Goal: Task Accomplishment & Management: Manage account settings

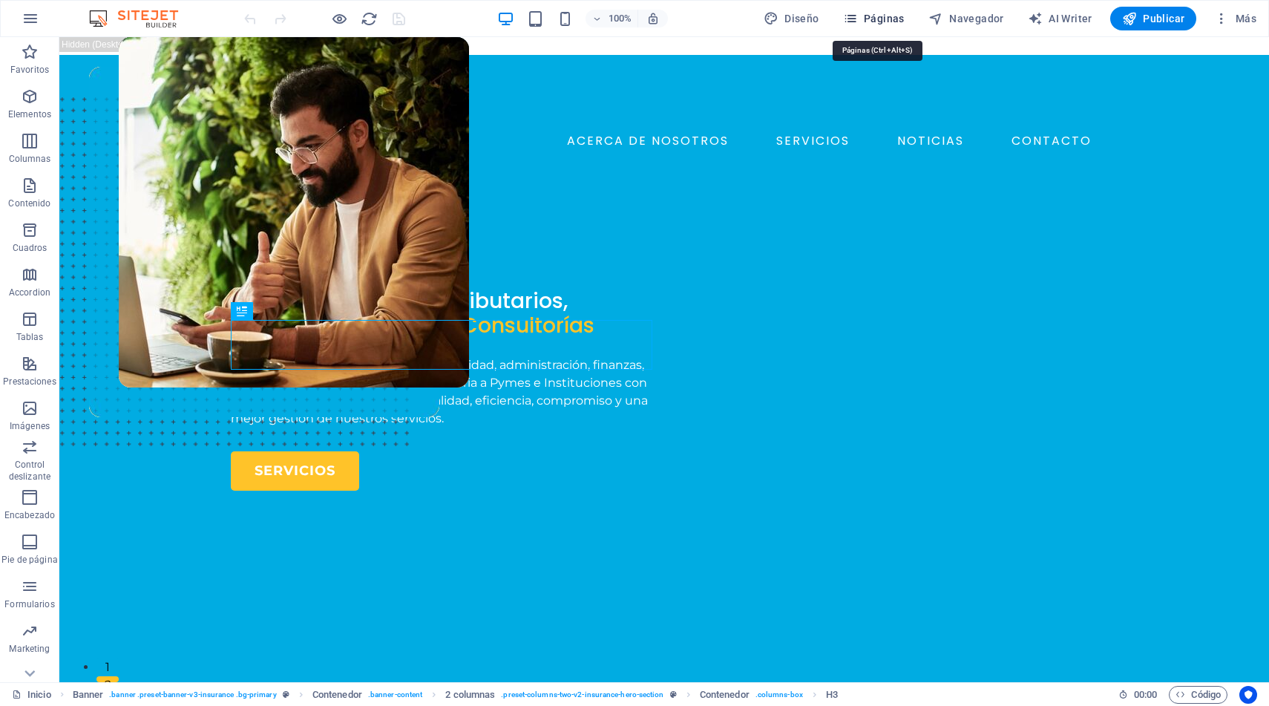
click at [878, 18] on span "Páginas" at bounding box center [874, 18] width 62 height 15
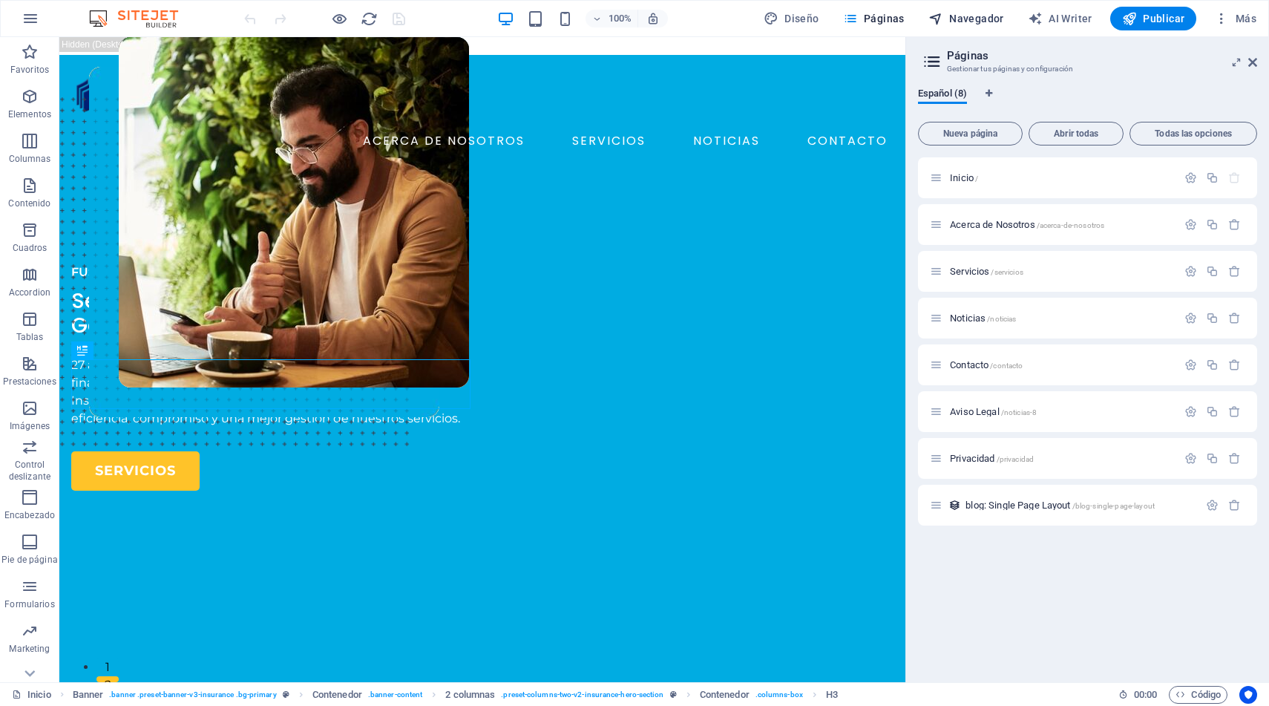
click at [981, 24] on span "Navegador" at bounding box center [967, 18] width 76 height 15
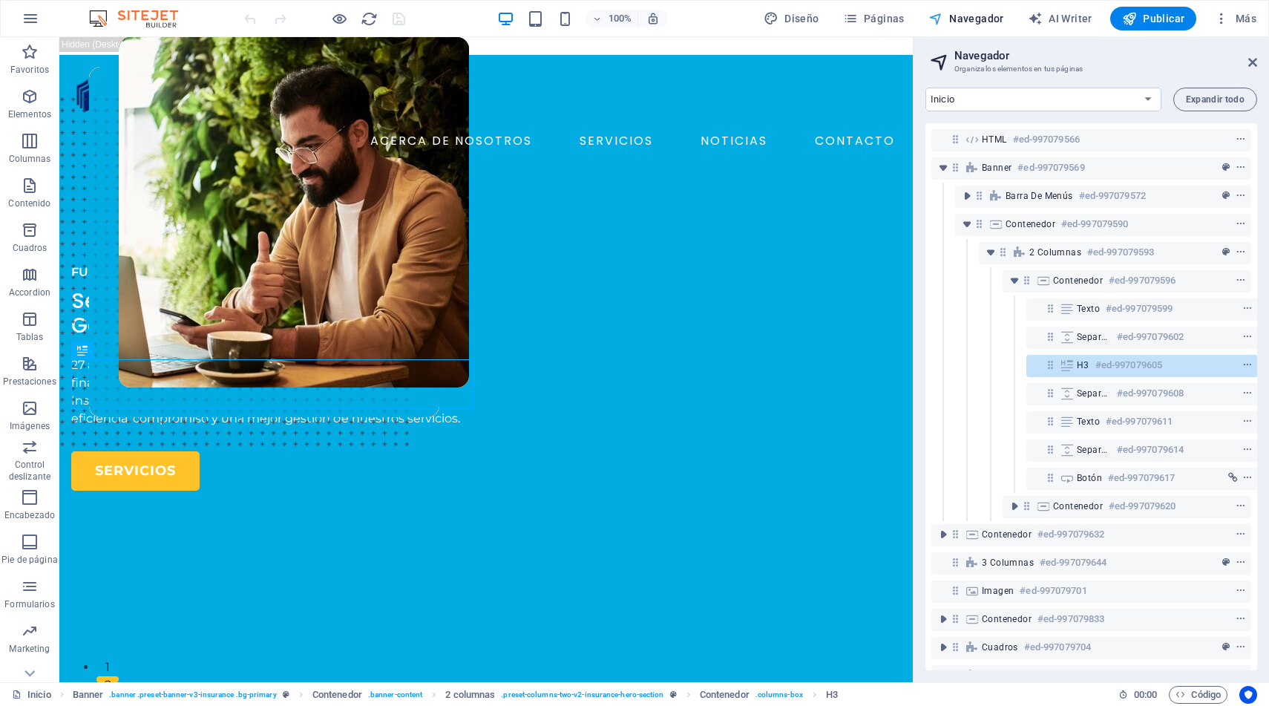
scroll to position [0, 4]
click at [981, 24] on span "Navegador" at bounding box center [967, 18] width 76 height 15
click at [880, 22] on span "Páginas" at bounding box center [874, 18] width 62 height 15
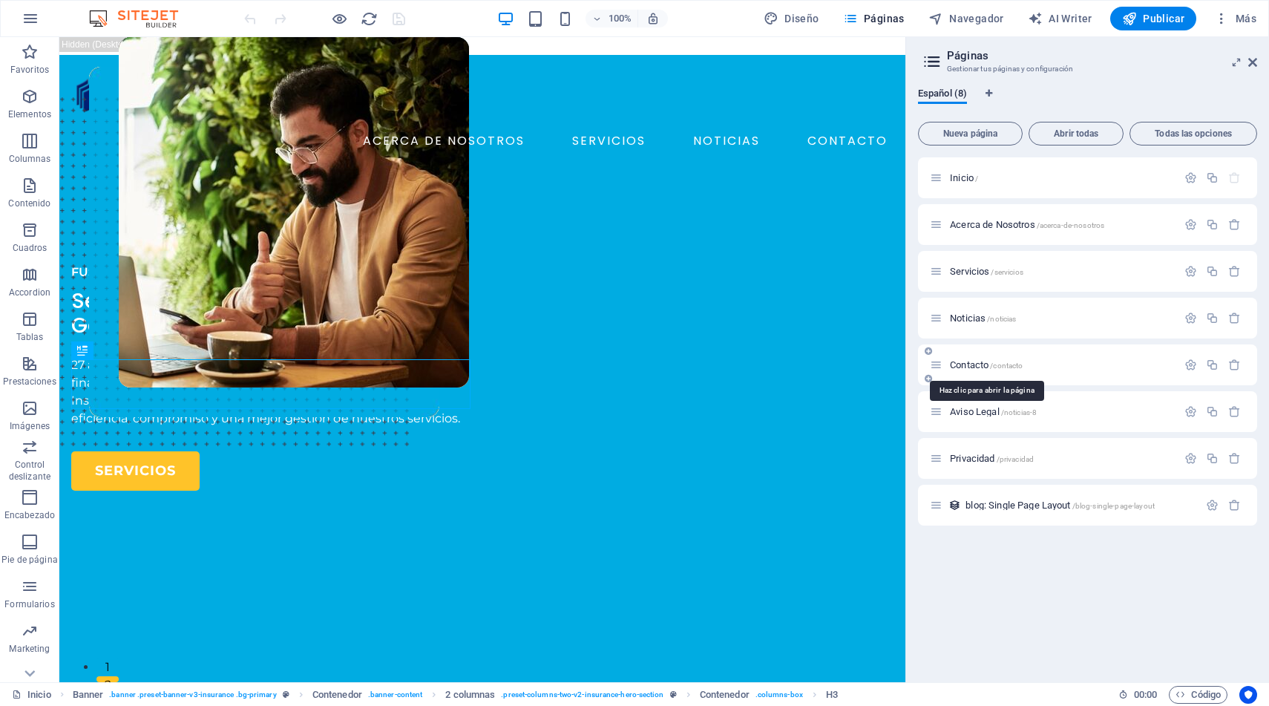
click at [978, 366] on span "Contacto /contacto" at bounding box center [986, 364] width 73 height 11
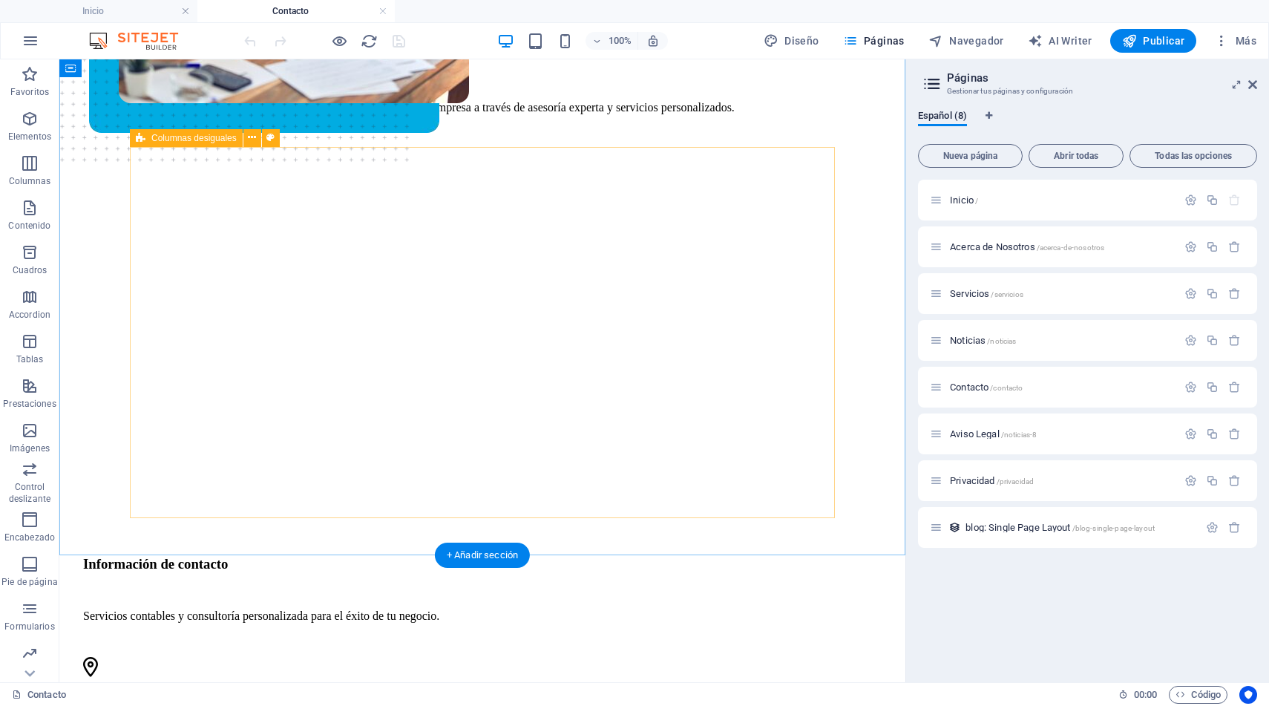
scroll to position [306, 0]
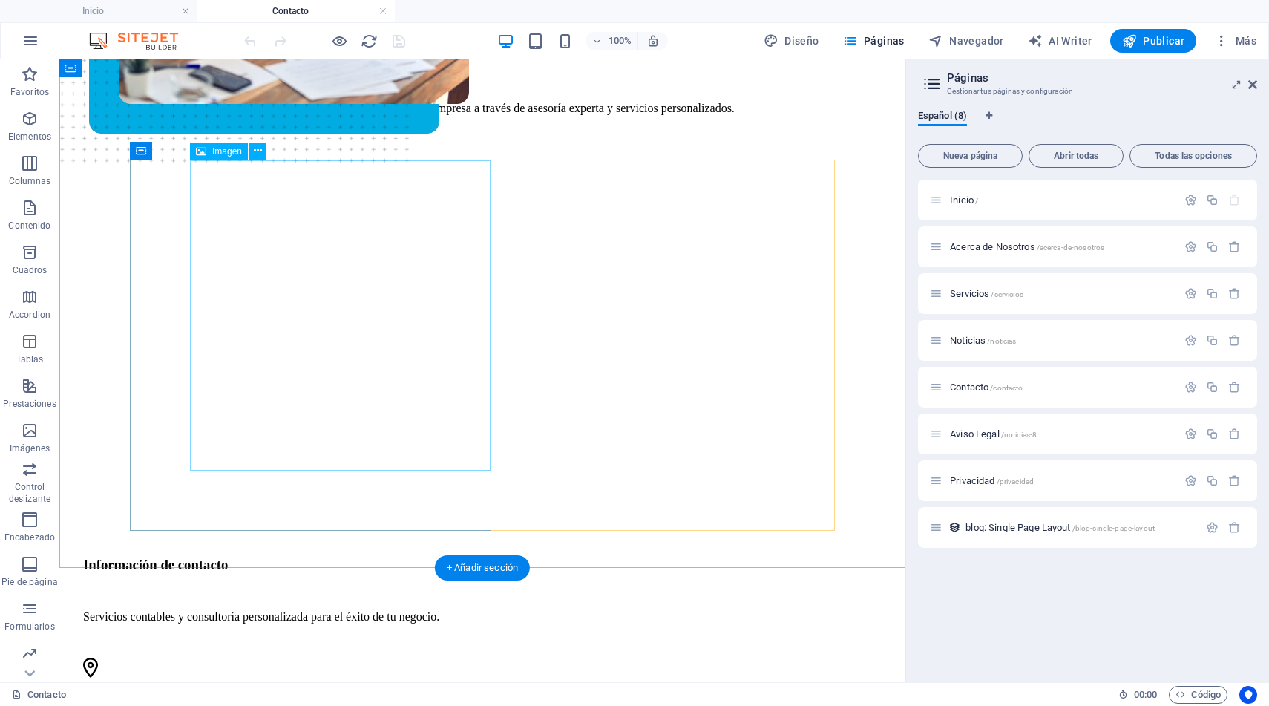
click at [469, 317] on figure at bounding box center [294, 35] width 350 height 563
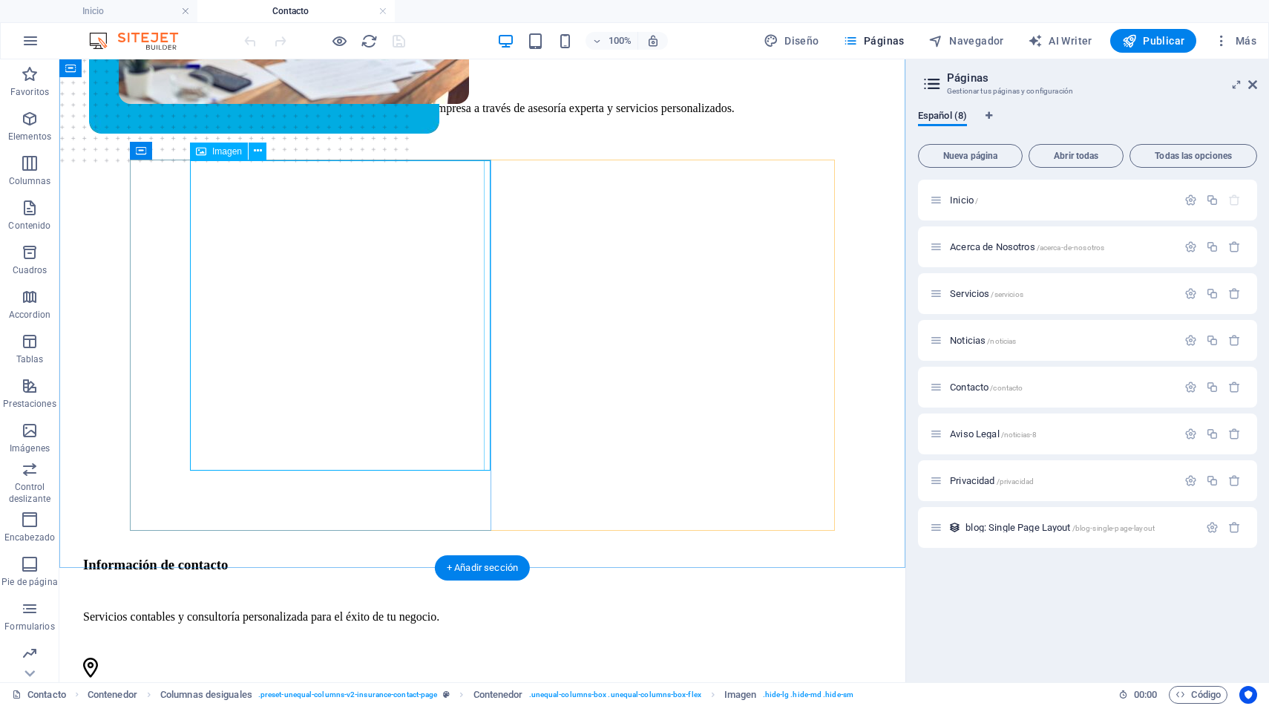
click at [414, 317] on figure at bounding box center [266, 35] width 295 height 563
click at [469, 317] on figure at bounding box center [294, 35] width 350 height 563
select select "px"
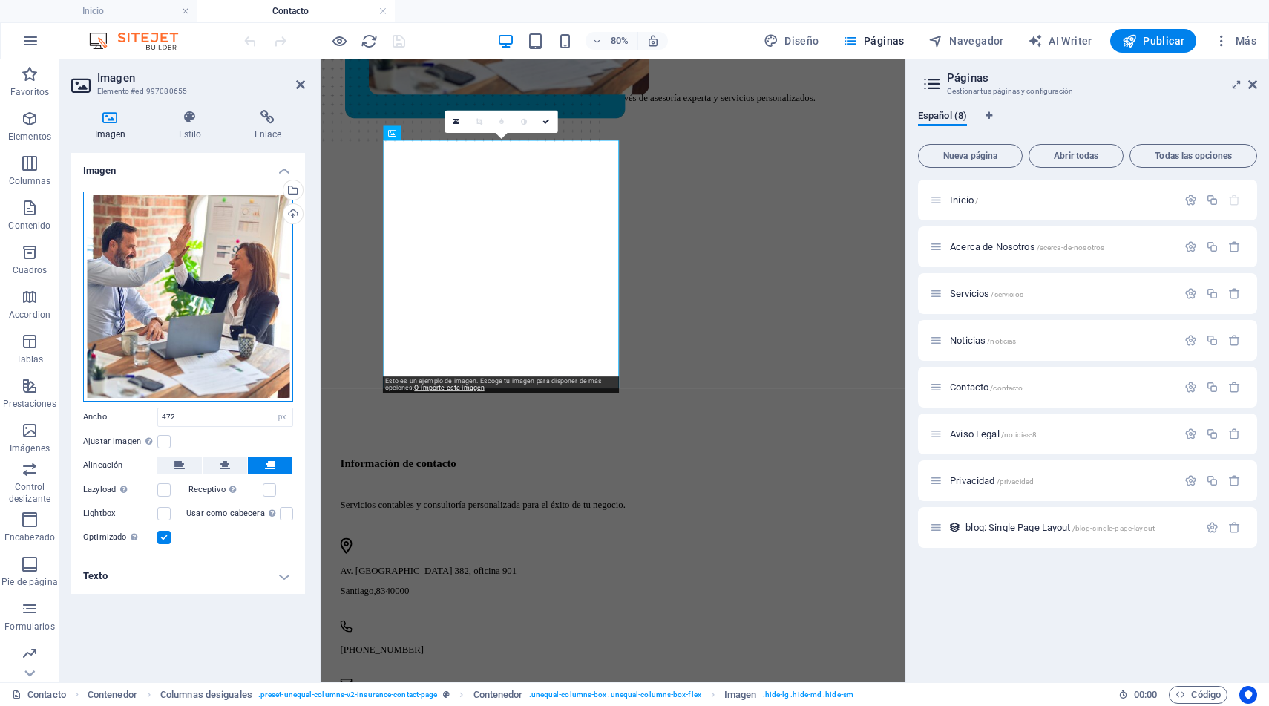
click at [230, 255] on div "Arrastra archivos aquí, haz clic para escoger archivos o selecciona archivos de…" at bounding box center [188, 297] width 210 height 210
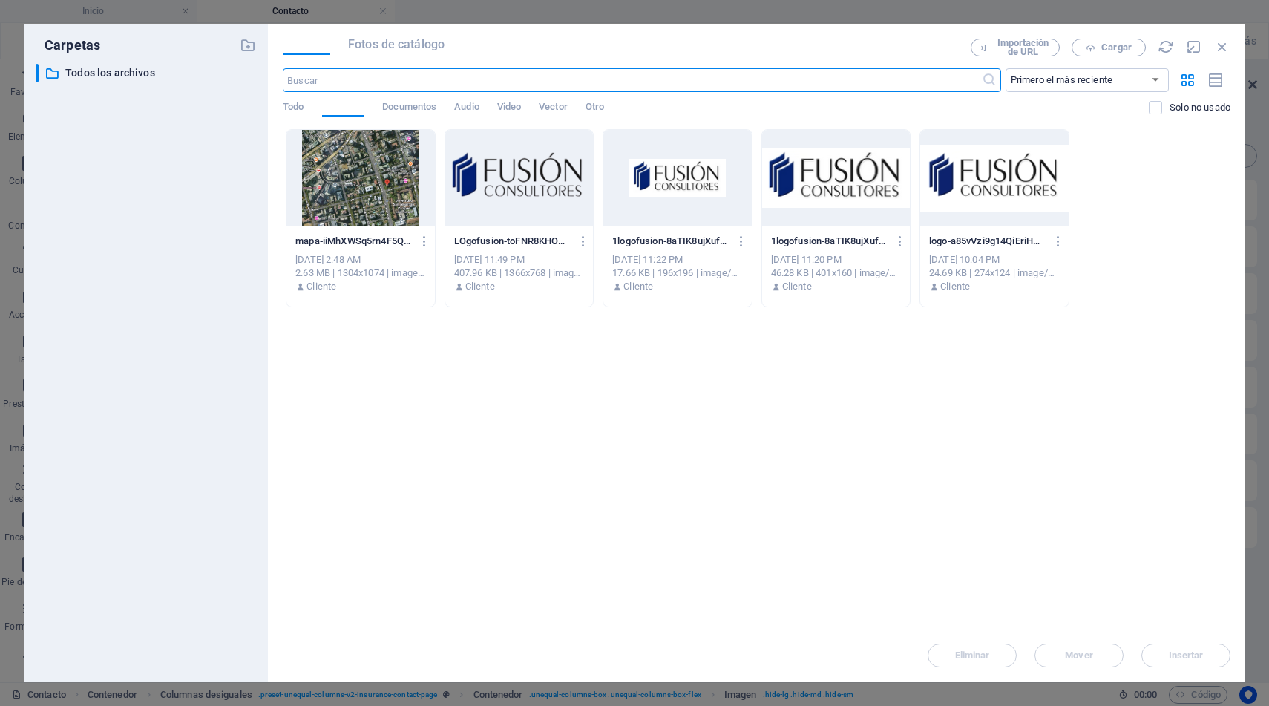
scroll to position [0, 0]
click at [417, 109] on span "Documentos" at bounding box center [409, 108] width 54 height 21
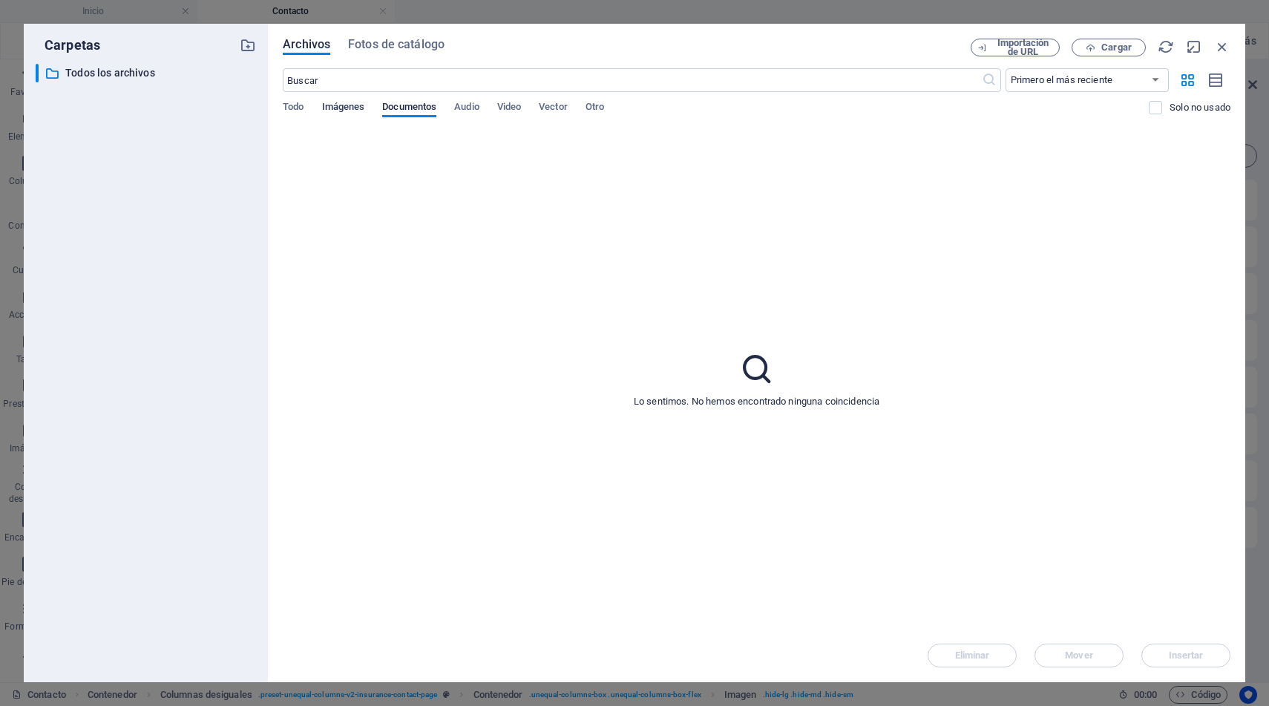
click at [352, 111] on span "Imágenes" at bounding box center [343, 108] width 43 height 21
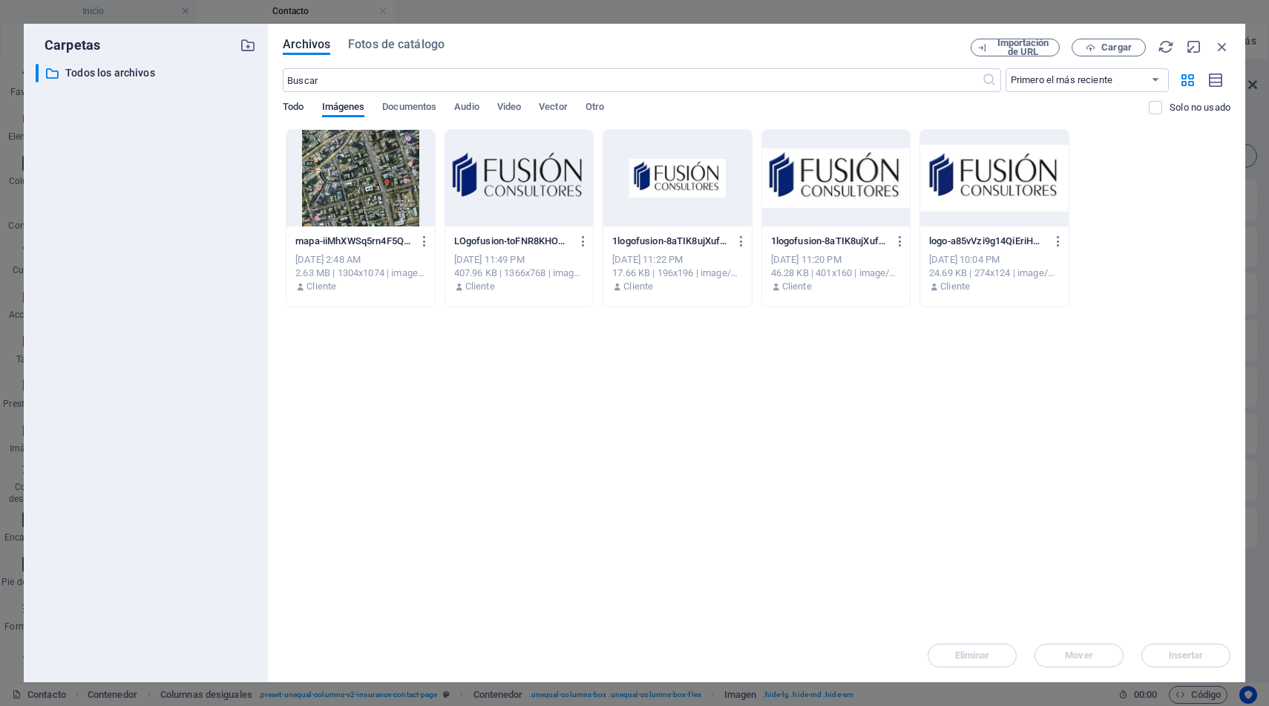
click at [295, 107] on span "Todo" at bounding box center [293, 108] width 21 height 21
click at [353, 108] on span "Imágenes" at bounding box center [343, 108] width 43 height 21
click at [396, 45] on span "Fotos de catálogo" at bounding box center [396, 45] width 97 height 18
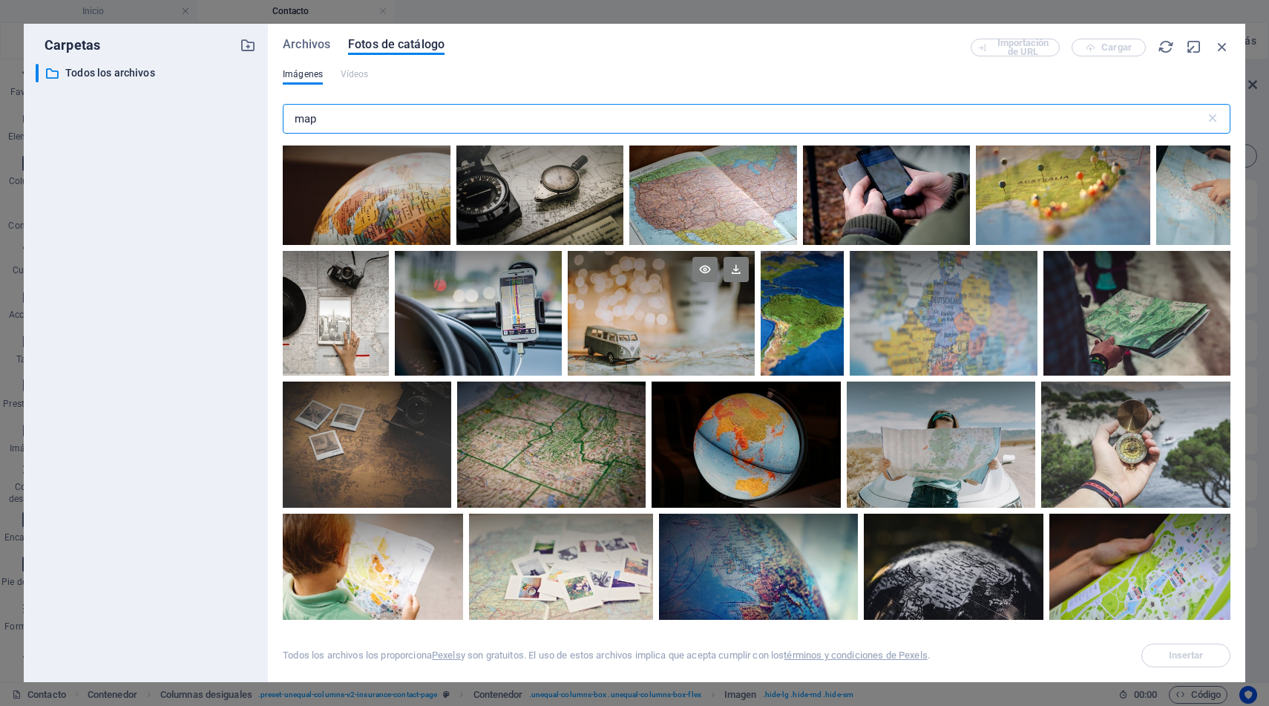
scroll to position [276, 0]
type input "map"
click at [543, 439] on div at bounding box center [551, 412] width 189 height 63
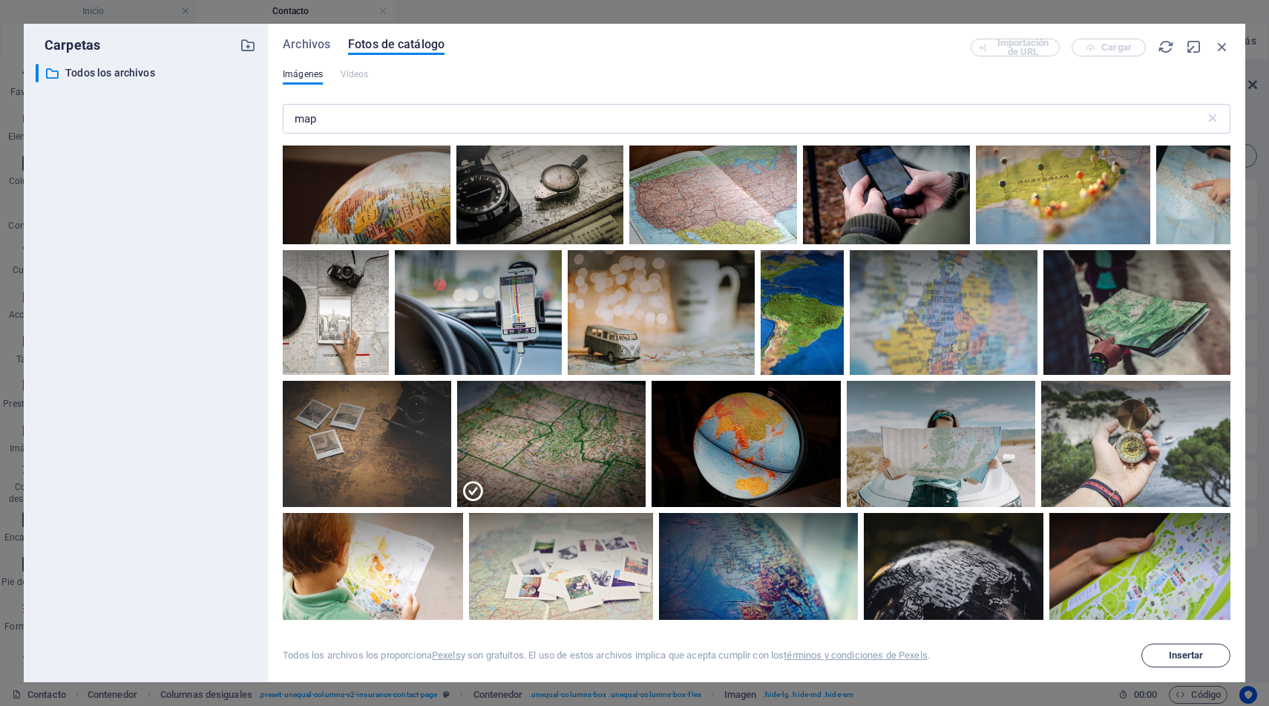
click at [1181, 653] on span "Insertar" at bounding box center [1186, 655] width 35 height 9
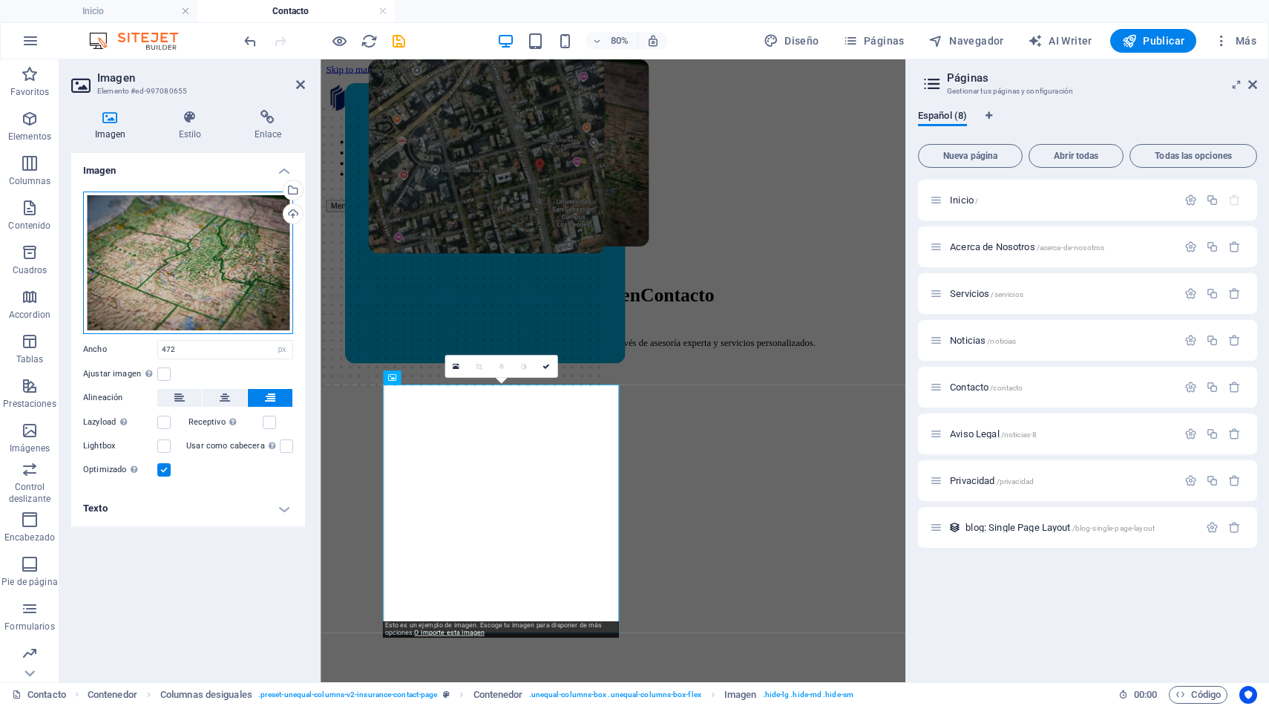
click at [238, 264] on div "Arrastra archivos aquí, haz clic para escoger archivos o selecciona archivos de…" at bounding box center [188, 263] width 210 height 143
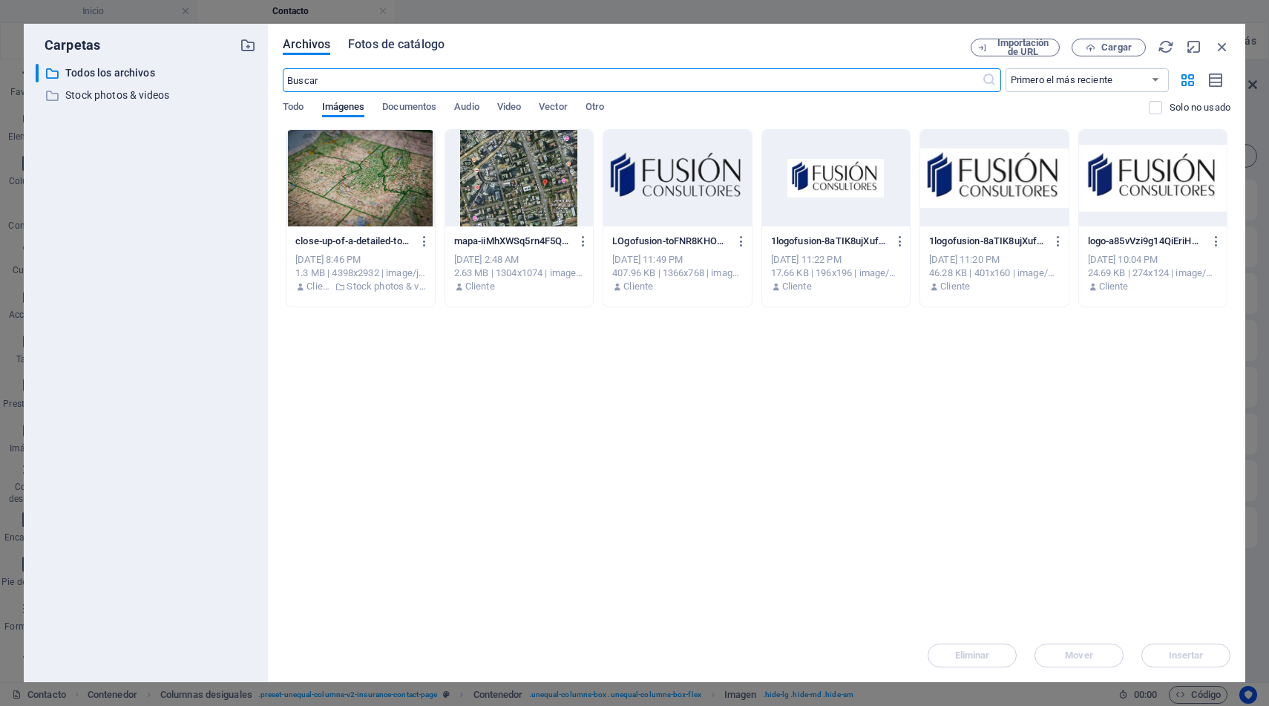
click at [370, 45] on span "Fotos de catálogo" at bounding box center [396, 45] width 97 height 18
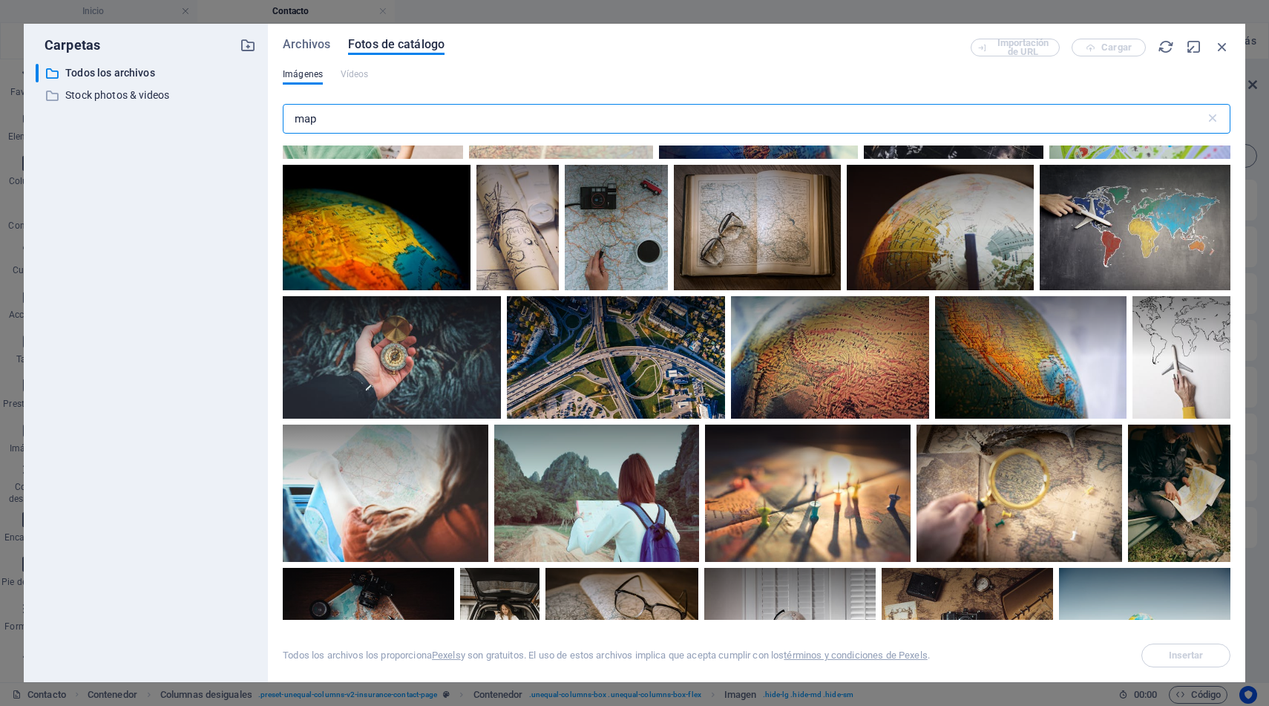
scroll to position [752, 0]
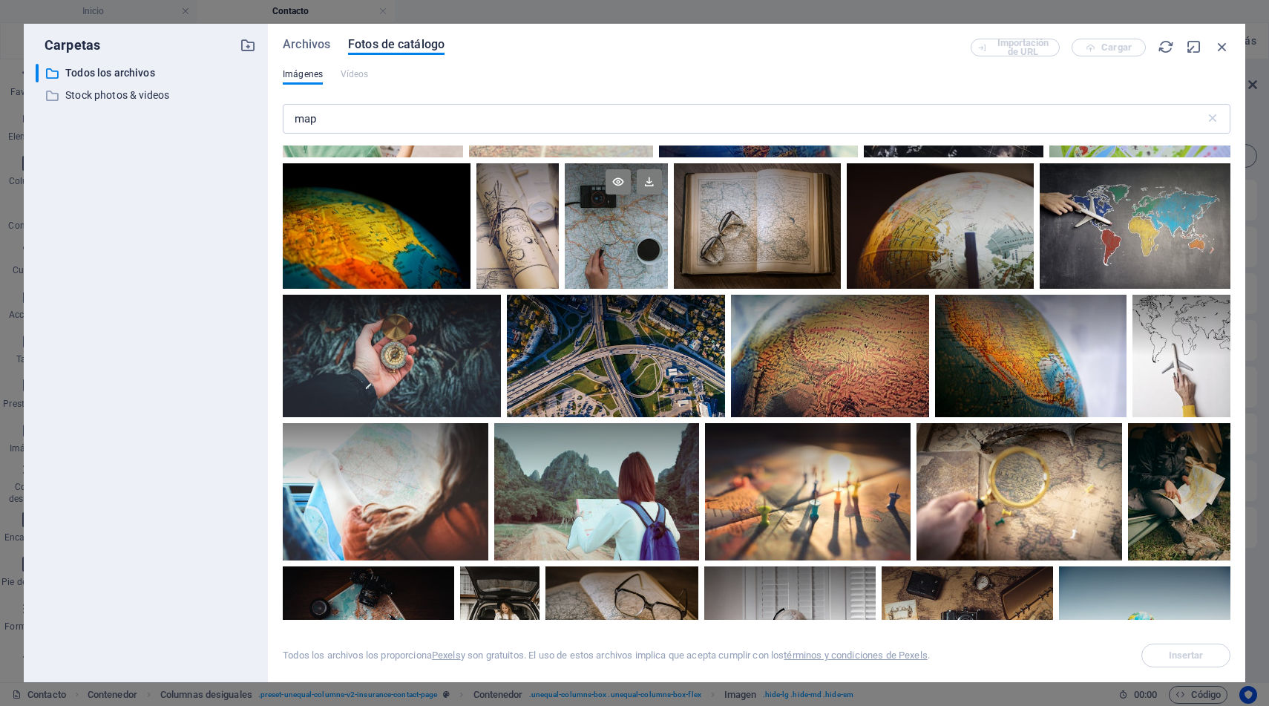
click at [617, 235] on div at bounding box center [616, 225] width 103 height 125
click at [1179, 658] on span "Insertar" at bounding box center [1186, 655] width 35 height 9
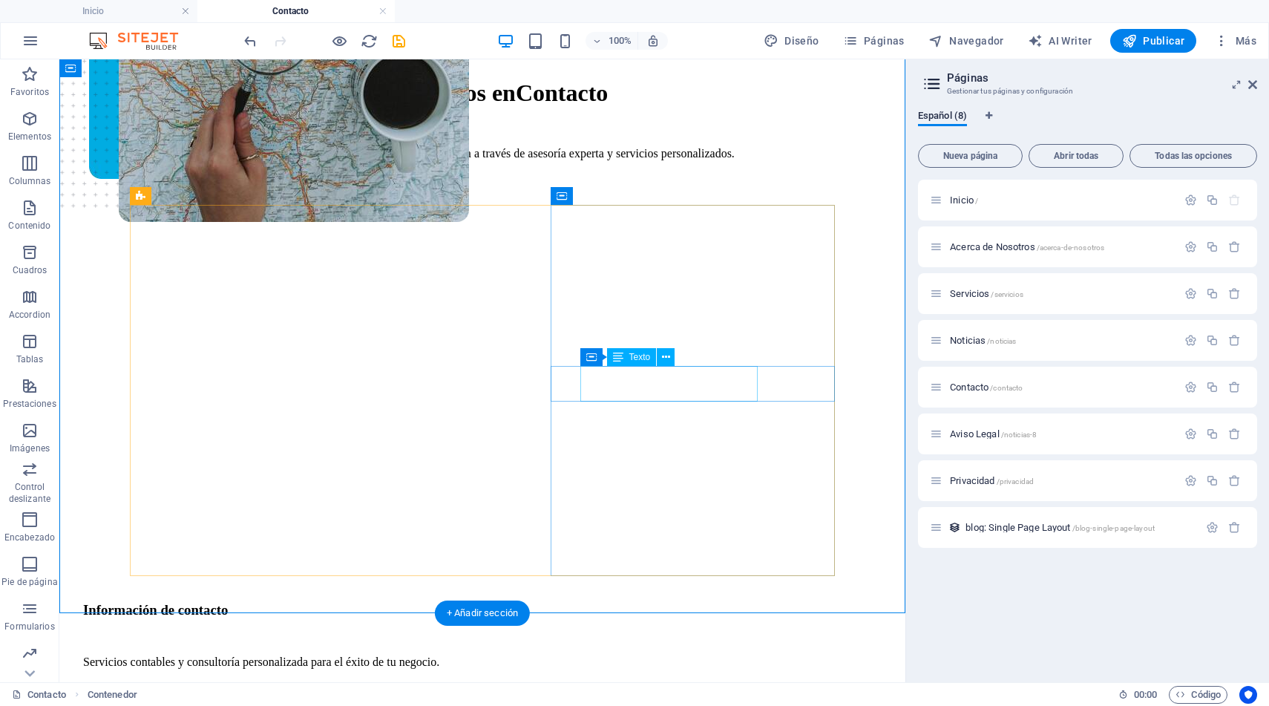
scroll to position [283, 0]
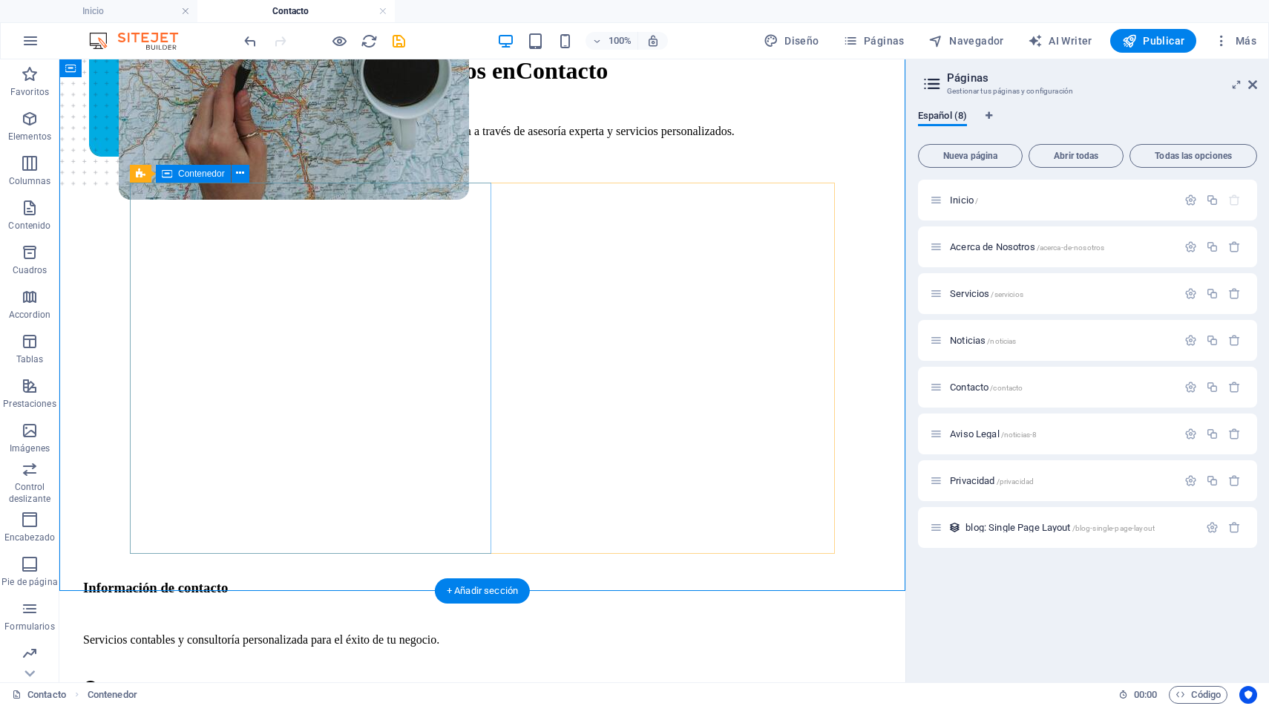
click at [476, 506] on div at bounding box center [435, 380] width 705 height 371
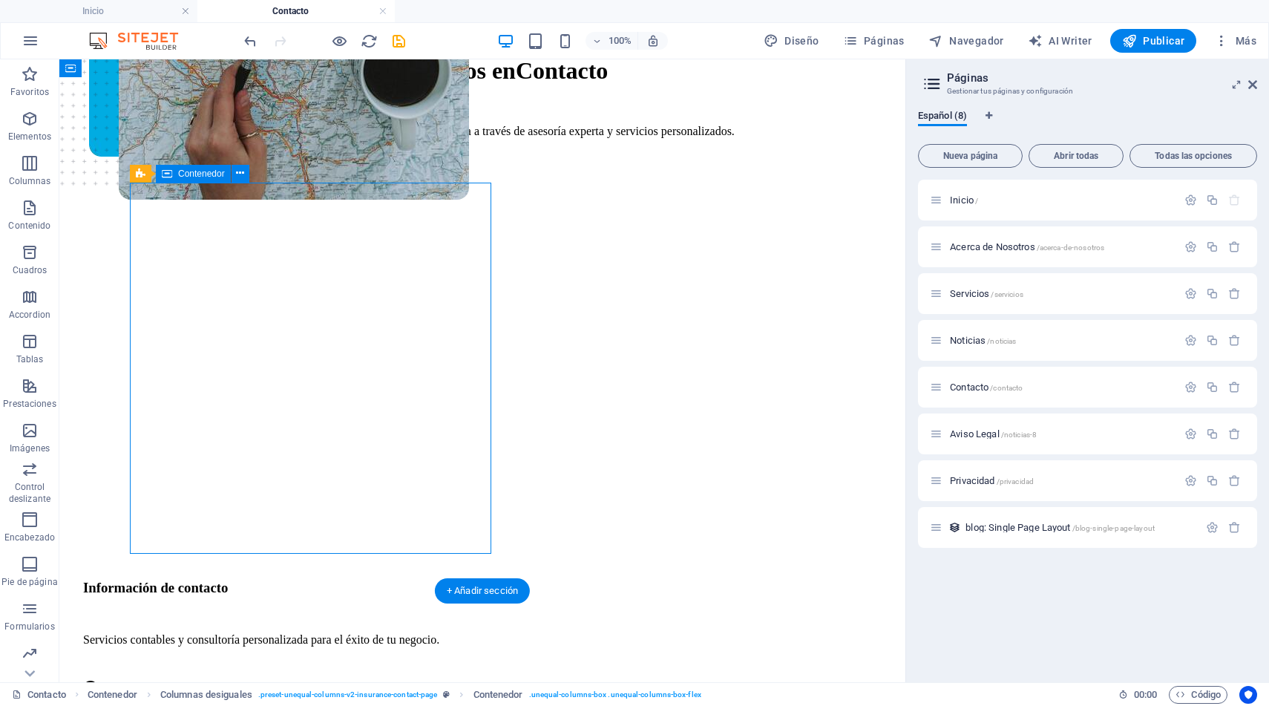
click at [476, 506] on div at bounding box center [435, 380] width 705 height 371
select select "px"
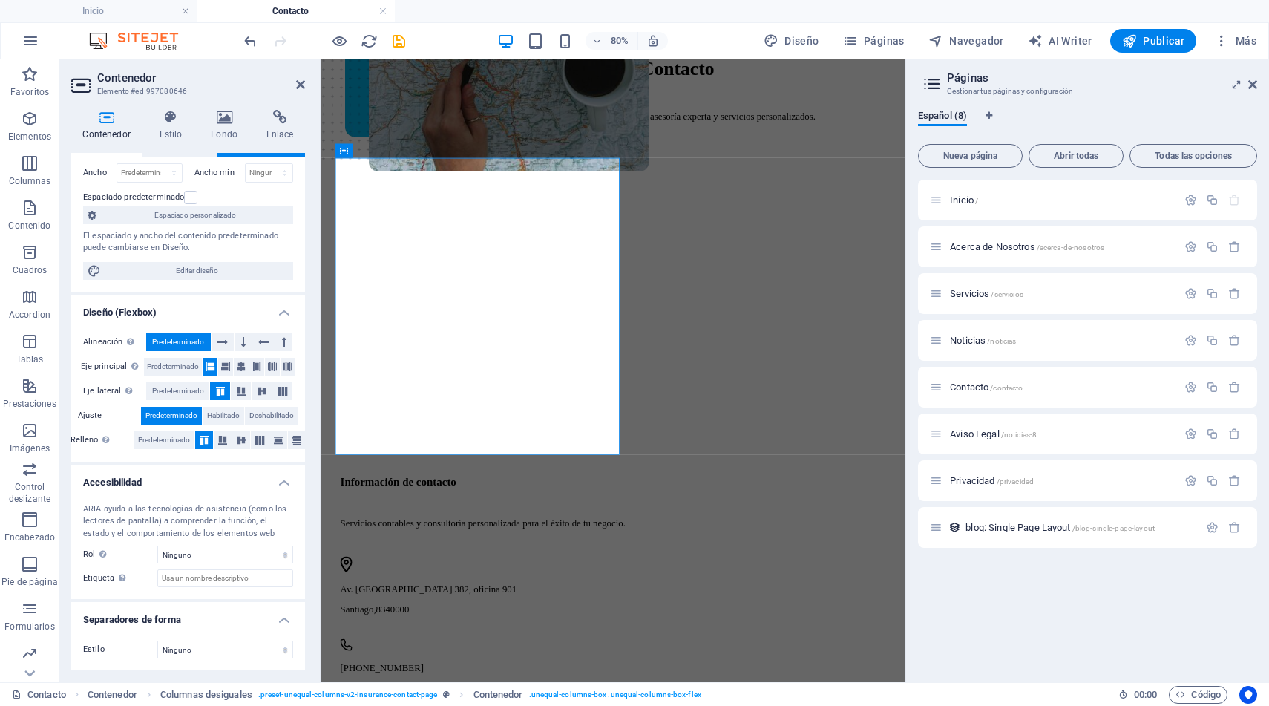
scroll to position [0, 0]
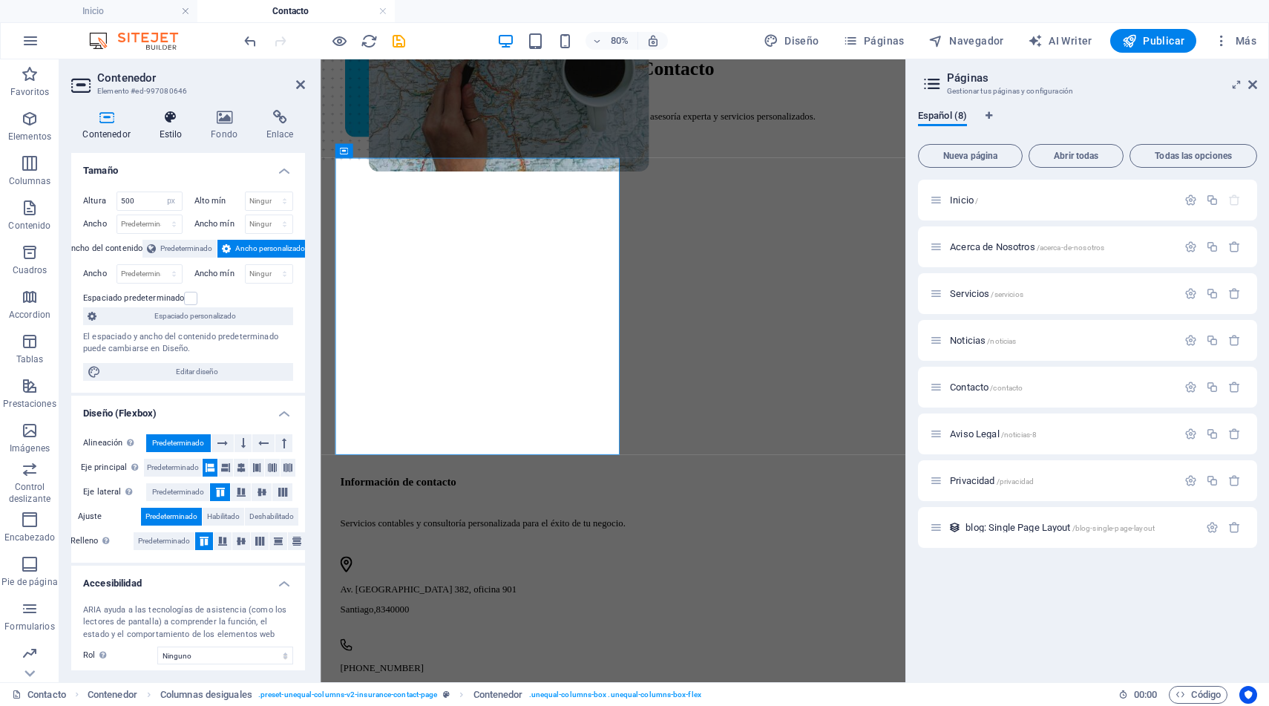
click at [165, 127] on h4 "Estilo" at bounding box center [174, 125] width 52 height 31
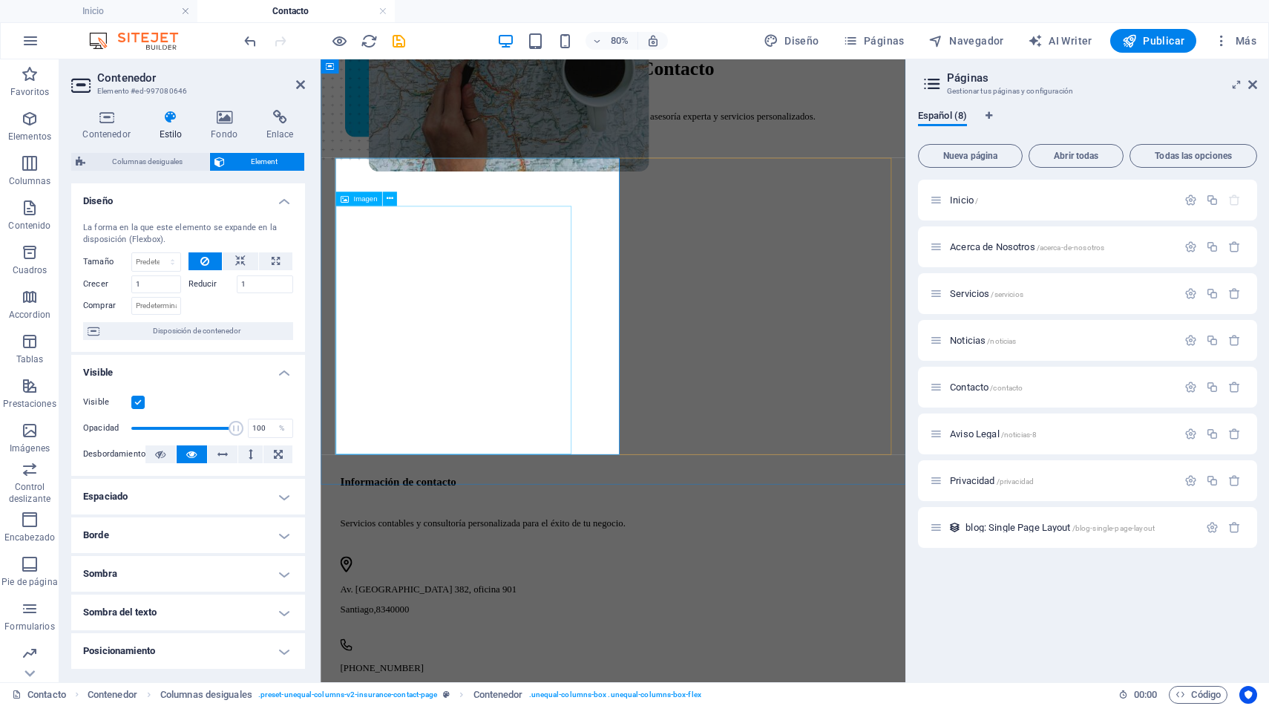
click at [610, 524] on figure at bounding box center [657, 195] width 672 height 719
click at [675, 497] on div at bounding box center [686, 380] width 684 height 371
click at [675, 486] on figure at bounding box center [527, 136] width 295 height 719
click at [676, 514] on div at bounding box center [686, 380] width 684 height 371
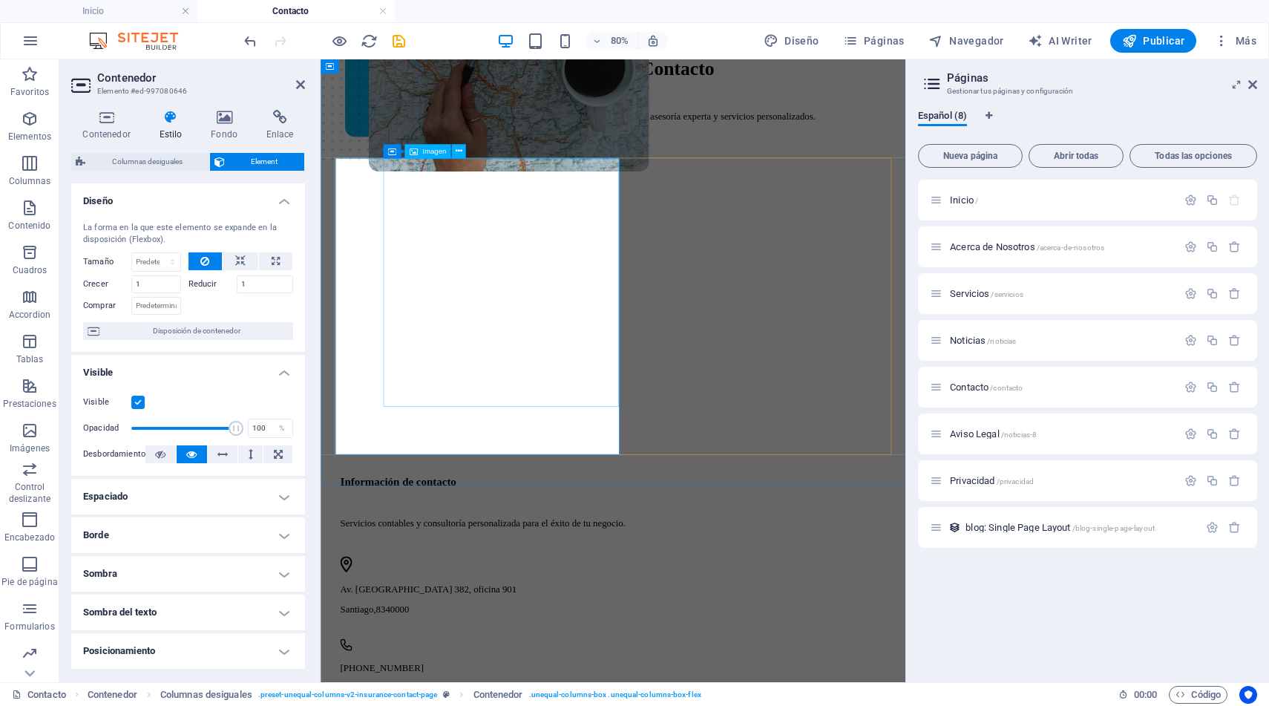
click at [675, 461] on figure at bounding box center [527, 136] width 295 height 719
select select "px"
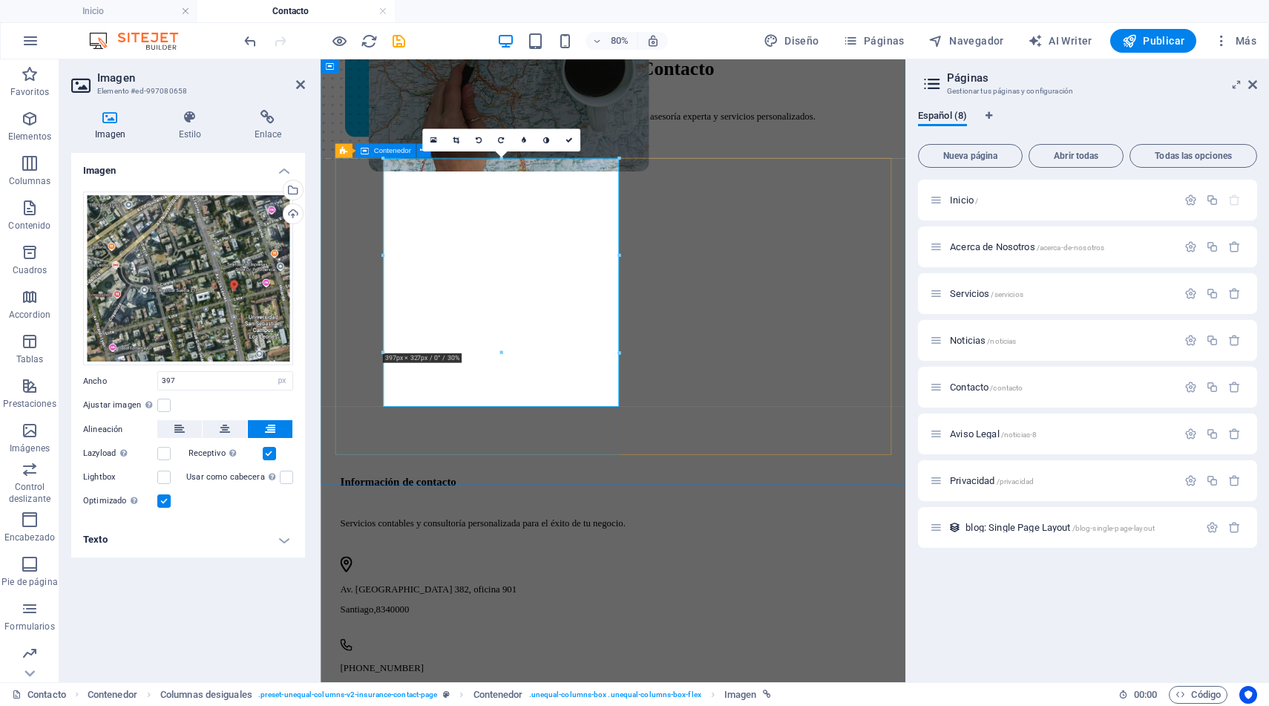
click at [680, 508] on div at bounding box center [686, 380] width 684 height 371
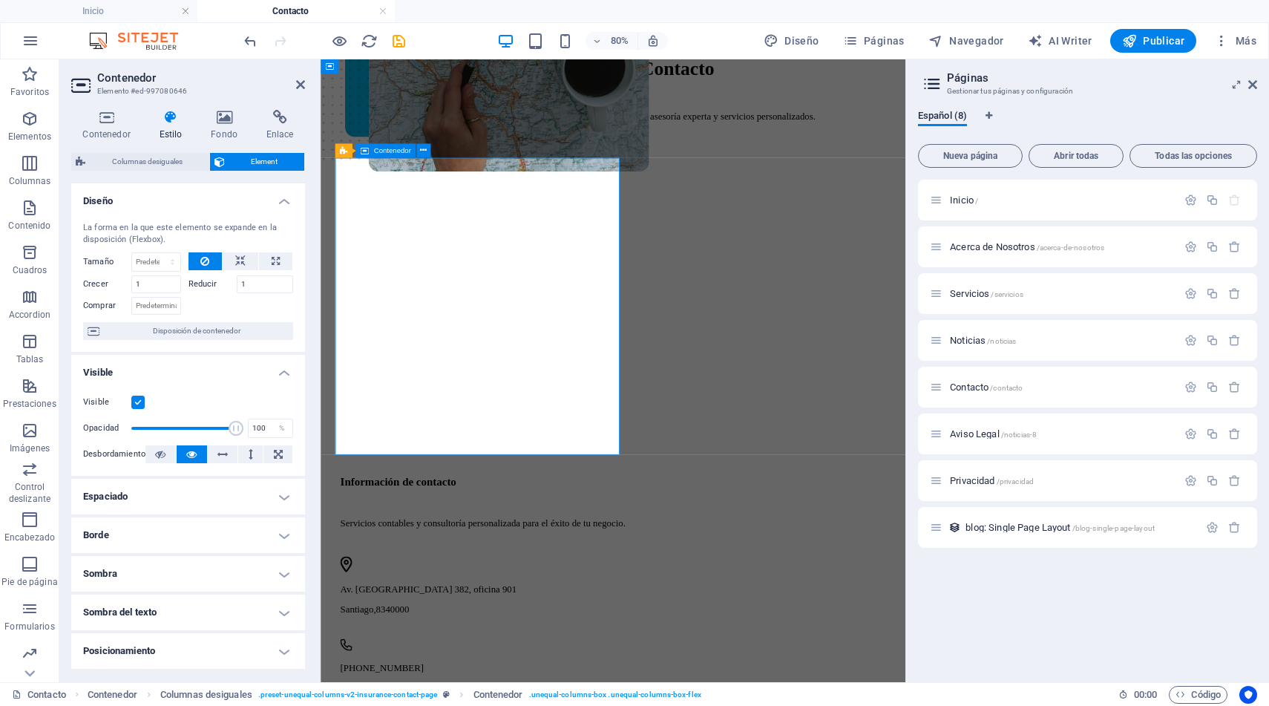
click at [680, 508] on div at bounding box center [686, 380] width 684 height 371
click at [440, 454] on figure at bounding box center [527, 136] width 295 height 719
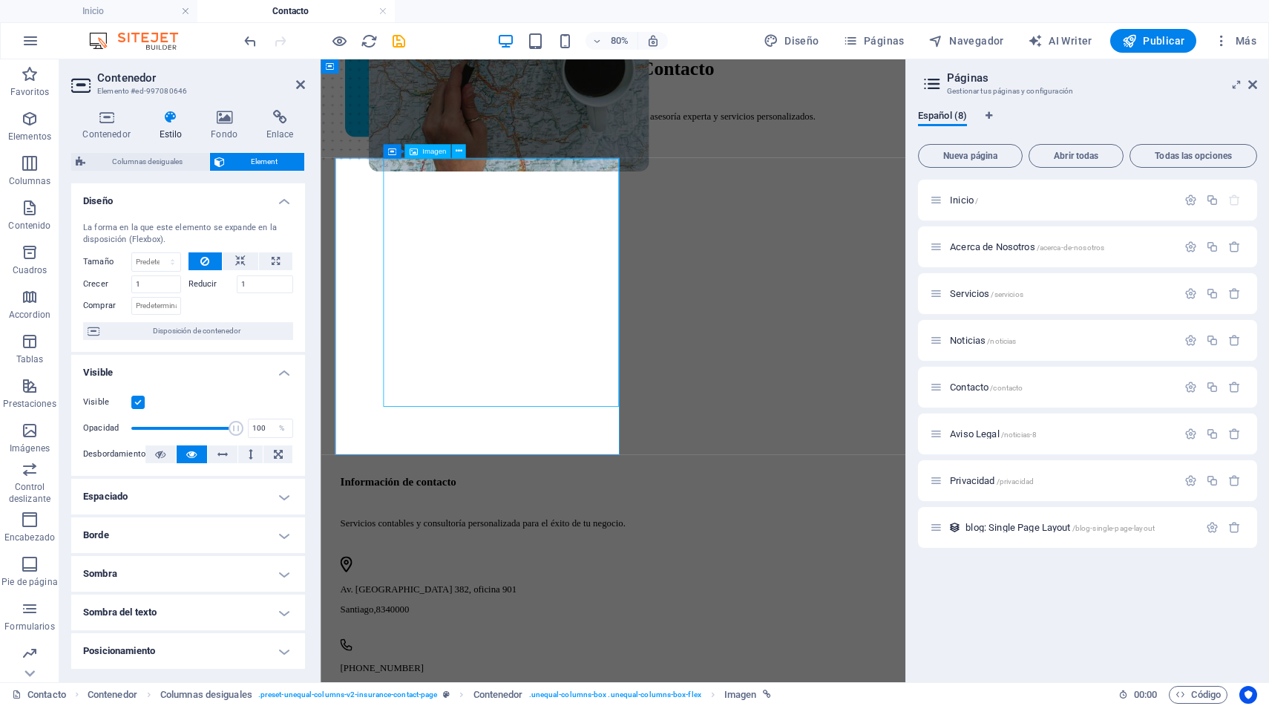
select select "px"
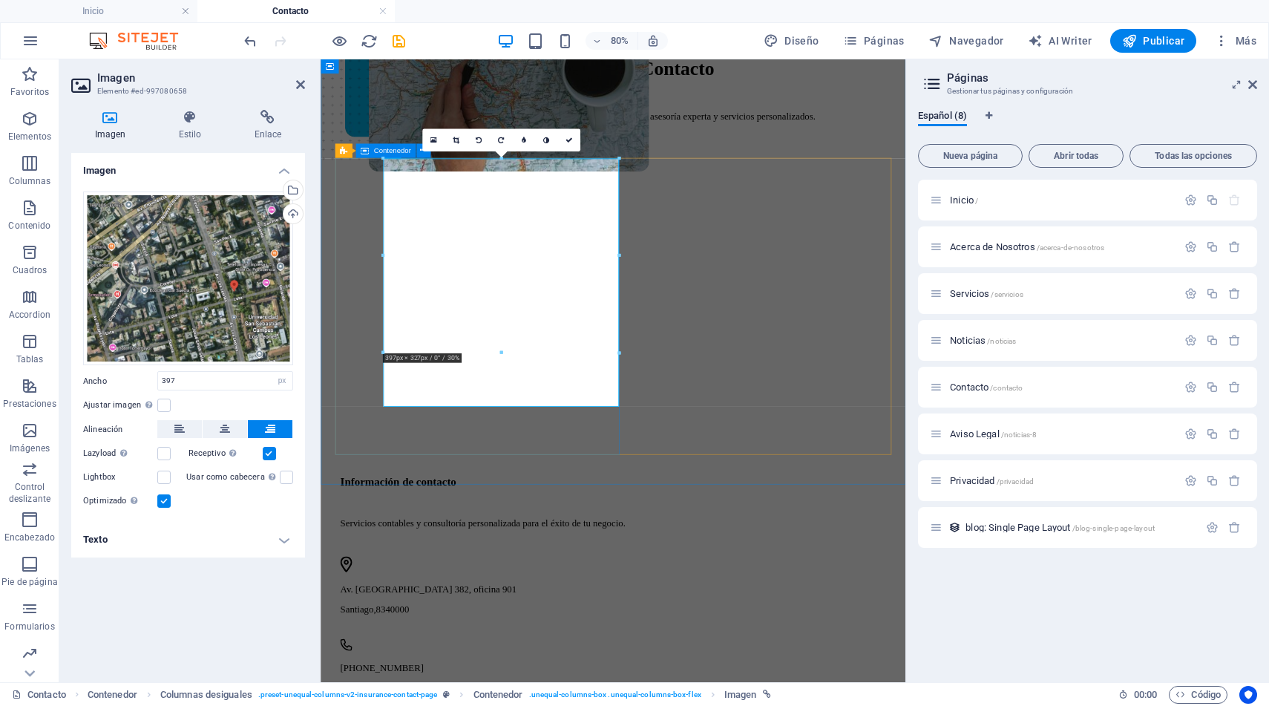
click at [680, 515] on div at bounding box center [686, 380] width 684 height 371
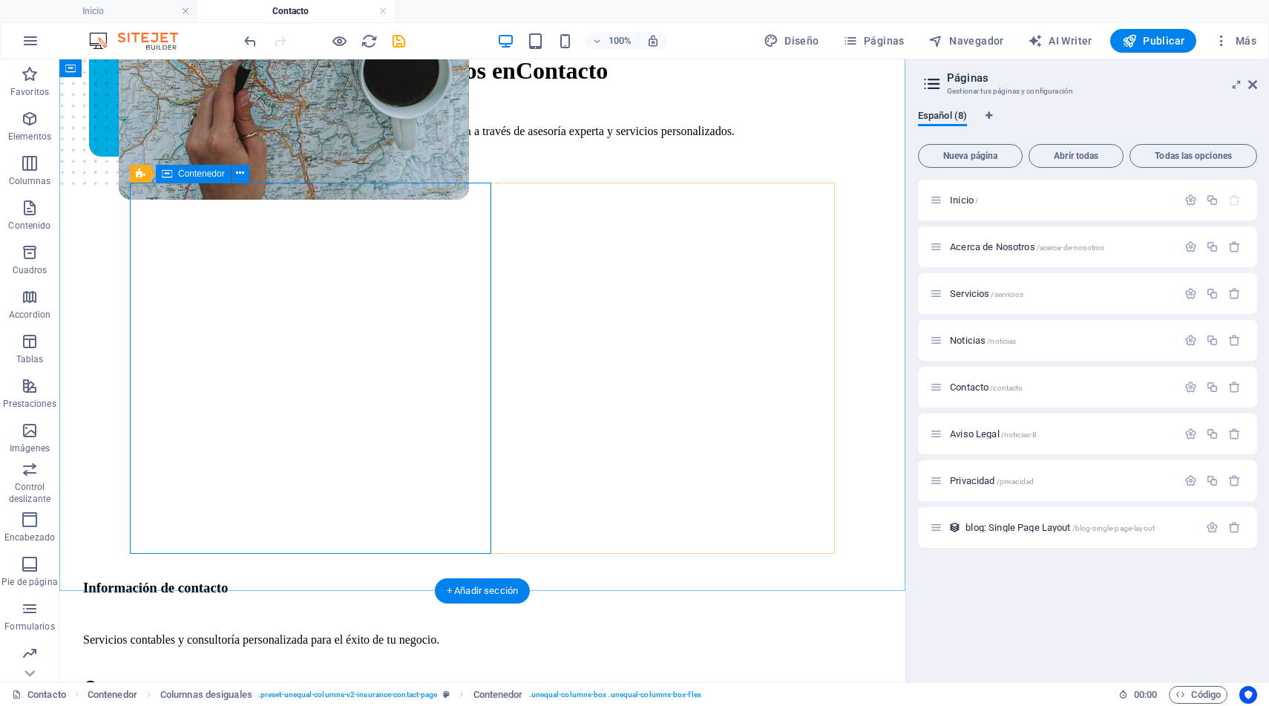
click at [474, 508] on div at bounding box center [435, 380] width 705 height 371
click at [473, 519] on div at bounding box center [435, 380] width 705 height 371
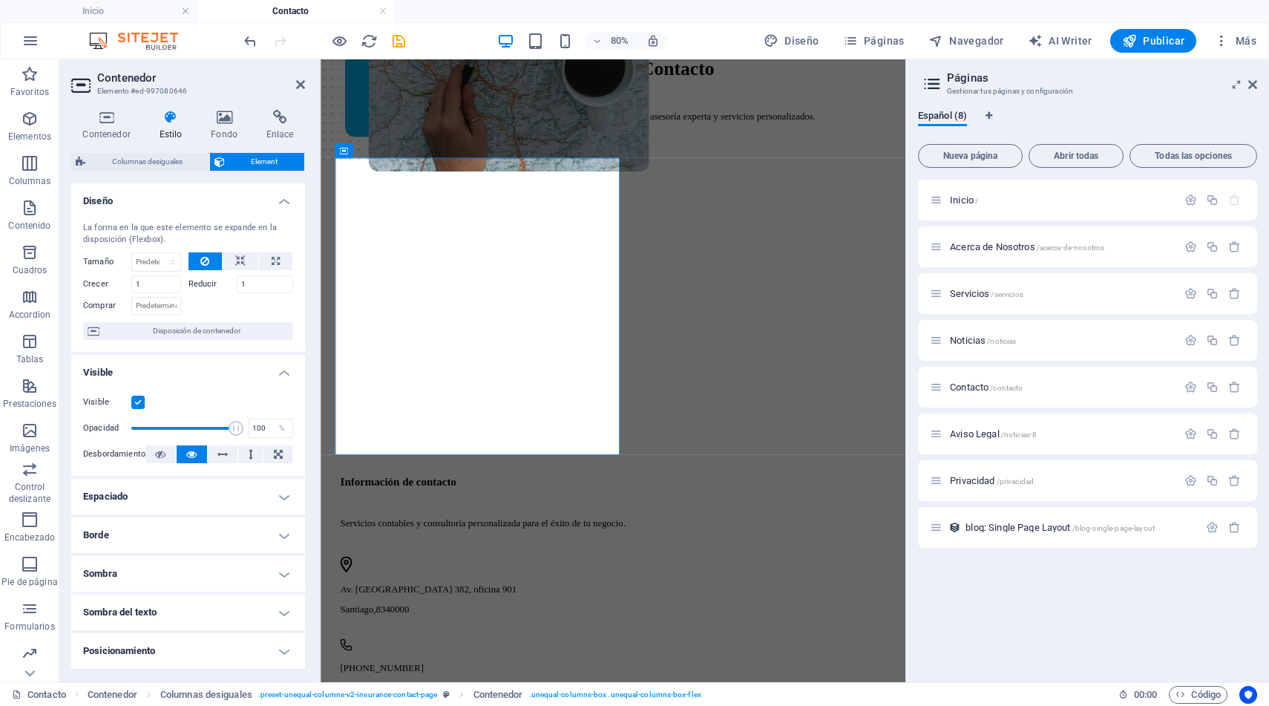
click at [140, 402] on label at bounding box center [137, 402] width 13 height 13
click at [0, 0] on input "Visible" at bounding box center [0, 0] width 0 height 0
click at [140, 402] on label at bounding box center [137, 402] width 13 height 13
click at [0, 0] on input "Visible" at bounding box center [0, 0] width 0 height 0
click at [460, 521] on figure at bounding box center [657, 195] width 672 height 719
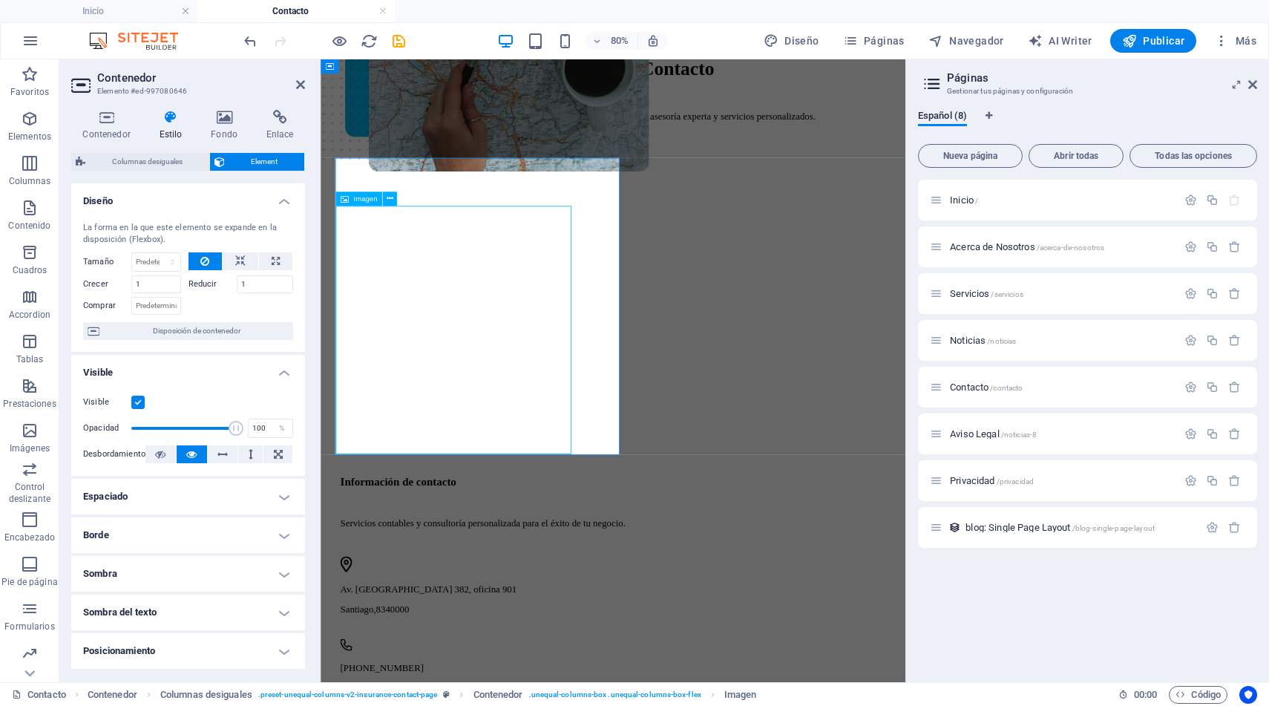
click at [431, 522] on figure at bounding box center [657, 195] width 672 height 719
select select "px"
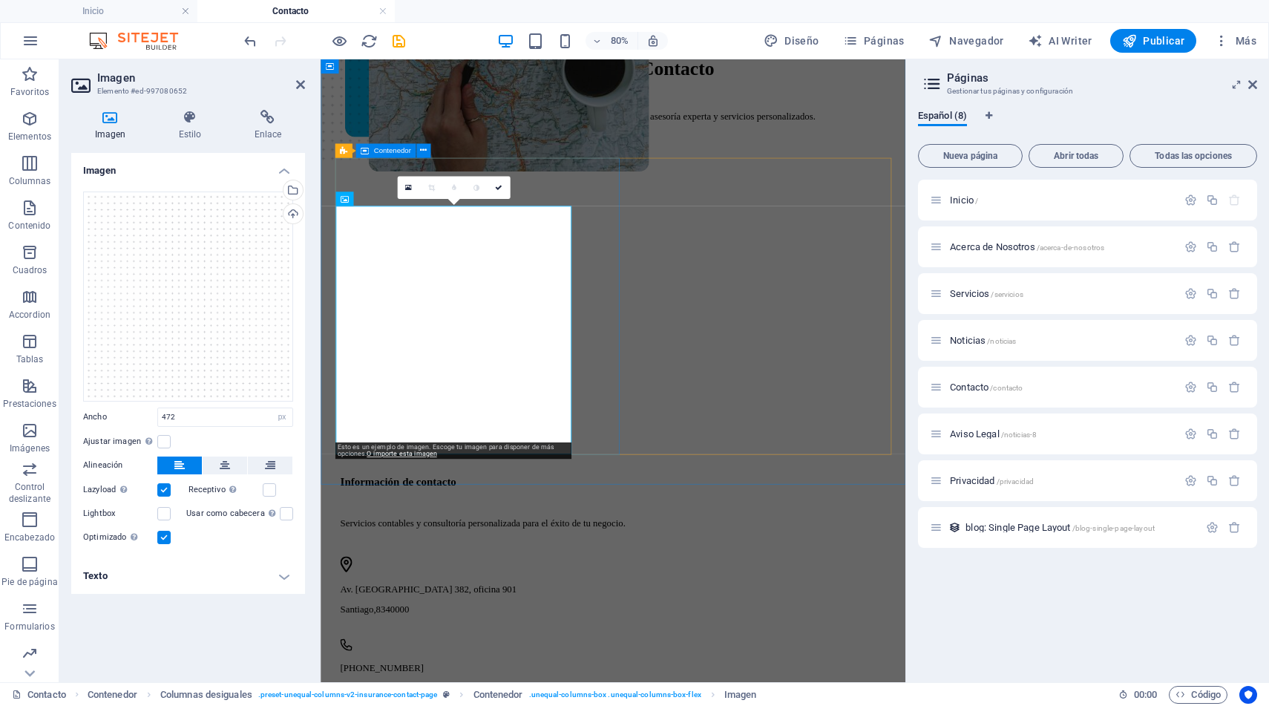
click at [670, 519] on div at bounding box center [686, 380] width 684 height 371
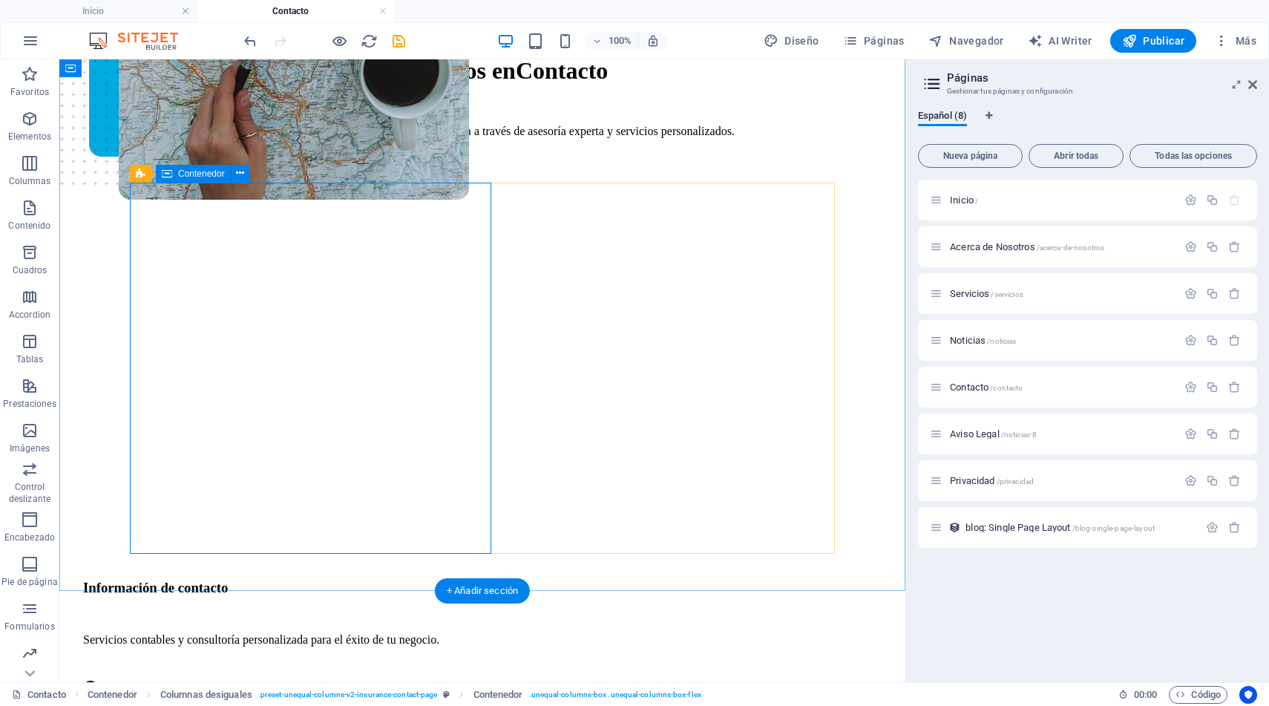
click at [477, 535] on div at bounding box center [435, 380] width 705 height 371
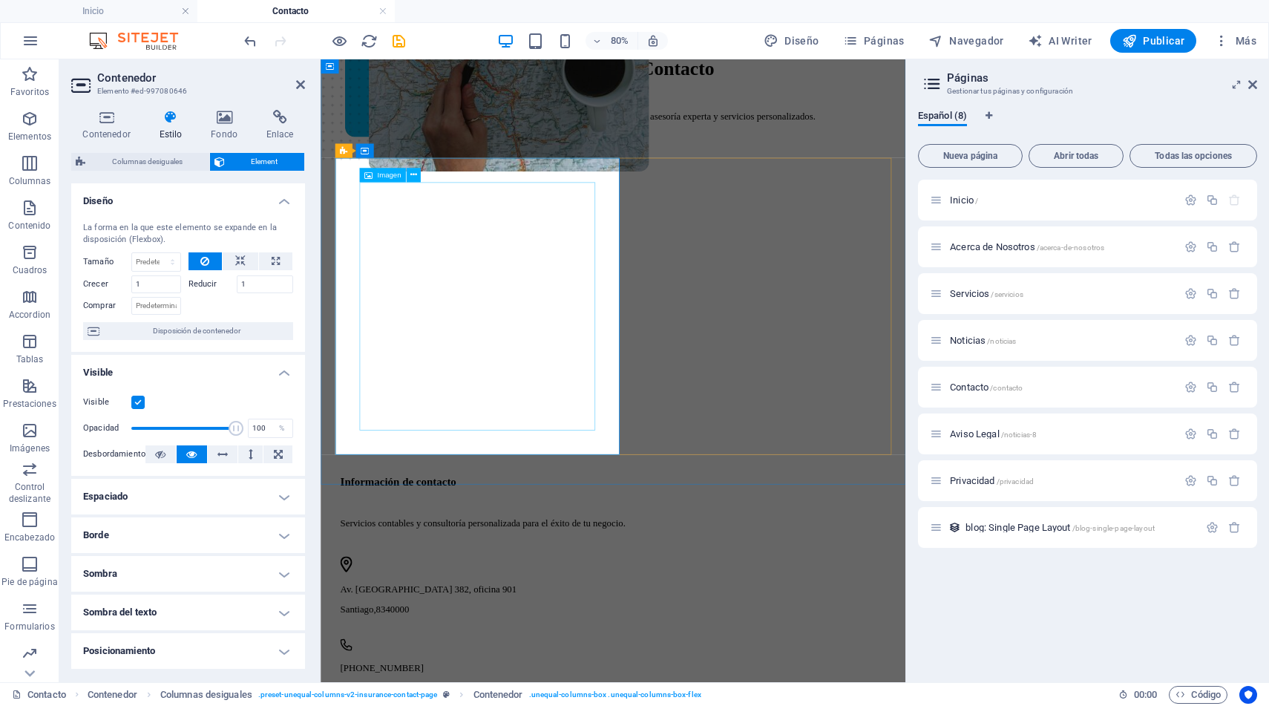
click at [661, 520] on figure at bounding box center [686, 165] width 672 height 719
select select "px"
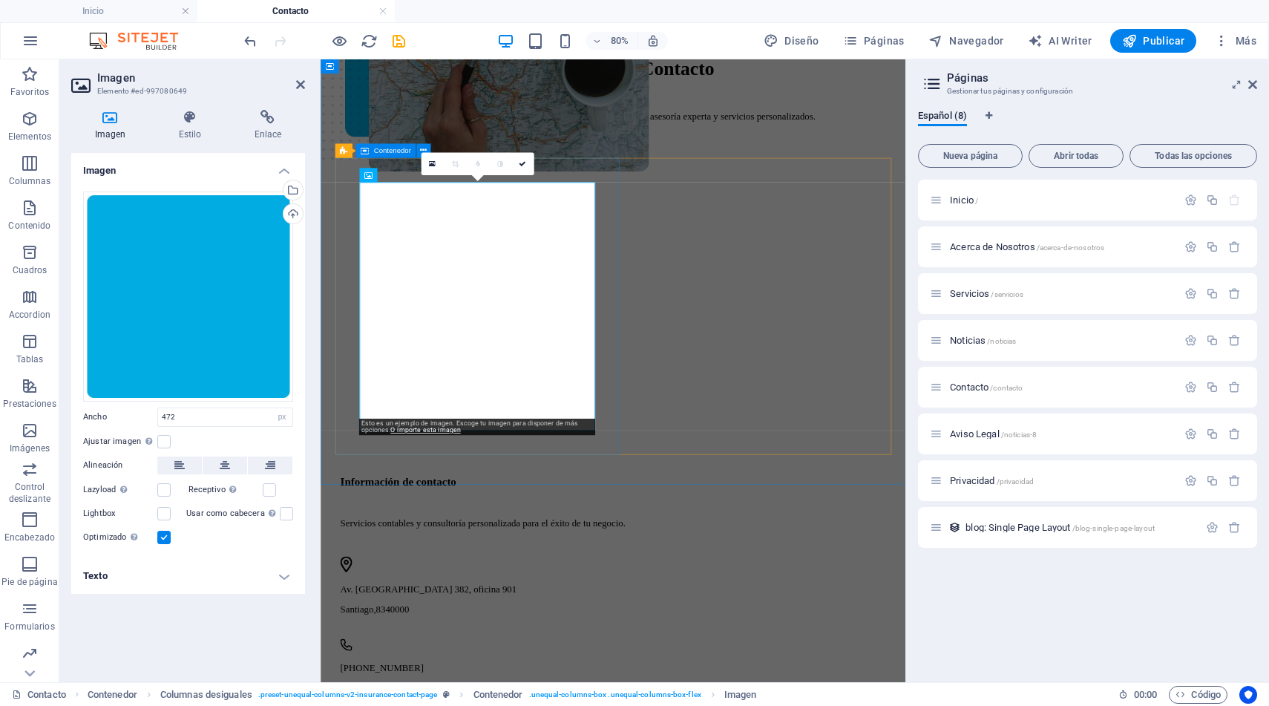
click at [681, 509] on div at bounding box center [686, 380] width 684 height 371
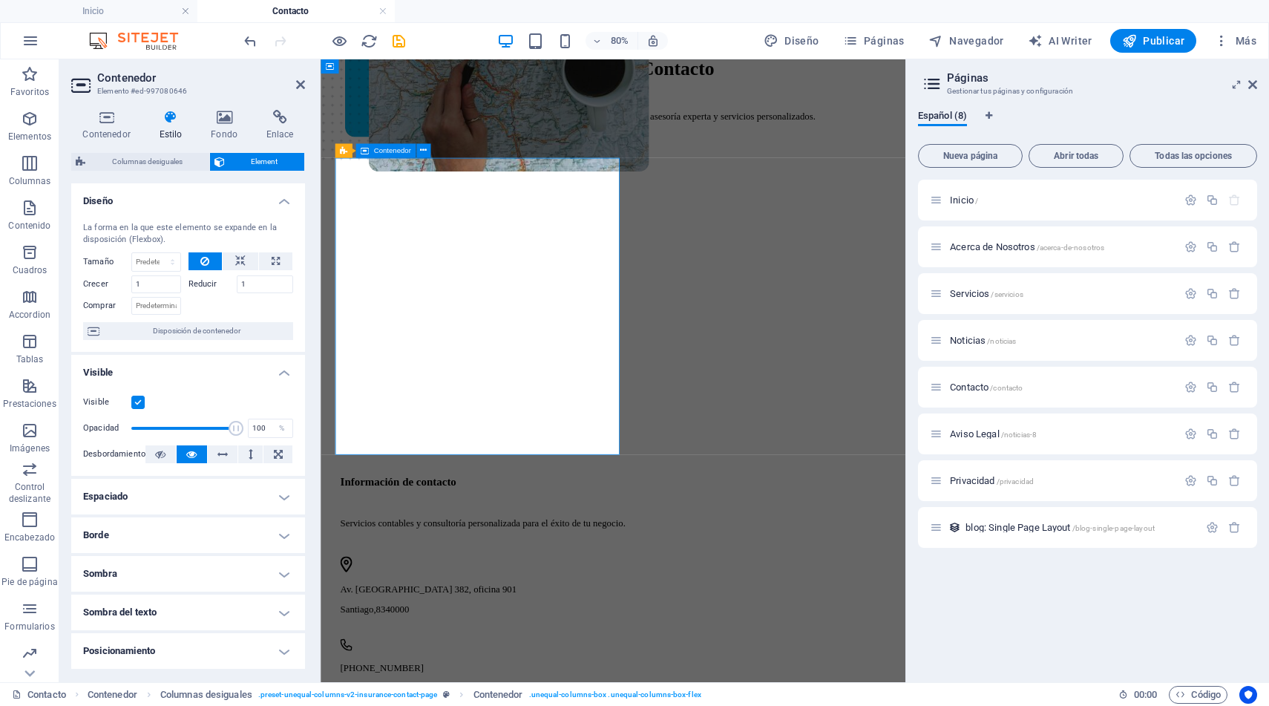
click at [682, 510] on div at bounding box center [686, 380] width 684 height 371
click at [656, 528] on div at bounding box center [686, 380] width 684 height 371
click at [613, 470] on figure at bounding box center [527, 136] width 295 height 719
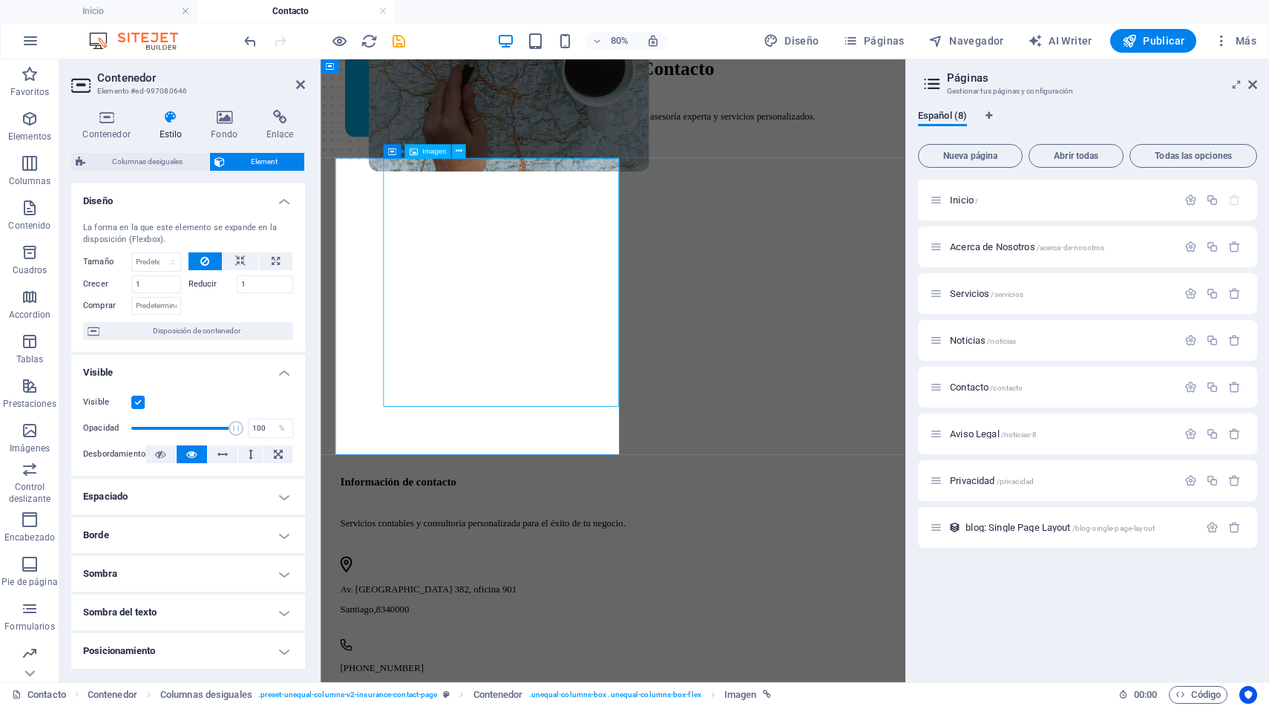
click at [643, 408] on figure at bounding box center [527, 136] width 295 height 719
click at [681, 522] on div at bounding box center [686, 380] width 684 height 371
click at [671, 513] on div at bounding box center [686, 380] width 684 height 371
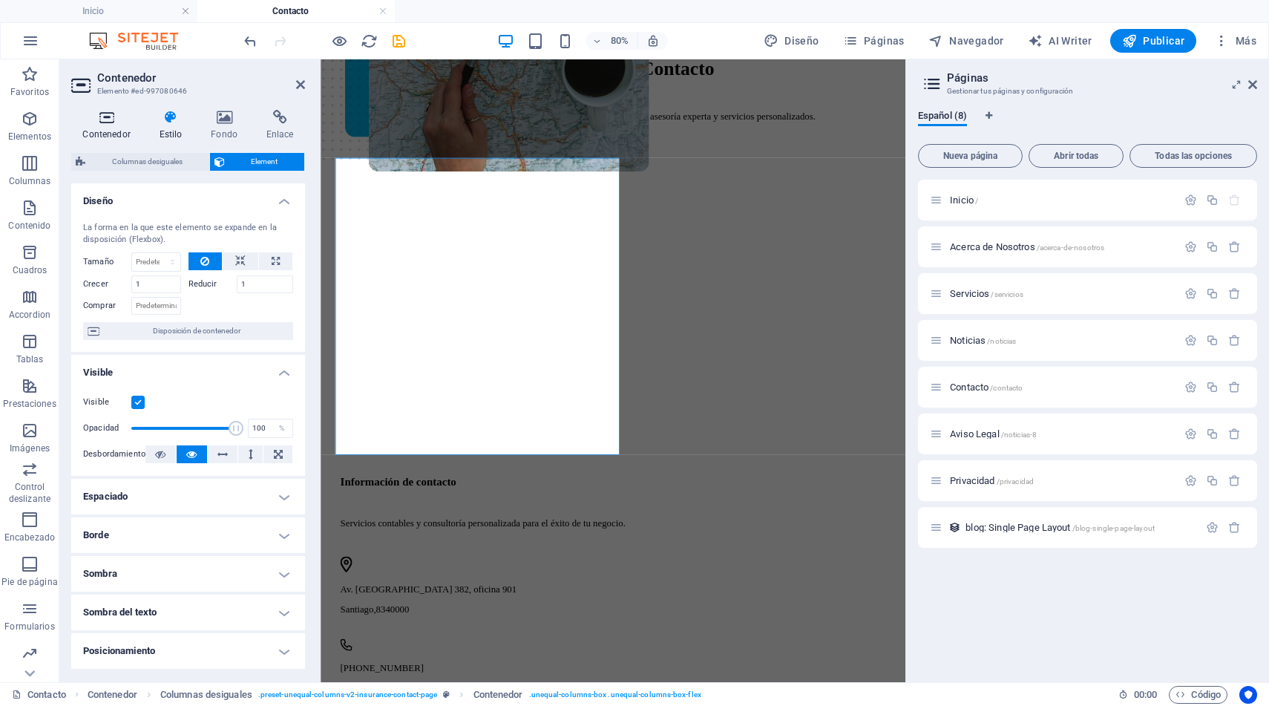
click at [112, 120] on icon at bounding box center [106, 117] width 71 height 15
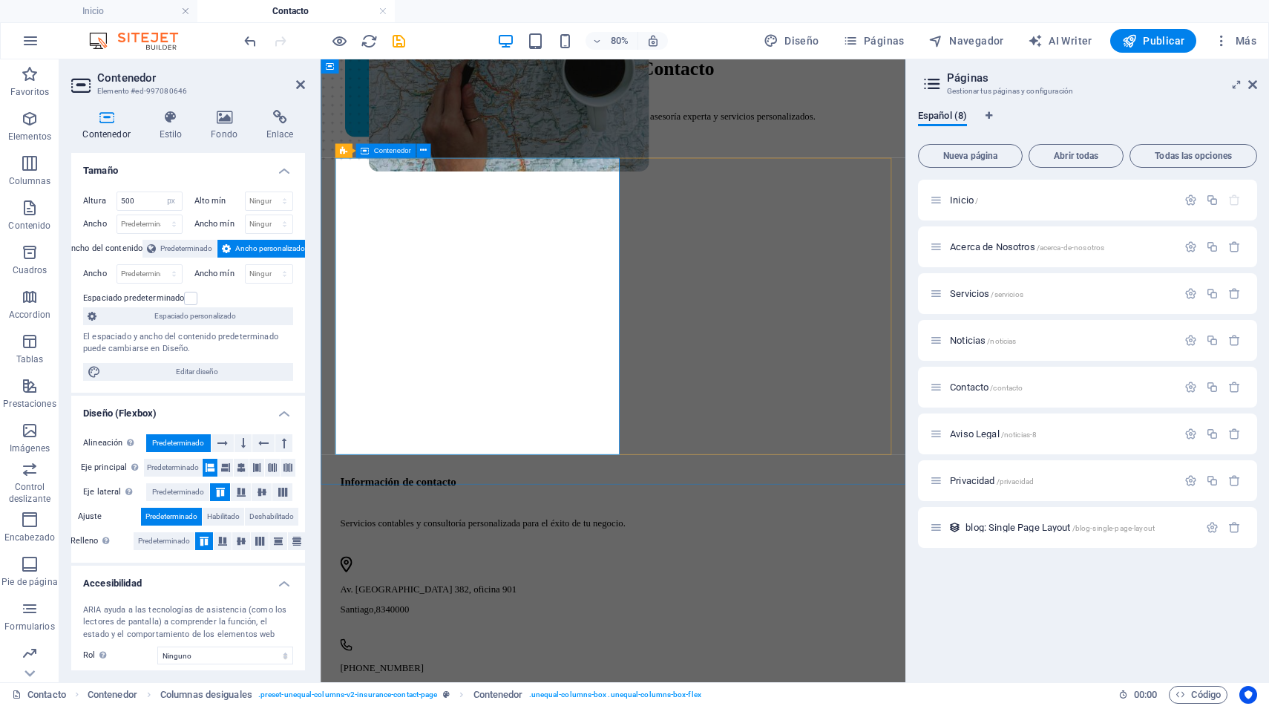
click at [667, 521] on div at bounding box center [686, 380] width 684 height 371
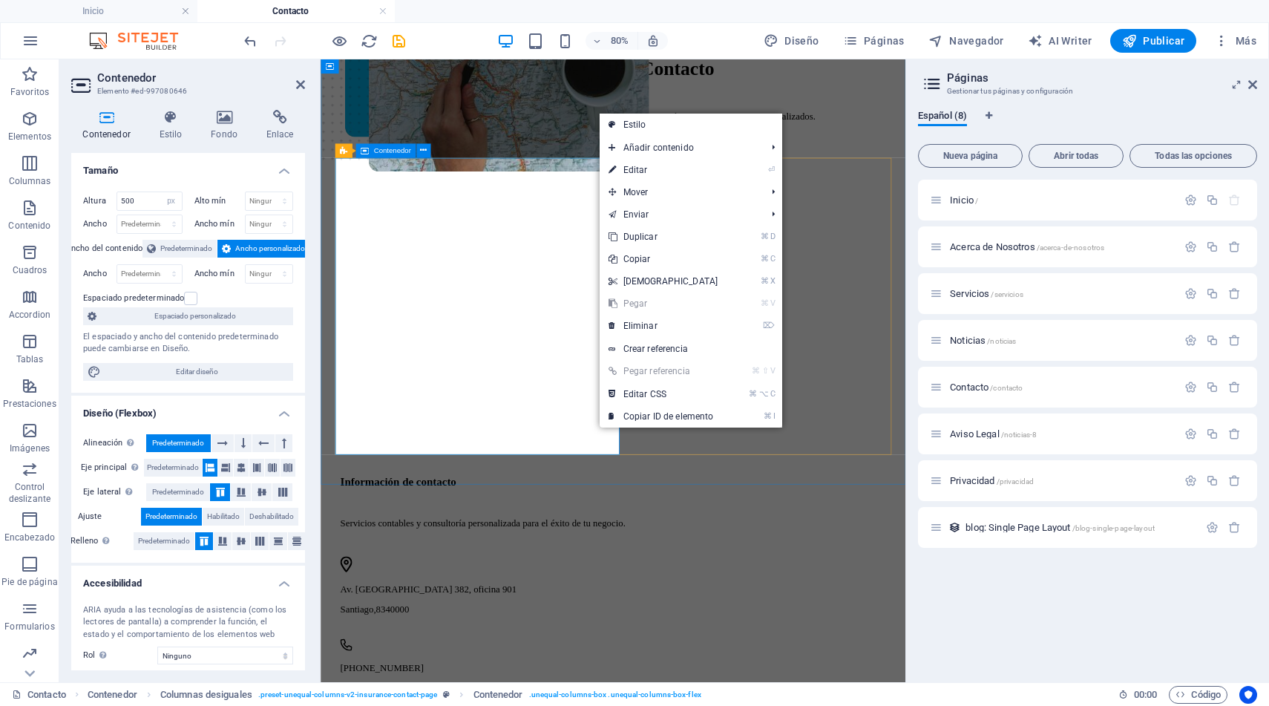
click at [649, 521] on figure at bounding box center [686, 165] width 672 height 719
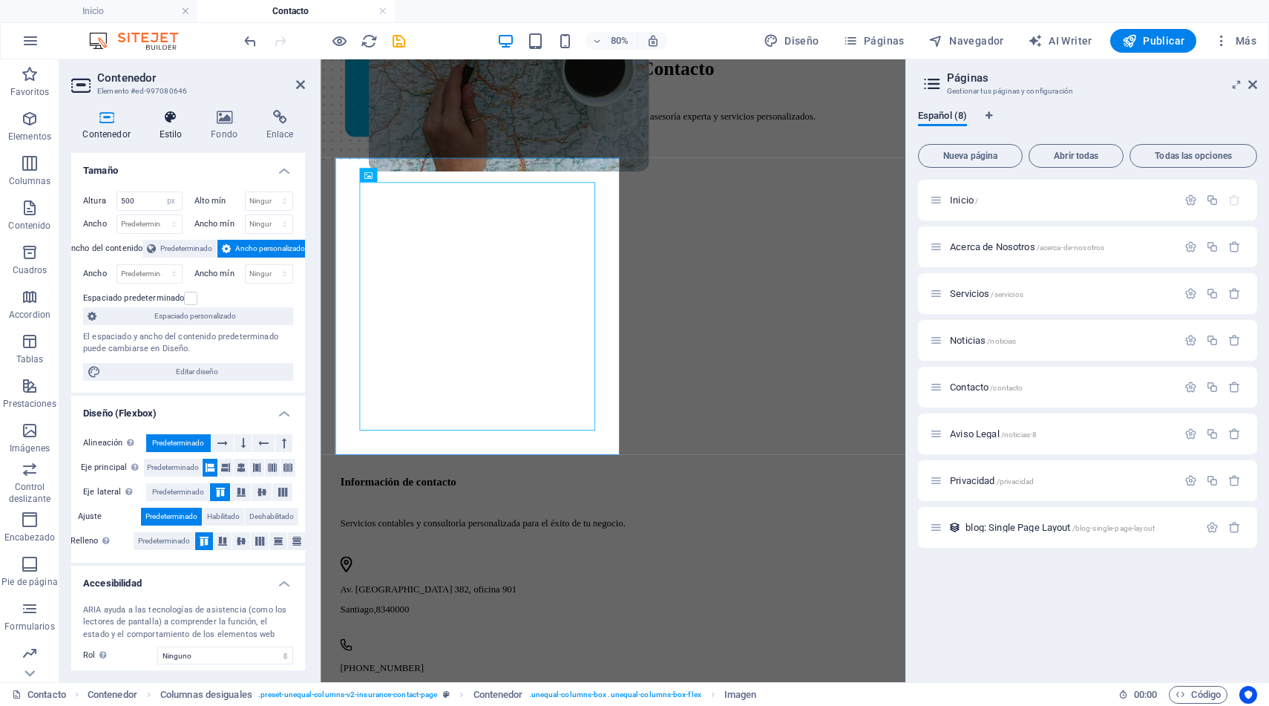
click at [184, 130] on h4 "Estilo" at bounding box center [174, 125] width 52 height 31
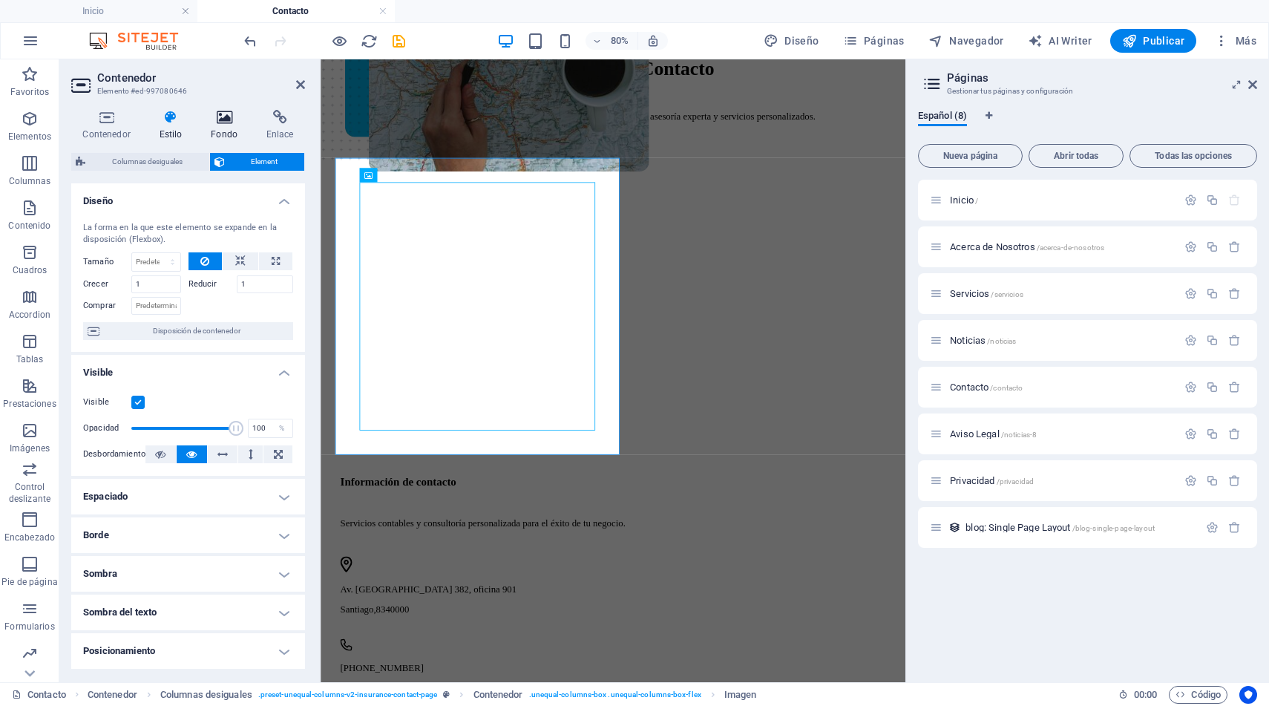
click at [227, 127] on h4 "Fondo" at bounding box center [228, 125] width 56 height 31
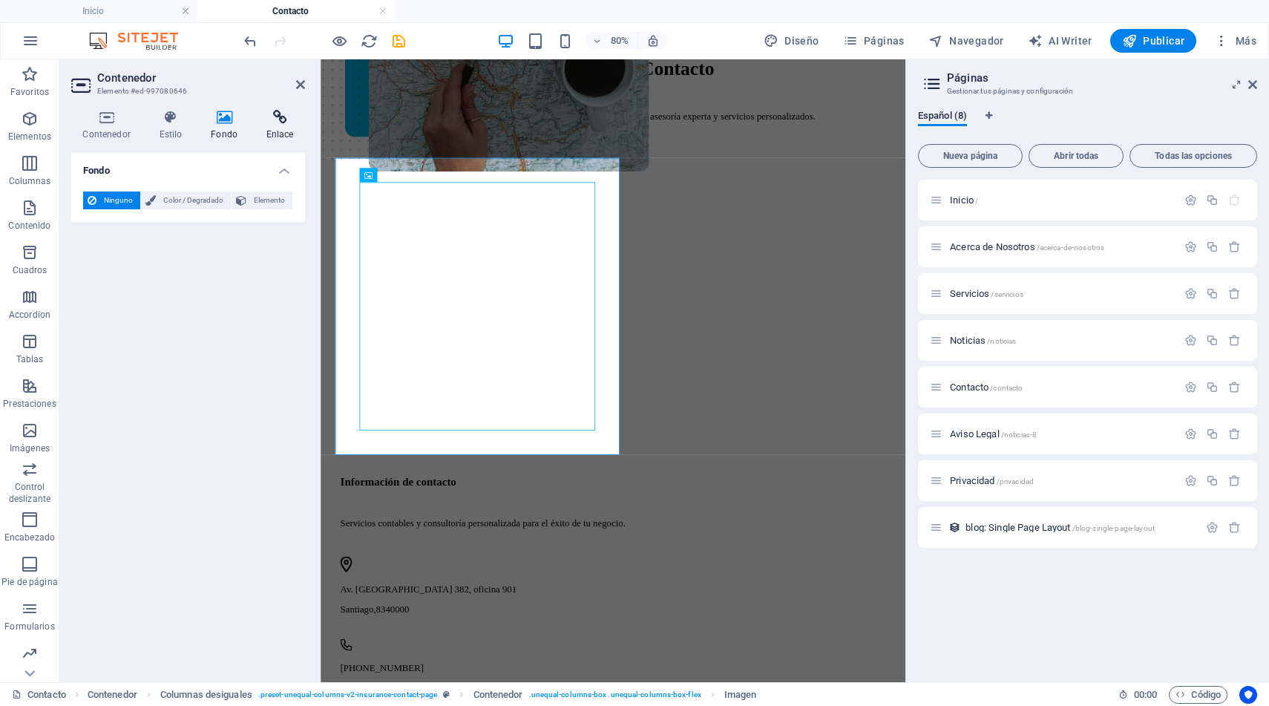
click at [286, 134] on h4 "Enlace" at bounding box center [280, 125] width 50 height 31
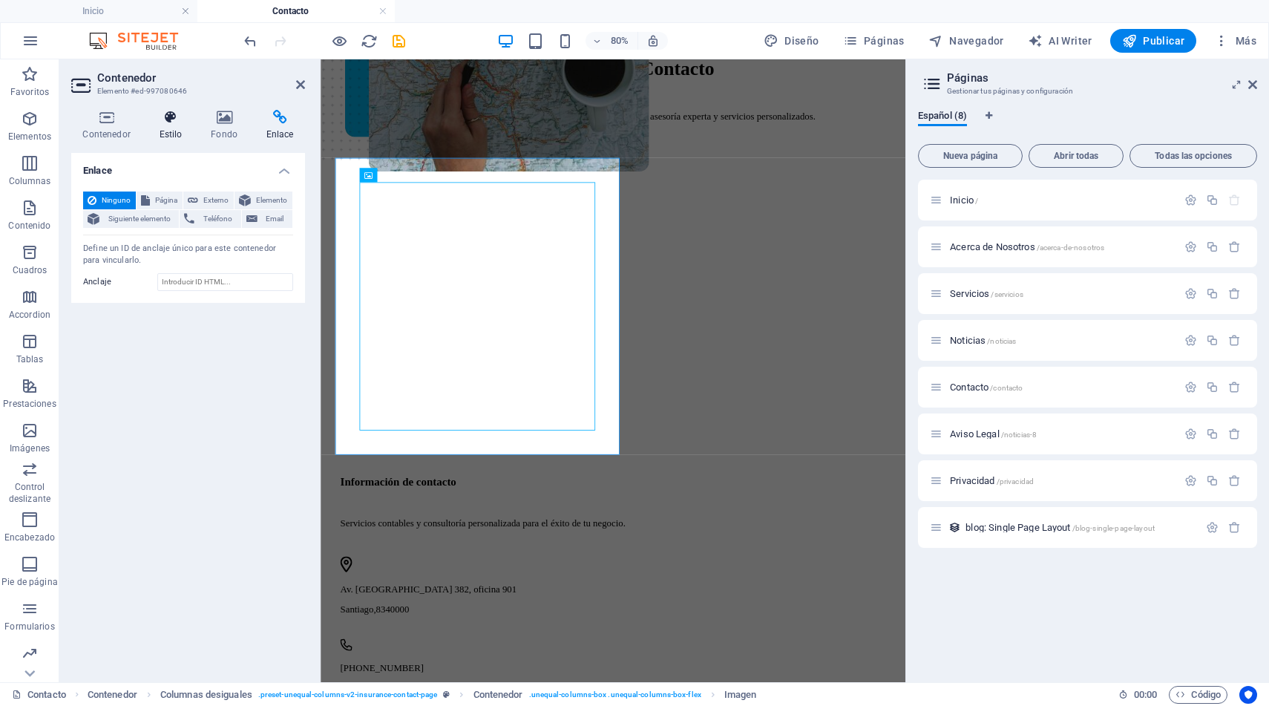
click at [174, 125] on h4 "Estilo" at bounding box center [174, 125] width 52 height 31
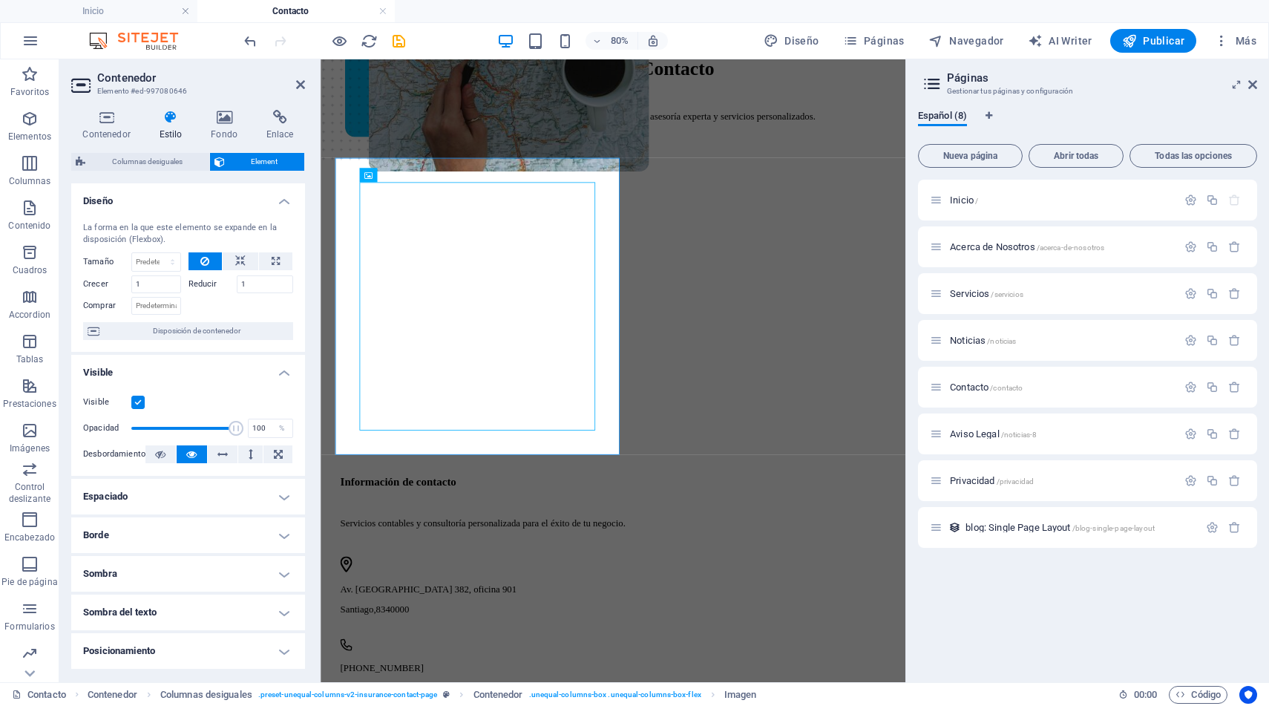
click at [137, 400] on label at bounding box center [137, 402] width 13 height 13
click at [0, 0] on input "Visible" at bounding box center [0, 0] width 0 height 0
click at [137, 400] on label at bounding box center [137, 402] width 13 height 13
click at [0, 0] on input "Visible" at bounding box center [0, 0] width 0 height 0
click at [510, 532] on figure at bounding box center [657, 195] width 672 height 719
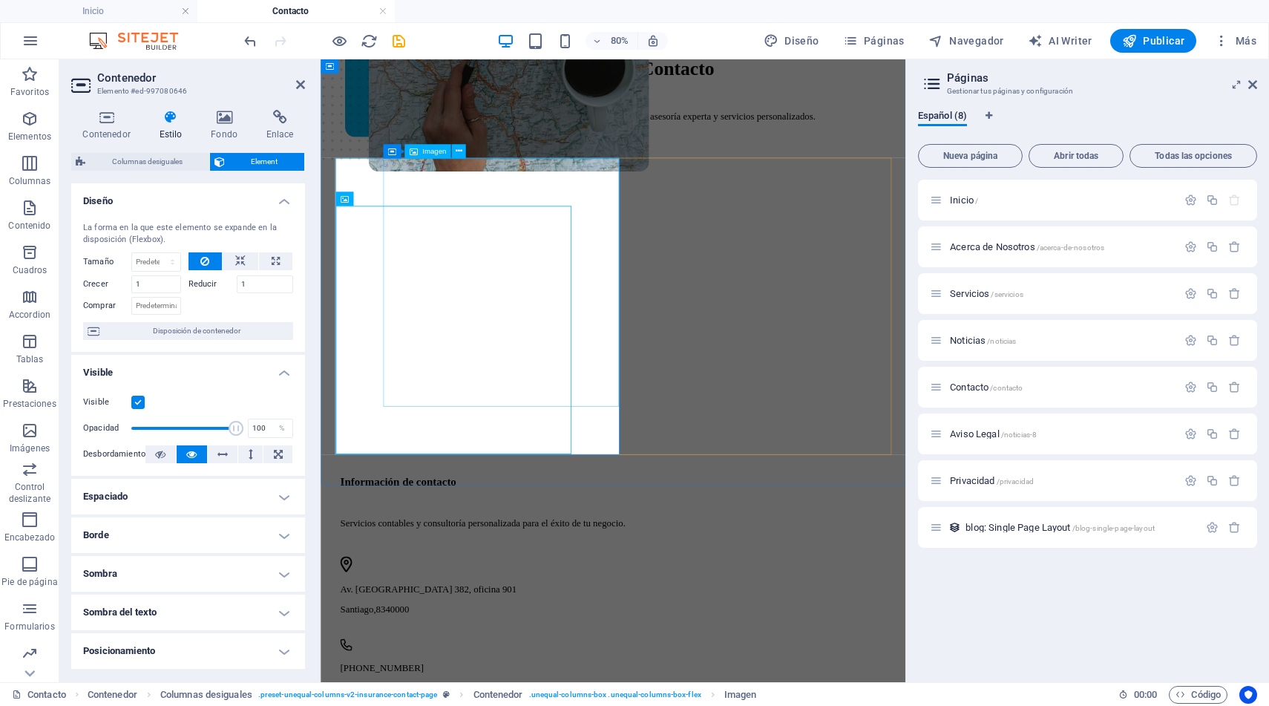
click at [675, 463] on figure at bounding box center [527, 136] width 295 height 719
click at [675, 453] on figure at bounding box center [527, 136] width 295 height 719
select select "px"
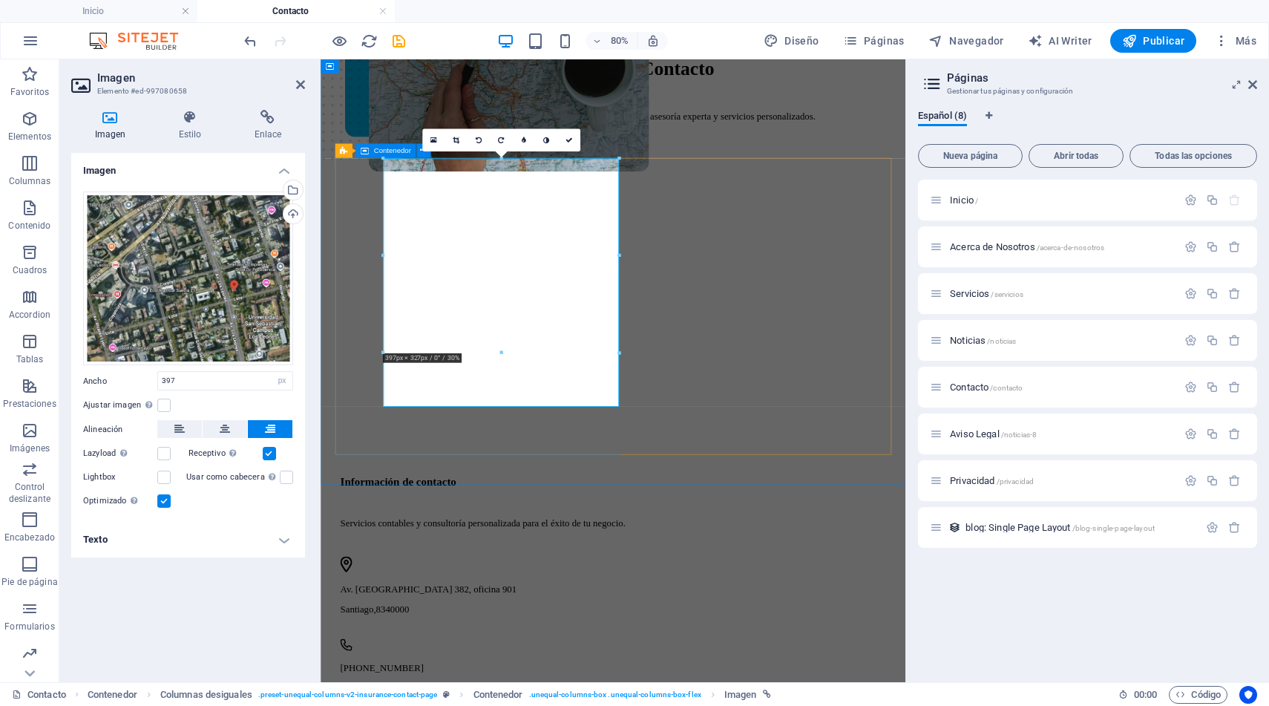
click at [682, 507] on div at bounding box center [686, 380] width 684 height 371
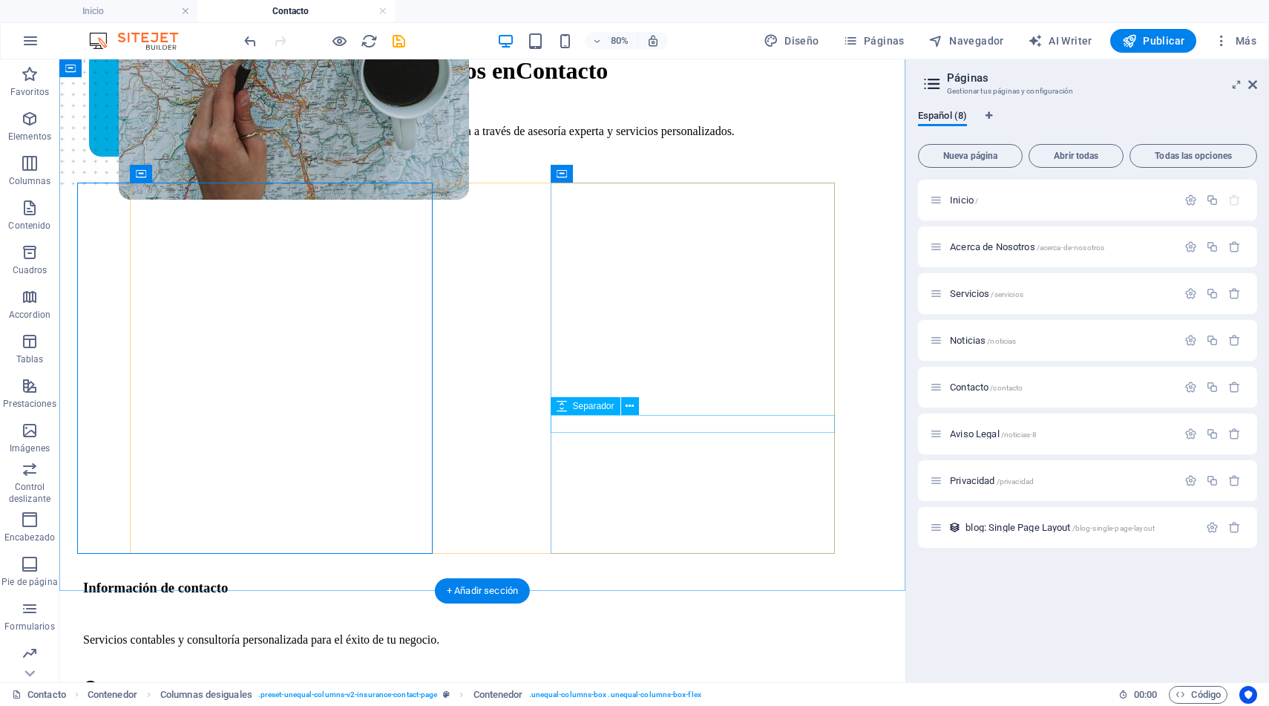
select select "px"
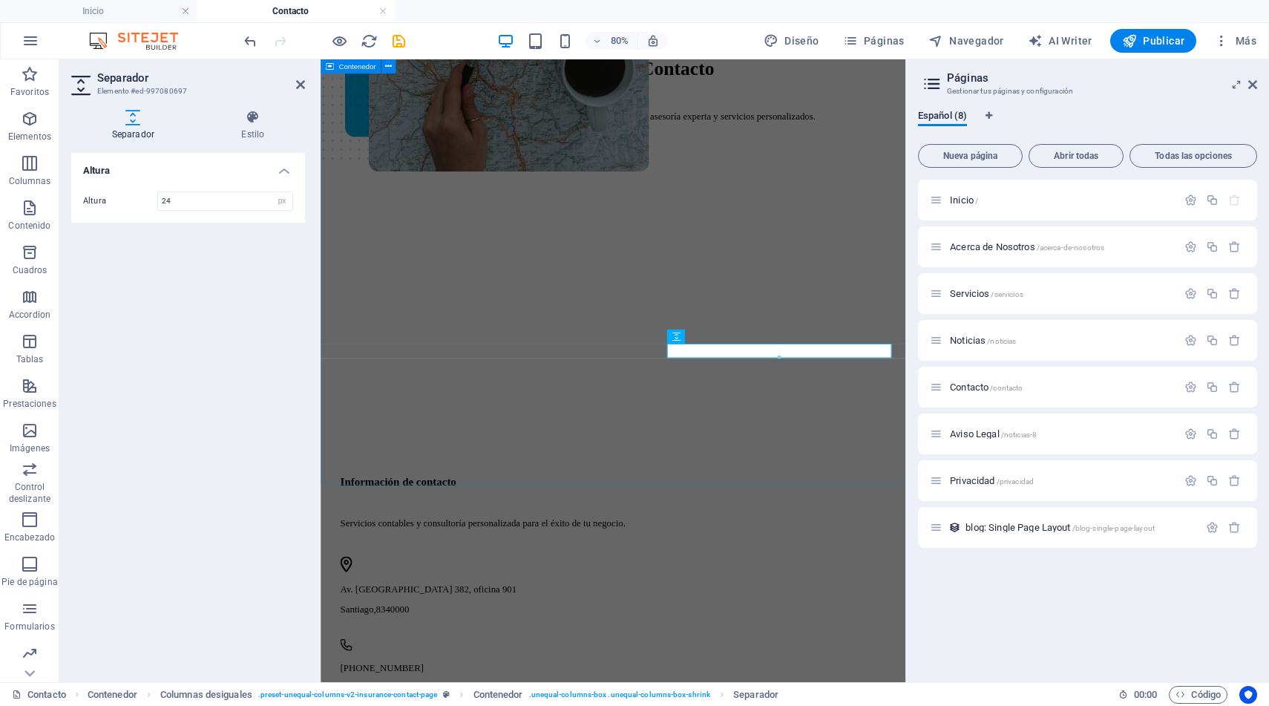
click at [722, 569] on div "Pongámonos en Contacto Contáctenos para mejorar la gestión de su empresa a trav…" at bounding box center [686, 492] width 719 height 1050
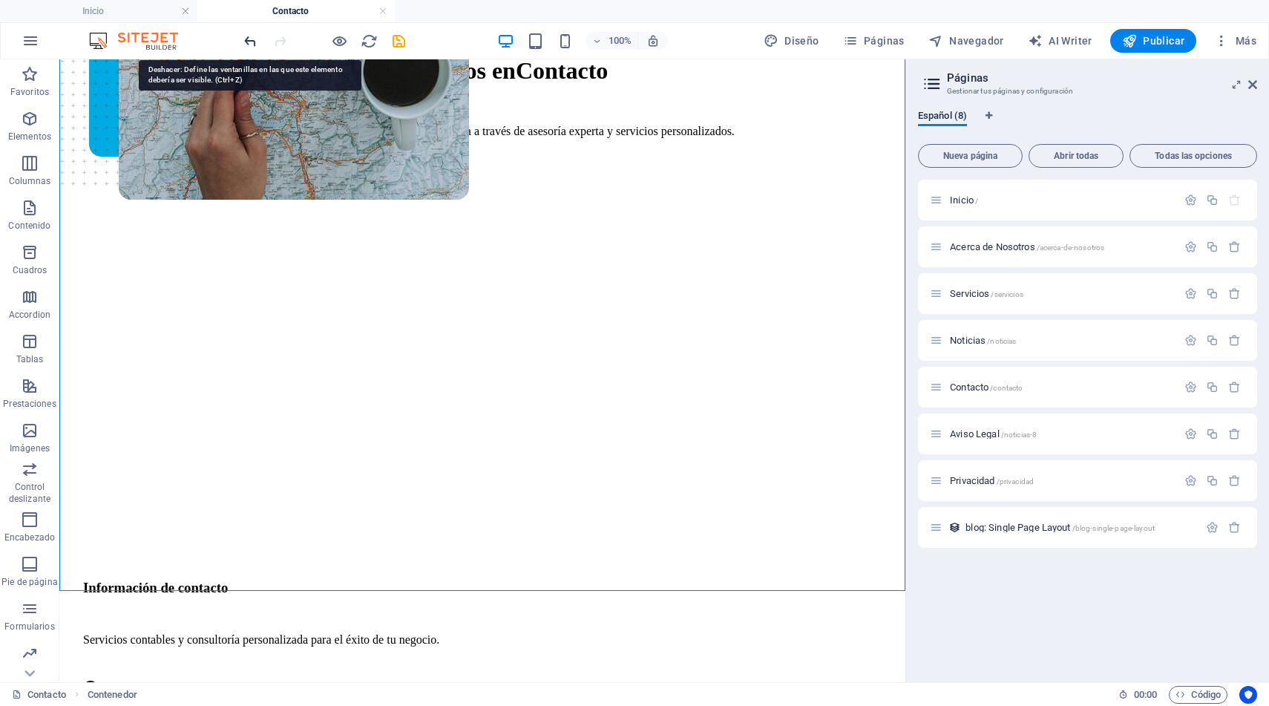
click at [254, 43] on icon "undo" at bounding box center [250, 41] width 17 height 17
click at [252, 45] on icon "undo" at bounding box center [250, 41] width 17 height 17
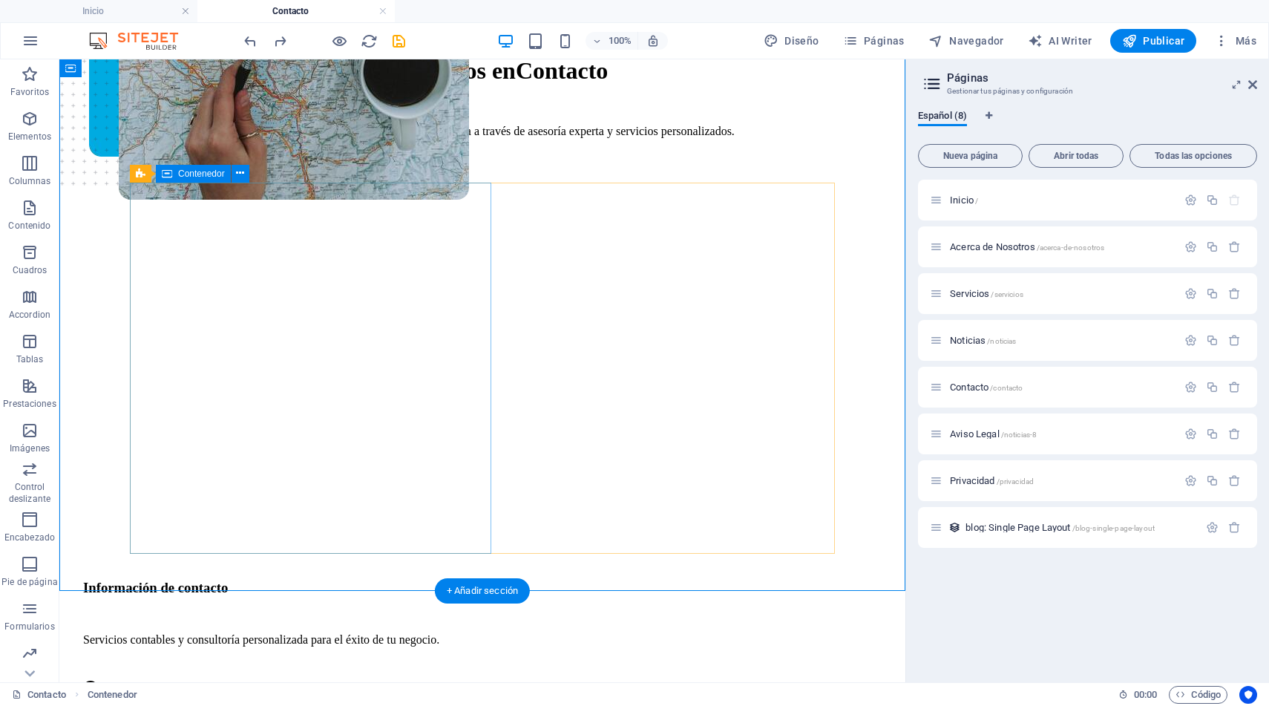
click at [480, 506] on div at bounding box center [435, 380] width 705 height 371
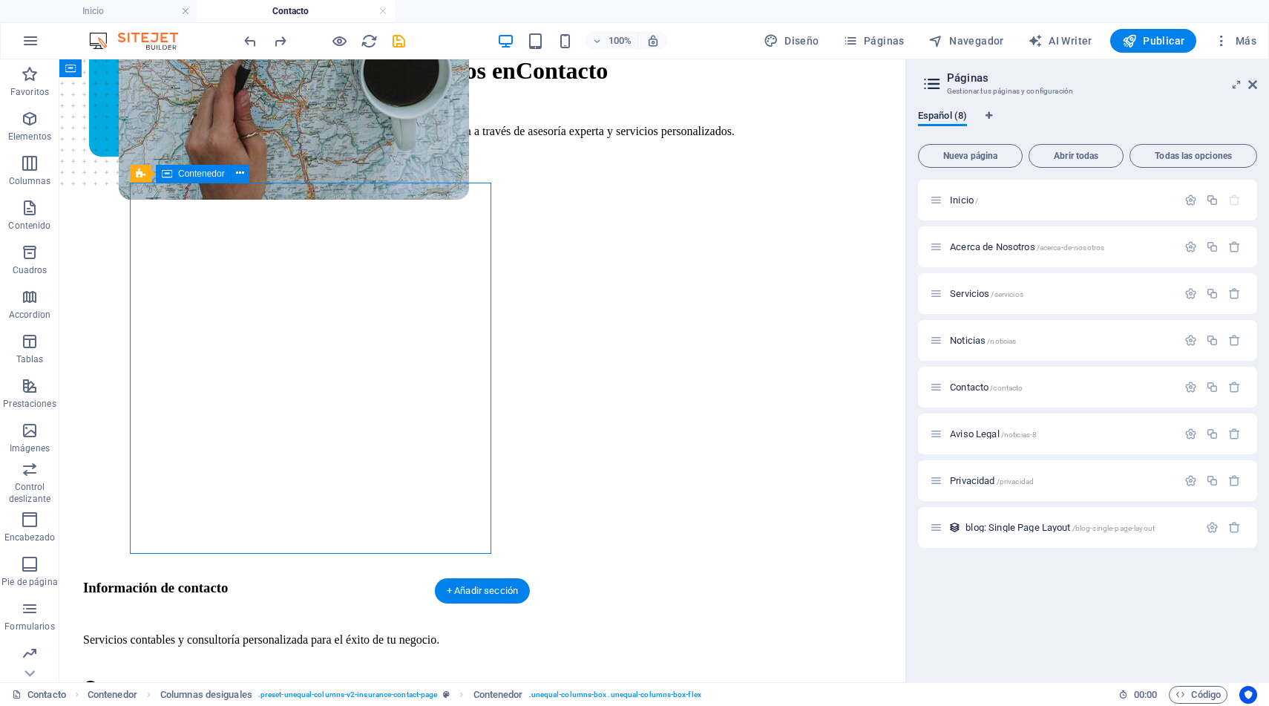
click at [483, 503] on div at bounding box center [435, 380] width 705 height 371
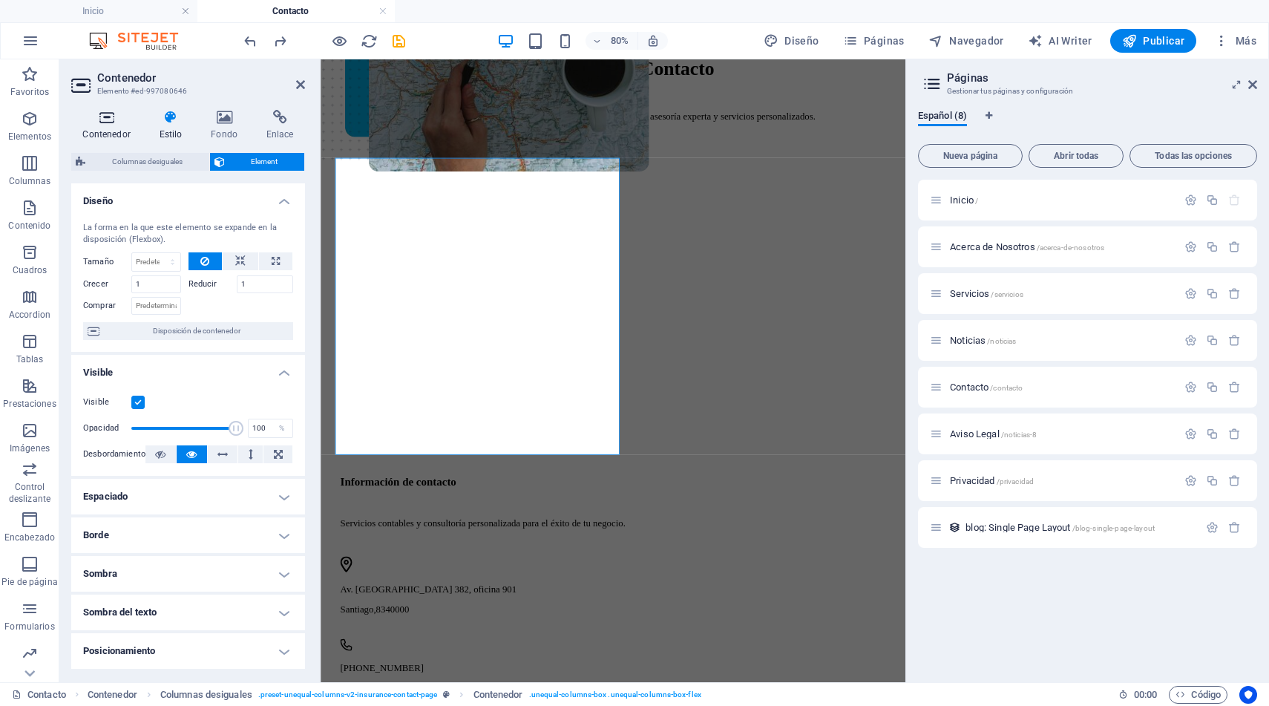
click at [94, 119] on icon at bounding box center [106, 117] width 71 height 15
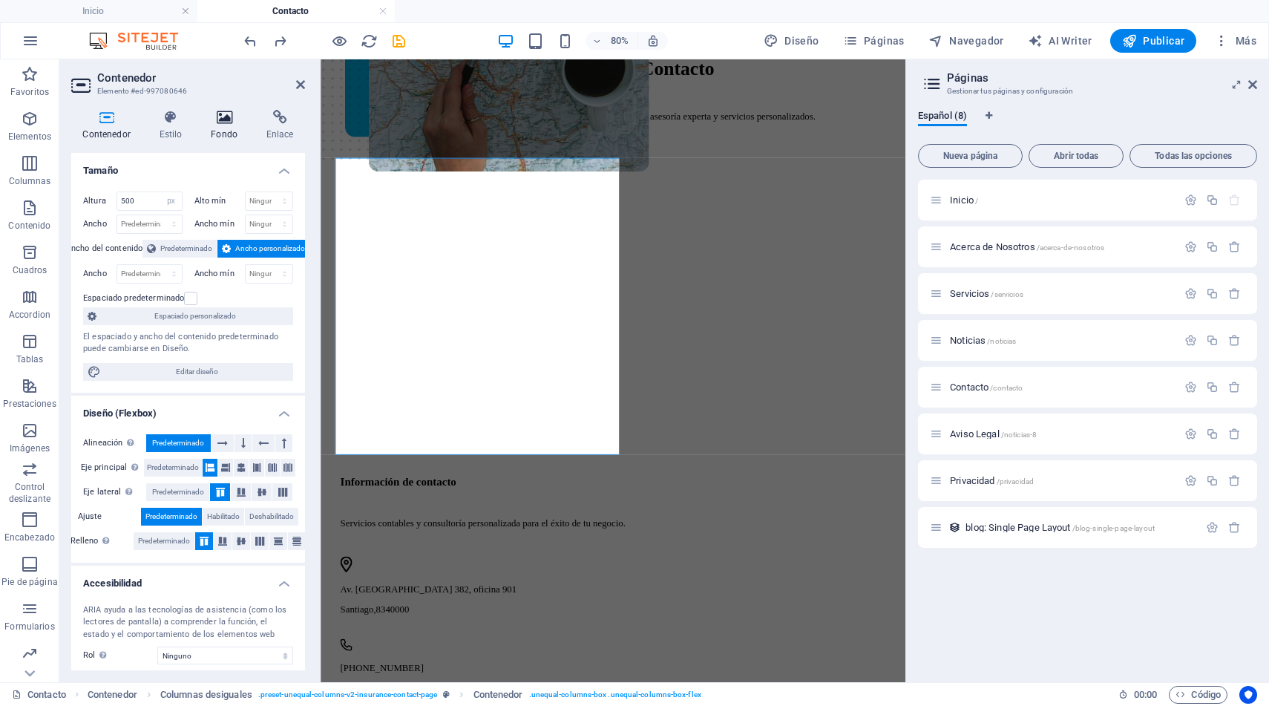
click at [223, 117] on icon at bounding box center [225, 117] width 50 height 15
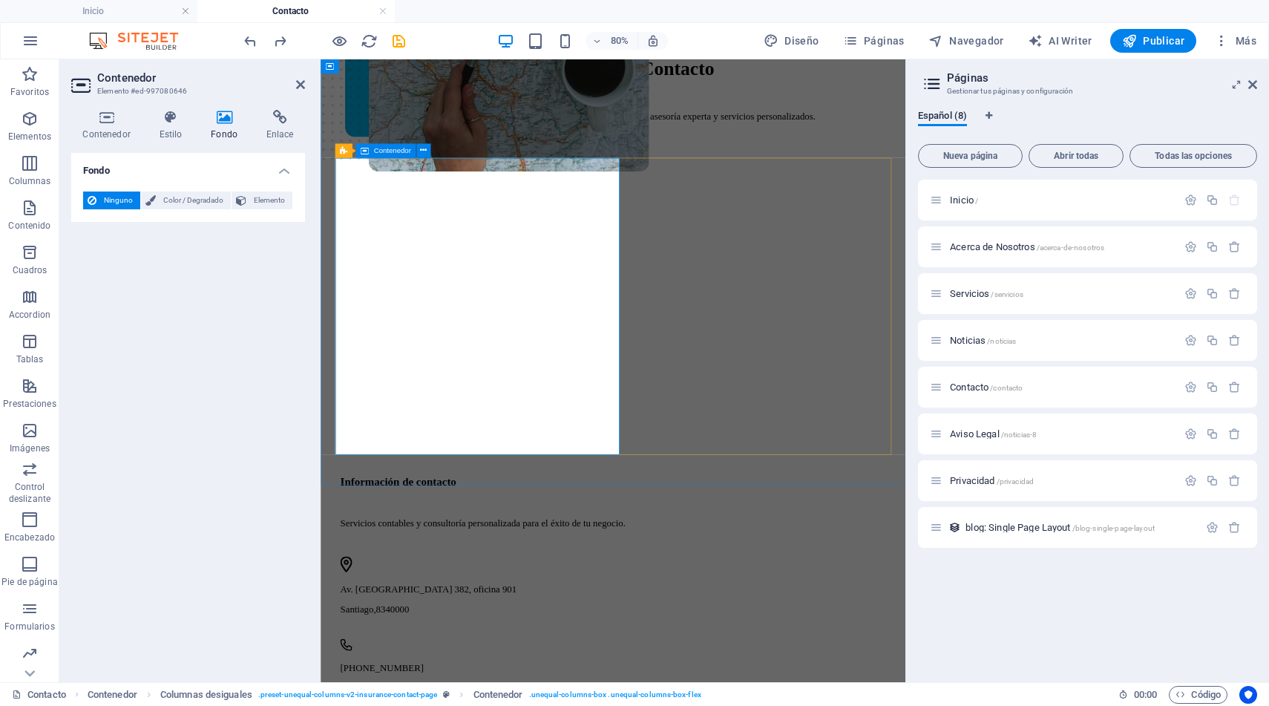
click at [678, 494] on div at bounding box center [686, 380] width 684 height 371
click at [675, 478] on figure at bounding box center [527, 136] width 295 height 719
select select "px"
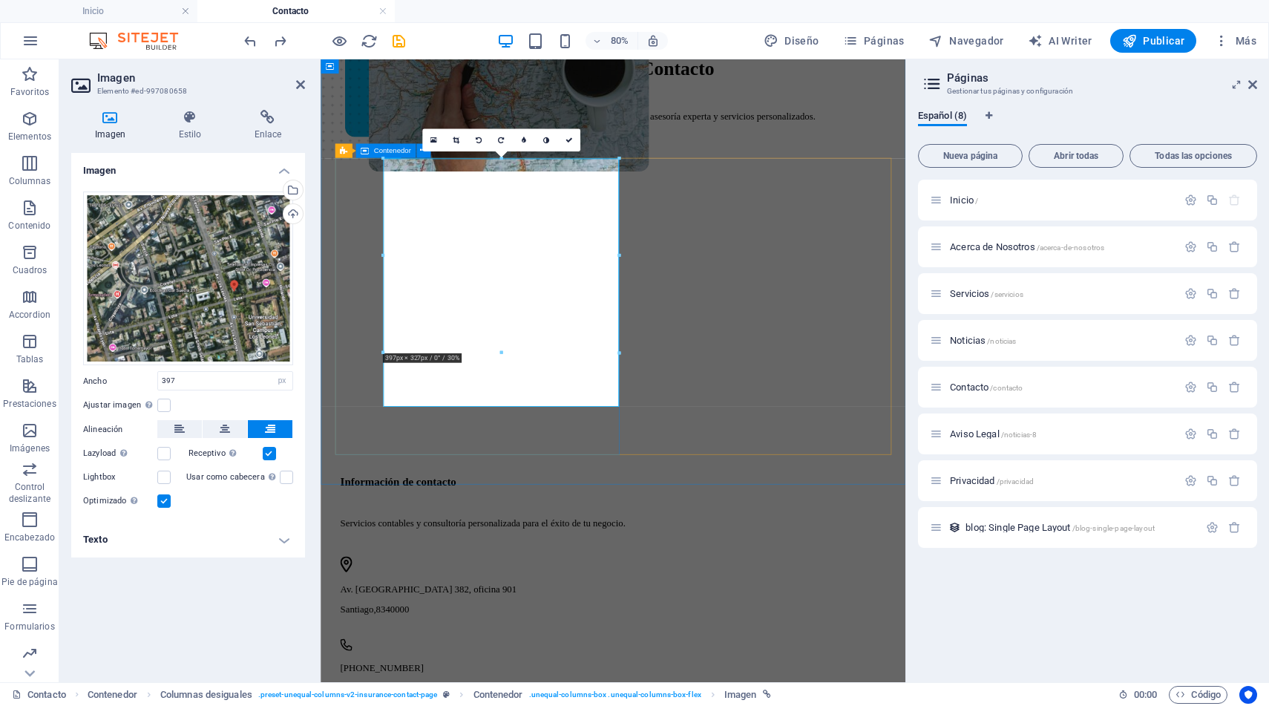
click at [684, 529] on div at bounding box center [686, 380] width 684 height 371
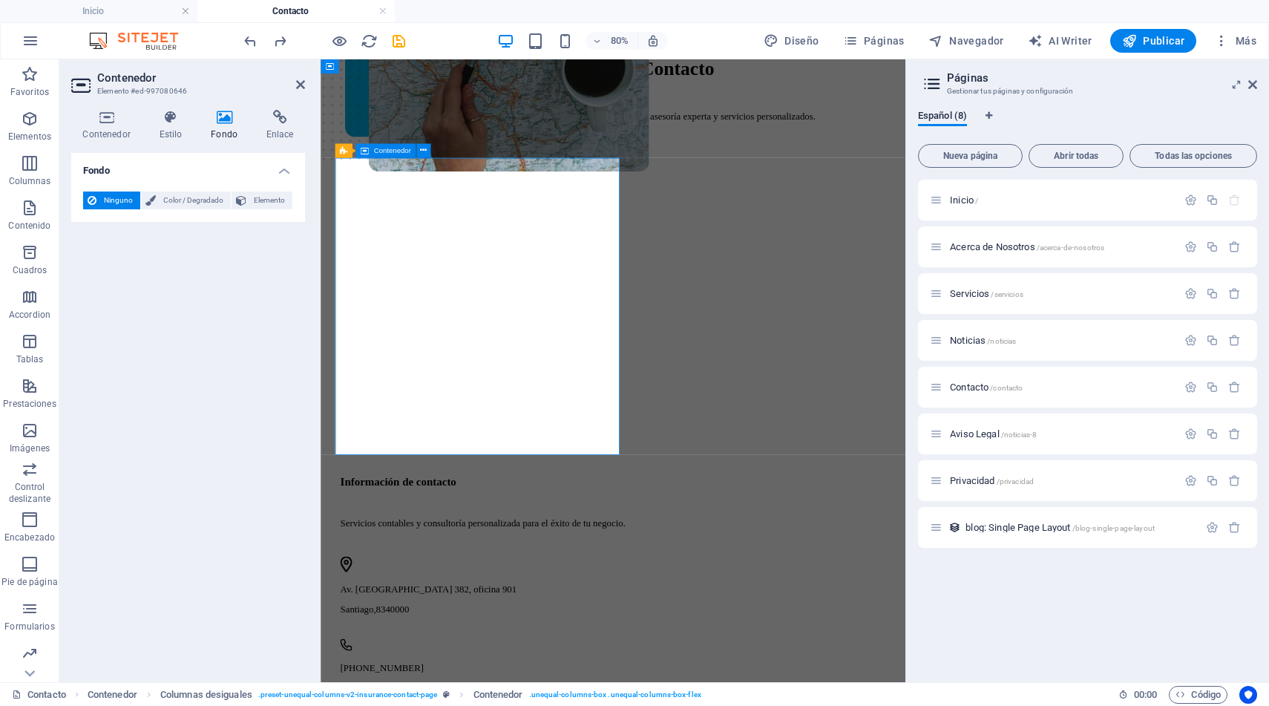
click at [684, 529] on div at bounding box center [686, 380] width 684 height 371
click at [631, 398] on figure at bounding box center [527, 136] width 295 height 719
select select "px"
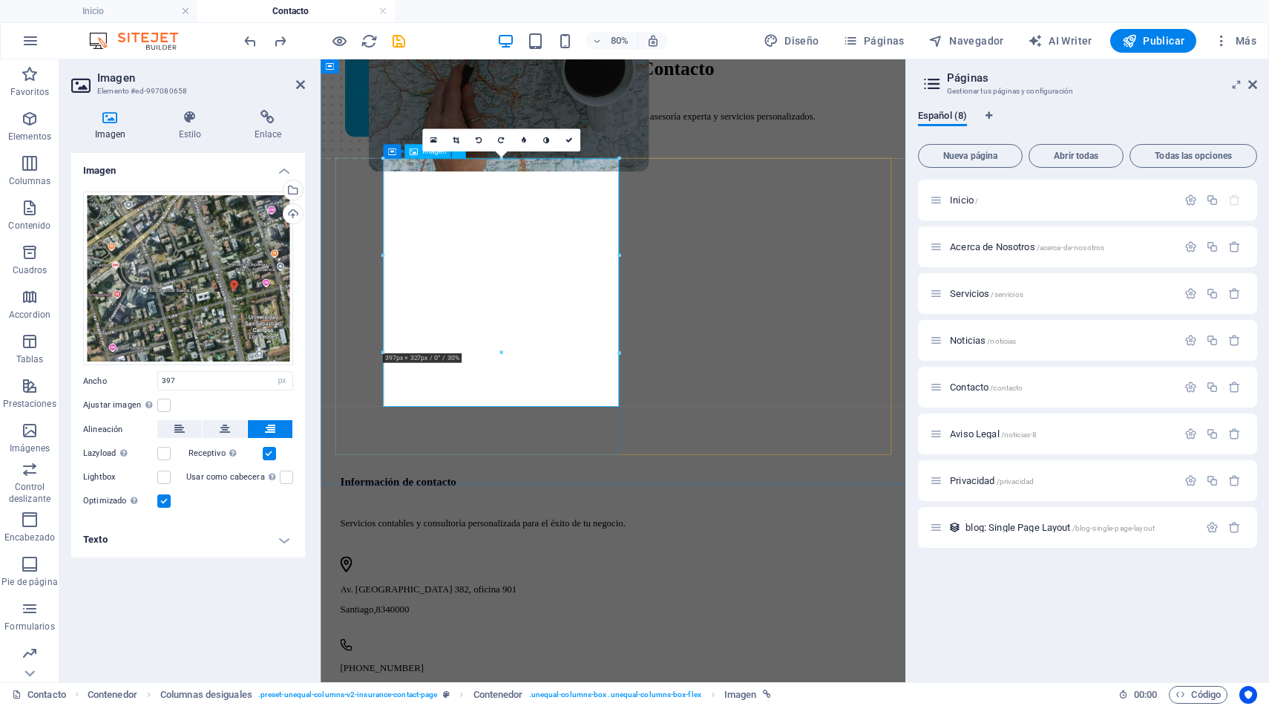
click at [675, 463] on figure at bounding box center [527, 136] width 295 height 719
click at [635, 463] on figure at bounding box center [527, 136] width 295 height 719
click at [542, 400] on figure at bounding box center [527, 136] width 295 height 719
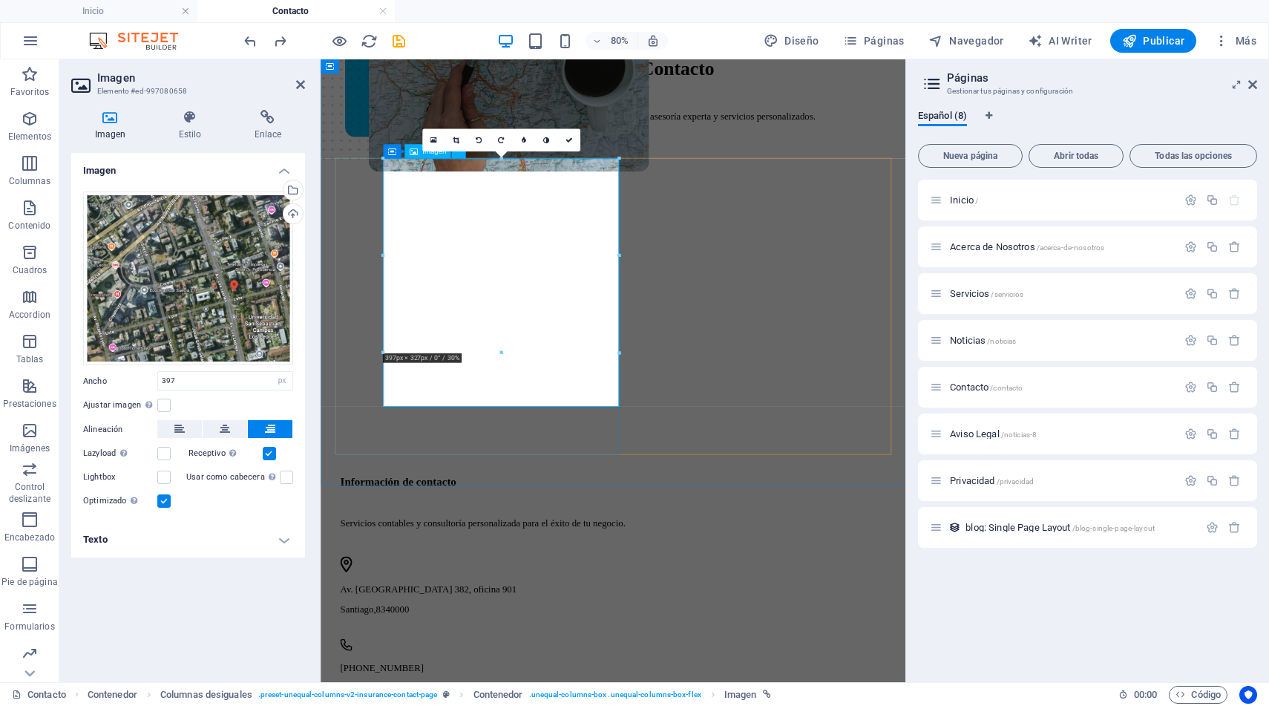
click at [542, 400] on figure at bounding box center [527, 136] width 295 height 719
click at [386, 433] on figure at bounding box center [657, 195] width 672 height 719
select select "px"
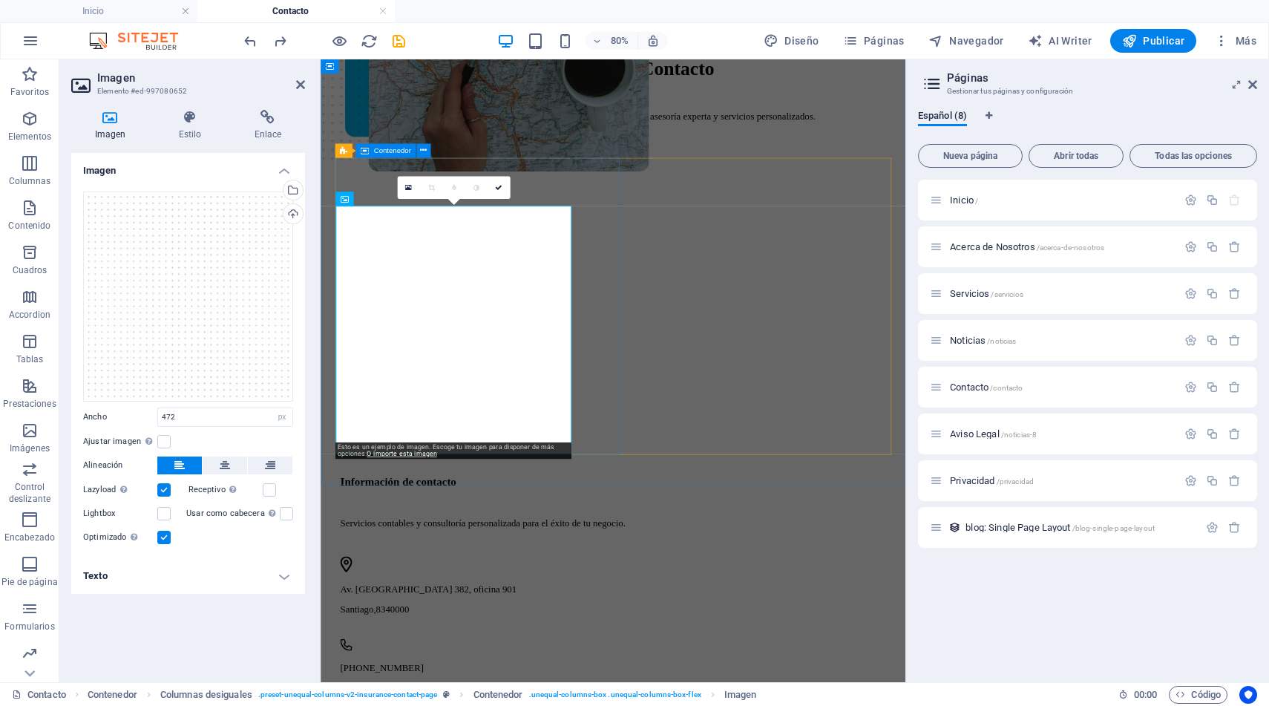
click at [675, 511] on div at bounding box center [686, 380] width 684 height 371
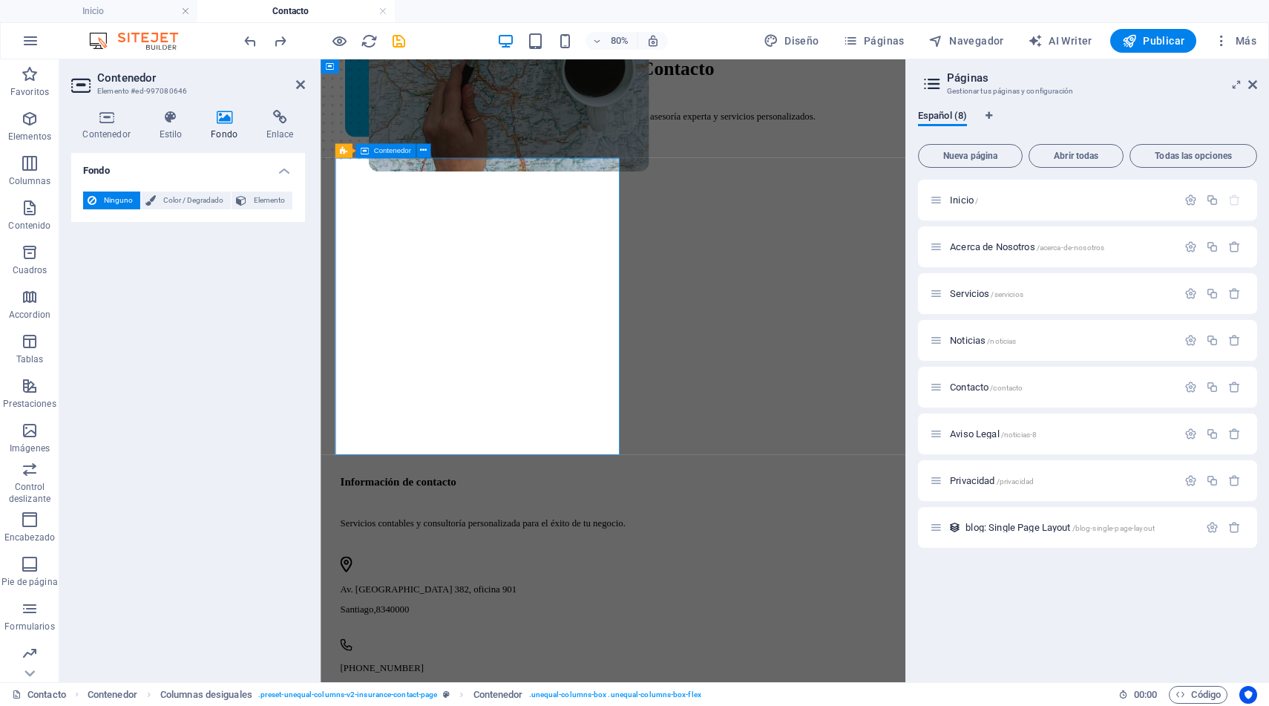
click at [675, 511] on div at bounding box center [686, 380] width 684 height 371
click at [673, 490] on figure at bounding box center [527, 136] width 295 height 719
click at [675, 484] on figure at bounding box center [527, 136] width 295 height 719
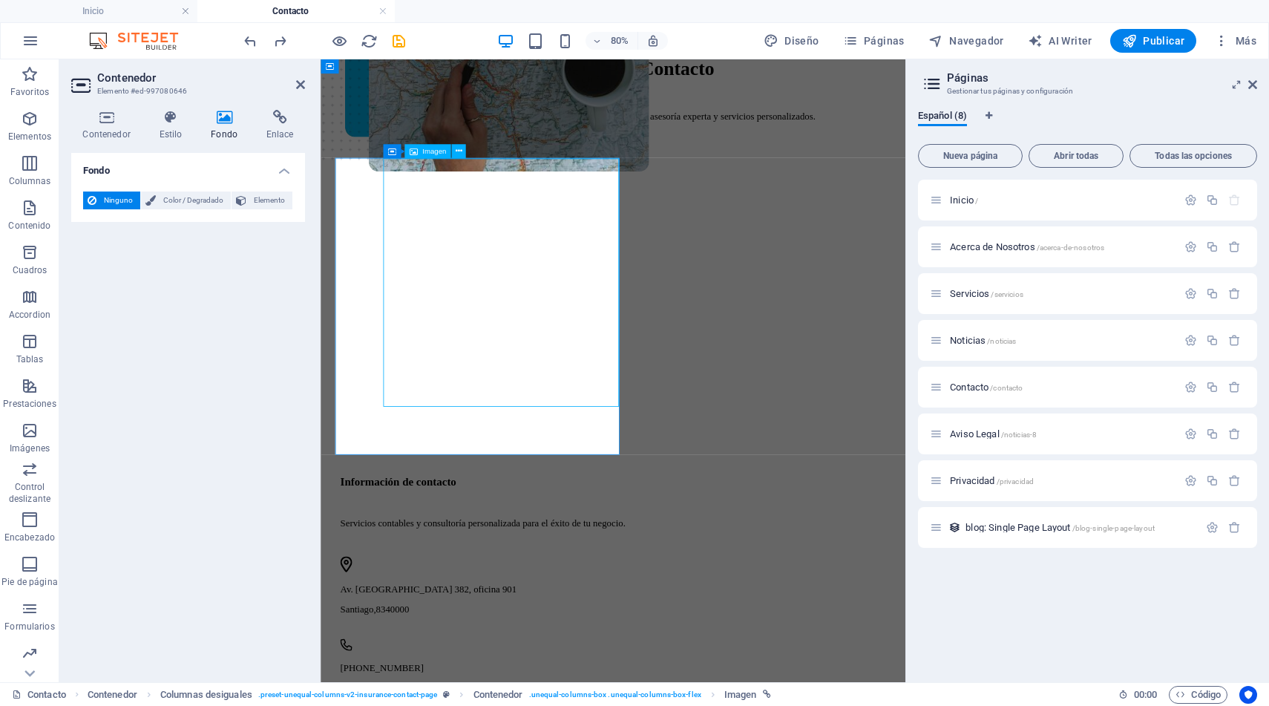
select select "px"
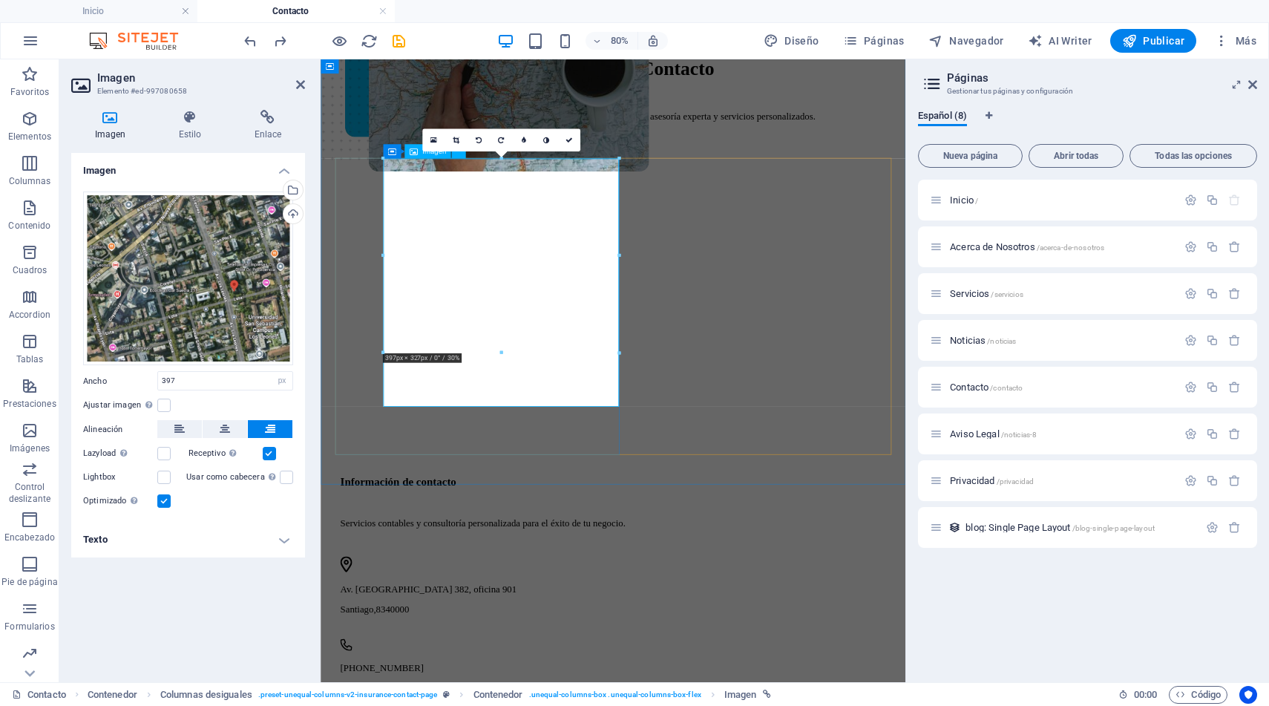
click at [548, 475] on figure at bounding box center [527, 136] width 295 height 719
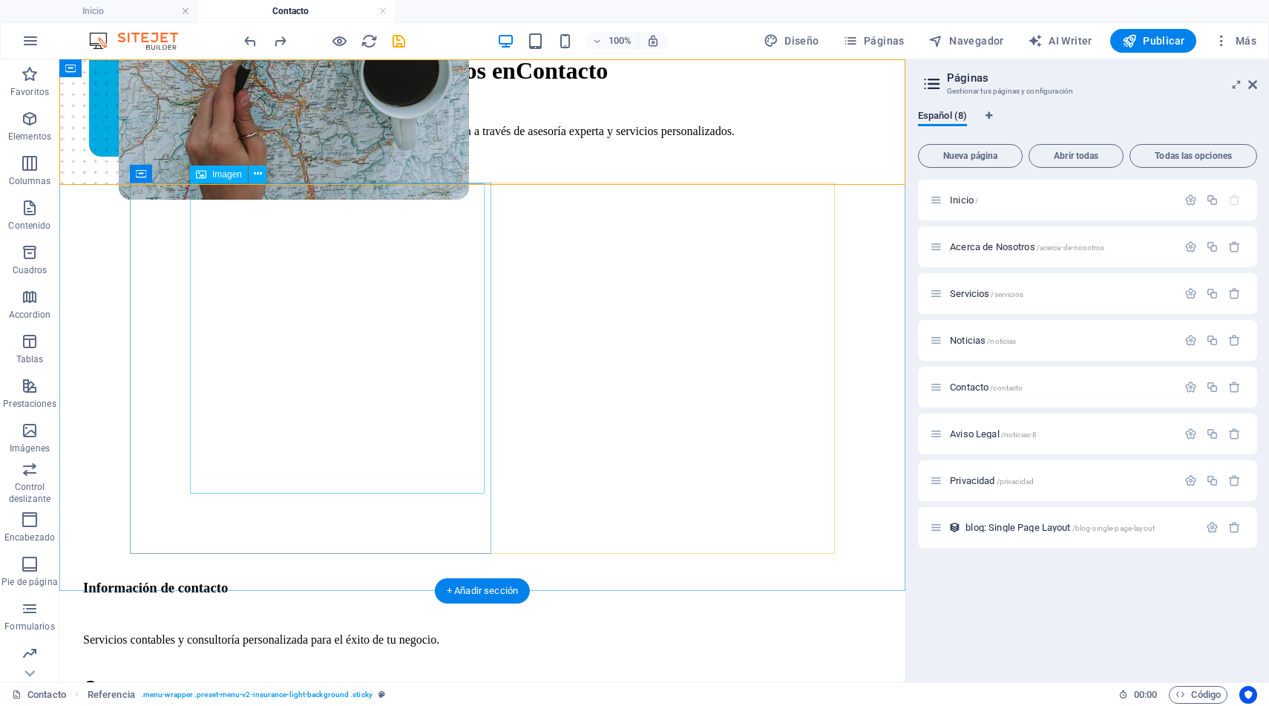
click at [414, 340] on figure at bounding box center [266, 58] width 295 height 563
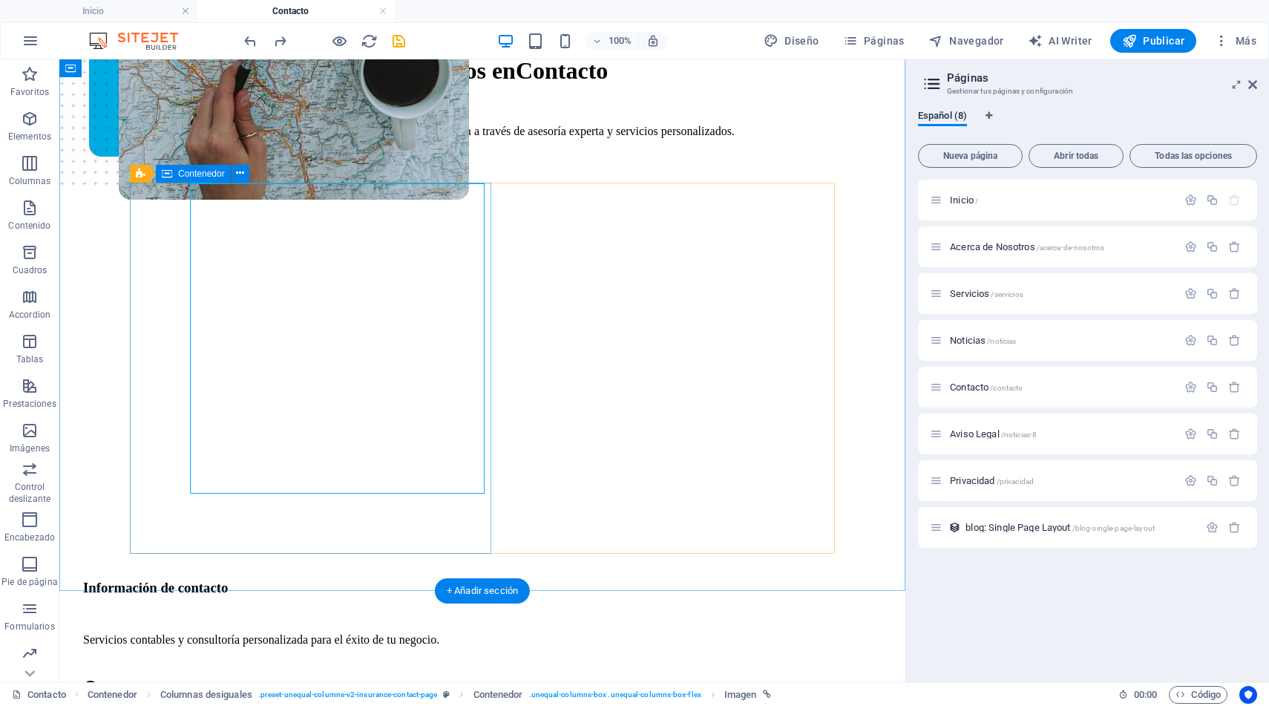
click at [483, 509] on div at bounding box center [435, 380] width 705 height 371
click at [471, 528] on div at bounding box center [435, 380] width 705 height 371
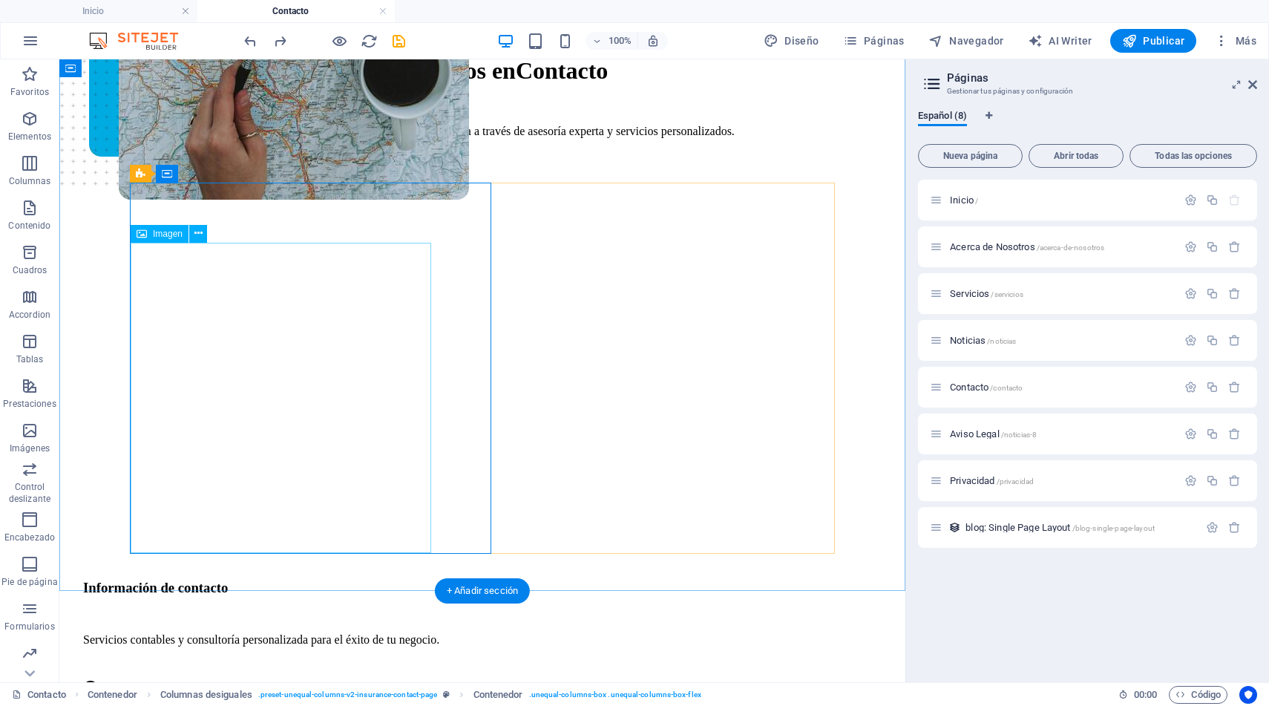
click at [218, 399] on figure at bounding box center [452, 117] width 787 height 563
click at [212, 340] on figure at bounding box center [266, 58] width 295 height 563
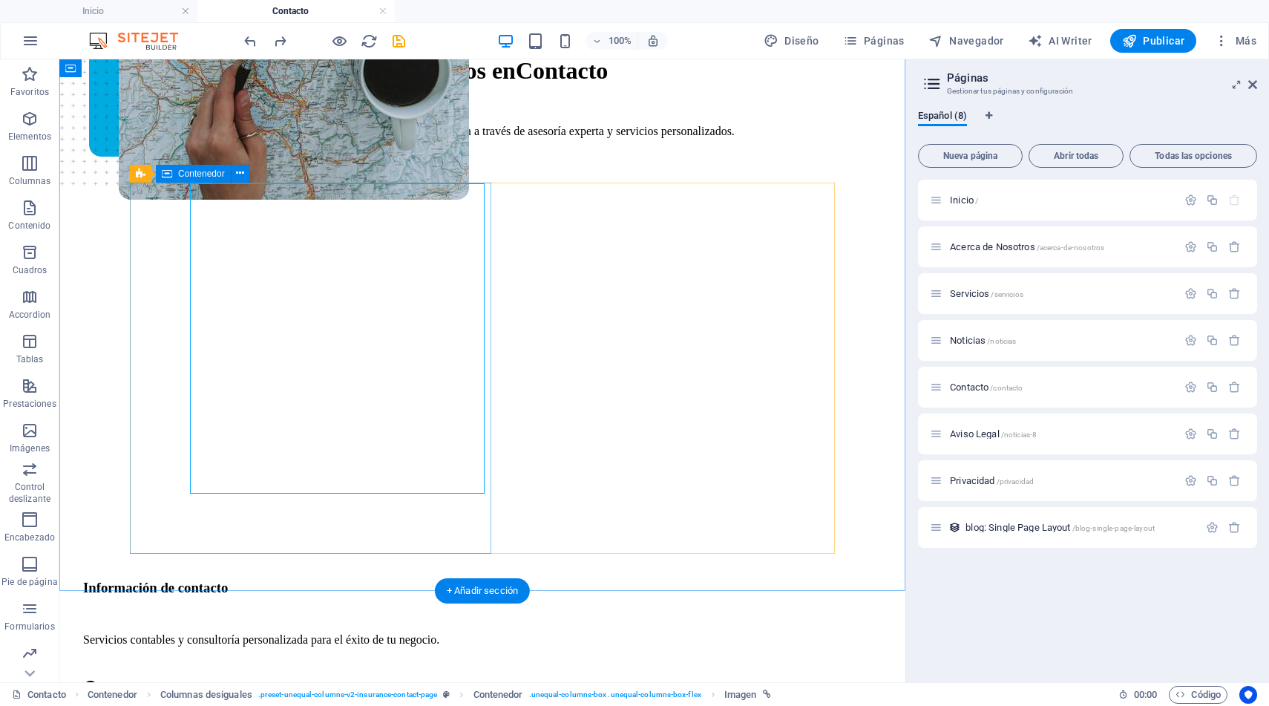
click at [481, 531] on div at bounding box center [435, 380] width 705 height 371
click at [474, 521] on div at bounding box center [435, 380] width 705 height 371
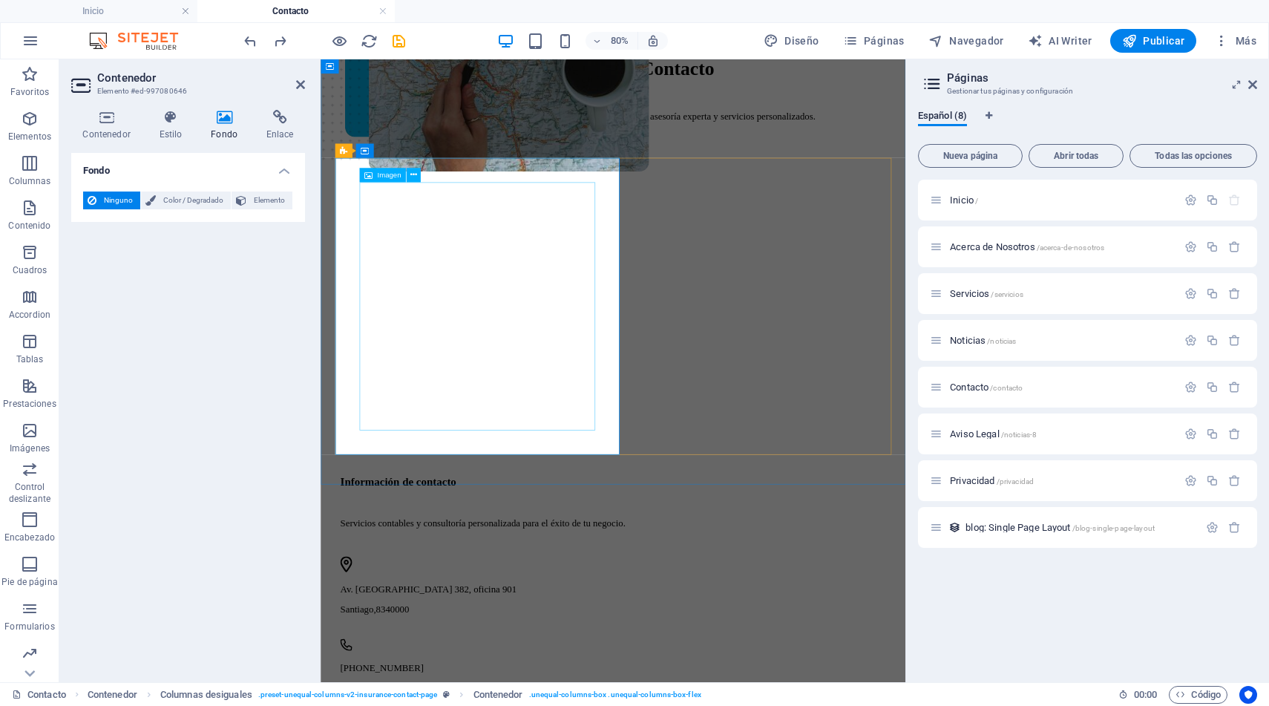
click at [661, 514] on figure at bounding box center [686, 165] width 672 height 719
select select "px"
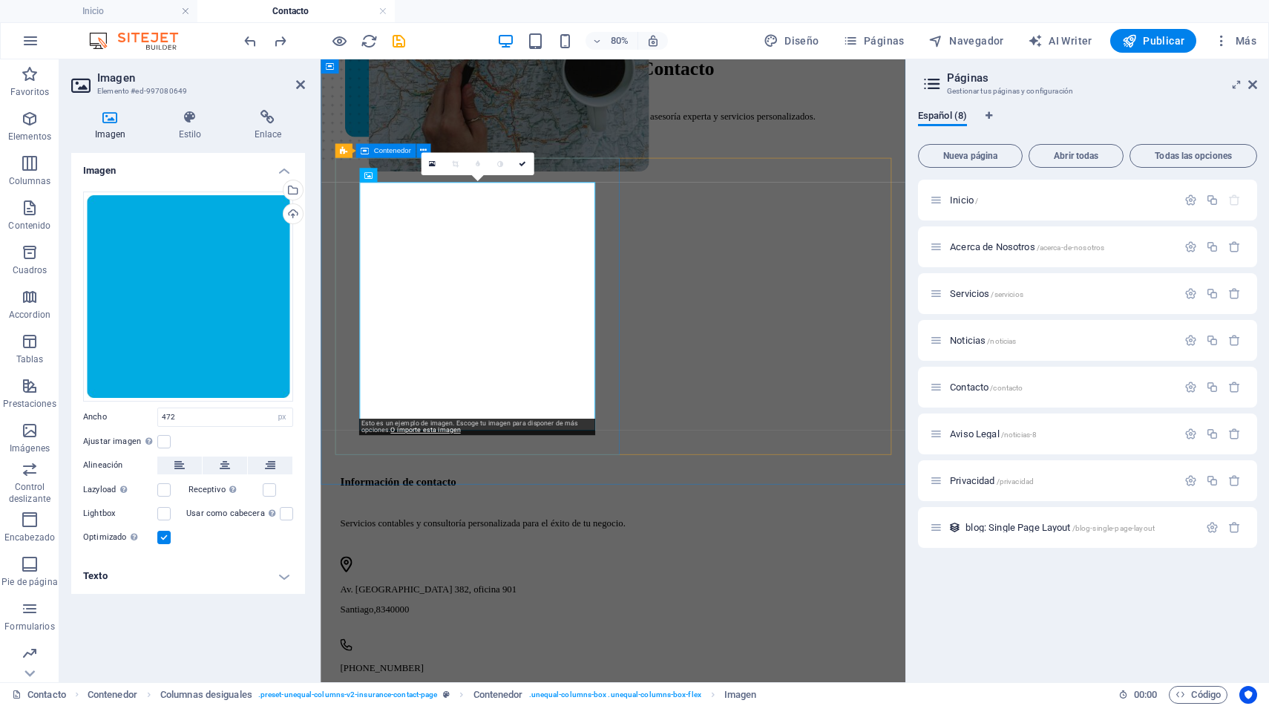
click at [683, 517] on div at bounding box center [686, 380] width 684 height 371
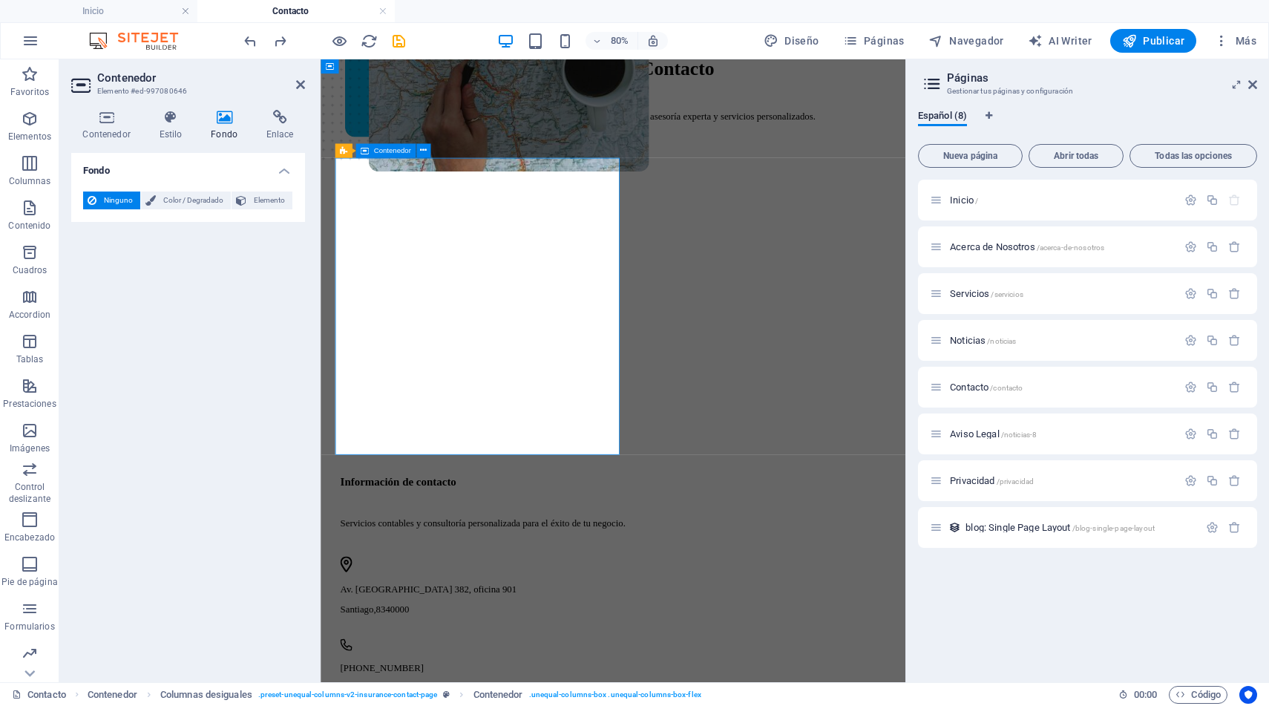
click at [683, 517] on div at bounding box center [686, 380] width 684 height 371
click at [104, 117] on icon at bounding box center [106, 117] width 71 height 15
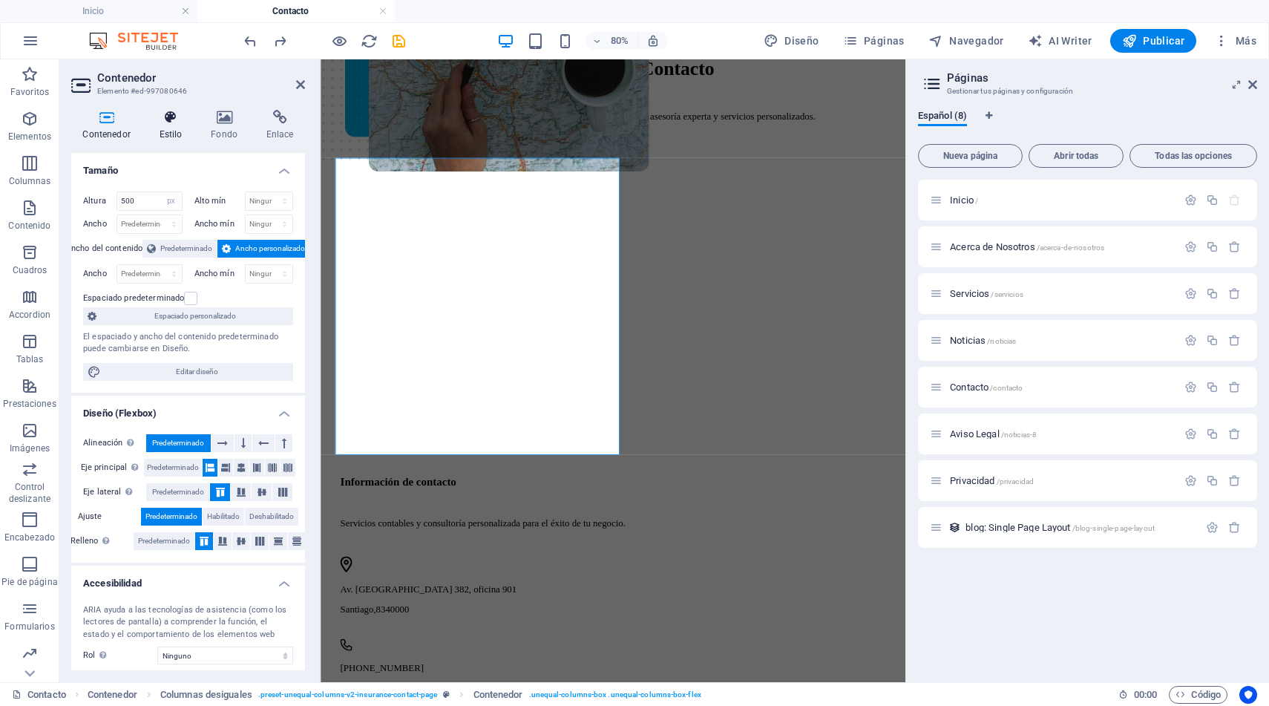
click at [171, 128] on h4 "Estilo" at bounding box center [174, 125] width 52 height 31
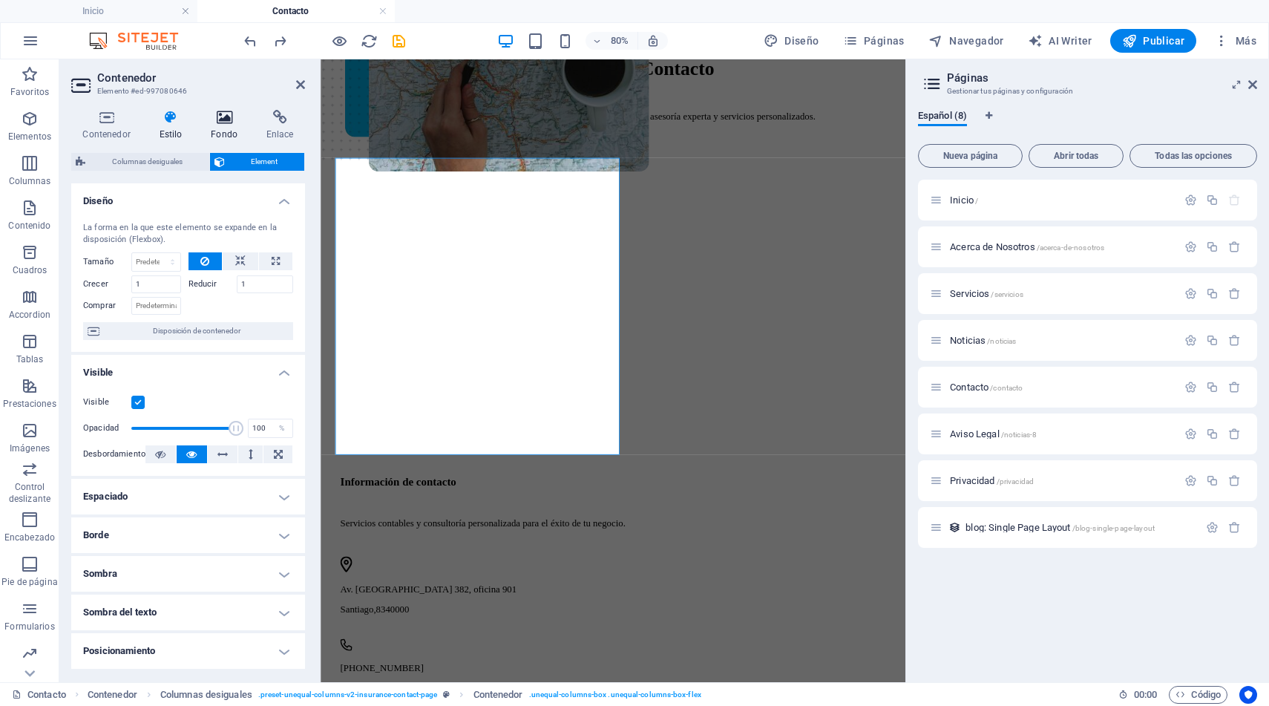
click at [216, 131] on h4 "Fondo" at bounding box center [228, 125] width 56 height 31
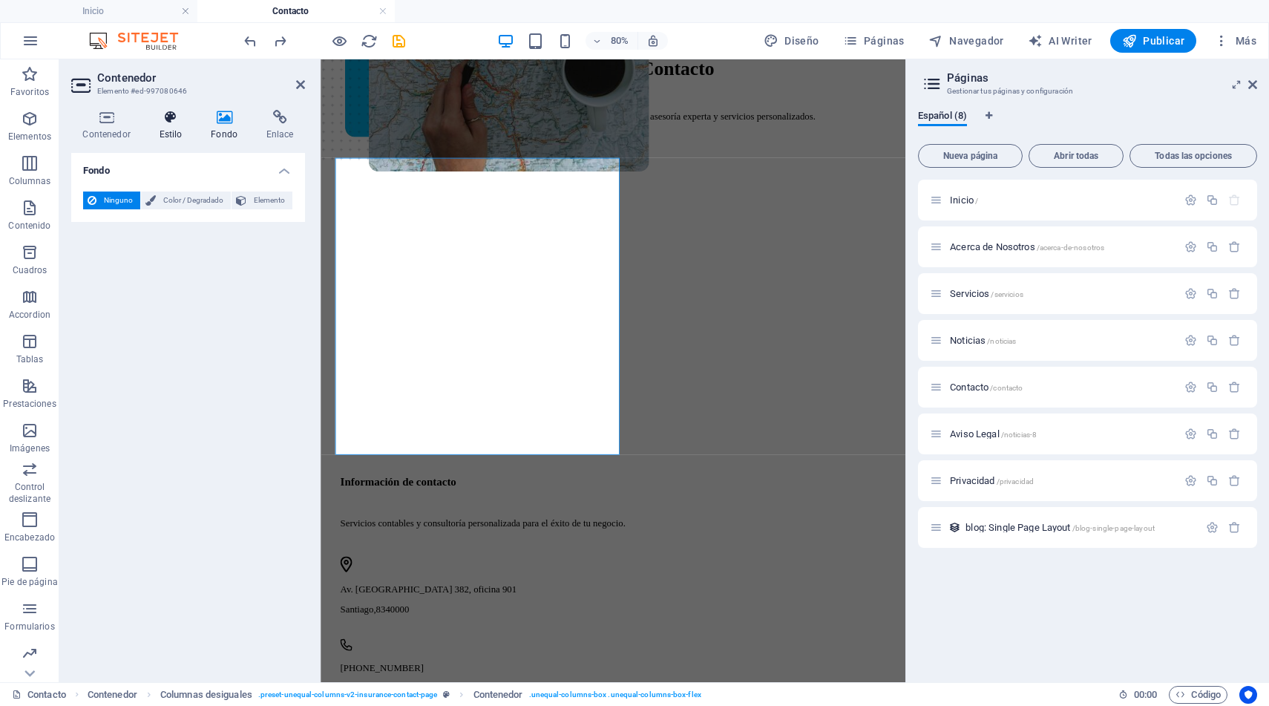
click at [176, 124] on icon at bounding box center [171, 117] width 46 height 15
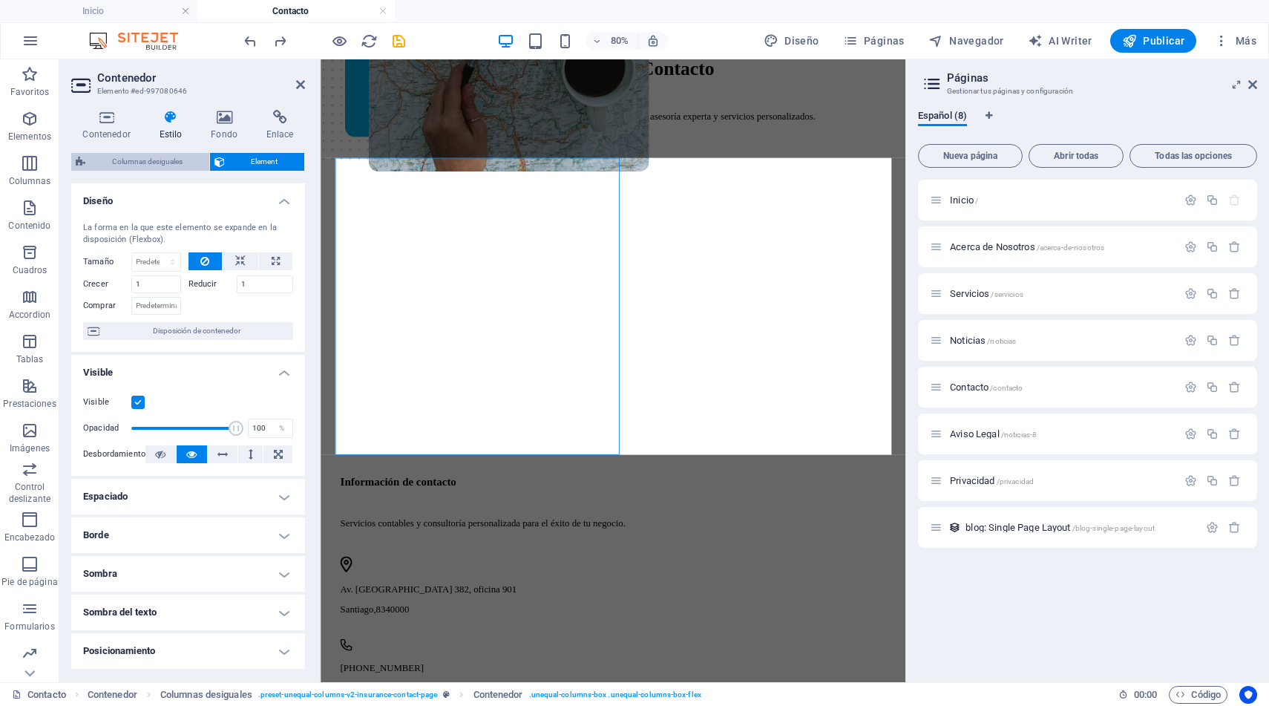
click at [169, 162] on span "Columnas desiguales" at bounding box center [147, 162] width 115 height 18
select select "%"
select select "px"
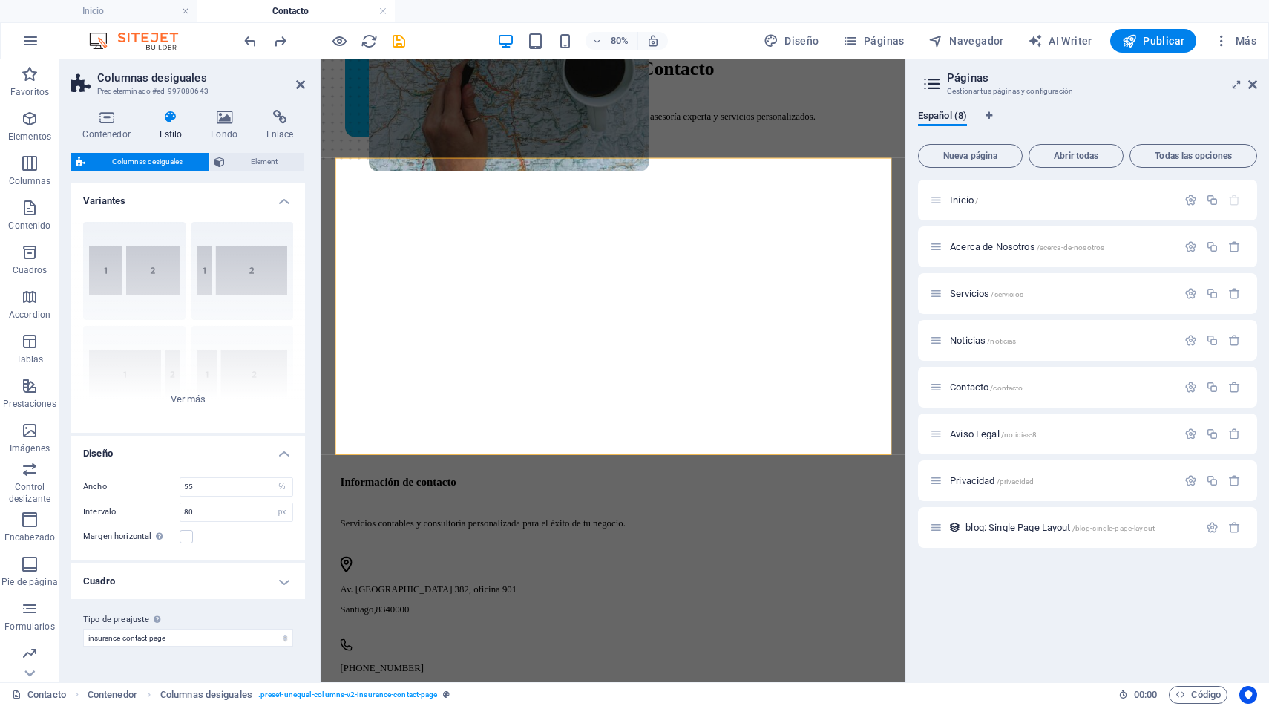
click at [169, 162] on span "Columnas desiguales" at bounding box center [147, 162] width 115 height 18
click at [225, 162] on button "Element" at bounding box center [257, 162] width 95 height 18
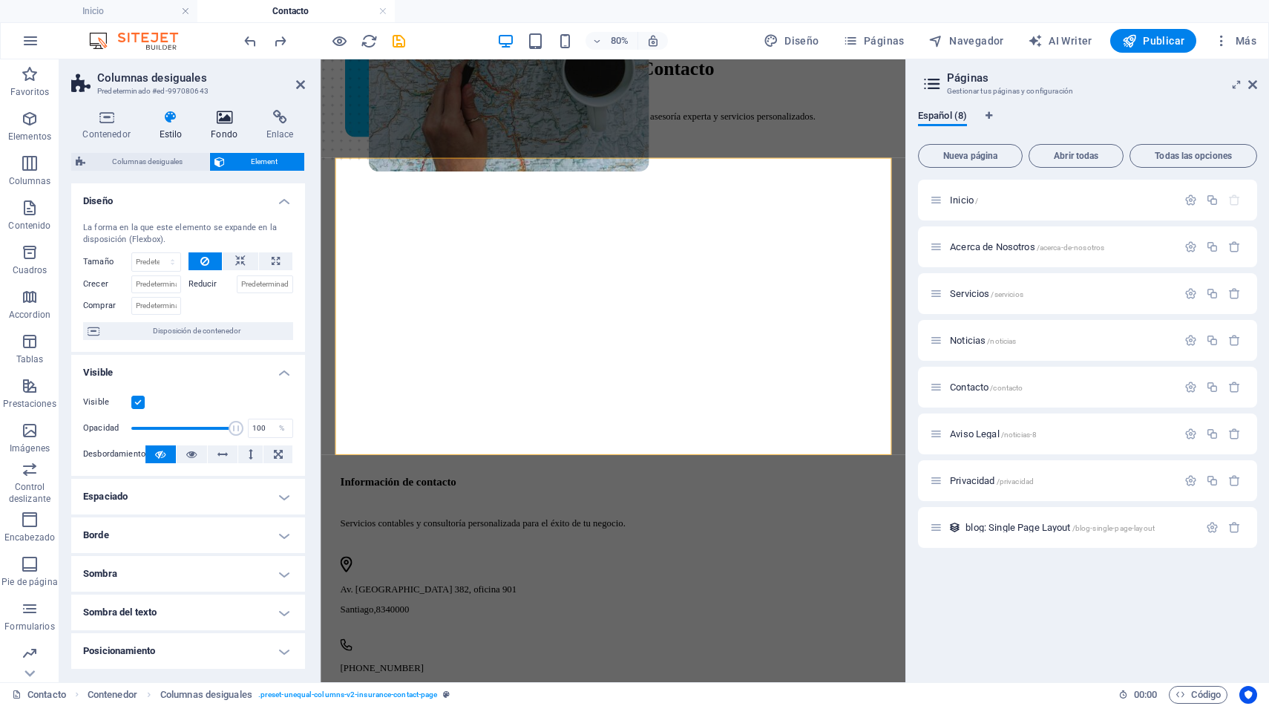
click at [220, 119] on icon at bounding box center [225, 117] width 50 height 15
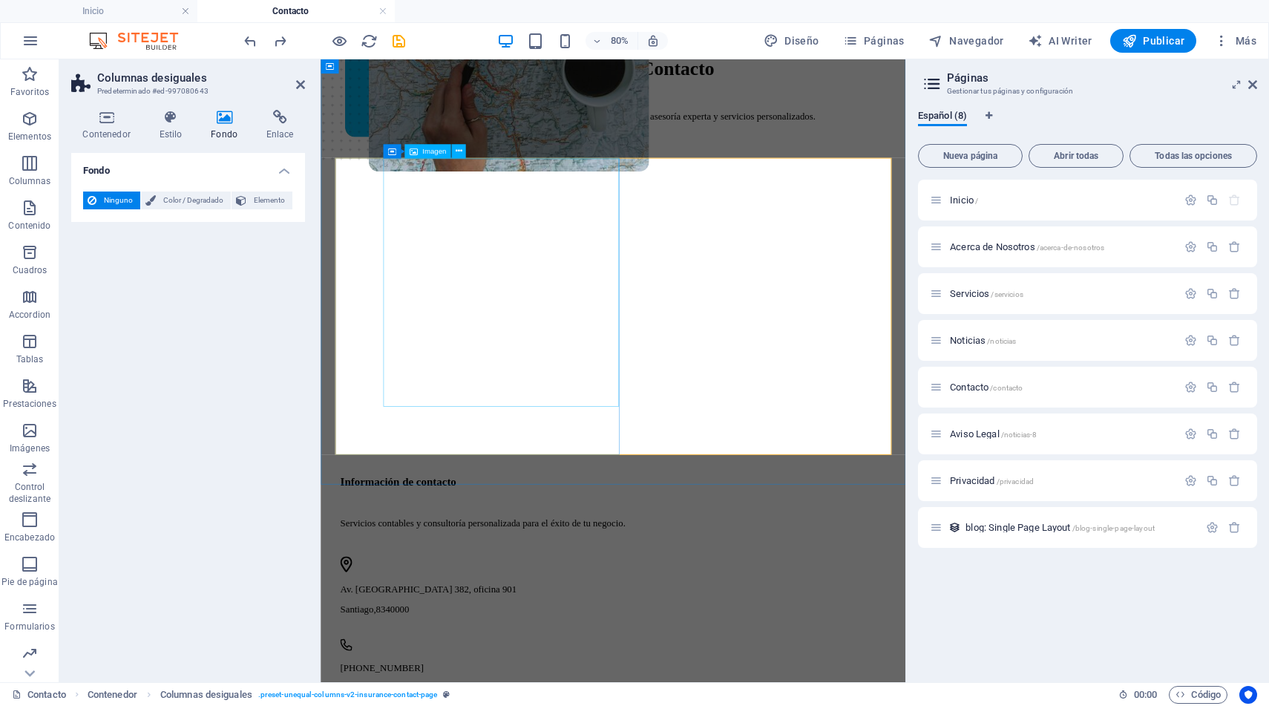
click at [675, 457] on figure at bounding box center [527, 136] width 295 height 719
select select "px"
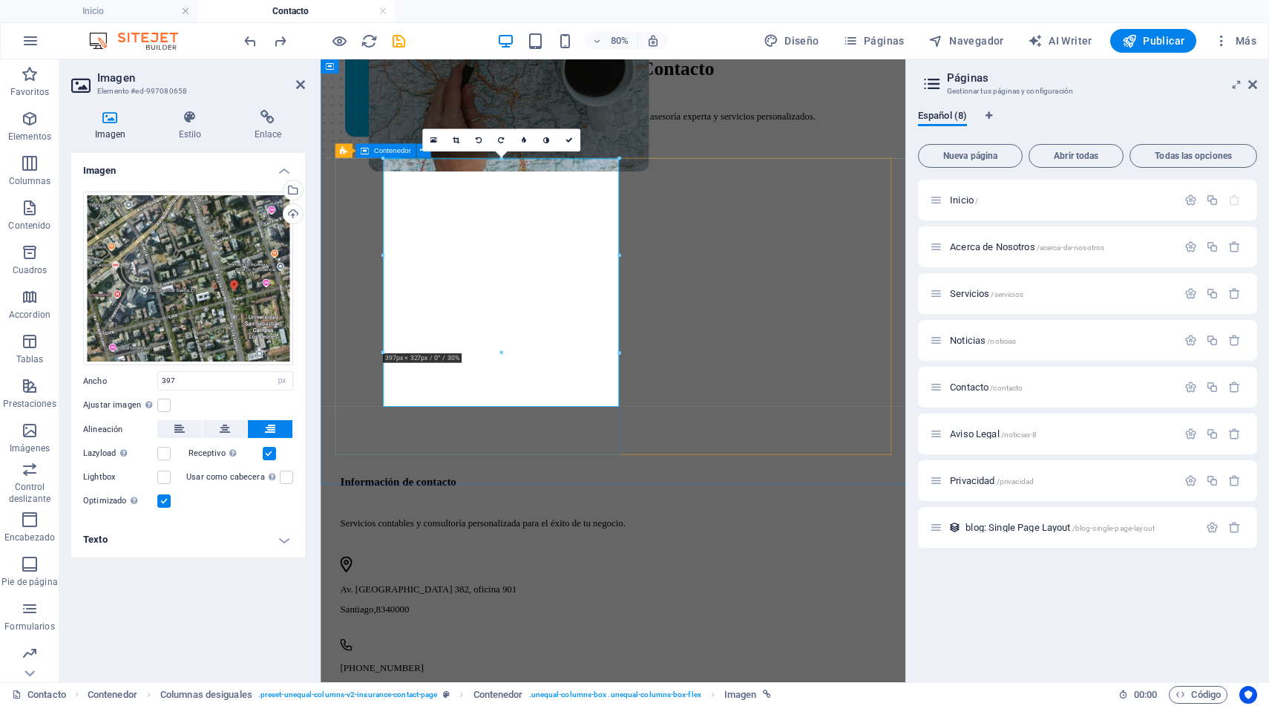
click at [683, 525] on div at bounding box center [686, 380] width 684 height 371
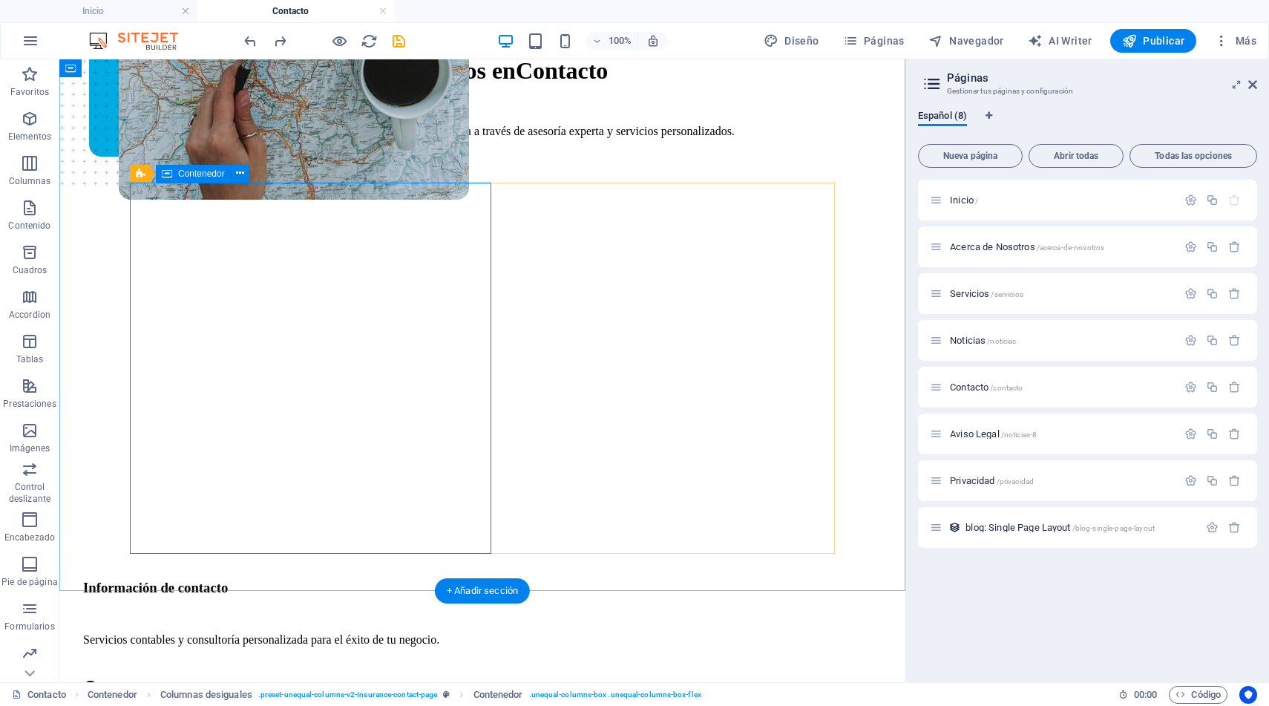
click at [473, 514] on div at bounding box center [435, 380] width 705 height 371
click at [405, 399] on figure at bounding box center [452, 117] width 787 height 563
select select "px"
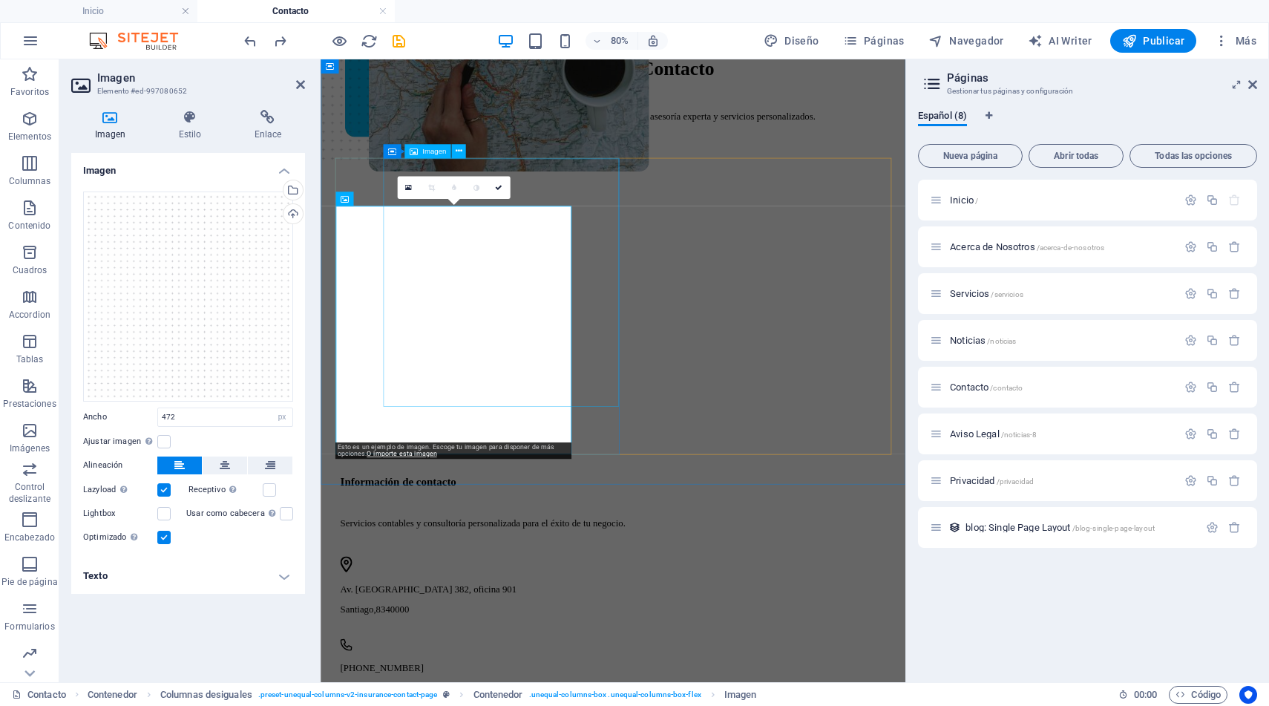
click at [656, 472] on figure at bounding box center [527, 136] width 295 height 719
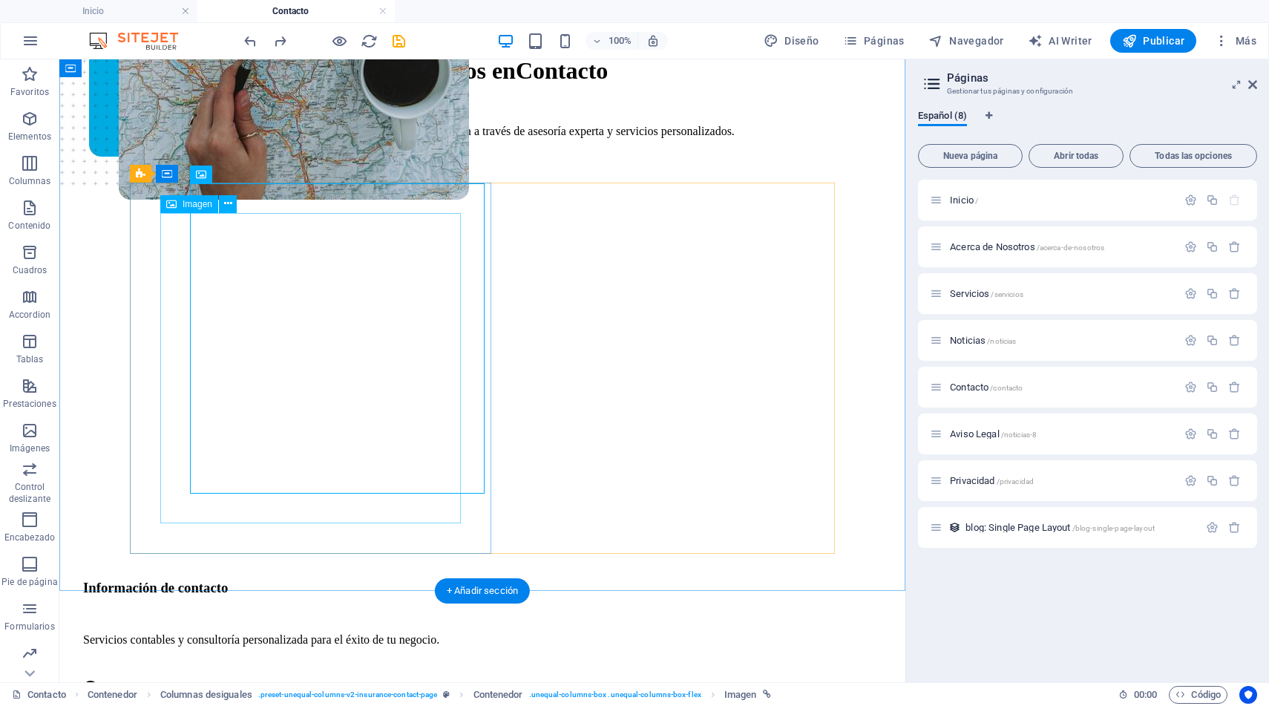
click at [453, 370] on figure at bounding box center [482, 87] width 787 height 563
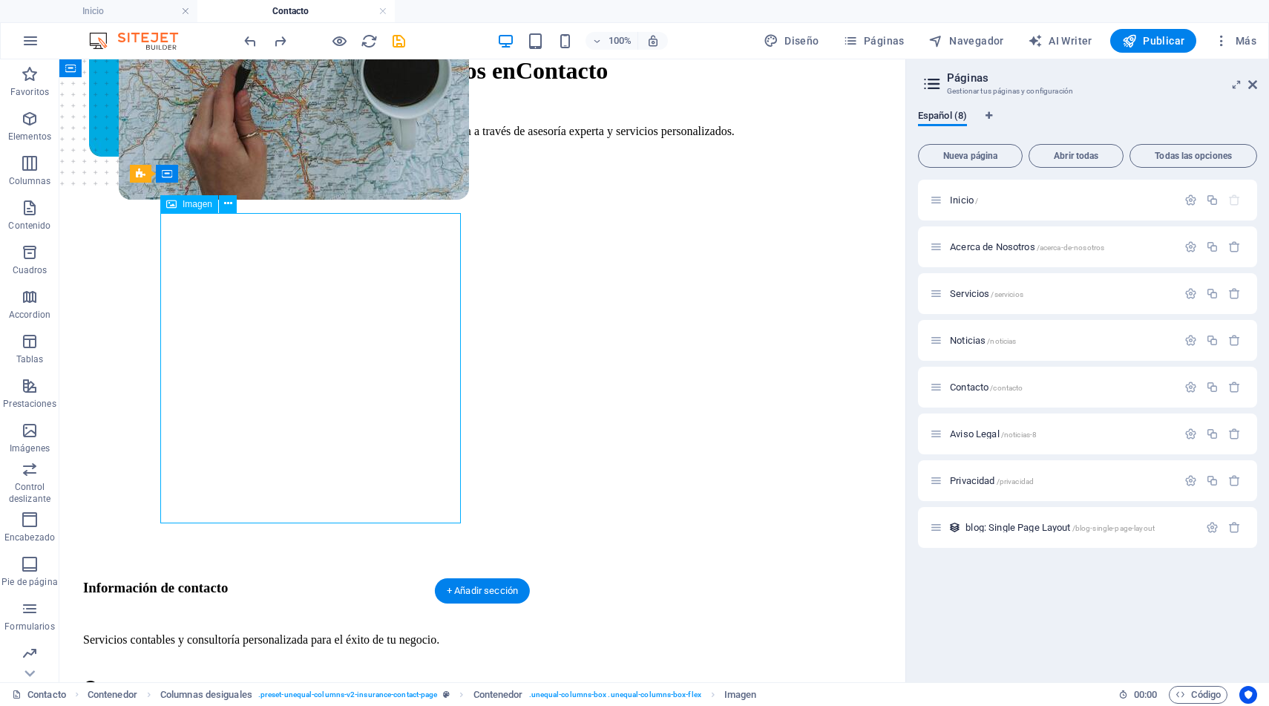
click at [453, 370] on figure at bounding box center [482, 87] width 787 height 563
select select "px"
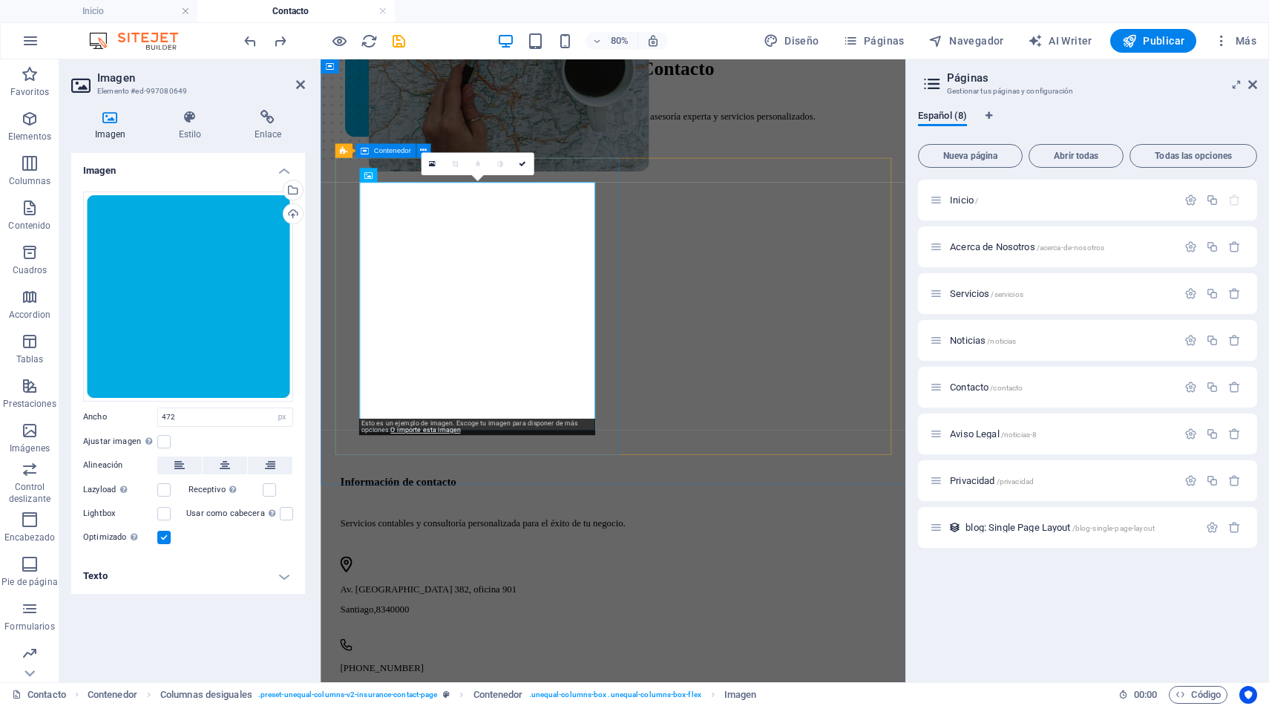
click at [674, 523] on div at bounding box center [686, 380] width 684 height 371
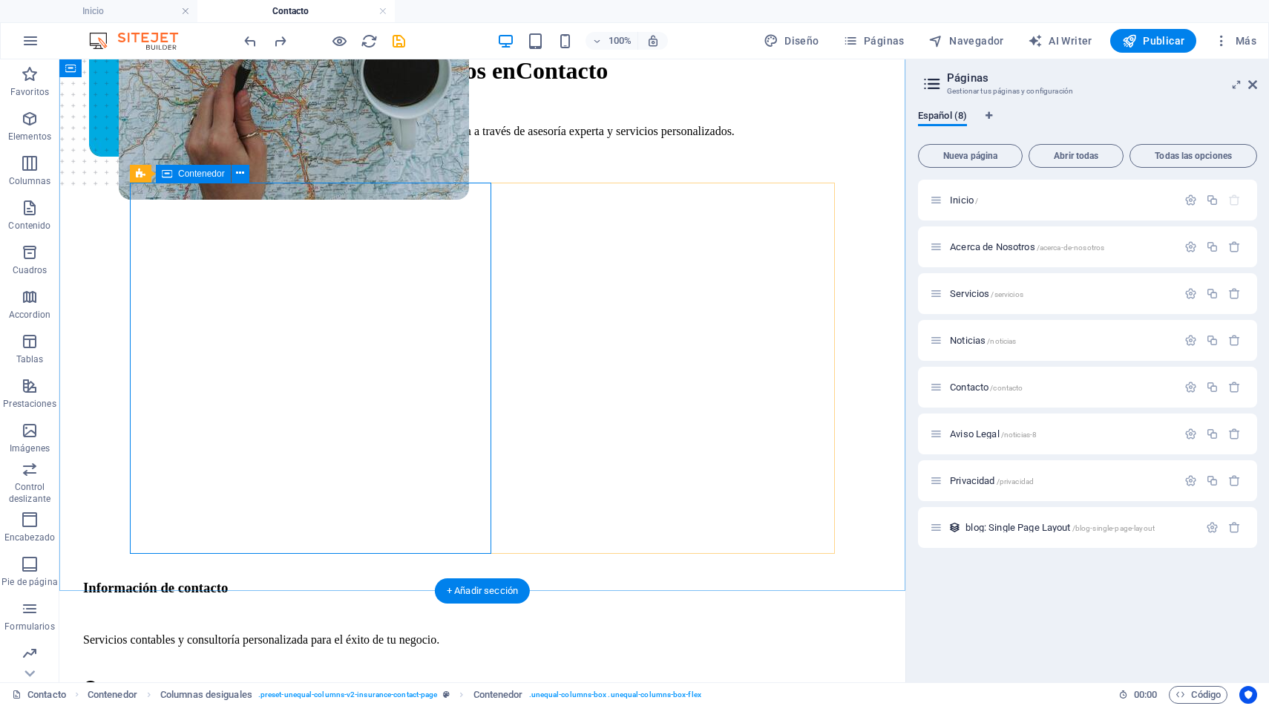
click at [468, 506] on div at bounding box center [435, 380] width 705 height 371
click at [474, 513] on div at bounding box center [435, 380] width 705 height 371
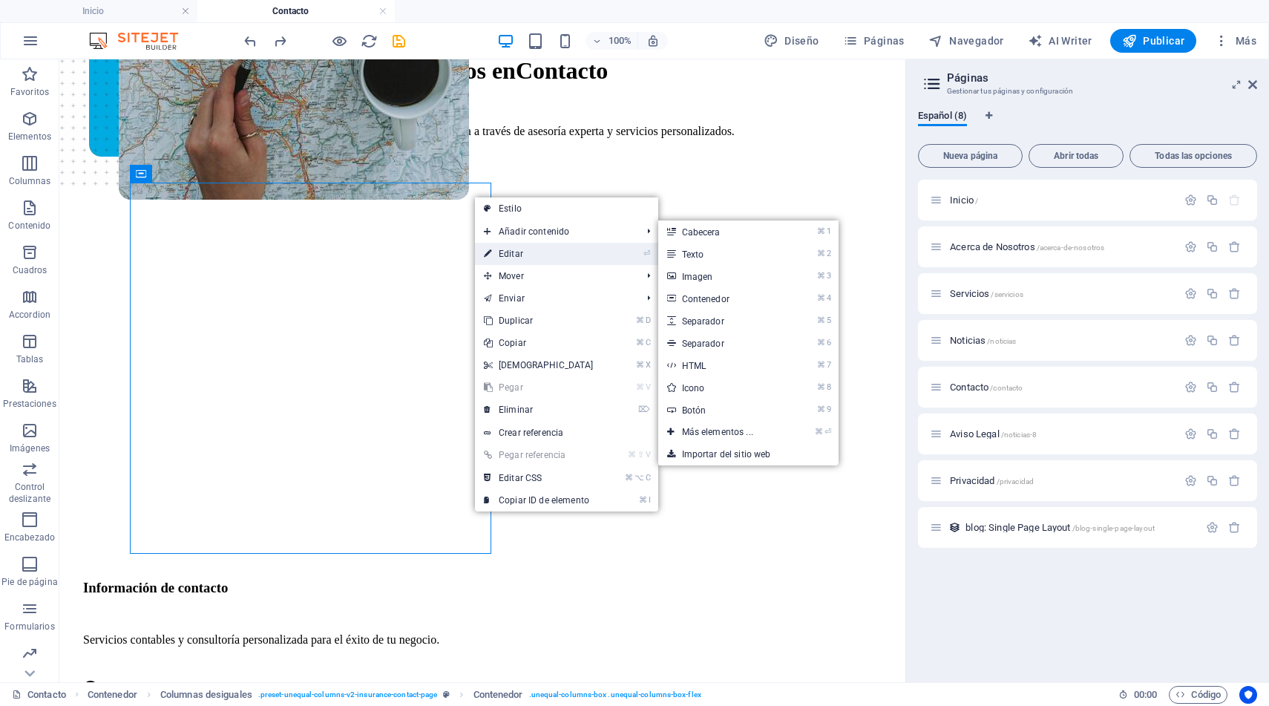
click at [553, 252] on link "⏎ Editar" at bounding box center [539, 254] width 128 height 22
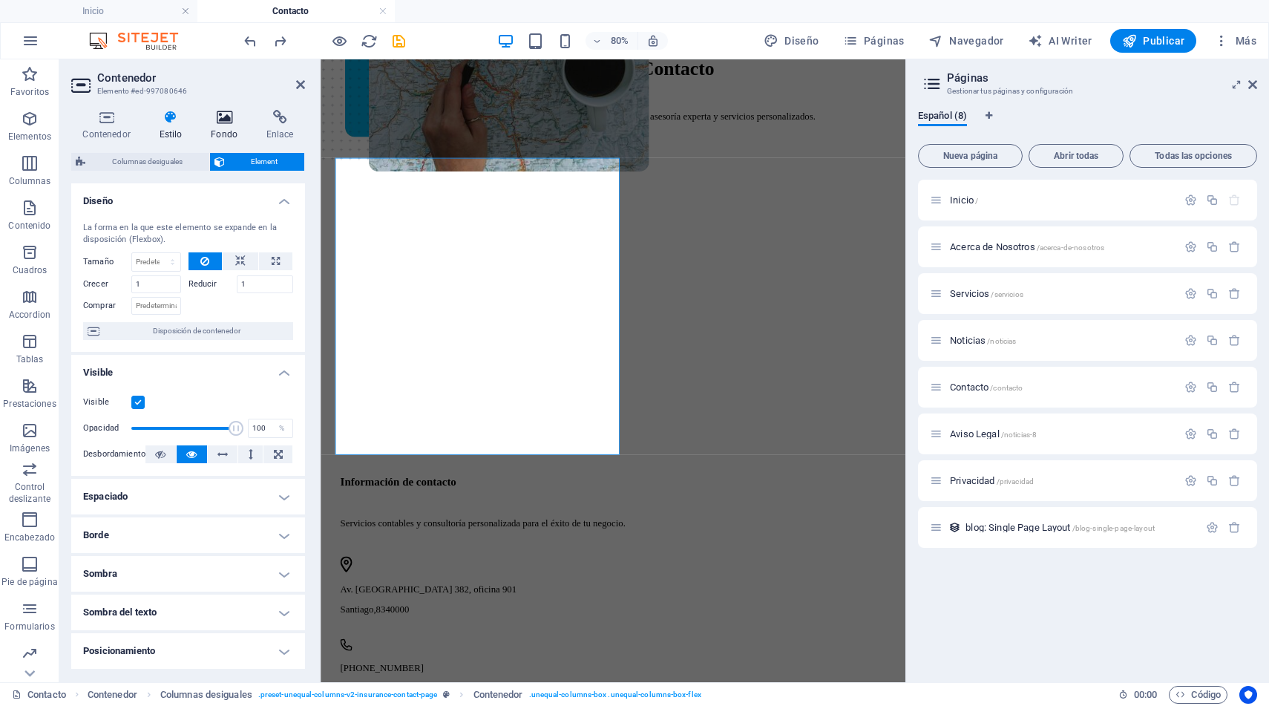
click at [228, 121] on icon at bounding box center [225, 117] width 50 height 15
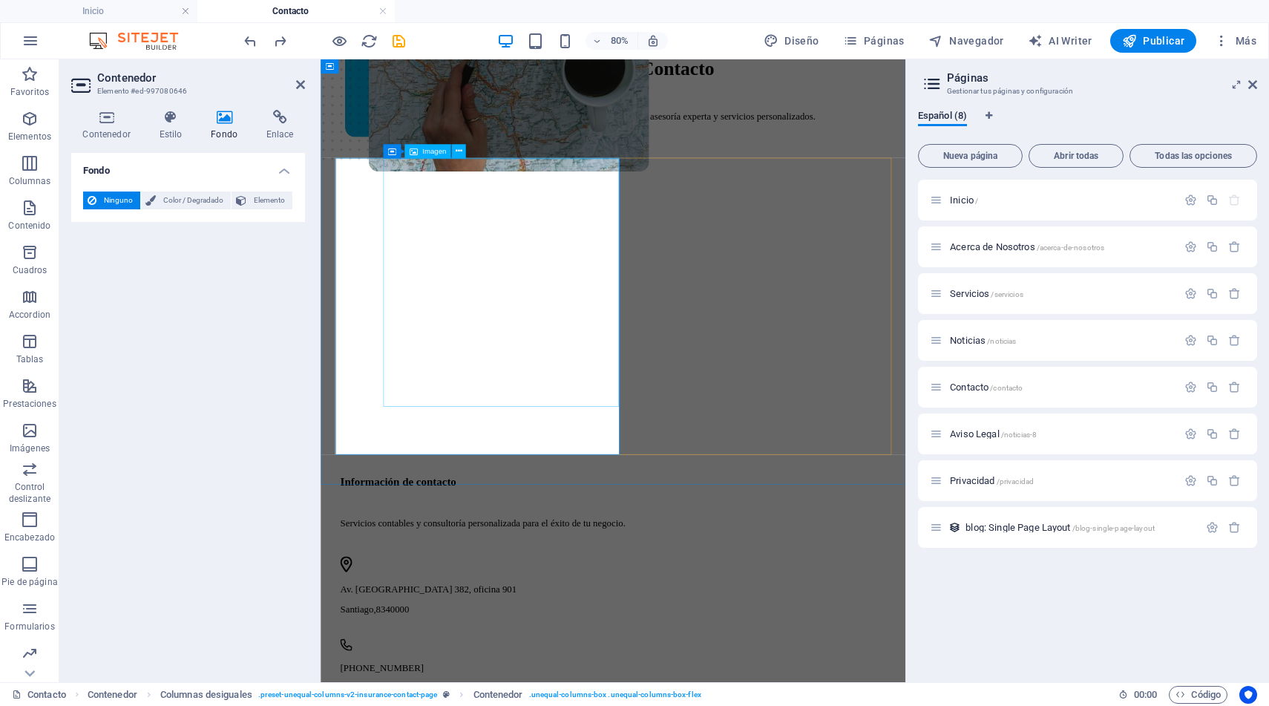
click at [516, 476] on figure at bounding box center [527, 136] width 295 height 719
click at [480, 444] on figure at bounding box center [527, 136] width 295 height 719
click at [454, 503] on figure at bounding box center [657, 195] width 672 height 719
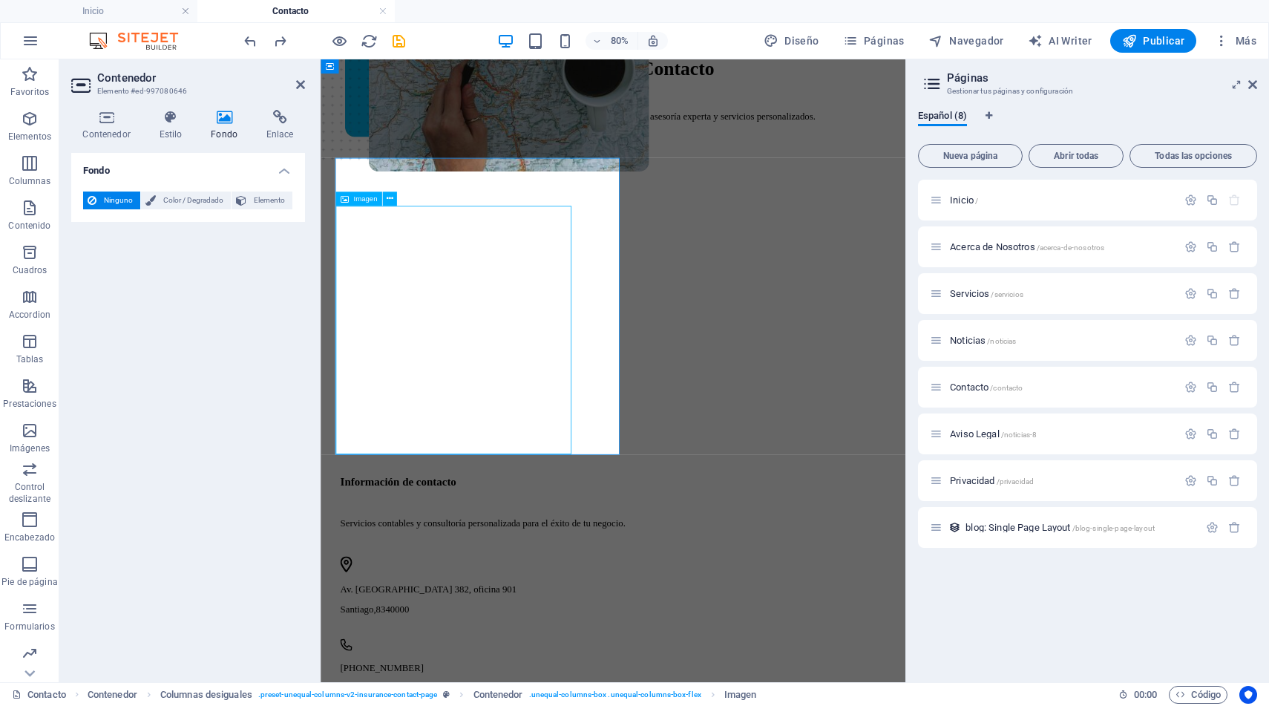
click at [454, 503] on figure at bounding box center [657, 195] width 672 height 719
select select "px"
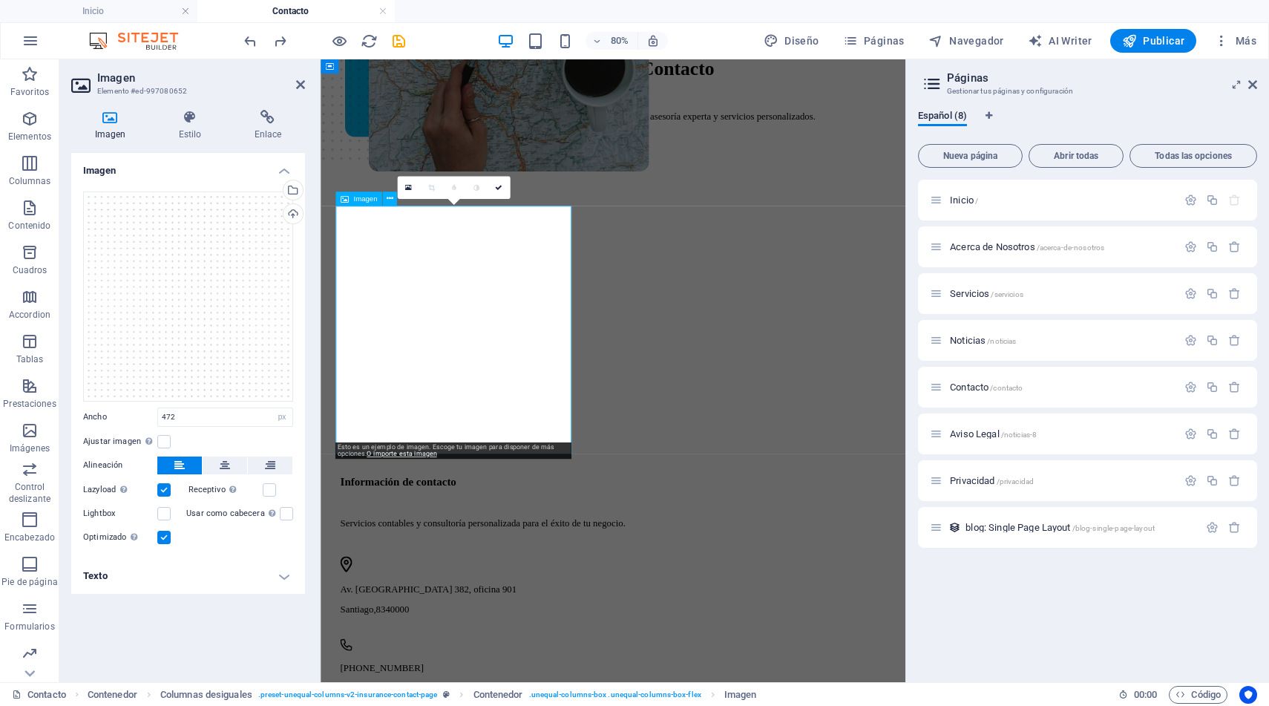
click at [411, 524] on figure at bounding box center [657, 195] width 672 height 719
click at [653, 497] on figure at bounding box center [686, 165] width 672 height 719
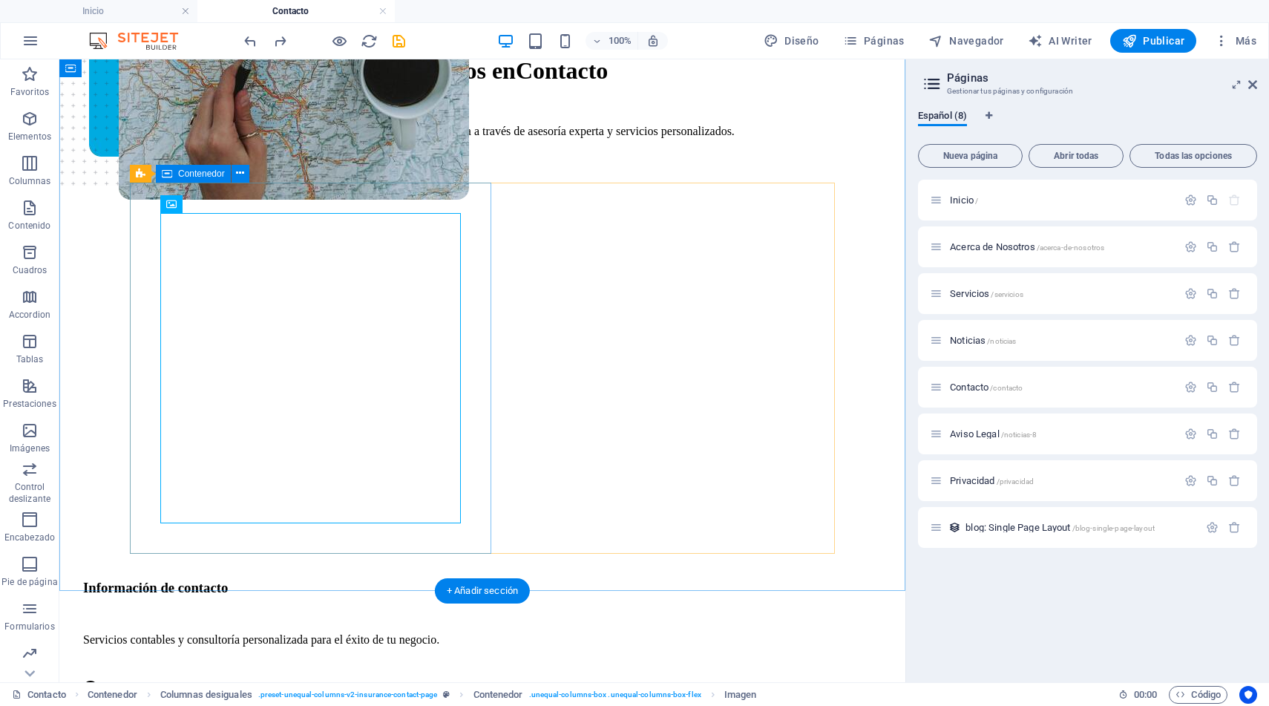
click at [453, 535] on div at bounding box center [435, 380] width 705 height 371
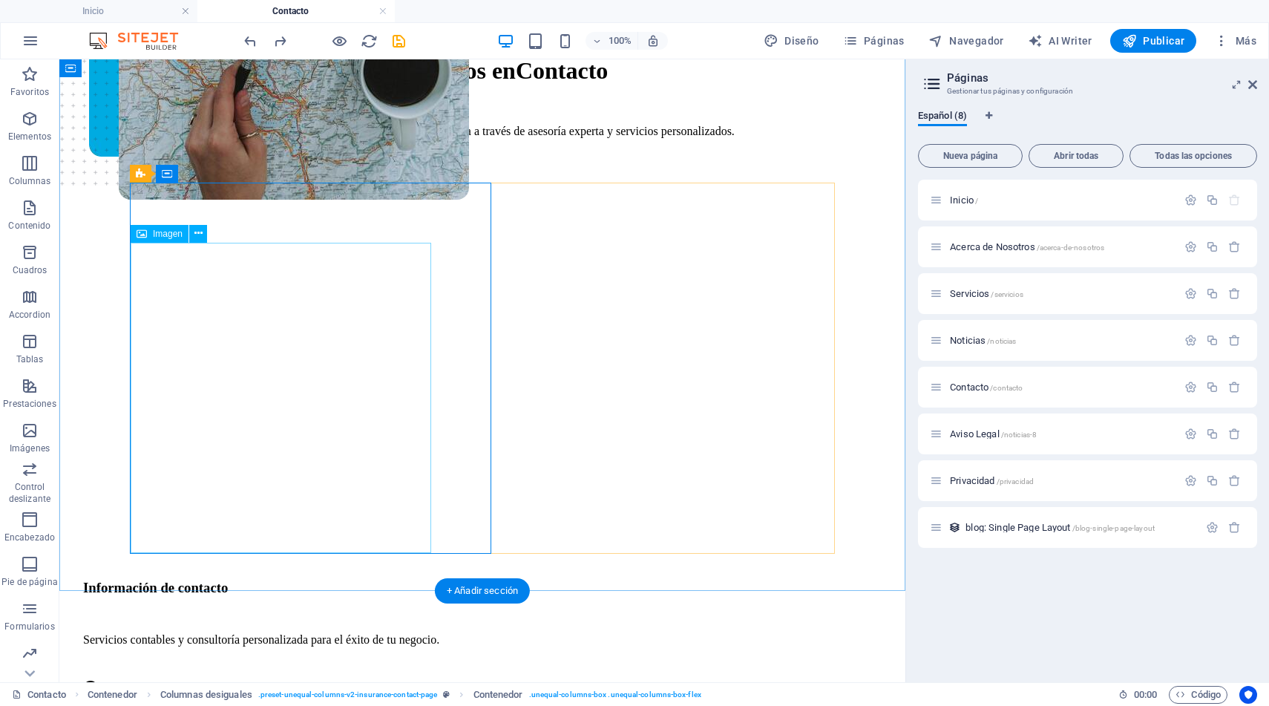
click at [211, 399] on figure at bounding box center [452, 117] width 787 height 563
click at [476, 523] on div at bounding box center [435, 380] width 705 height 371
click at [414, 340] on figure at bounding box center [266, 58] width 295 height 563
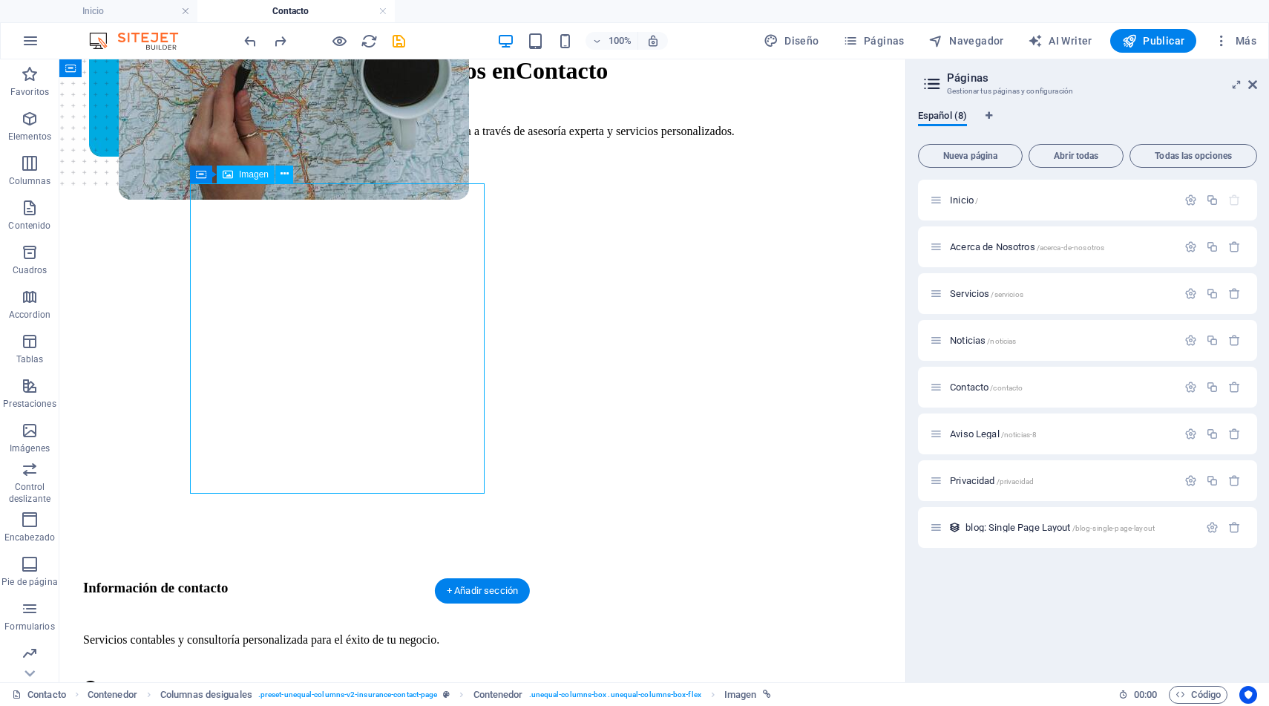
click at [414, 340] on figure at bounding box center [266, 58] width 295 height 563
select select "px"
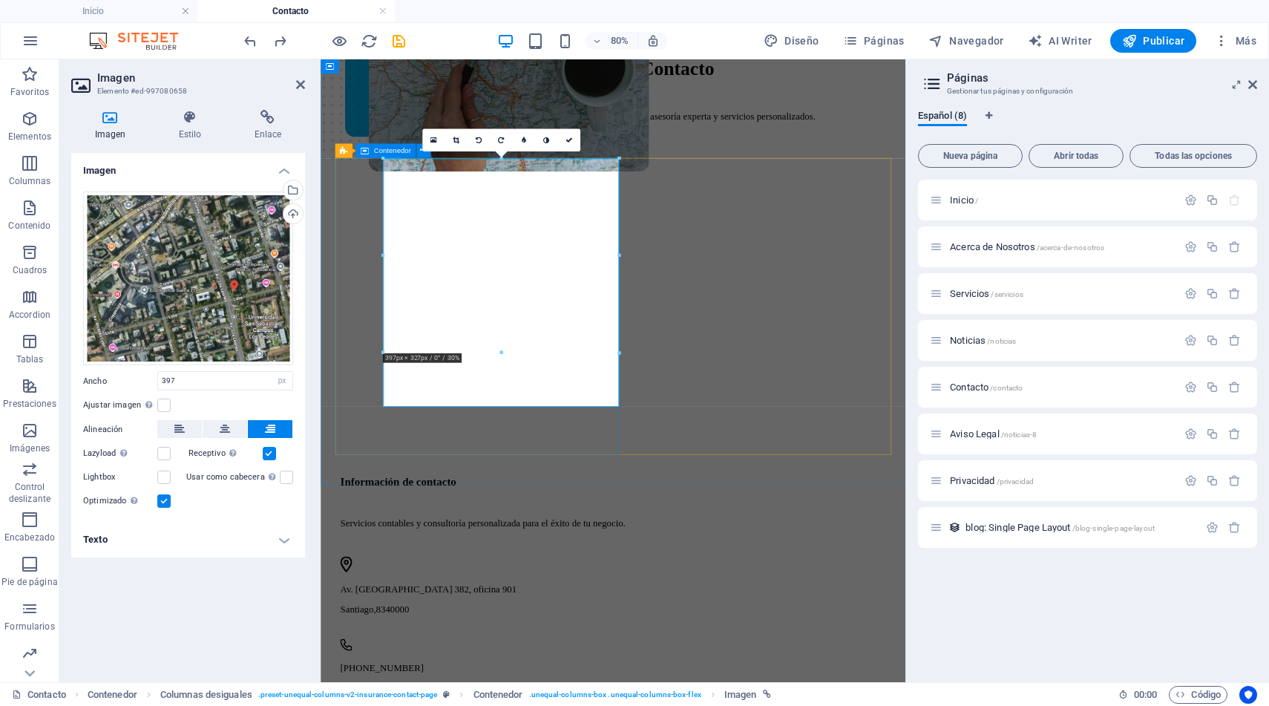
click at [688, 505] on div at bounding box center [686, 380] width 684 height 371
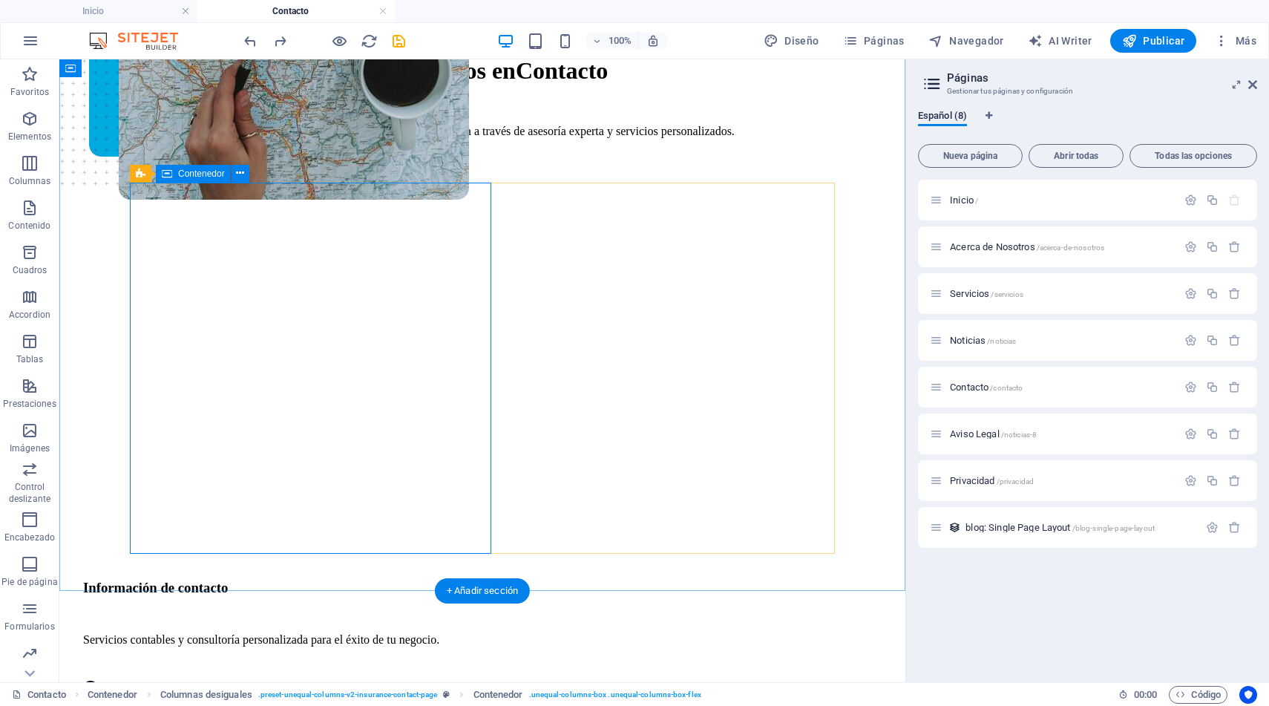
click at [481, 520] on div at bounding box center [435, 380] width 705 height 371
click at [479, 515] on div at bounding box center [435, 380] width 705 height 371
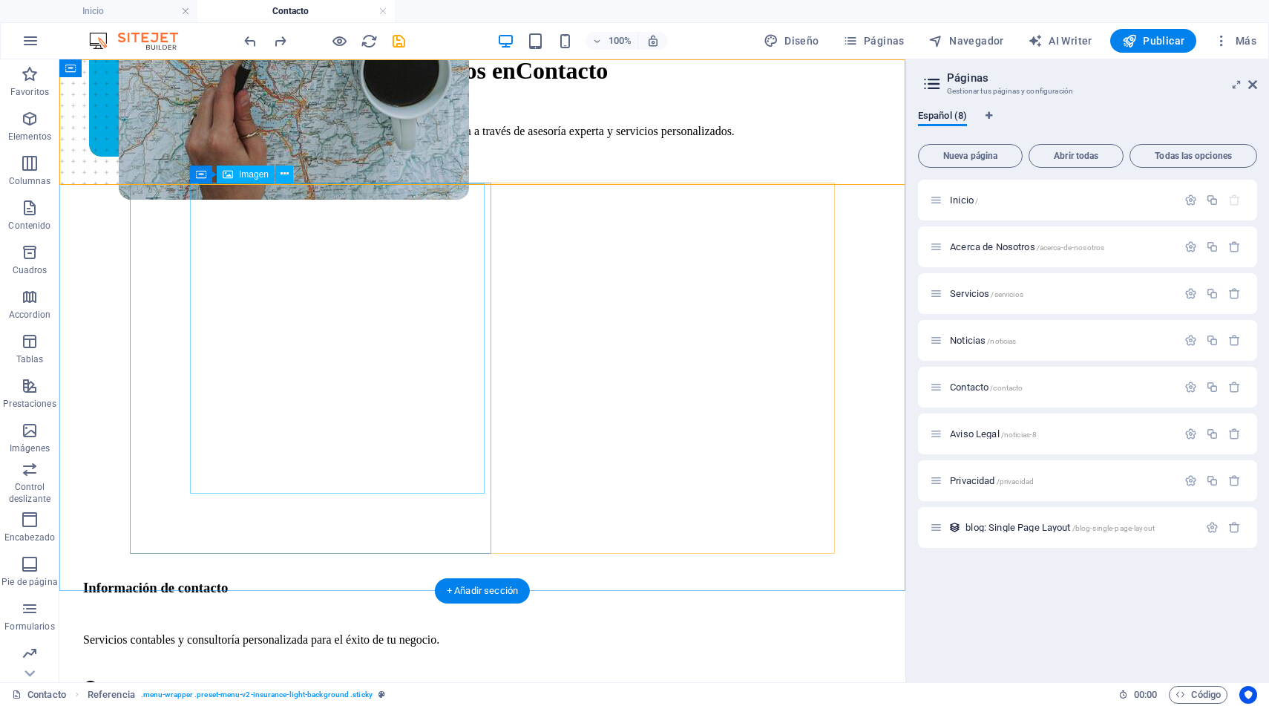
click at [414, 340] on figure at bounding box center [266, 58] width 295 height 563
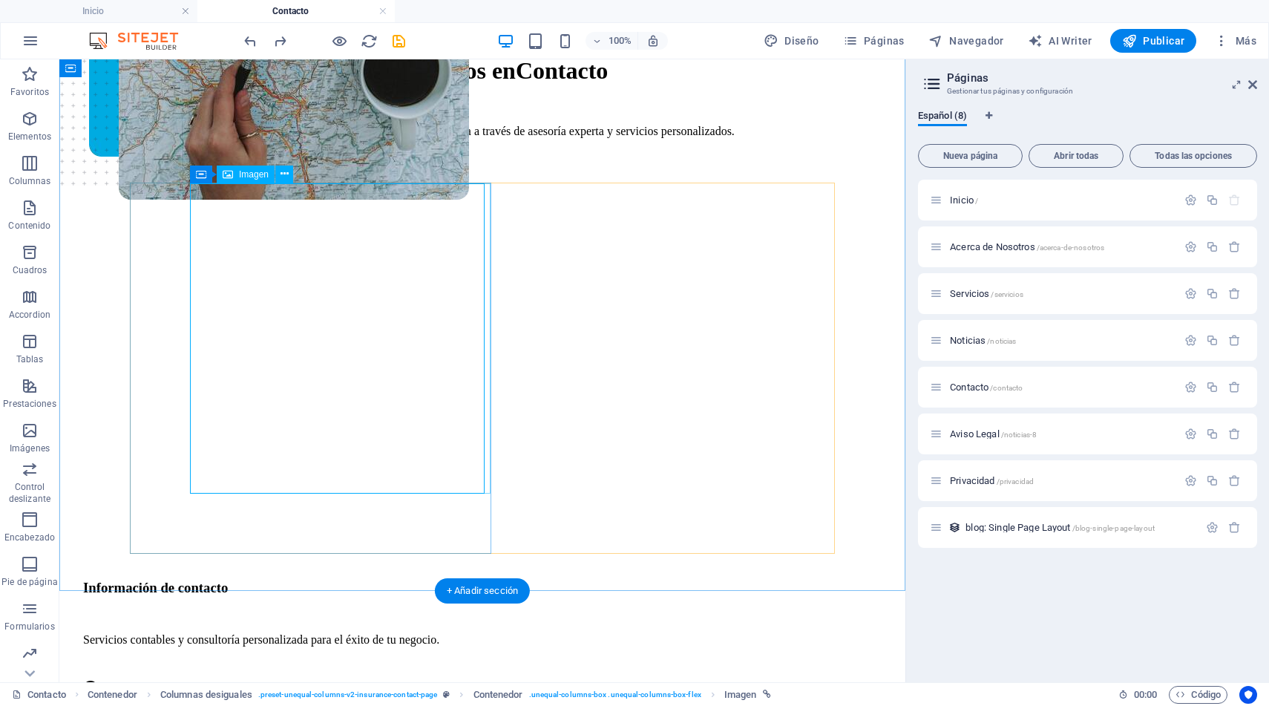
click at [469, 340] on figure at bounding box center [294, 58] width 350 height 563
select select "px"
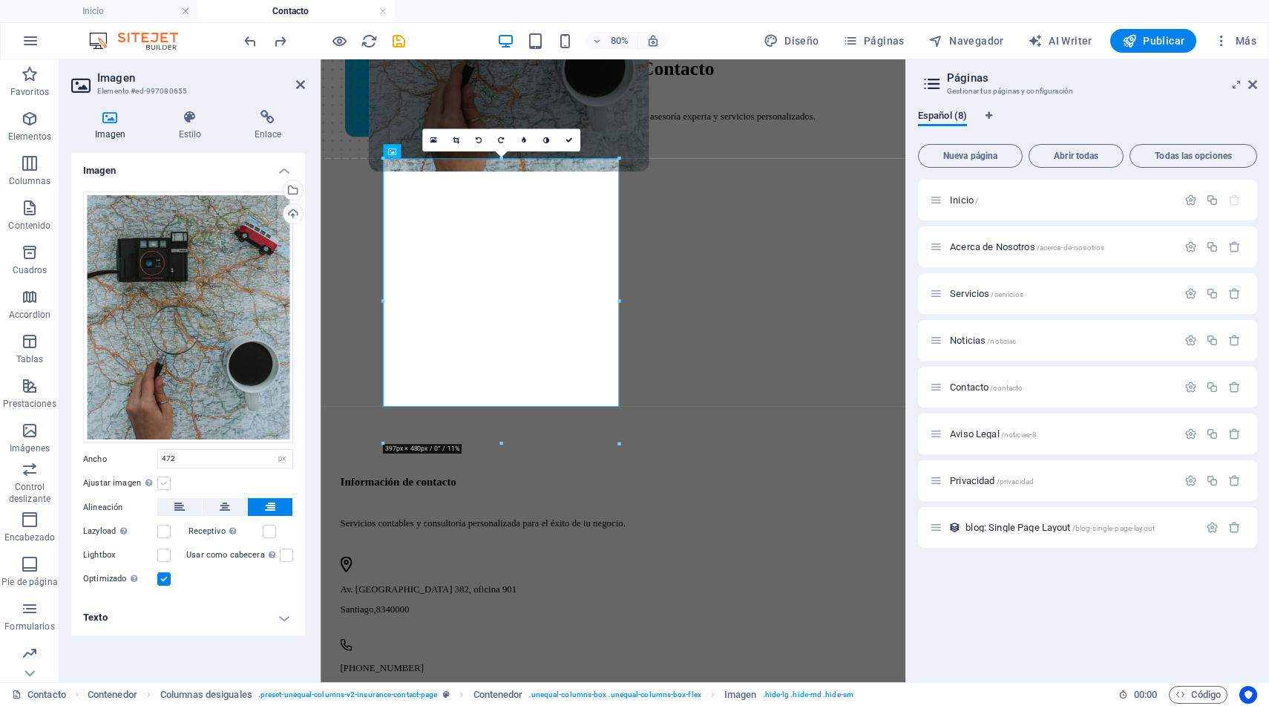
click at [161, 483] on label at bounding box center [163, 483] width 13 height 13
click at [0, 0] on input "Ajustar imagen Ajustar imagen automáticamente a un ancho y alto fijo" at bounding box center [0, 0] width 0 height 0
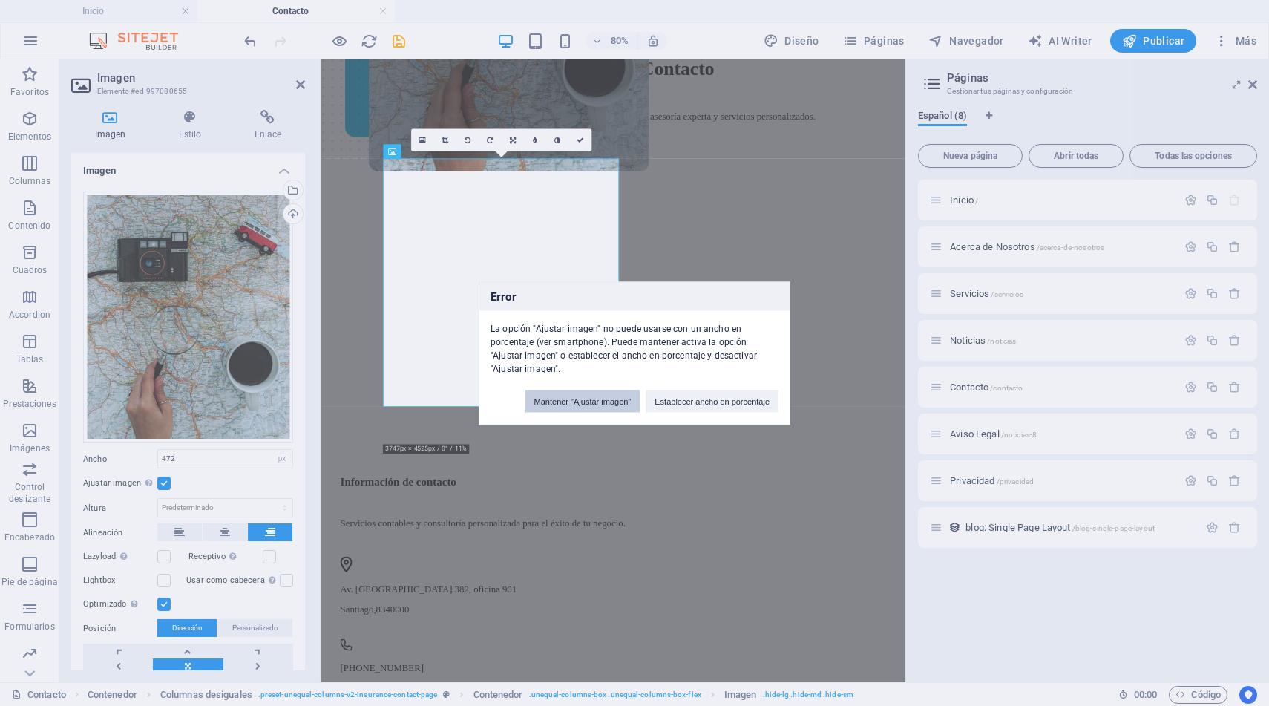
click at [598, 405] on button "Mantener "Ajustar imagen"" at bounding box center [583, 401] width 115 height 22
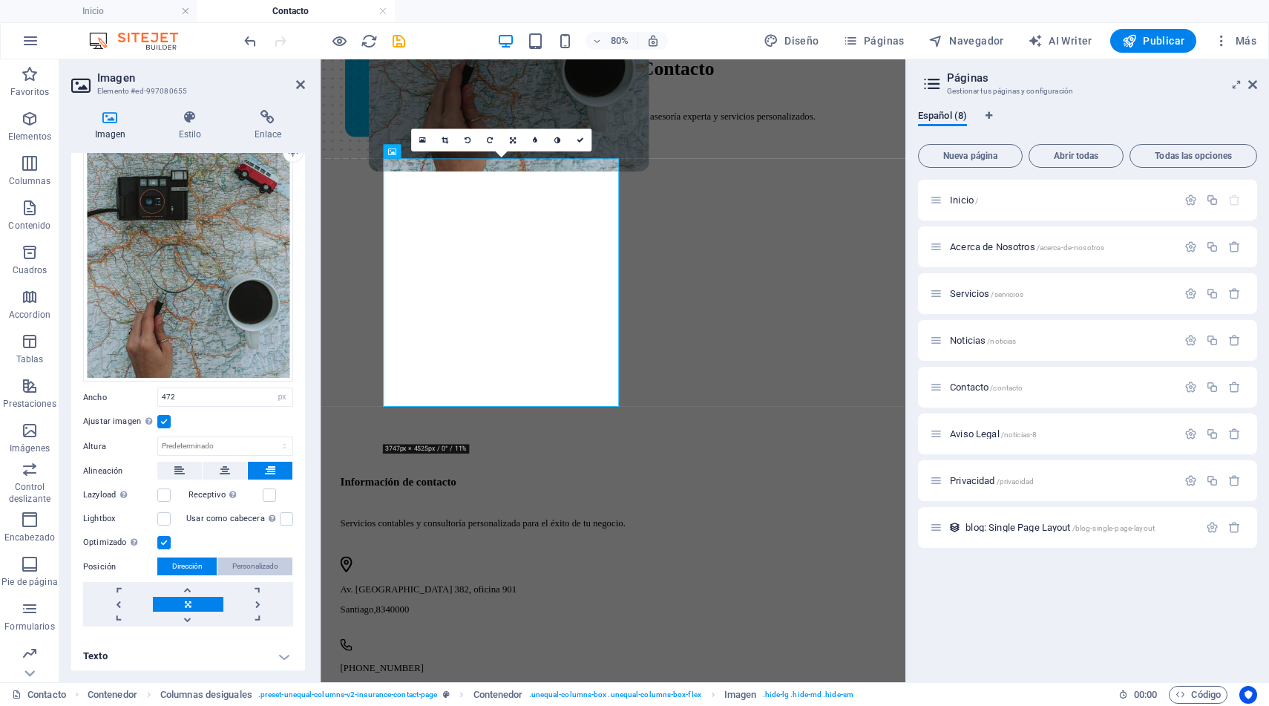
scroll to position [50, 0]
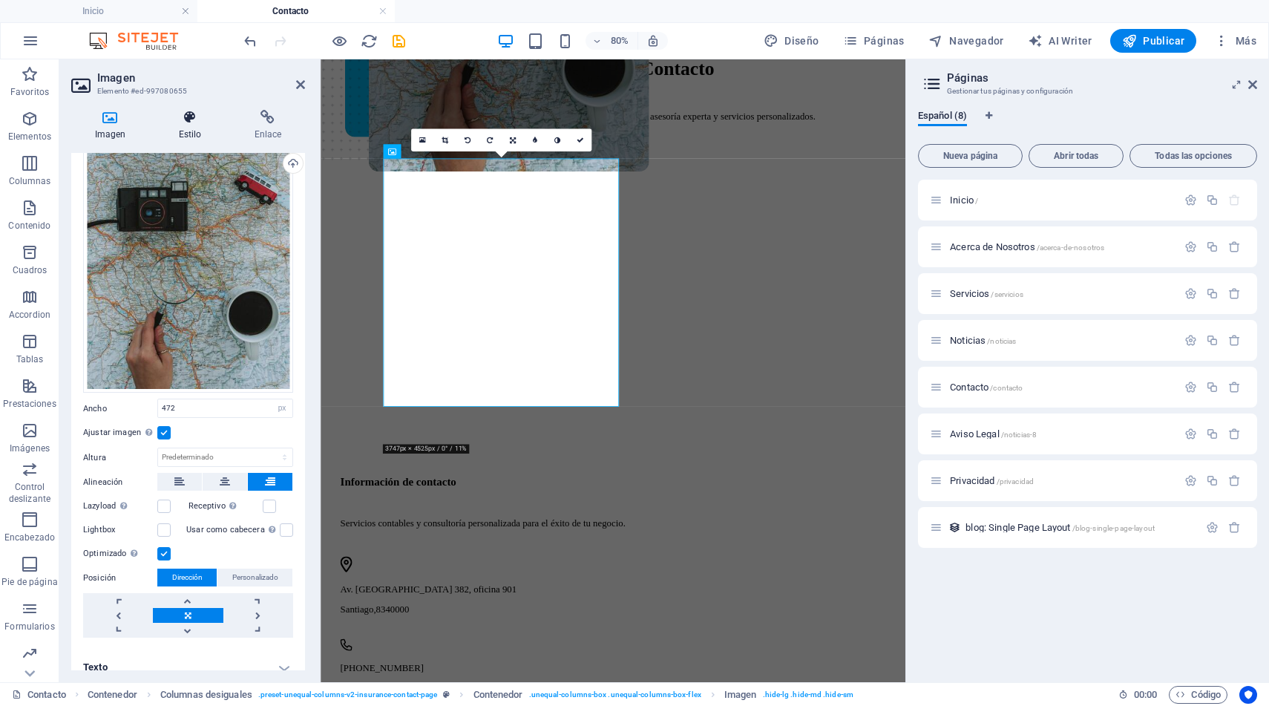
click at [190, 121] on icon at bounding box center [190, 117] width 70 height 15
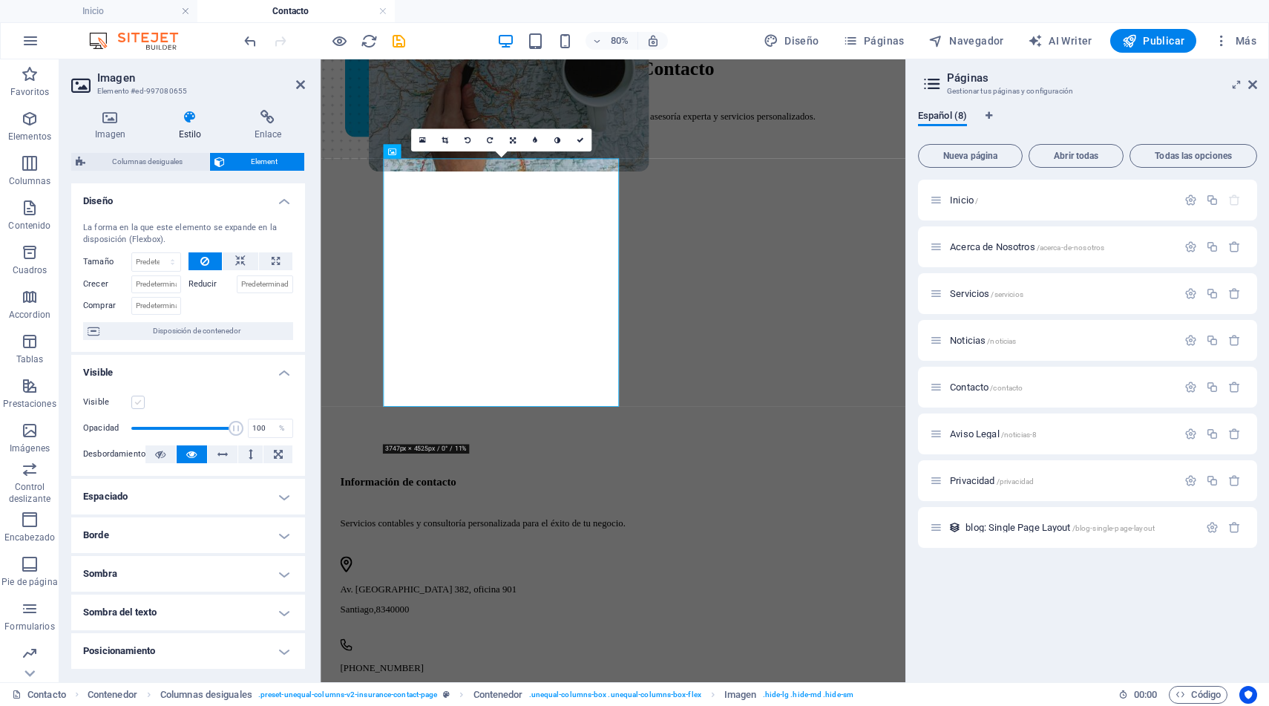
click at [140, 398] on label at bounding box center [137, 402] width 13 height 13
click at [0, 0] on input "Visible" at bounding box center [0, 0] width 0 height 0
click at [114, 121] on icon at bounding box center [110, 117] width 78 height 15
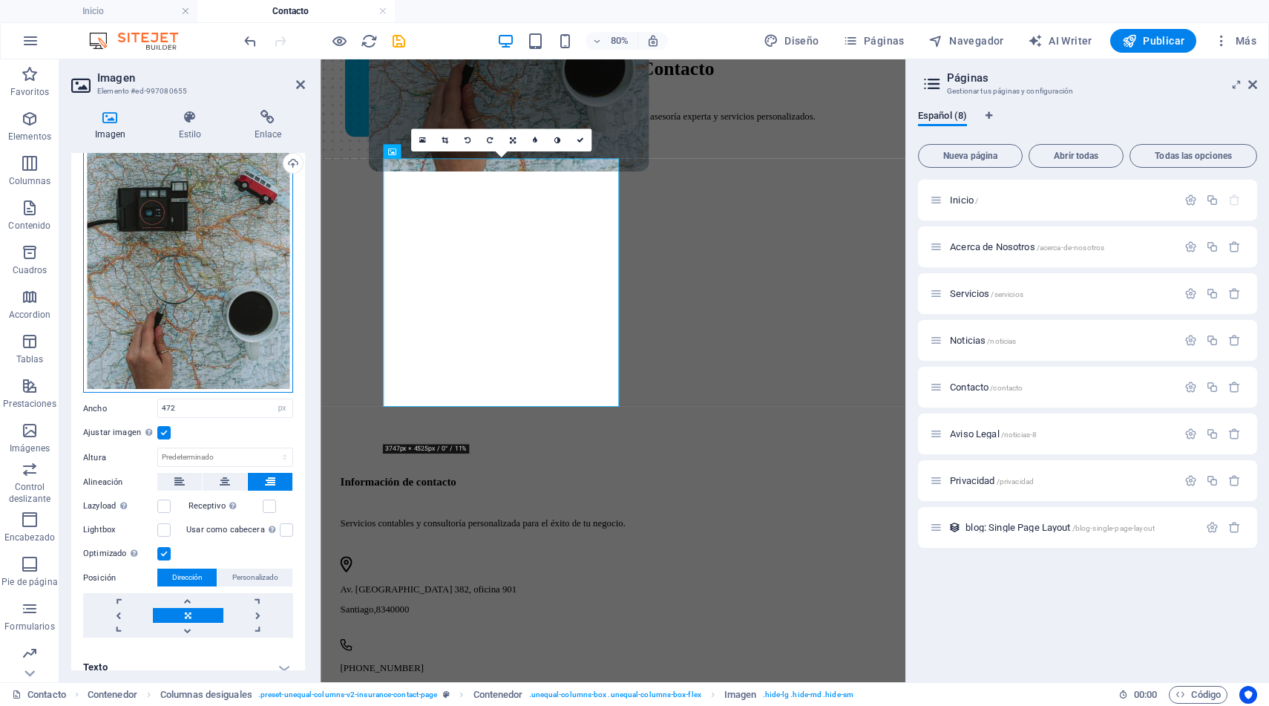
click at [212, 255] on div "Arrastra archivos aquí, haz clic para escoger archivos o selecciona archivos de…" at bounding box center [188, 267] width 210 height 252
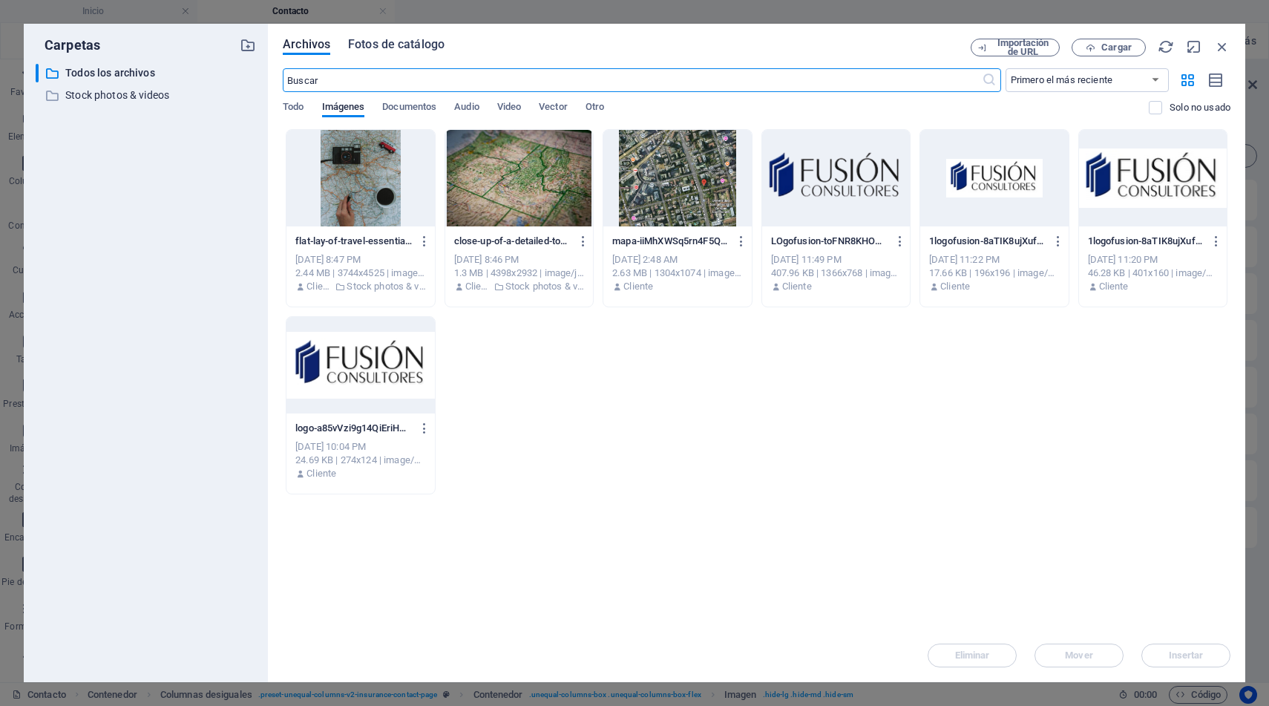
click at [420, 42] on span "Fotos de catálogo" at bounding box center [396, 45] width 97 height 18
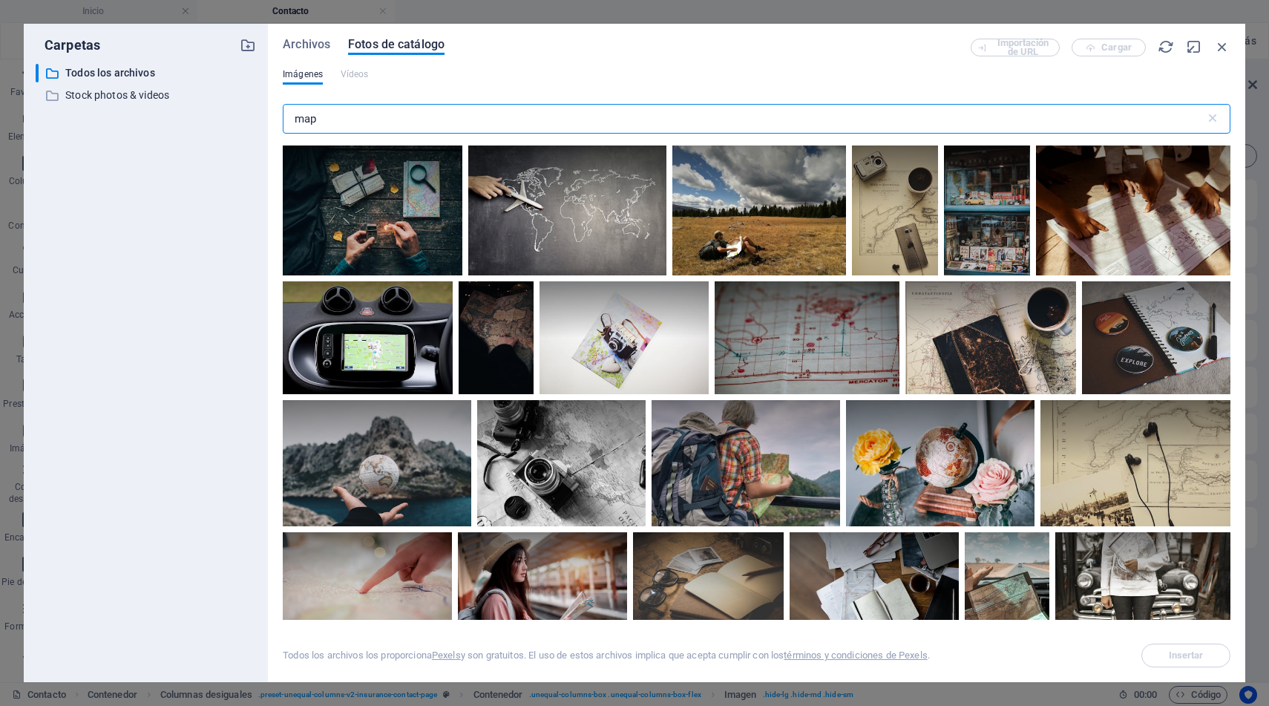
scroll to position [1489, 0]
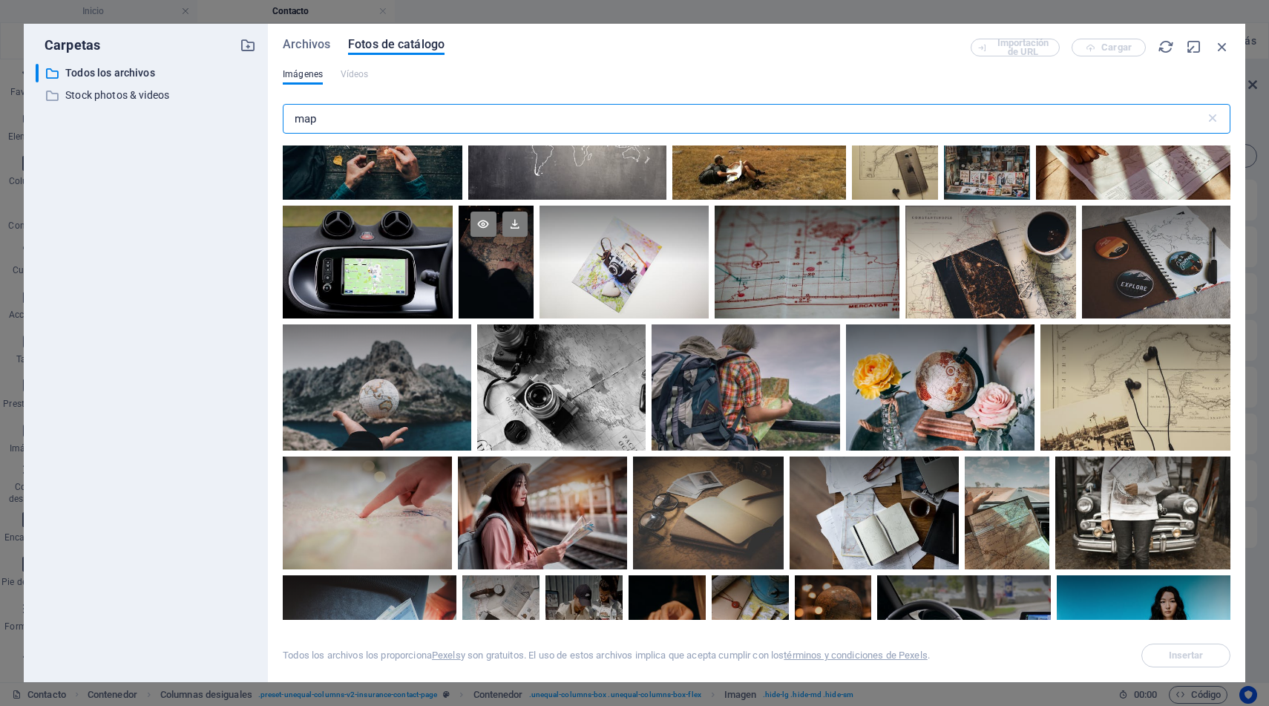
click at [505, 255] on div at bounding box center [496, 234] width 75 height 56
click at [1201, 658] on span "Insertar" at bounding box center [1186, 655] width 35 height 9
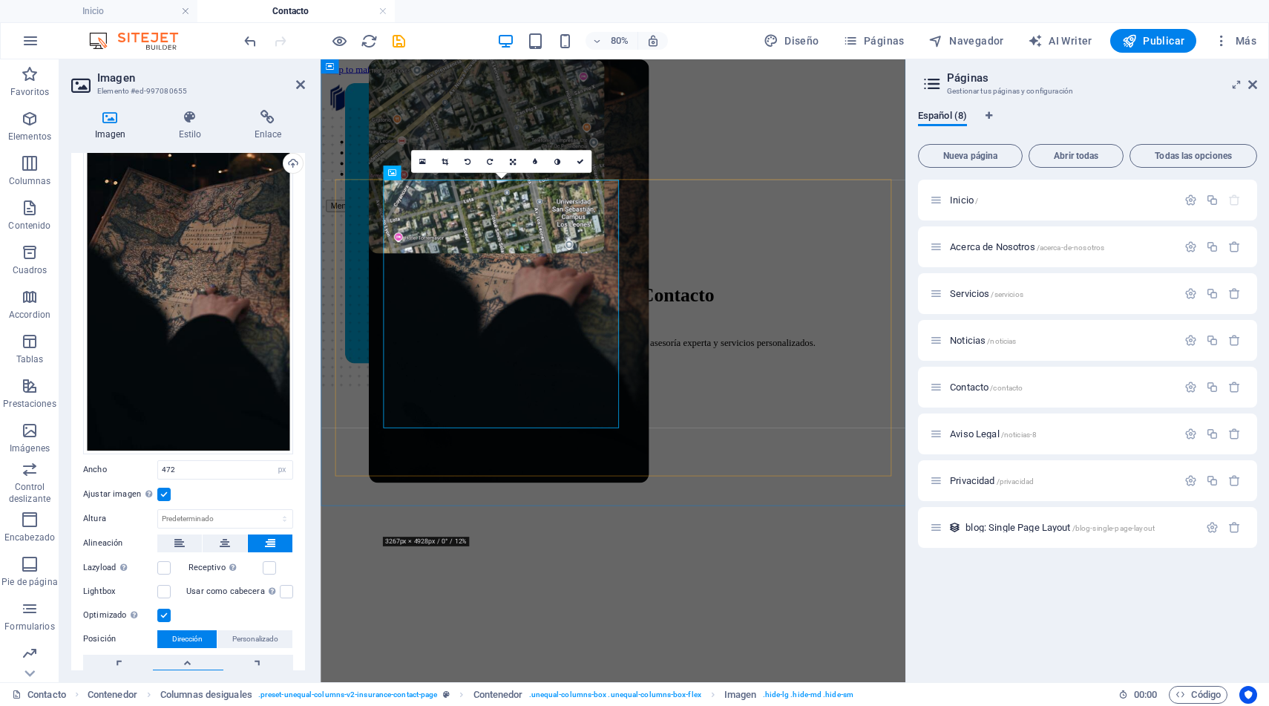
scroll to position [267, 0]
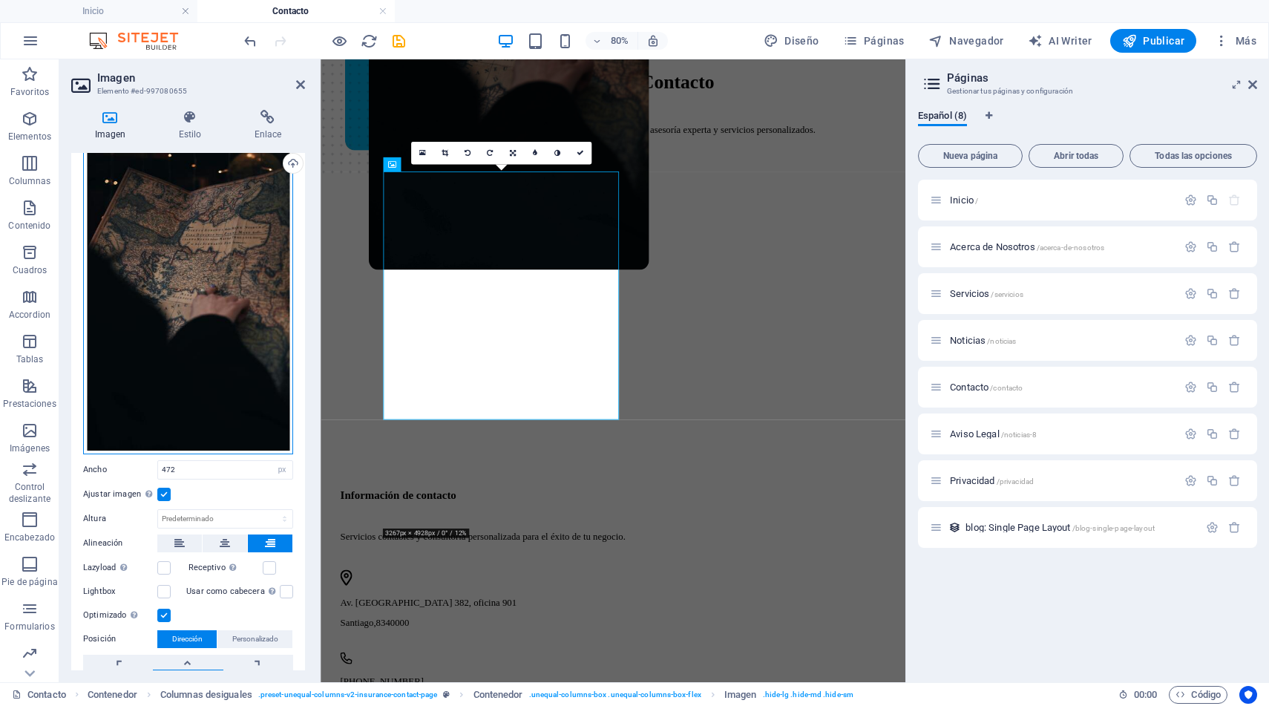
click at [226, 261] on div "Arrastra archivos aquí, haz clic para escoger archivos o selecciona archivos de…" at bounding box center [188, 297] width 210 height 313
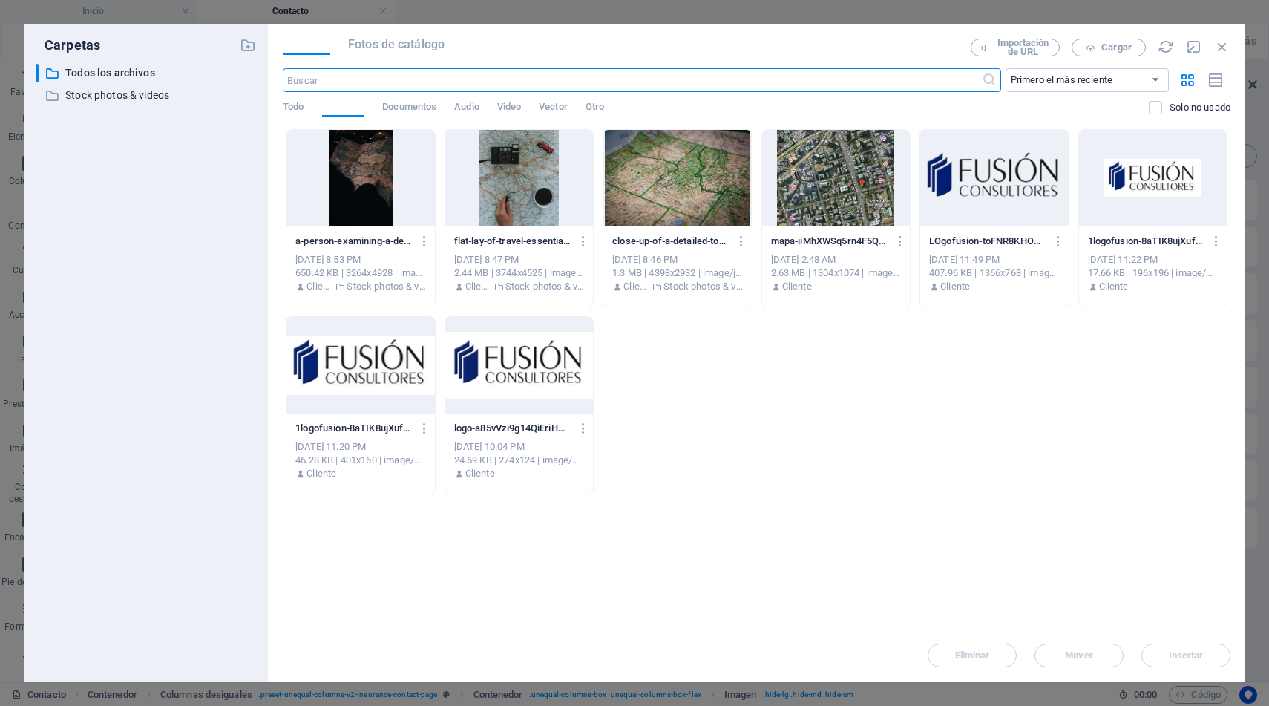
scroll to position [0, 0]
click at [393, 41] on span "Fotos de catálogo" at bounding box center [396, 45] width 97 height 18
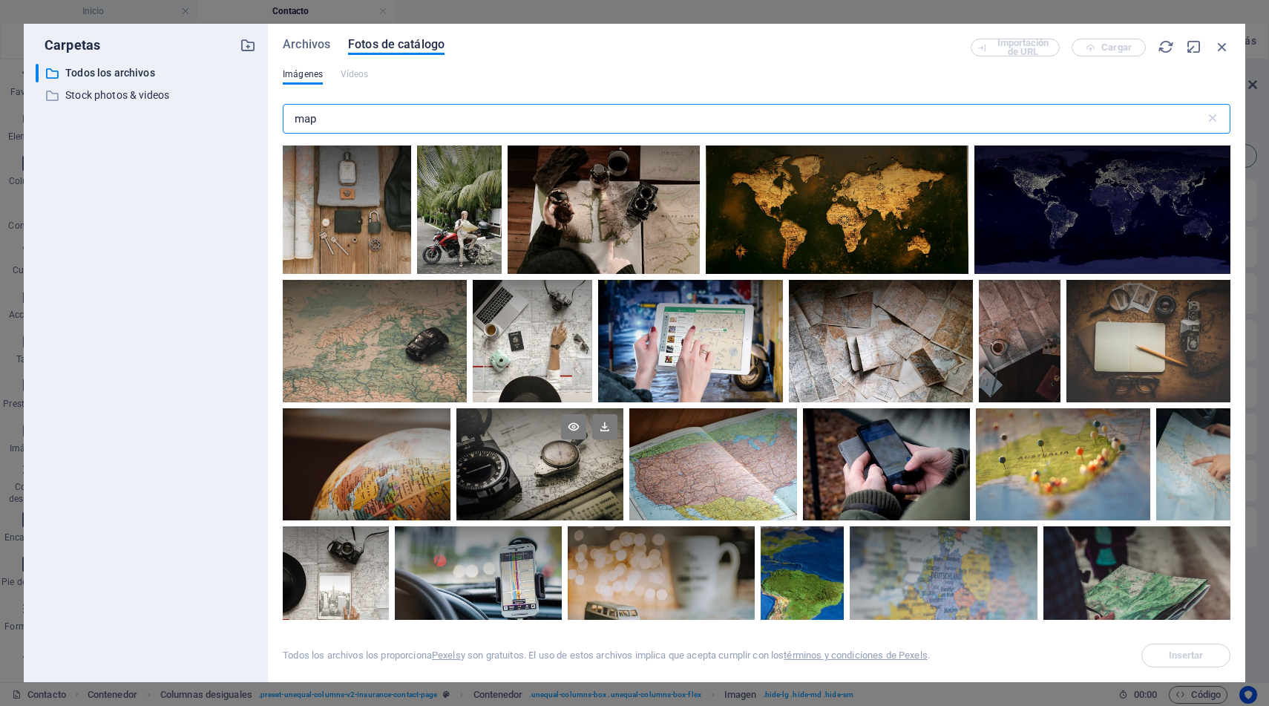
scroll to position [16, 0]
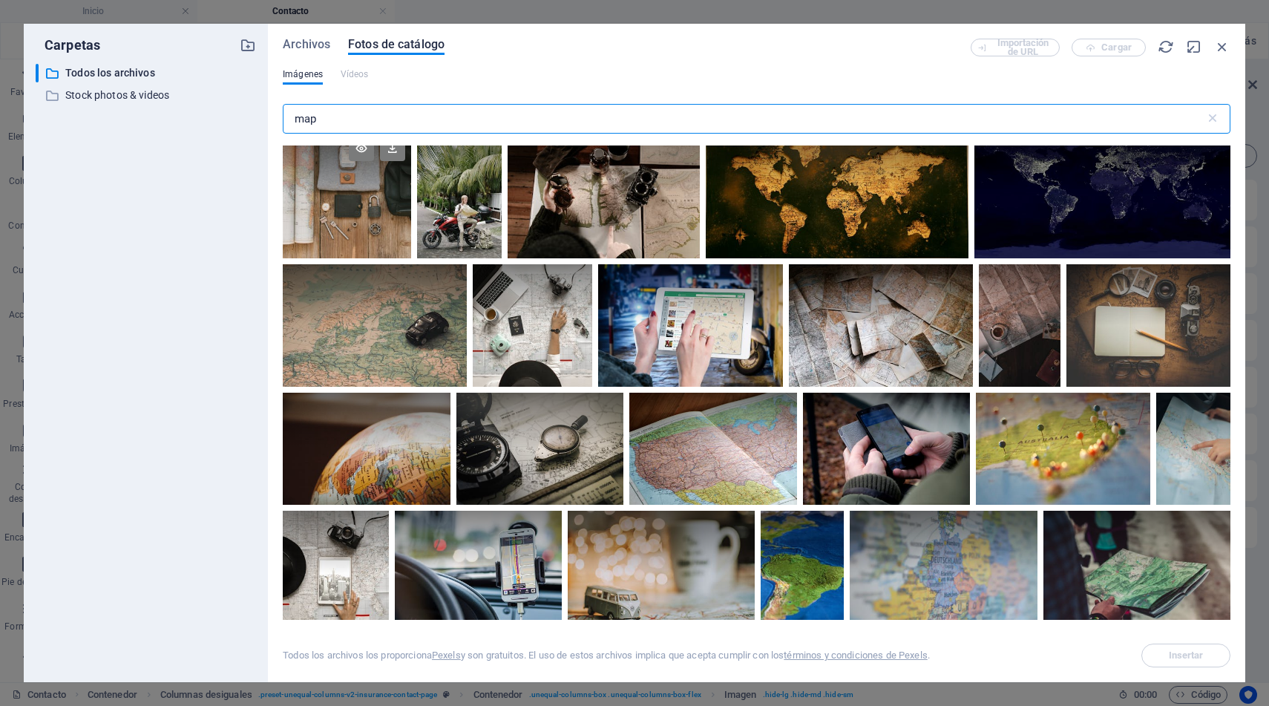
click at [362, 226] on div at bounding box center [347, 194] width 128 height 128
click at [1169, 656] on span "Insertar" at bounding box center [1186, 655] width 35 height 9
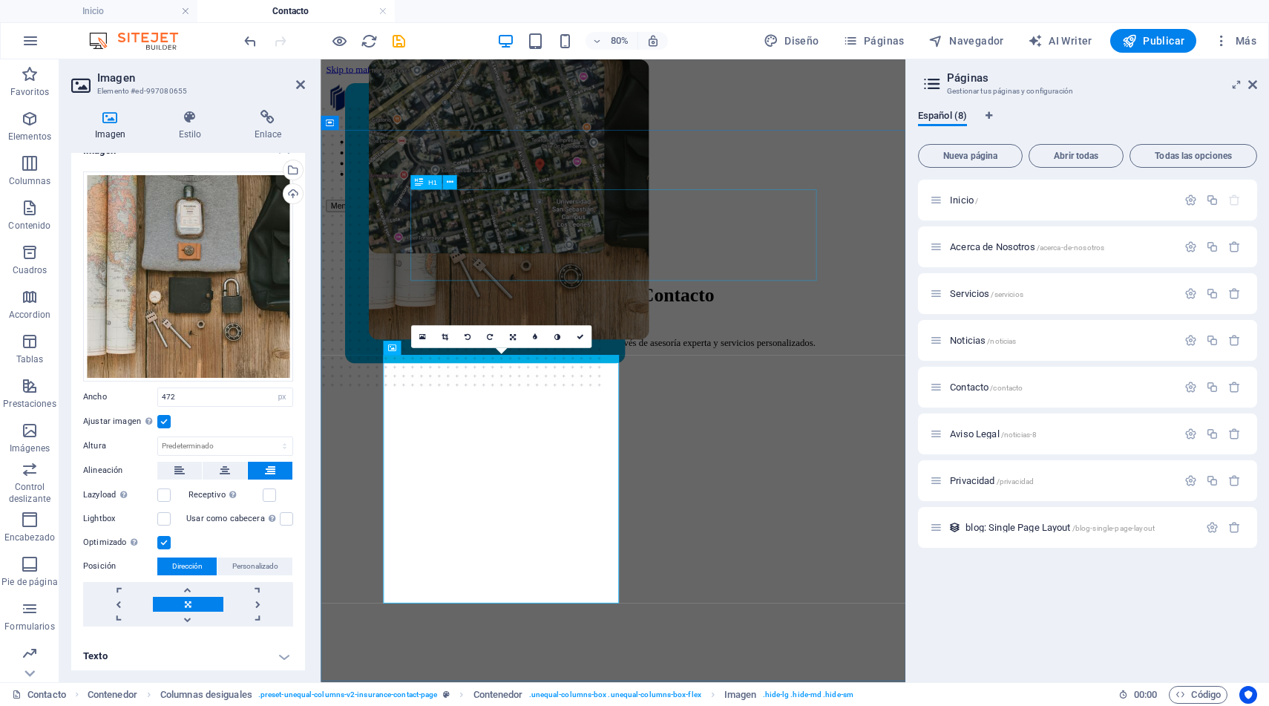
scroll to position [65, 0]
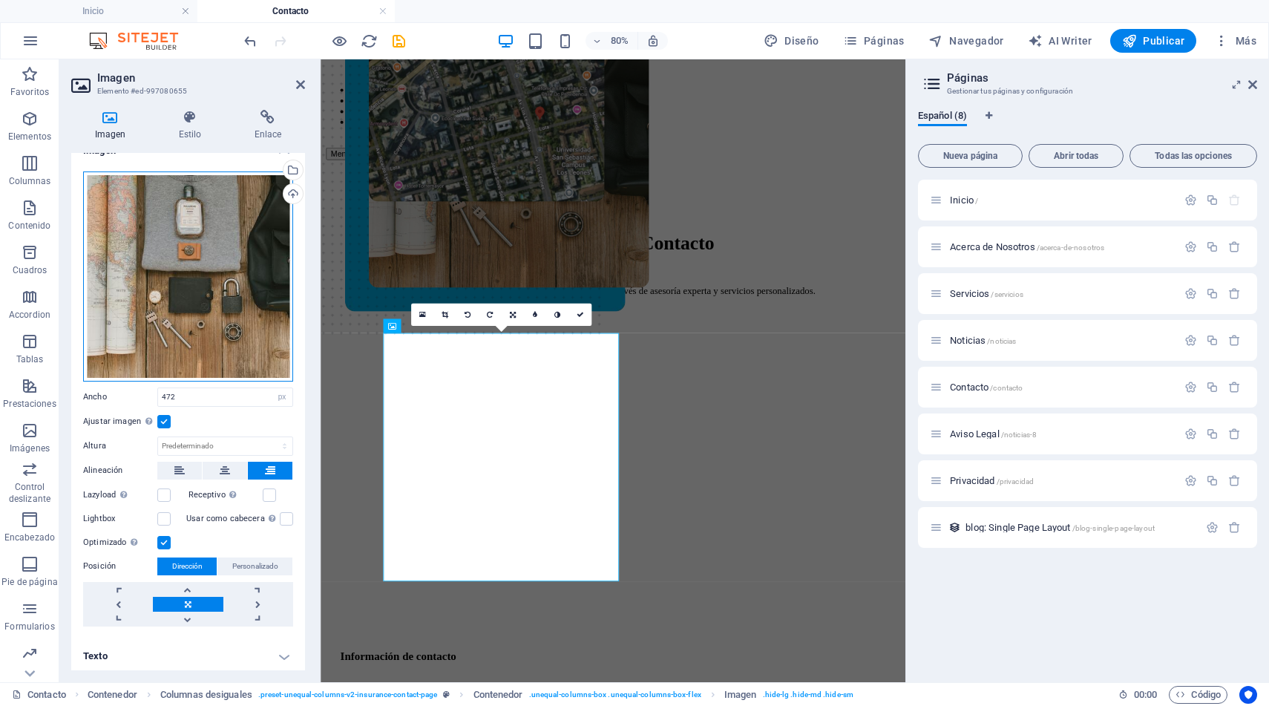
click at [203, 232] on div "Arrastra archivos aquí, haz clic para escoger archivos o selecciona archivos de…" at bounding box center [188, 276] width 210 height 210
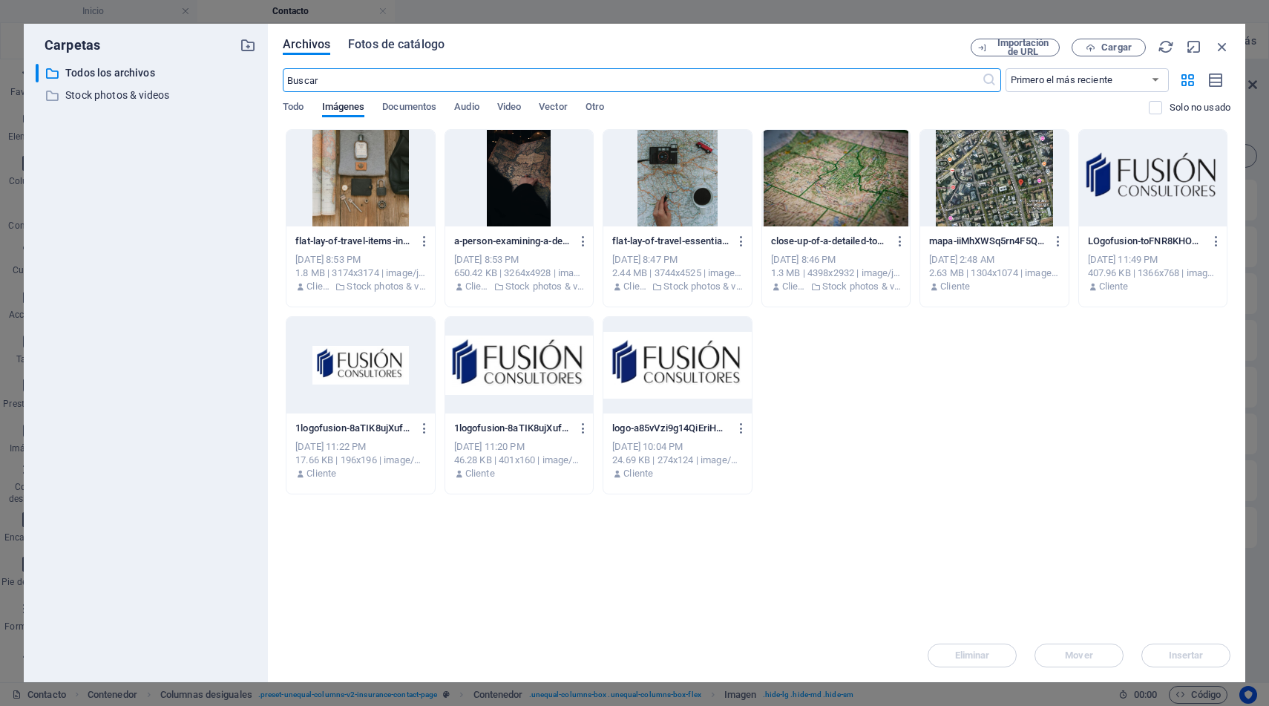
click at [390, 48] on span "Fotos de catálogo" at bounding box center [396, 45] width 97 height 18
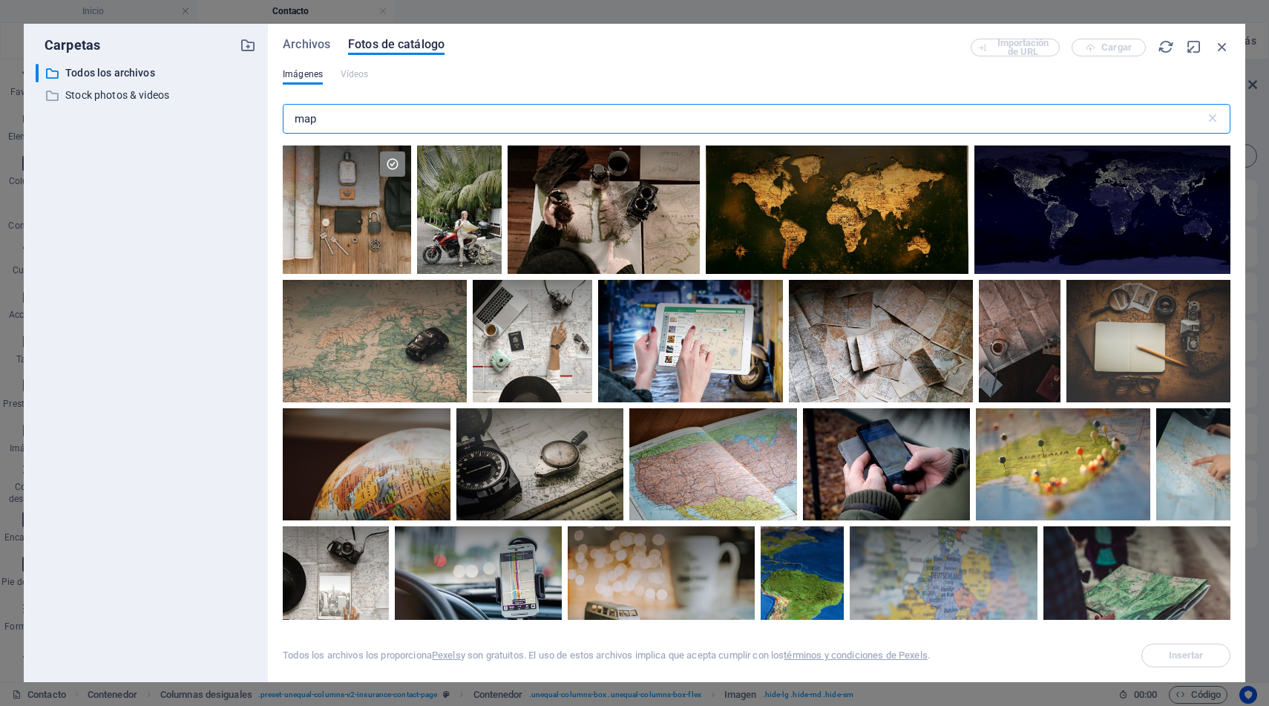
drag, startPoint x: 333, startPoint y: 122, endPoint x: 253, endPoint y: 114, distance: 80.5
click at [253, 114] on div "Carpetas ​ Todos los archivos Todos los archivos ​ Stock photos & videos Stock …" at bounding box center [635, 353] width 1222 height 659
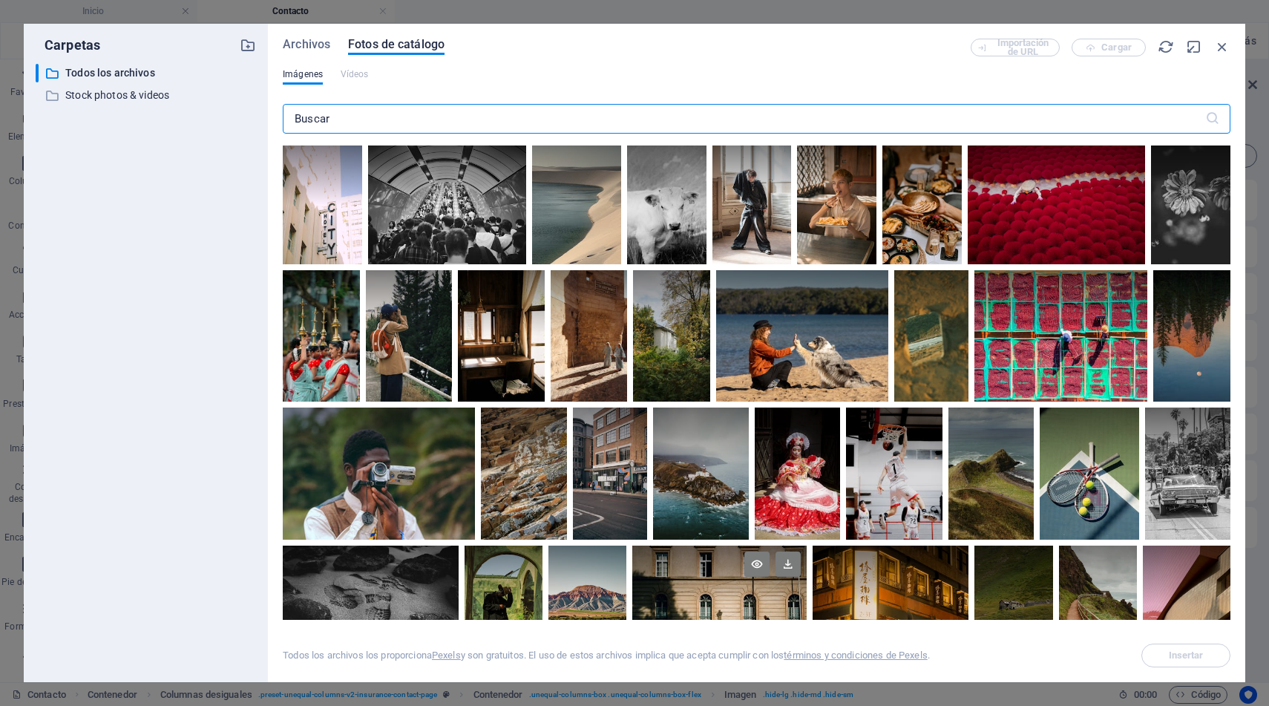
scroll to position [6, 0]
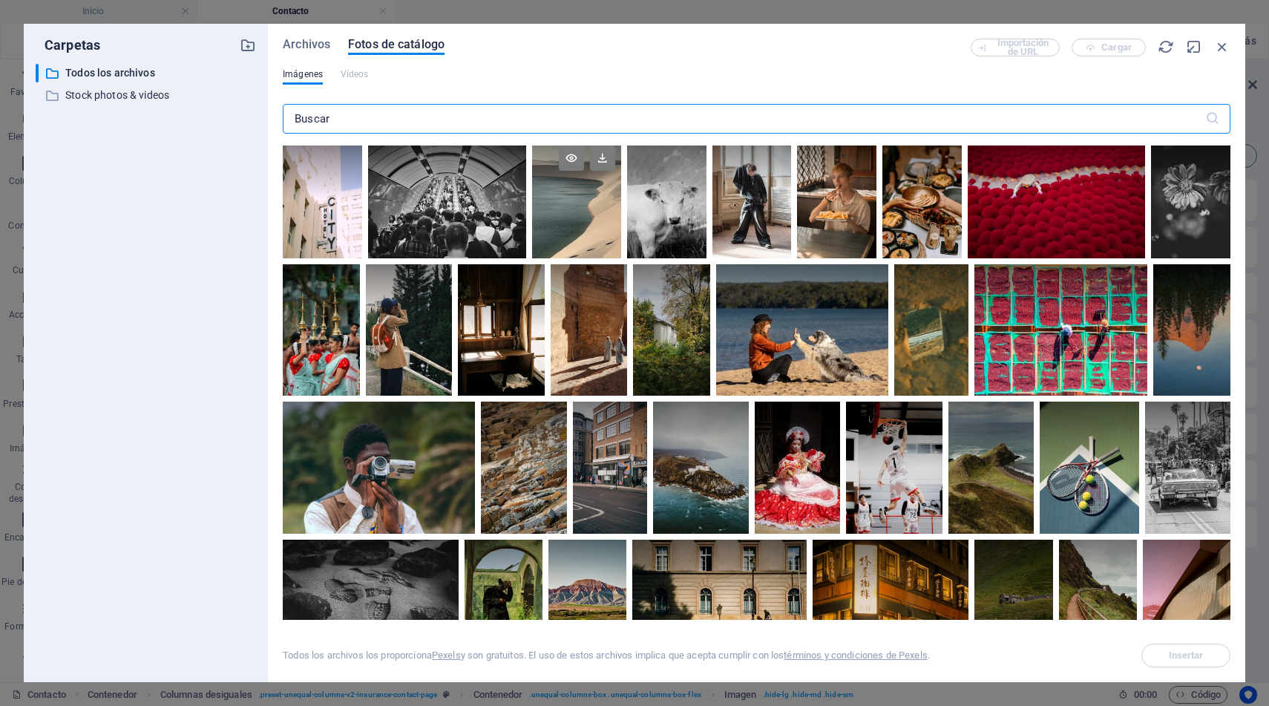
click at [561, 213] on div at bounding box center [576, 199] width 89 height 119
click at [1166, 653] on span "Insertar" at bounding box center [1186, 655] width 76 height 9
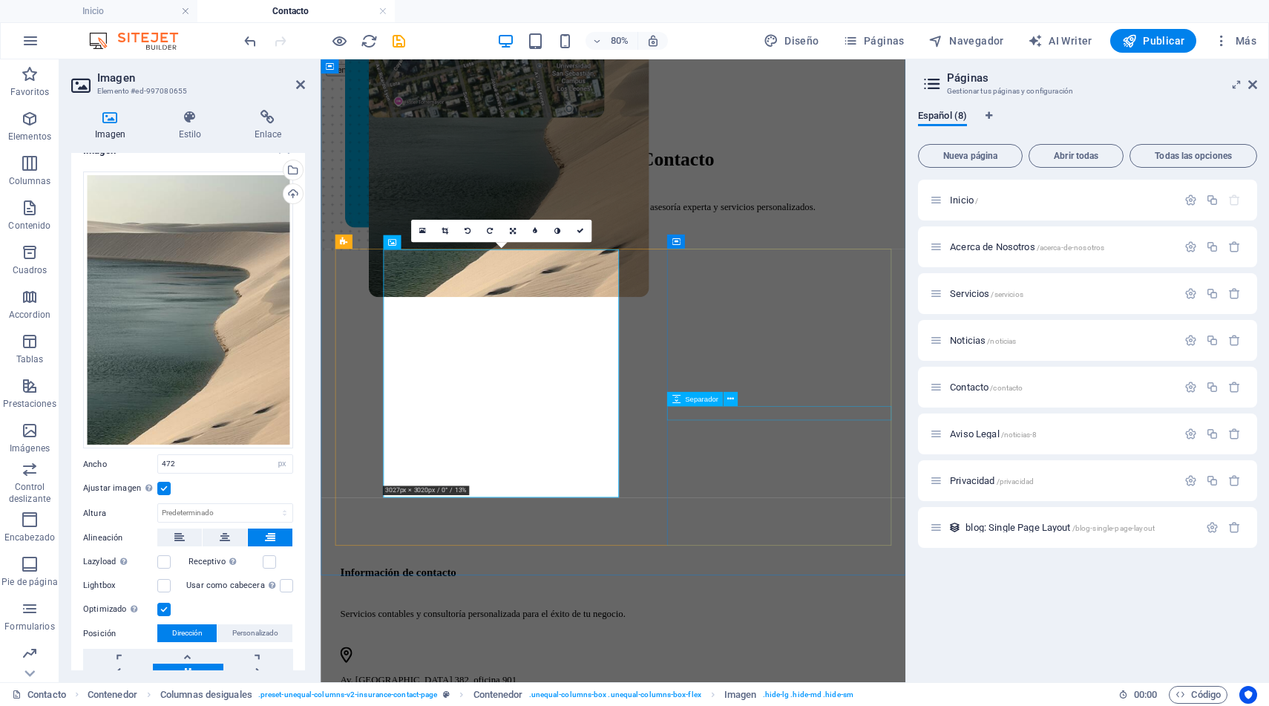
scroll to position [186, 0]
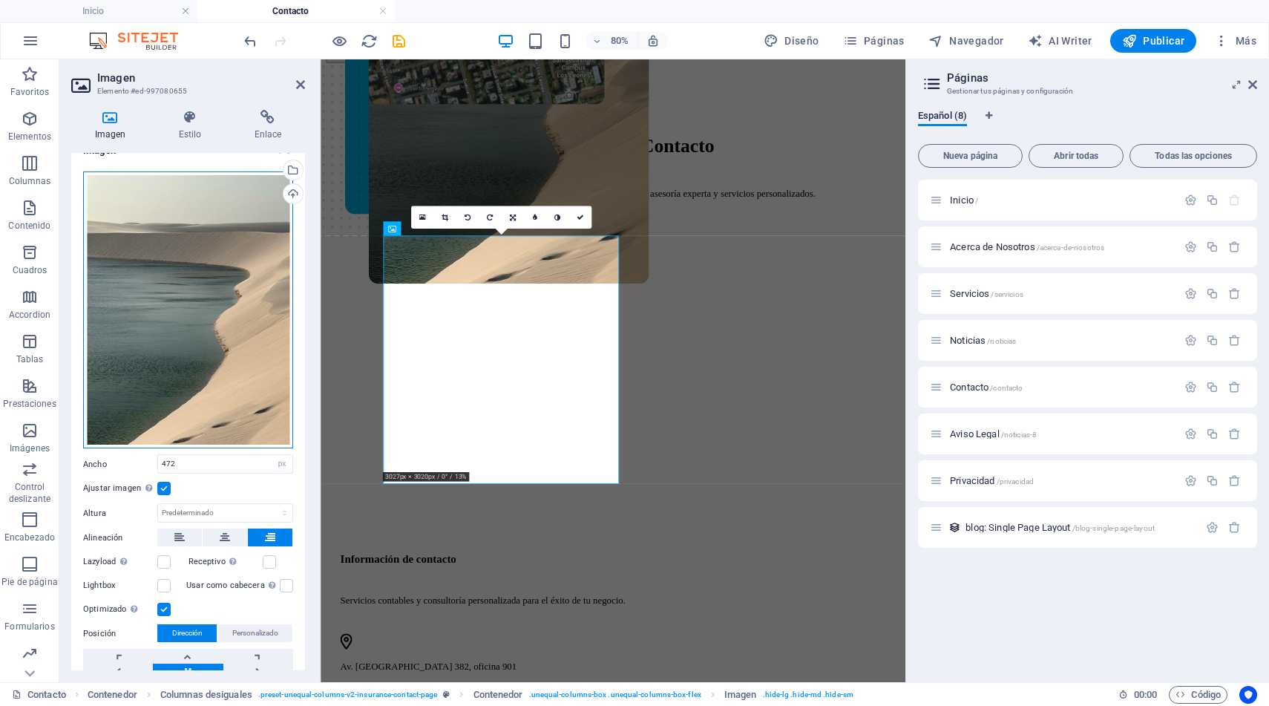
click at [206, 258] on div "Arrastra archivos aquí, haz clic para escoger archivos o selecciona archivos de…" at bounding box center [188, 310] width 210 height 278
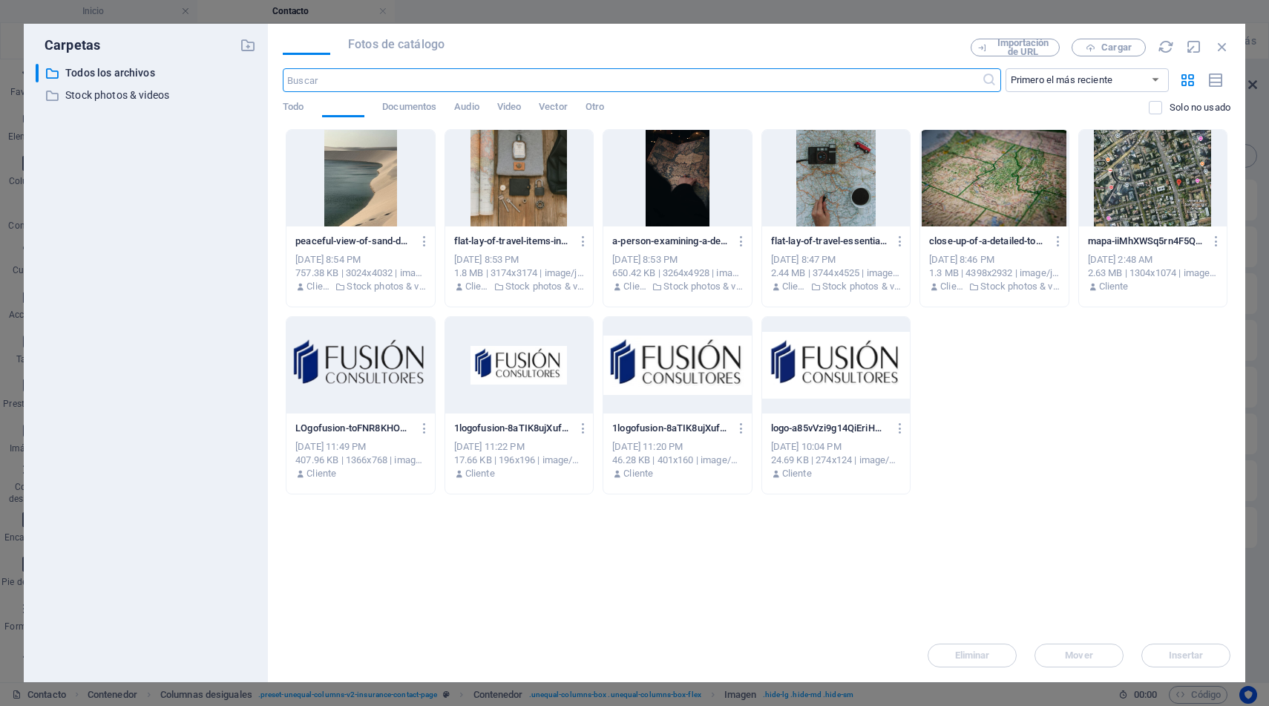
scroll to position [0, 0]
click at [393, 40] on span "Fotos de catálogo" at bounding box center [396, 45] width 97 height 18
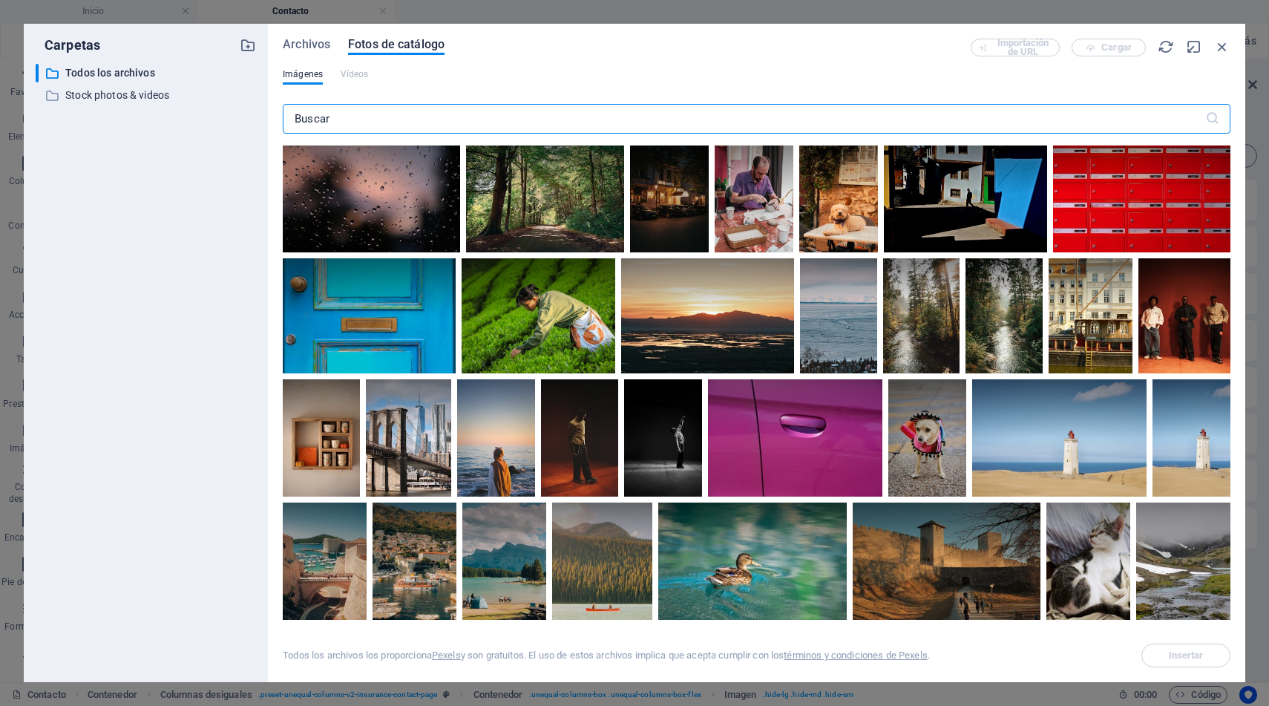
scroll to position [1027, 0]
click at [396, 323] on div at bounding box center [369, 315] width 173 height 115
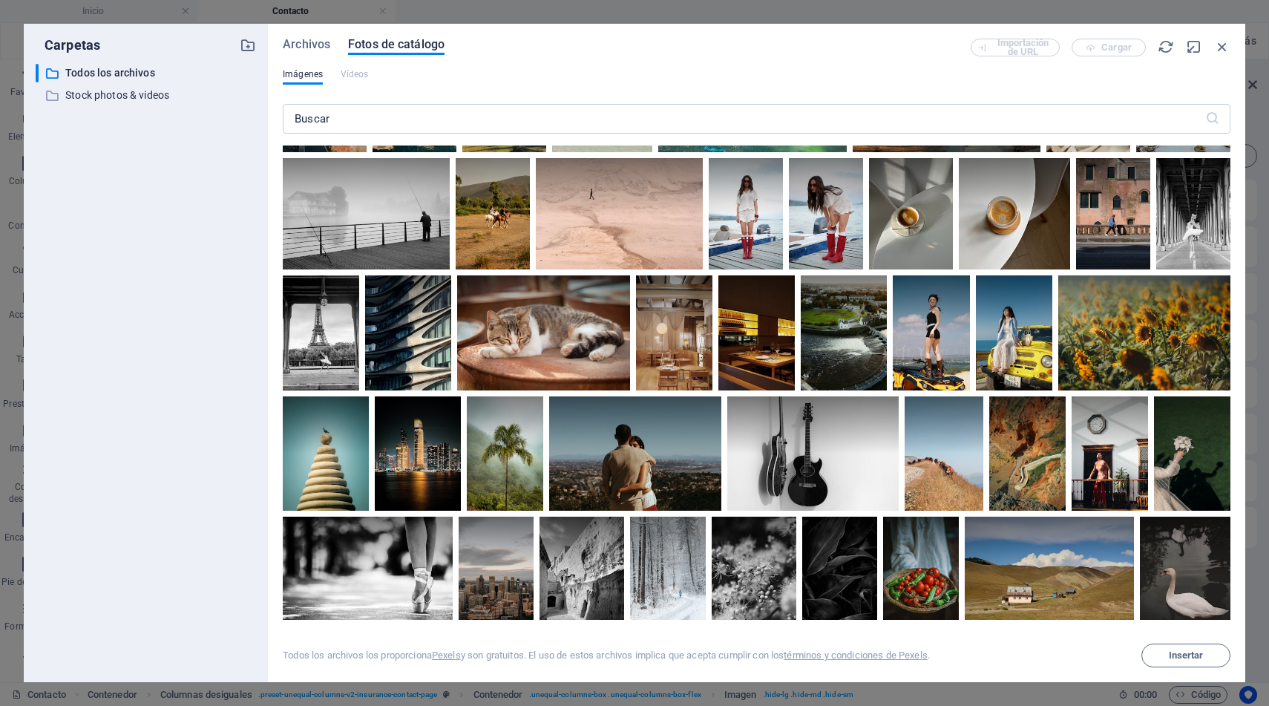
scroll to position [1506, 0]
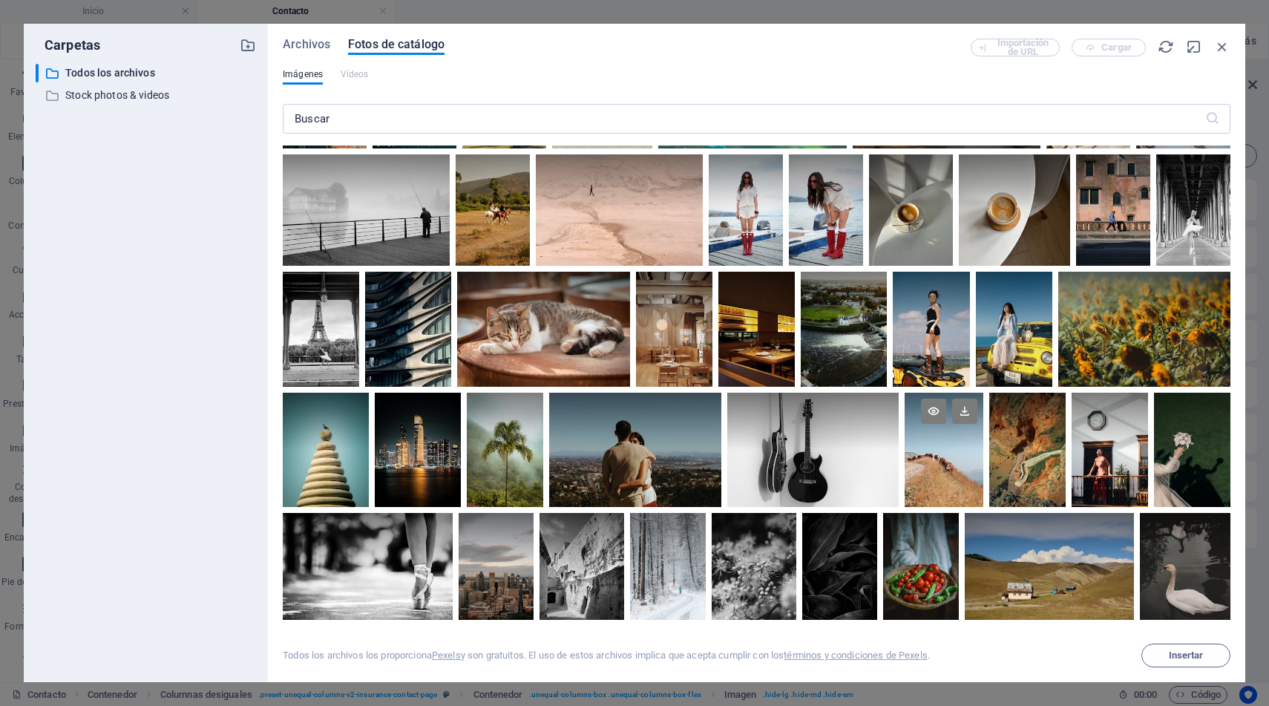
click at [984, 480] on div at bounding box center [944, 450] width 79 height 115
click at [1180, 652] on span "Insertar" at bounding box center [1186, 655] width 35 height 9
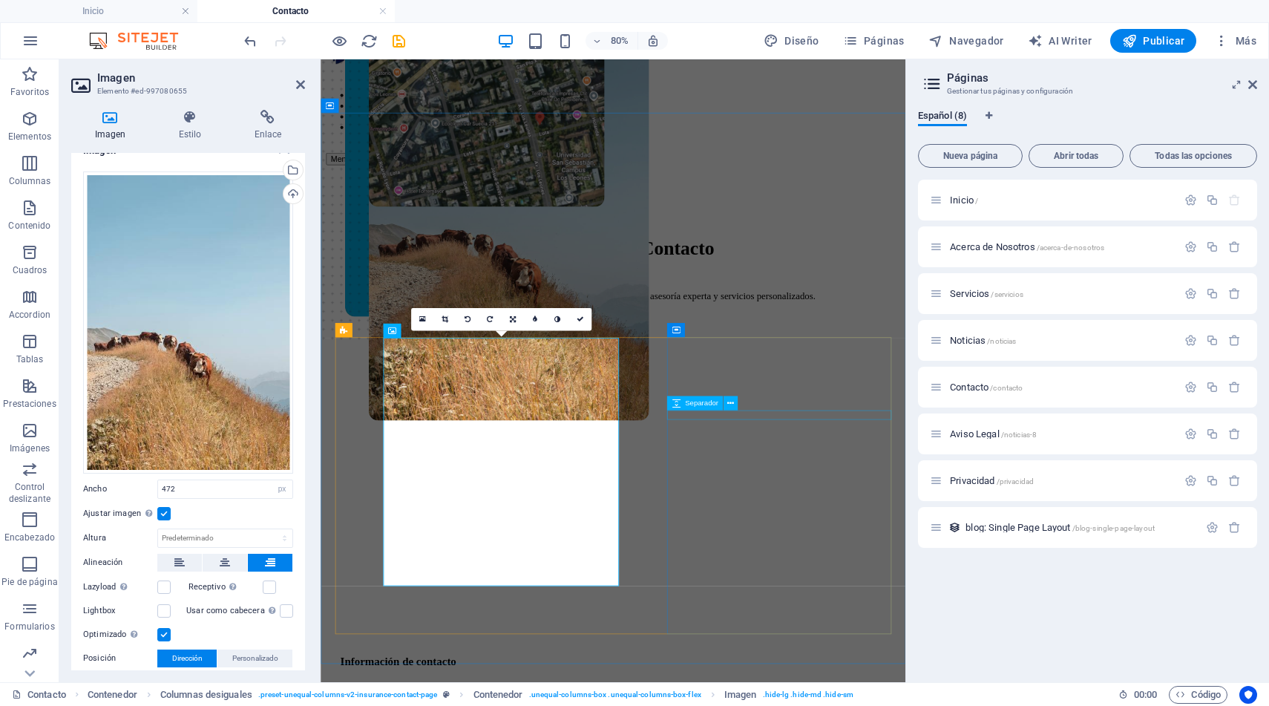
scroll to position [68, 0]
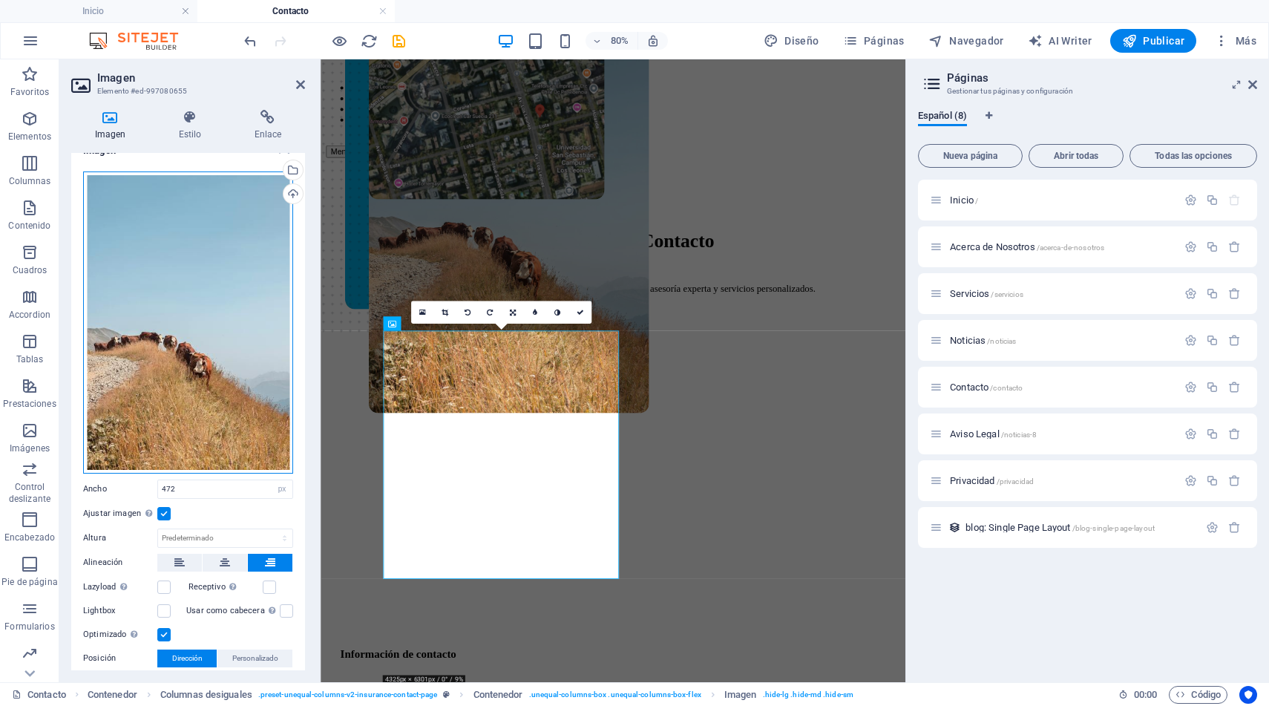
click at [160, 316] on div "Arrastra archivos aquí, haz clic para escoger archivos o selecciona archivos de…" at bounding box center [188, 322] width 210 height 302
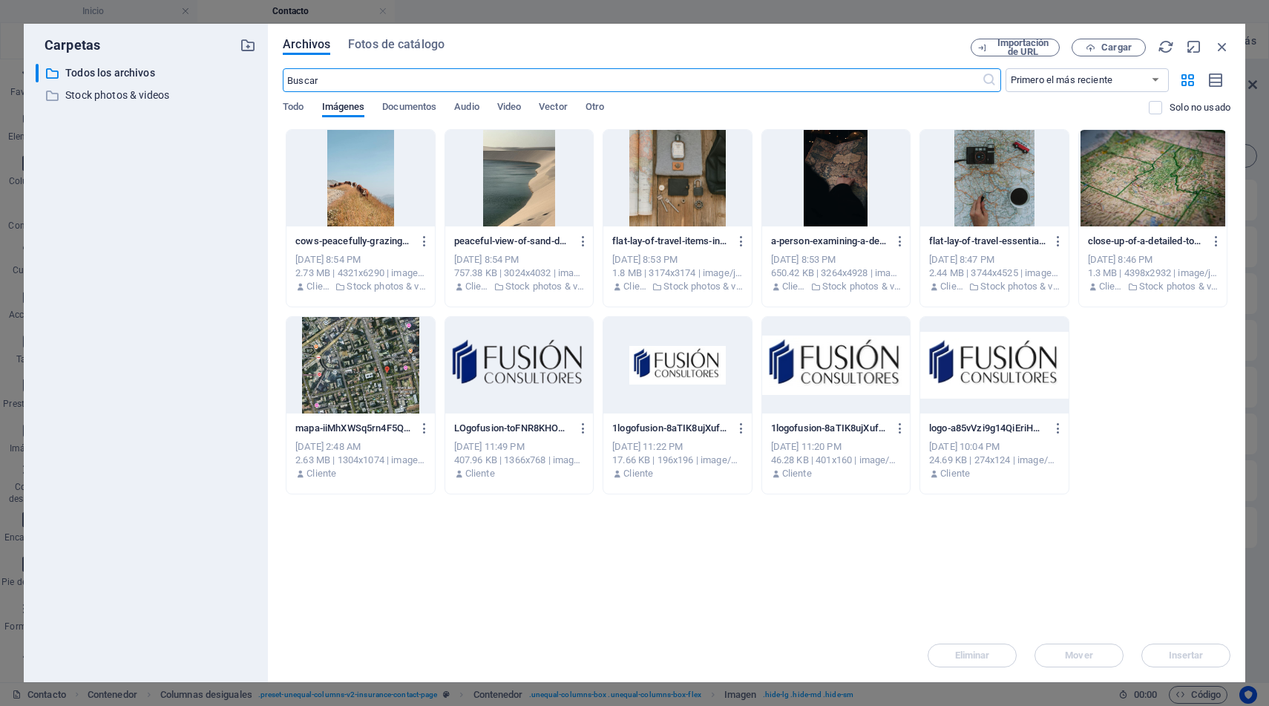
scroll to position [0, 0]
click at [416, 42] on span "Fotos de catálogo" at bounding box center [396, 45] width 97 height 18
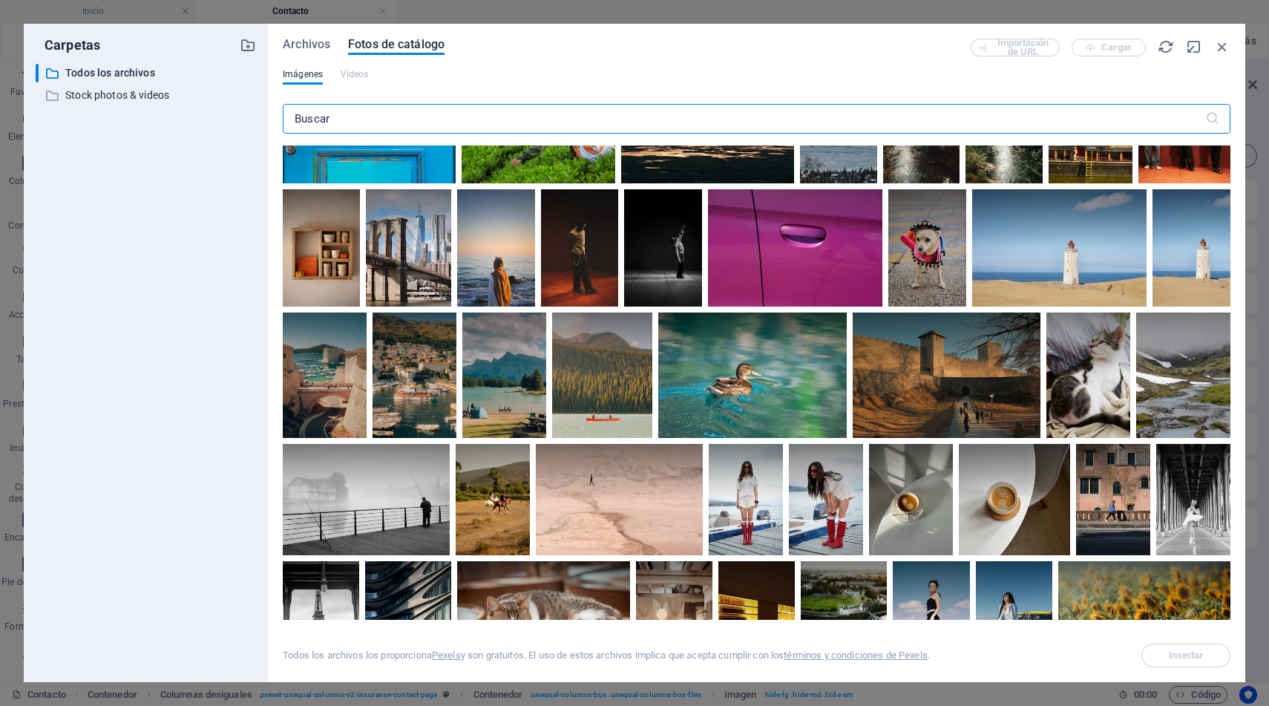
scroll to position [1227, 0]
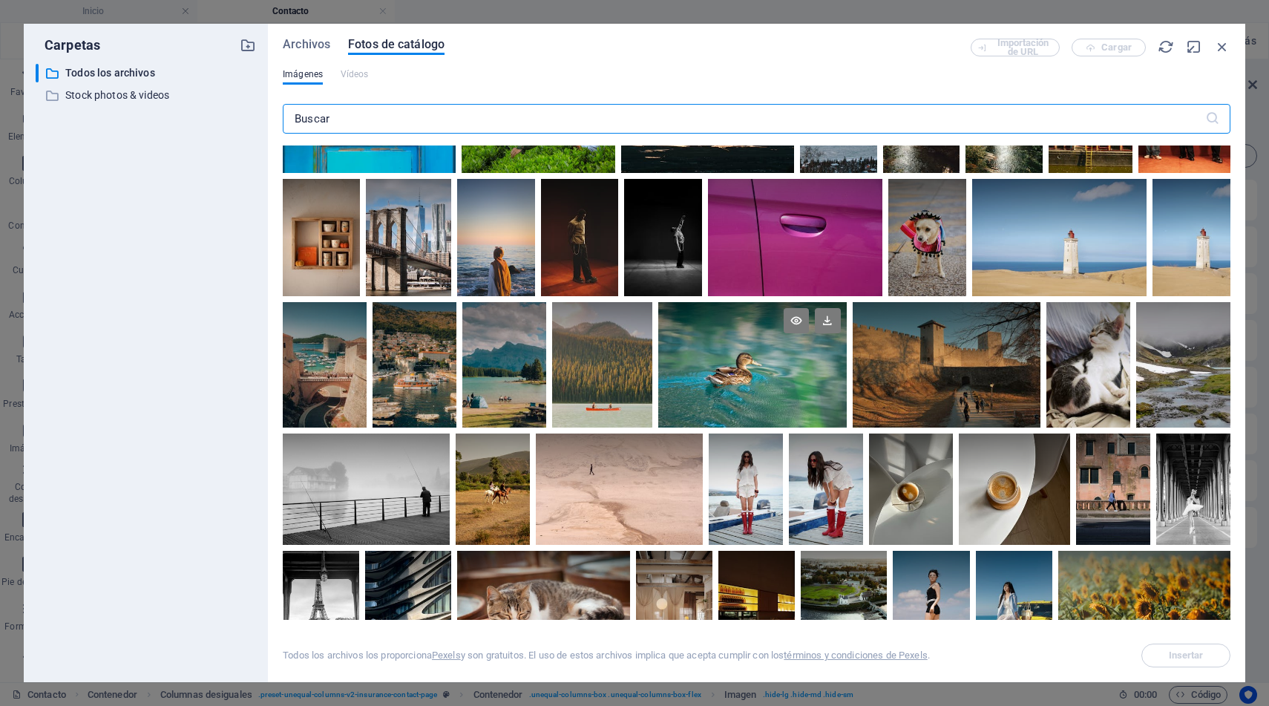
click at [761, 347] on div at bounding box center [753, 333] width 189 height 63
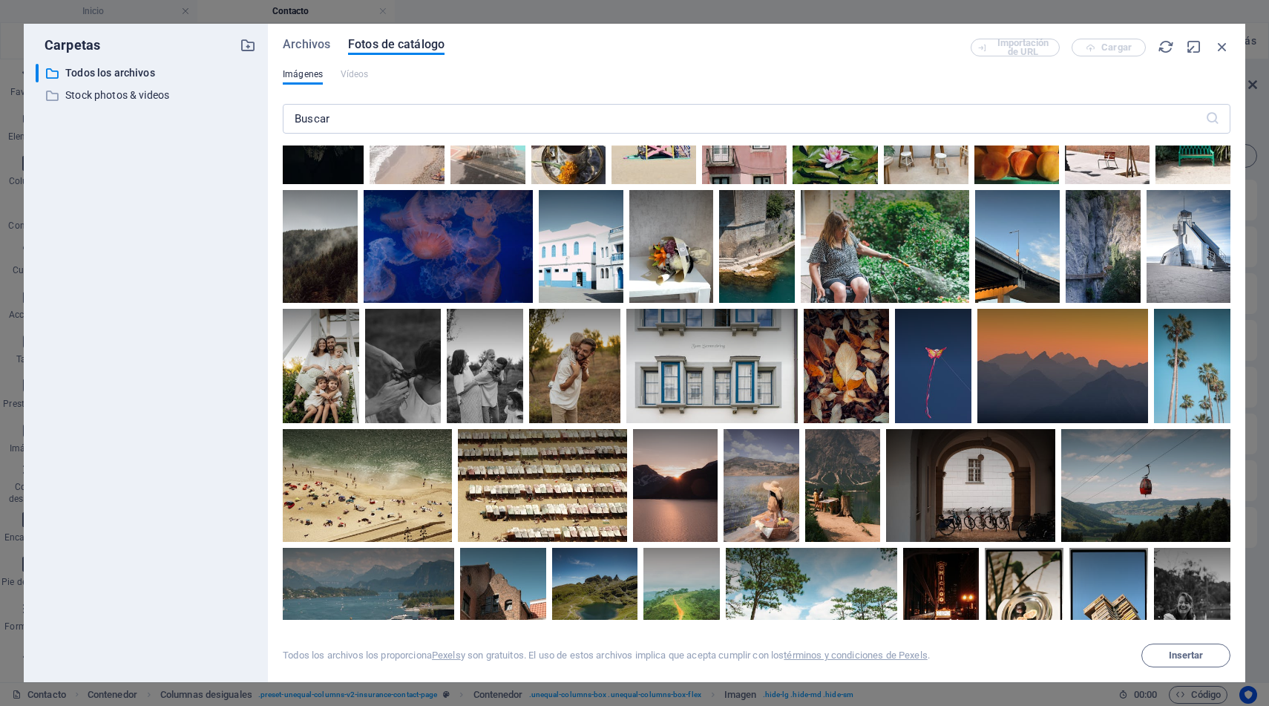
scroll to position [2215, 0]
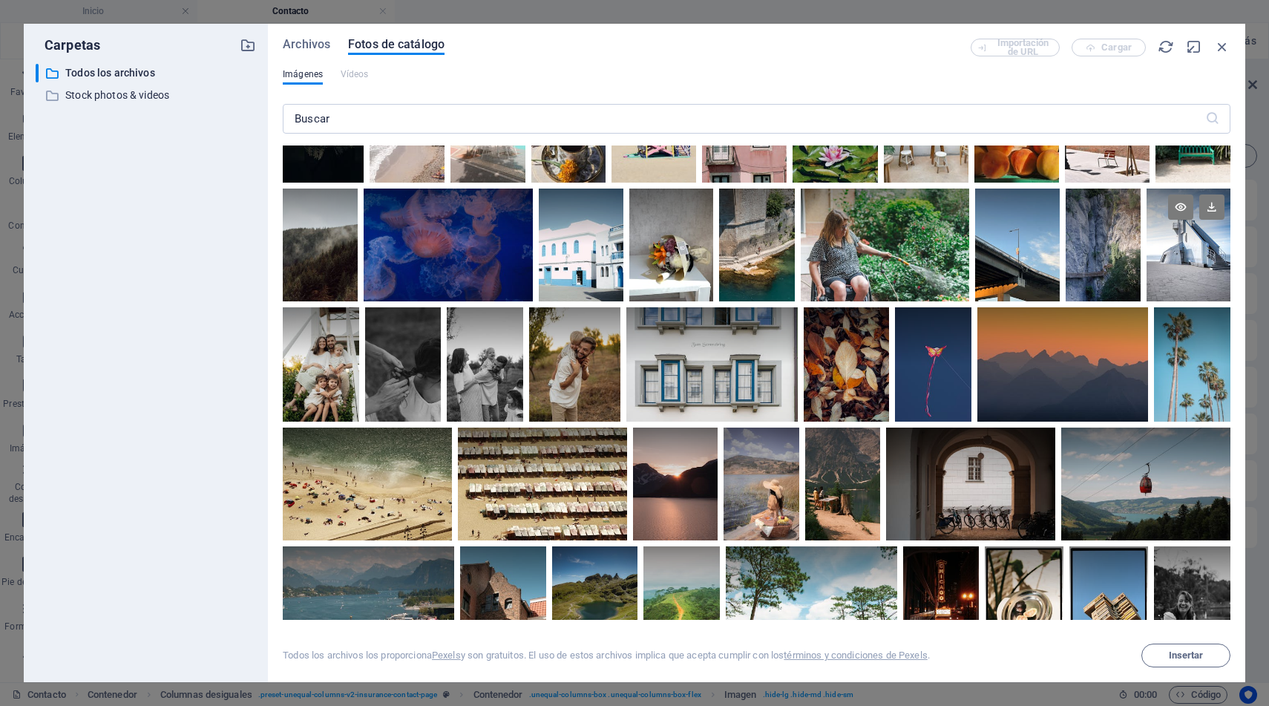
click at [1147, 301] on div at bounding box center [1189, 245] width 84 height 113
click at [1146, 657] on button "Insertar" at bounding box center [1186, 656] width 89 height 24
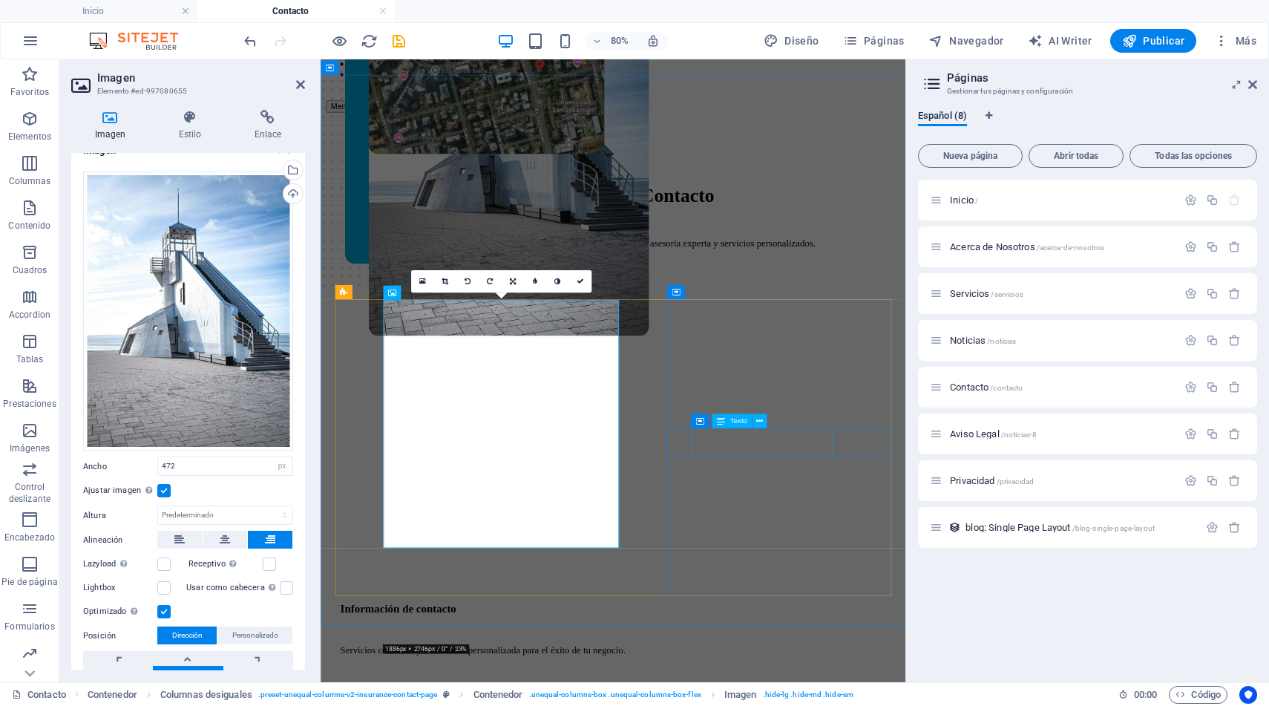
scroll to position [131, 0]
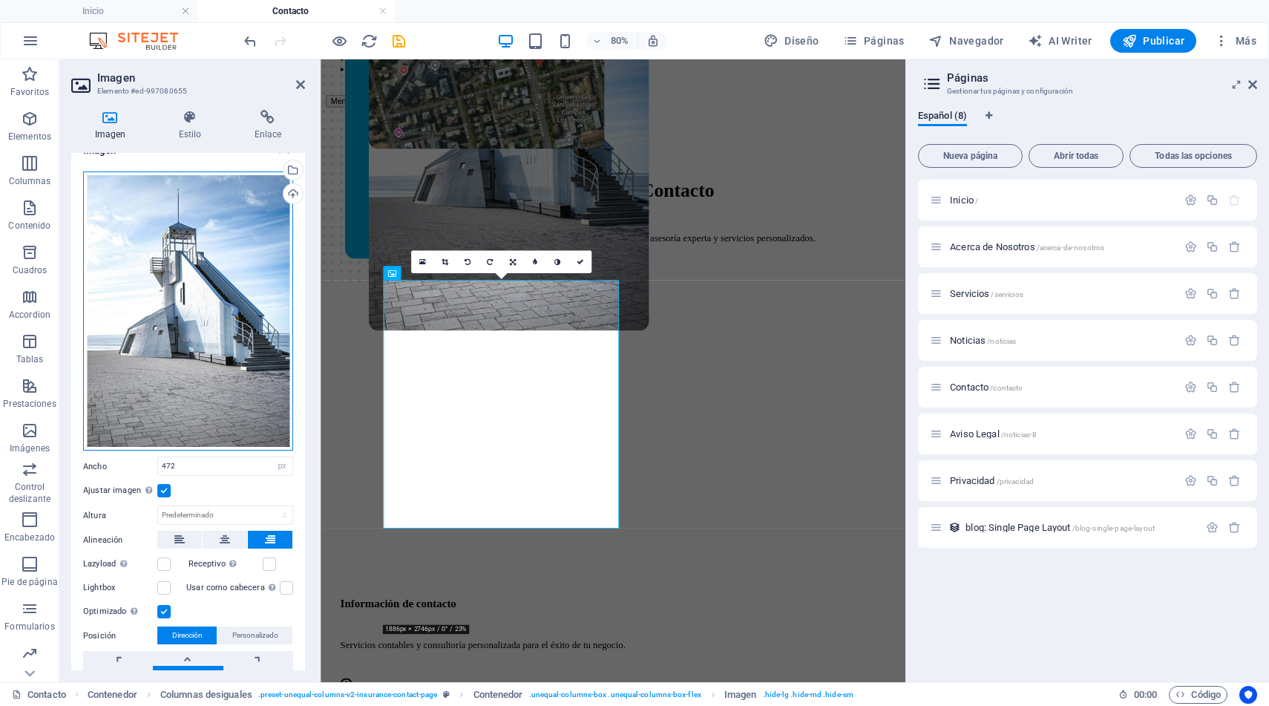
click at [238, 255] on div "Arrastra archivos aquí, haz clic para escoger archivos o selecciona archivos de…" at bounding box center [188, 311] width 210 height 280
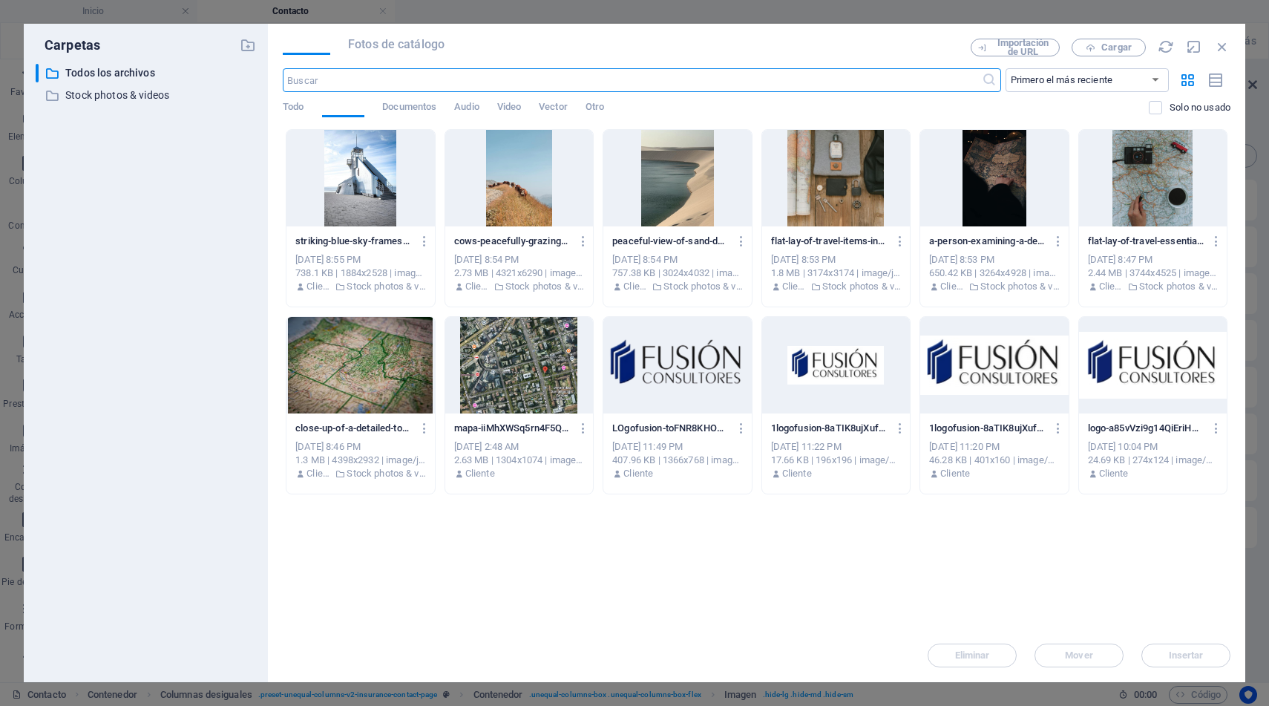
scroll to position [0, 0]
click at [425, 240] on icon "button" at bounding box center [425, 241] width 14 height 13
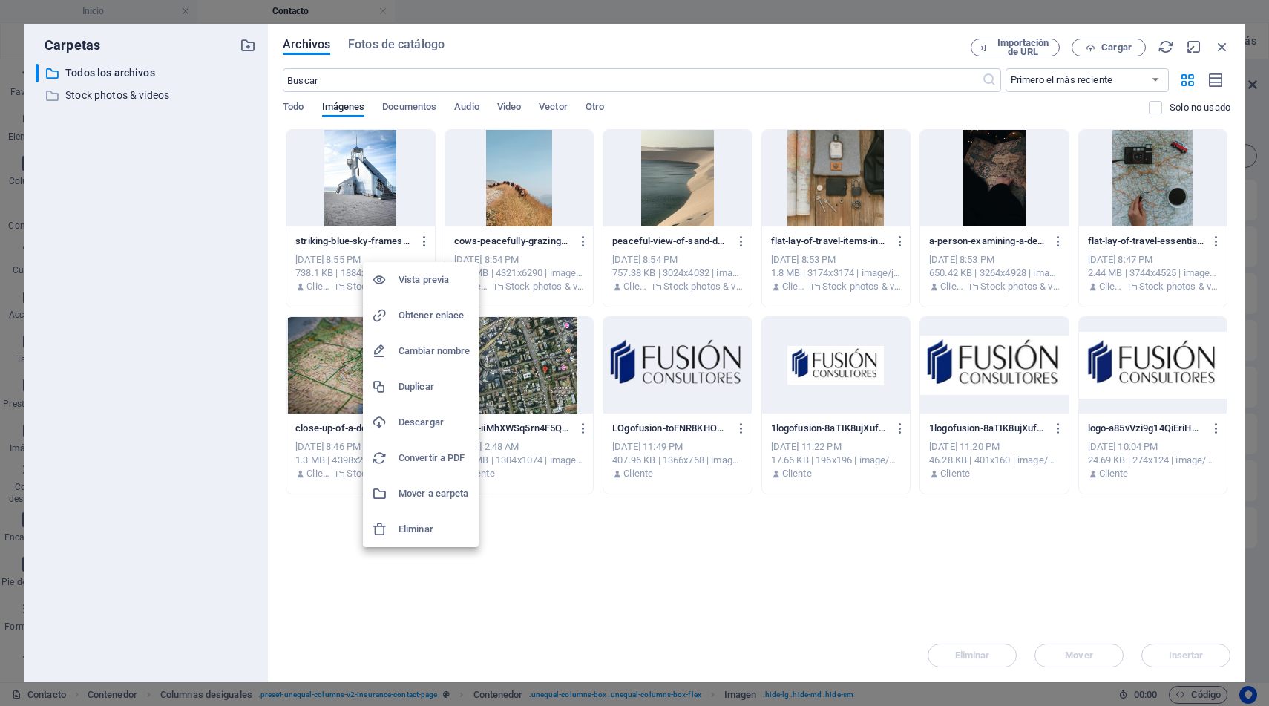
click at [431, 525] on h6 "Eliminar" at bounding box center [434, 529] width 71 height 18
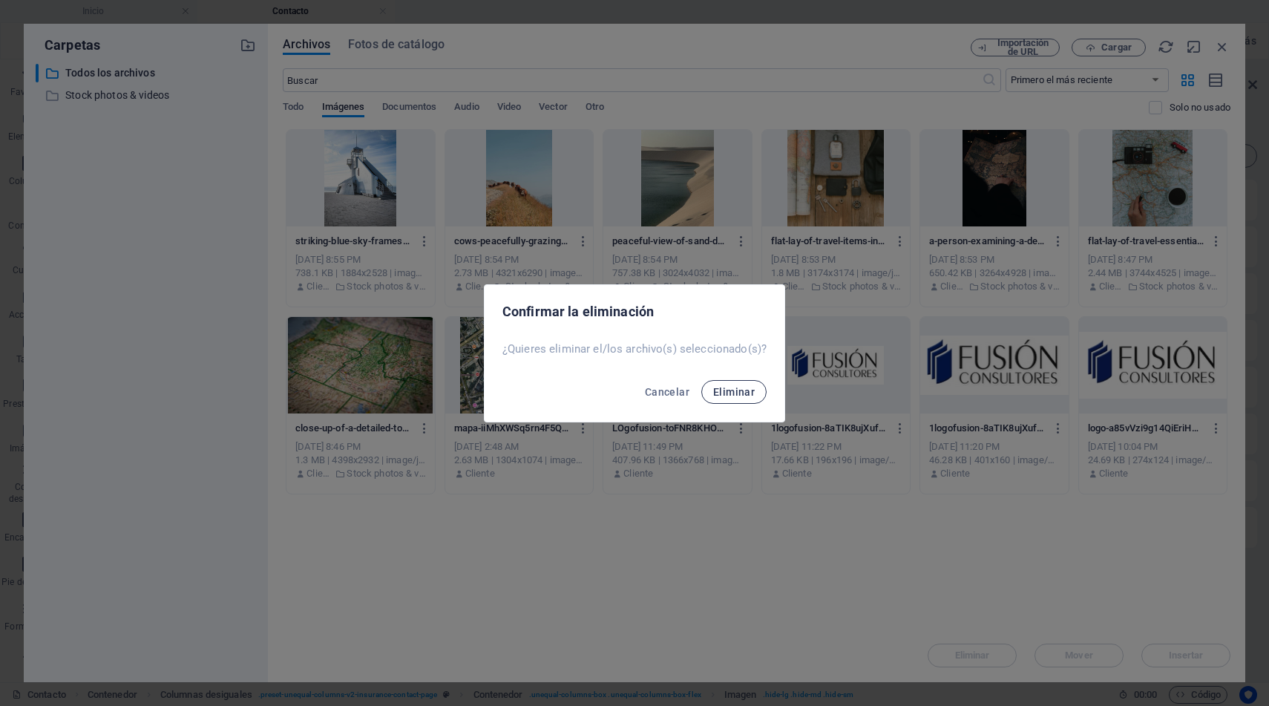
click at [733, 396] on span "Eliminar" at bounding box center [734, 392] width 42 height 12
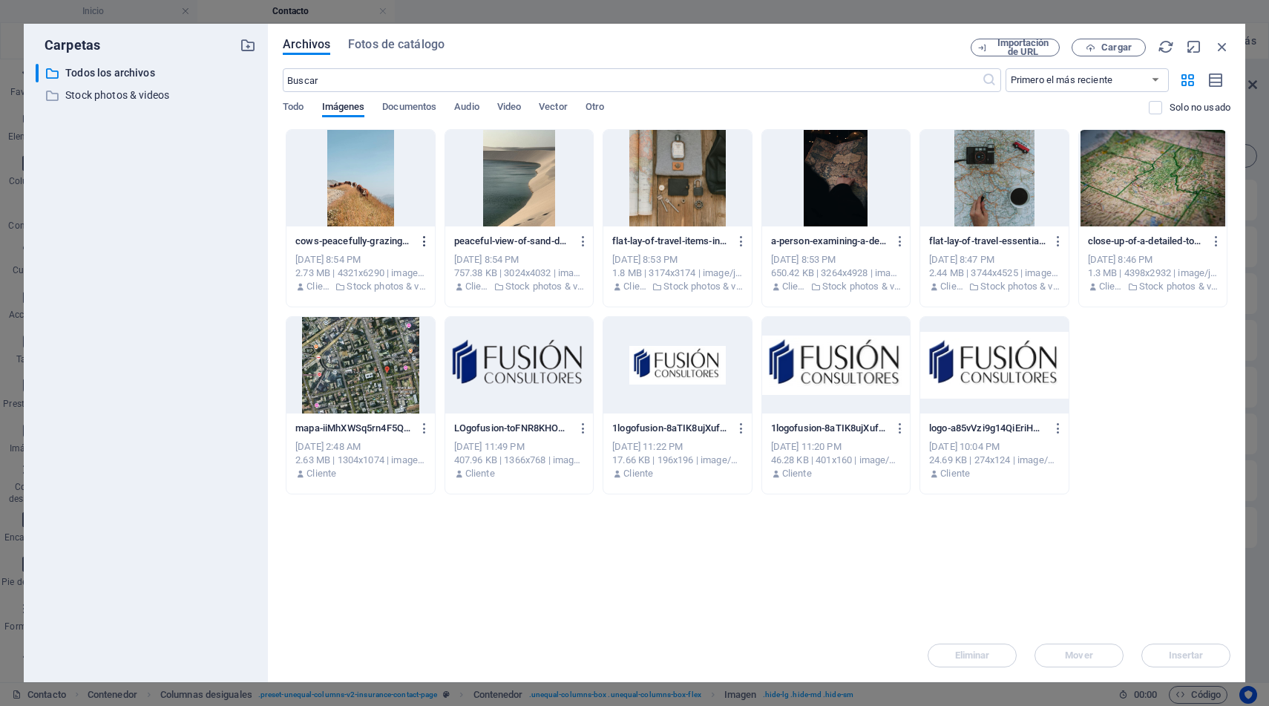
click at [420, 241] on icon "button" at bounding box center [425, 241] width 14 height 13
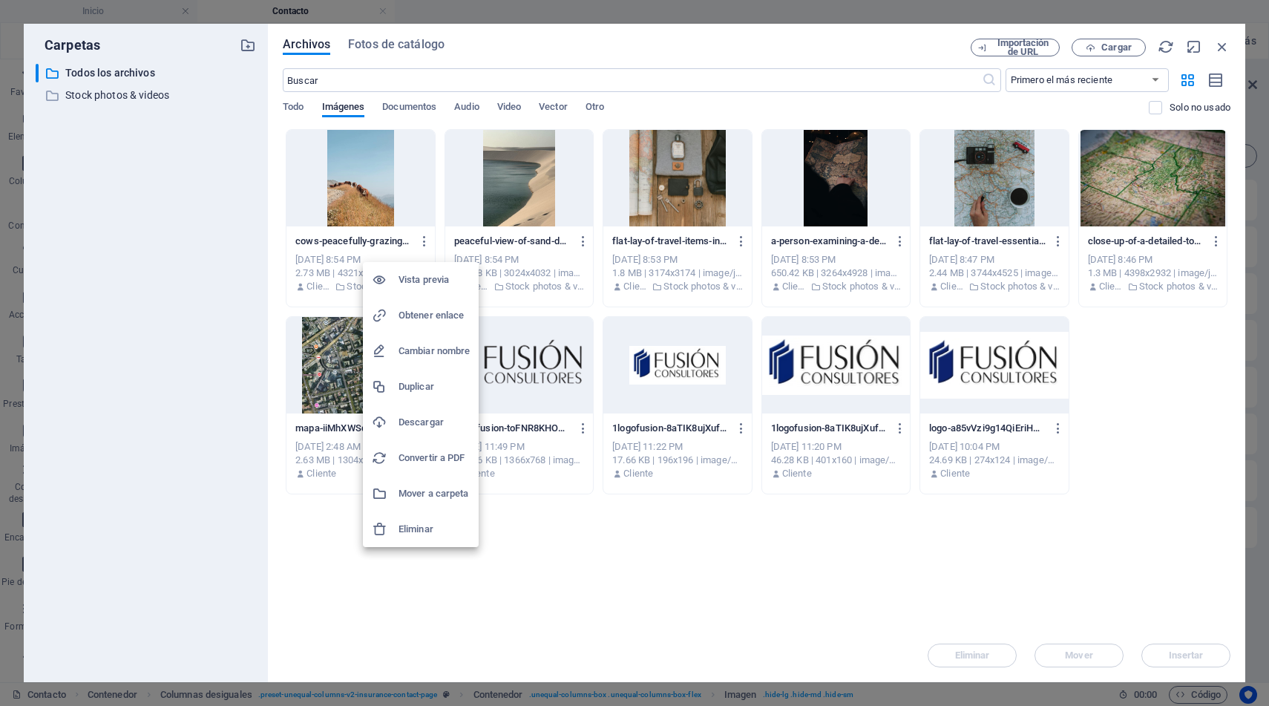
click at [423, 523] on h6 "Eliminar" at bounding box center [434, 529] width 71 height 18
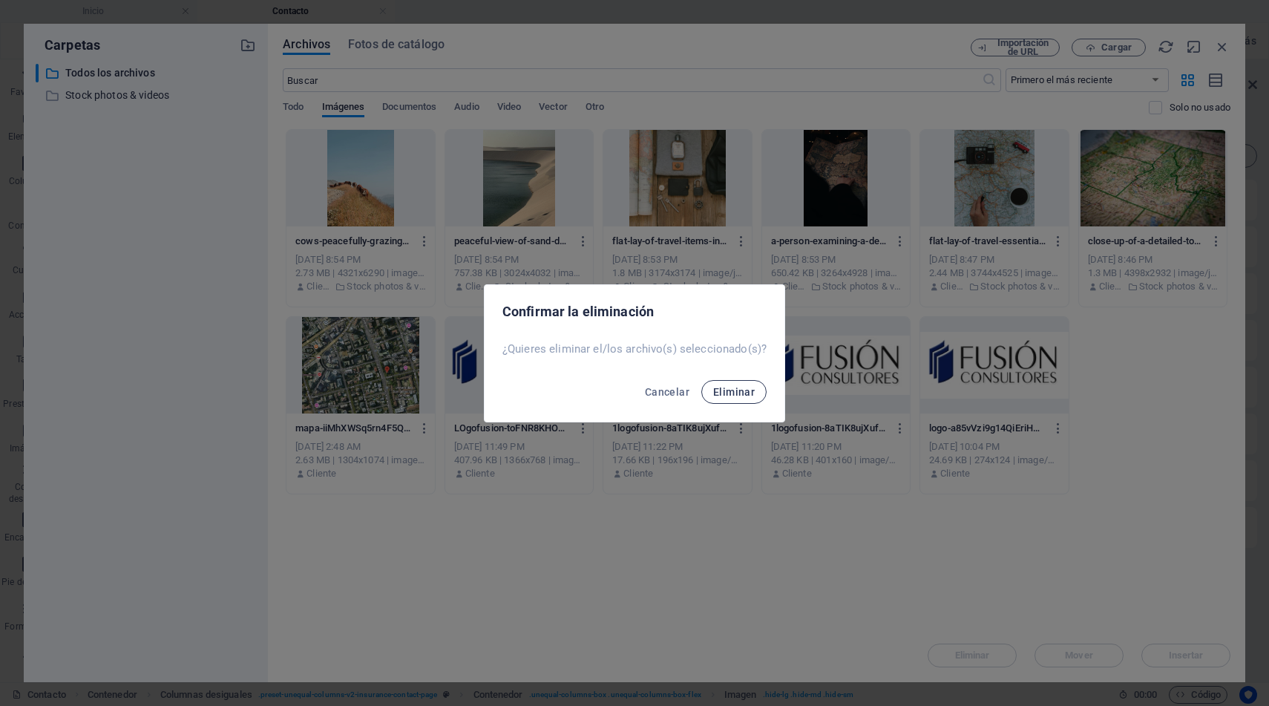
click at [727, 388] on span "Eliminar" at bounding box center [734, 392] width 42 height 12
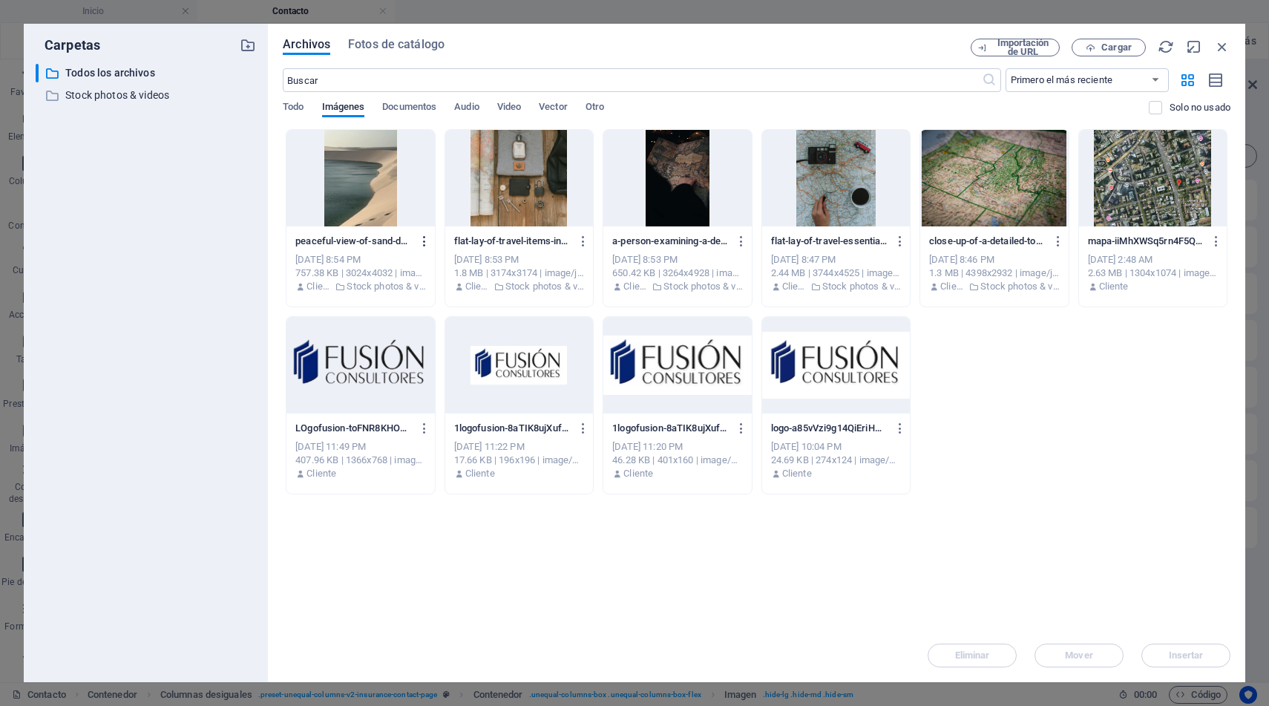
click at [425, 239] on icon "button" at bounding box center [425, 241] width 14 height 13
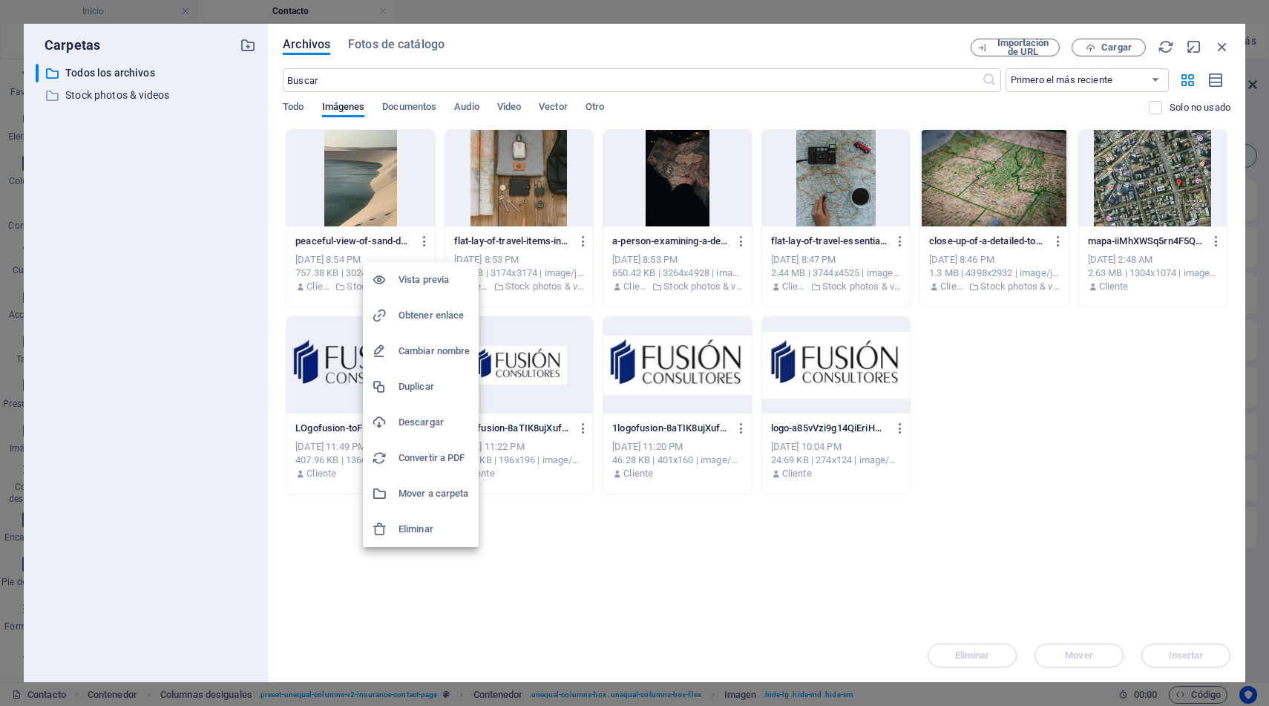
click at [426, 526] on h6 "Eliminar" at bounding box center [434, 529] width 71 height 18
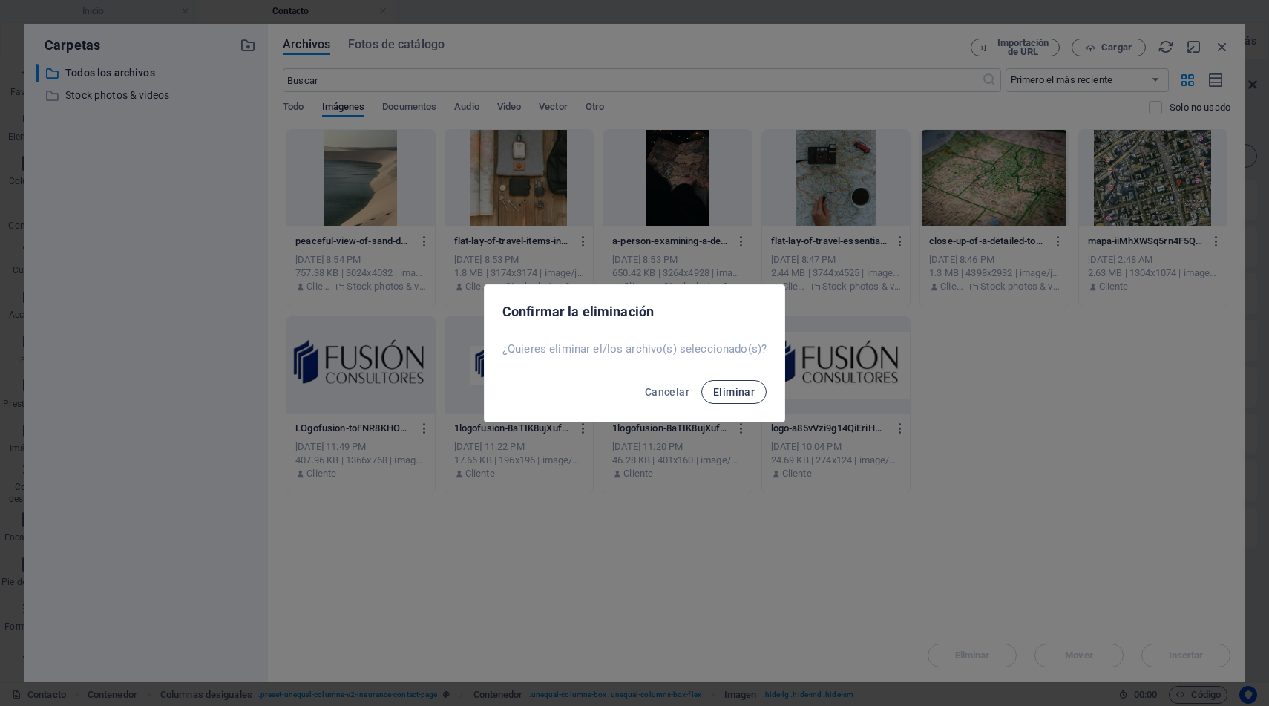
click at [746, 386] on span "Eliminar" at bounding box center [734, 392] width 42 height 12
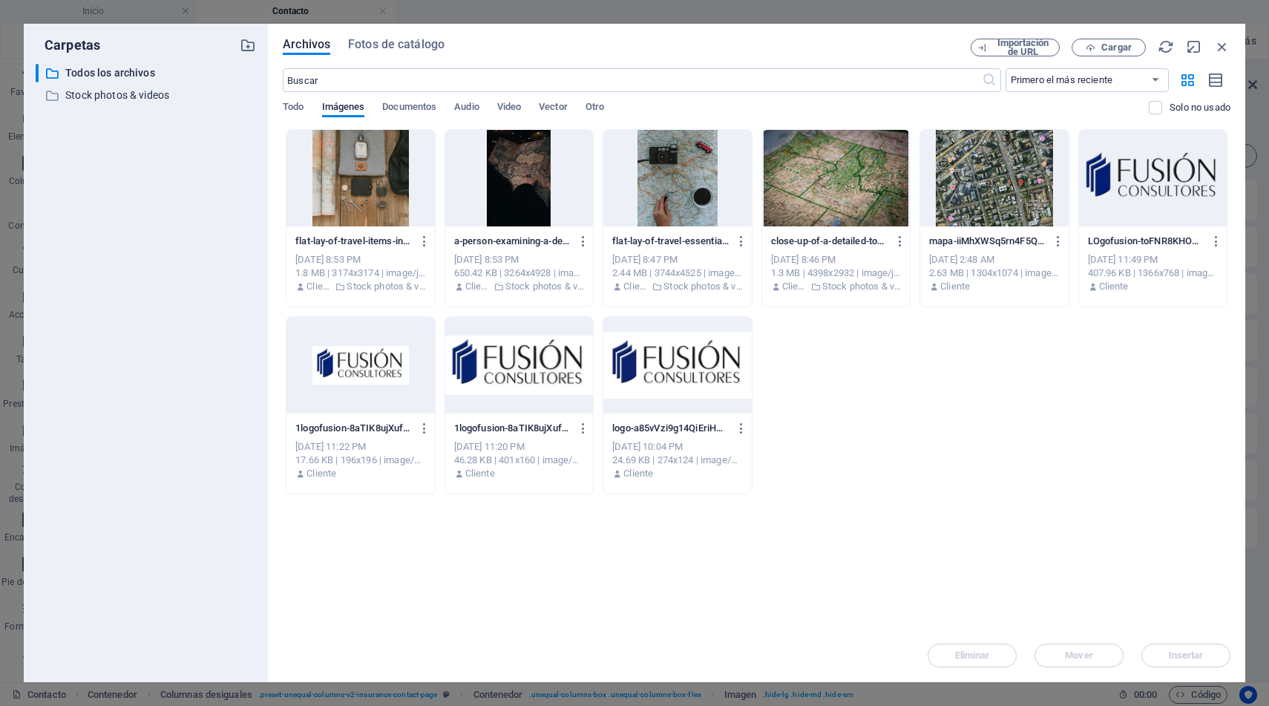
click at [434, 235] on div "flat-lay-of-travel-items-including-a-map-wallet-watch-padlock-and-fragrance-on-…" at bounding box center [360, 218] width 149 height 178
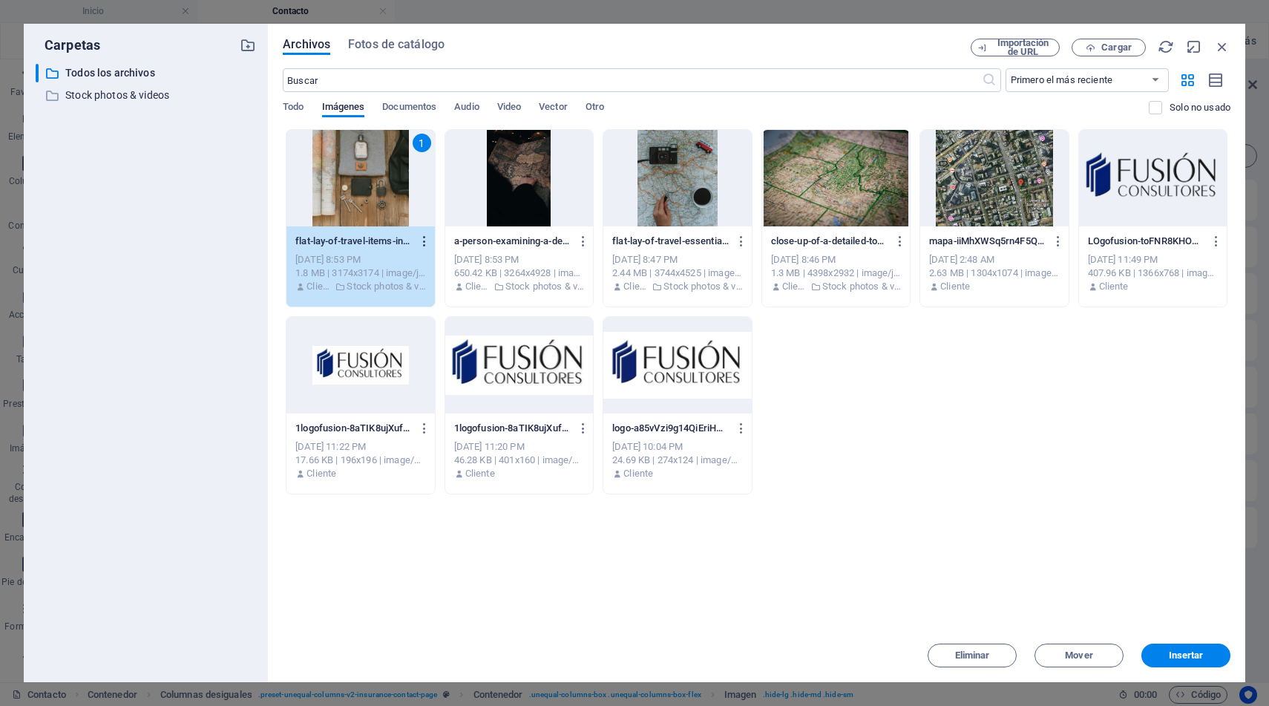
click at [427, 238] on icon "button" at bounding box center [425, 241] width 14 height 13
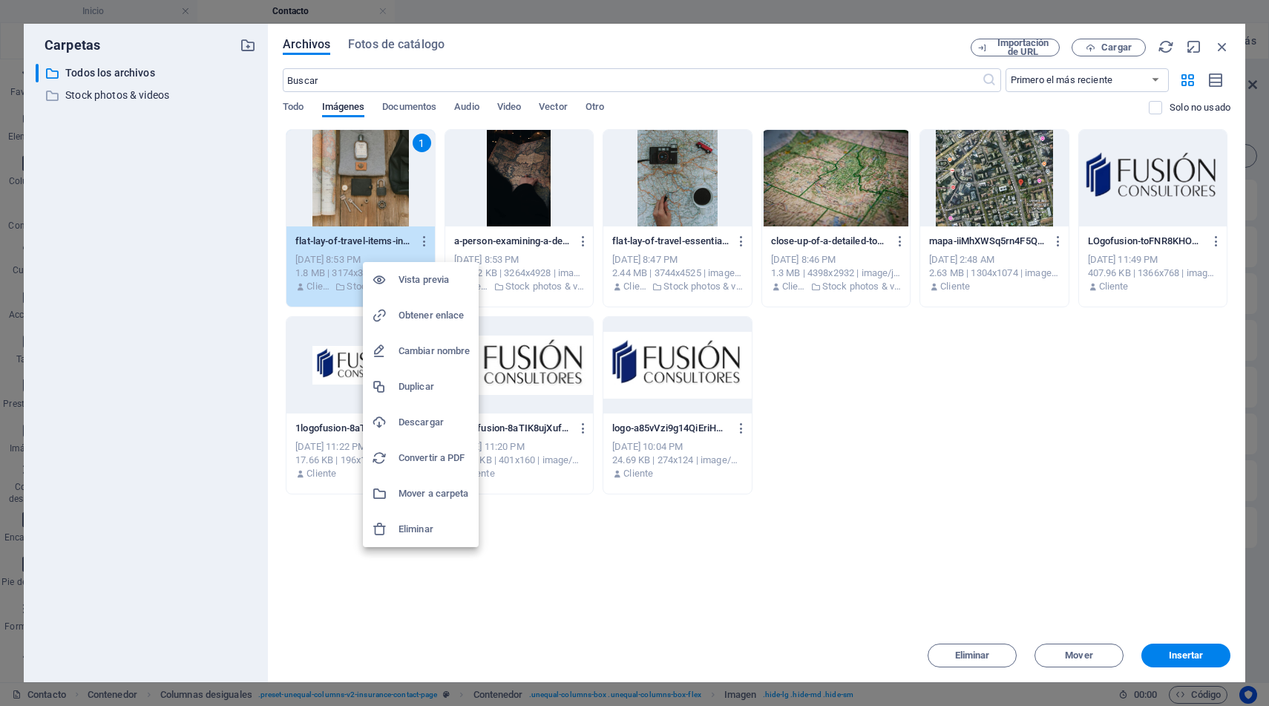
click at [414, 526] on h6 "Eliminar" at bounding box center [434, 529] width 71 height 18
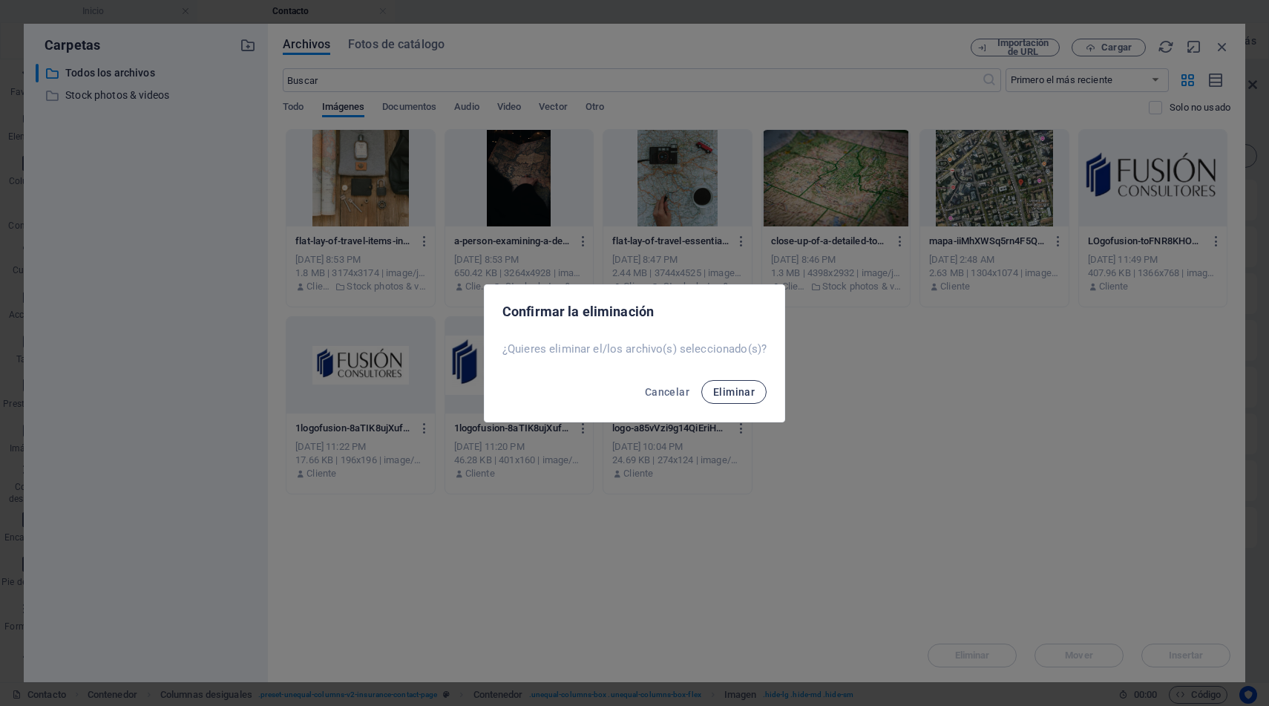
click at [719, 398] on button "Eliminar" at bounding box center [734, 392] width 65 height 24
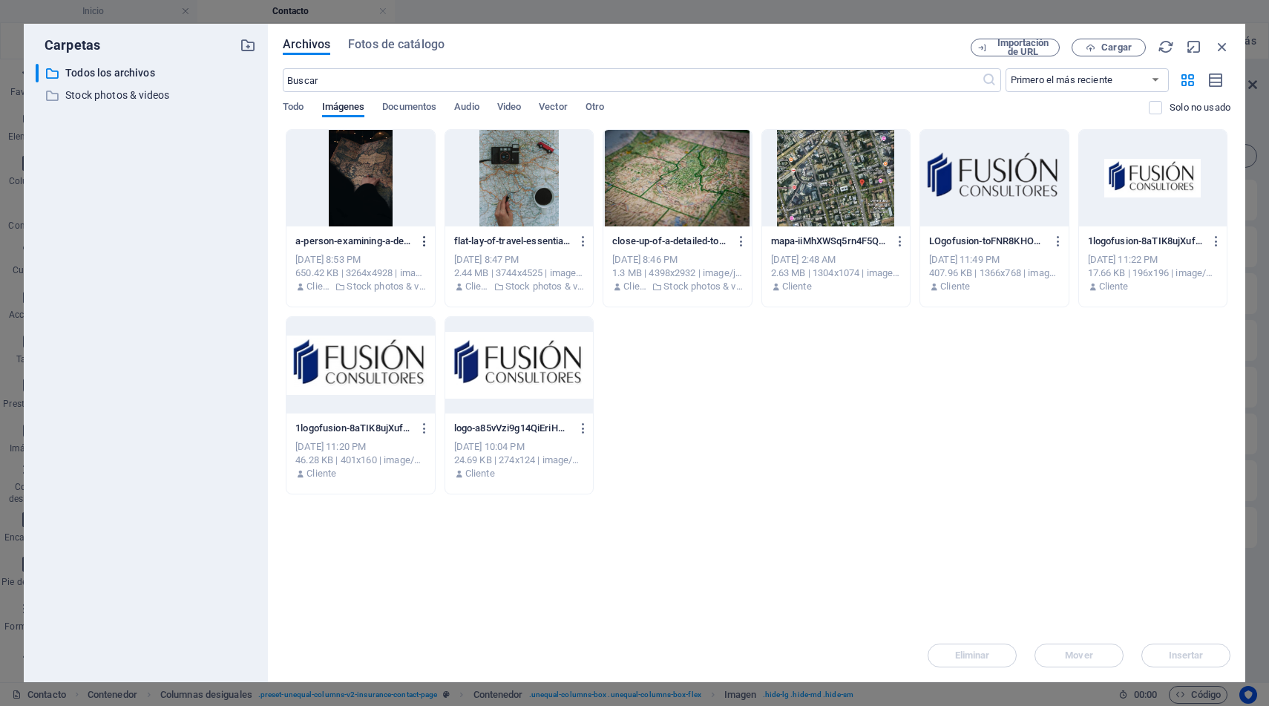
click at [427, 242] on icon "button" at bounding box center [425, 241] width 14 height 13
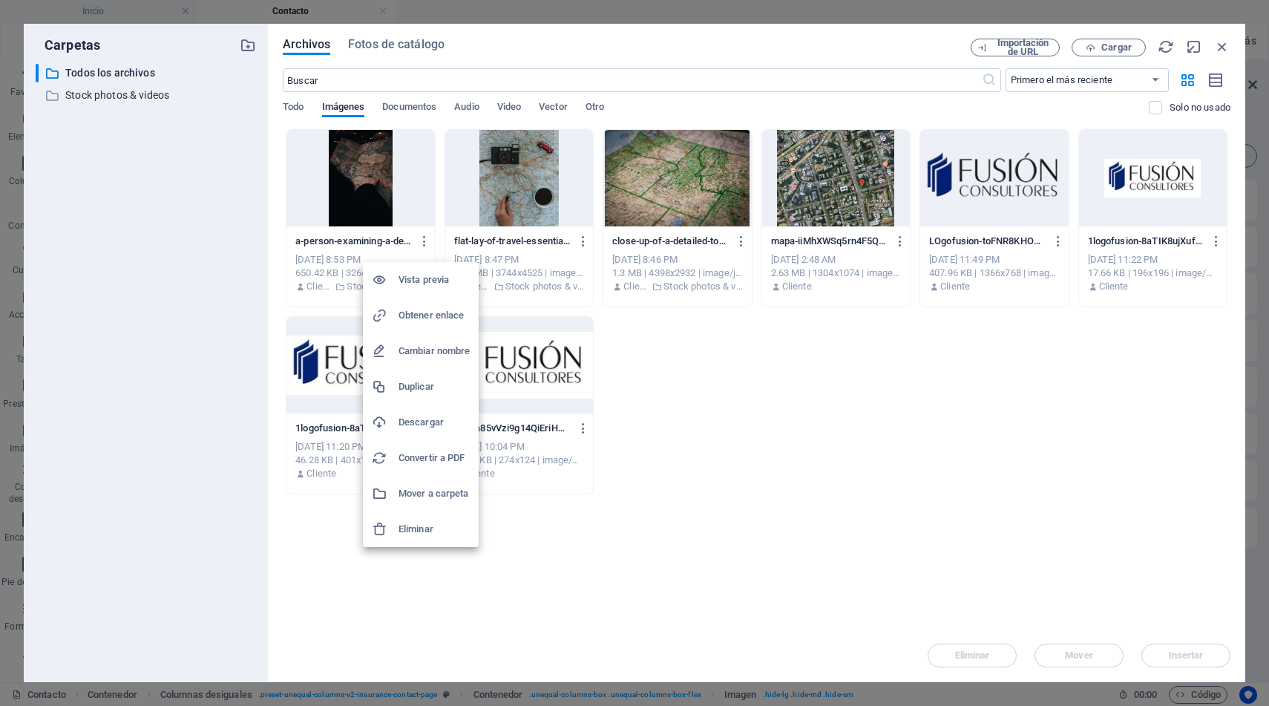
click at [411, 523] on h6 "Eliminar" at bounding box center [434, 529] width 71 height 18
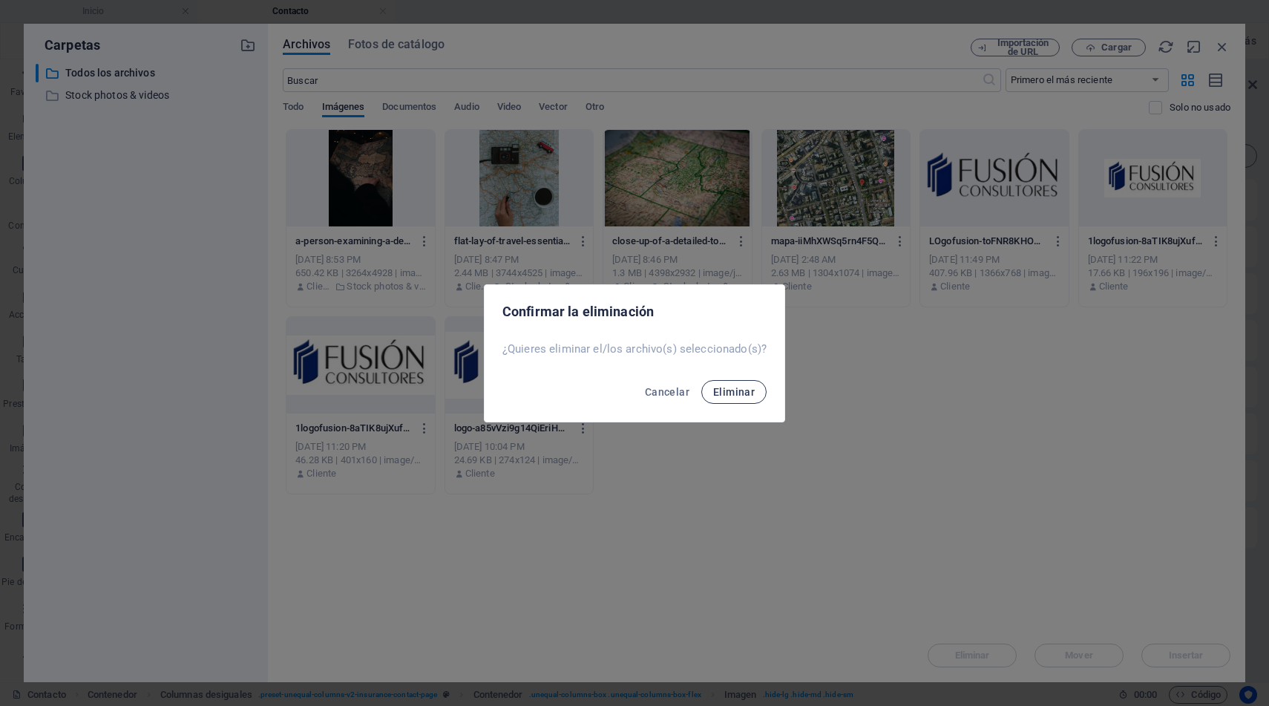
click at [739, 389] on span "Eliminar" at bounding box center [734, 392] width 42 height 12
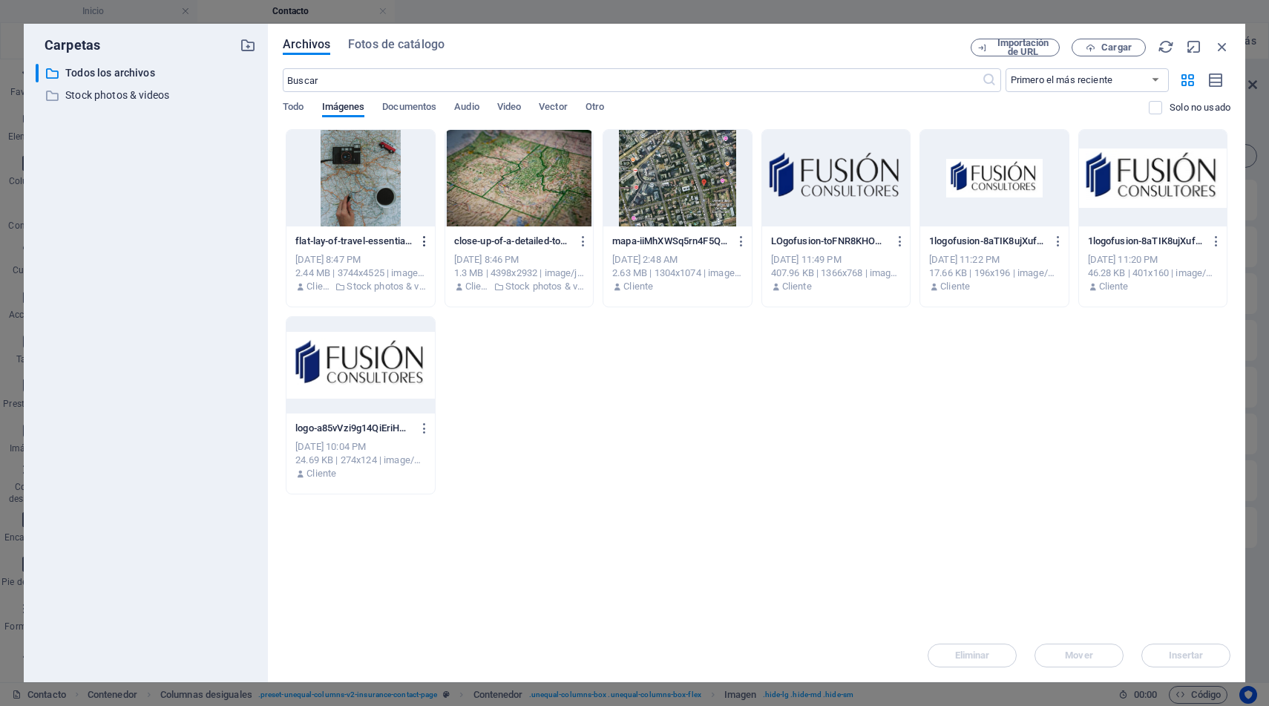
click at [425, 241] on icon "button" at bounding box center [425, 241] width 14 height 13
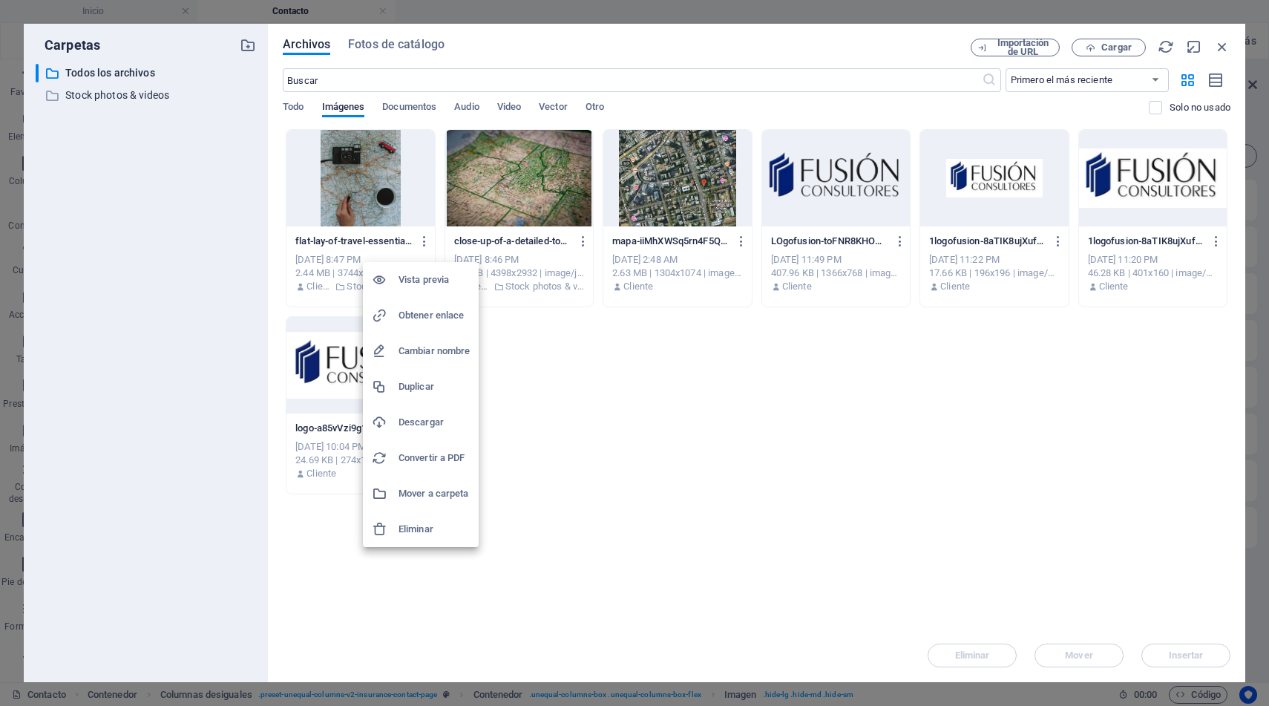
click at [422, 529] on h6 "Eliminar" at bounding box center [434, 529] width 71 height 18
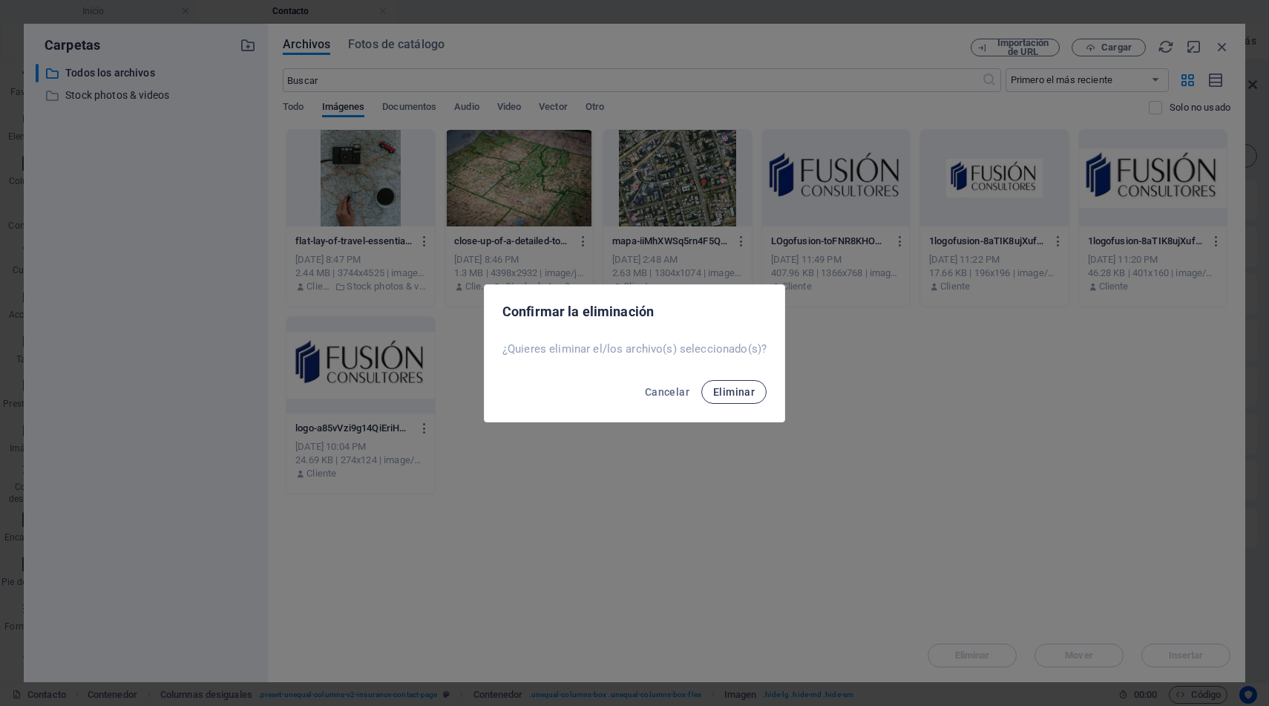
click at [740, 386] on span "Eliminar" at bounding box center [734, 392] width 42 height 12
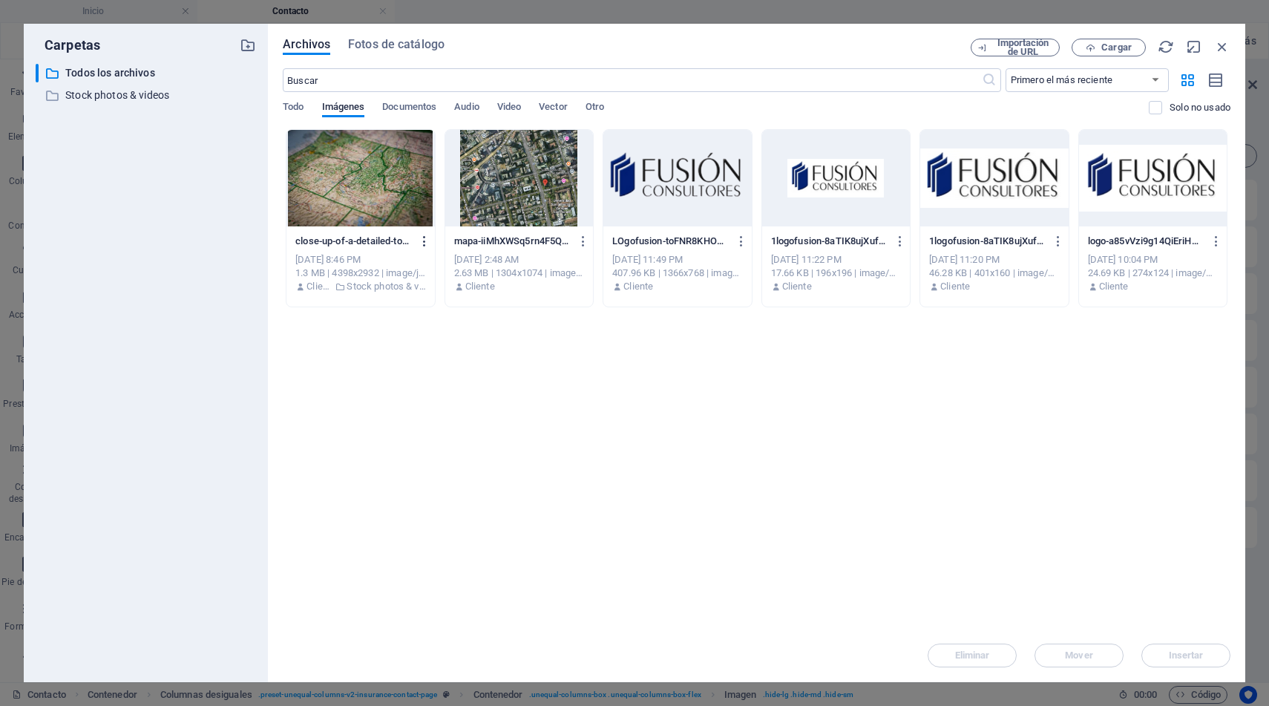
click at [422, 241] on icon "button" at bounding box center [425, 241] width 14 height 13
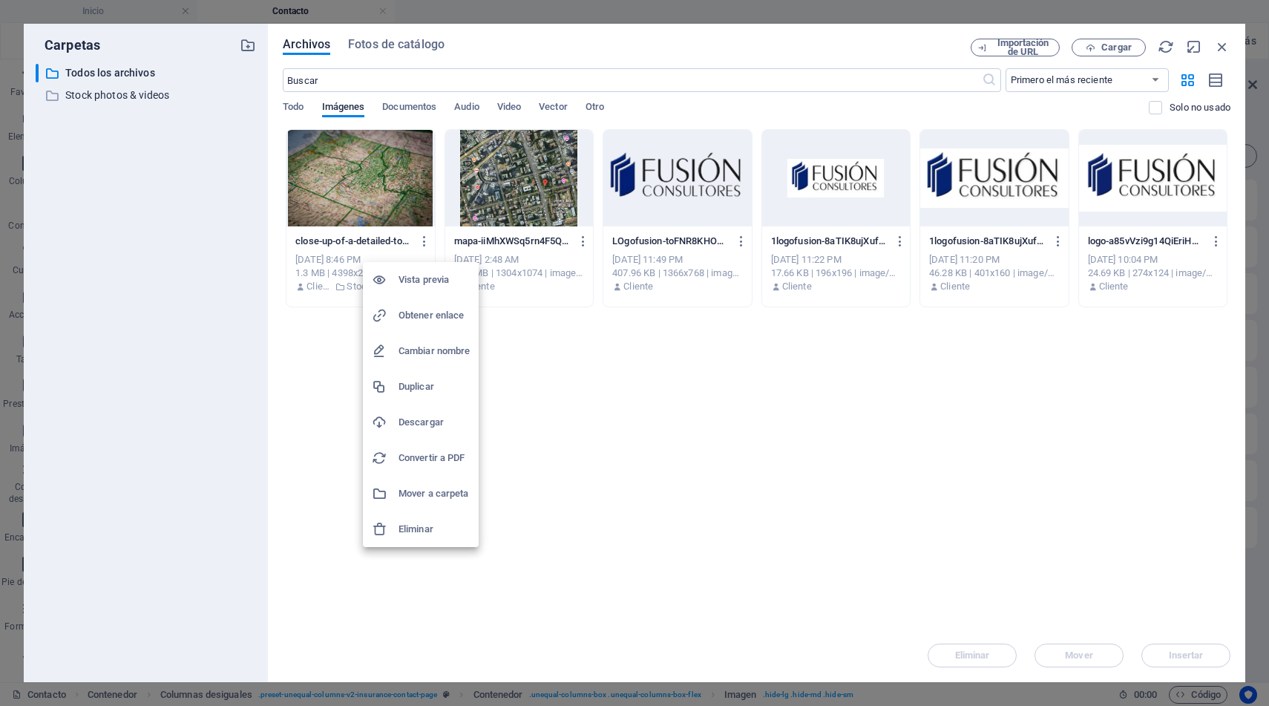
click at [415, 527] on h6 "Eliminar" at bounding box center [434, 529] width 71 height 18
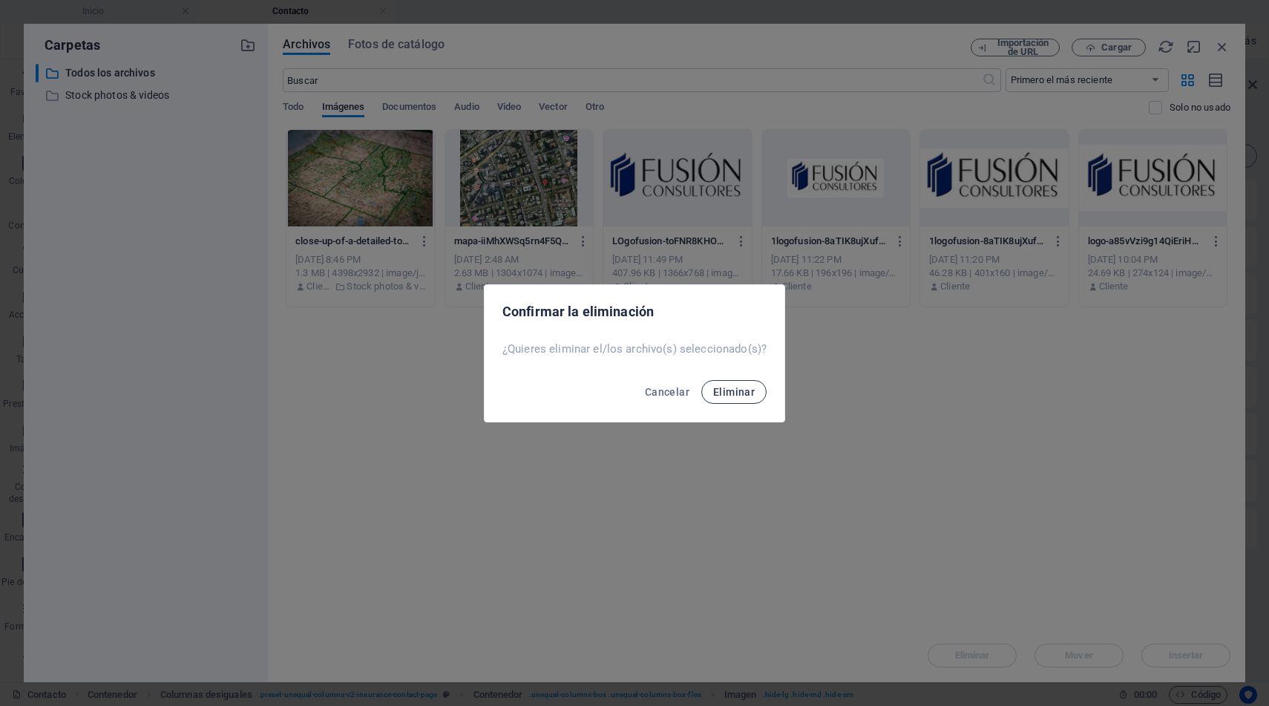
click at [724, 380] on button "Eliminar" at bounding box center [734, 392] width 65 height 24
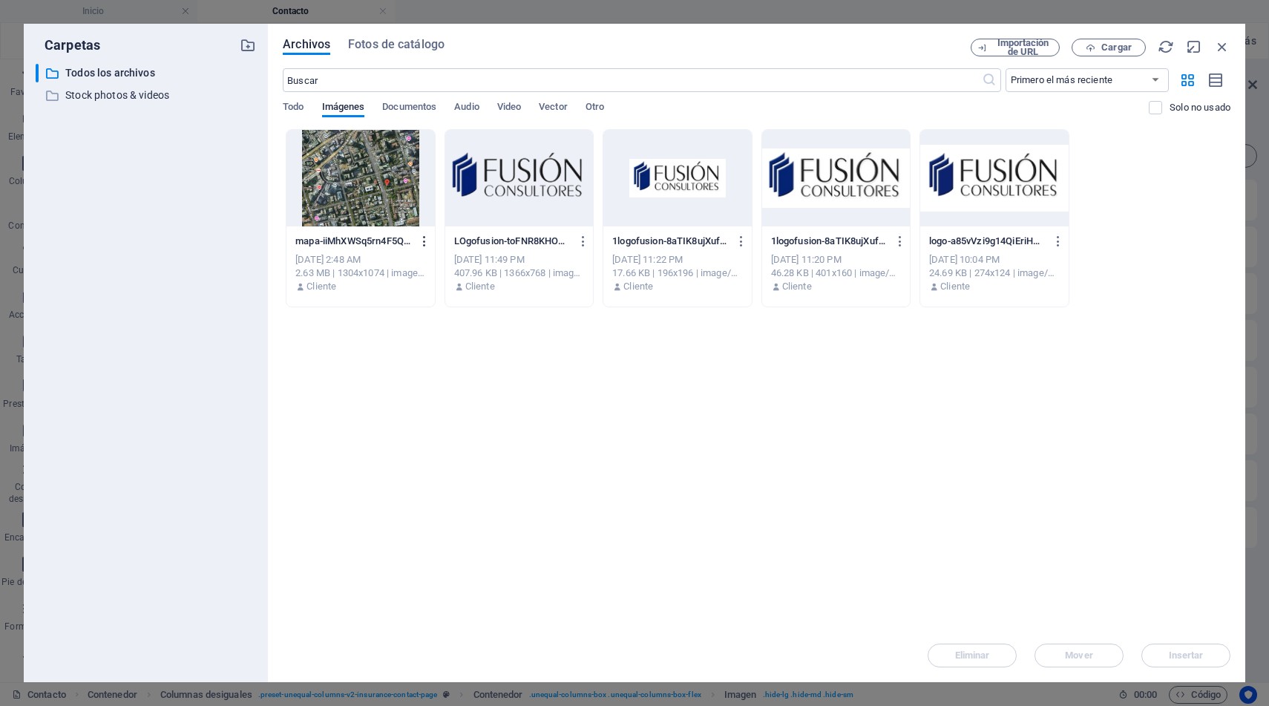
click at [426, 239] on icon "button" at bounding box center [425, 241] width 14 height 13
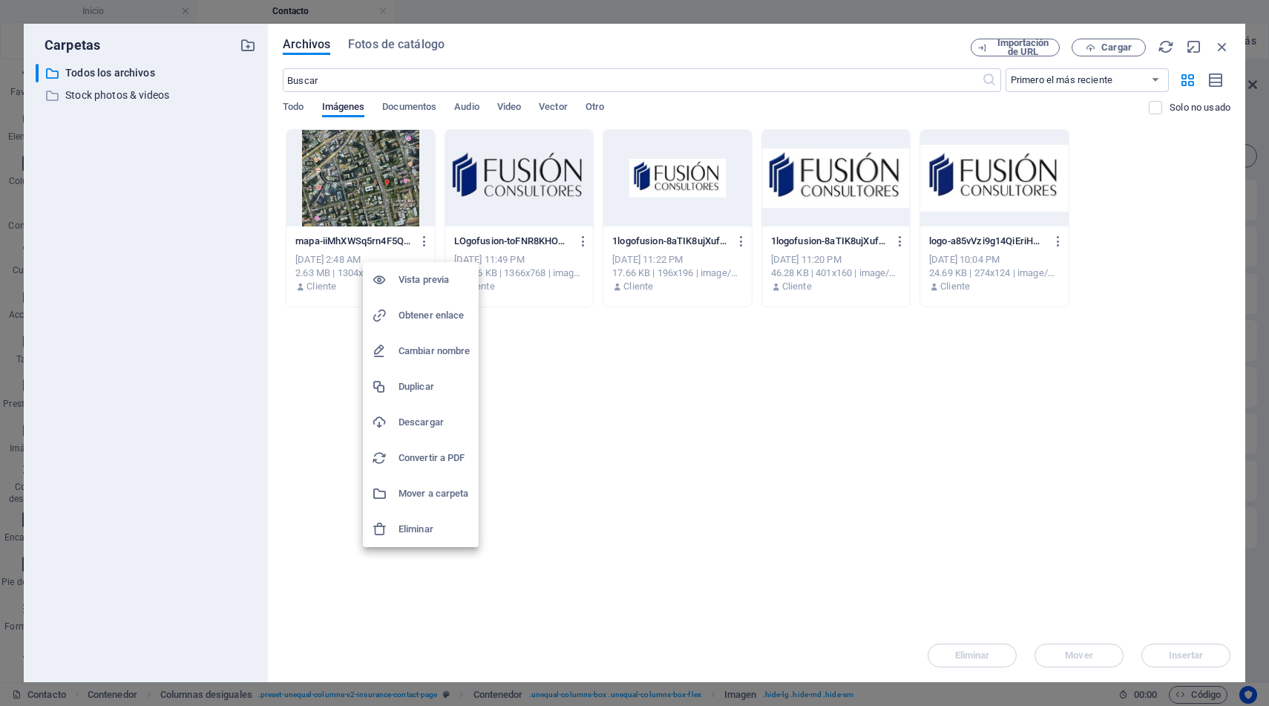
click at [418, 527] on h6 "Eliminar" at bounding box center [434, 529] width 71 height 18
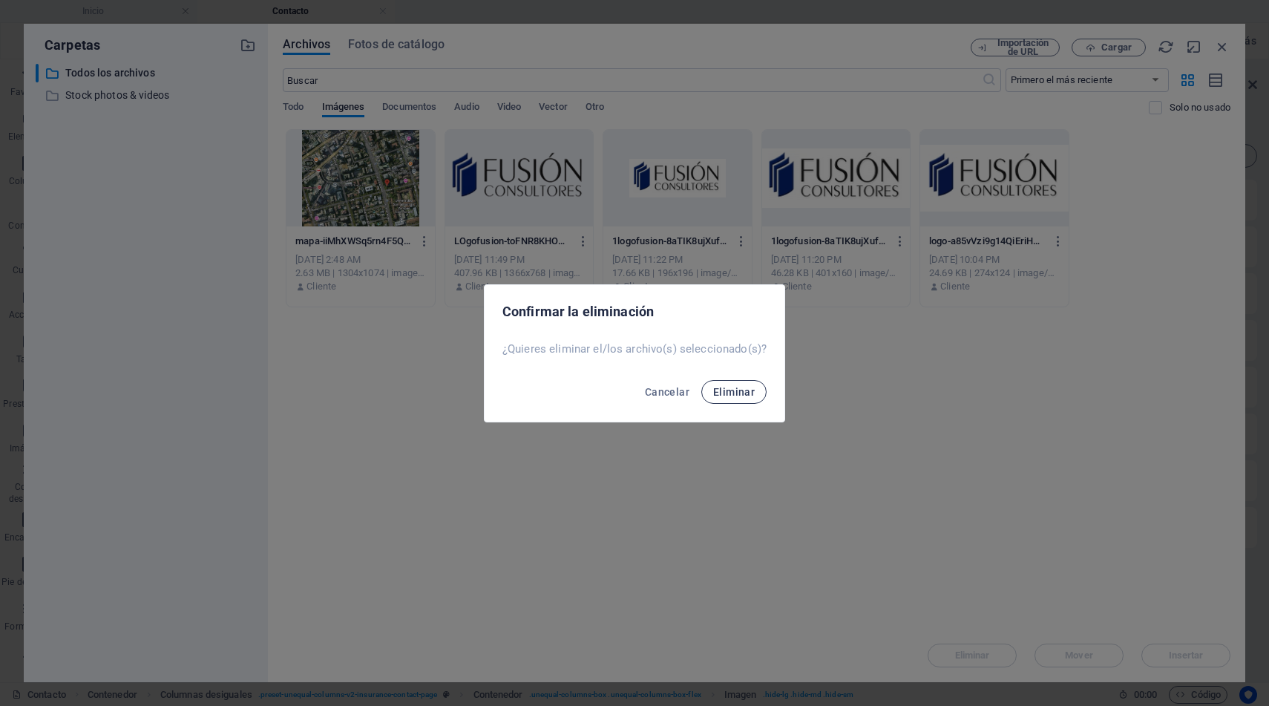
click at [747, 391] on span "Eliminar" at bounding box center [734, 392] width 42 height 12
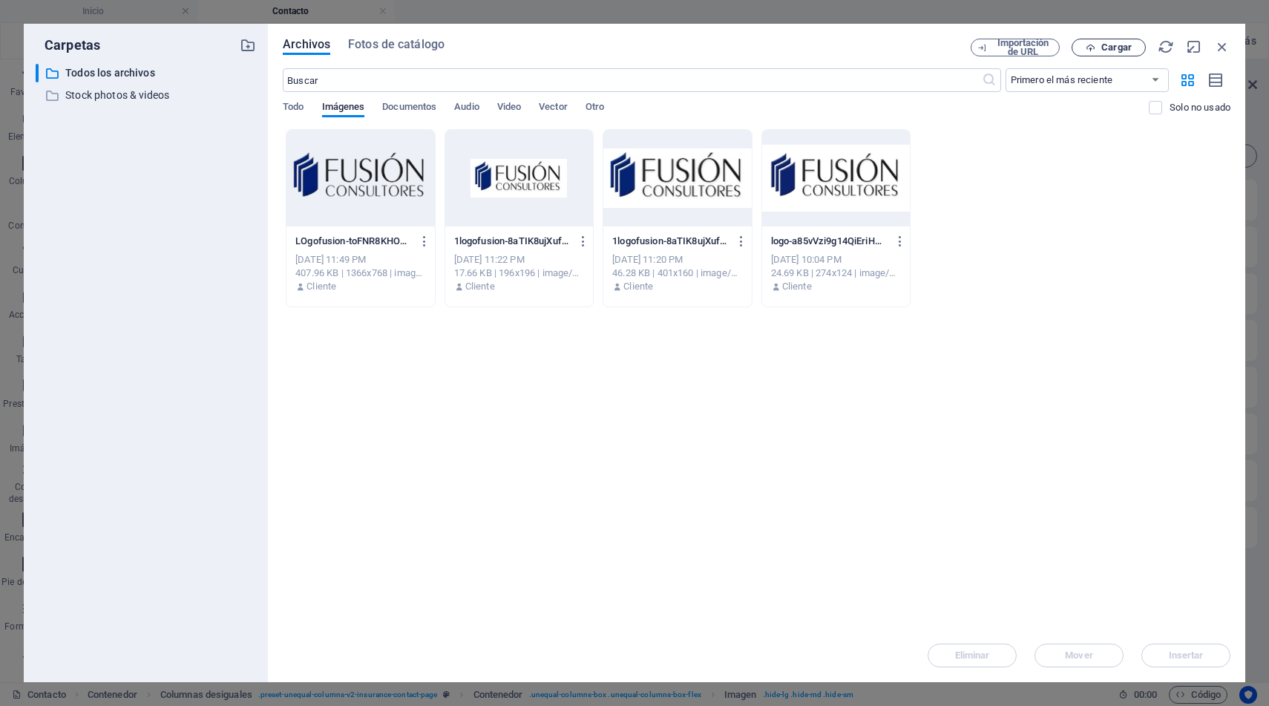
click at [1122, 47] on span "Cargar" at bounding box center [1117, 47] width 30 height 9
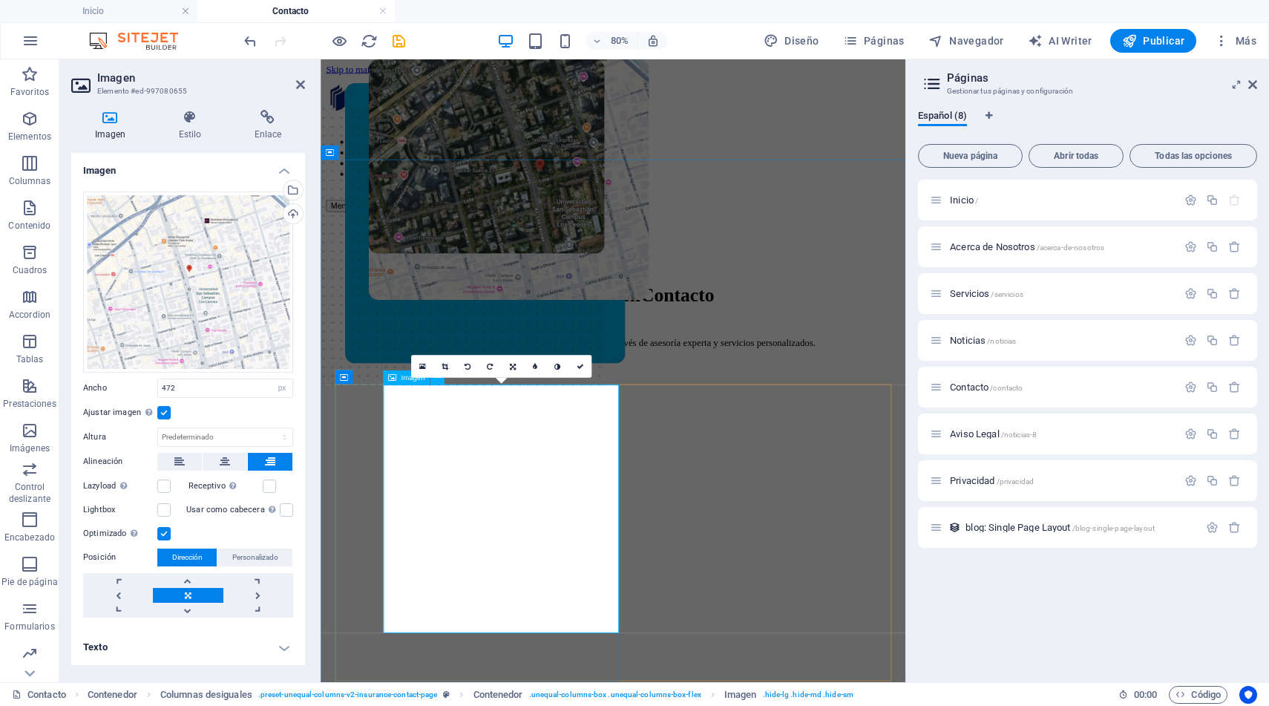
click at [622, 595] on figure at bounding box center [527, 418] width 295 height 719
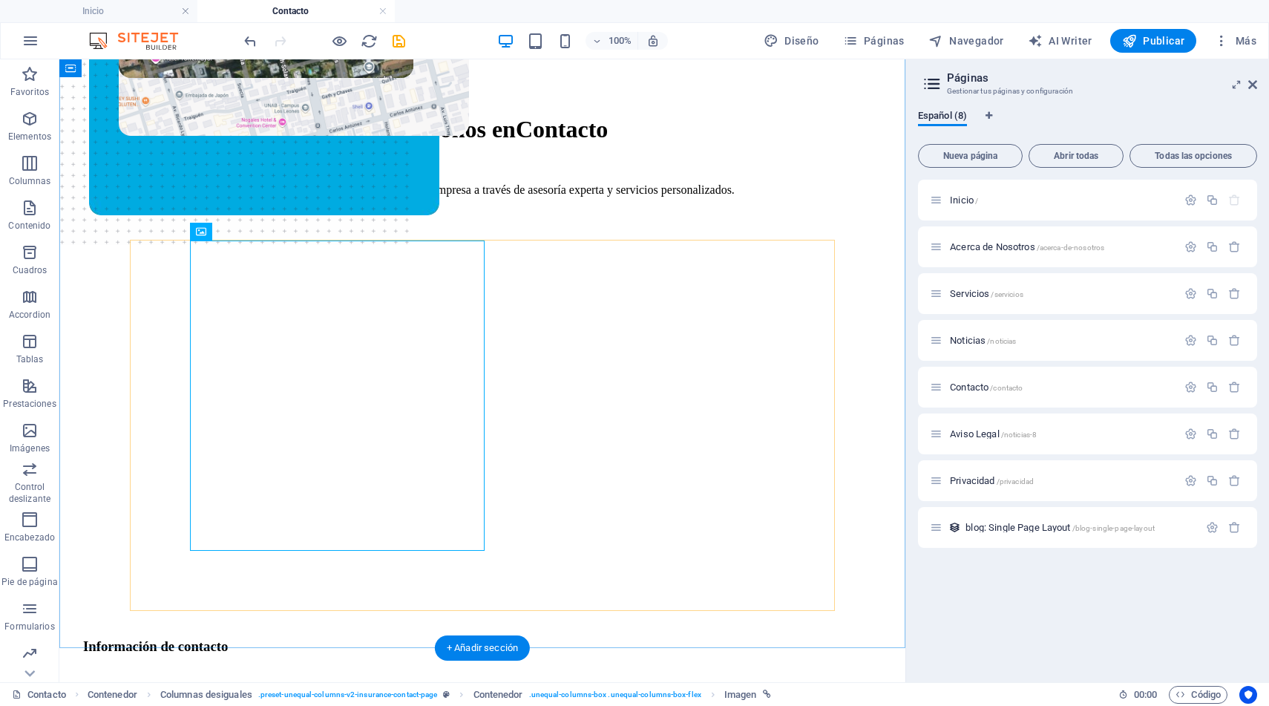
scroll to position [222, 0]
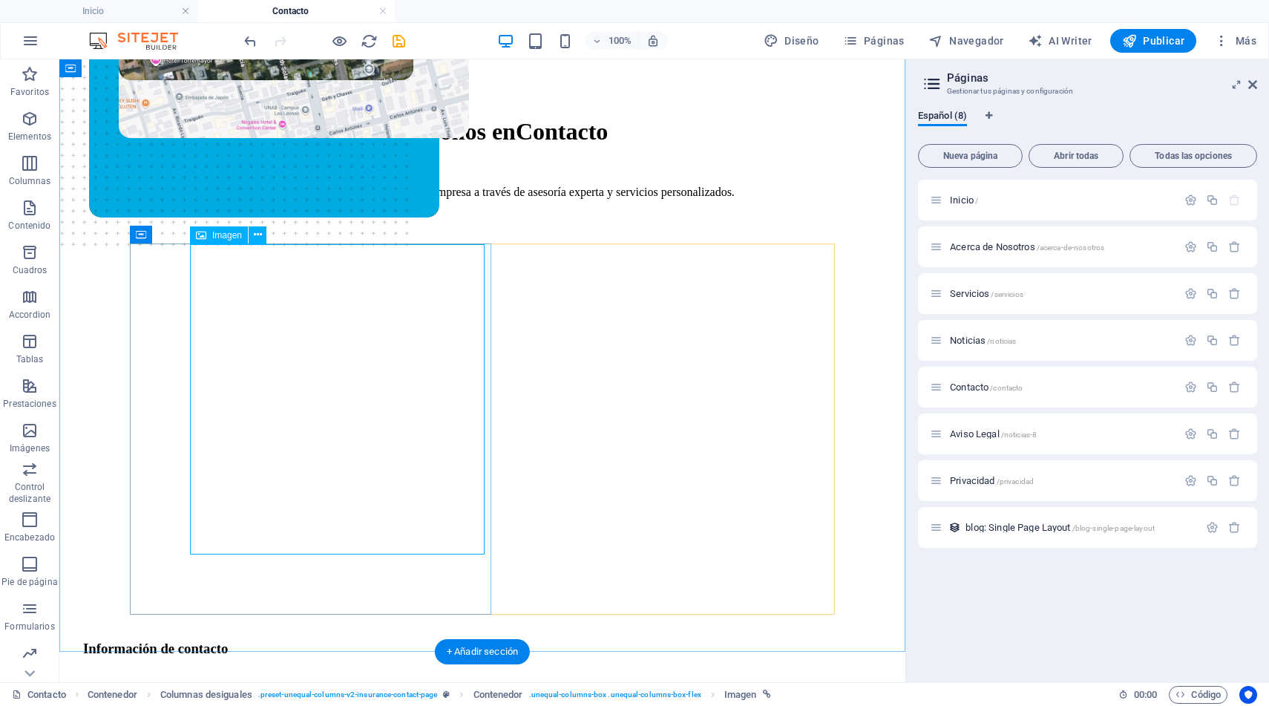
click at [344, 377] on figure at bounding box center [266, 118] width 295 height 563
click at [333, 375] on figure at bounding box center [266, 118] width 295 height 563
select select "px"
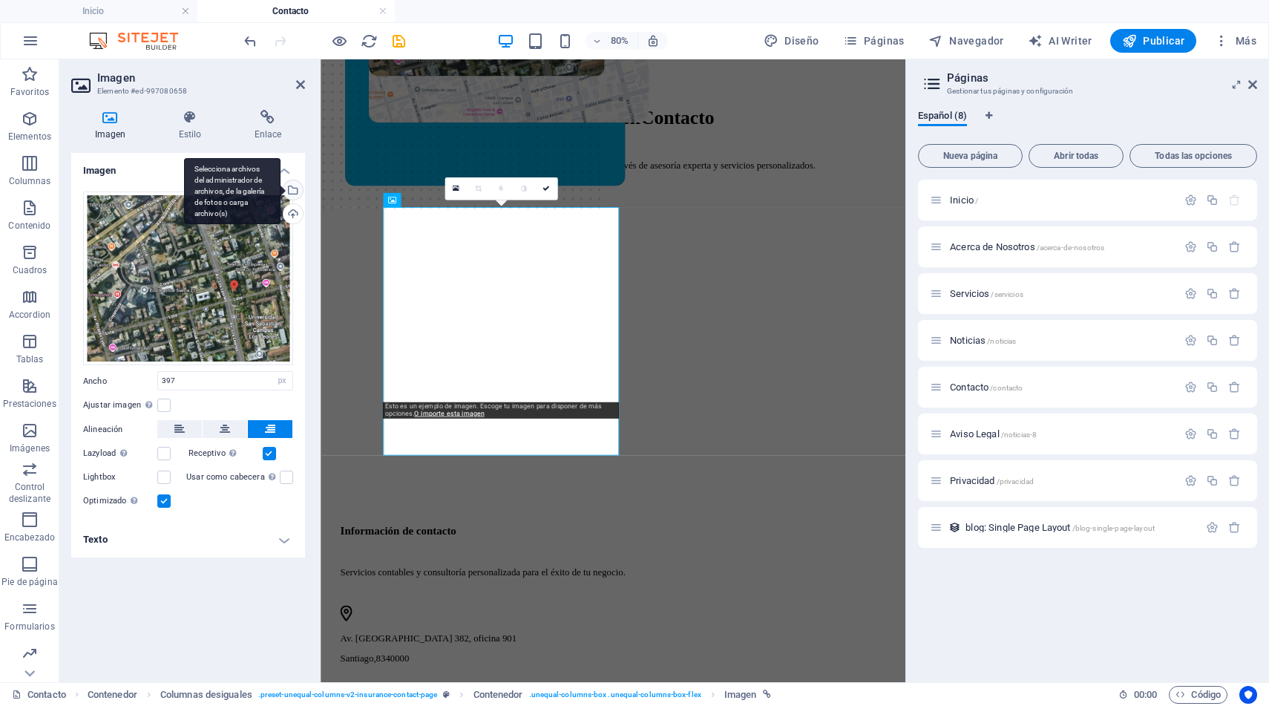
click at [295, 189] on div "Selecciona archivos del administrador de archivos, de la galería de fotos o car…" at bounding box center [292, 191] width 22 height 22
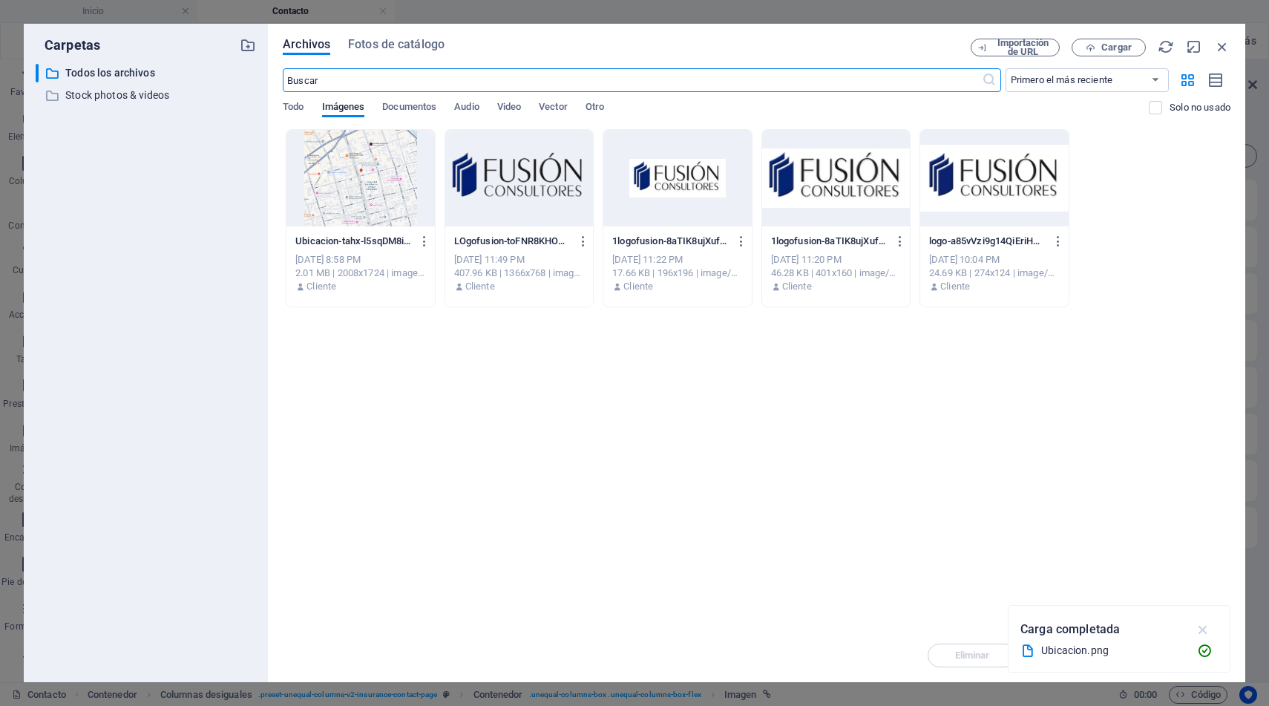
click at [1203, 630] on icon "button" at bounding box center [1203, 629] width 17 height 16
click at [1218, 47] on icon "button" at bounding box center [1223, 47] width 16 height 16
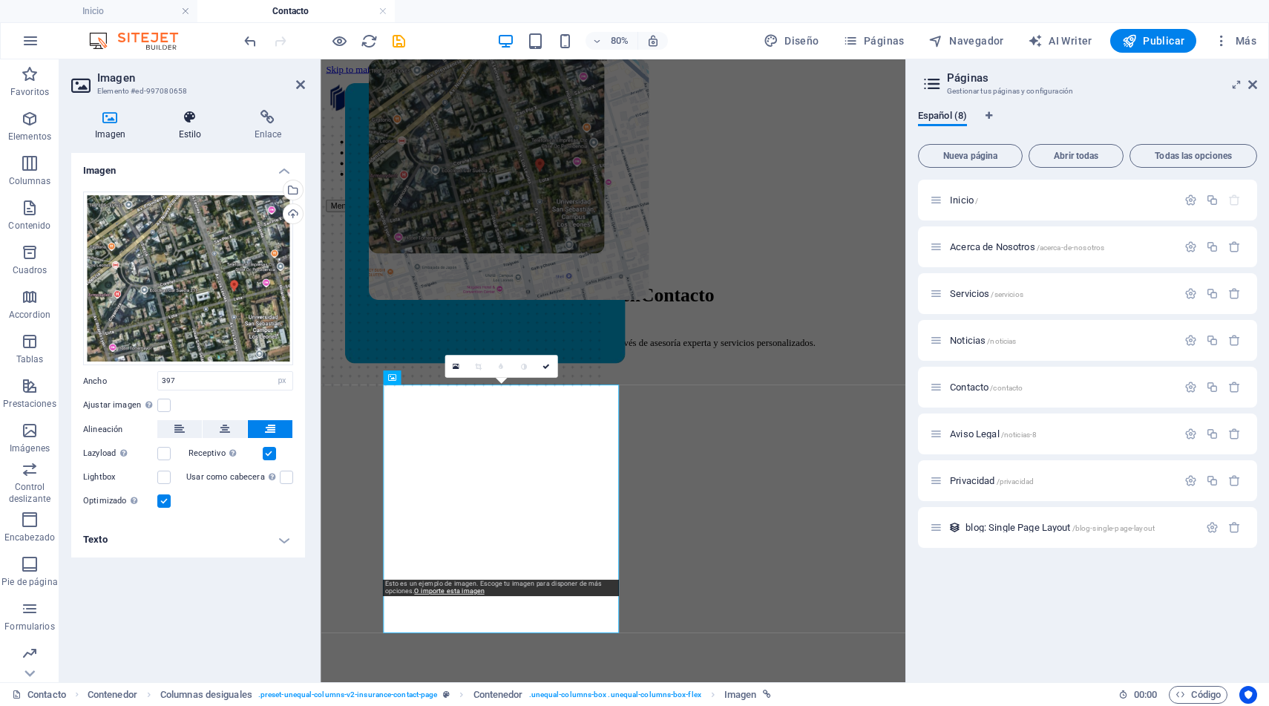
click at [186, 118] on icon at bounding box center [190, 117] width 70 height 15
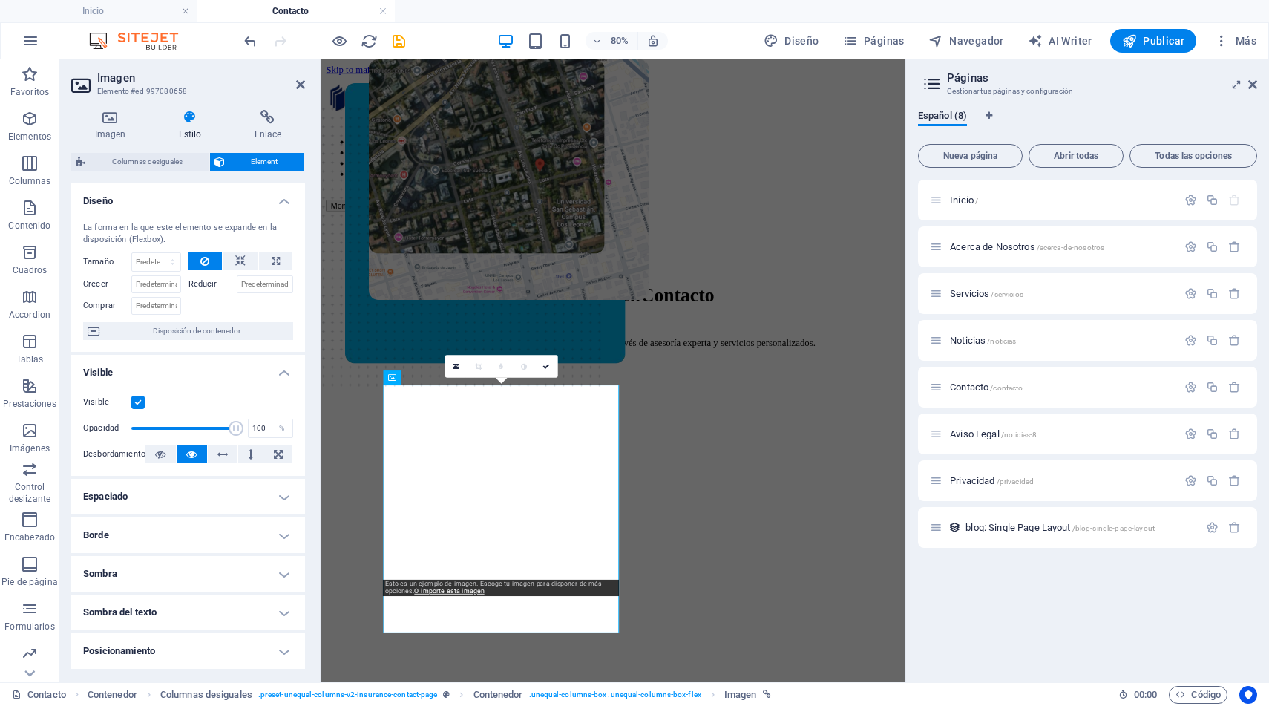
click at [136, 400] on label at bounding box center [137, 402] width 13 height 13
click at [0, 0] on input "Visible" at bounding box center [0, 0] width 0 height 0
click at [114, 122] on icon at bounding box center [110, 117] width 78 height 15
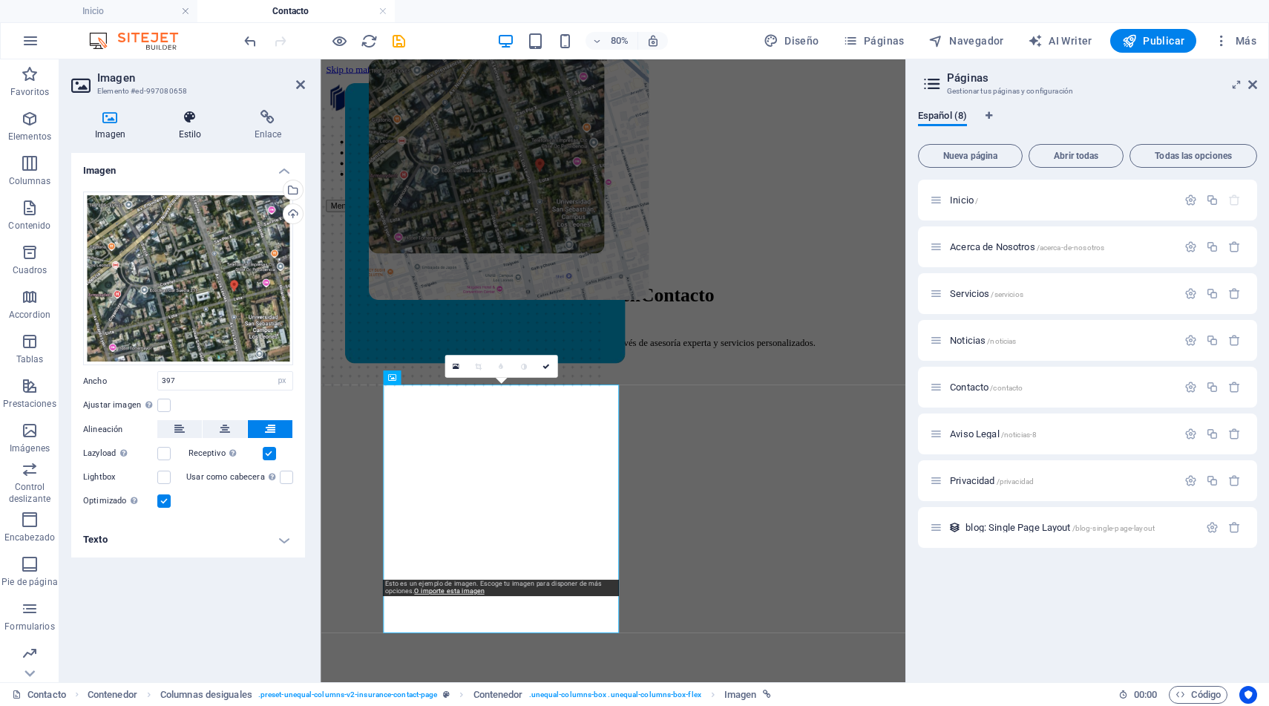
click at [183, 125] on h4 "Estilo" at bounding box center [193, 125] width 76 height 31
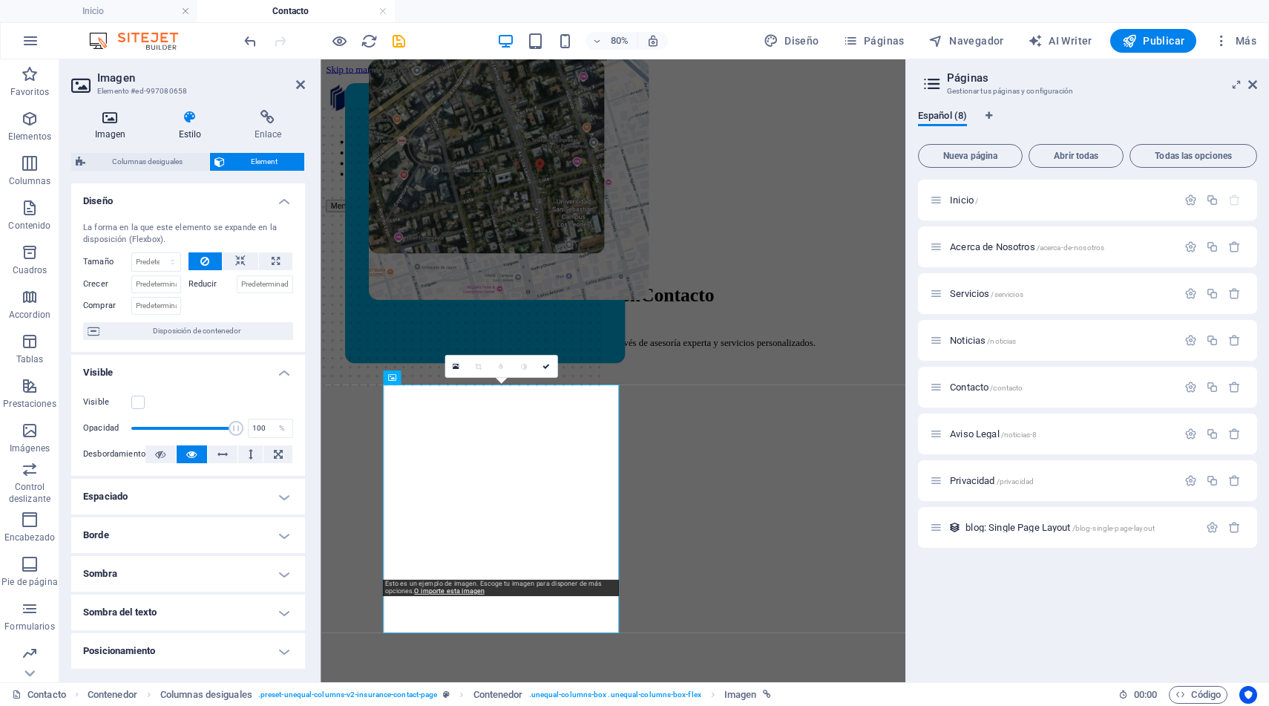
click at [104, 117] on icon at bounding box center [110, 117] width 78 height 15
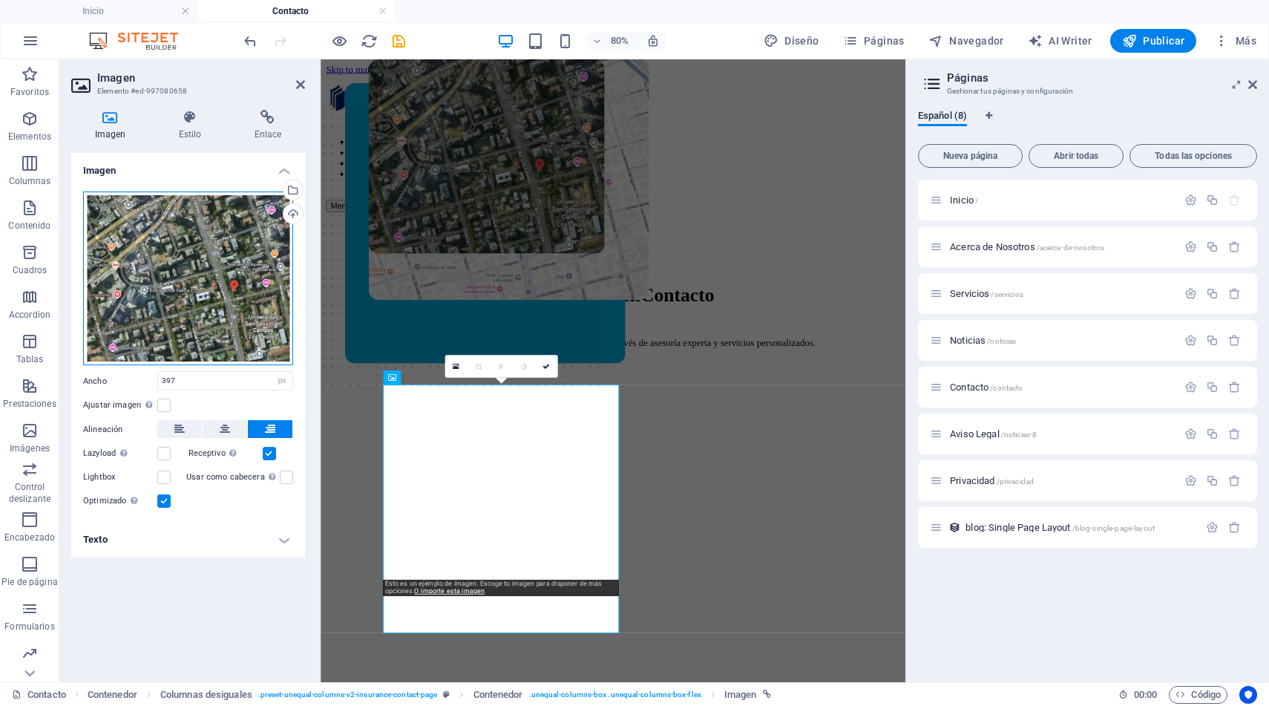
click at [176, 298] on div "Arrastra archivos aquí, haz clic para escoger archivos o selecciona archivos de…" at bounding box center [188, 279] width 210 height 174
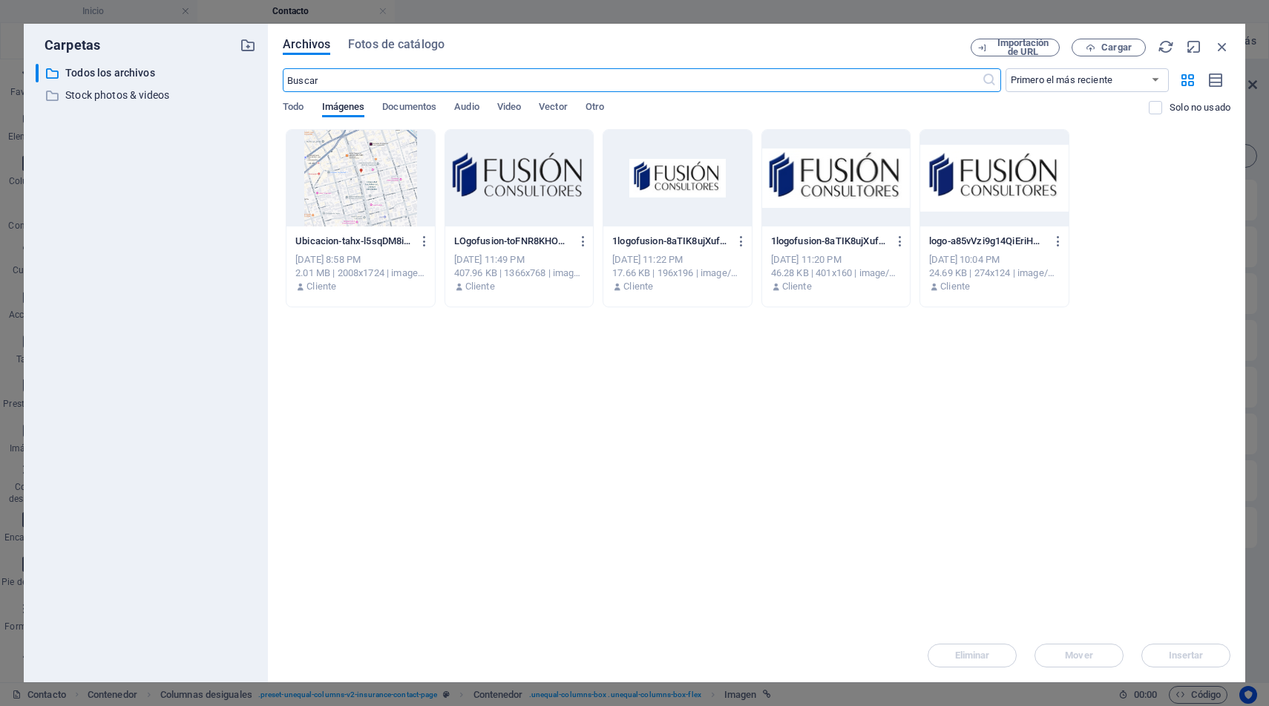
click at [380, 186] on div at bounding box center [361, 178] width 148 height 97
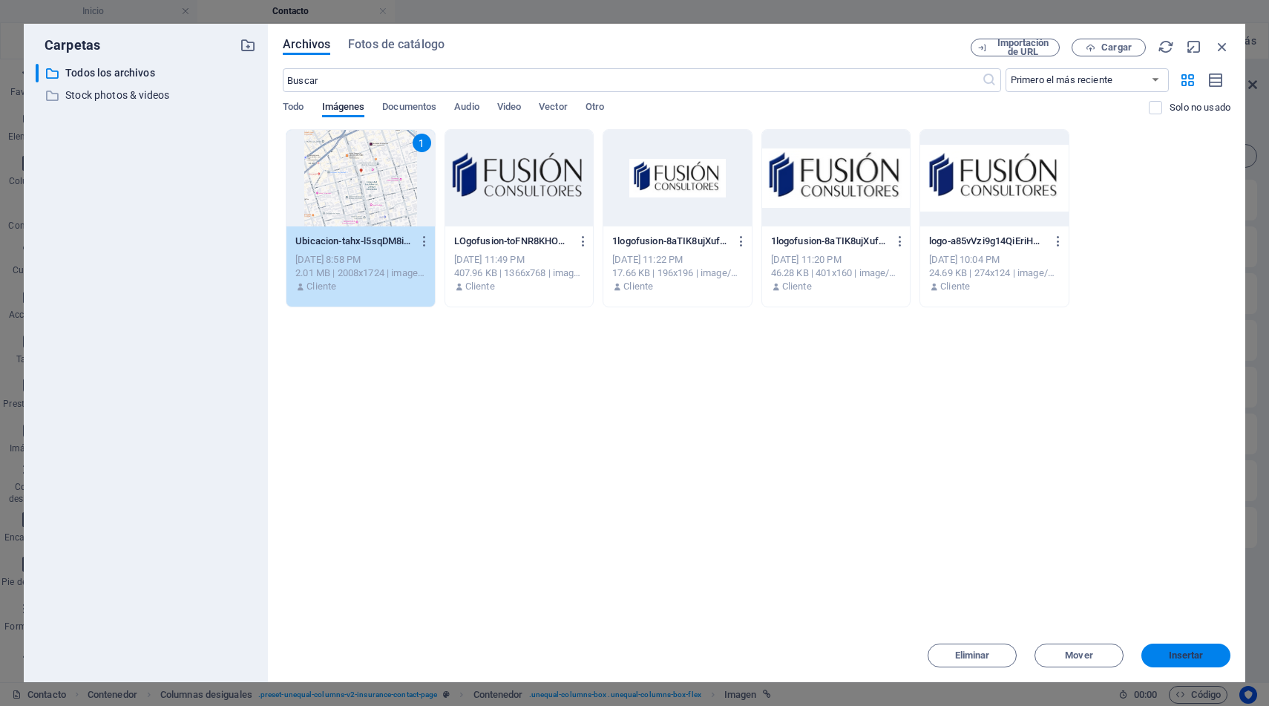
click at [1183, 655] on span "Insertar" at bounding box center [1186, 655] width 35 height 9
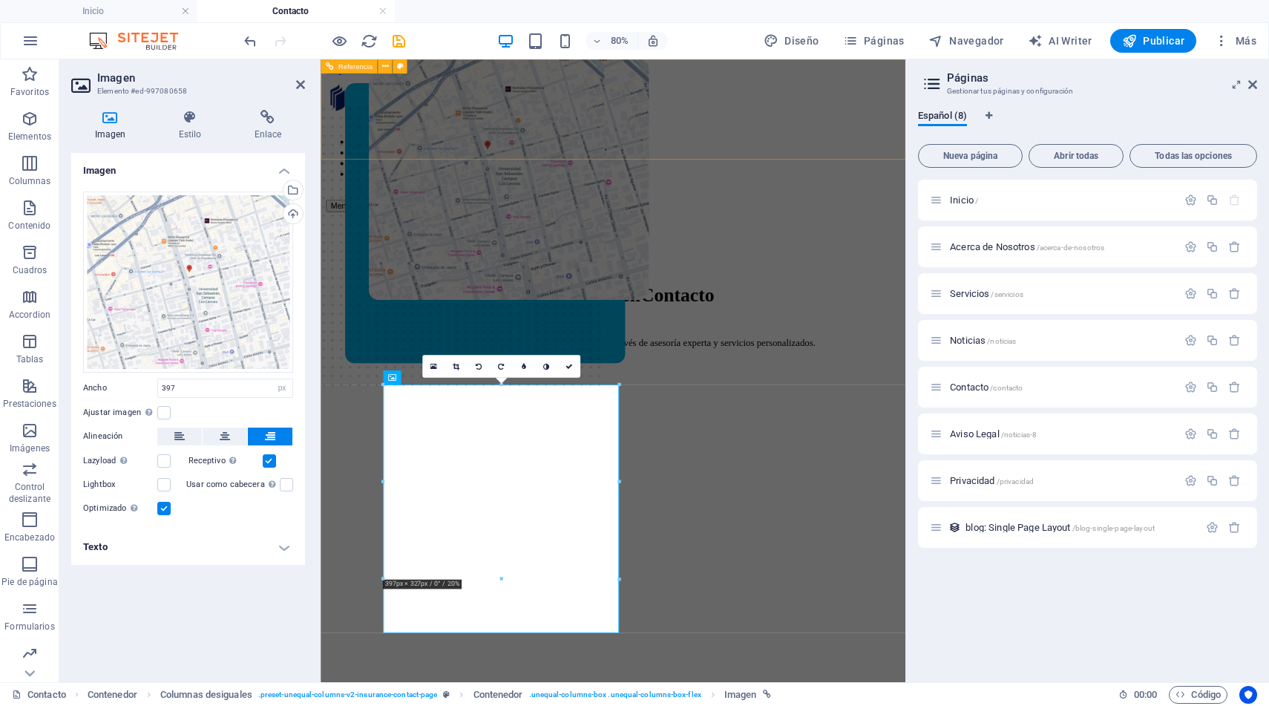
click at [1027, 148] on div "ACERCA DE NOSOTROS SERVICIOS NOTICIAS CONTACTO AGENDE UNA MEET Menu" at bounding box center [686, 164] width 719 height 171
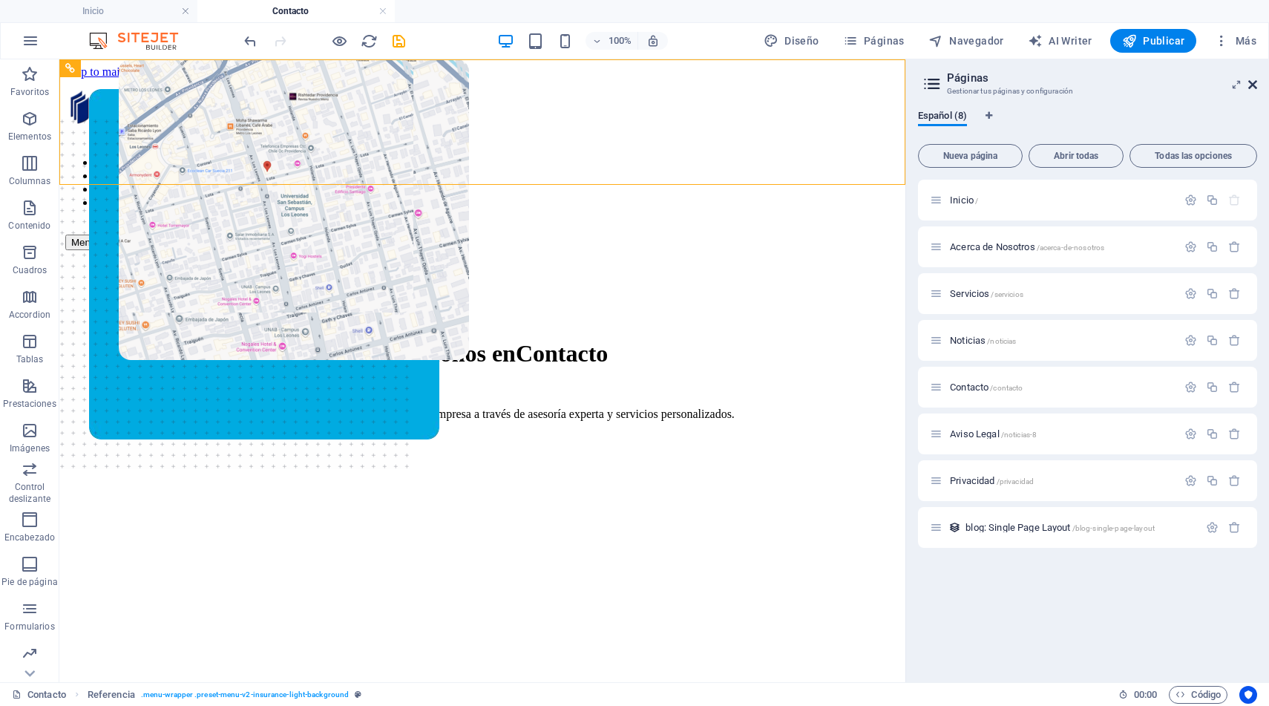
click at [1255, 83] on icon at bounding box center [1253, 85] width 9 height 12
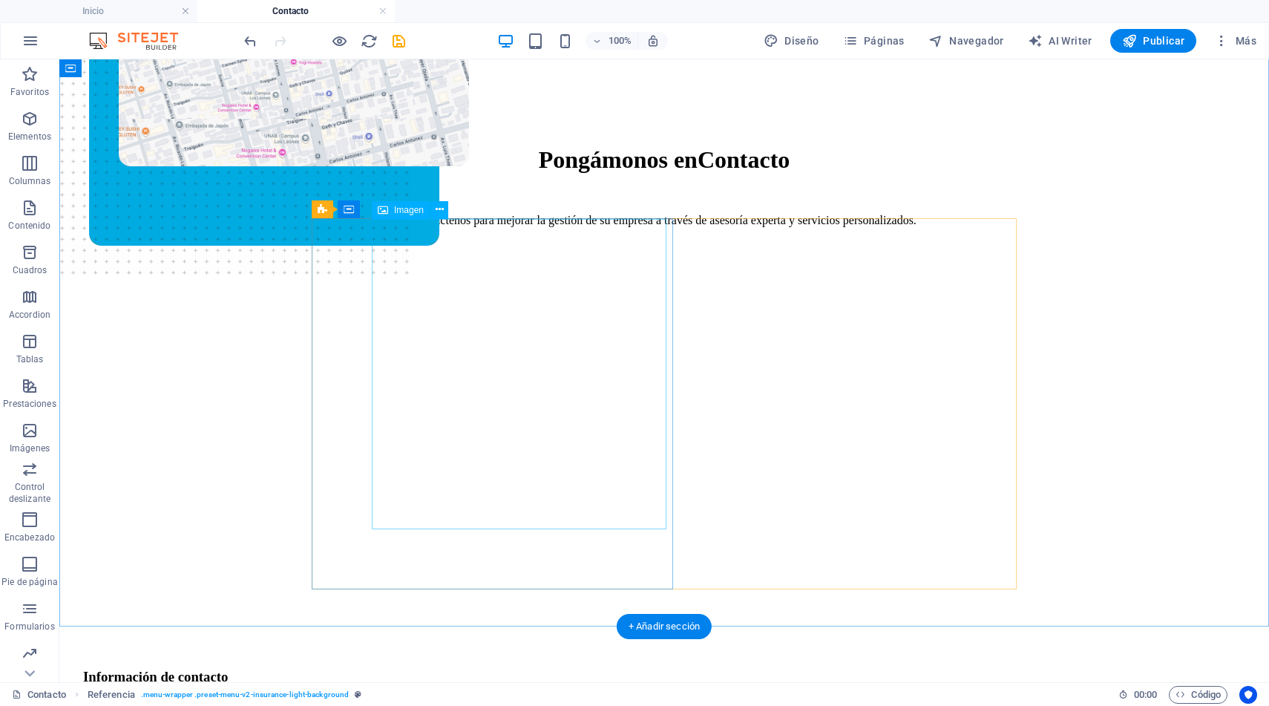
scroll to position [213, 0]
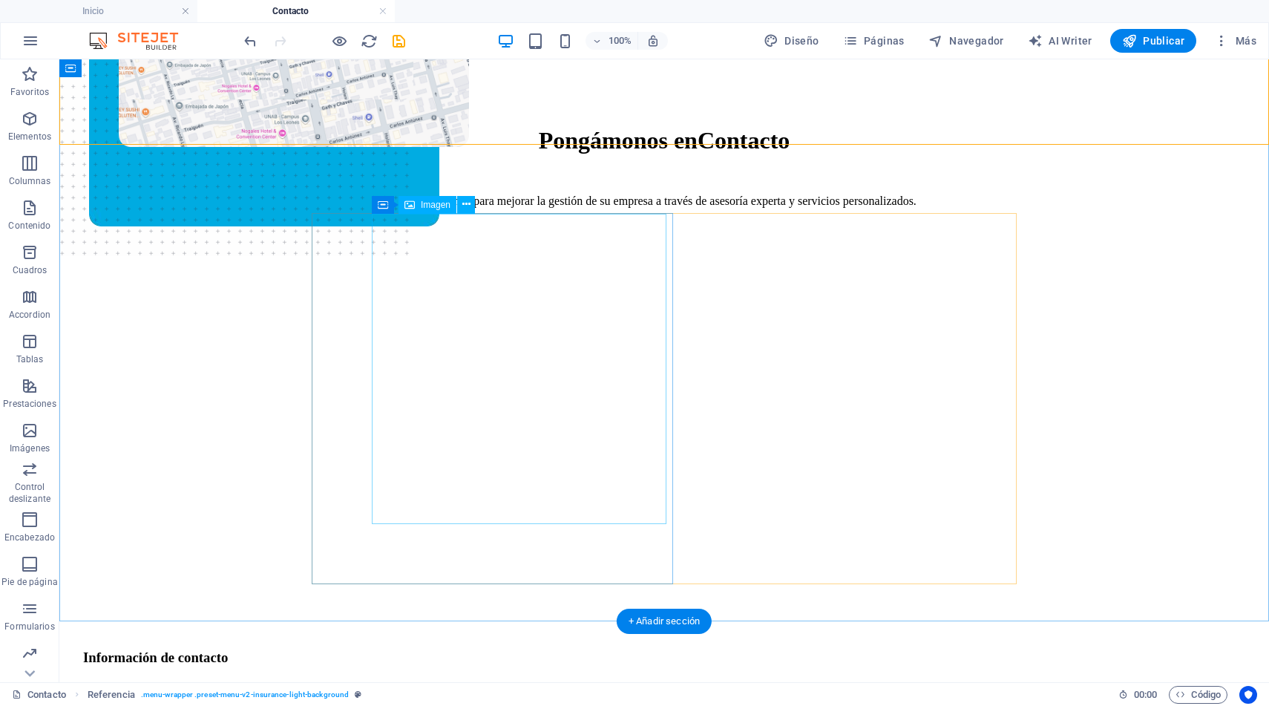
click at [414, 362] on figure at bounding box center [266, 127] width 295 height 563
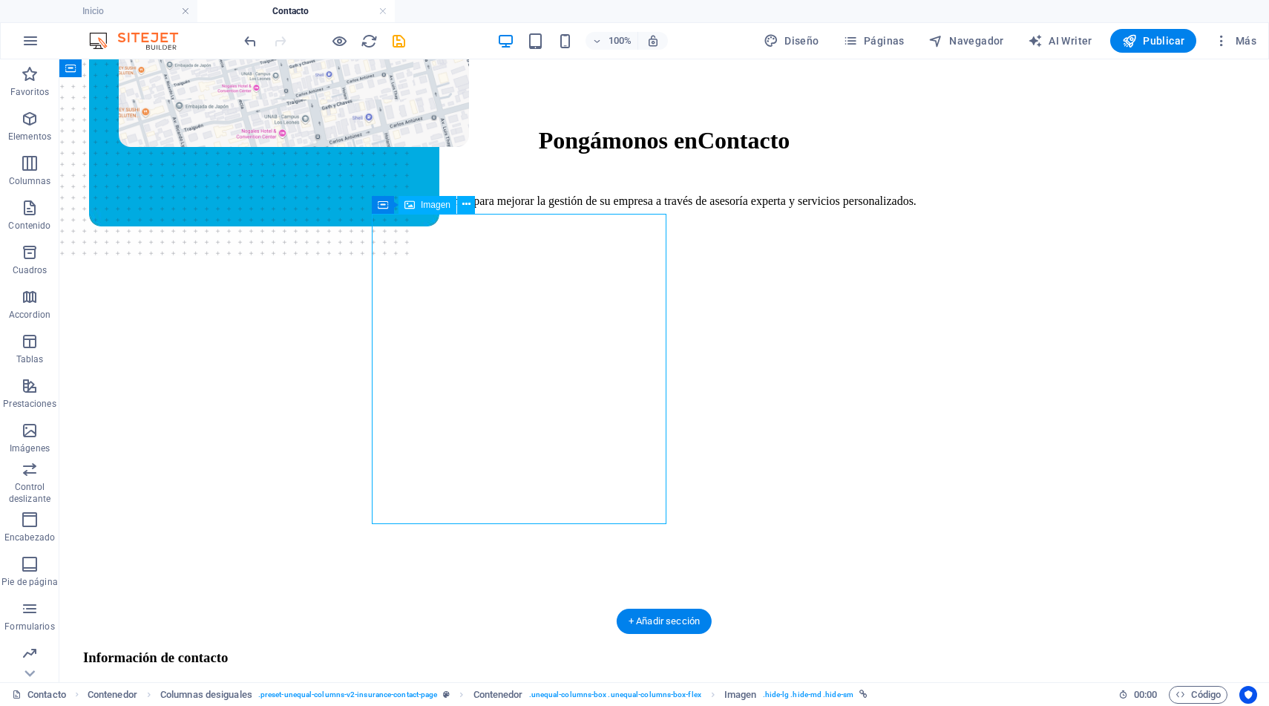
click at [414, 359] on figure at bounding box center [266, 127] width 295 height 563
select select "px"
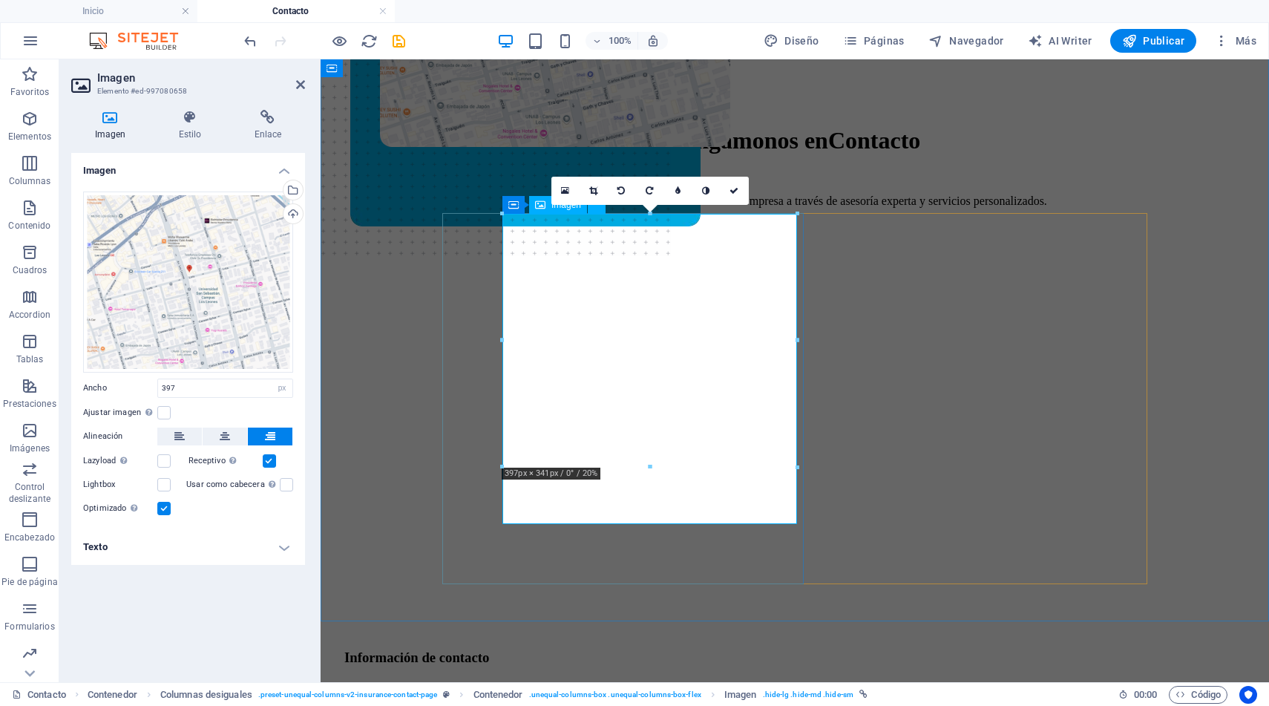
click at [675, 410] on figure at bounding box center [527, 127] width 295 height 563
click at [731, 410] on figure at bounding box center [555, 127] width 350 height 563
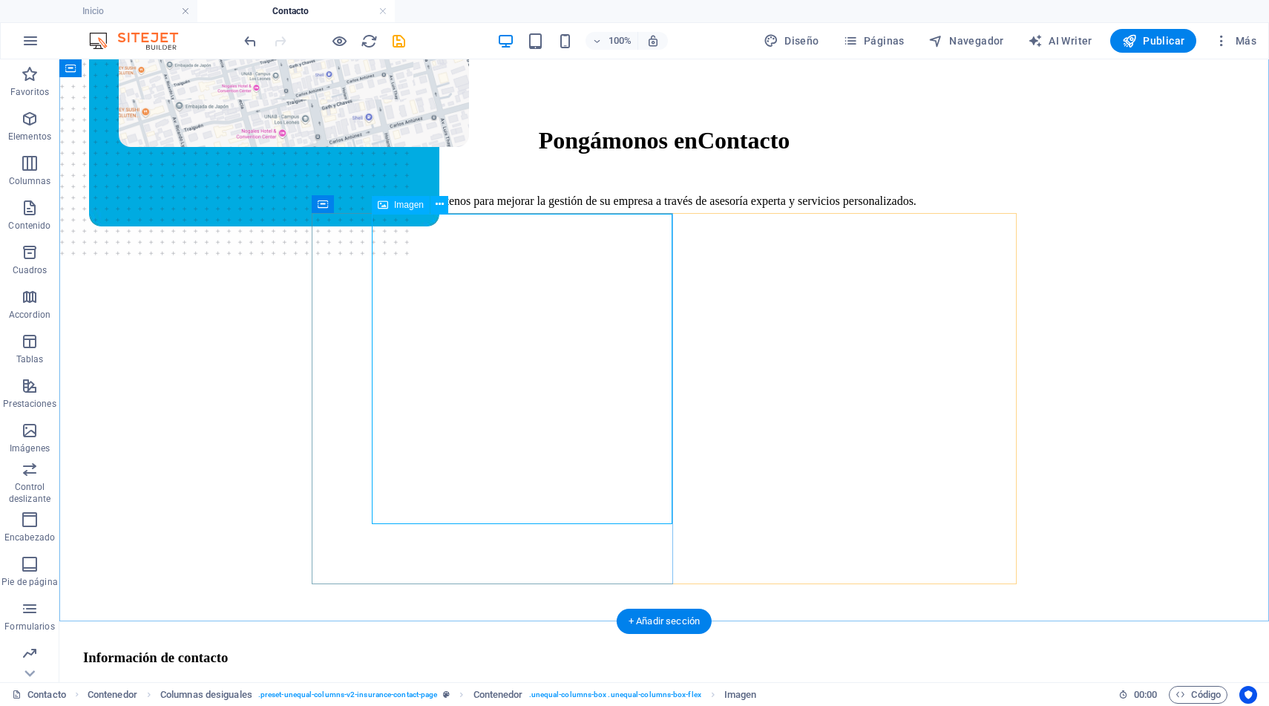
click at [469, 410] on figure at bounding box center [294, 127] width 350 height 563
select select "px"
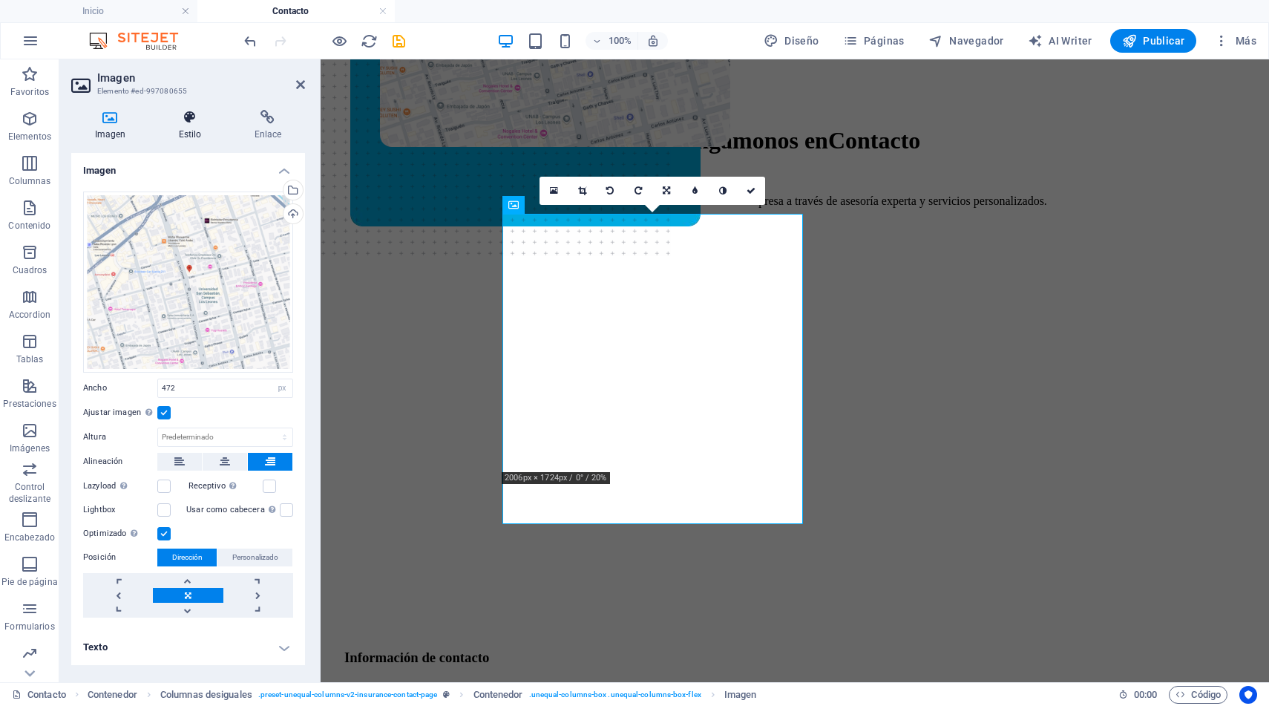
click at [187, 123] on icon at bounding box center [190, 117] width 70 height 15
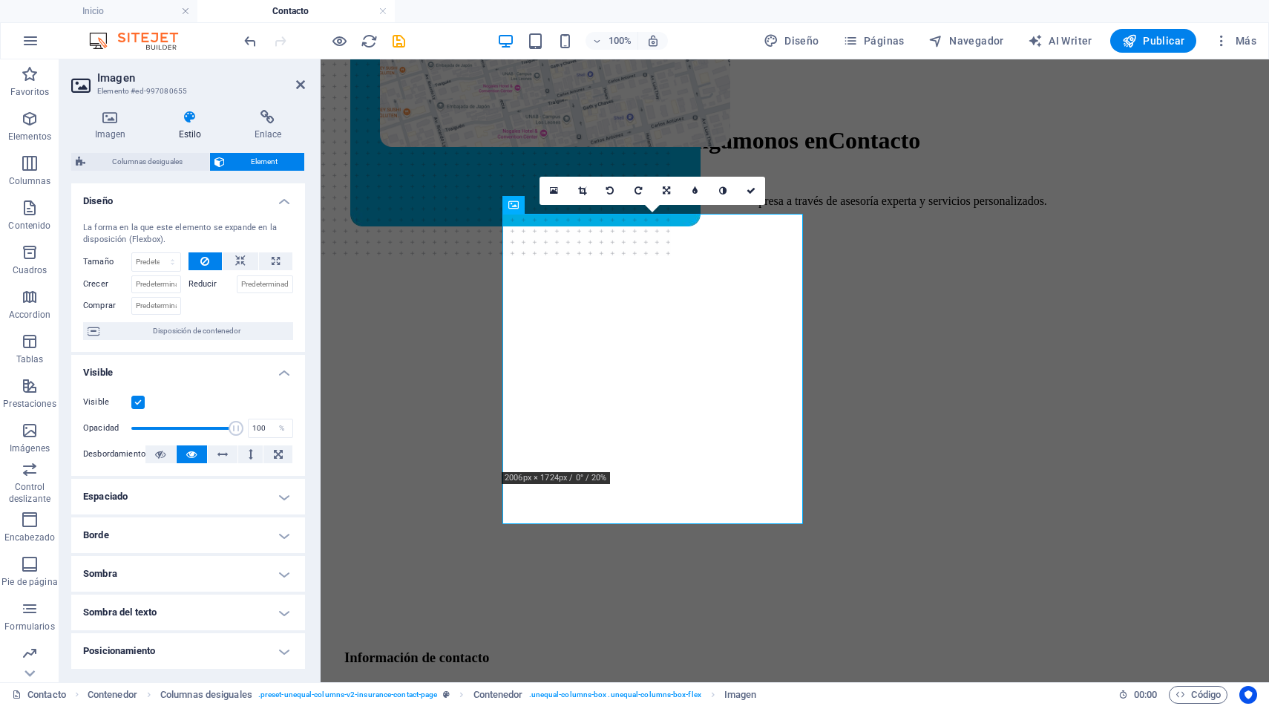
click at [137, 402] on label at bounding box center [137, 402] width 13 height 13
click at [0, 0] on input "Visible" at bounding box center [0, 0] width 0 height 0
click at [377, 518] on div "Pongámonos en Contacto Contáctenos para mejorar la gestión de su empresa a trav…" at bounding box center [795, 562] width 937 height 1050
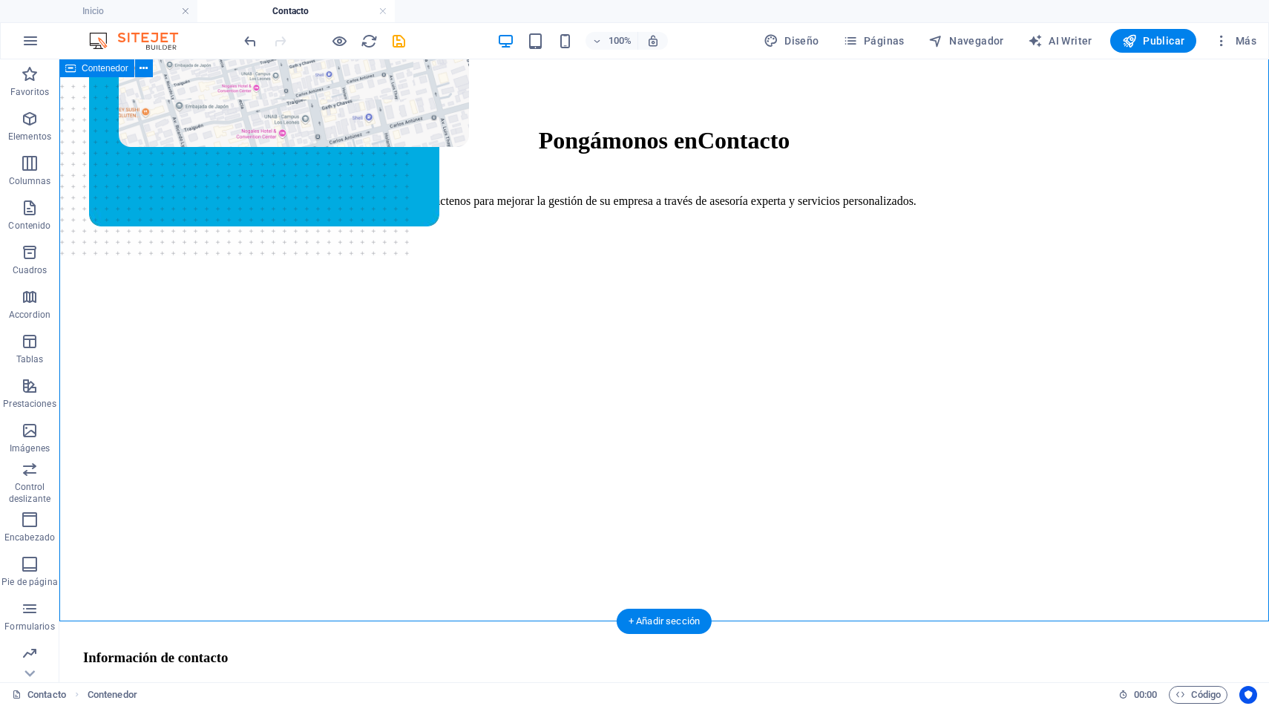
click at [1109, 260] on div "Pongámonos en Contacto Contáctenos para mejorar la gestión de su empresa a trav…" at bounding box center [664, 562] width 1198 height 1050
click at [1101, 207] on div "Pongámonos en Contacto Contáctenos para mejorar la gestión de su empresa a trav…" at bounding box center [664, 562] width 1198 height 1050
click at [414, 410] on figure at bounding box center [266, 127] width 295 height 563
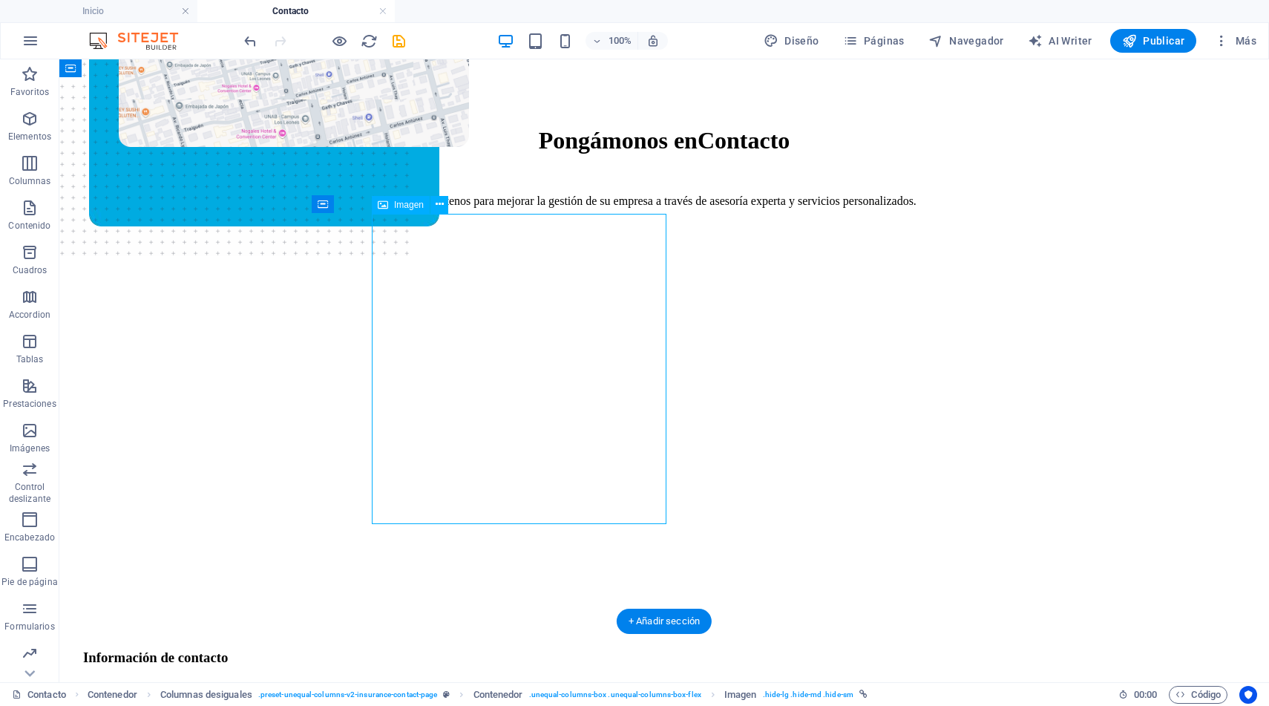
click at [414, 410] on figure at bounding box center [266, 127] width 295 height 563
click at [414, 409] on figure at bounding box center [266, 127] width 295 height 563
click at [414, 397] on figure at bounding box center [266, 127] width 295 height 563
select select "px"
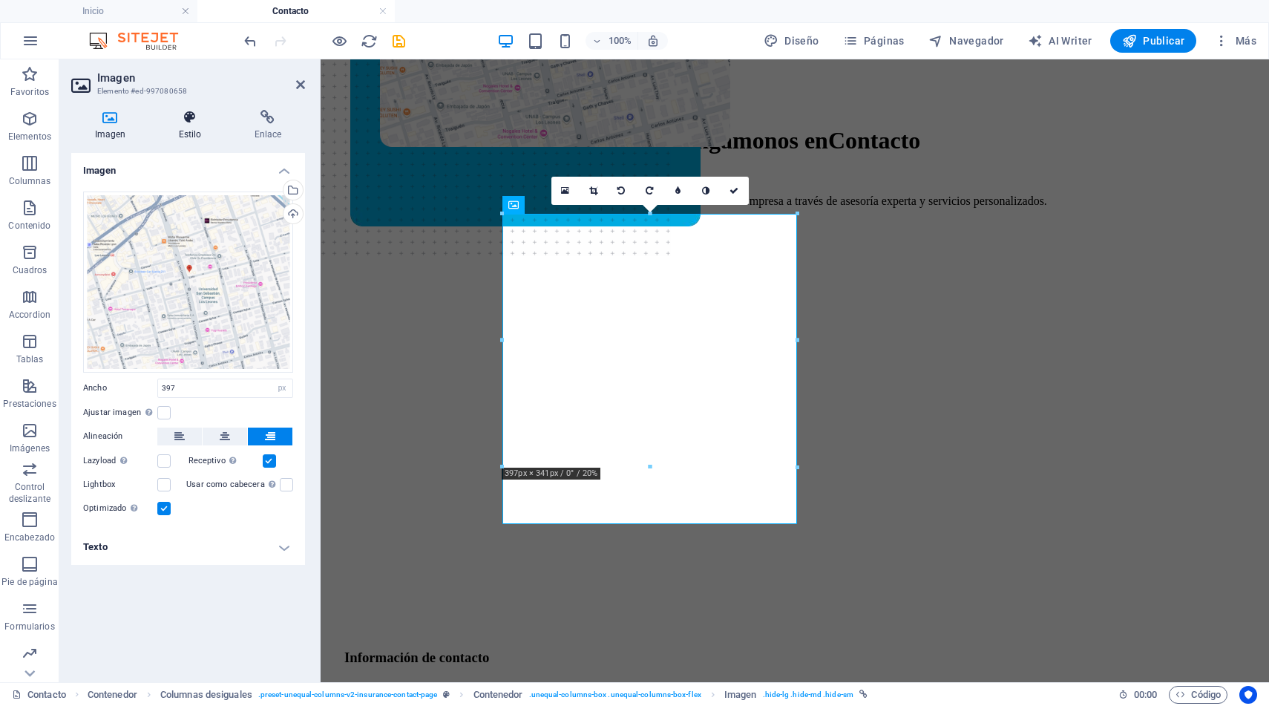
click at [185, 122] on icon at bounding box center [190, 117] width 70 height 15
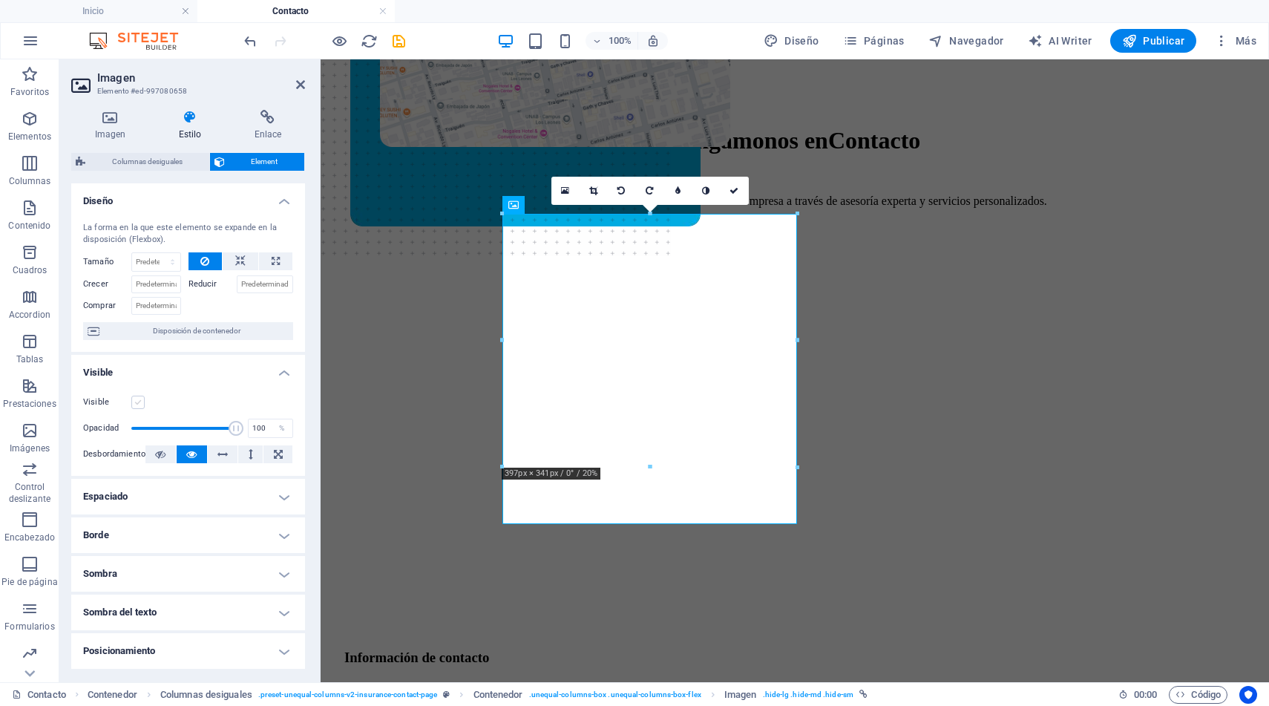
click at [137, 399] on label at bounding box center [137, 402] width 13 height 13
click at [0, 0] on input "Visible" at bounding box center [0, 0] width 0 height 0
click at [393, 245] on div "Pongámonos en Contacto Contáctenos para mejorar la gestión de su empresa a trav…" at bounding box center [795, 562] width 937 height 1050
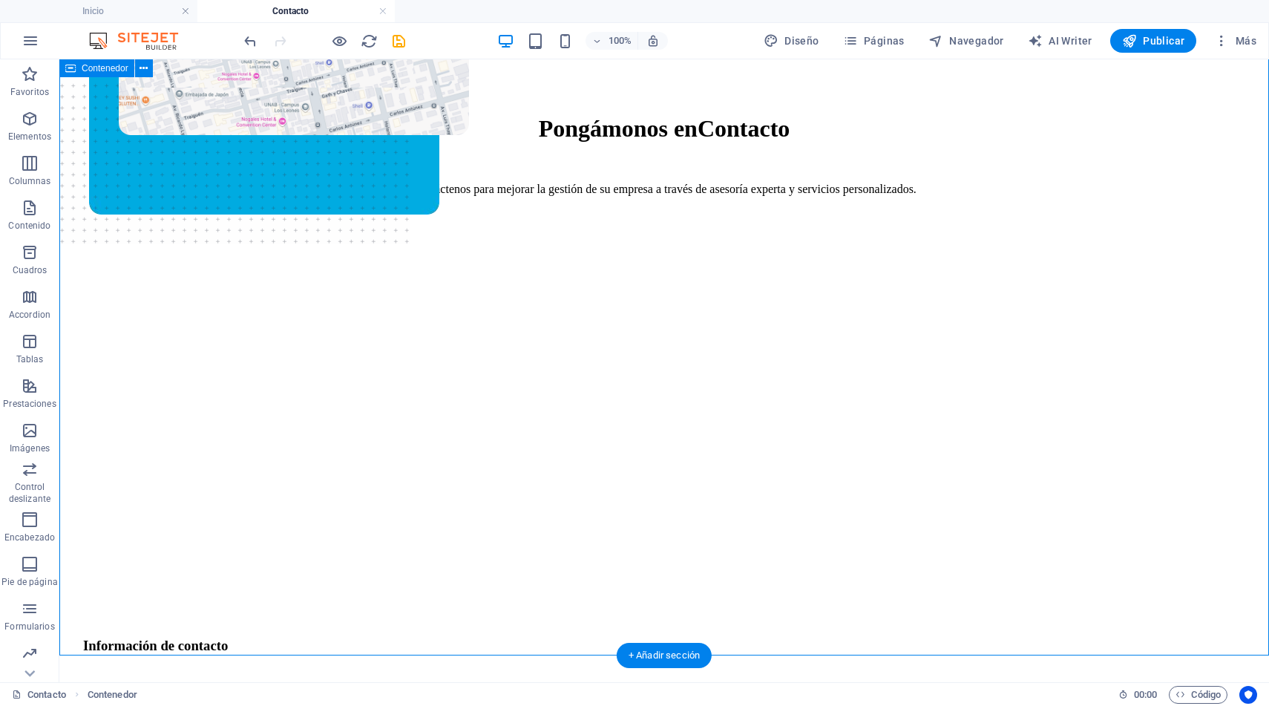
scroll to position [226, 0]
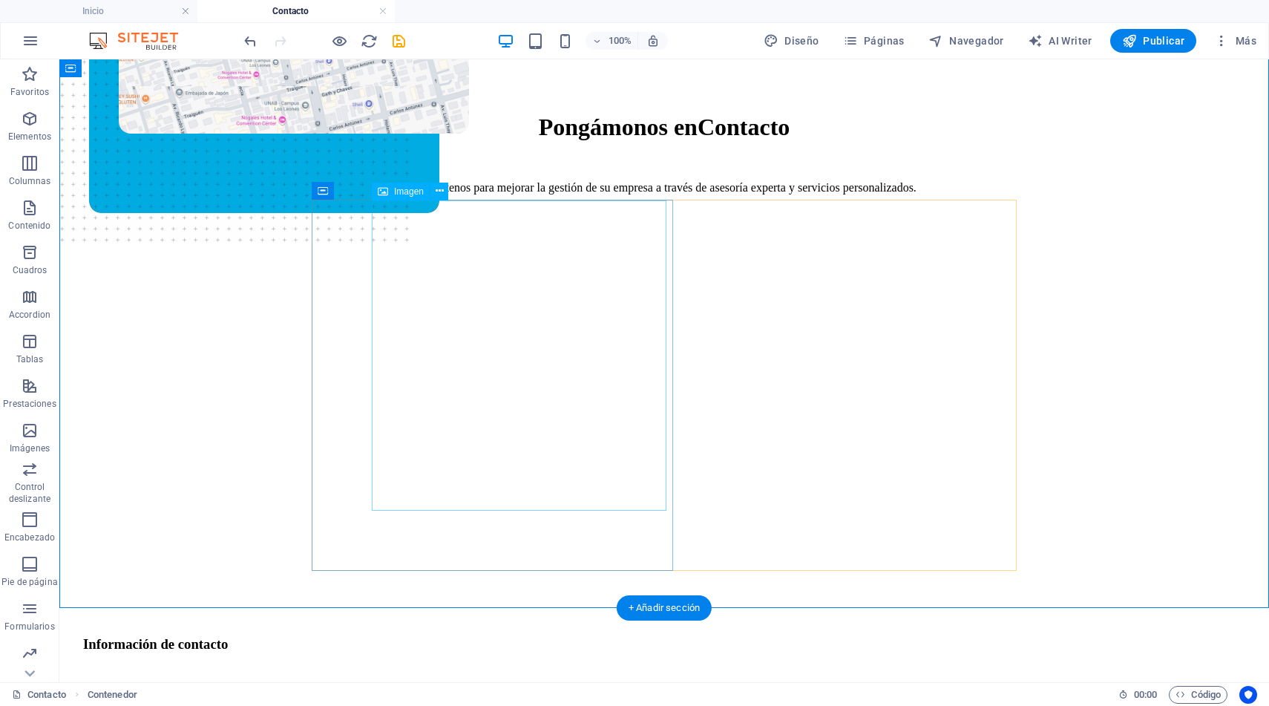
click at [414, 327] on figure at bounding box center [266, 114] width 295 height 563
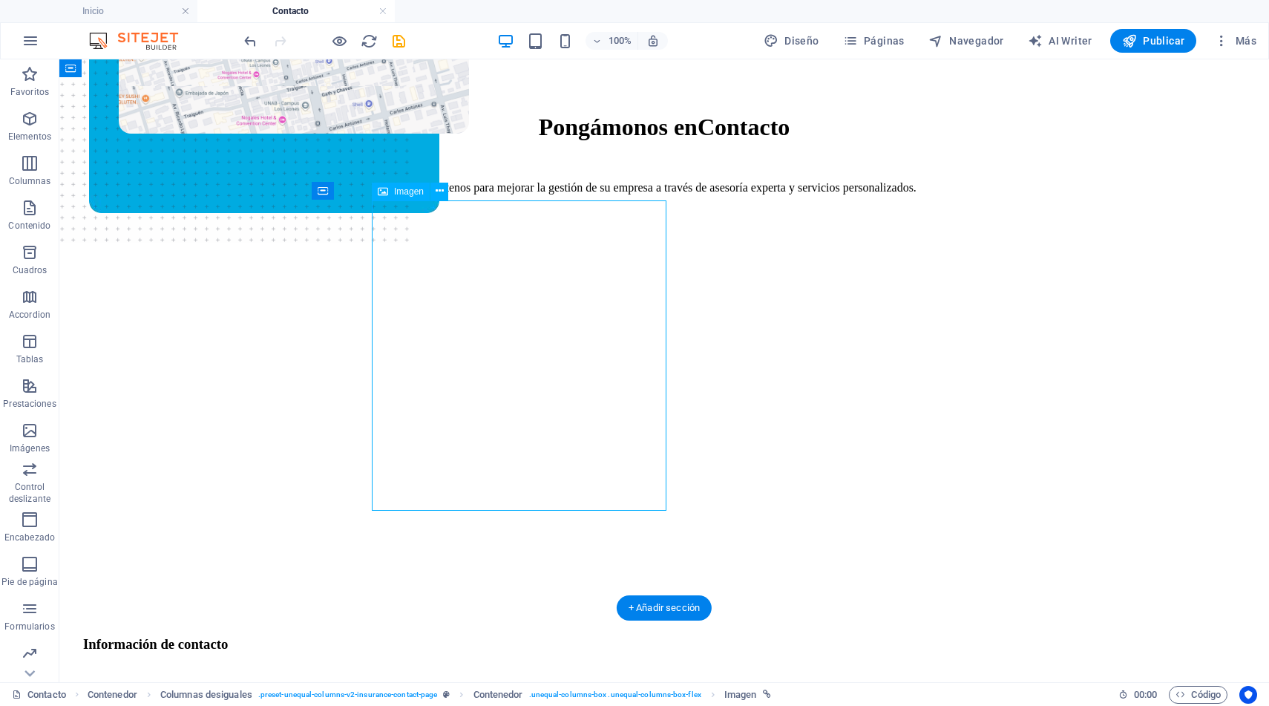
click at [414, 327] on figure at bounding box center [266, 114] width 295 height 563
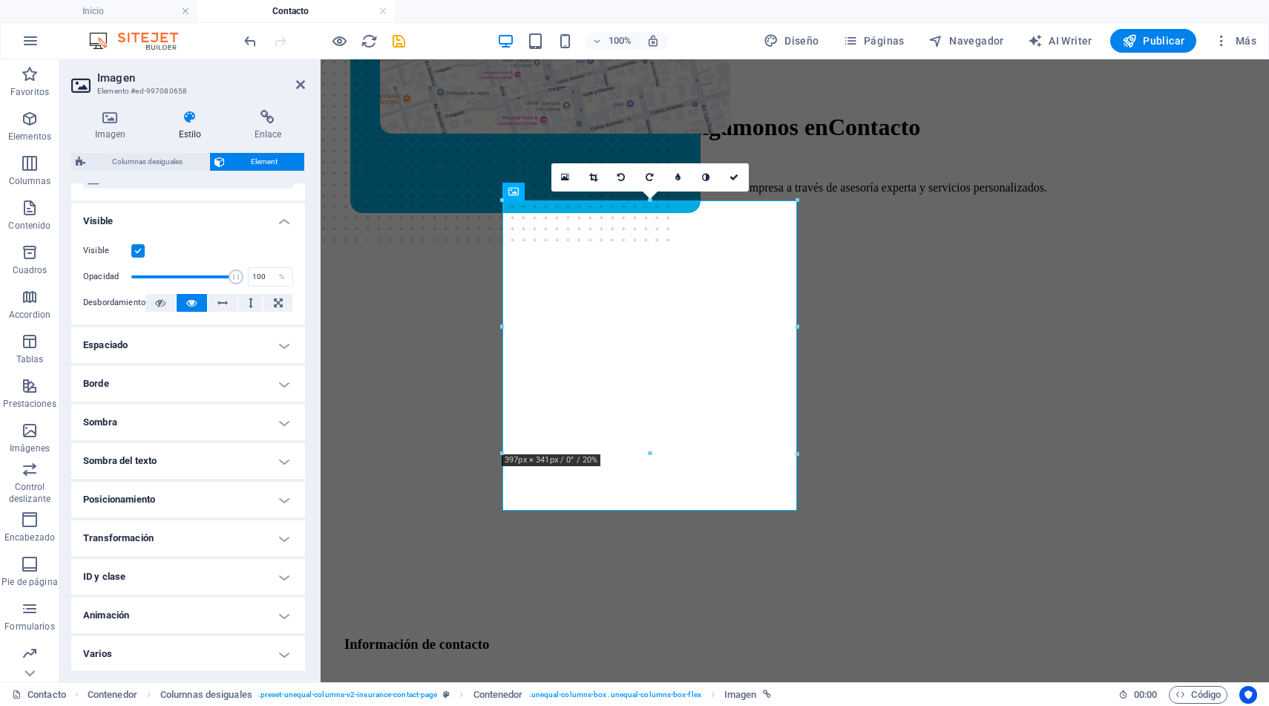
scroll to position [152, 0]
click at [281, 494] on h4 "Posicionamiento" at bounding box center [188, 499] width 234 height 36
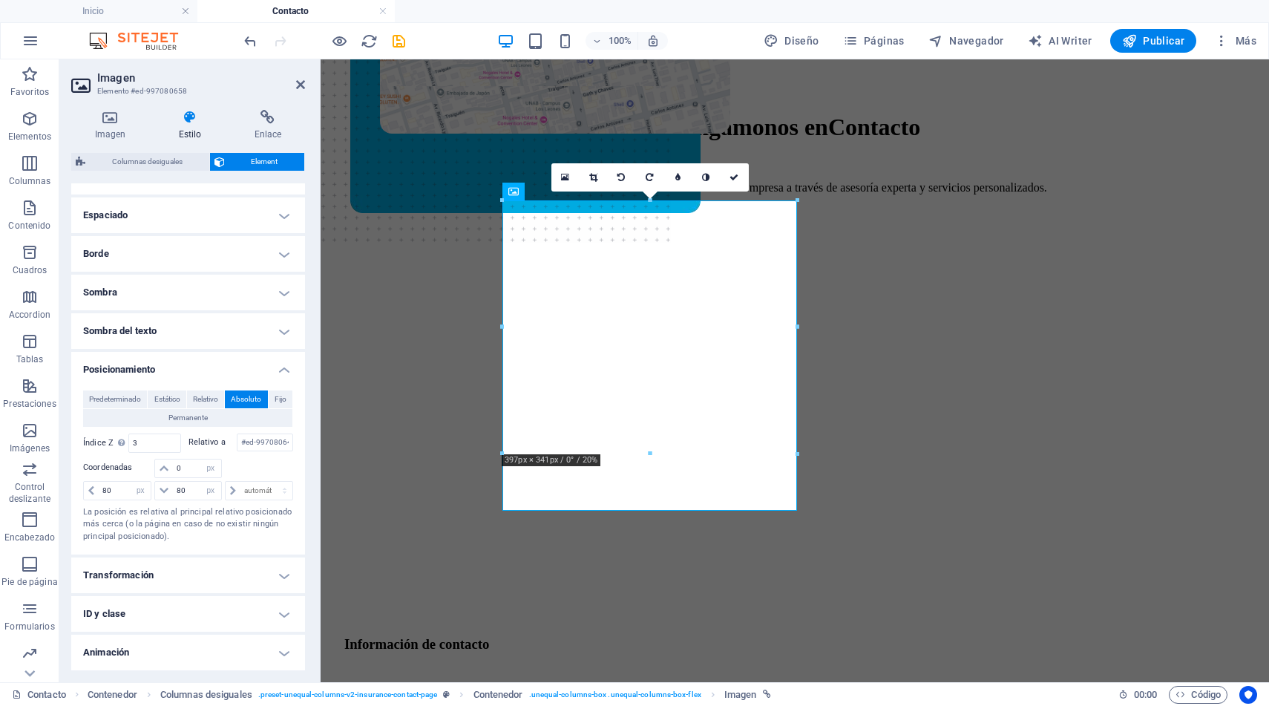
scroll to position [287, 0]
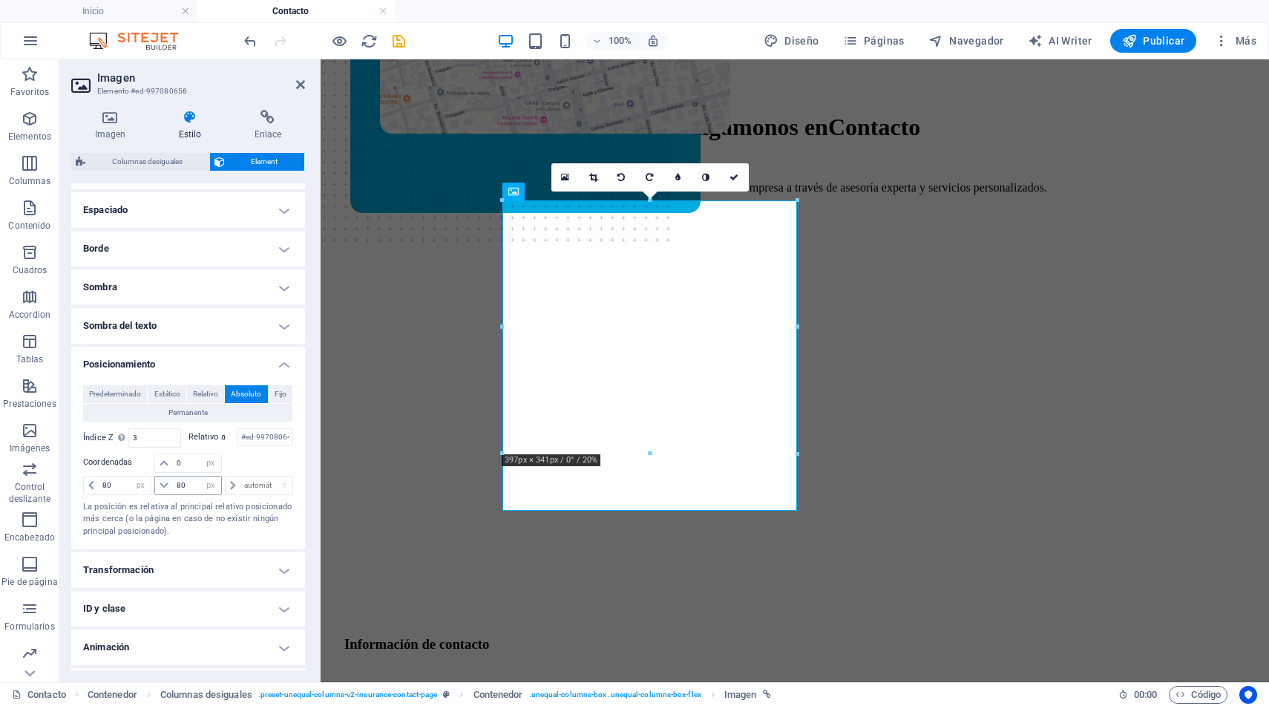
click at [163, 484] on icon at bounding box center [164, 485] width 9 height 9
drag, startPoint x: 184, startPoint y: 486, endPoint x: 175, endPoint y: 486, distance: 8.9
click at [175, 486] on input "80" at bounding box center [197, 486] width 48 height 18
click at [176, 461] on input "0" at bounding box center [197, 463] width 48 height 18
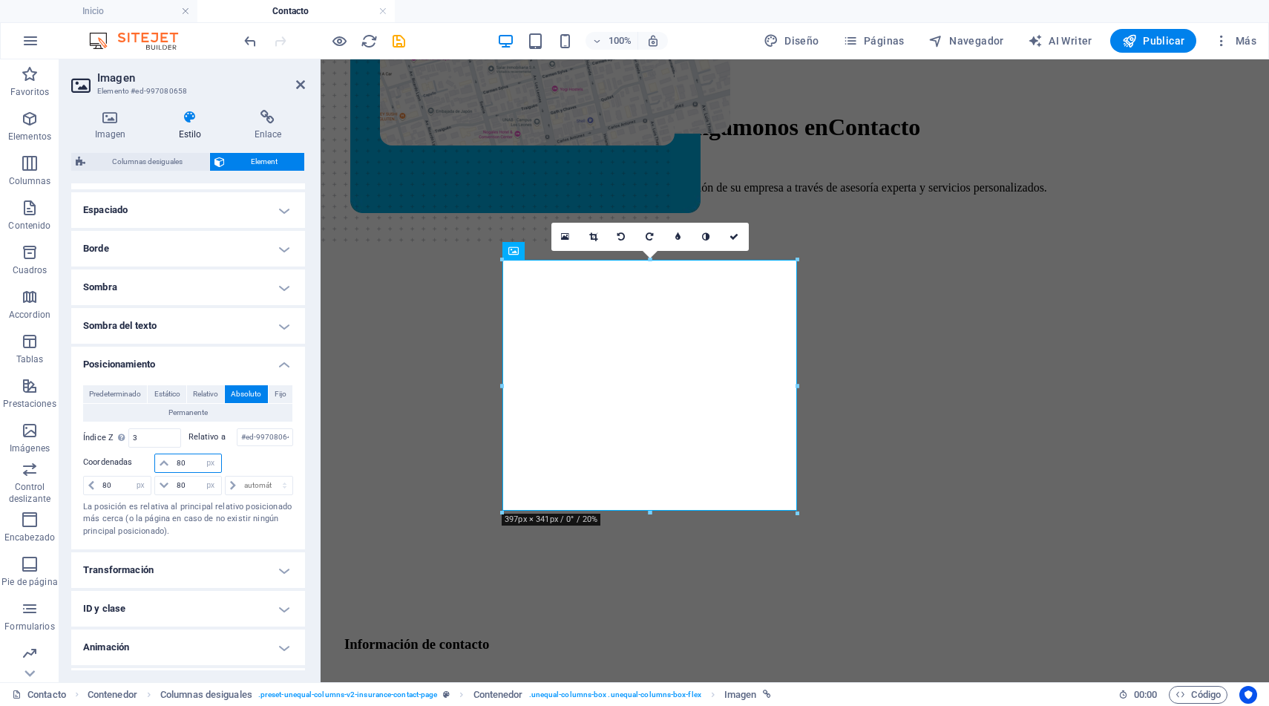
drag, startPoint x: 185, startPoint y: 463, endPoint x: 174, endPoint y: 463, distance: 11.1
click at [174, 463] on input "80" at bounding box center [197, 463] width 48 height 18
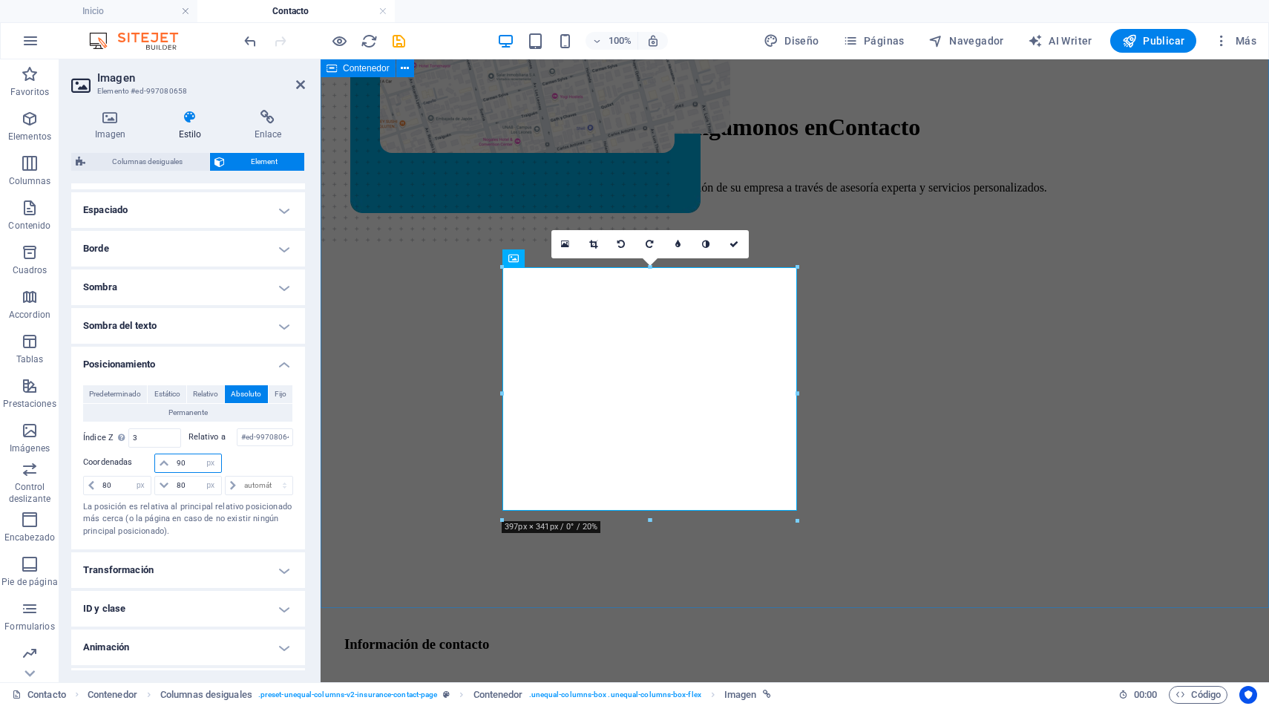
type input "90"
click at [971, 586] on div "Pongámonos en Contacto Contáctenos para mejorar la gestión de su empresa a trav…" at bounding box center [795, 549] width 937 height 1050
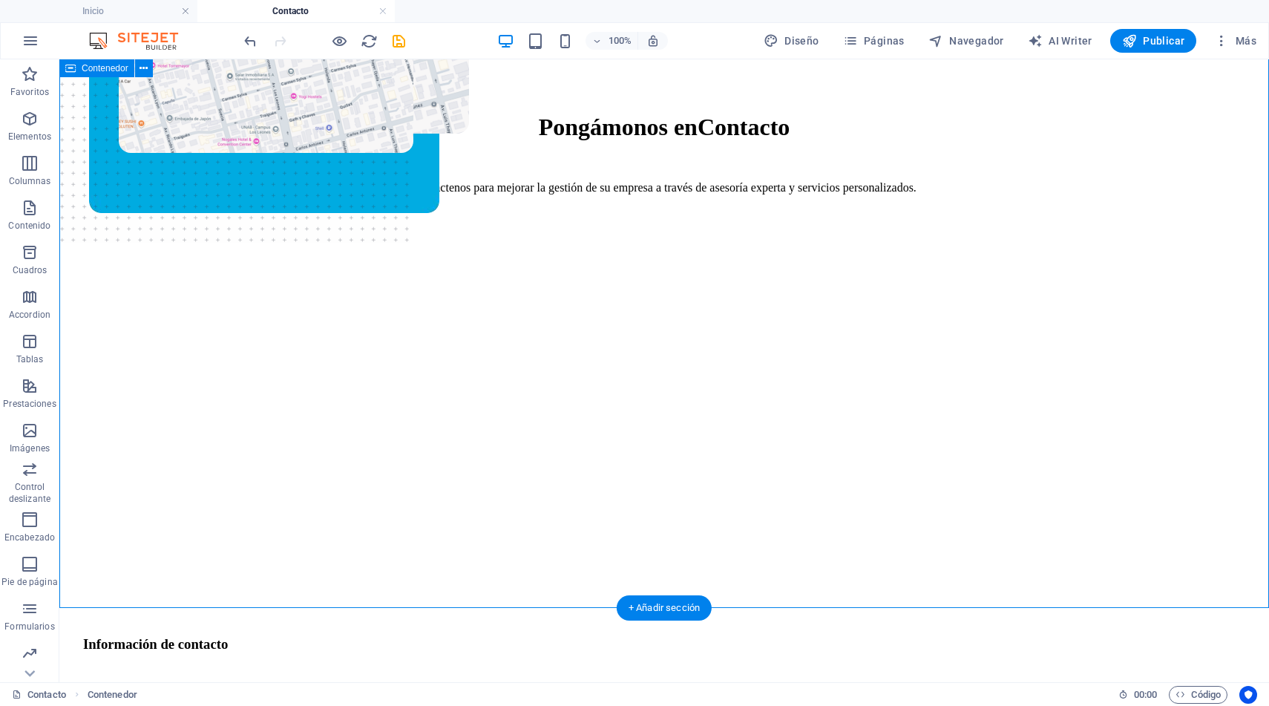
click at [1170, 296] on div "Pongámonos en Contacto Contáctenos para mejorar la gestión de su empresa a trav…" at bounding box center [664, 549] width 1198 height 1050
click at [414, 331] on figure at bounding box center [266, 148] width 295 height 497
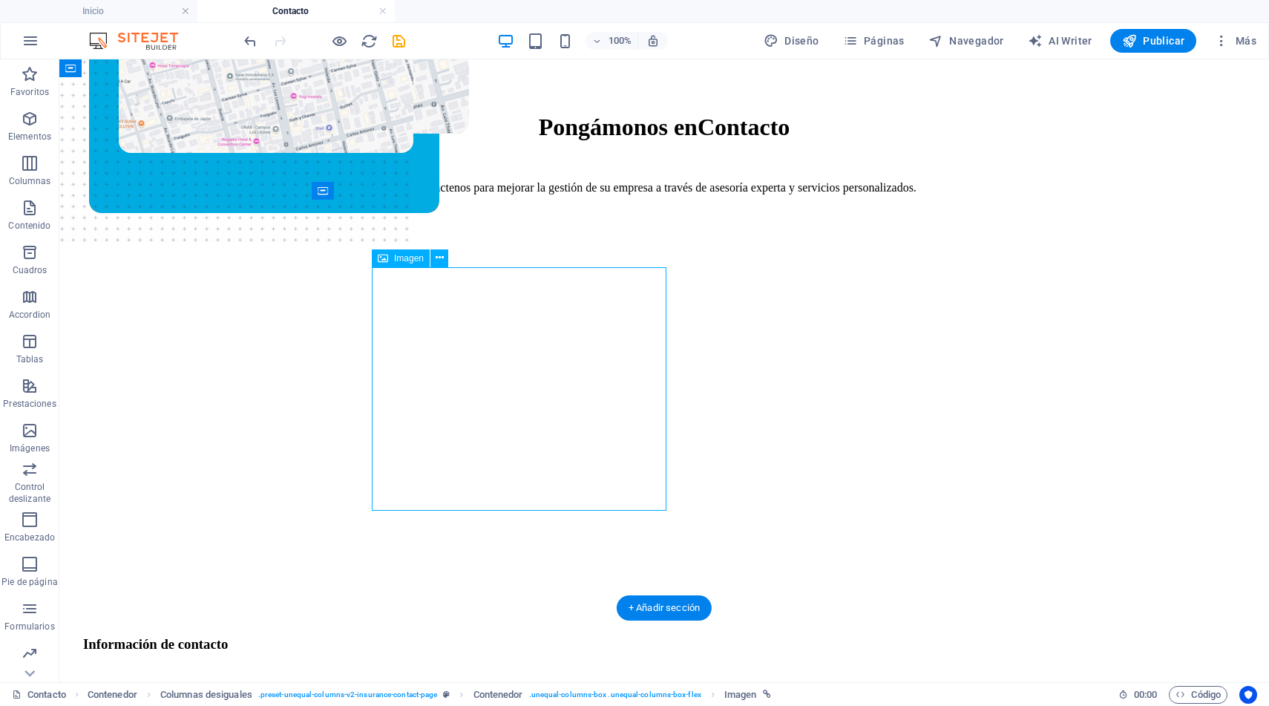
click at [414, 331] on figure at bounding box center [266, 148] width 295 height 497
select select "px"
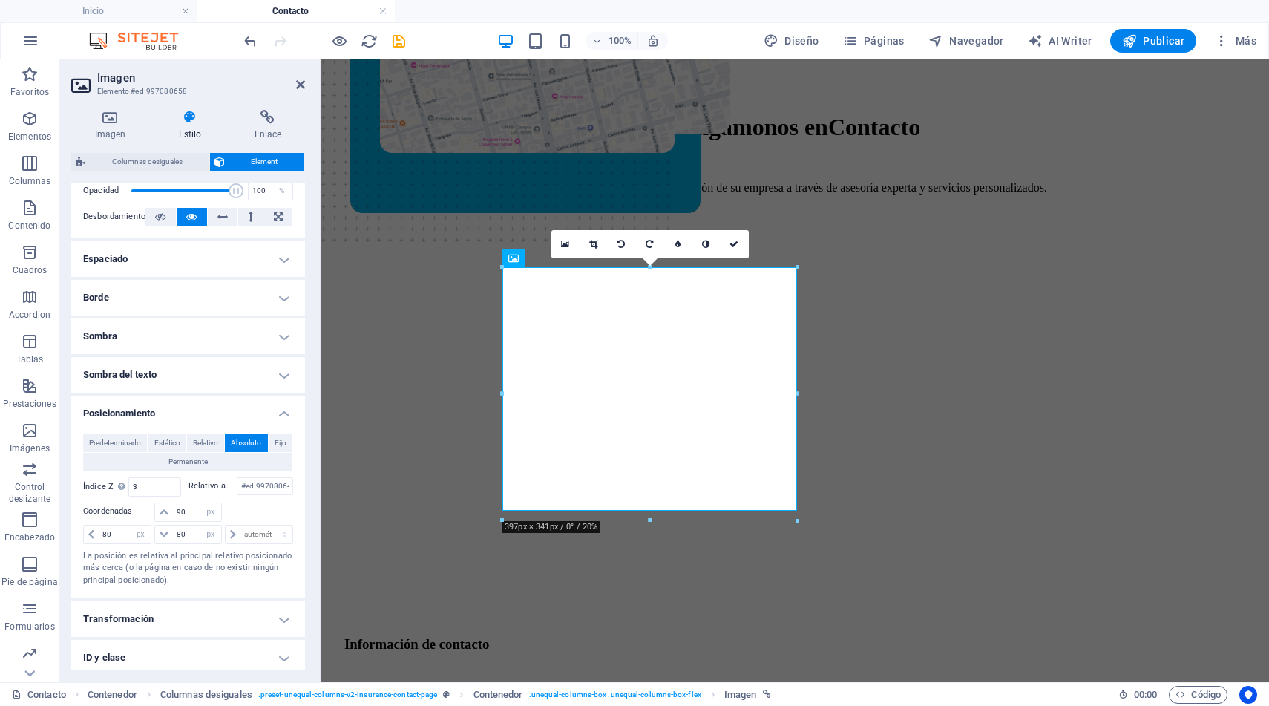
scroll to position [239, 0]
drag, startPoint x: 187, startPoint y: 510, endPoint x: 177, endPoint y: 510, distance: 10.4
click at [177, 510] on input "90" at bounding box center [197, 511] width 48 height 18
type input "88"
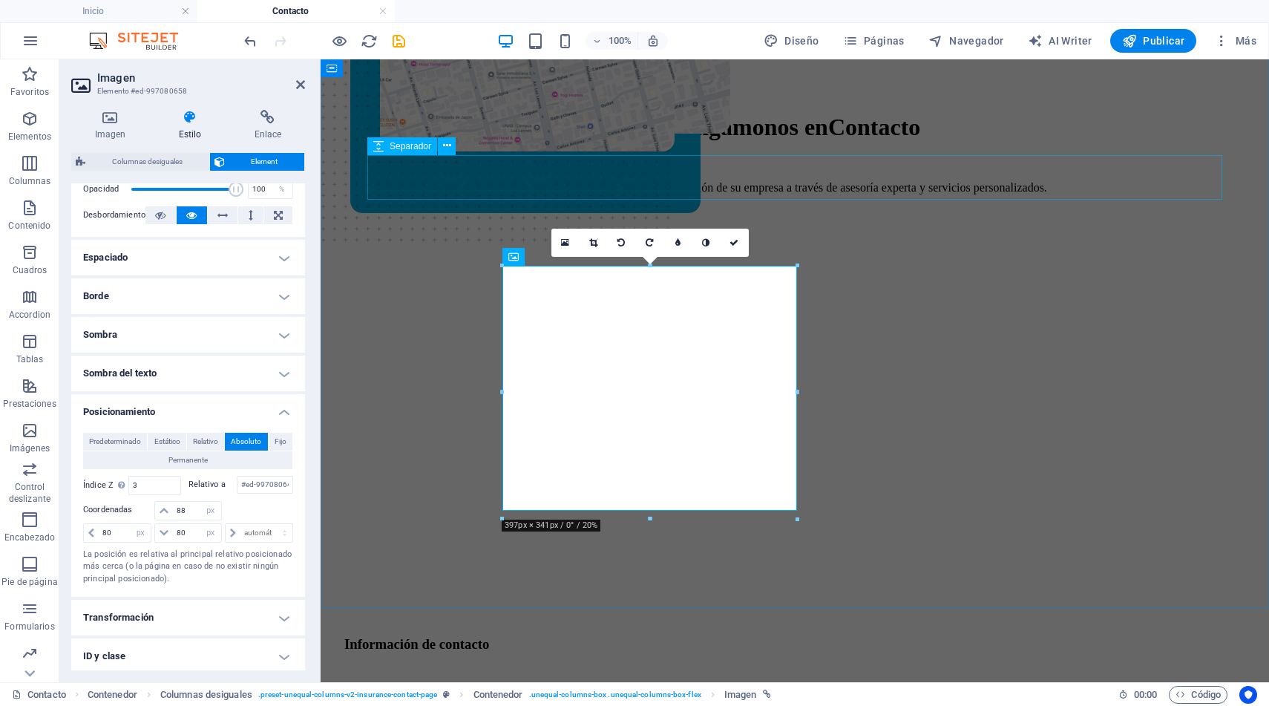
click at [995, 206] on div at bounding box center [794, 228] width 901 height 45
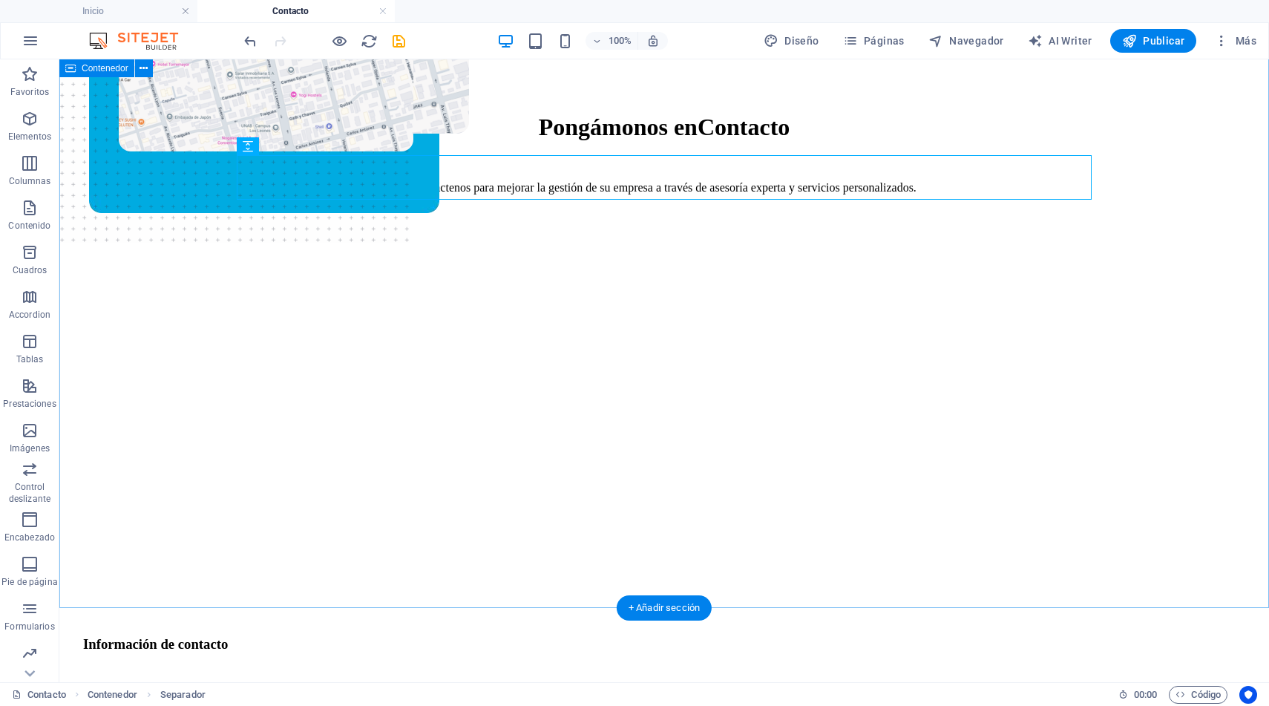
click at [1130, 314] on div "Pongámonos en Contacto Contáctenos para mejorar la gestión de su empresa a trav…" at bounding box center [664, 549] width 1198 height 1050
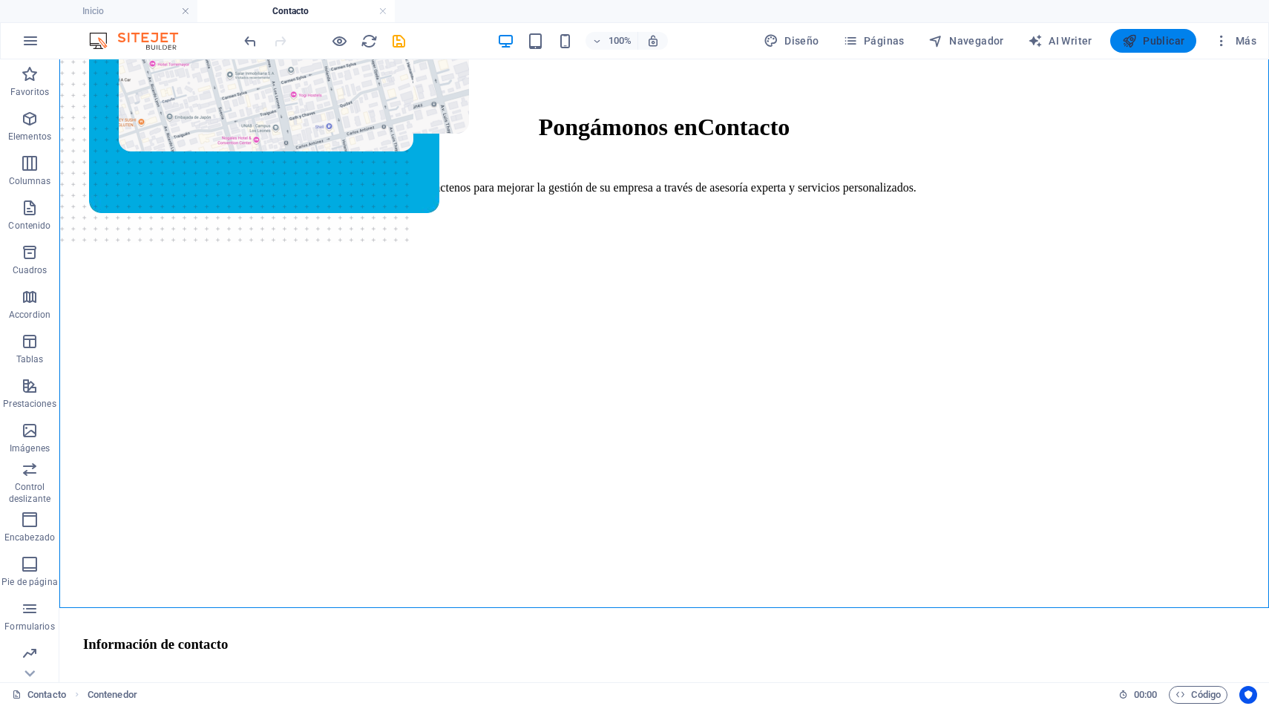
click at [1140, 44] on span "Publicar" at bounding box center [1154, 40] width 63 height 15
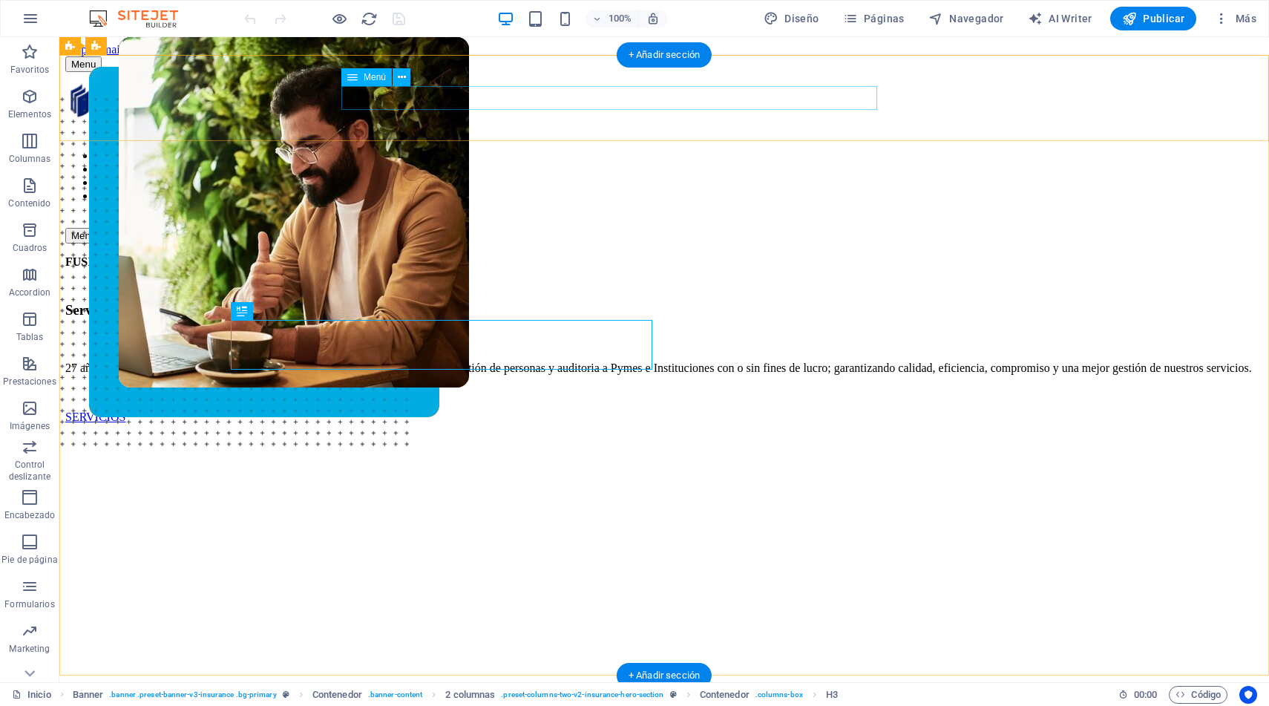
click at [837, 149] on nav "ACERCA DE NOSOTROS SERVICIOS NOTICIAS CONTACTO" at bounding box center [664, 175] width 1198 height 53
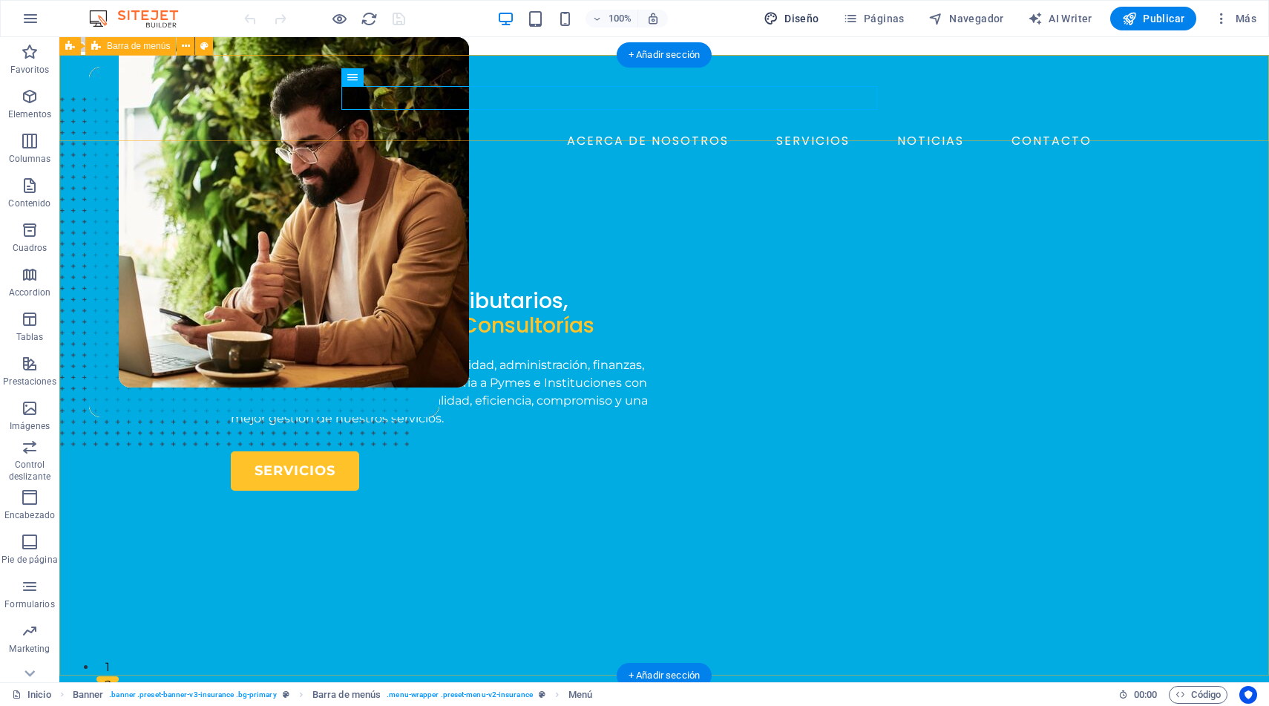
click at [803, 19] on span "Diseño" at bounding box center [792, 18] width 56 height 15
select select "600"
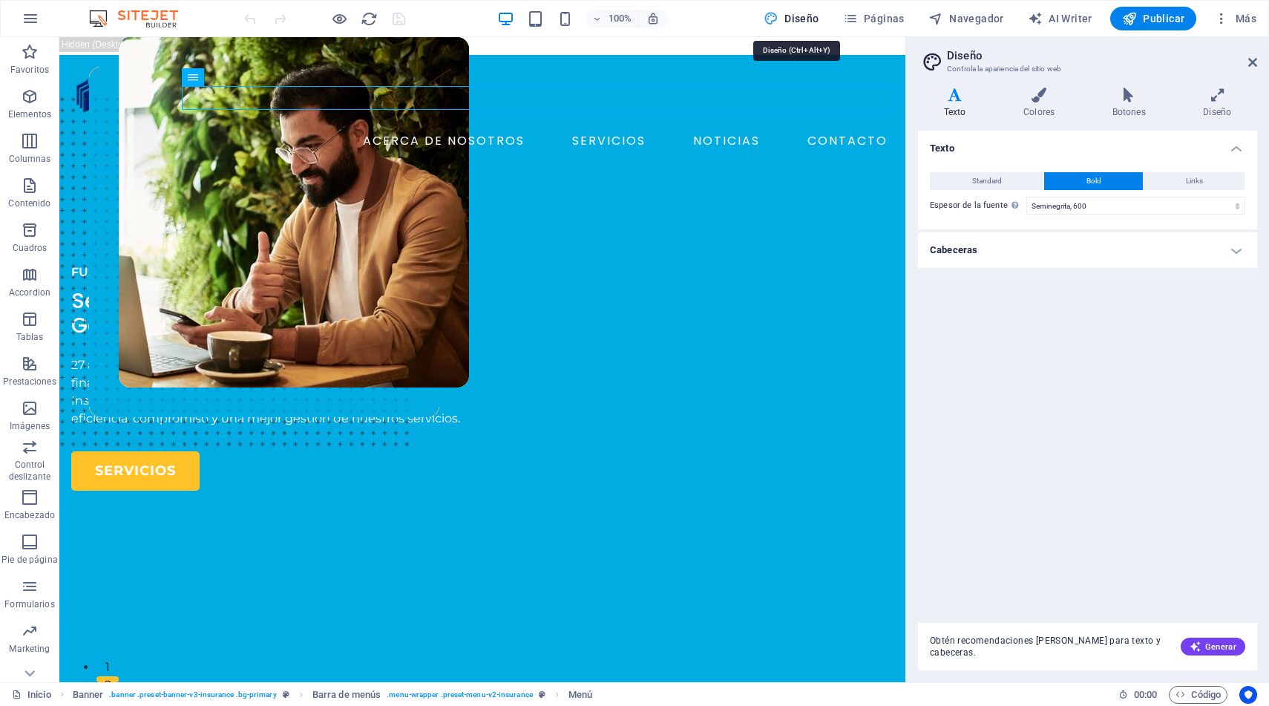
click at [803, 19] on span "Diseño" at bounding box center [792, 18] width 56 height 15
click at [873, 16] on span "Páginas" at bounding box center [874, 18] width 62 height 15
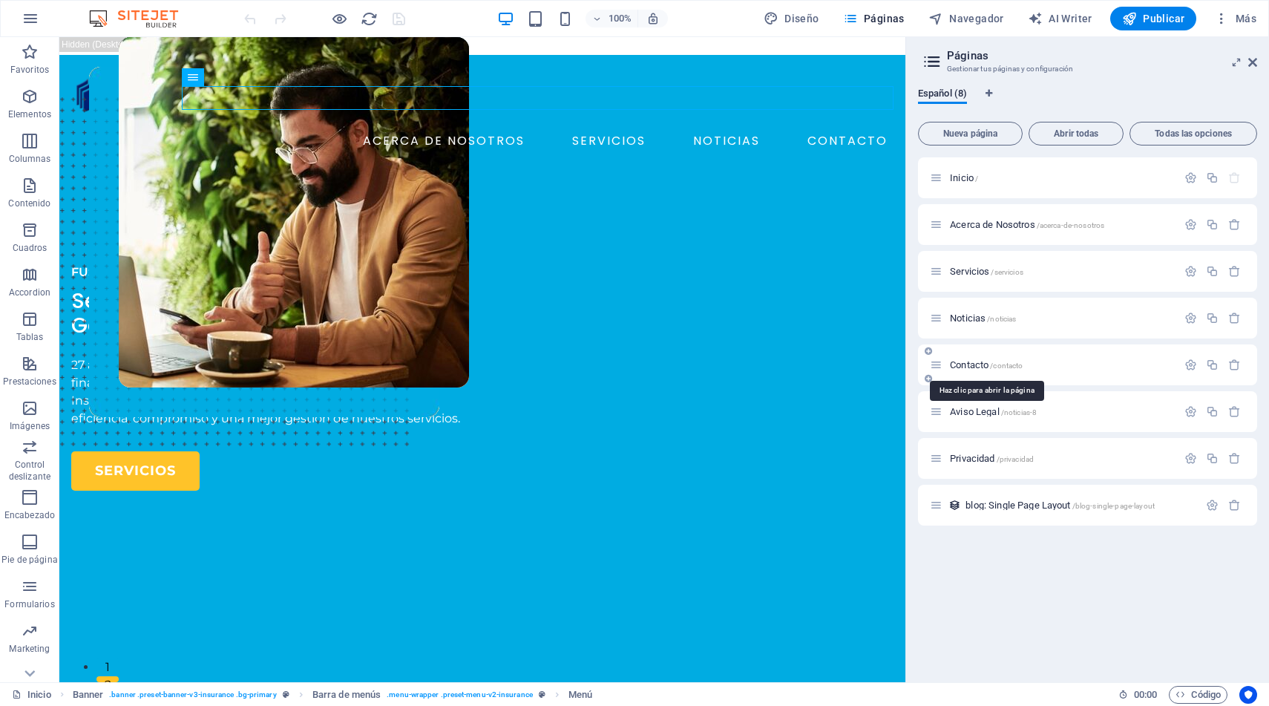
click at [965, 362] on span "Contacto /contacto" at bounding box center [986, 364] width 73 height 11
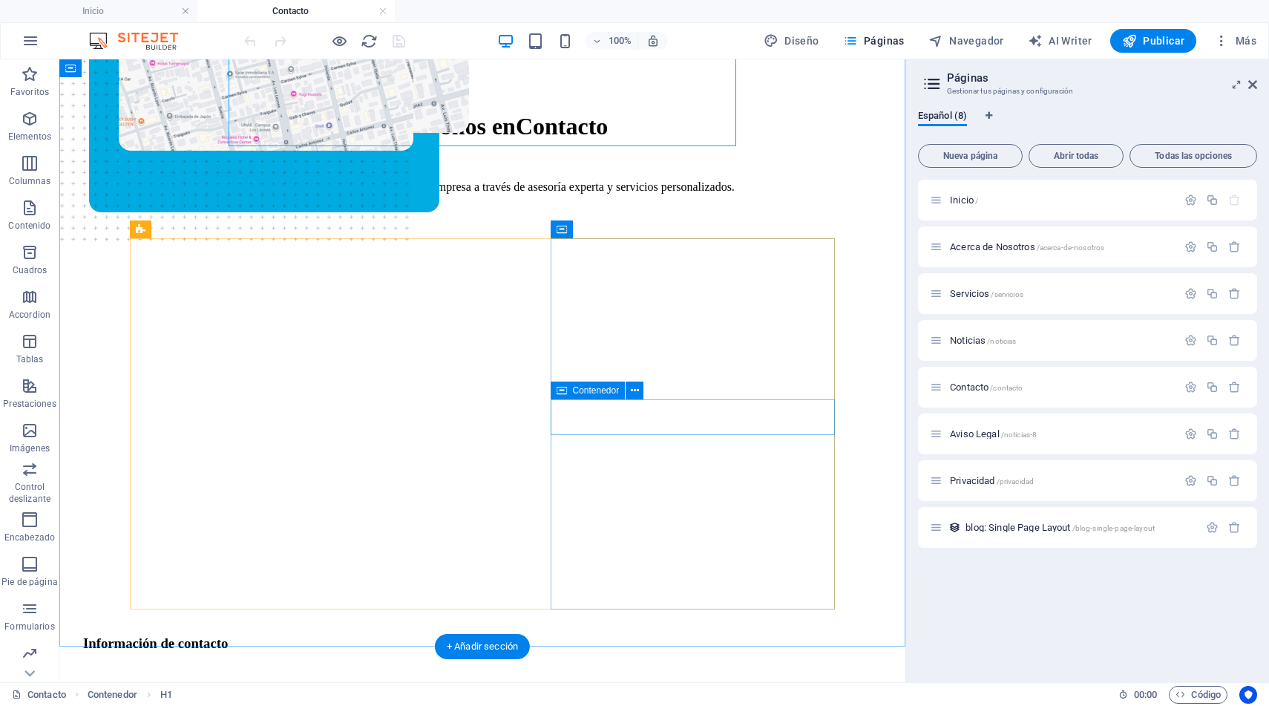
scroll to position [240, 0]
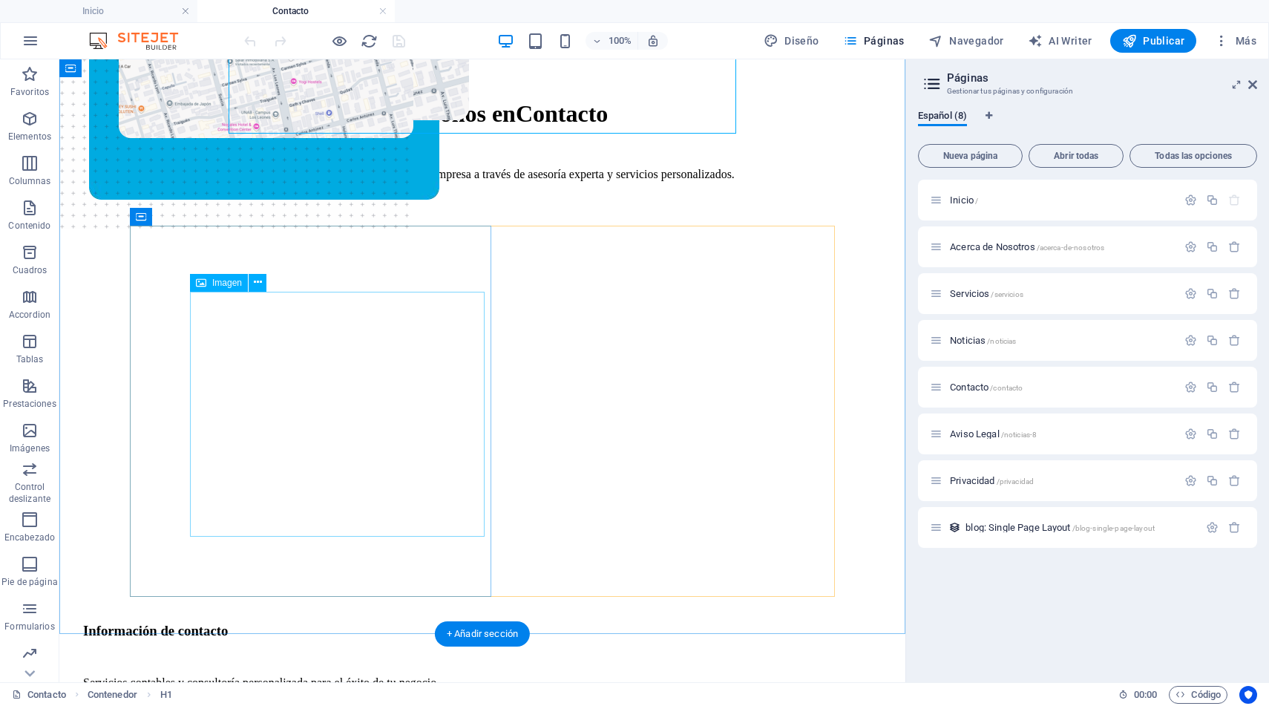
click at [408, 383] on figure at bounding box center [266, 134] width 295 height 498
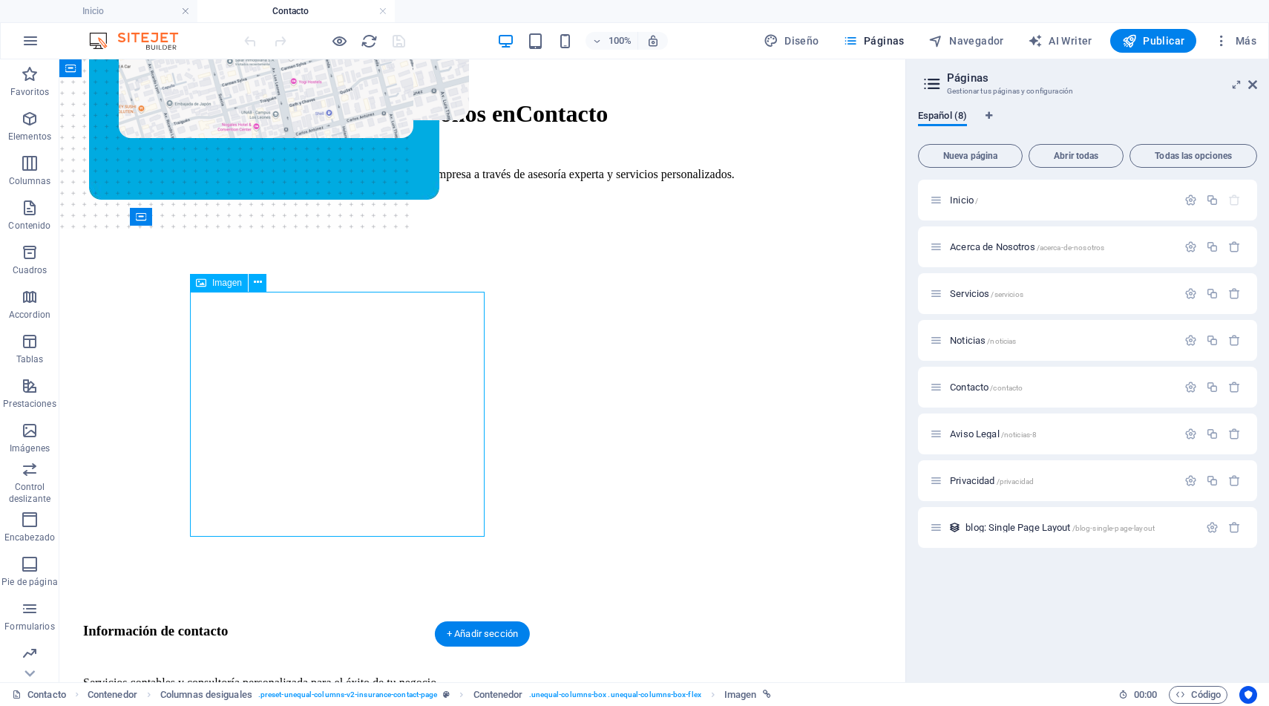
click at [408, 383] on figure at bounding box center [266, 134] width 295 height 498
select select "px"
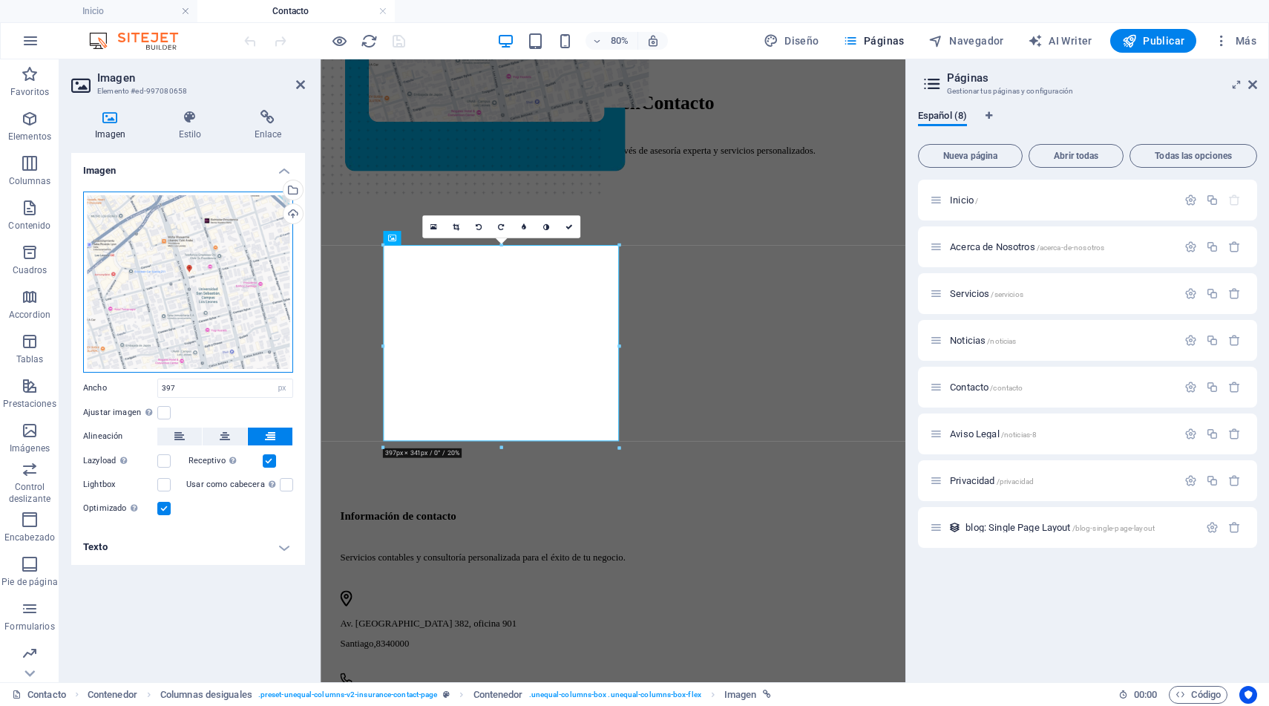
click at [197, 258] on div "Arrastra archivos aquí, haz clic para escoger archivos o selecciona archivos de…" at bounding box center [188, 282] width 210 height 181
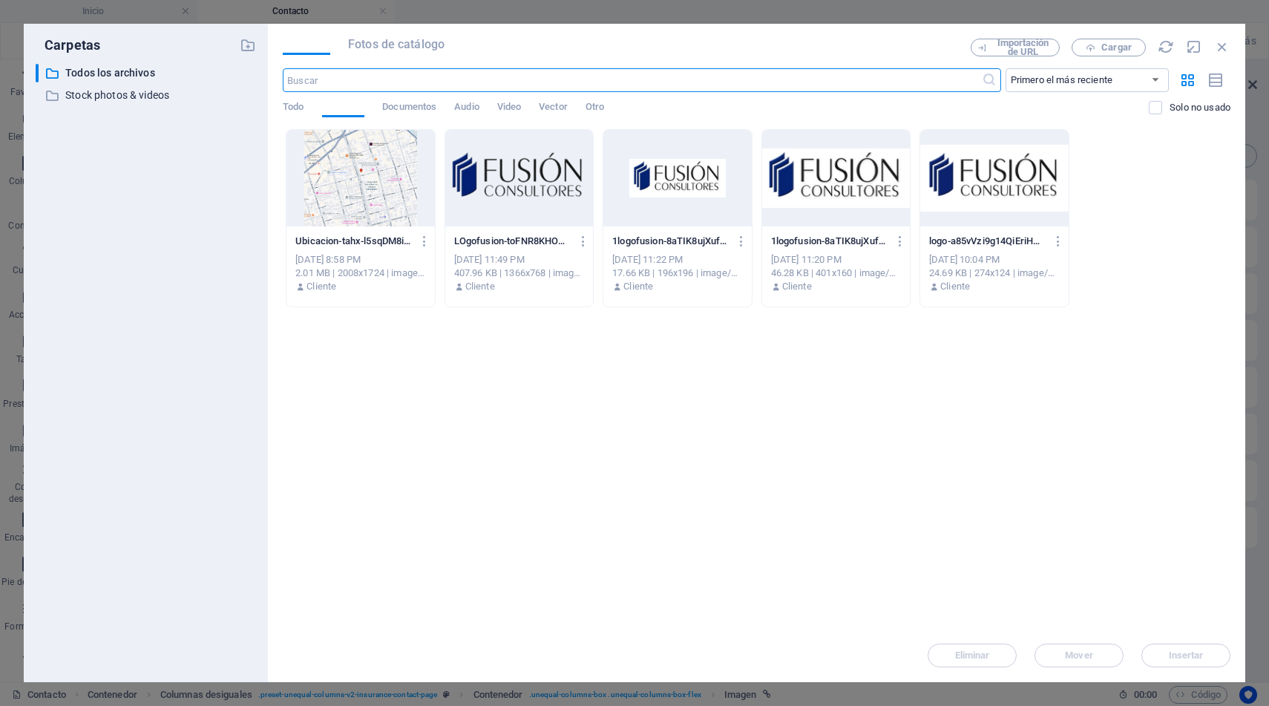
scroll to position [0, 0]
click at [1098, 50] on span "Cargar" at bounding box center [1109, 48] width 61 height 10
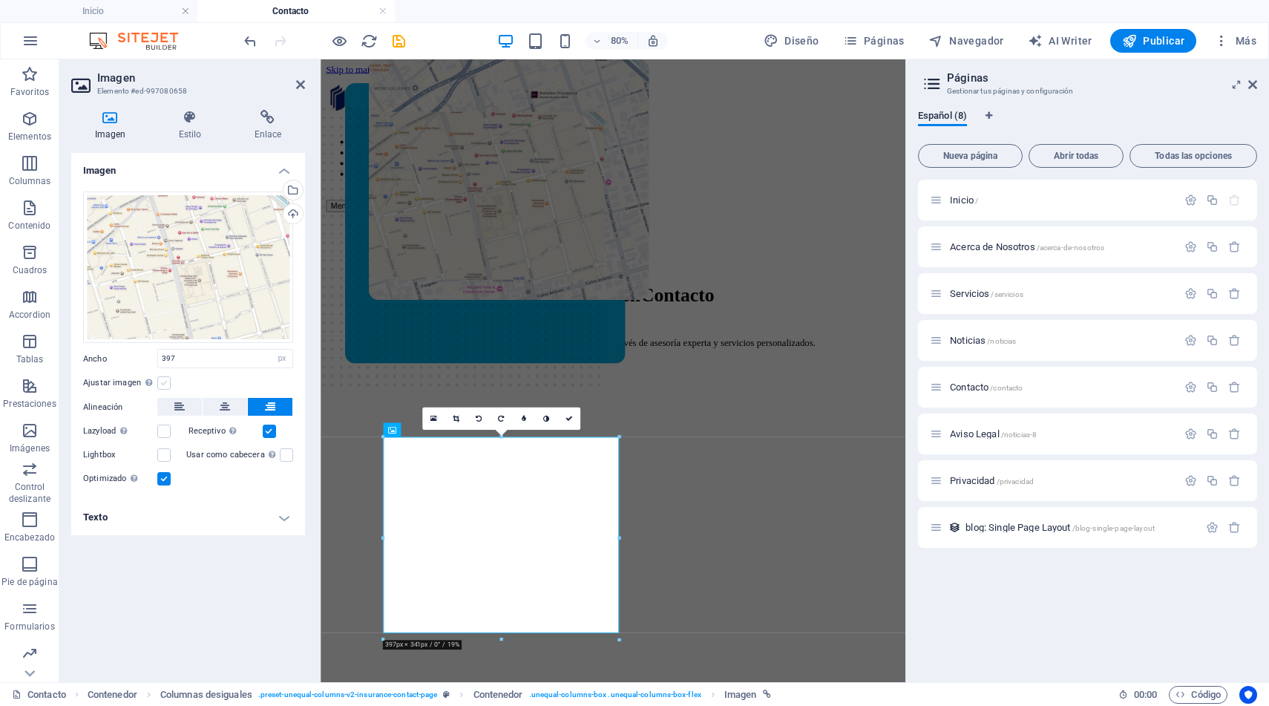
click at [166, 382] on label at bounding box center [163, 382] width 13 height 13
click at [0, 0] on input "Ajustar imagen Ajustar imagen automáticamente a un ancho y alto fijo" at bounding box center [0, 0] width 0 height 0
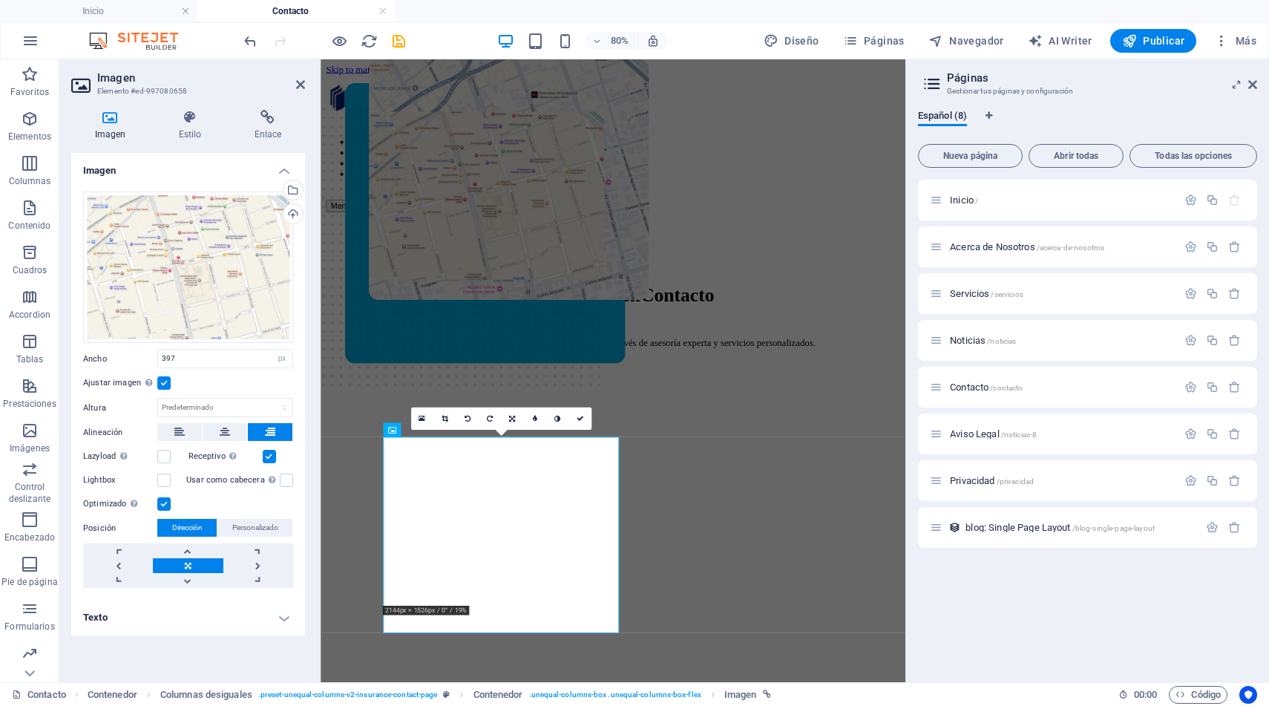
click at [166, 382] on label at bounding box center [163, 382] width 13 height 13
click at [0, 0] on input "Ajustar imagen Ajustar imagen automáticamente a un ancho y alto fijo" at bounding box center [0, 0] width 0 height 0
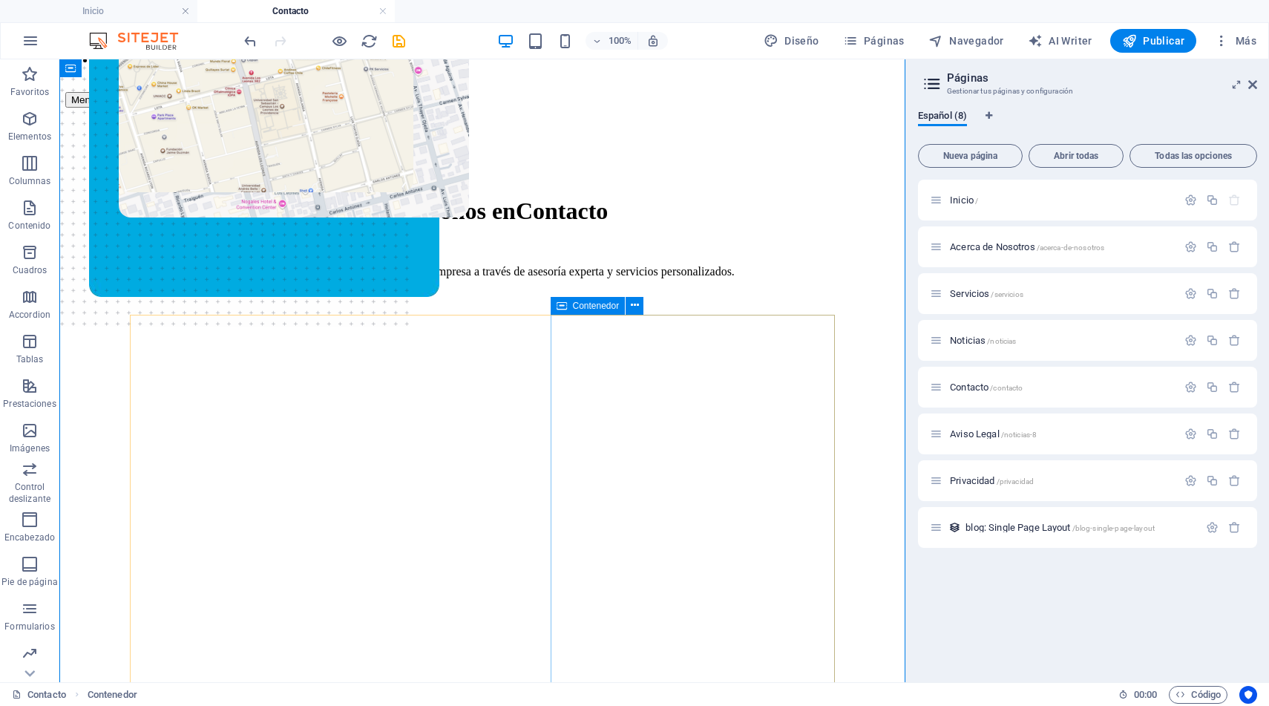
scroll to position [158, 0]
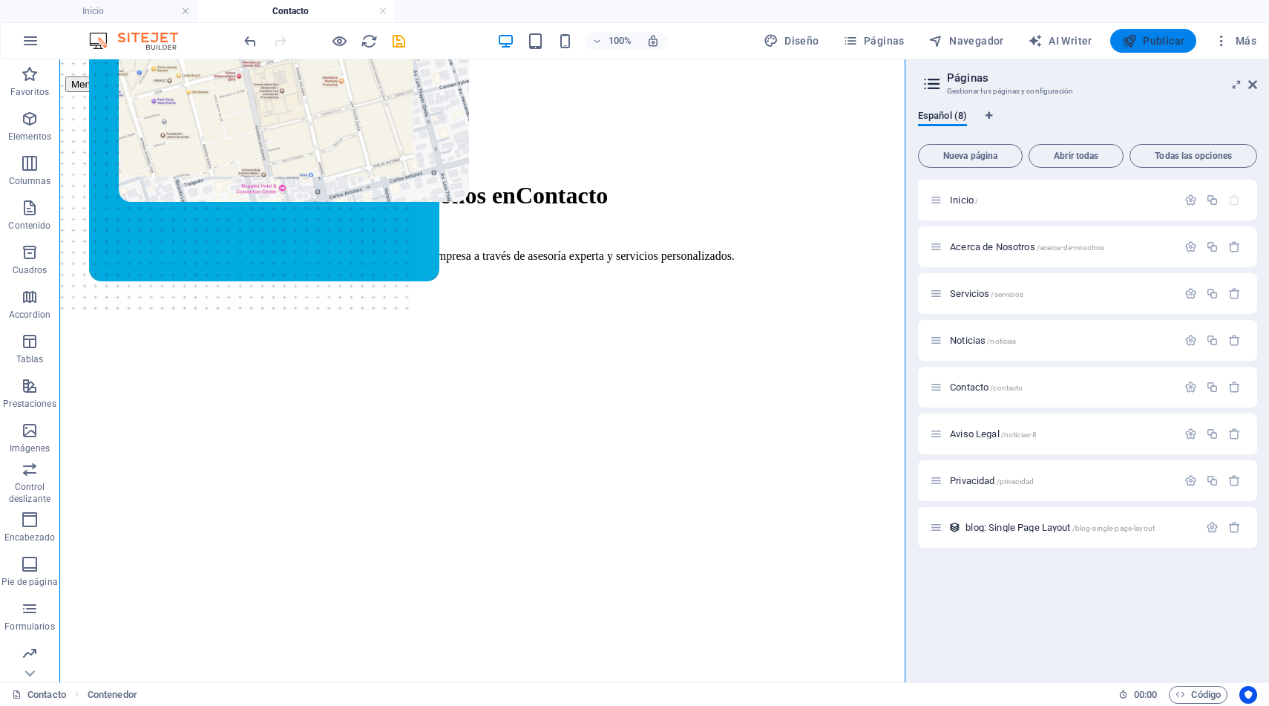
click at [1163, 44] on span "Publicar" at bounding box center [1154, 40] width 63 height 15
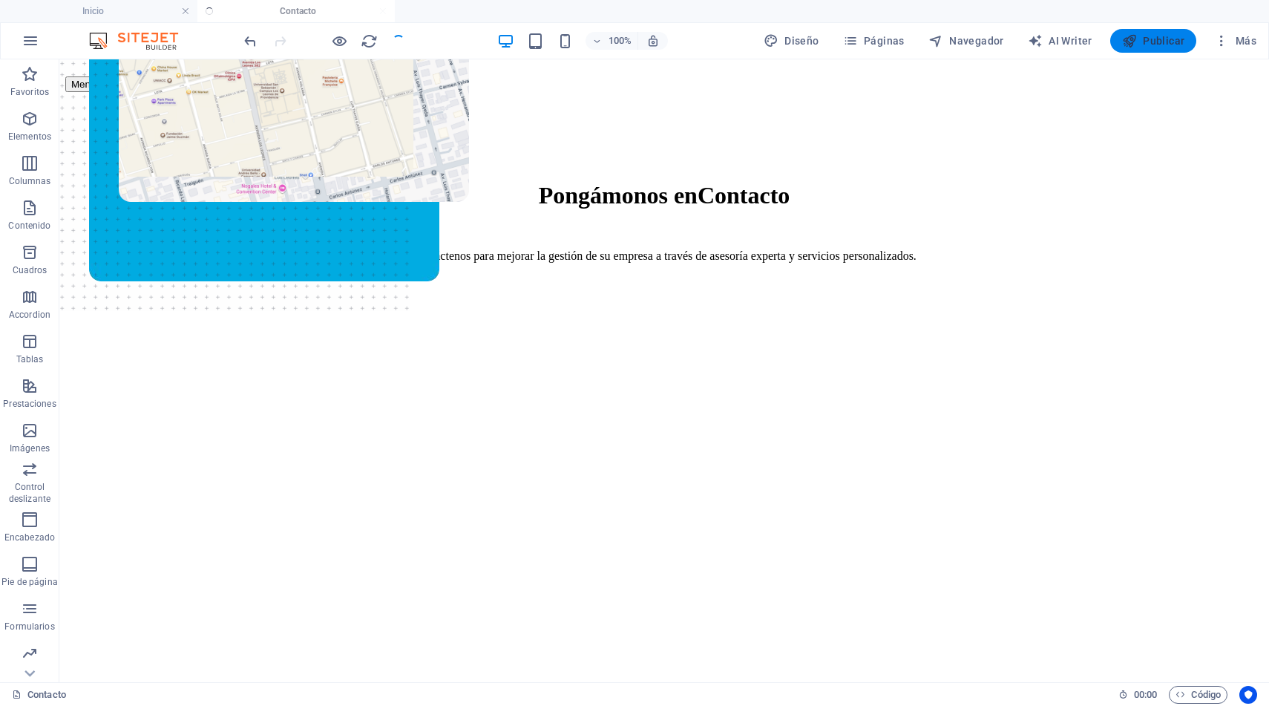
scroll to position [119, 0]
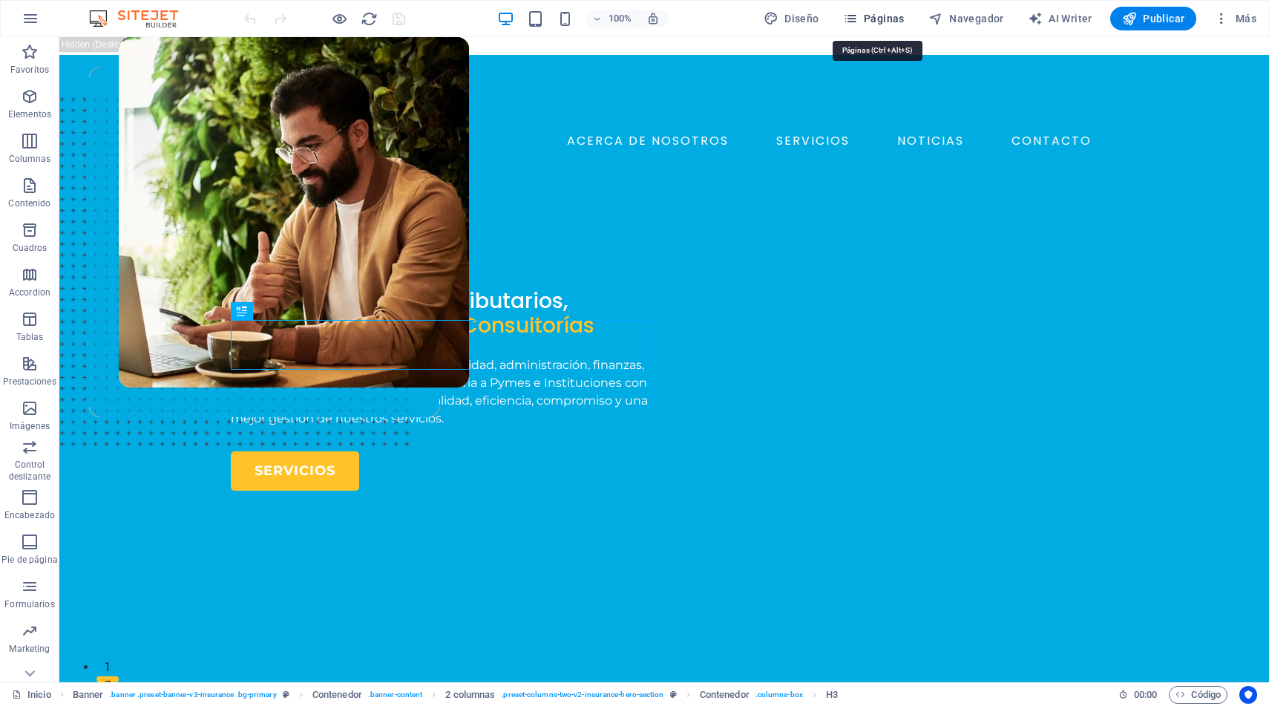
click at [883, 23] on span "Páginas" at bounding box center [874, 18] width 62 height 15
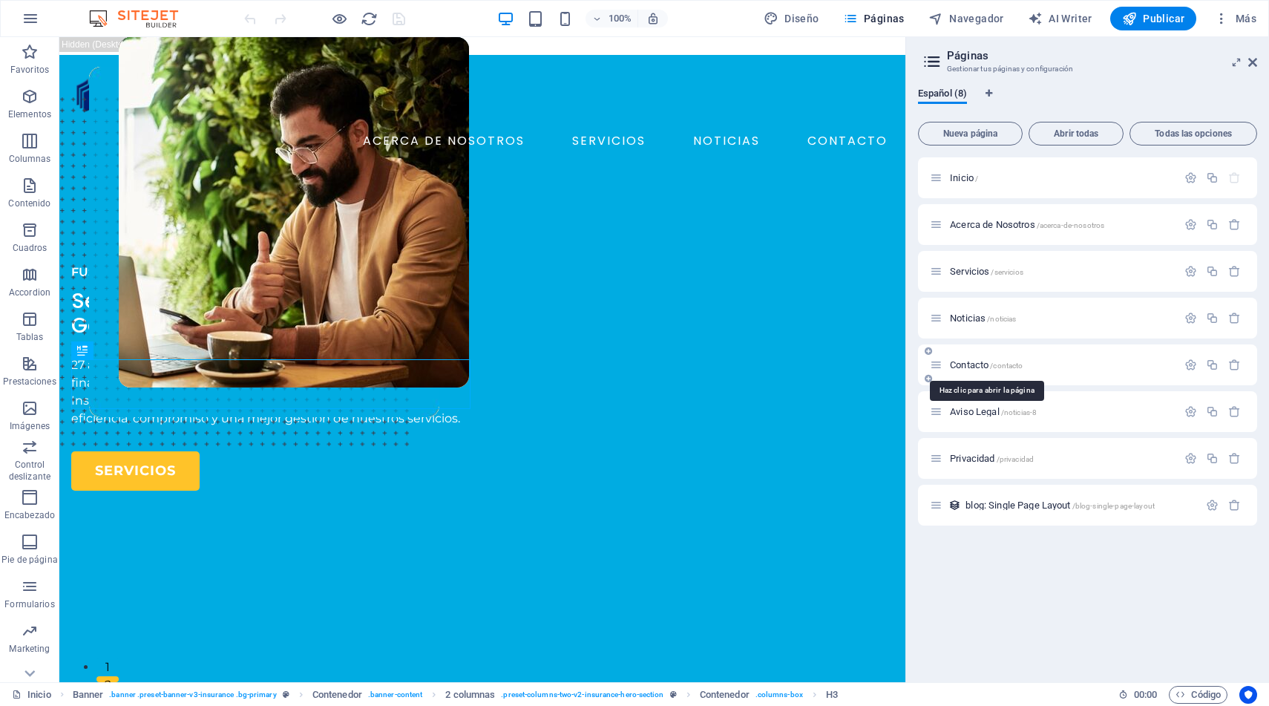
click at [973, 367] on span "Contacto /contacto" at bounding box center [986, 364] width 73 height 11
click at [973, 367] on div "Contacto /contacto" at bounding box center [1087, 364] width 339 height 41
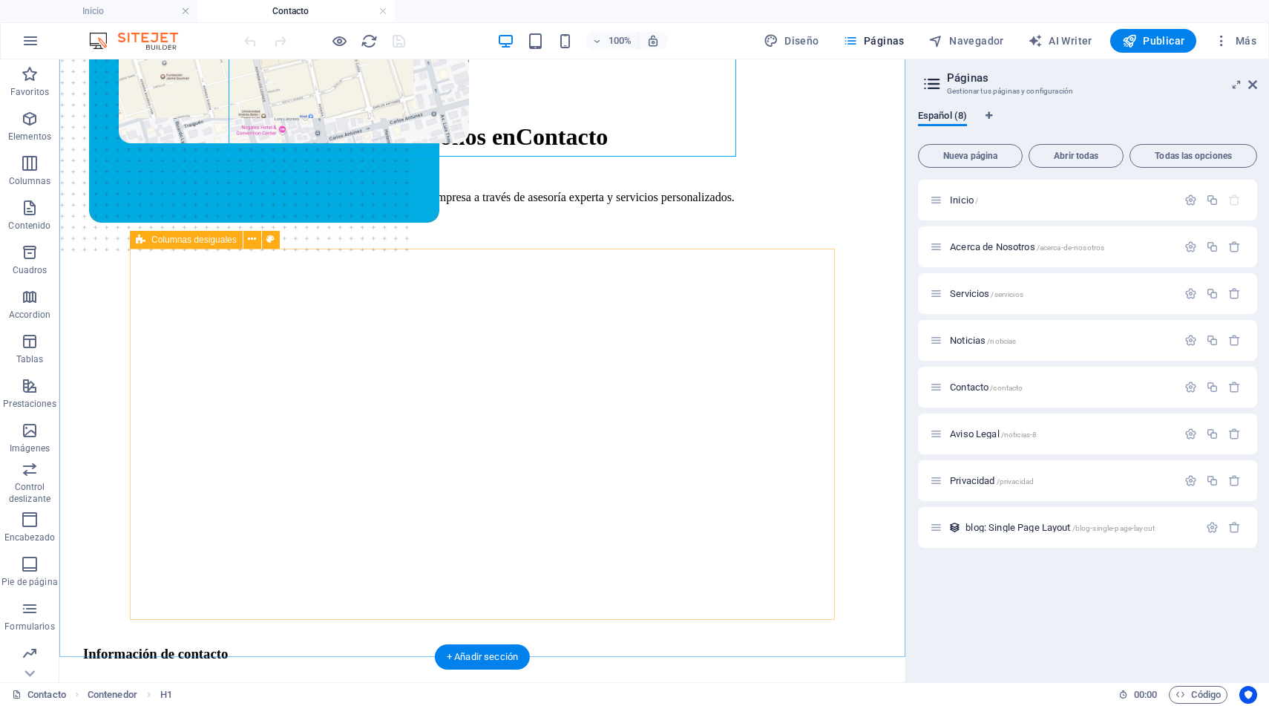
scroll to position [242, 0]
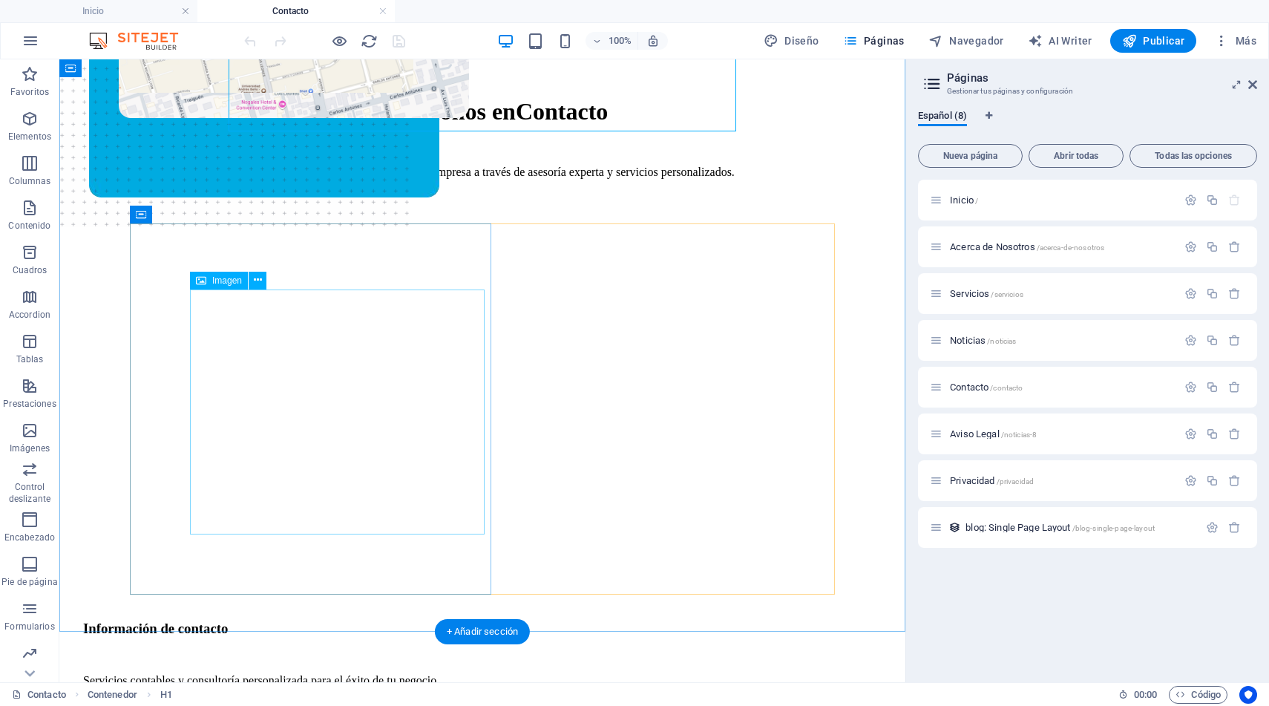
click at [409, 372] on figure at bounding box center [266, 132] width 295 height 498
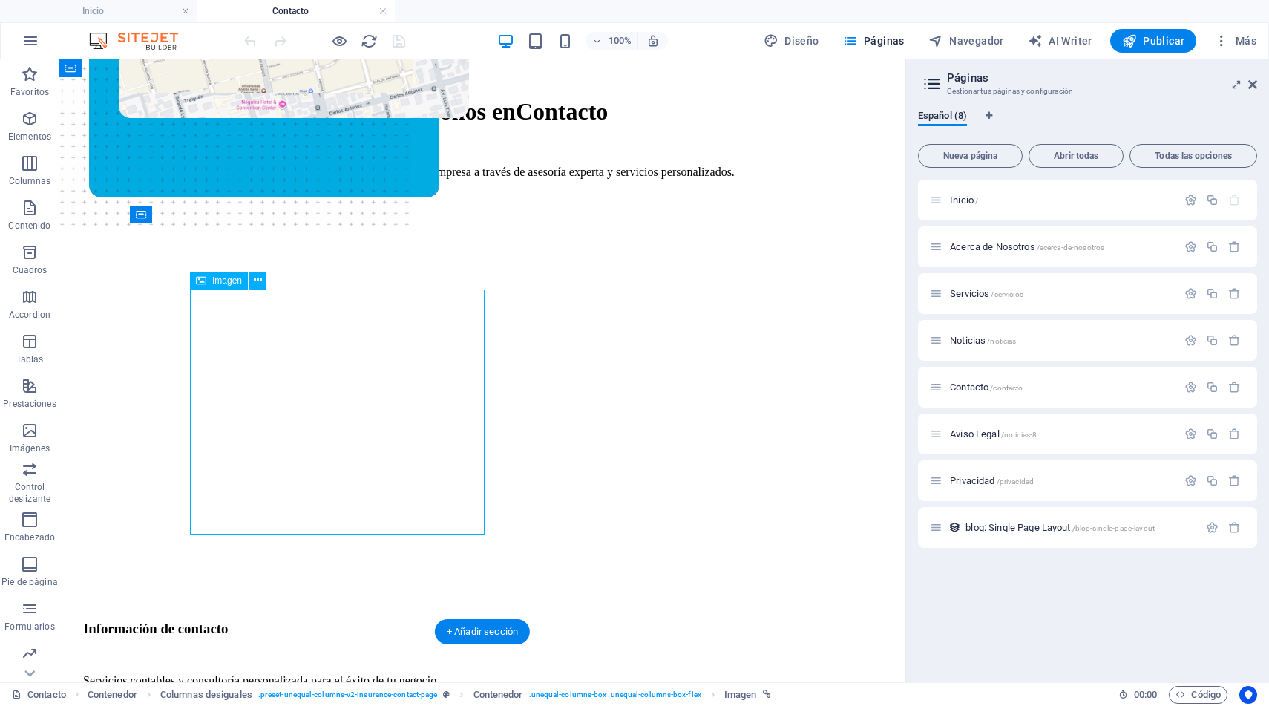
click at [396, 372] on figure at bounding box center [266, 132] width 295 height 498
select select "px"
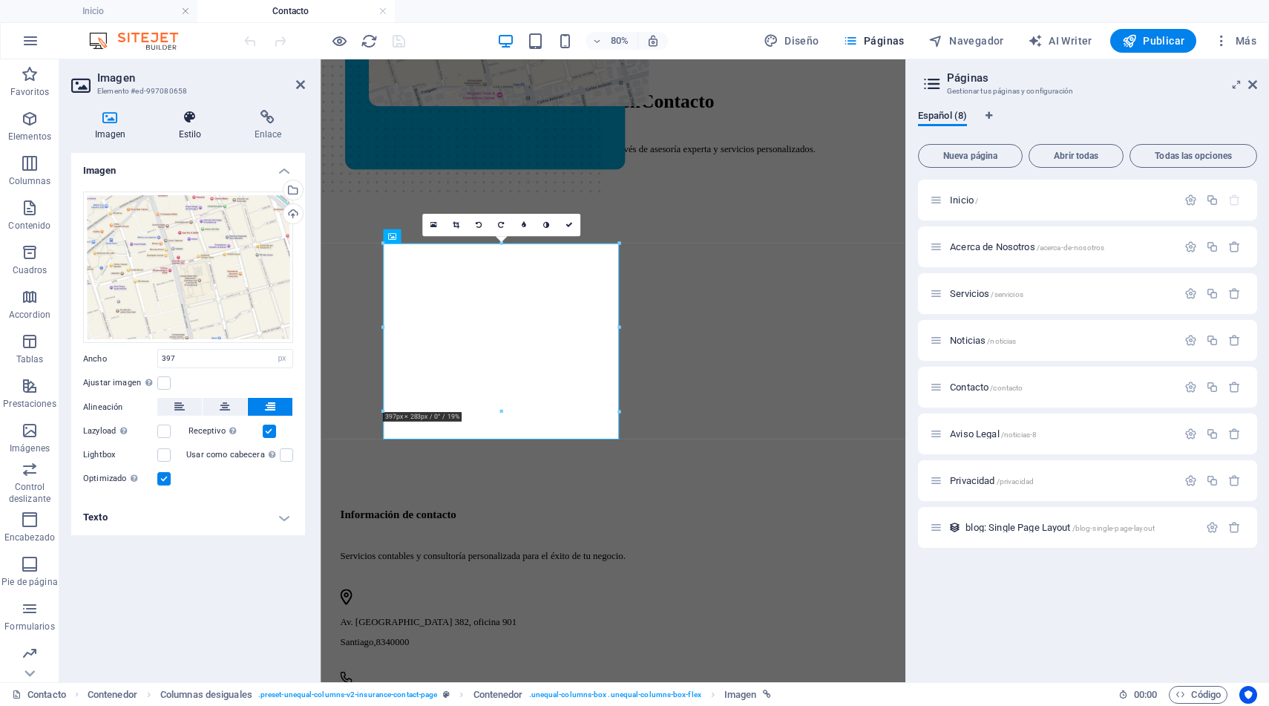
click at [192, 123] on icon at bounding box center [190, 117] width 70 height 15
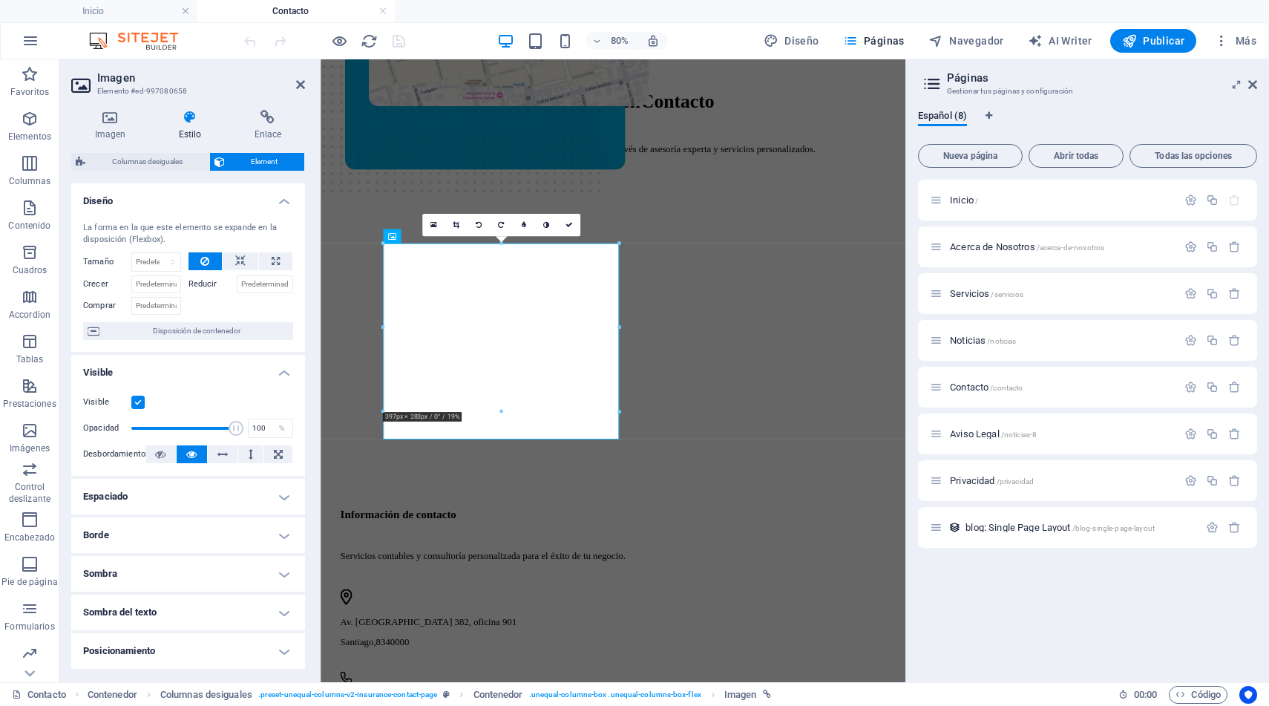
scroll to position [152, 0]
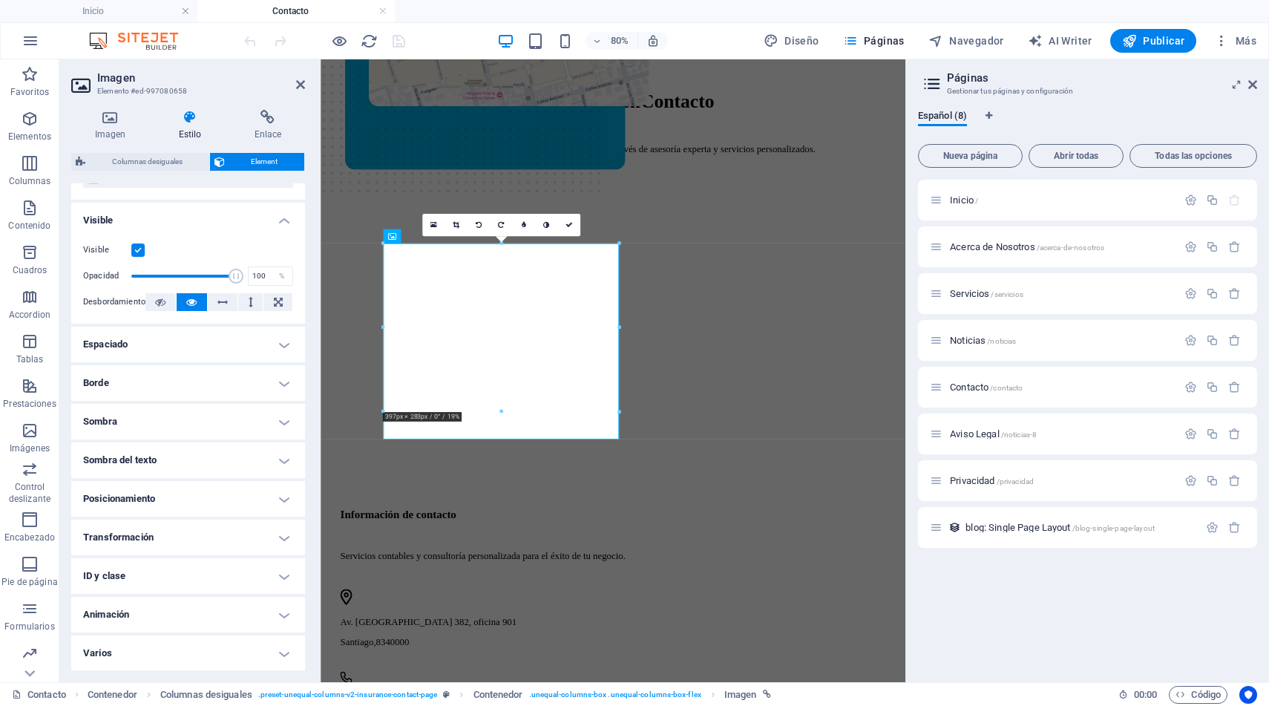
click at [158, 499] on h4 "Posicionamiento" at bounding box center [188, 499] width 234 height 36
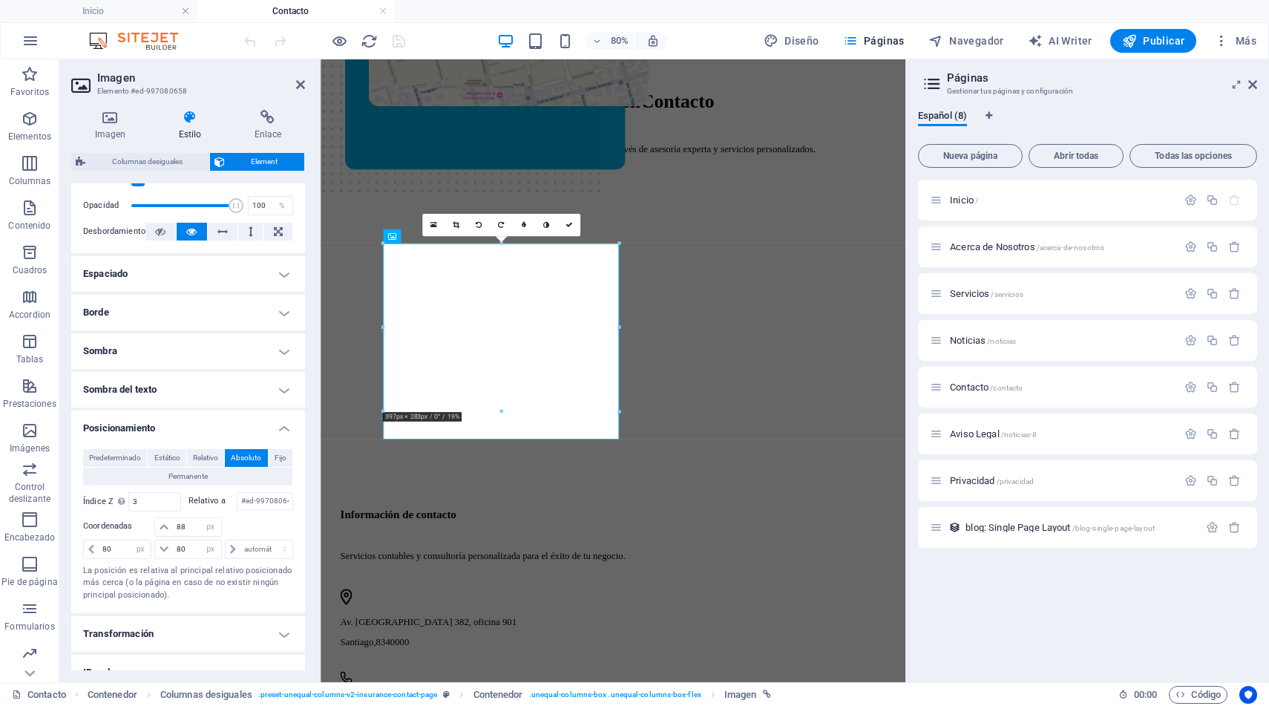
scroll to position [230, 0]
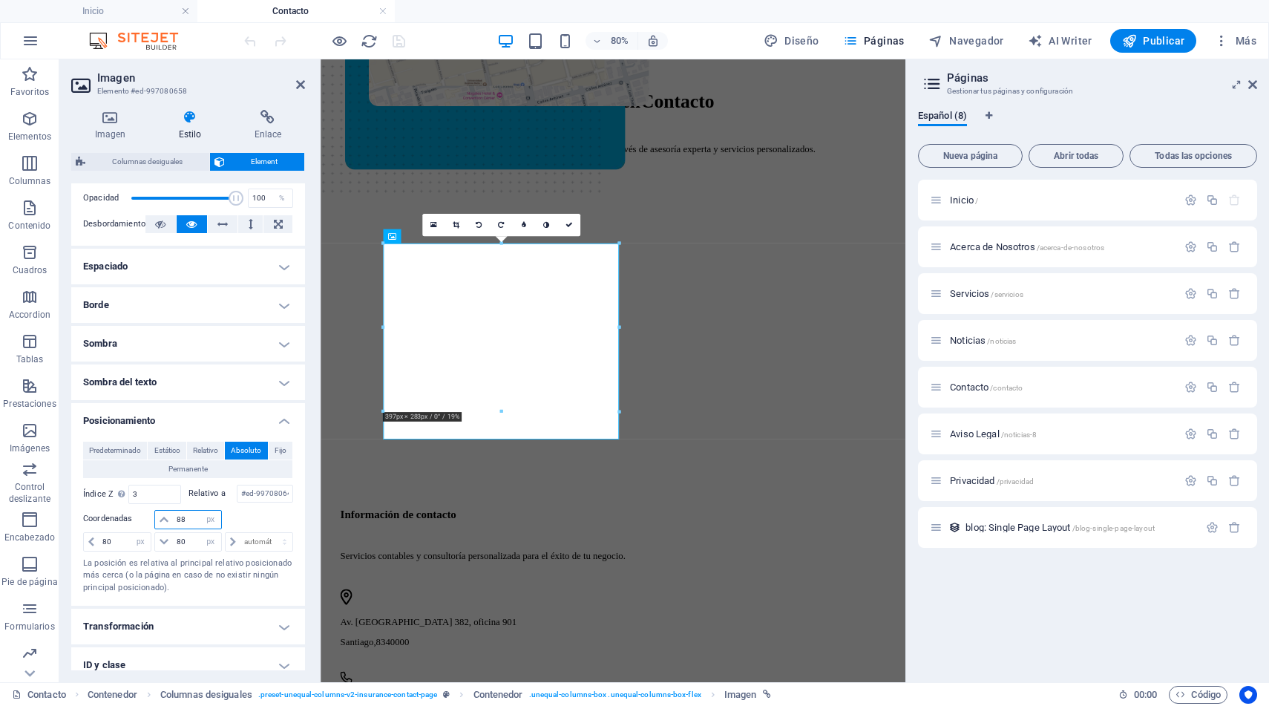
drag, startPoint x: 190, startPoint y: 518, endPoint x: 167, endPoint y: 514, distance: 23.3
click at [167, 514] on div "88 automático px rem % em" at bounding box center [187, 519] width 67 height 19
drag, startPoint x: 190, startPoint y: 522, endPoint x: 152, endPoint y: 517, distance: 38.1
click at [153, 517] on div "95 automático px rem % em" at bounding box center [188, 520] width 70 height 21
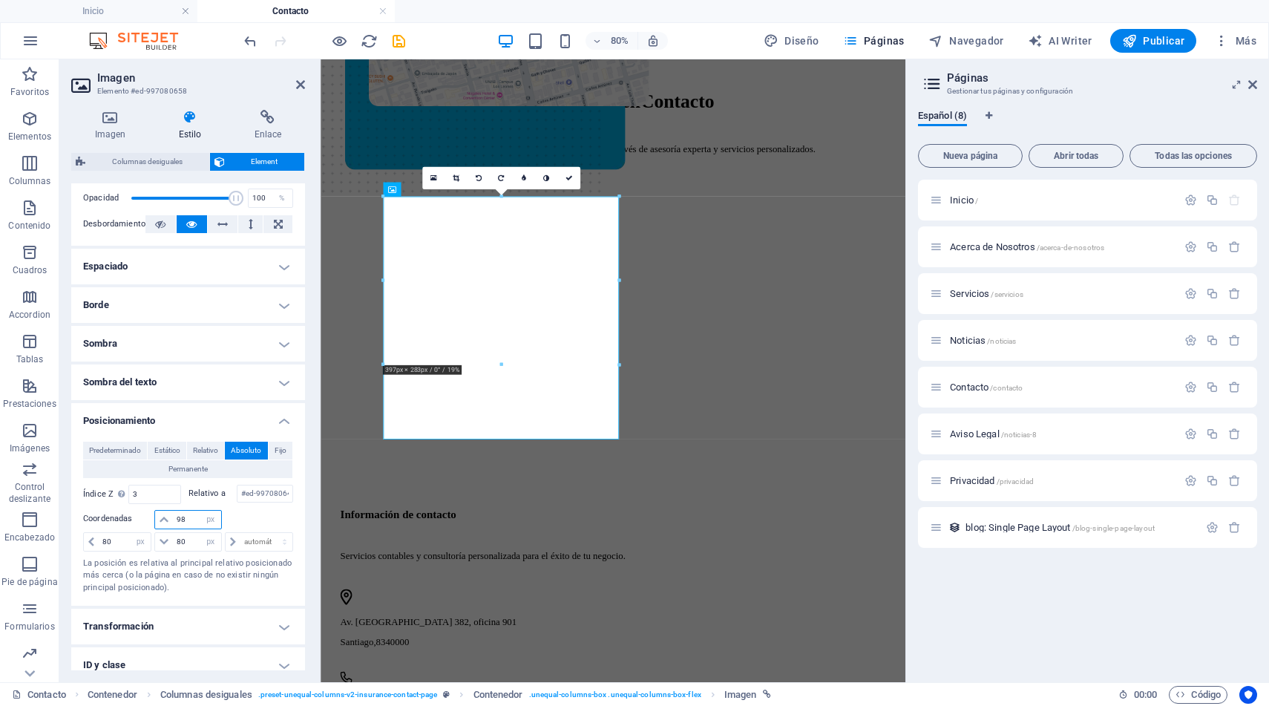
type input "98"
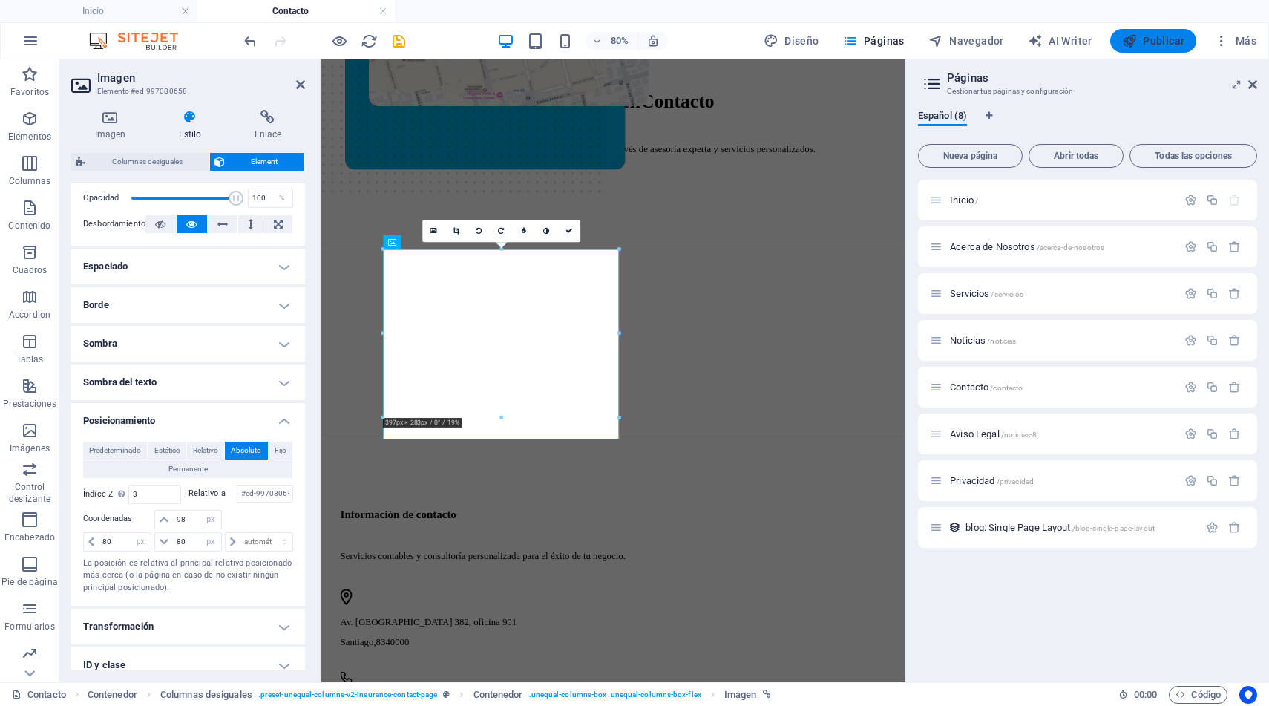
click at [1145, 44] on span "Publicar" at bounding box center [1154, 40] width 63 height 15
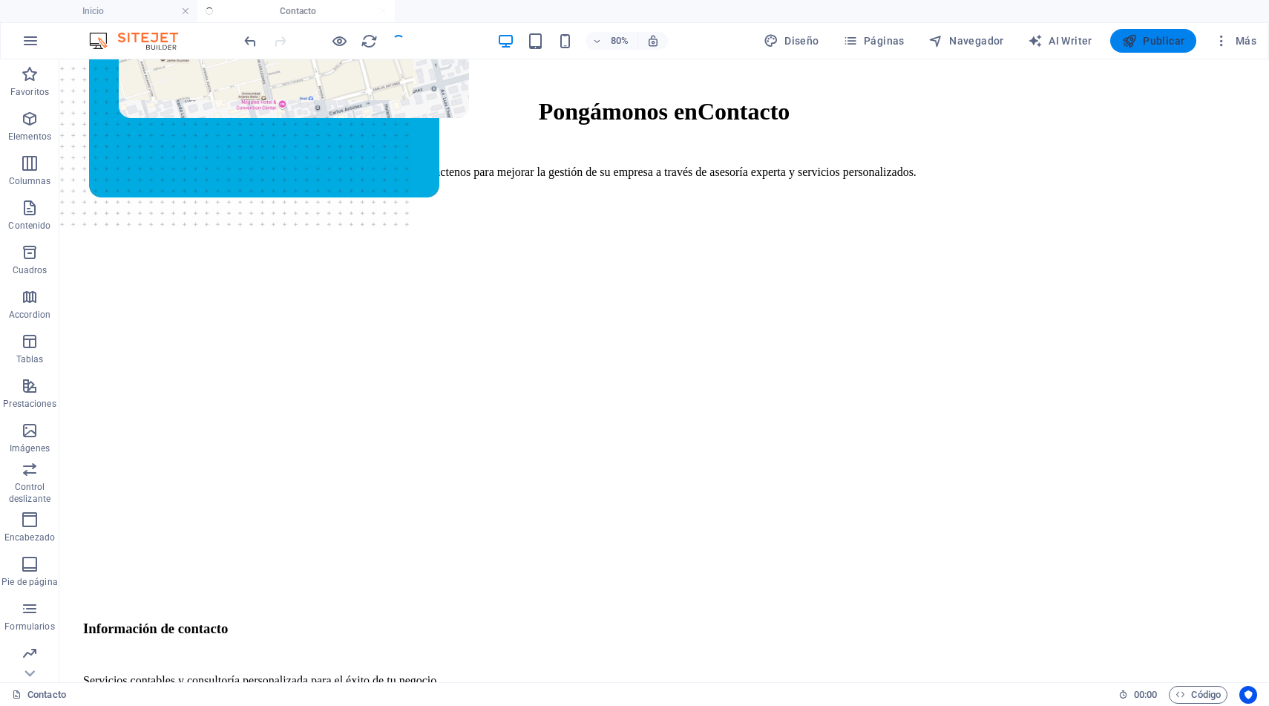
scroll to position [203, 0]
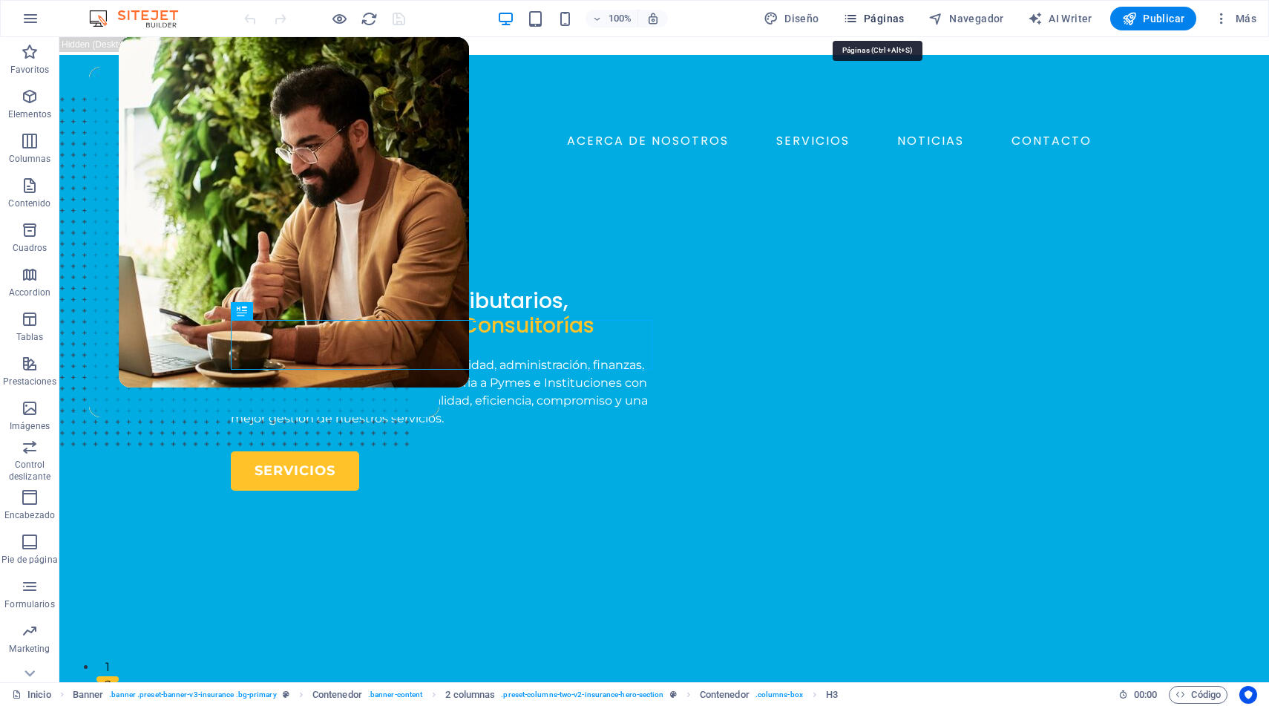
click at [890, 18] on span "Páginas" at bounding box center [874, 18] width 62 height 15
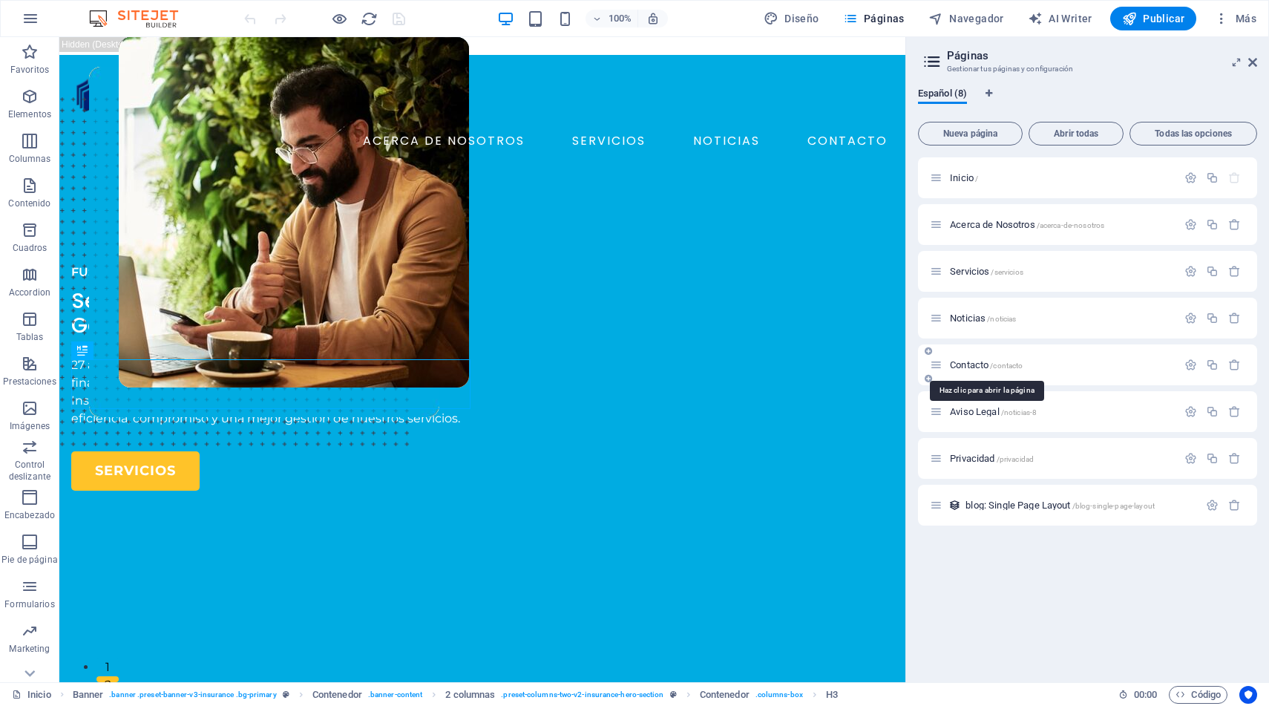
click at [961, 364] on span "Contacto /contacto" at bounding box center [986, 364] width 73 height 11
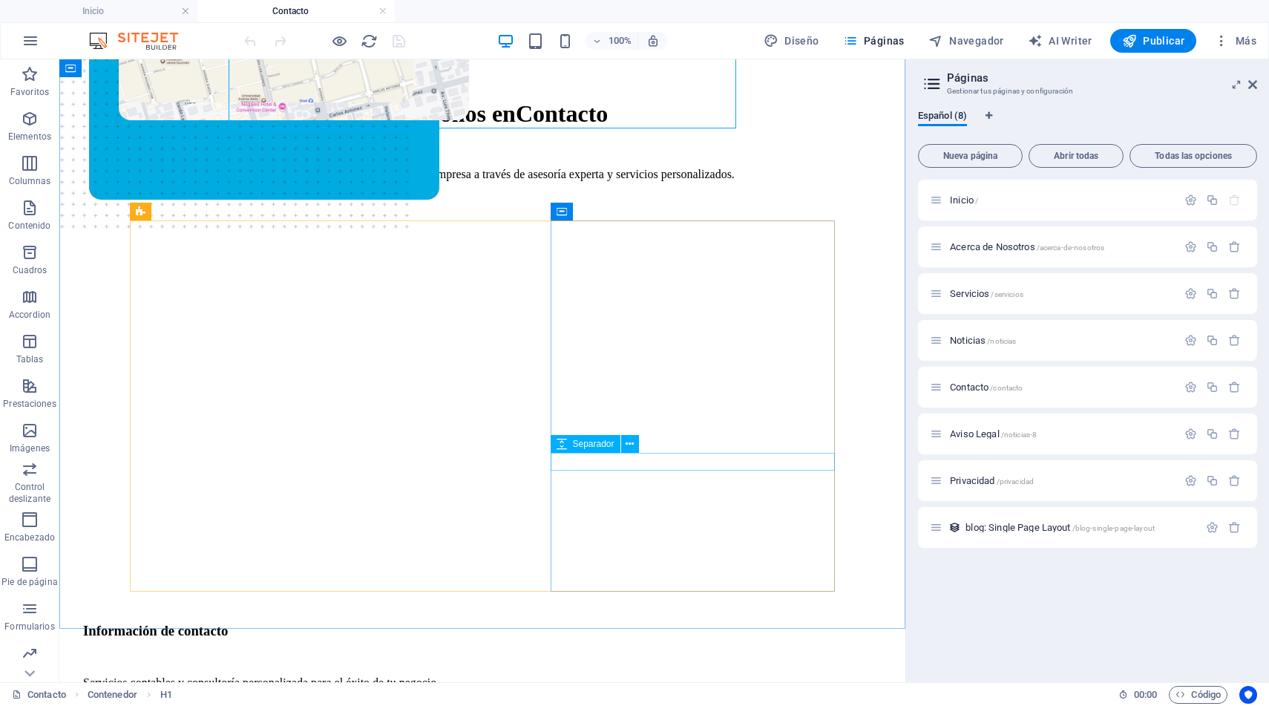
scroll to position [251, 0]
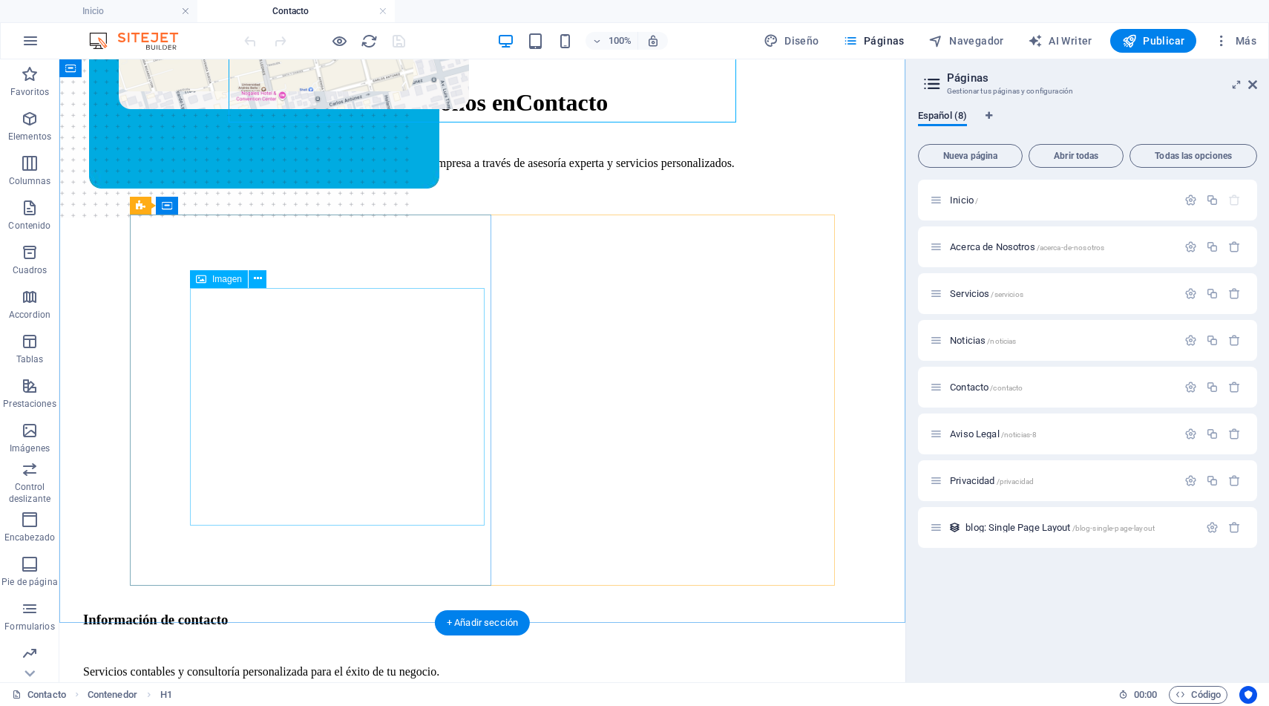
click at [414, 372] on figure at bounding box center [266, 126] width 295 height 491
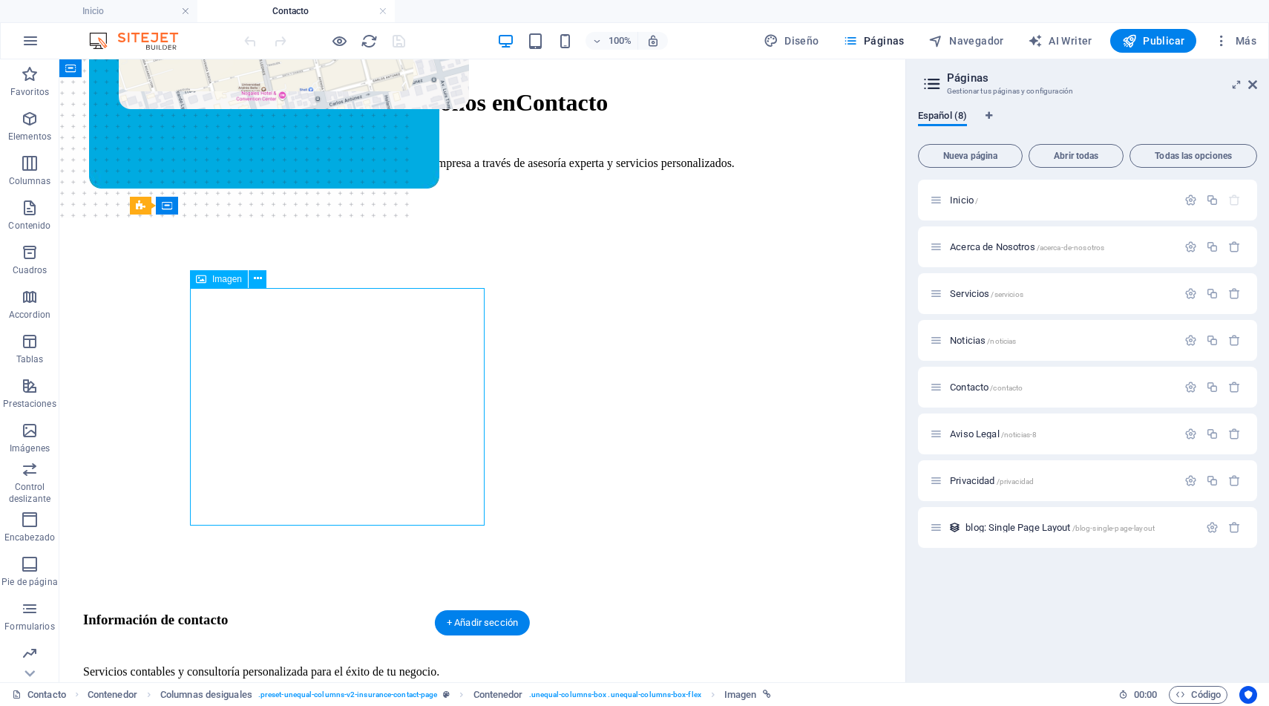
click at [414, 372] on figure at bounding box center [266, 126] width 295 height 491
select select "px"
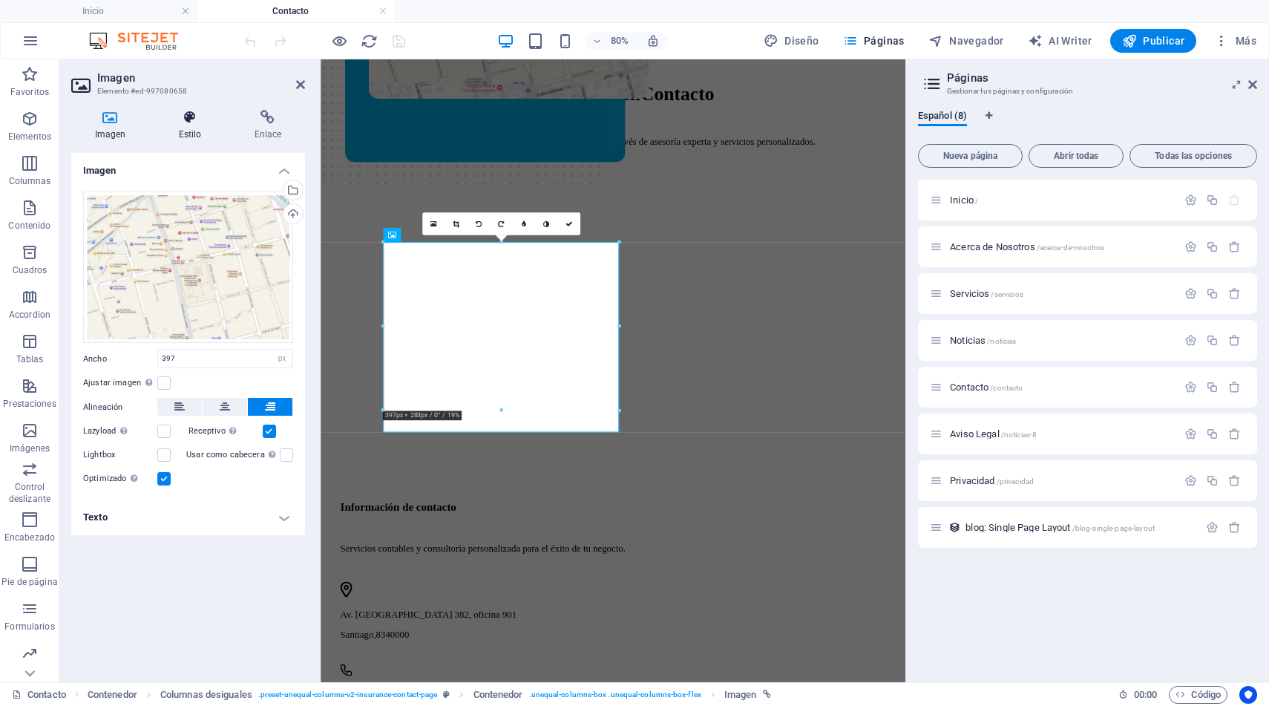
click at [192, 128] on h4 "Estilo" at bounding box center [193, 125] width 76 height 31
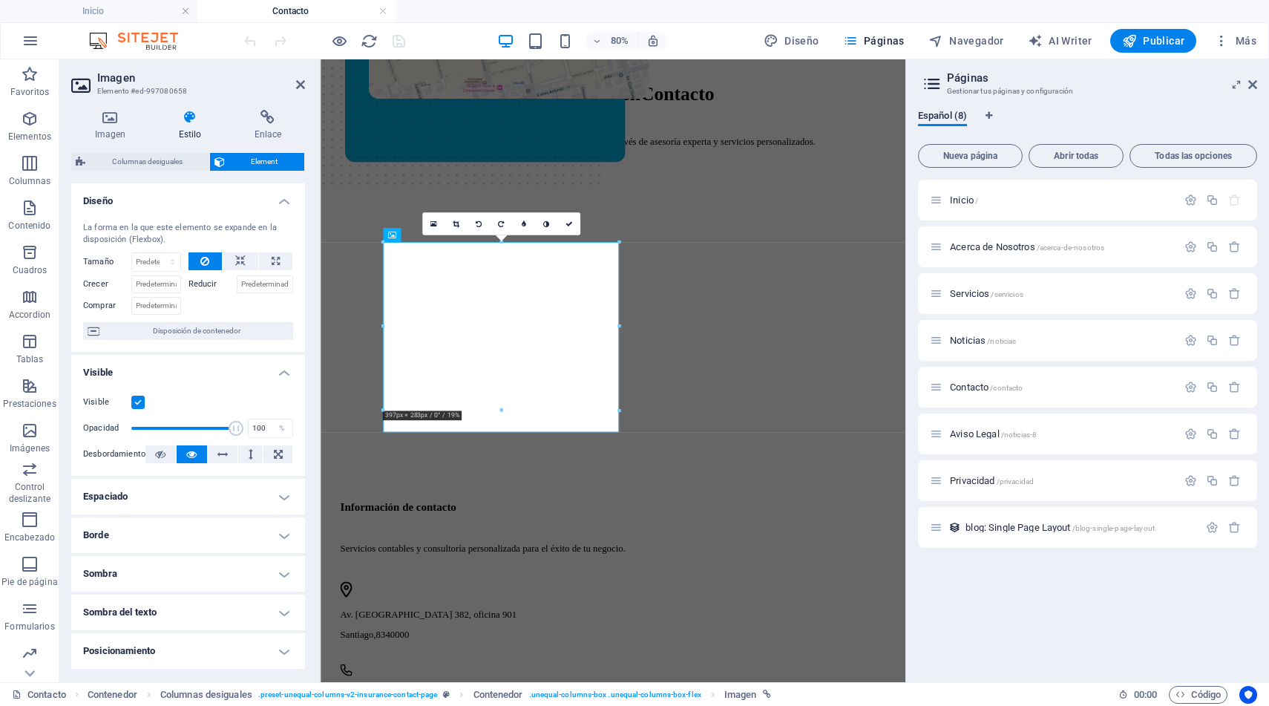
scroll to position [152, 0]
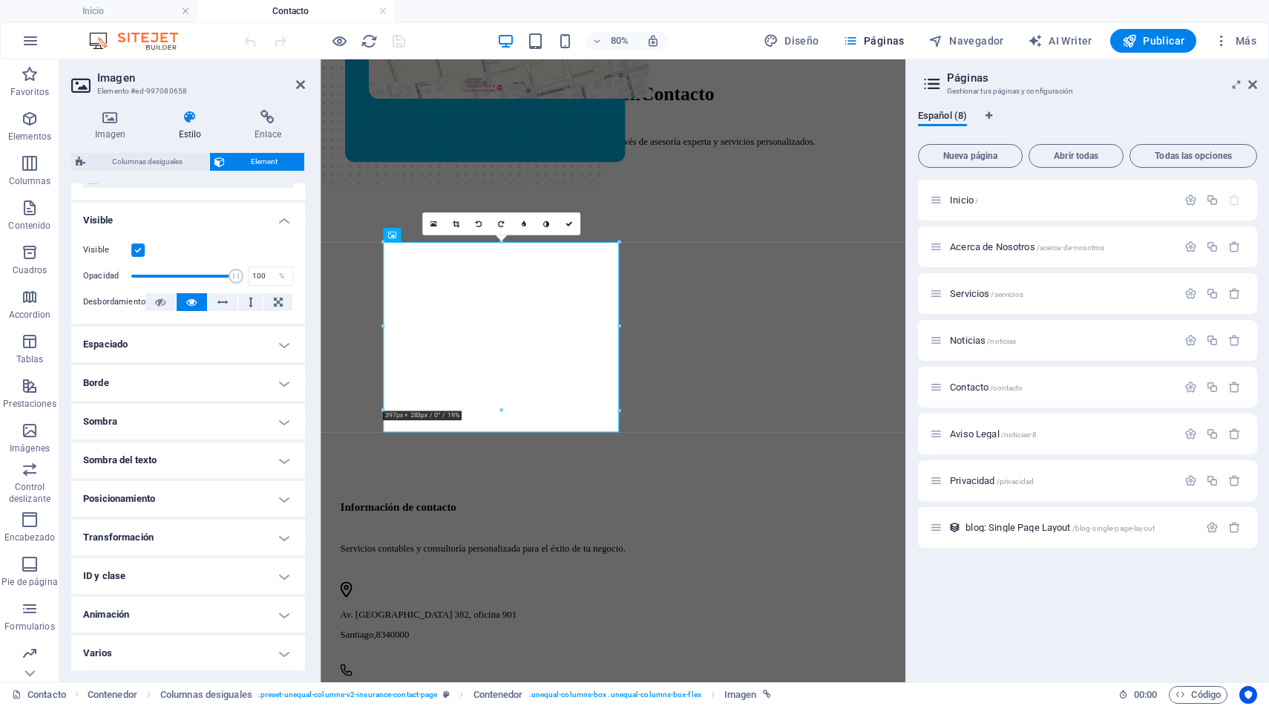
click at [151, 507] on h4 "Posicionamiento" at bounding box center [188, 499] width 234 height 36
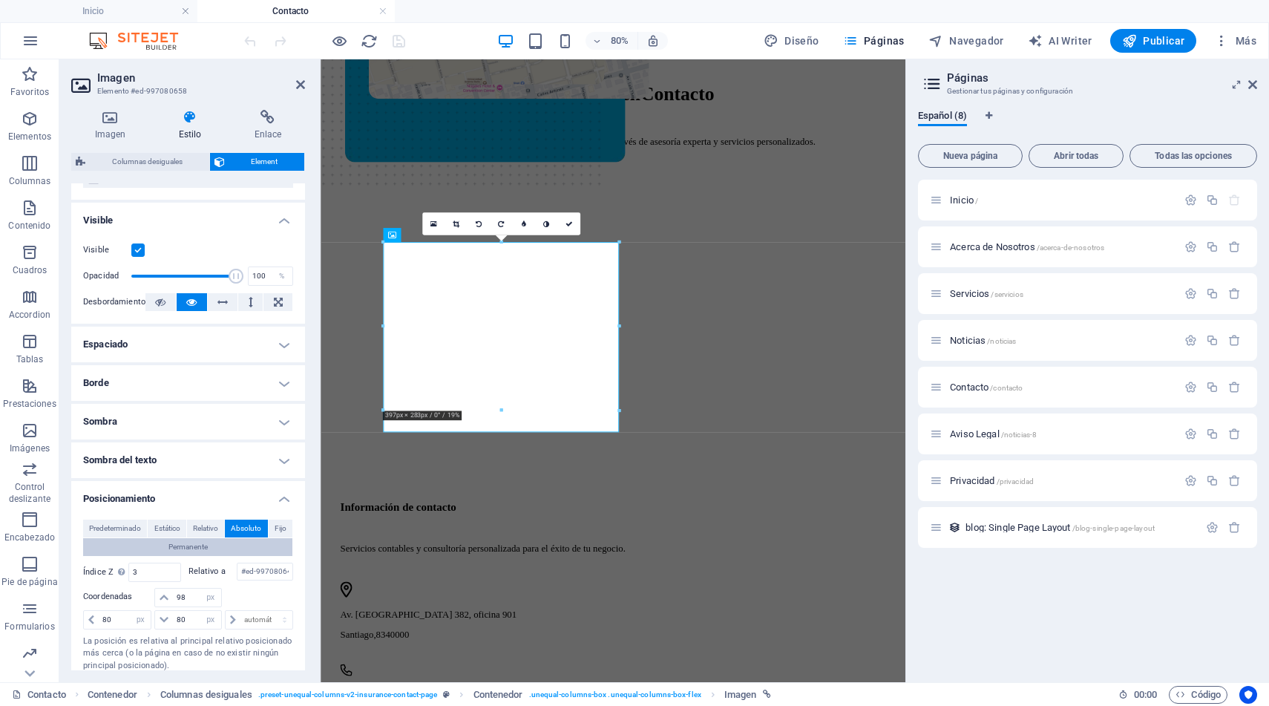
scroll to position [320, 0]
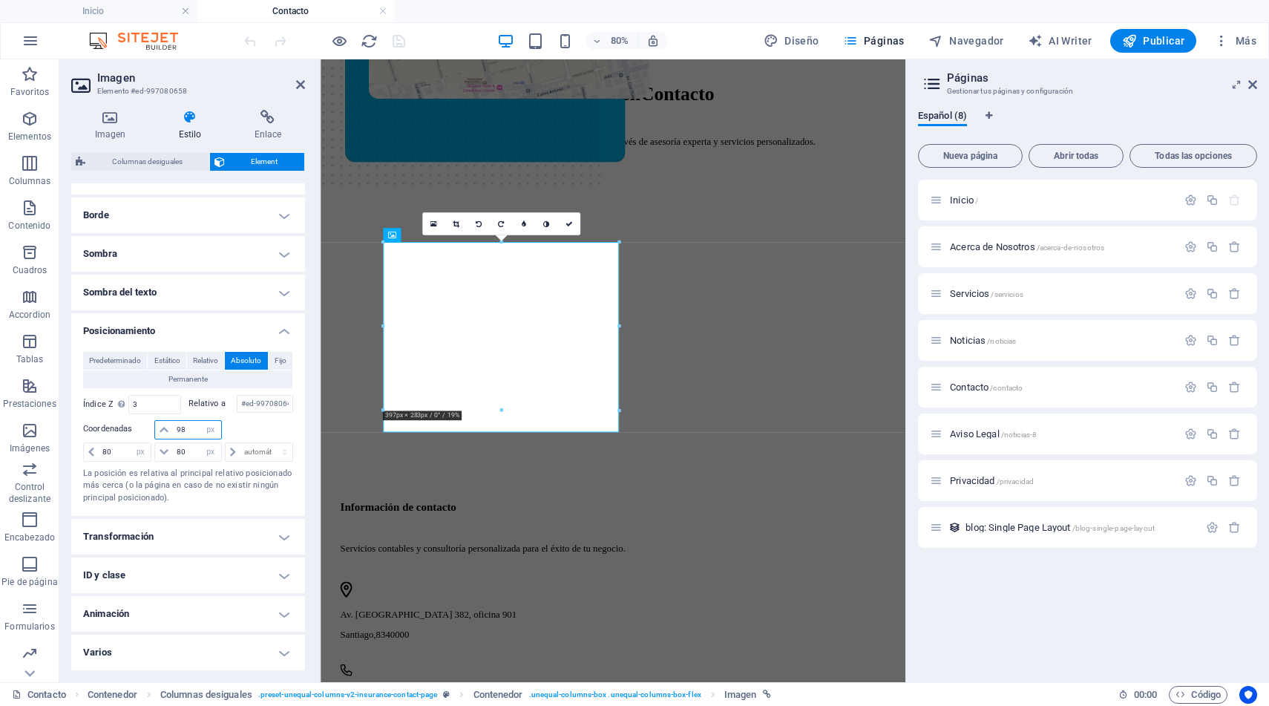
drag, startPoint x: 186, startPoint y: 429, endPoint x: 172, endPoint y: 429, distance: 14.1
click at [173, 429] on input "98" at bounding box center [197, 430] width 48 height 18
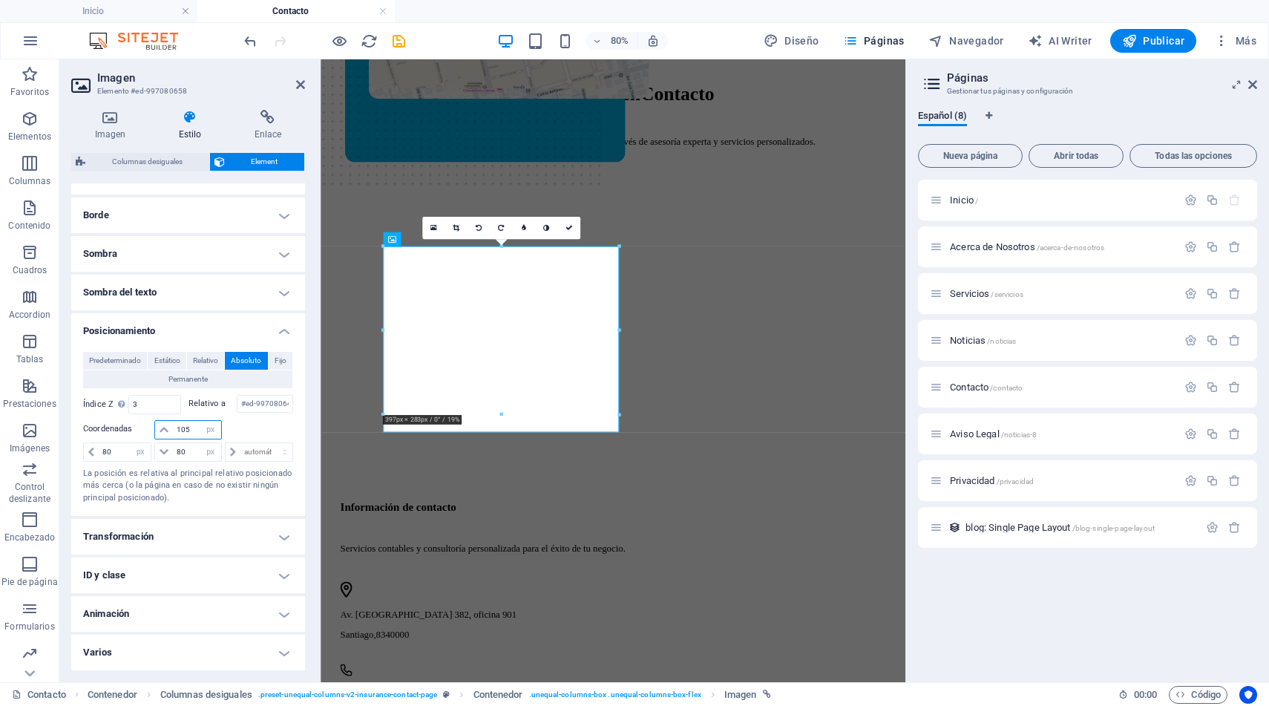
drag, startPoint x: 194, startPoint y: 433, endPoint x: 150, endPoint y: 431, distance: 43.9
click at [150, 431] on div "105 automático px rem % em" at bounding box center [188, 430] width 210 height 21
type input "115"
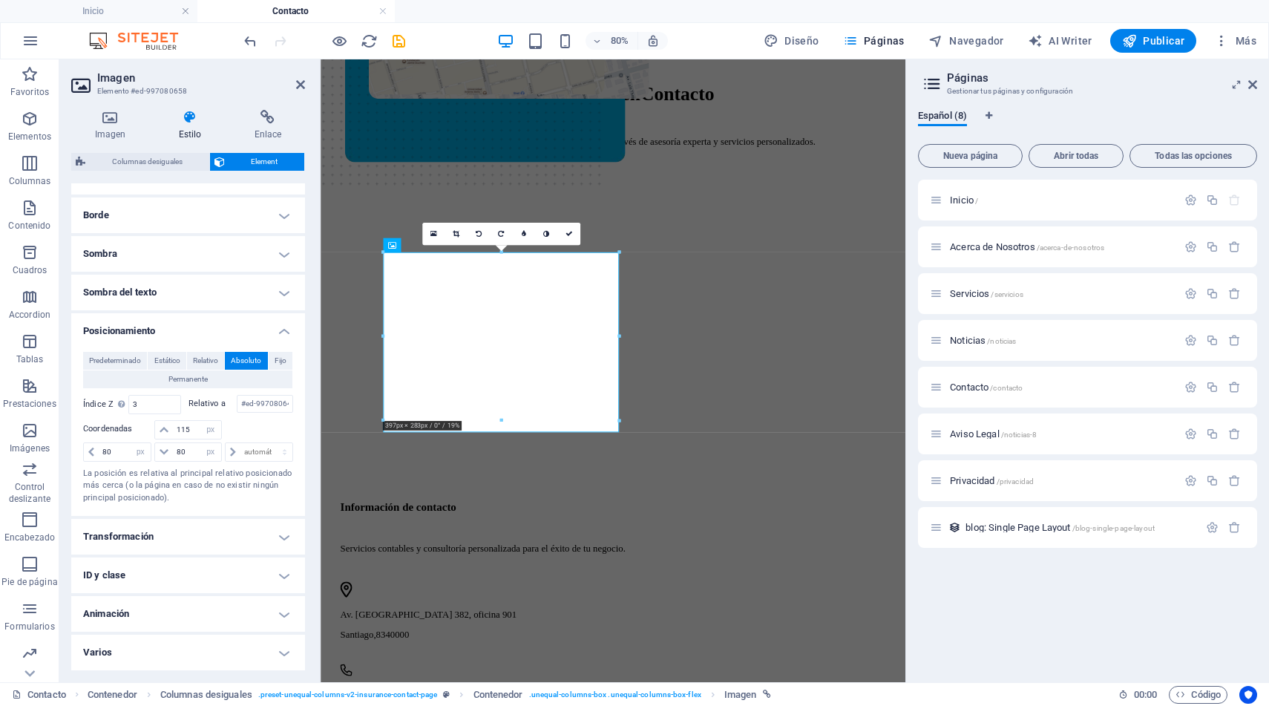
click at [1154, 27] on div "80% Diseño Páginas Navegador AI Writer Publicar Más" at bounding box center [635, 41] width 1268 height 36
click at [1154, 39] on span "Publicar" at bounding box center [1154, 40] width 63 height 15
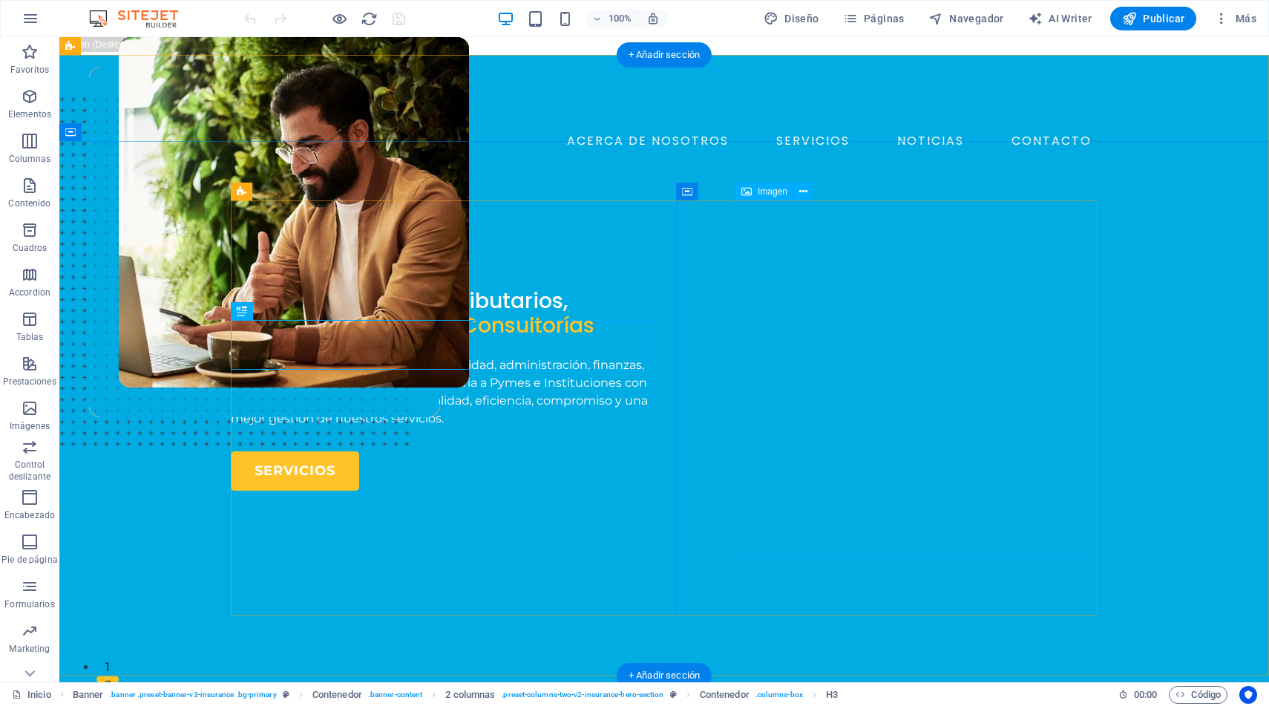
click at [469, 293] on figure at bounding box center [294, 330] width 350 height 586
click at [469, 316] on figure at bounding box center [294, 330] width 350 height 586
select select "px"
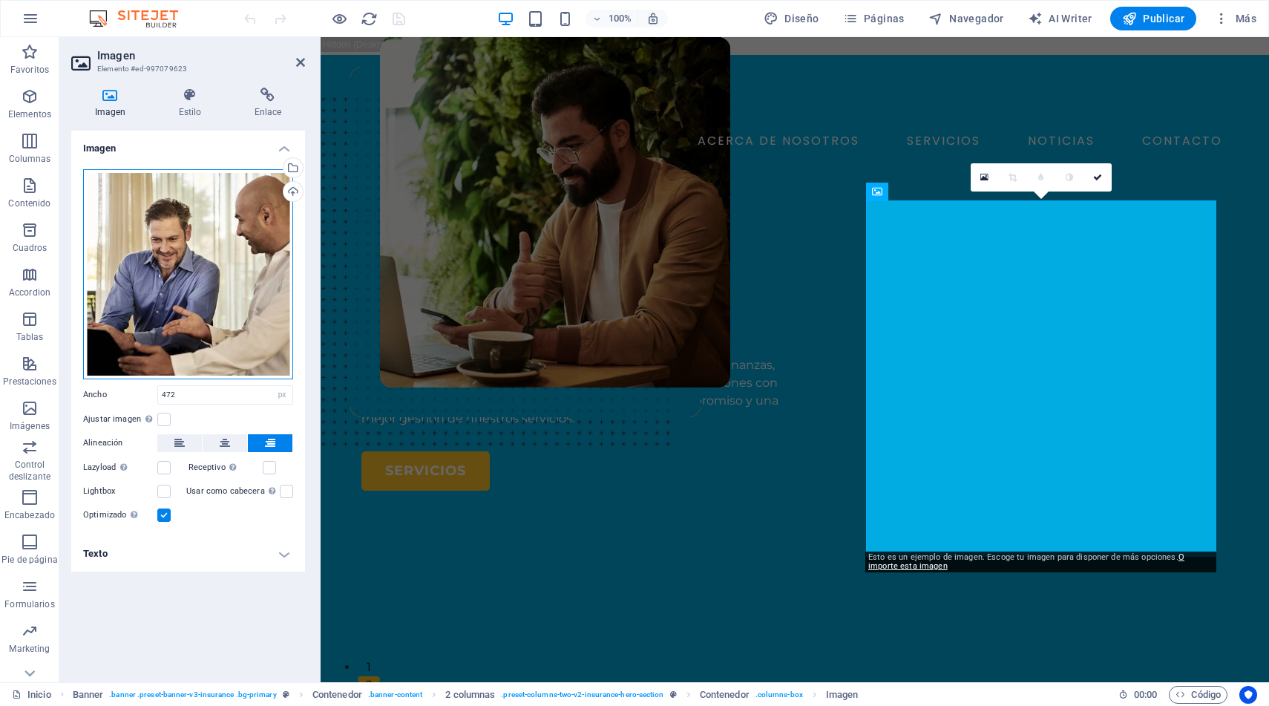
click at [227, 257] on div "Arrastra archivos aquí, haz clic para escoger archivos o selecciona archivos de…" at bounding box center [188, 274] width 210 height 210
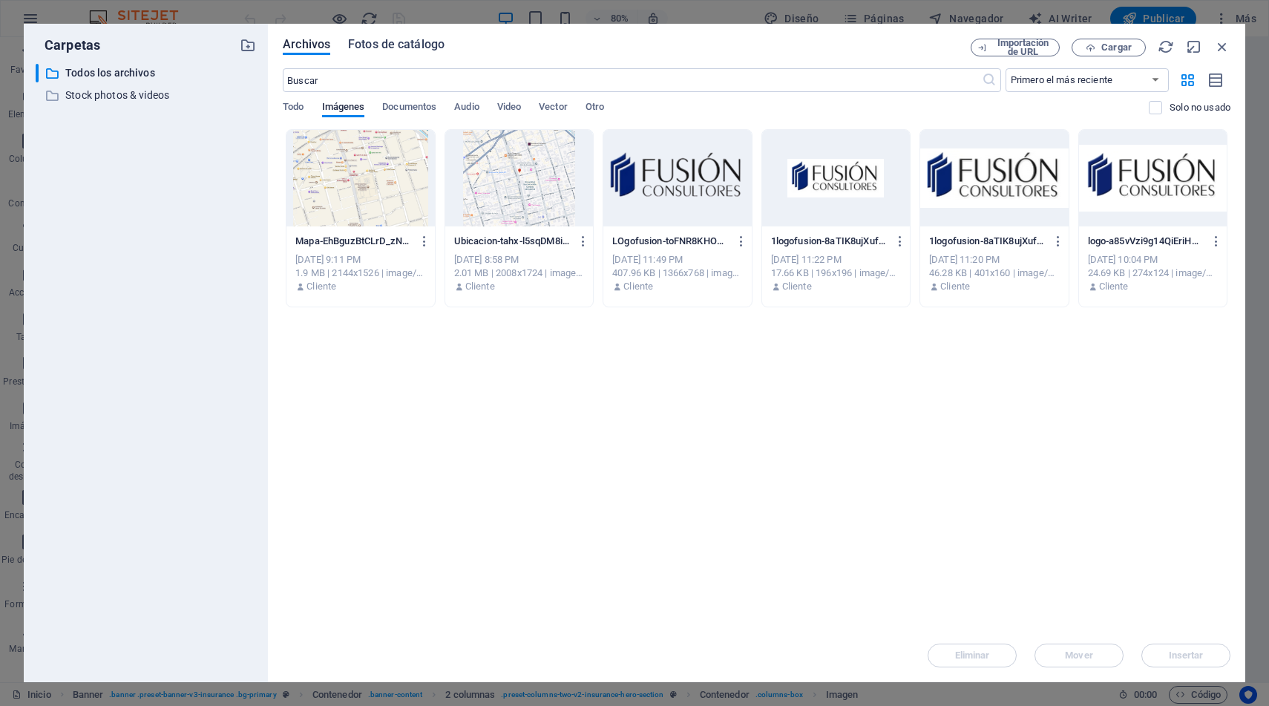
click at [395, 52] on span "Fotos de catálogo" at bounding box center [396, 45] width 97 height 18
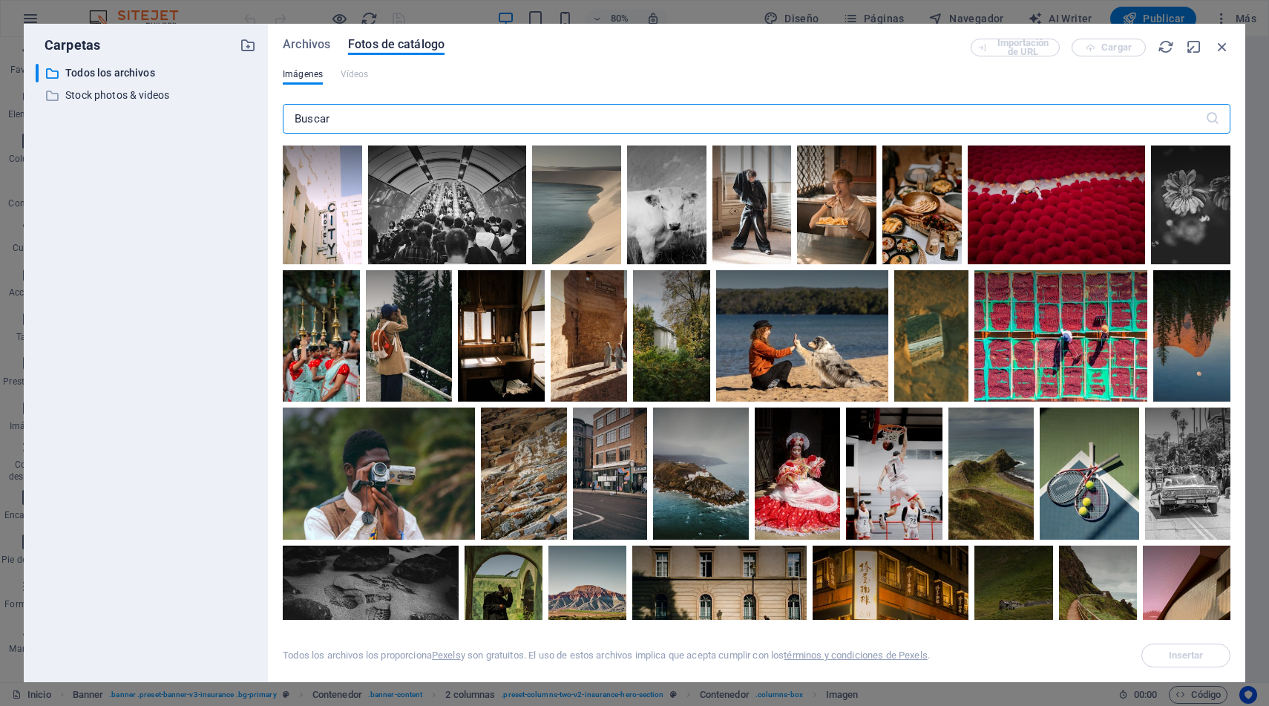
click at [419, 118] on input "text" at bounding box center [744, 119] width 923 height 30
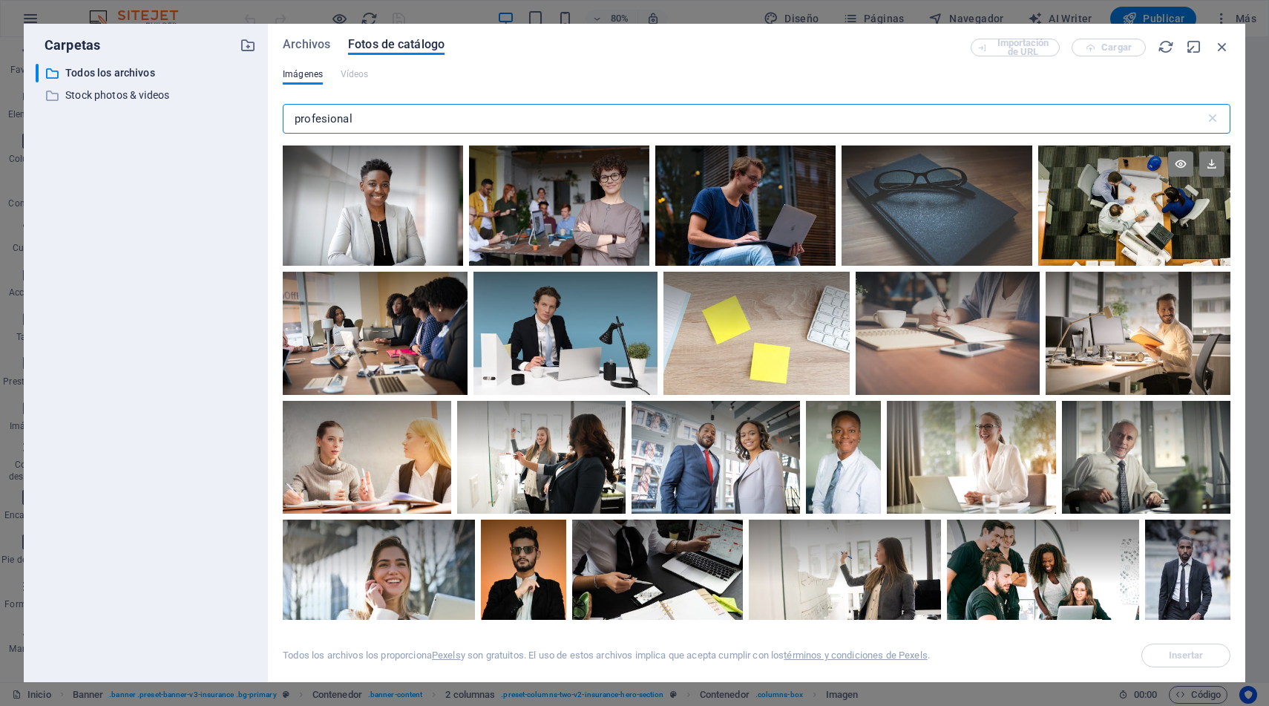
type input "profesional"
click at [1123, 210] on div at bounding box center [1135, 206] width 192 height 120
click at [1123, 210] on div at bounding box center [1135, 236] width 192 height 60
click at [1123, 210] on div at bounding box center [1135, 206] width 192 height 120
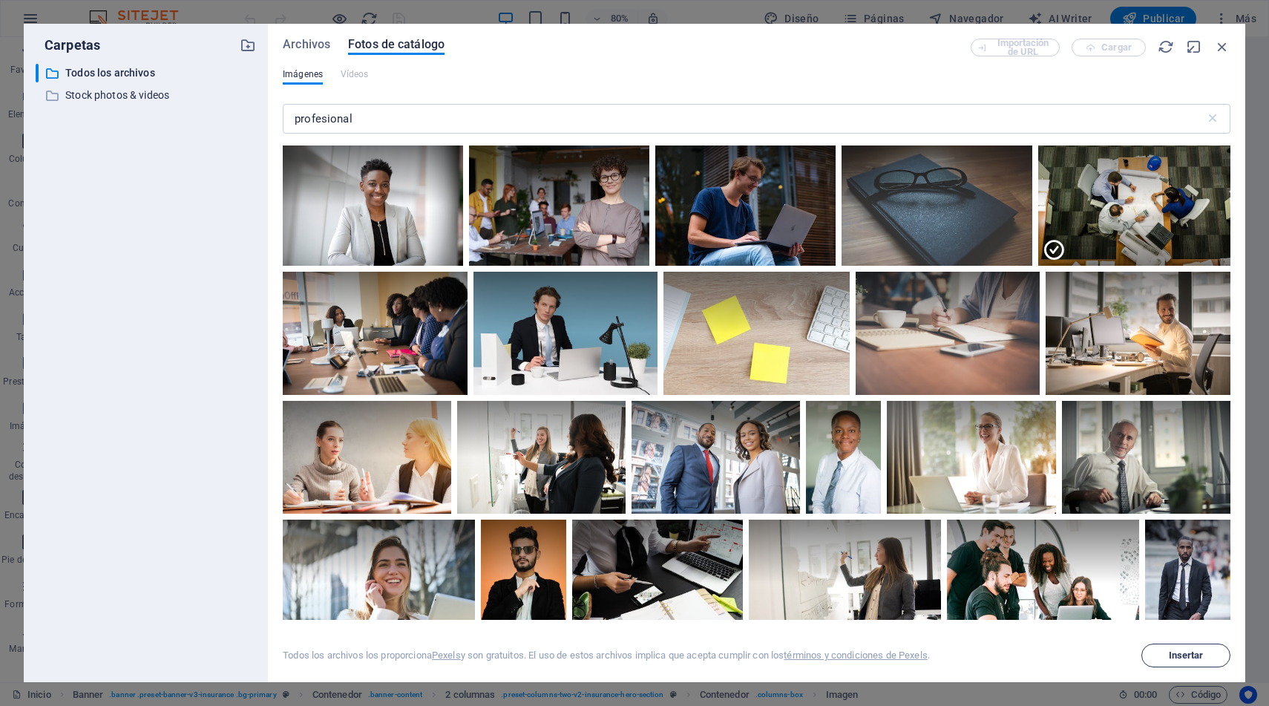
click at [1186, 659] on span "Insertar" at bounding box center [1186, 655] width 35 height 9
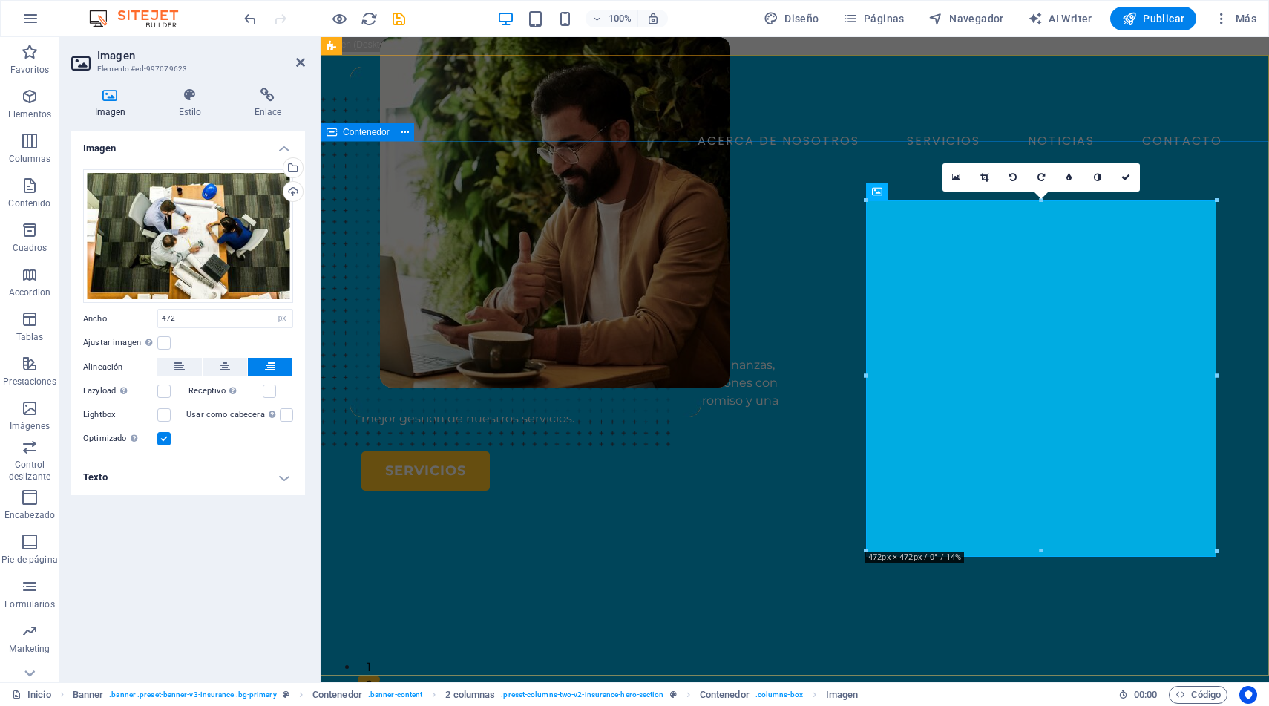
click at [755, 204] on div "FUSION CONSULTORES Servicios Contables, Tributarios, Gestión de Personas y Cons…" at bounding box center [795, 591] width 949 height 774
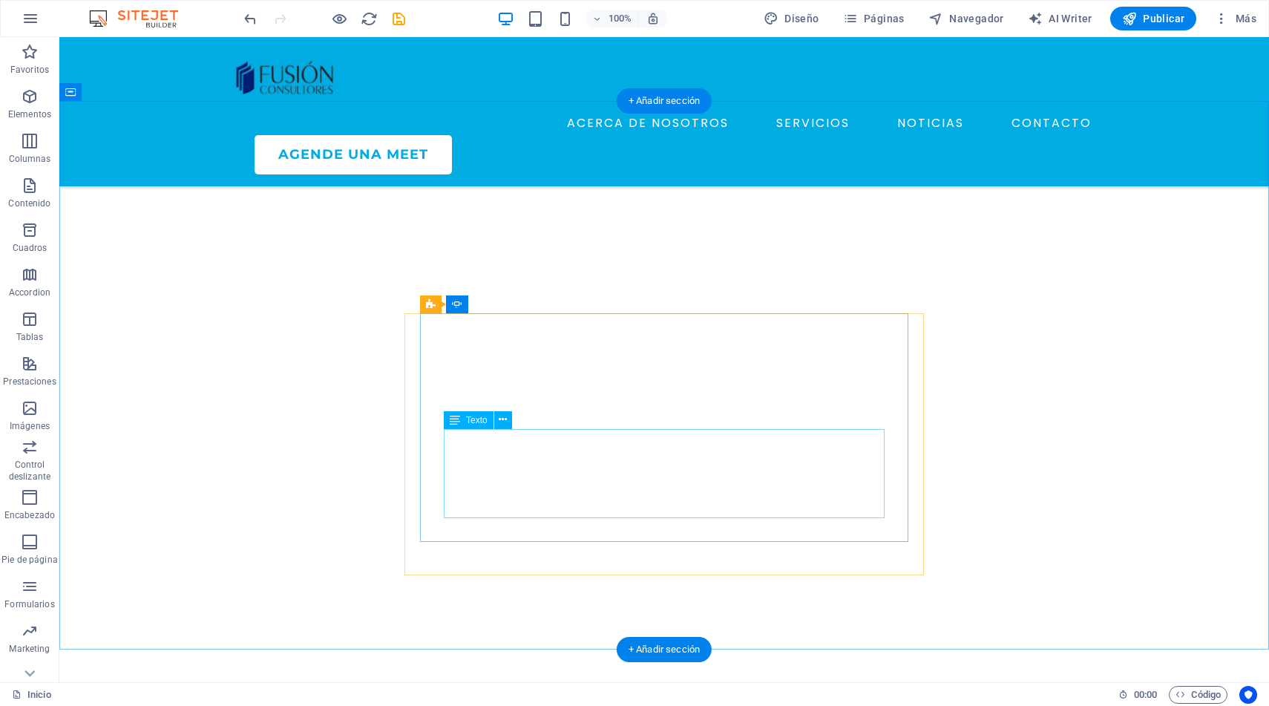
scroll to position [4020, 0]
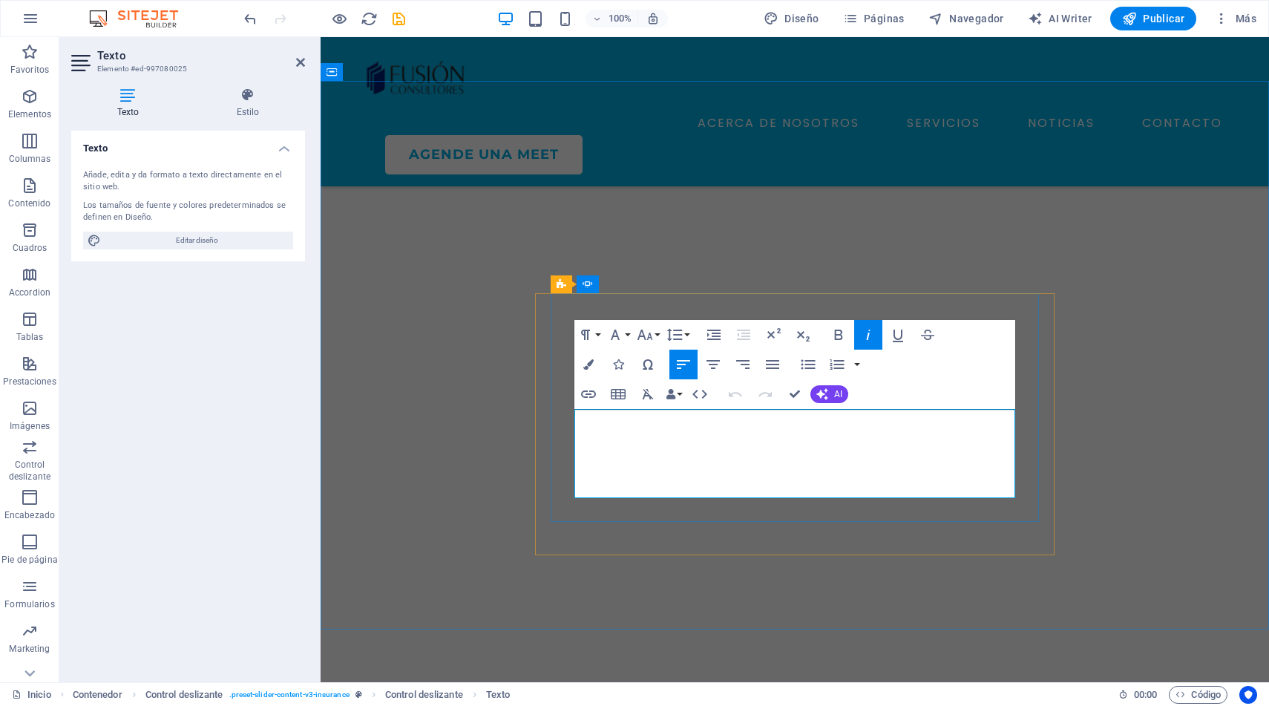
click at [825, 395] on icon "button" at bounding box center [823, 394] width 12 height 12
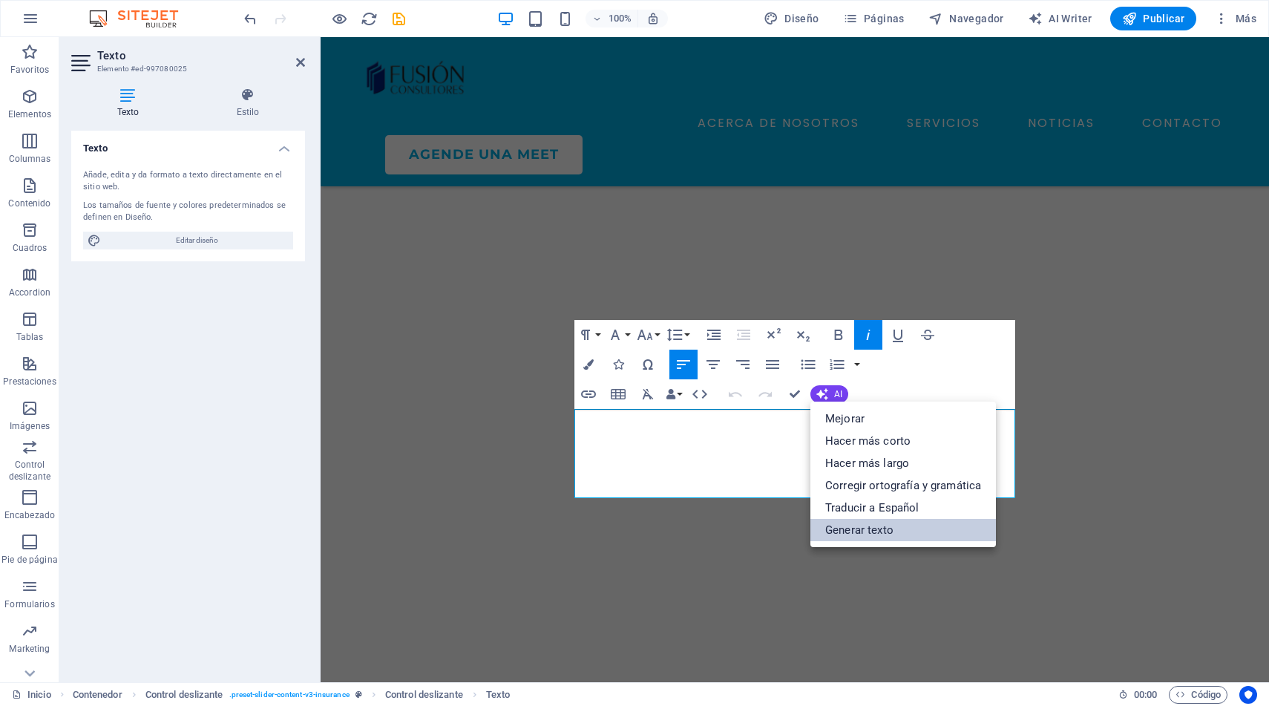
click at [864, 532] on link "Generar texto" at bounding box center [904, 530] width 186 height 22
select select "English"
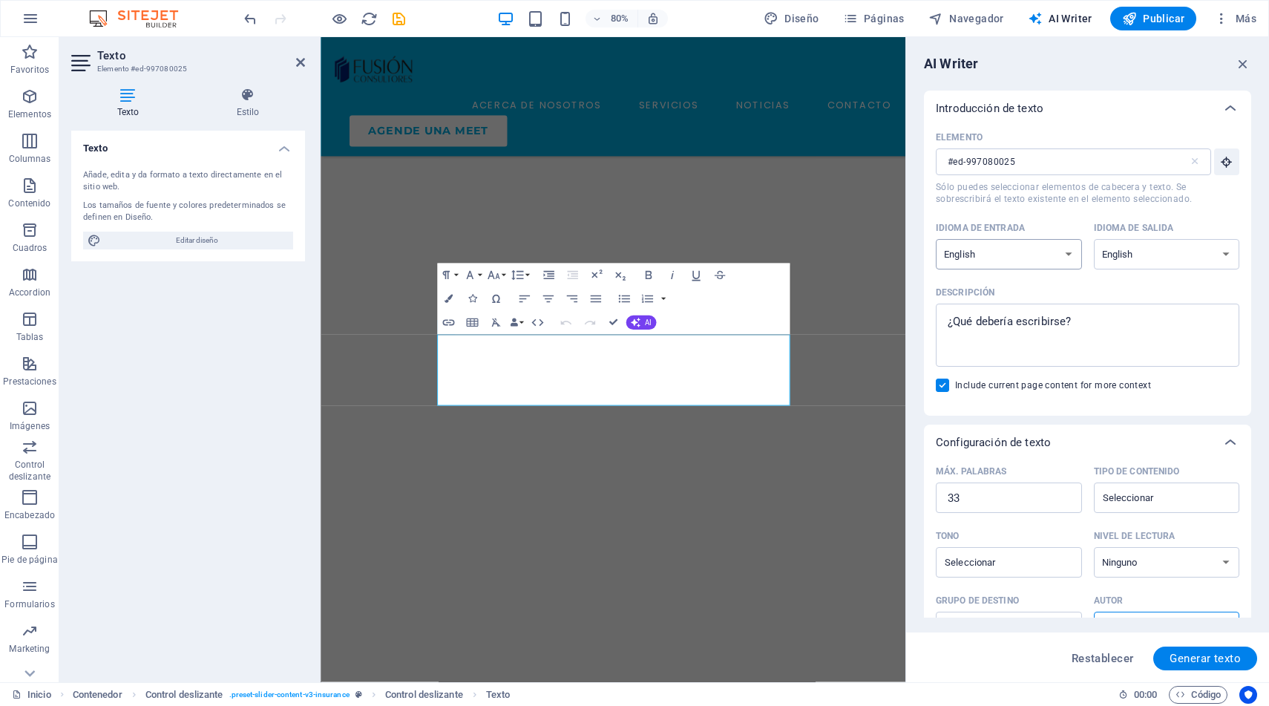
click at [1013, 266] on select "Albanian Arabic Armenian Awadhi Azerbaijani Bashkir Basque Belarusian Bengali B…" at bounding box center [1009, 254] width 146 height 30
select select "Spanish"
click at [936, 239] on select "Albanian Arabic Armenian Awadhi Azerbaijani Bashkir Basque Belarusian Bengali B…" at bounding box center [1009, 254] width 146 height 30
click at [1119, 252] on select "Albanian Arabic Armenian Awadhi Azerbaijani Bashkir Basque Belarusian Bengali B…" at bounding box center [1167, 254] width 146 height 30
select select "Spanish"
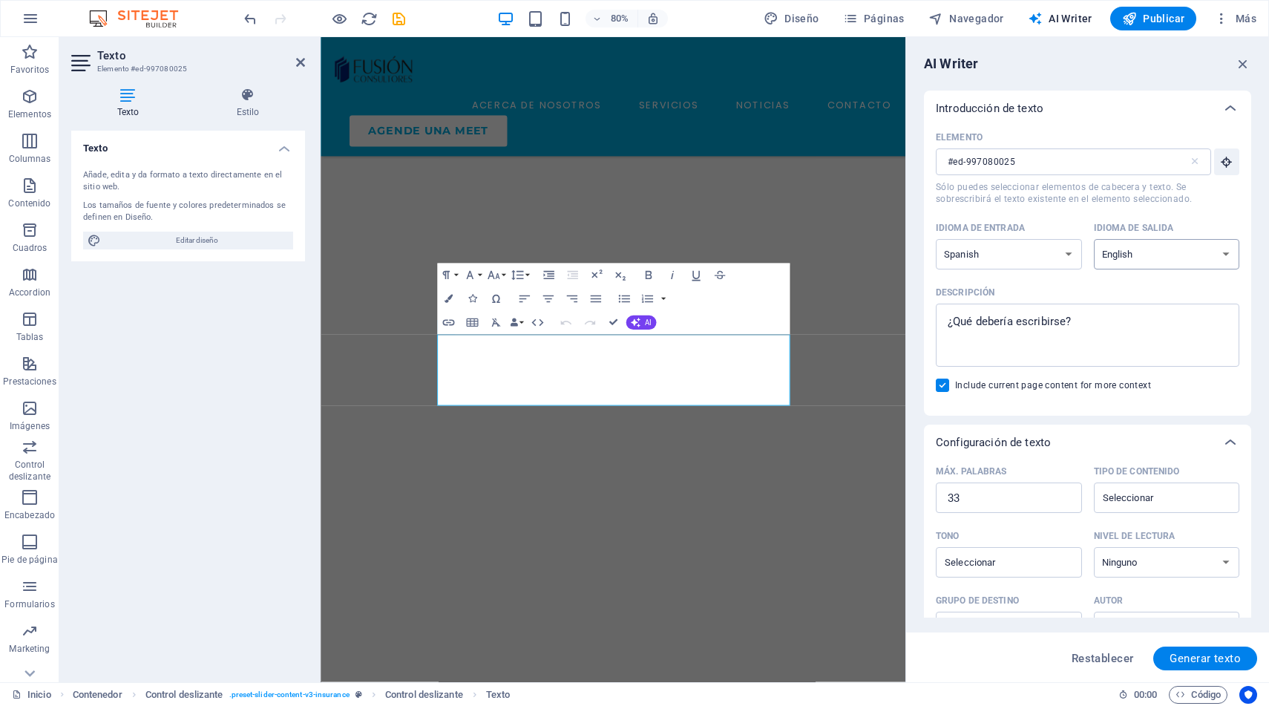
click at [1094, 239] on select "Albanian Arabic Armenian Awadhi Azerbaijani Bashkir Basque Belarusian Bengali B…" at bounding box center [1167, 254] width 146 height 30
type textarea "x"
click at [1050, 341] on textarea "Descripción x ​" at bounding box center [1088, 335] width 289 height 48
type textarea "a"
type textarea "x"
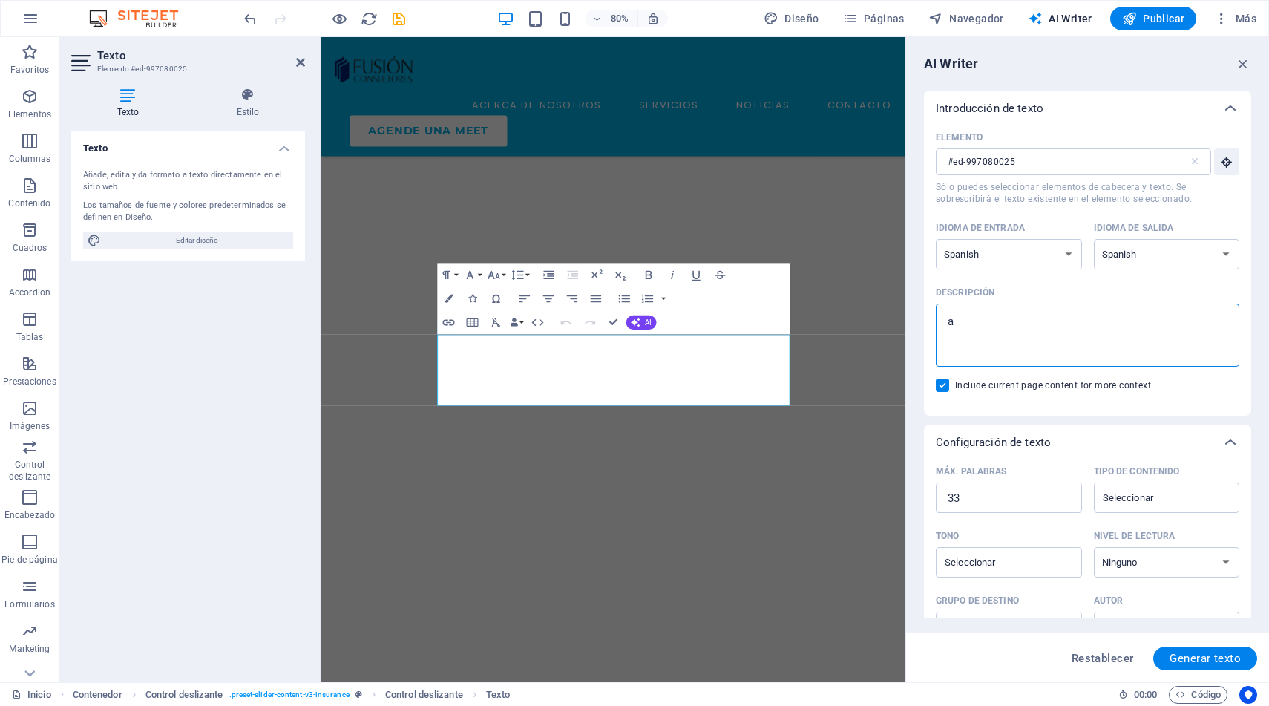
type textarea "x"
type textarea "c"
type textarea "x"
type textarea "cr"
type textarea "x"
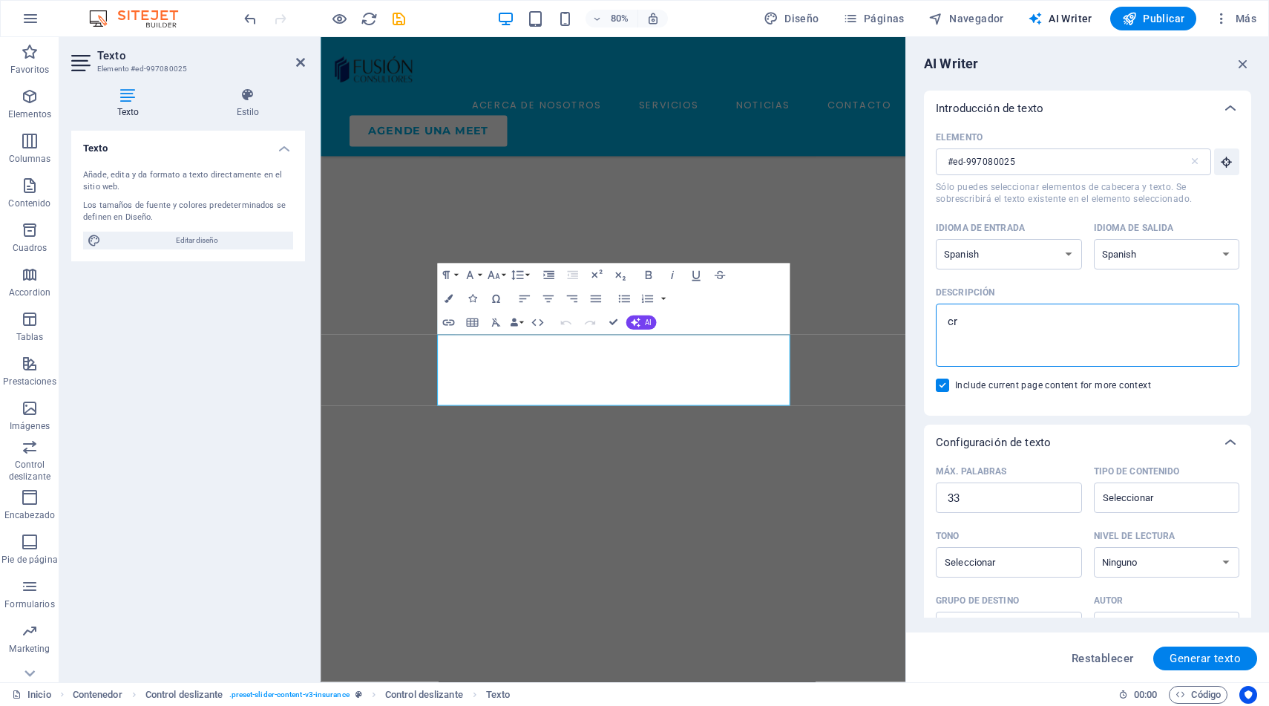
type textarea "cre"
type textarea "x"
type textarea "crea"
type textarea "x"
type textarea "crea"
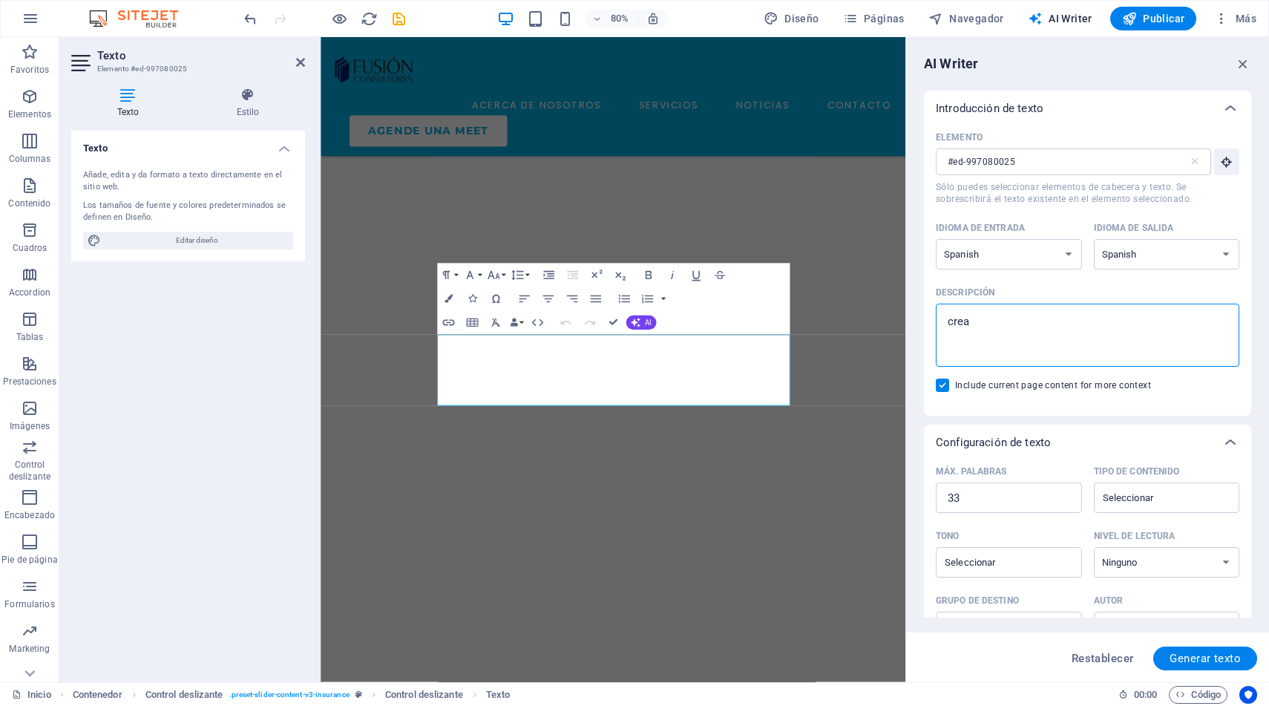
type textarea "x"
type textarea "crea u"
type textarea "x"
type textarea "crea un"
type textarea "x"
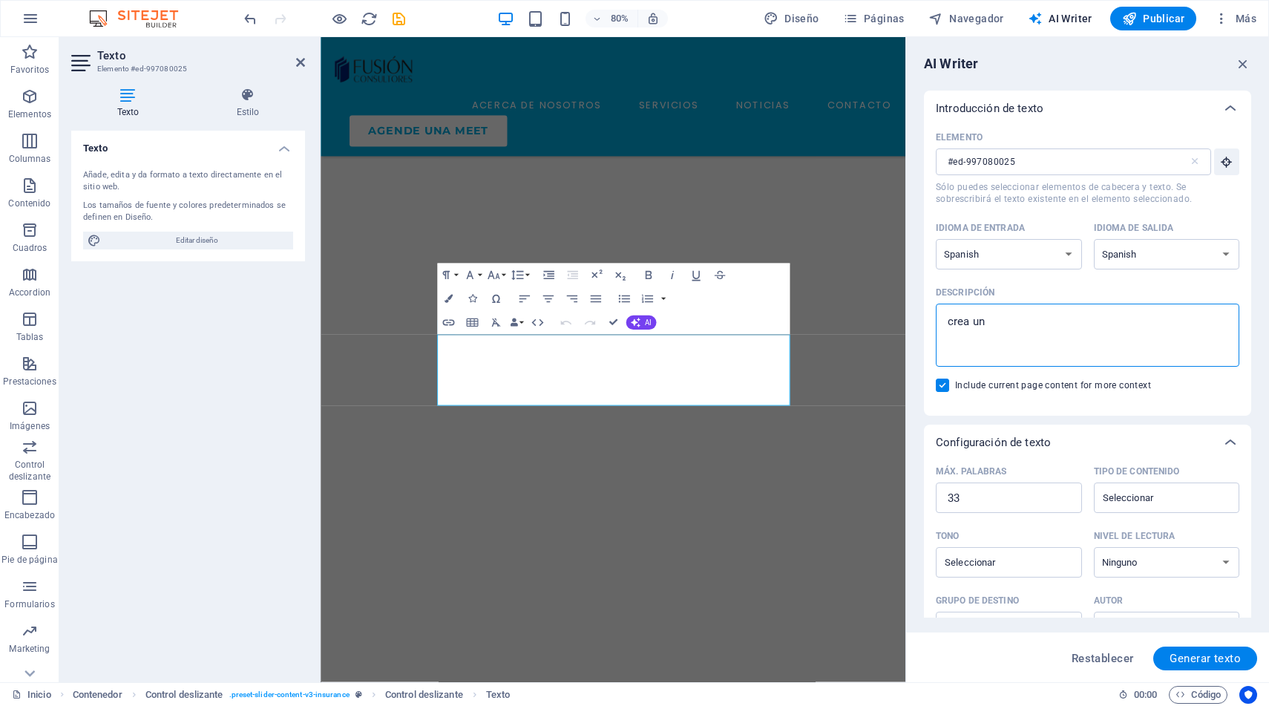
type textarea "crea una"
type textarea "x"
type textarea "crea una"
type textarea "x"
type textarea "crea una o"
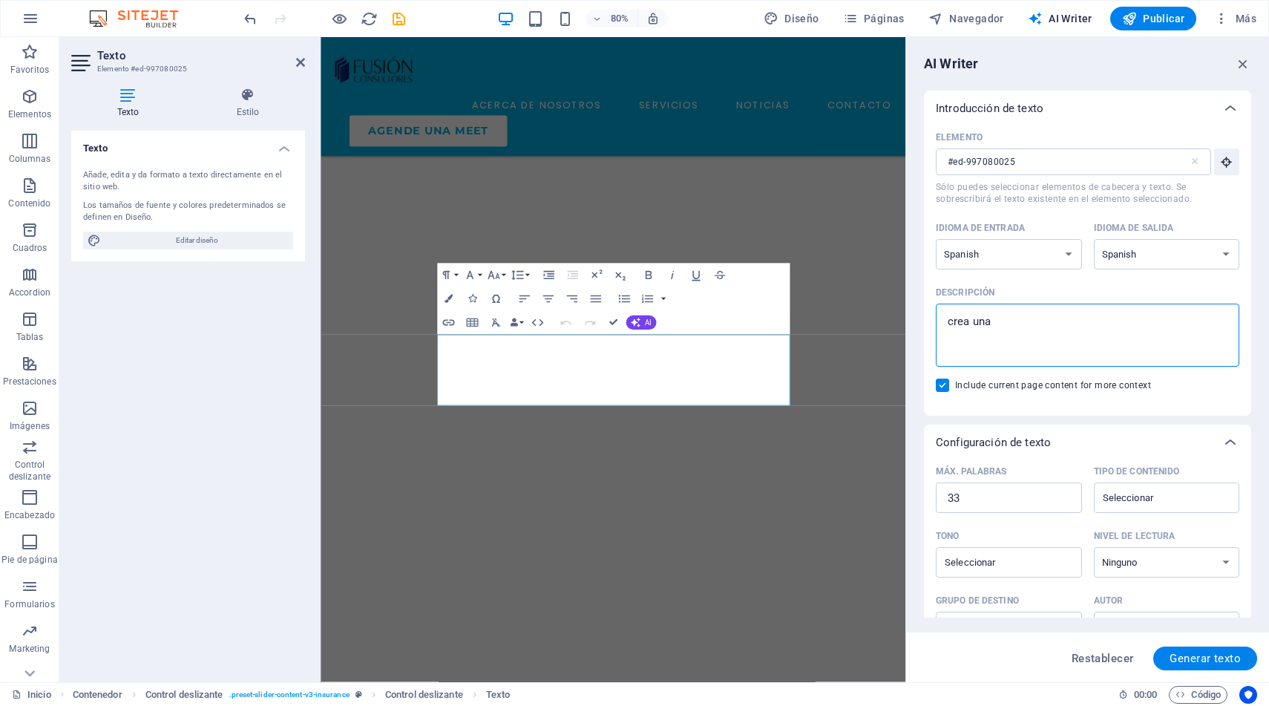
type textarea "x"
type textarea "crea una op"
type textarea "x"
type textarea "crea una opi"
type textarea "x"
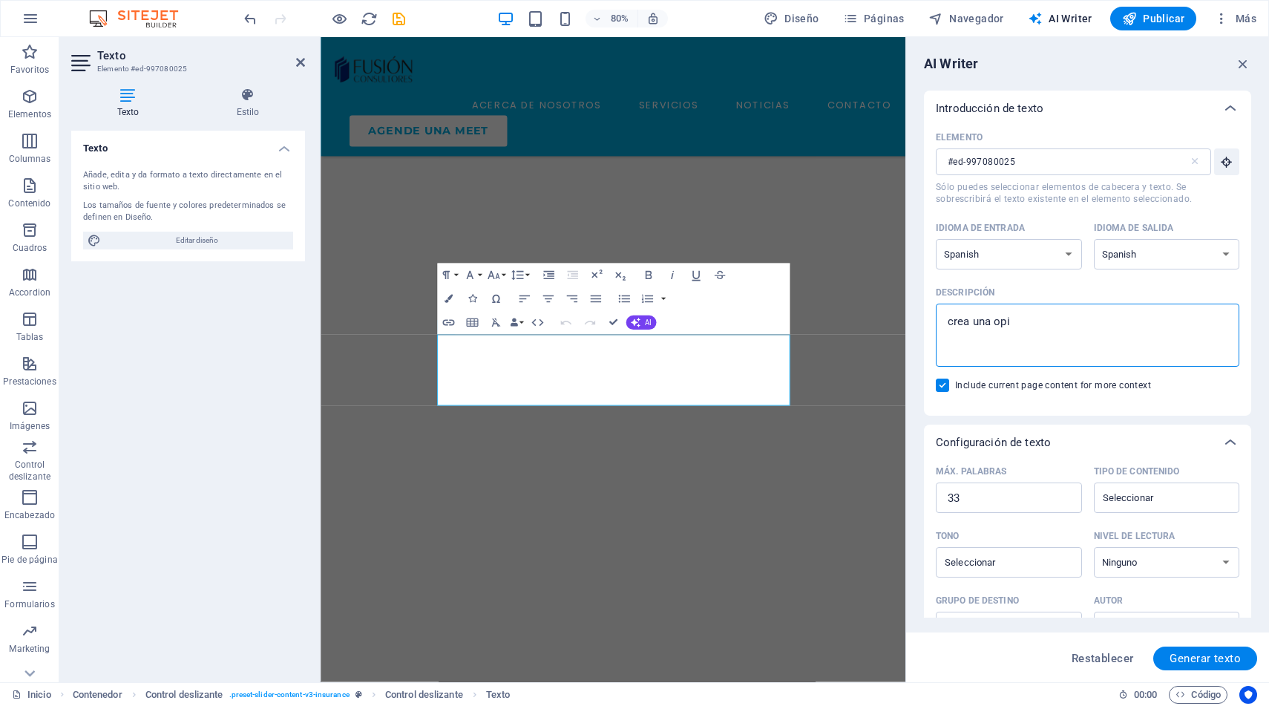
type textarea "crea una opin"
type textarea "x"
type textarea "crea una opini"
type textarea "x"
type textarea "crea una opinio"
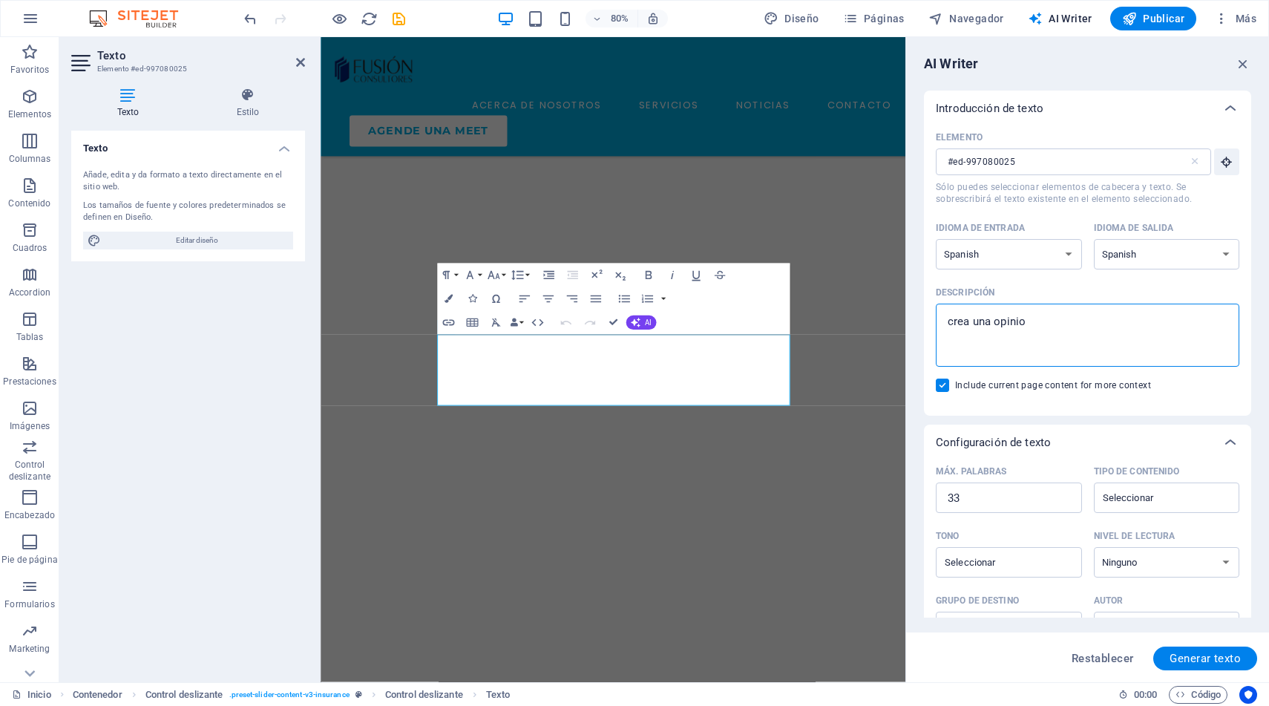
type textarea "x"
type textarea "crea una opinion"
type textarea "x"
type textarea "crea una opinion"
type textarea "x"
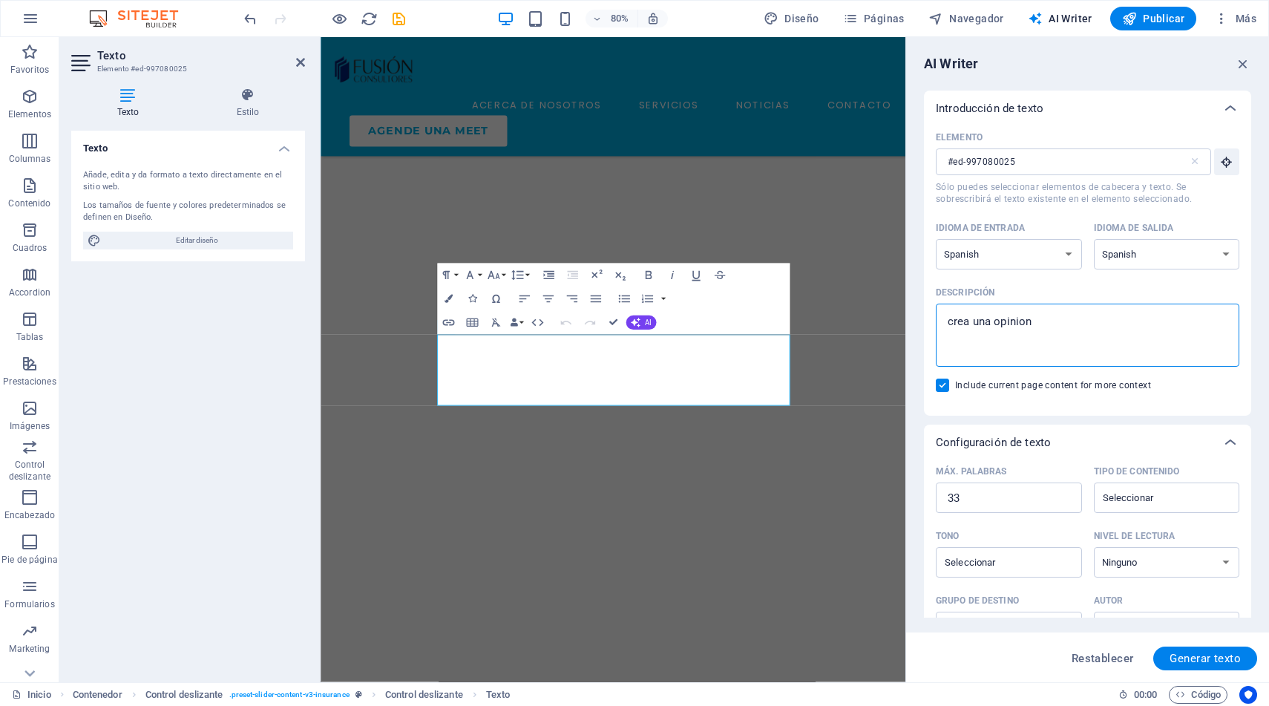
type textarea "crea una opinion d"
type textarea "x"
type textarea "crea una opinion de"
type textarea "x"
type textarea "crea una opinion de"
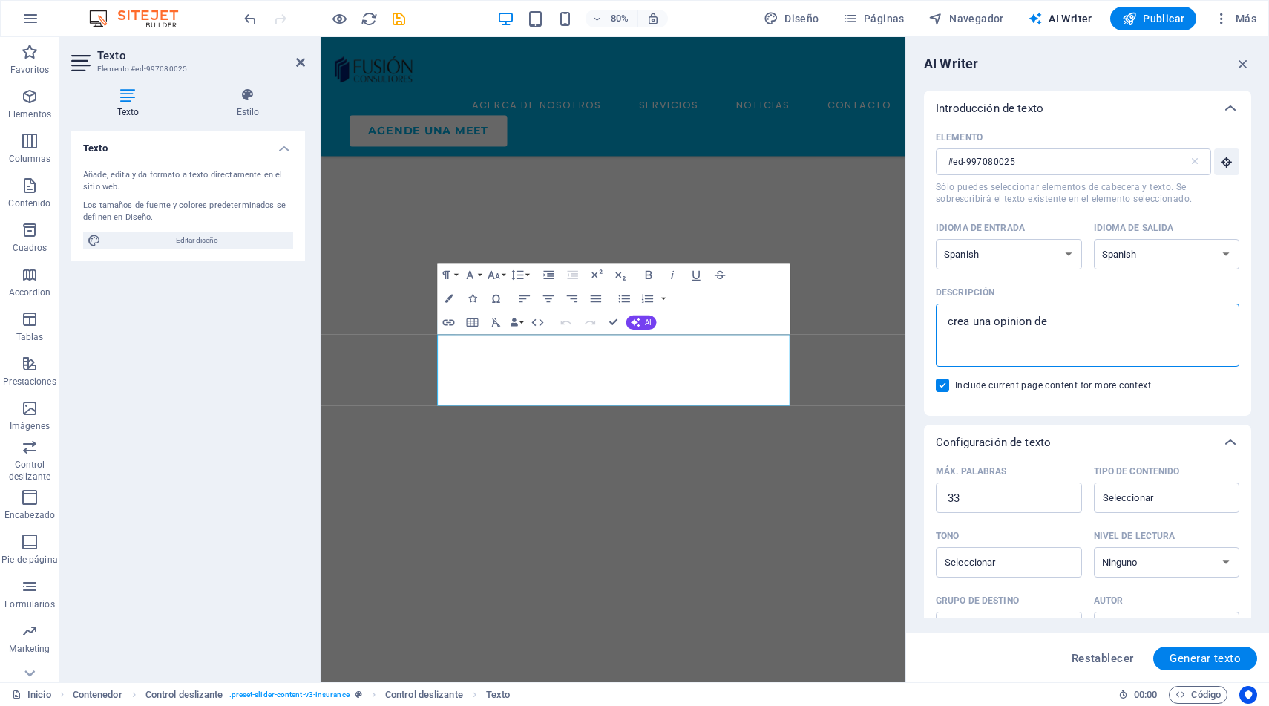
type textarea "x"
type textarea "crea una opinion de"
type textarea "x"
type textarea "crea una opinion d"
type textarea "x"
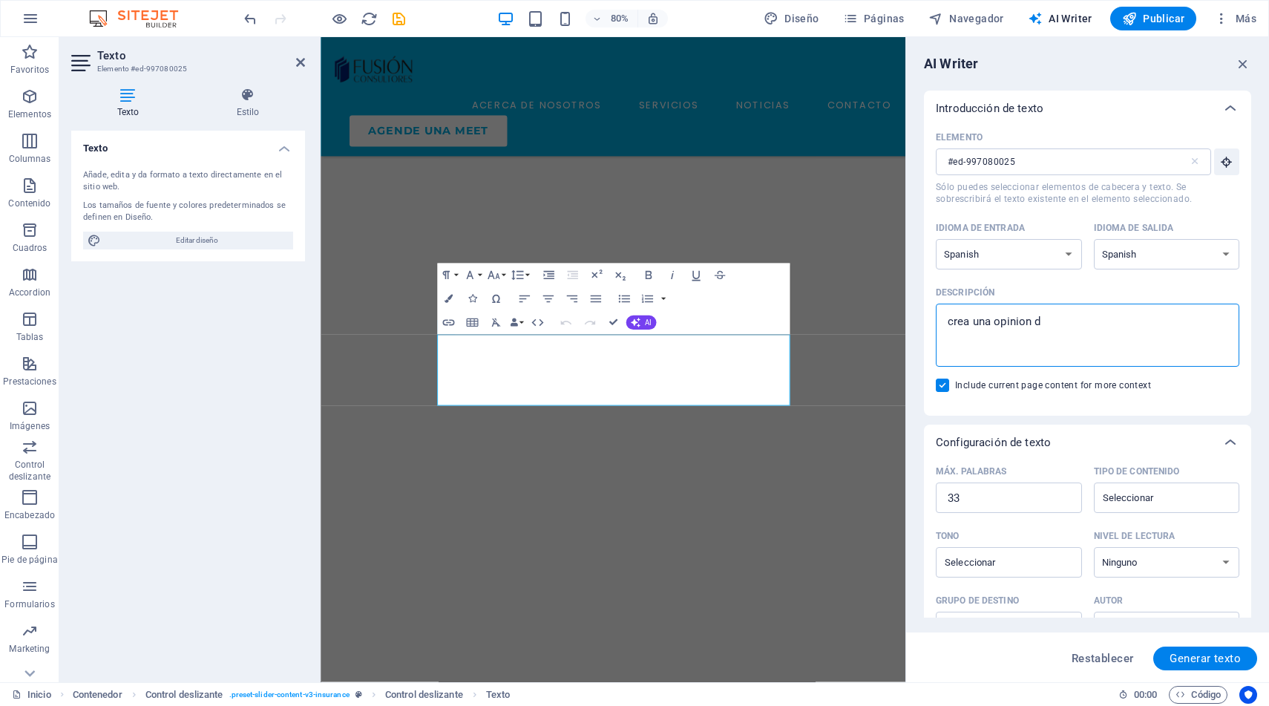
type textarea "crea una opinion"
type textarea "x"
type textarea "crea una opinion s"
type textarea "x"
type textarea "crea una opinion so"
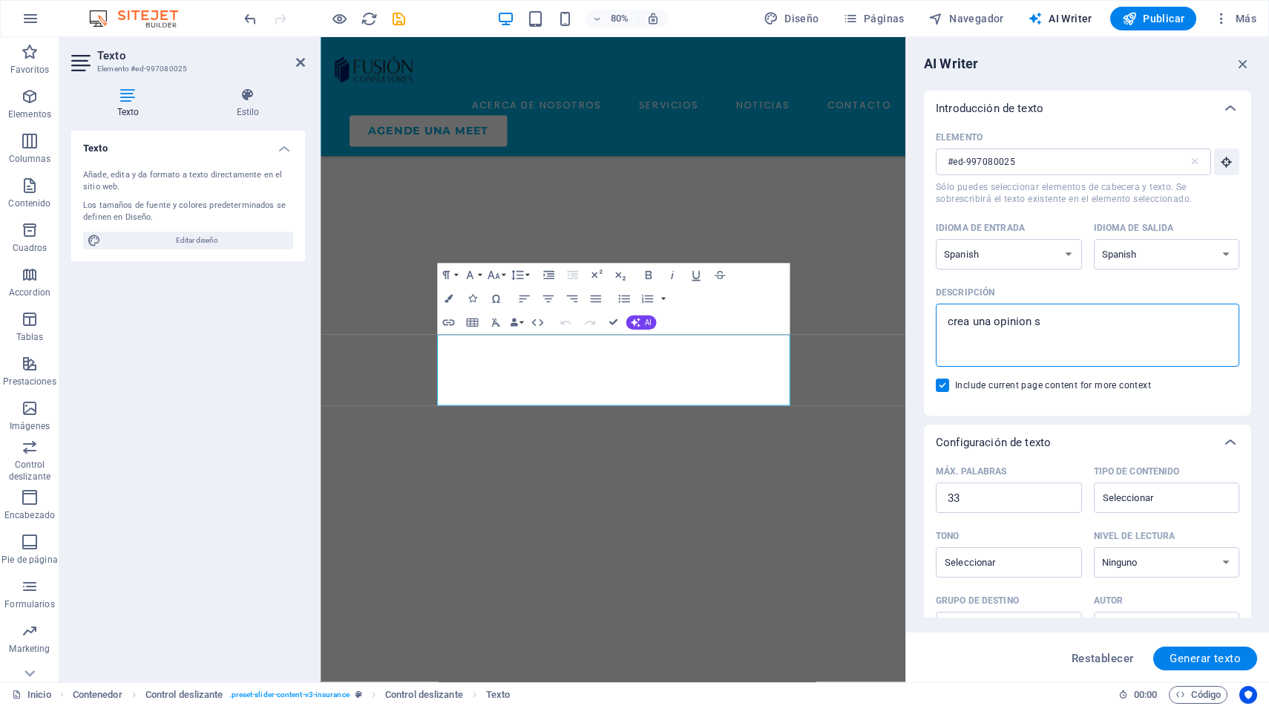
type textarea "x"
type textarea "crea una opinion sob"
type textarea "x"
type textarea "crea una opinion sobr"
type textarea "x"
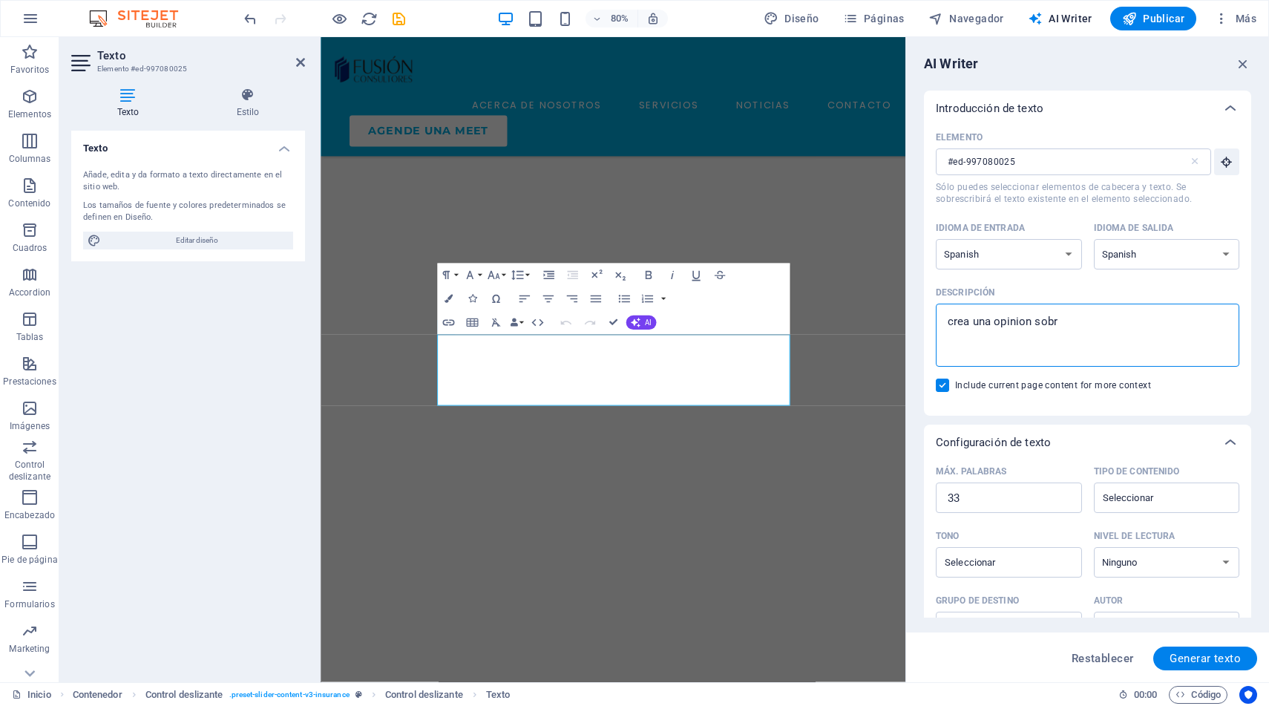
type textarea "crea una opinion sobre"
type textarea "x"
type textarea "crea una opinion sobre"
type textarea "x"
type textarea "crea una opinion sobre"
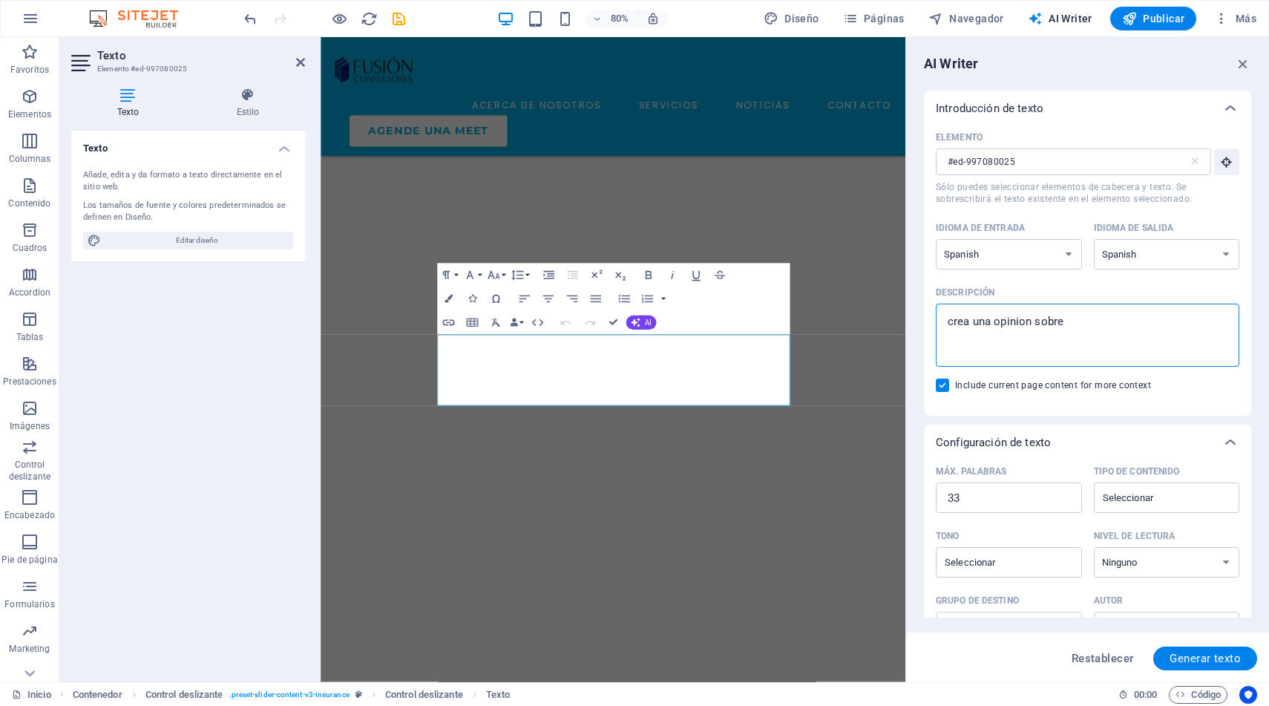
type textarea "x"
type textarea "crea una opinion sobr"
type textarea "x"
type textarea "crea una opinion sob"
type textarea "x"
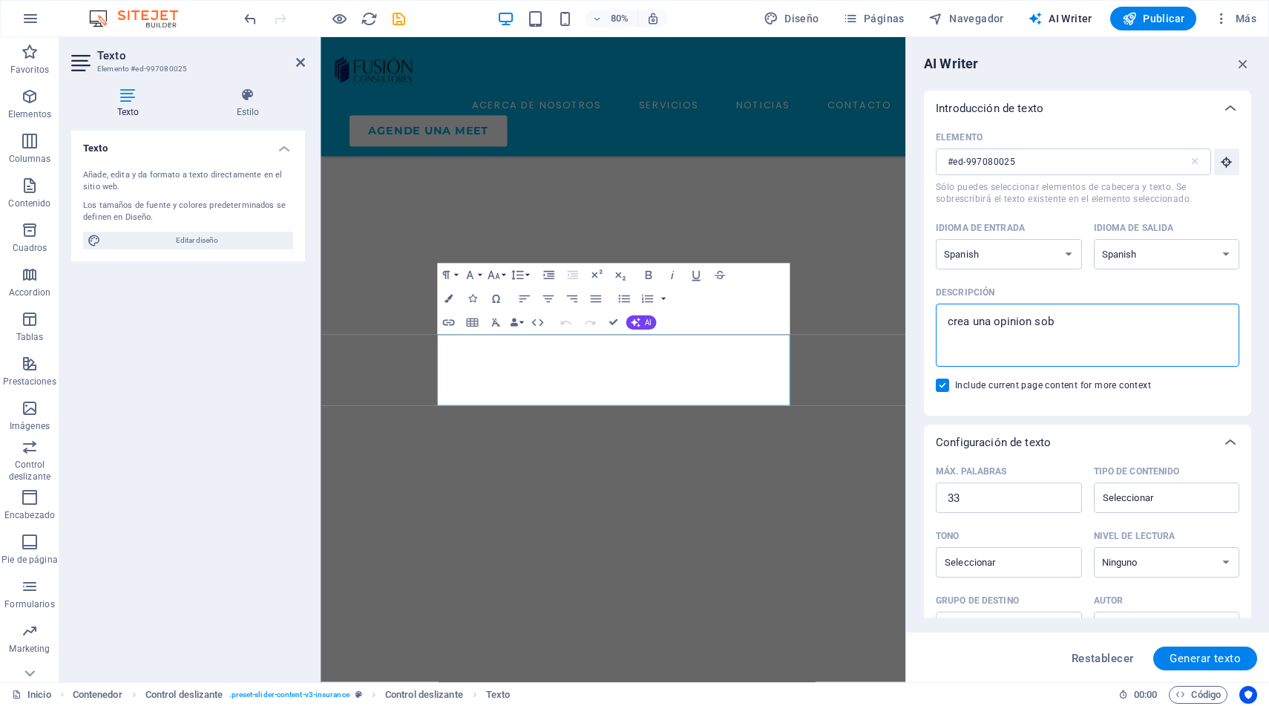
type textarea "crea una opinion so"
type textarea "x"
type textarea "crea una opinion s"
type textarea "x"
type textarea "crea una opinion"
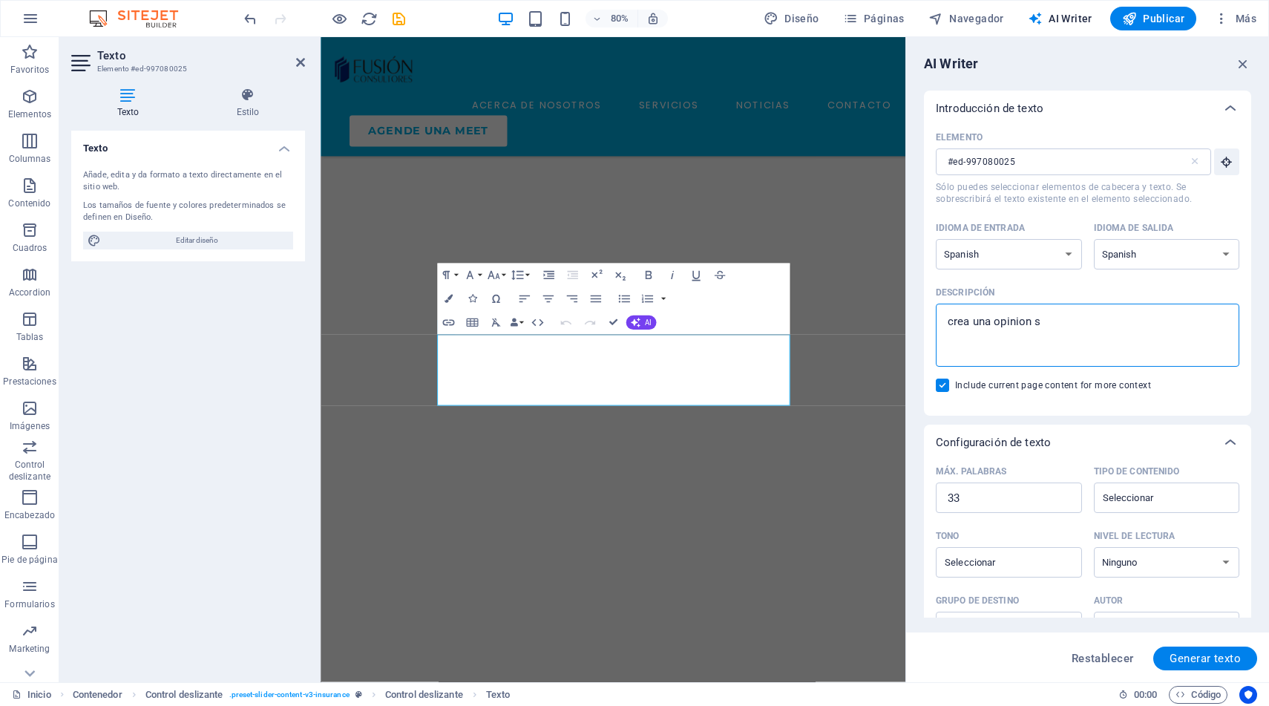
type textarea "x"
type textarea "crea una opinion c"
type textarea "x"
type textarea "crea una opinion co"
type textarea "x"
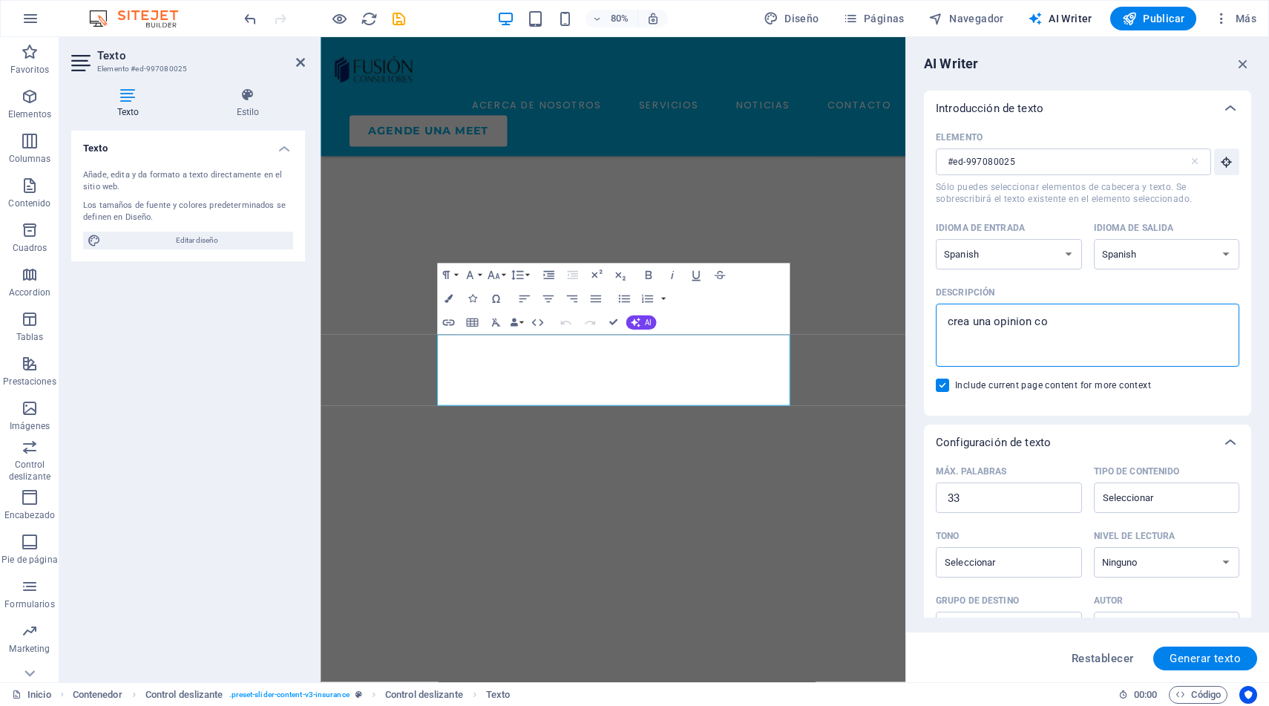
type textarea "crea una opinion com"
type textarea "x"
type textarea "crea una opinion como"
type textarea "x"
type textarea "crea una opinion como"
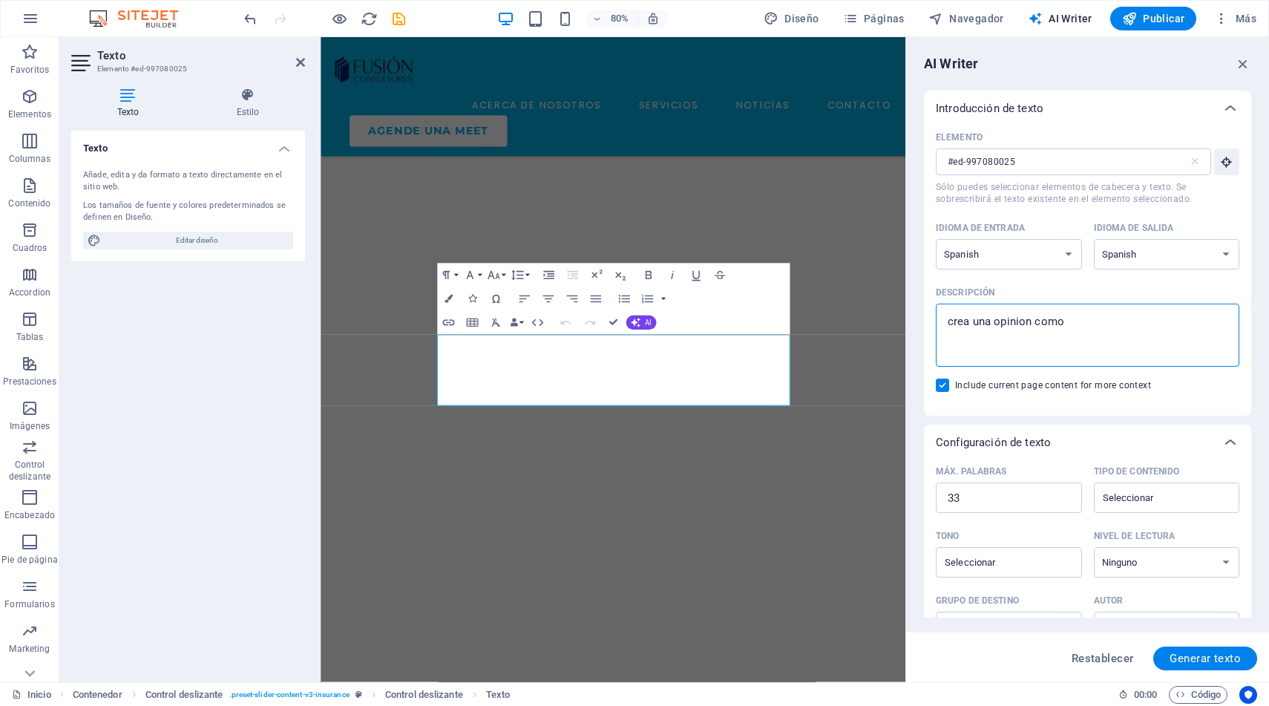
type textarea "x"
type textarea "crea una opinion como c"
type textarea "x"
type textarea "crea una opinion como cl"
type textarea "x"
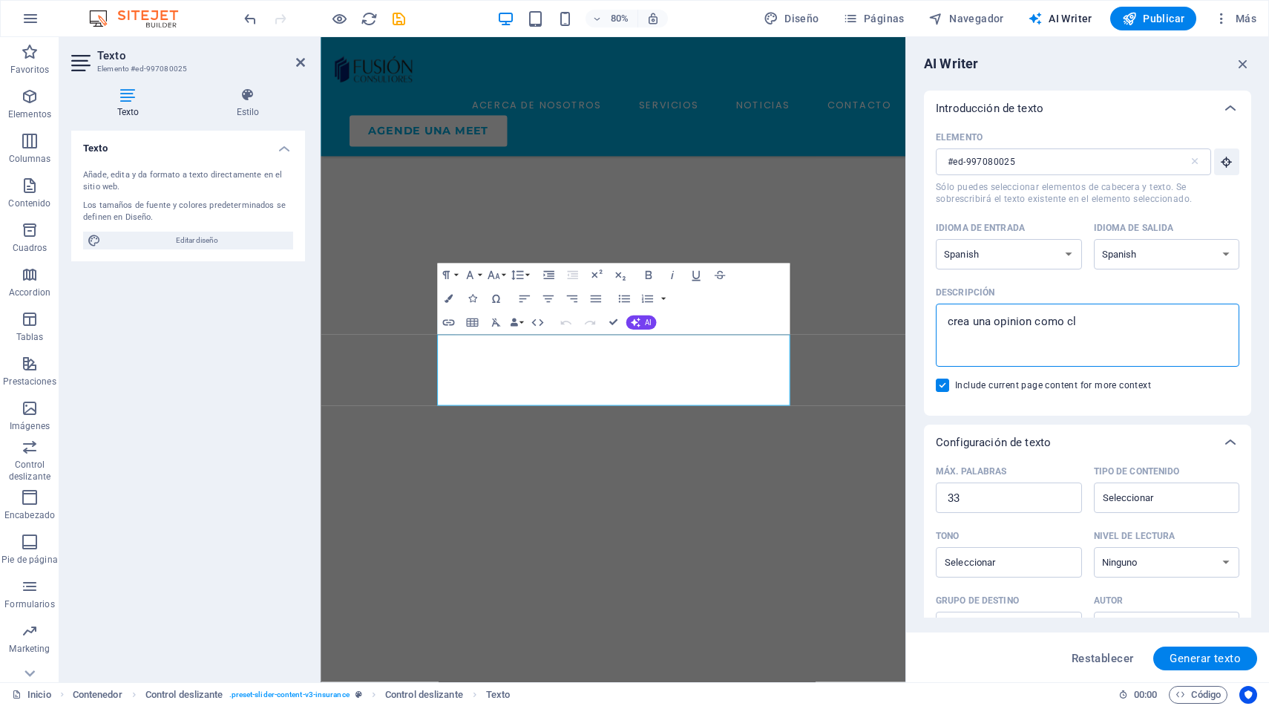
type textarea "crea una opinion como cli"
type textarea "x"
type textarea "crea una opinion como clie"
type textarea "x"
type textarea "crea una opinion como clien"
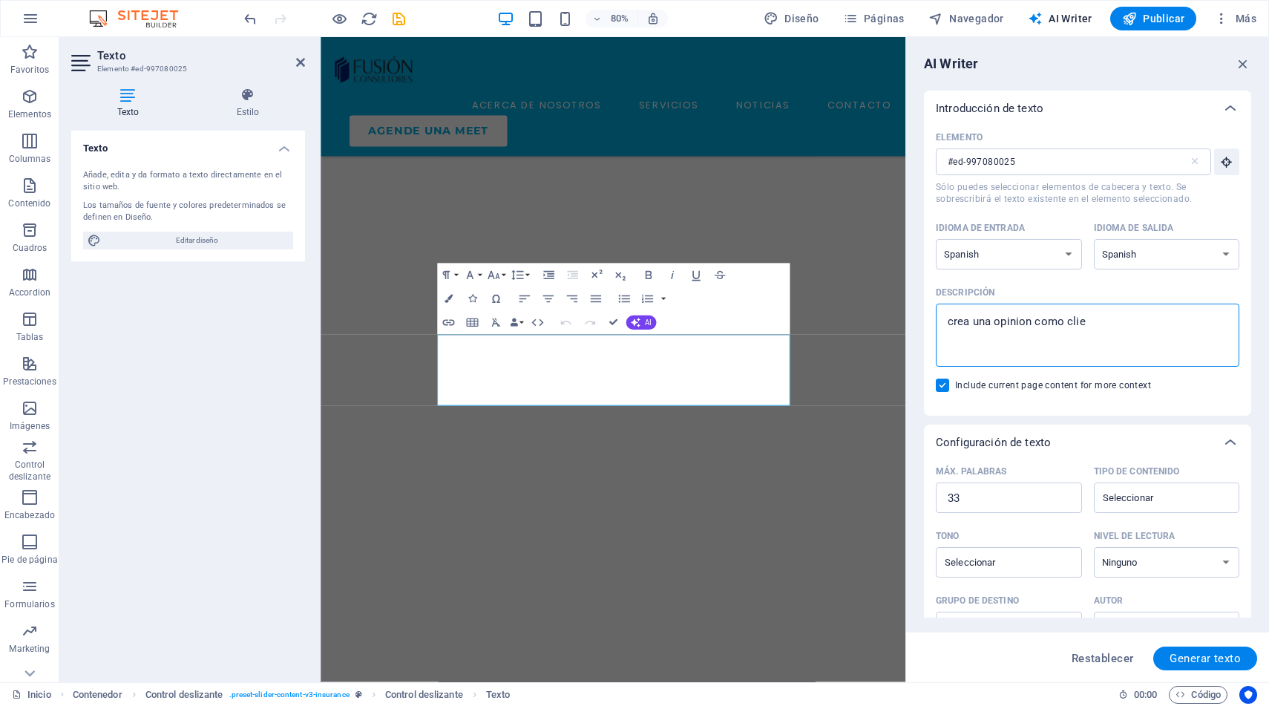
type textarea "x"
type textarea "crea una opinion como client"
type textarea "x"
type textarea "crea una opinion como cliente"
type textarea "x"
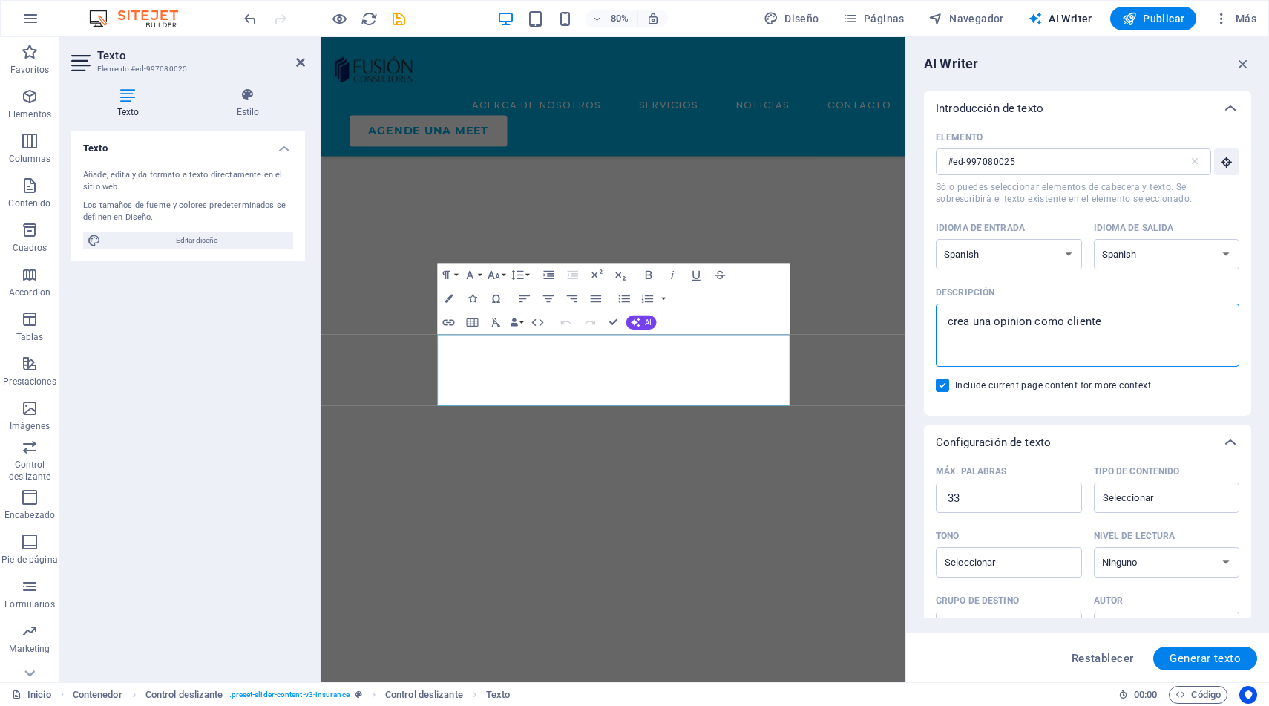
type textarea "crea una opinion como cliente"
type textarea "x"
type textarea "crea una opinion como cliente s"
type textarea "x"
type textarea "crea una opinion como cliente so"
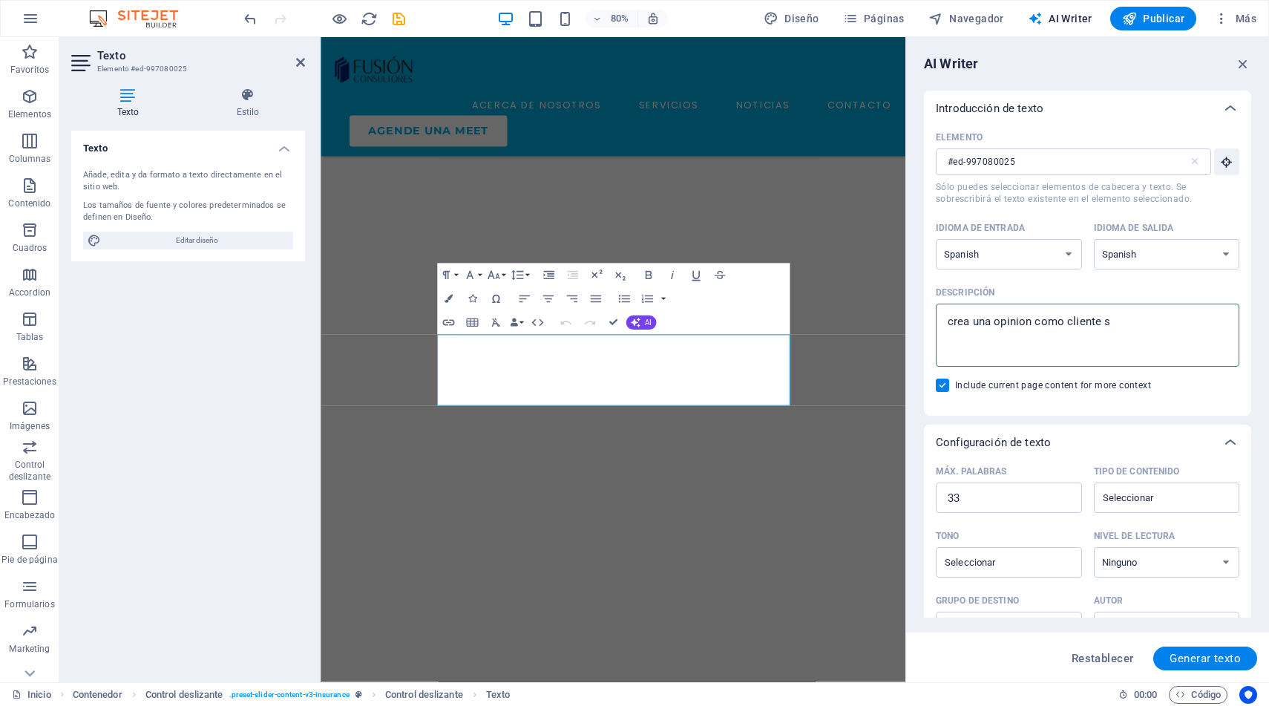
type textarea "x"
type textarea "crea una opinion como cliente sob"
type textarea "x"
type textarea "crea una opinion como cliente sobr"
type textarea "x"
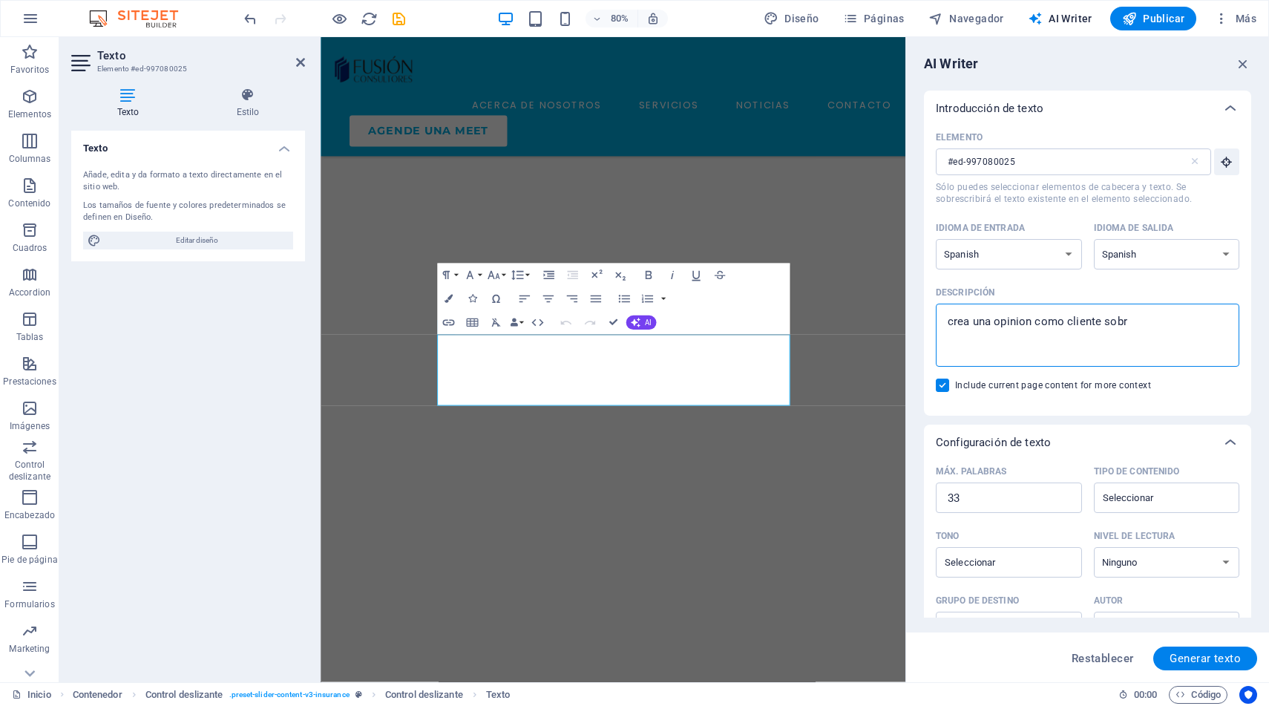
type textarea "crea una opinion como cliente sobre"
type textarea "x"
type textarea "crea una opinion como cliente sobre"
type textarea "x"
type textarea "crea una opinion como cliente sobre e"
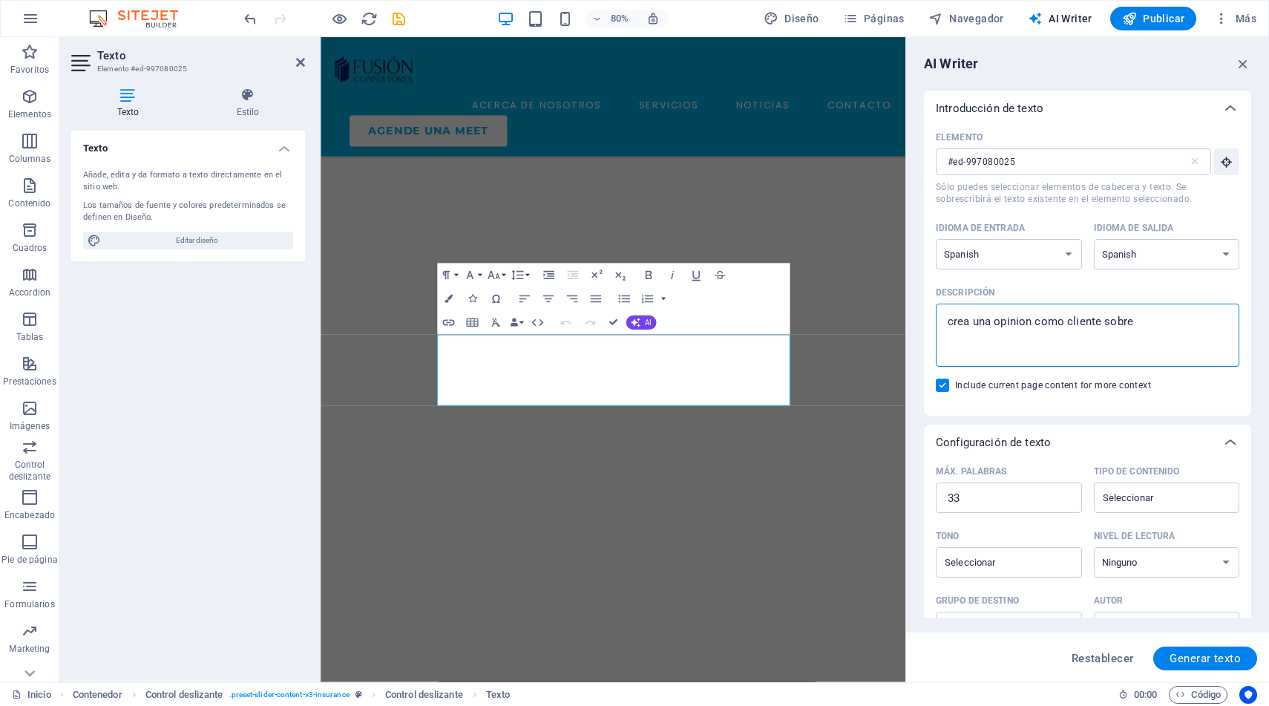
type textarea "x"
type textarea "crea una opinion como cliente sobre el"
type textarea "x"
type textarea "crea una opinion como cliente sobre el"
type textarea "x"
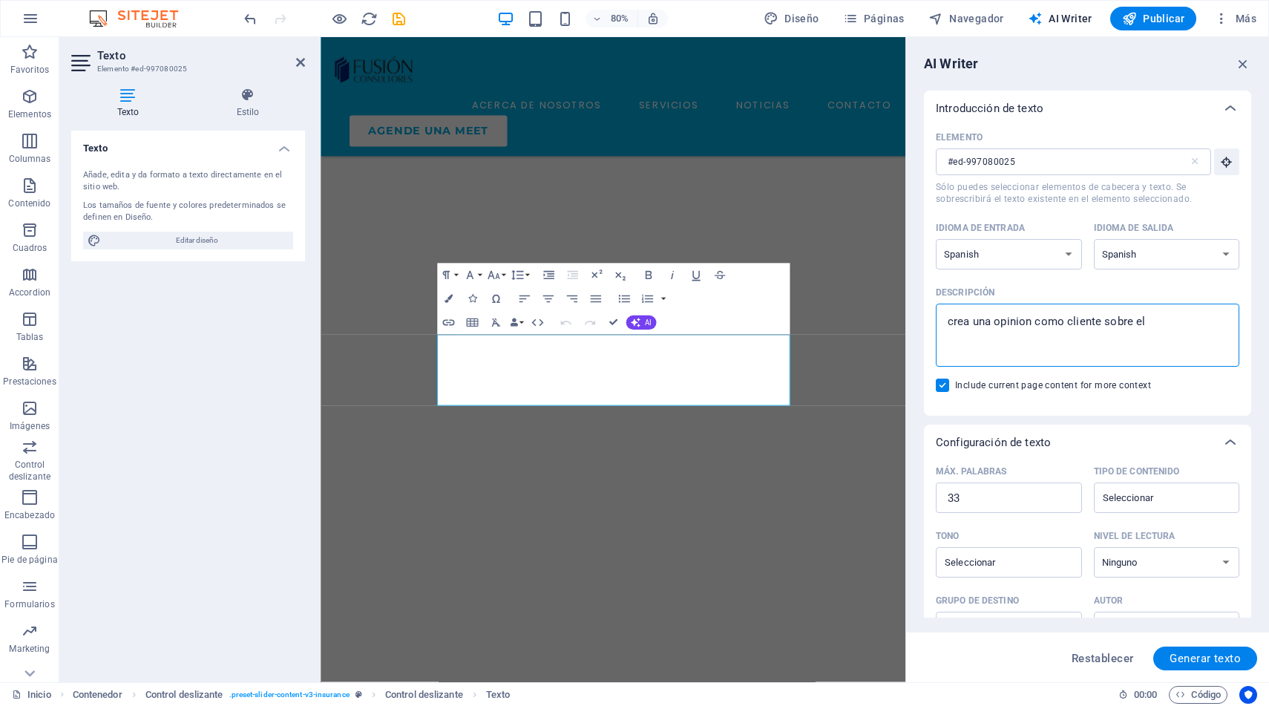
type textarea "crea una opinion como cliente sobre el t"
type textarea "x"
type textarea "crea una opinion como cliente sobre el tr"
type textarea "x"
type textarea "crea una opinion como cliente sobre el tra"
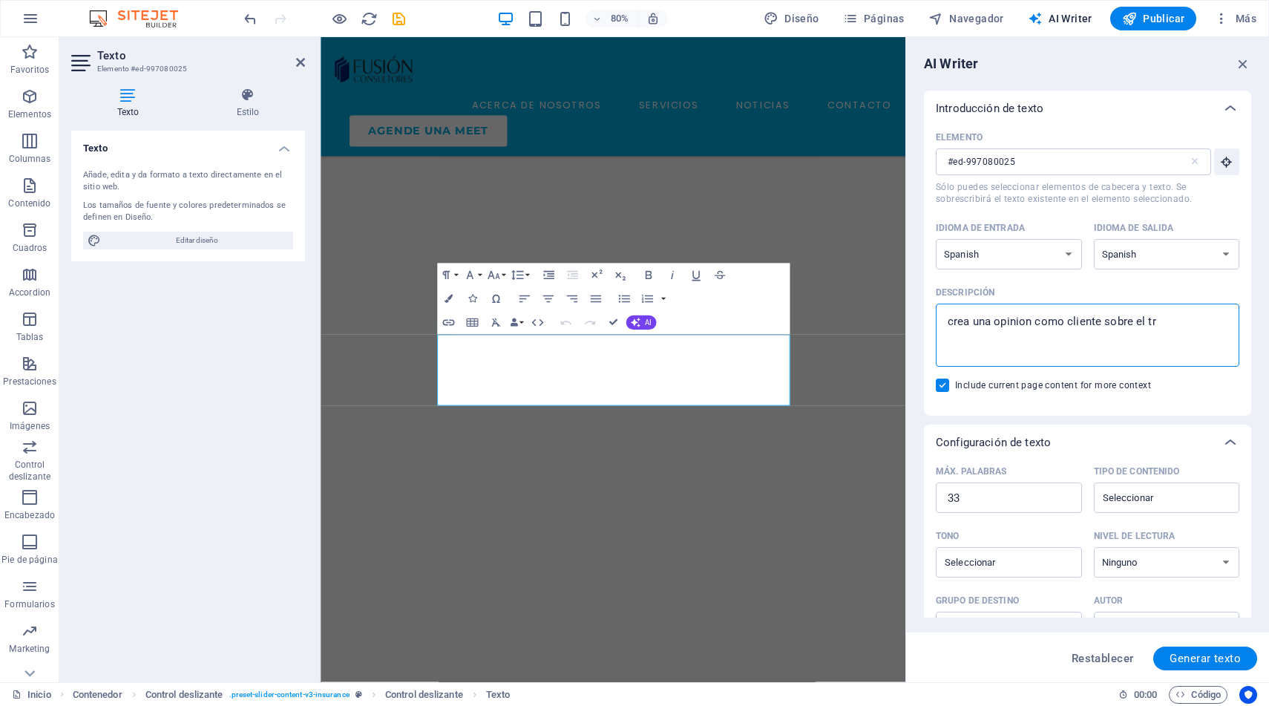
type textarea "x"
type textarea "crea una opinion como cliente sobre el trab"
type textarea "x"
type textarea "crea una opinion como cliente sobre el traba"
type textarea "x"
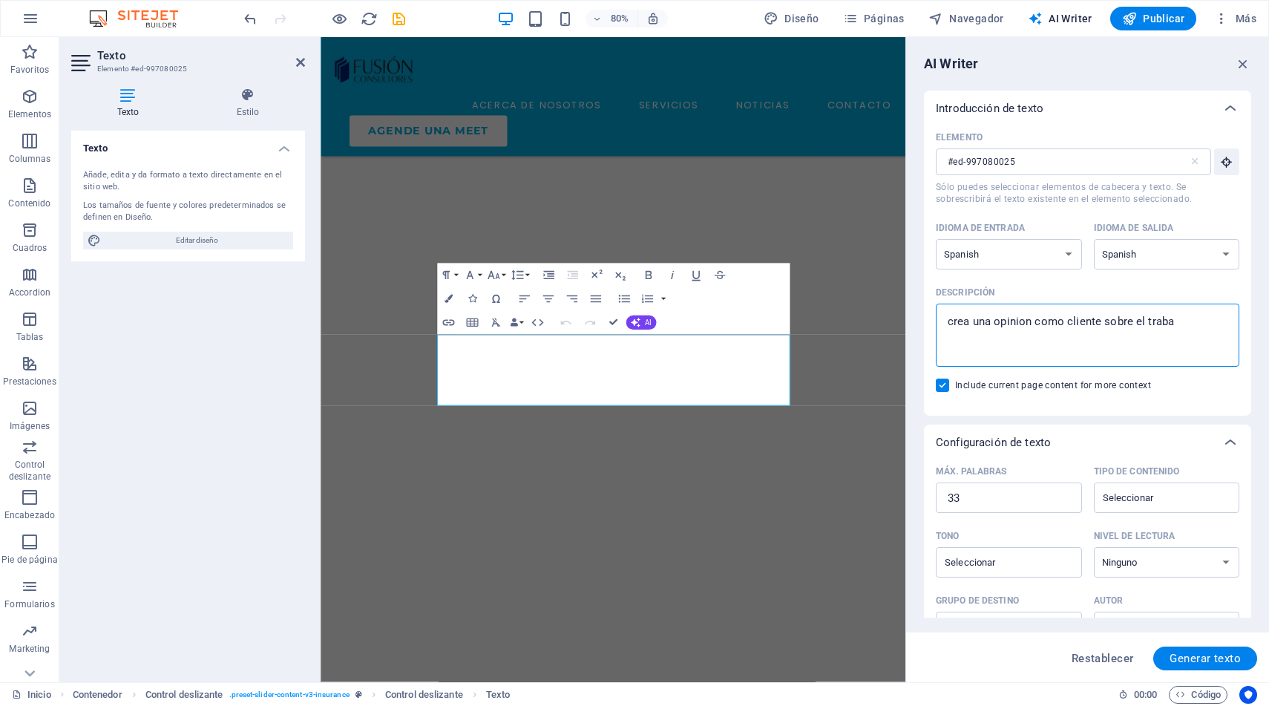
type textarea "crea una opinion como cliente sobre el trabaj"
type textarea "x"
type textarea "crea una opinion como cliente sobre el trabajo"
type textarea "x"
type textarea "crea una opinion como cliente sobre el trabajo"
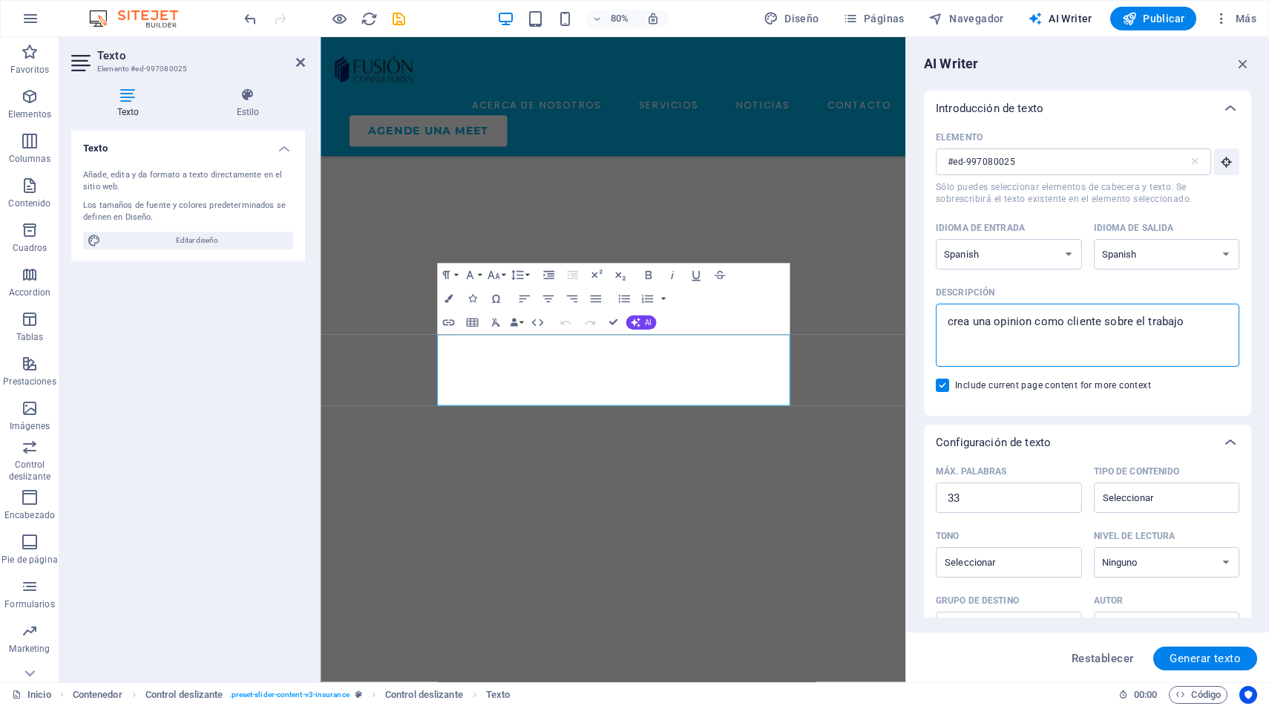
type textarea "x"
type textarea "crea una opinion como cliente sobre el trabajo"
type textarea "x"
type textarea "crea una opinion como cliente sobre el trabaj"
type textarea "x"
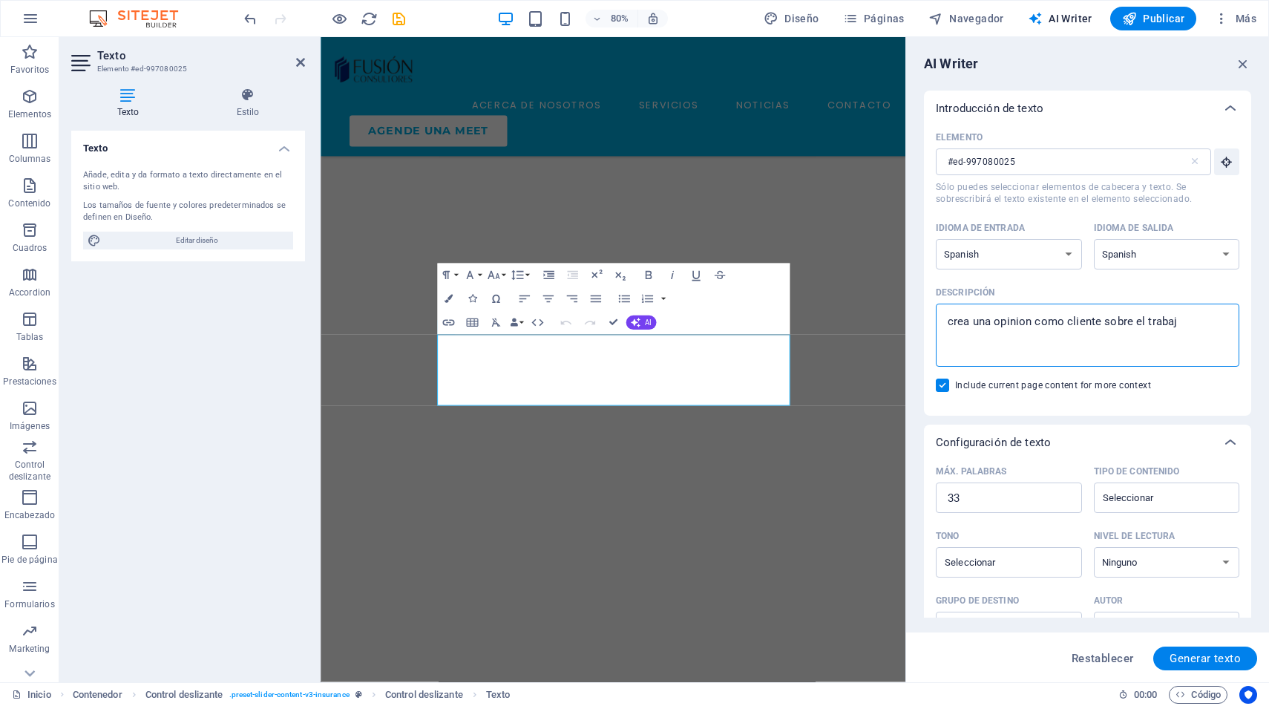
type textarea "crea una opinion como cliente sobre el traba"
type textarea "x"
type textarea "crea una opinion como cliente sobre el trab"
type textarea "x"
type textarea "crea una opinion como cliente sobre el tra"
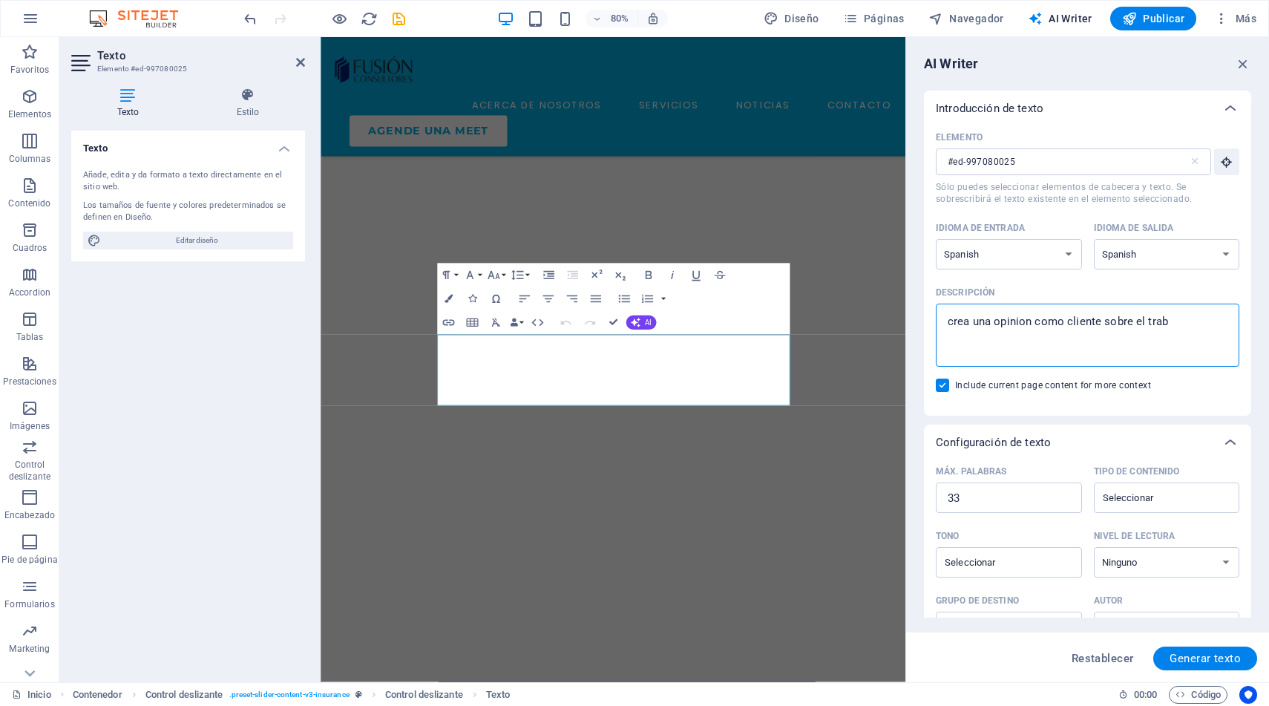
type textarea "x"
type textarea "crea una opinion como cliente sobre el tr"
type textarea "x"
type textarea "crea una opinion como cliente sobre el t"
type textarea "x"
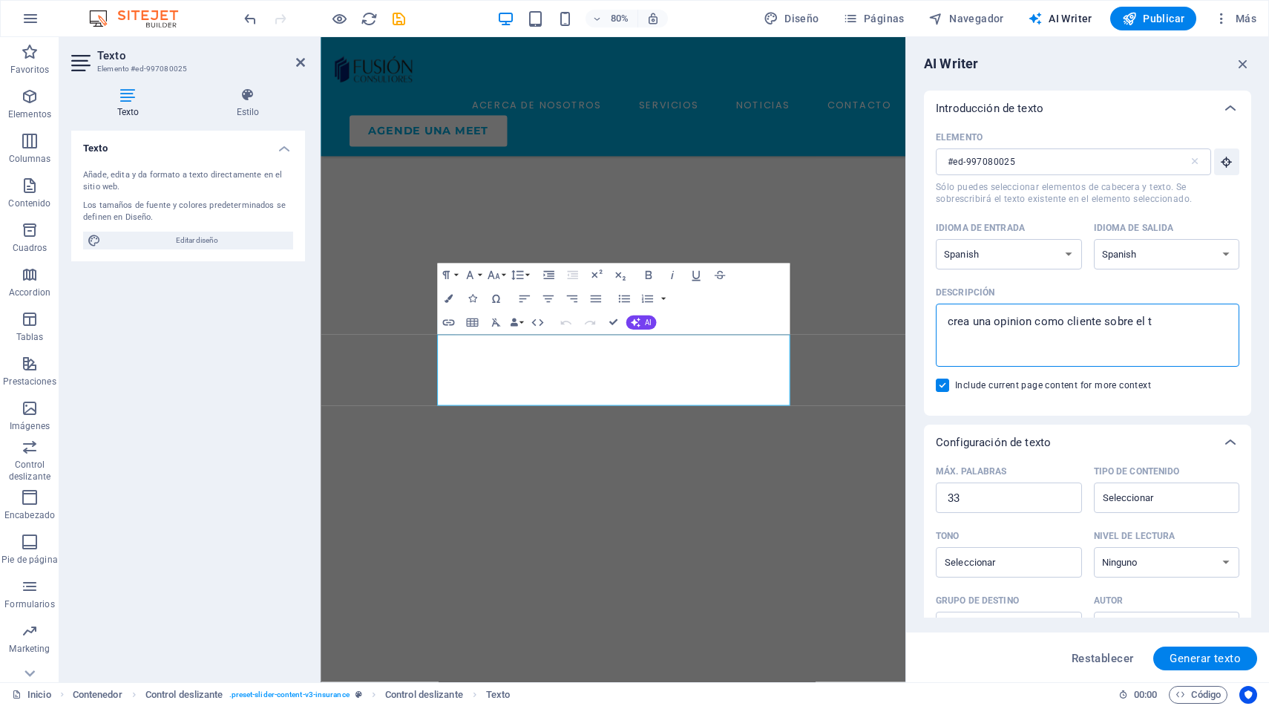
type textarea "crea una opinion como cliente sobre el"
type textarea "x"
type textarea "crea una opinion como cliente sobre el"
type textarea "x"
type textarea "crea una opinion como cliente sobre e"
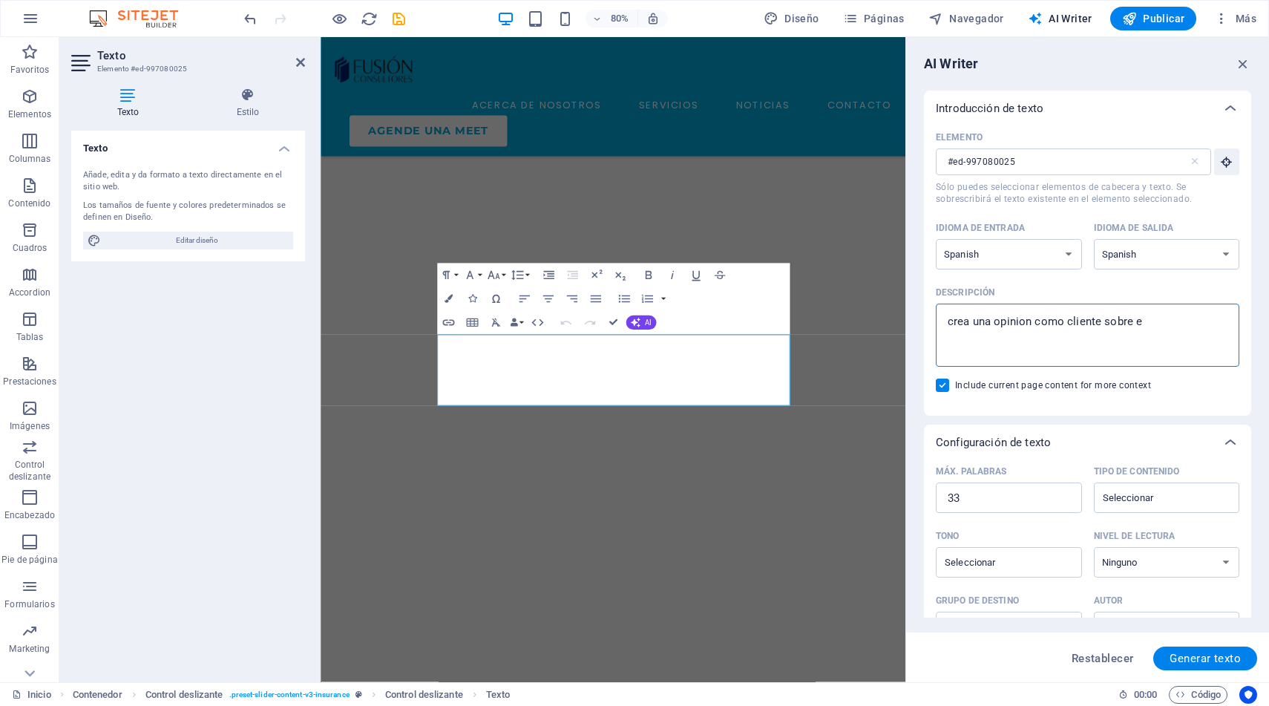
type textarea "x"
type textarea "crea una opinion como cliente sobre"
type textarea "x"
type textarea "crea una opinion como cliente sobre"
type textarea "x"
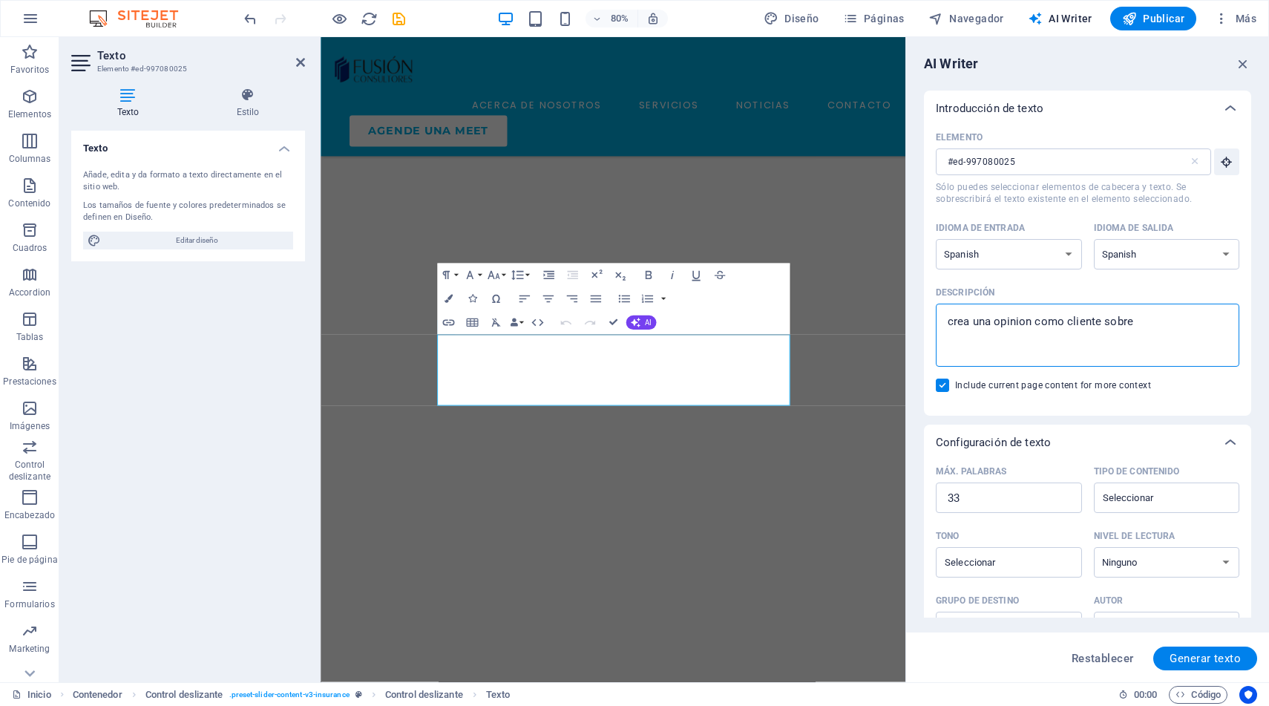
type textarea "crea una opinion como cliente sobre"
type textarea "x"
type textarea "crea una opinion como cliente sobre l"
type textarea "x"
type textarea "crea una opinion como cliente sobre lo"
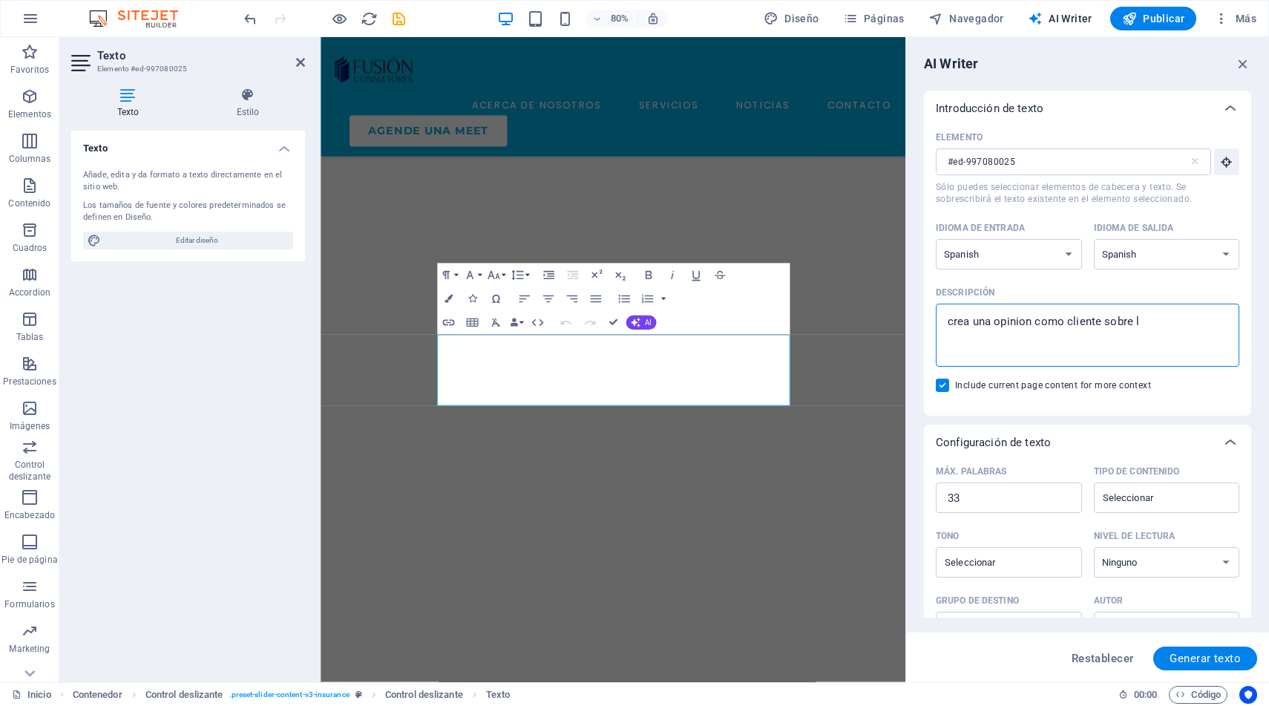
type textarea "x"
type textarea "crea una opinion como cliente sobre los"
type textarea "x"
type textarea "crea una opinion como cliente sobre los"
type textarea "x"
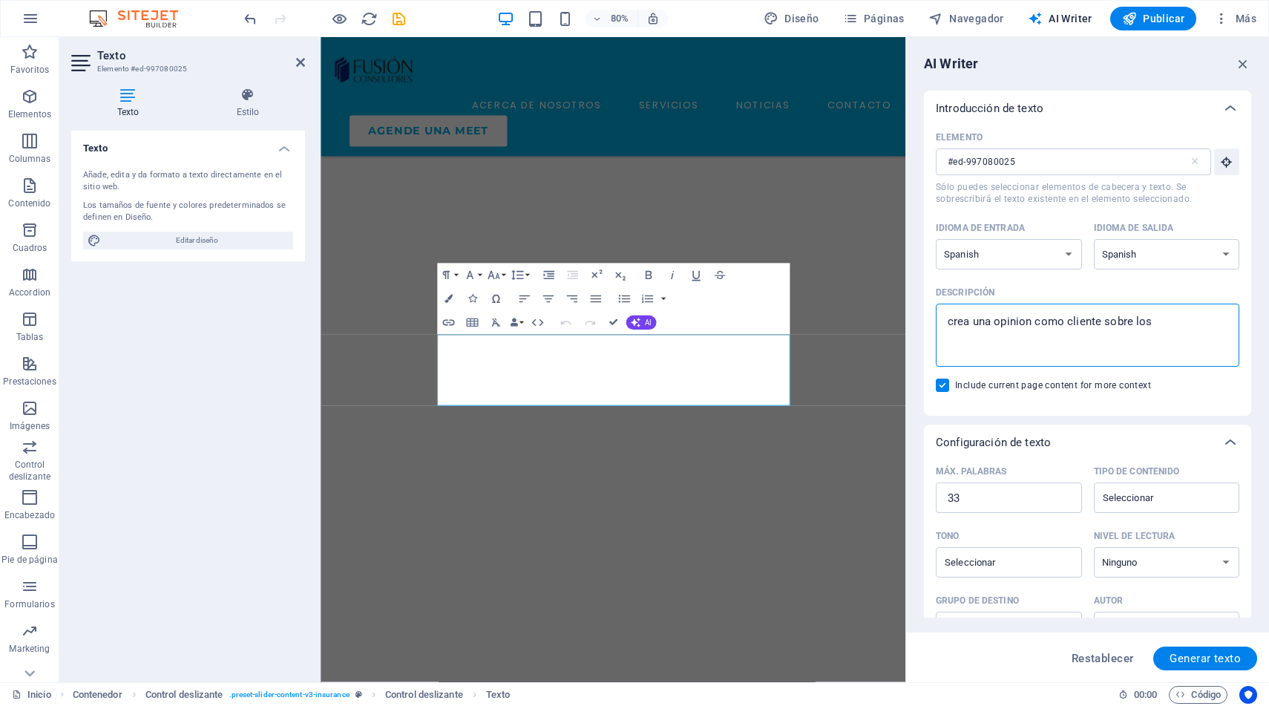
type textarea "crea una opinion como cliente sobre los s"
type textarea "x"
type textarea "crea una opinion como cliente sobre los se"
type textarea "x"
type textarea "crea una opinion como cliente sobre los ser"
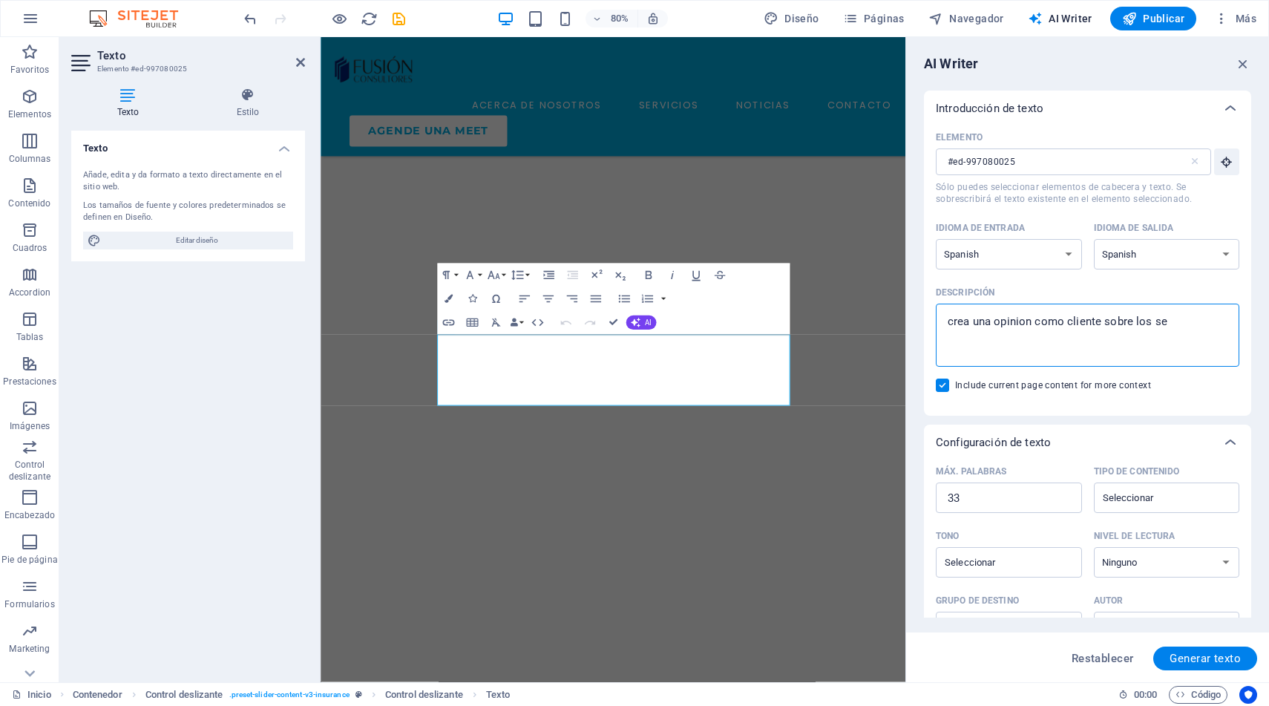
type textarea "x"
type textarea "crea una opinion como cliente sobre los serv"
type textarea "x"
type textarea "crea una opinion como cliente sobre los servi"
type textarea "x"
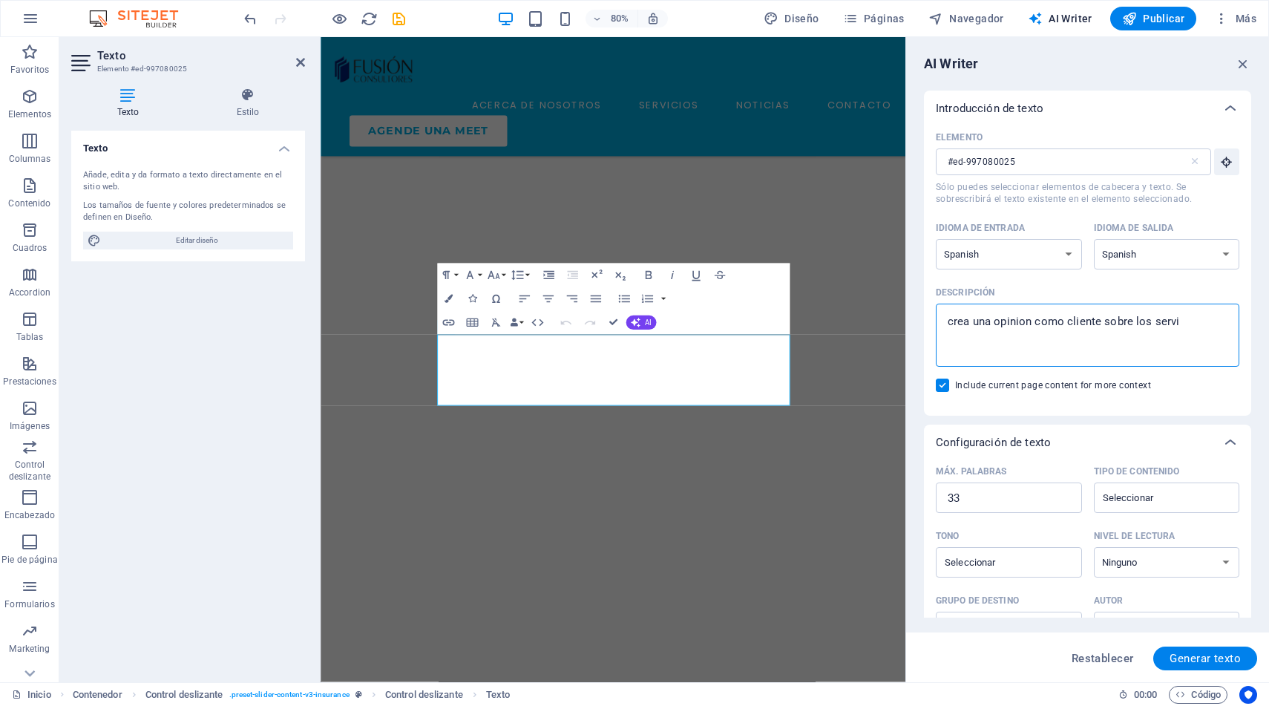
type textarea "crea una opinion como cliente sobre los servii"
type textarea "x"
type textarea "crea una opinion como cliente sobre los serviiv"
type textarea "x"
type textarea "crea una opinion como cliente sobre los serviivo"
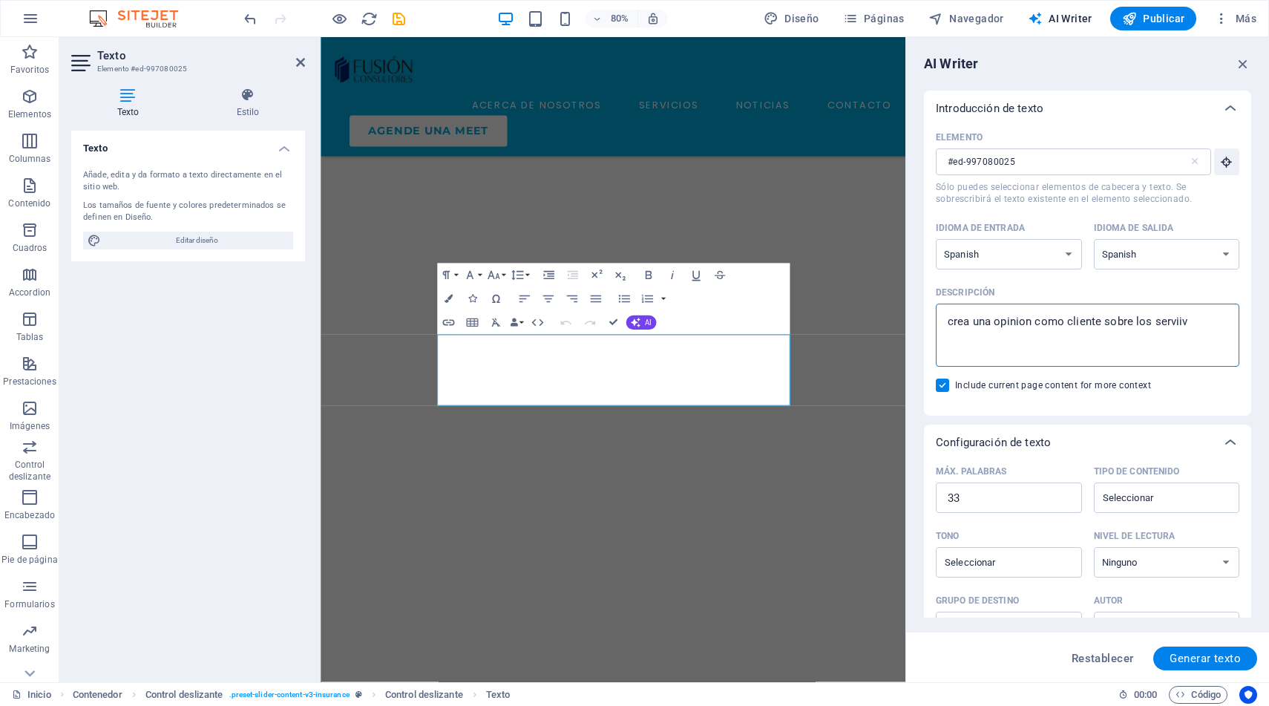
type textarea "x"
type textarea "crea una opinion como cliente sobre los serviiv"
type textarea "x"
type textarea "crea una opinion como cliente sobre los servii"
type textarea "x"
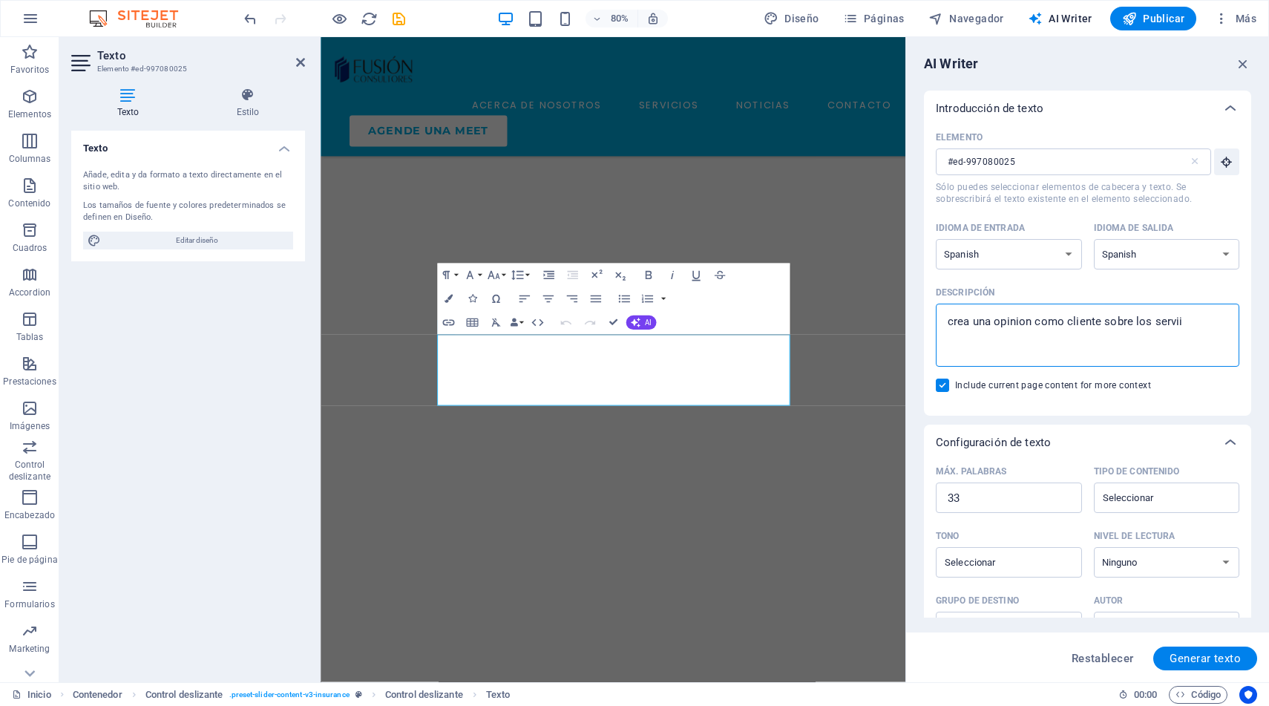
type textarea "crea una opinion como cliente sobre los servi"
type textarea "x"
type textarea "crea una opinion como cliente sobre los servic"
type textarea "x"
type textarea "crea una opinion como cliente sobre los servici"
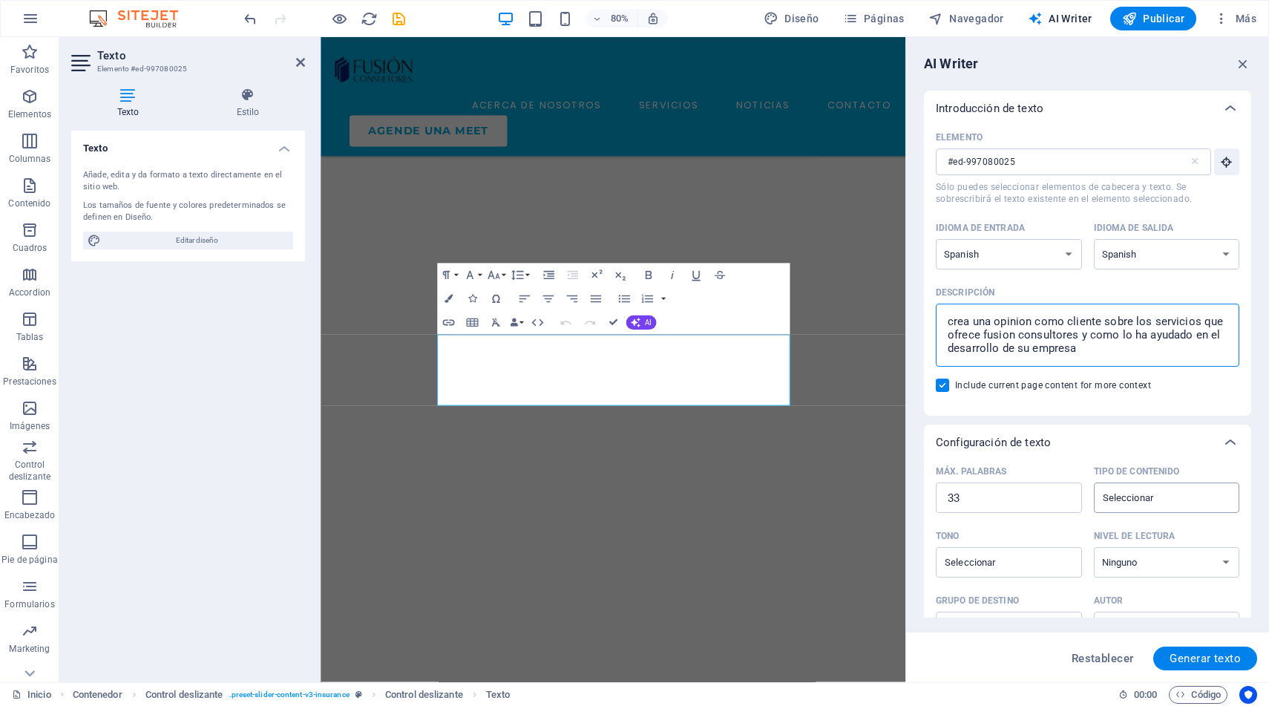
scroll to position [177, 0]
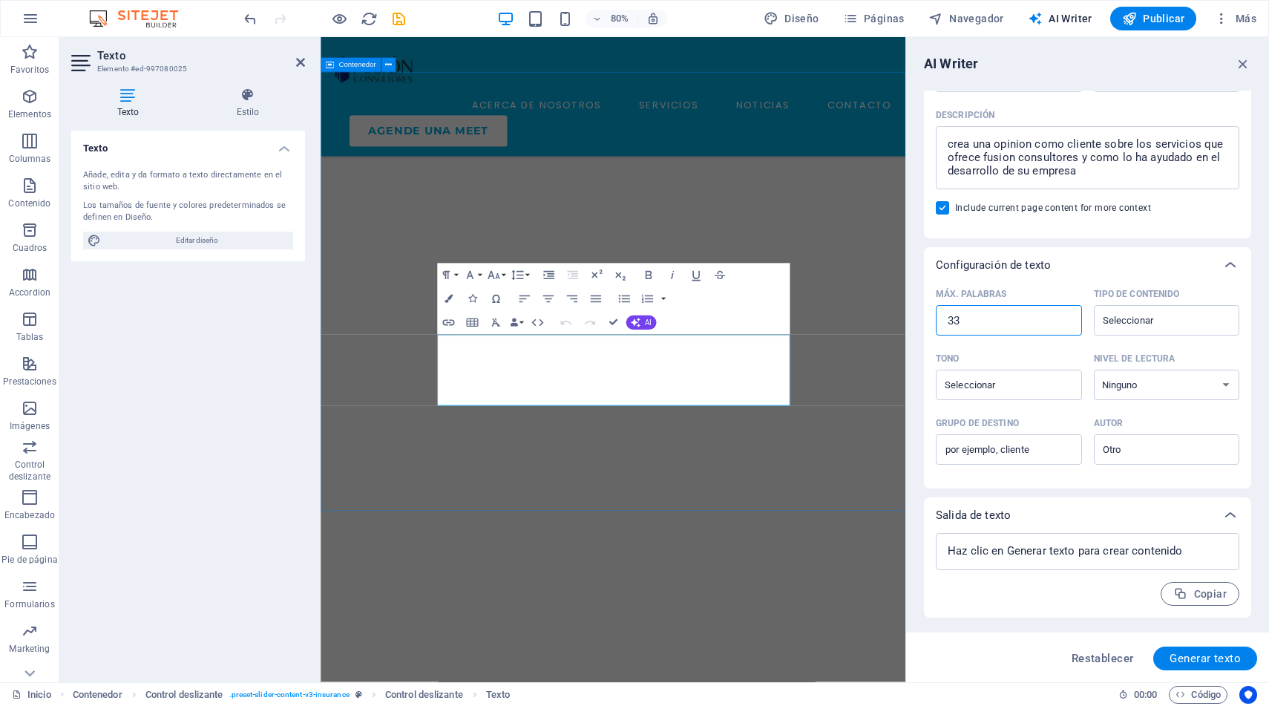
drag, startPoint x: 1316, startPoint y: 358, endPoint x: 1006, endPoint y: 377, distance: 310.2
click at [987, 322] on input "33" at bounding box center [1009, 321] width 146 height 30
drag, startPoint x: 1307, startPoint y: 360, endPoint x: 1016, endPoint y: 362, distance: 290.3
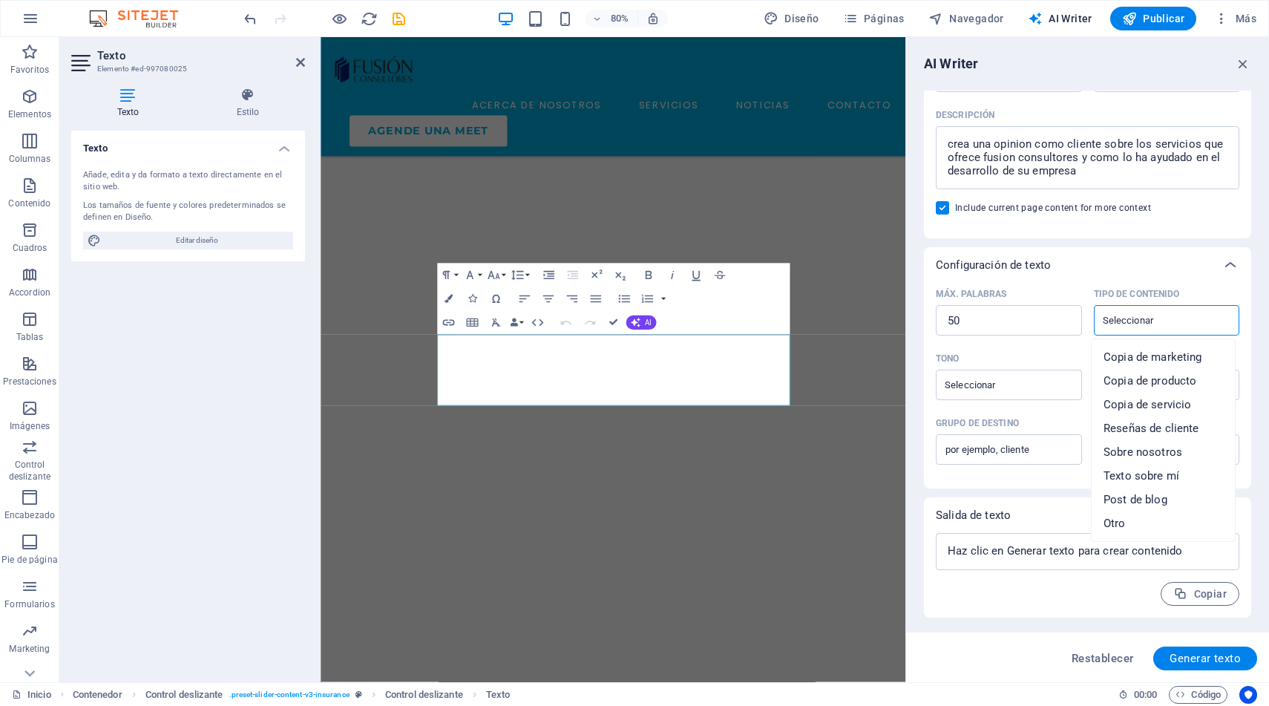
click at [1103, 315] on input "Tipo de contenido ​" at bounding box center [1155, 321] width 113 height 22
click at [1162, 428] on span "Reseñas de cliente" at bounding box center [1152, 428] width 96 height 15
click at [1042, 380] on input "Tono ​" at bounding box center [997, 385] width 113 height 22
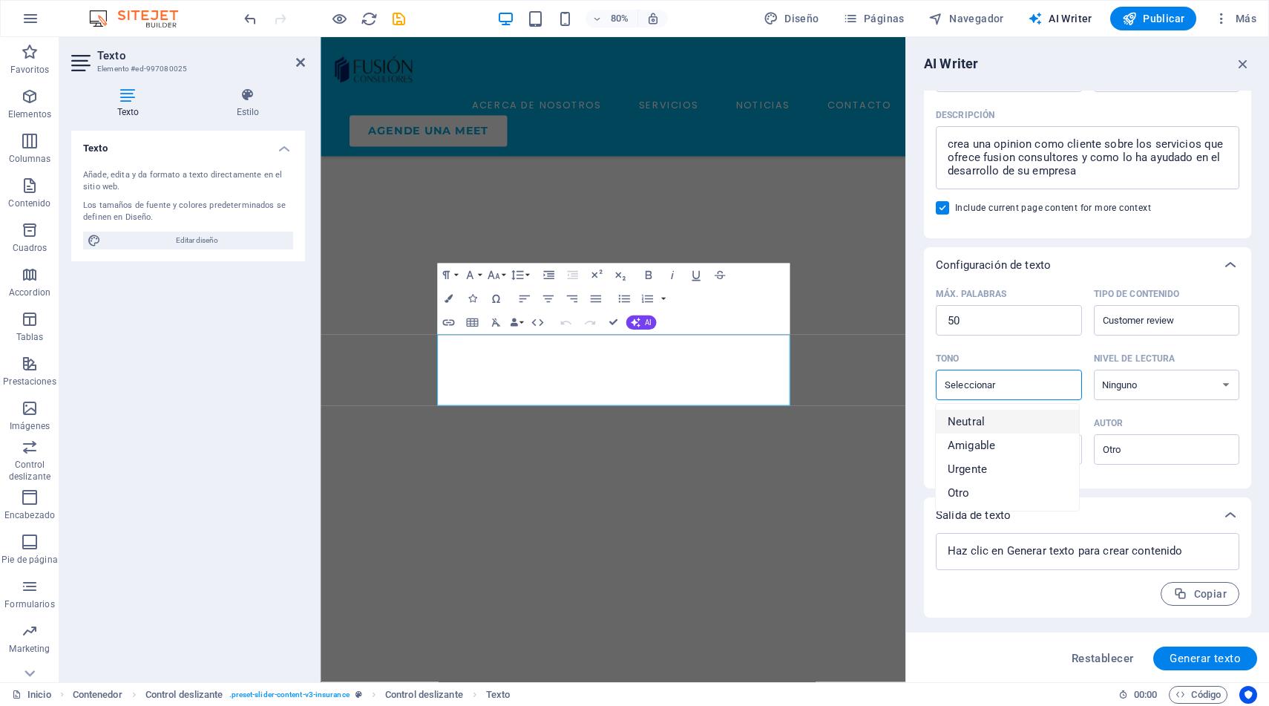
click at [993, 424] on li "Neutral" at bounding box center [1007, 422] width 143 height 24
click at [1129, 383] on select "Ninguno Académico Adulto Adolescente Infantil" at bounding box center [1167, 385] width 146 height 30
click at [1094, 370] on select "Ninguno Académico Adulto Adolescente Infantil" at bounding box center [1167, 385] width 146 height 30
click at [1049, 450] on input "Grupo de destino ​" at bounding box center [1009, 450] width 146 height 24
click at [1200, 667] on button "Generar texto" at bounding box center [1206, 659] width 104 height 24
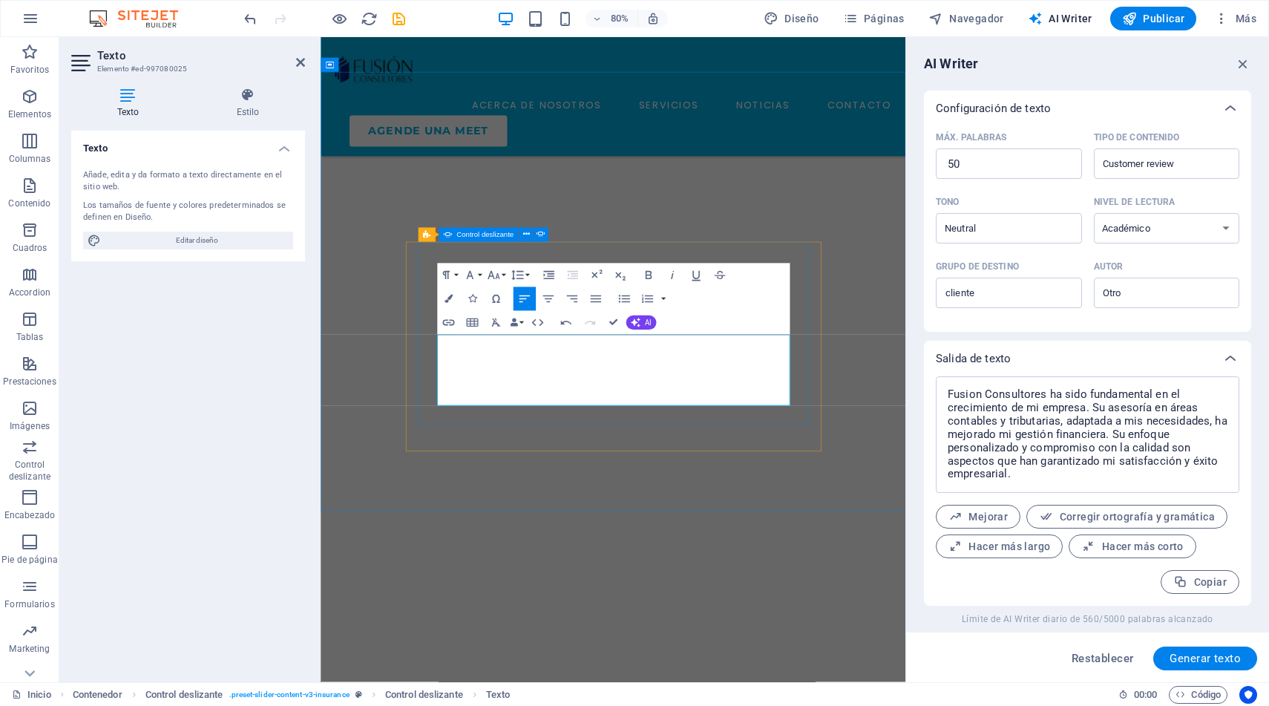
scroll to position [334, 0]
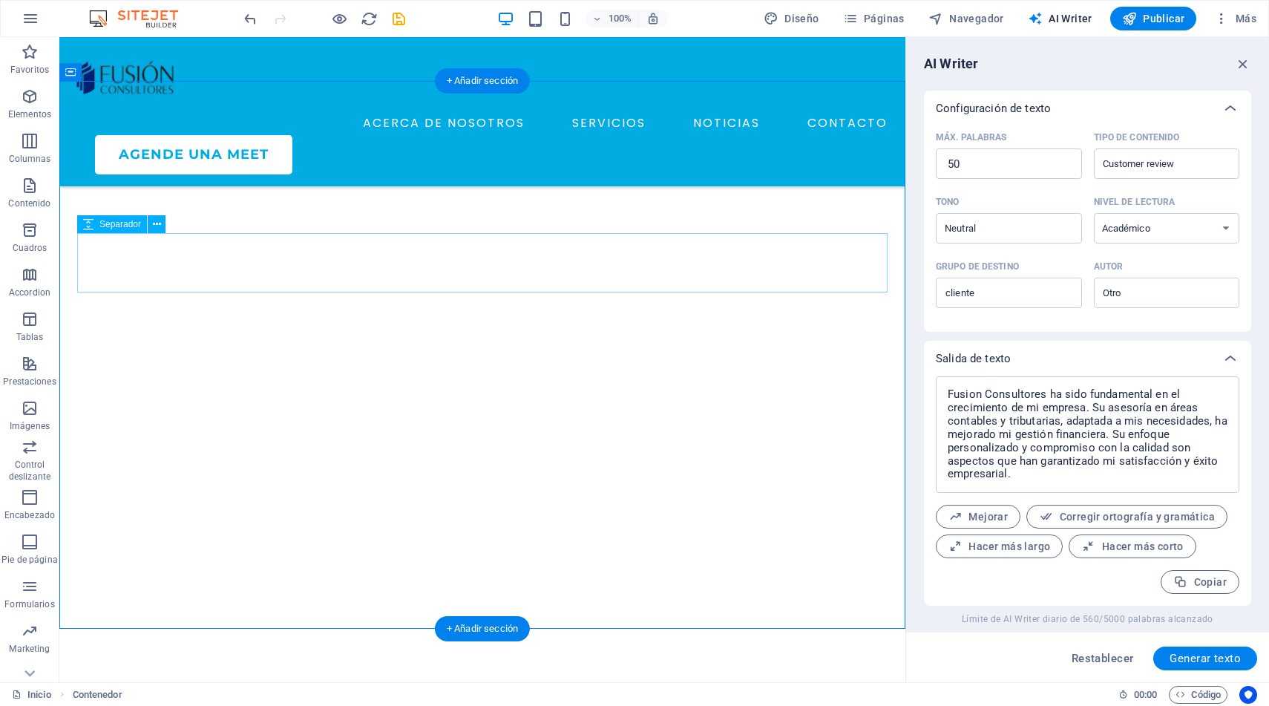
scroll to position [4059, 0]
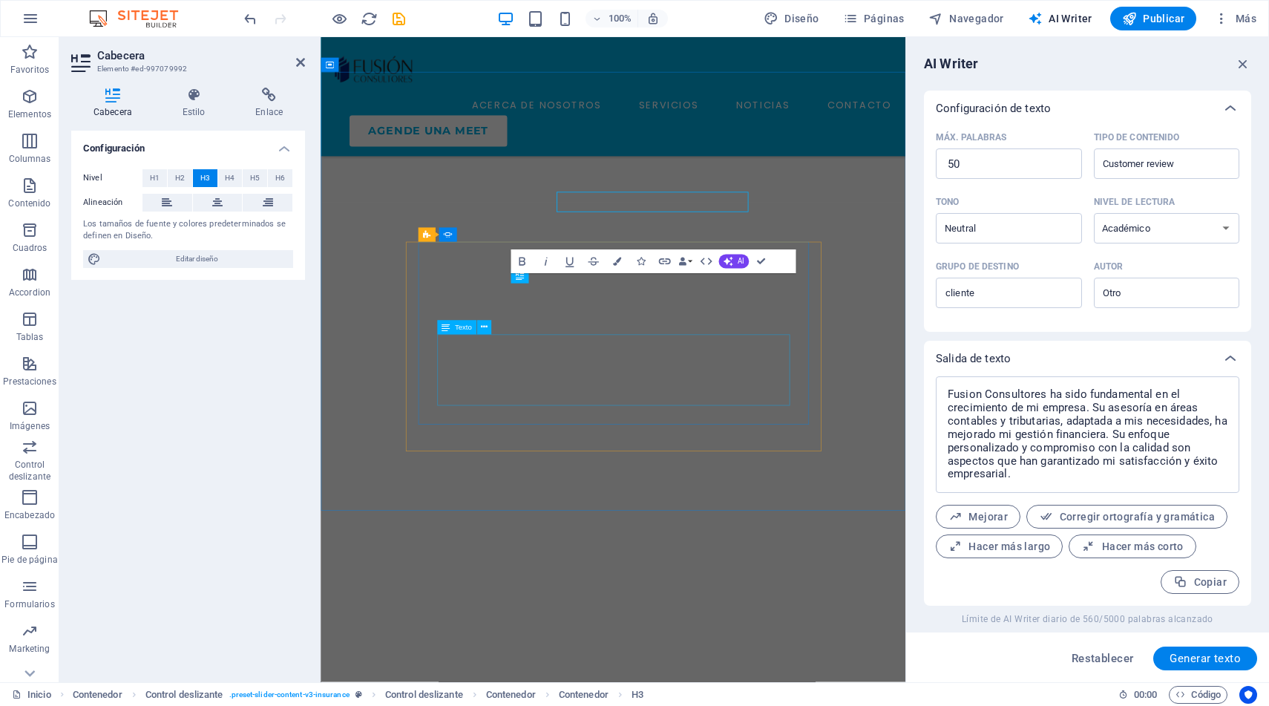
scroll to position [4161, 0]
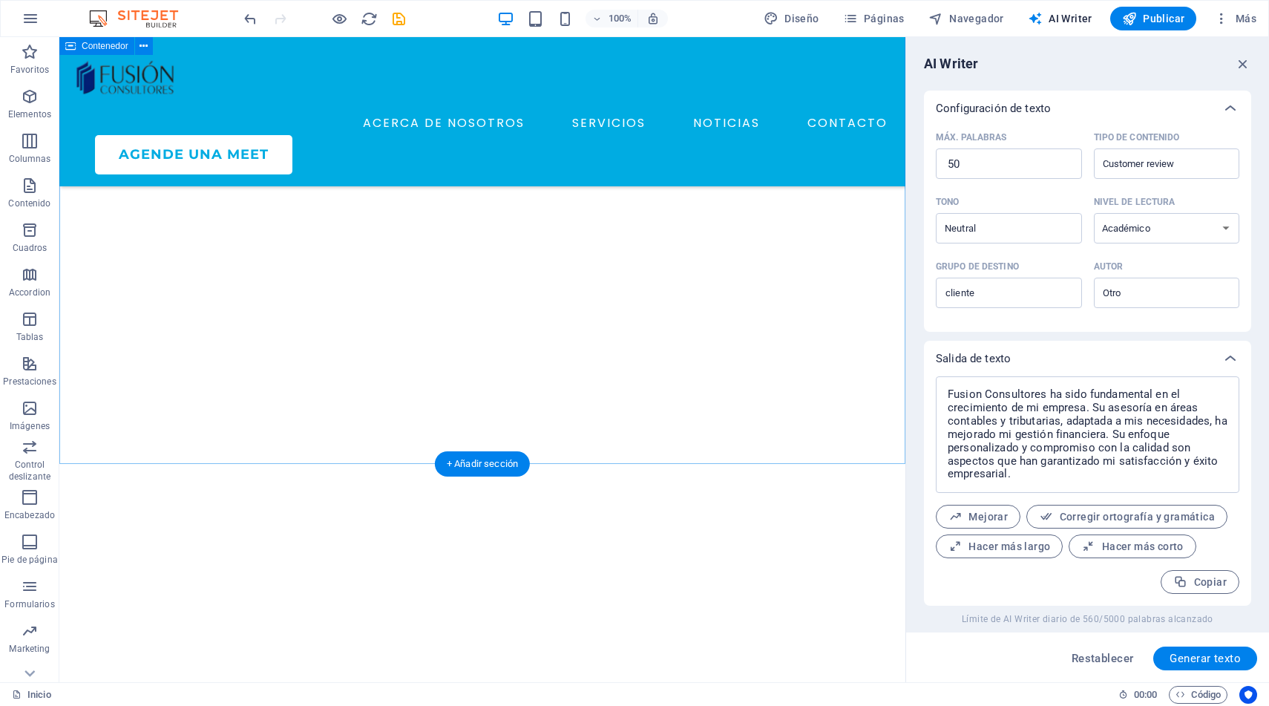
scroll to position [4045, 0]
click at [1154, 23] on span "Publicar" at bounding box center [1154, 18] width 63 height 15
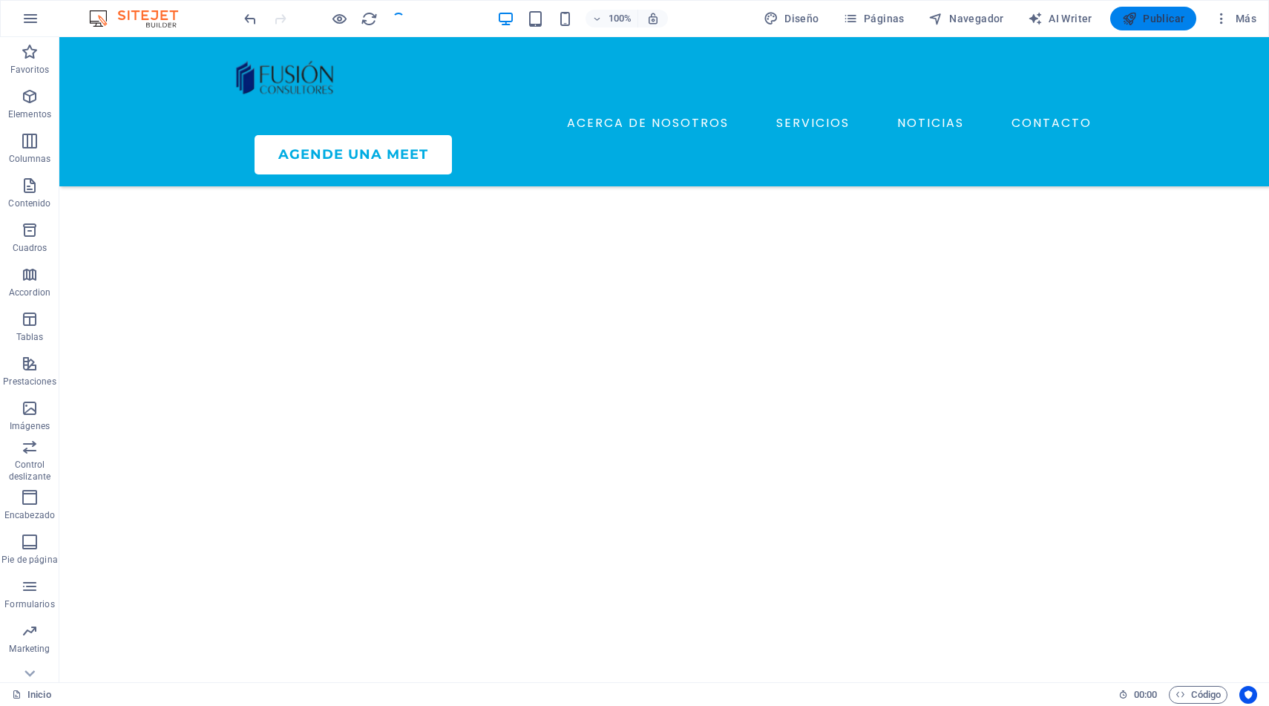
scroll to position [4005, 0]
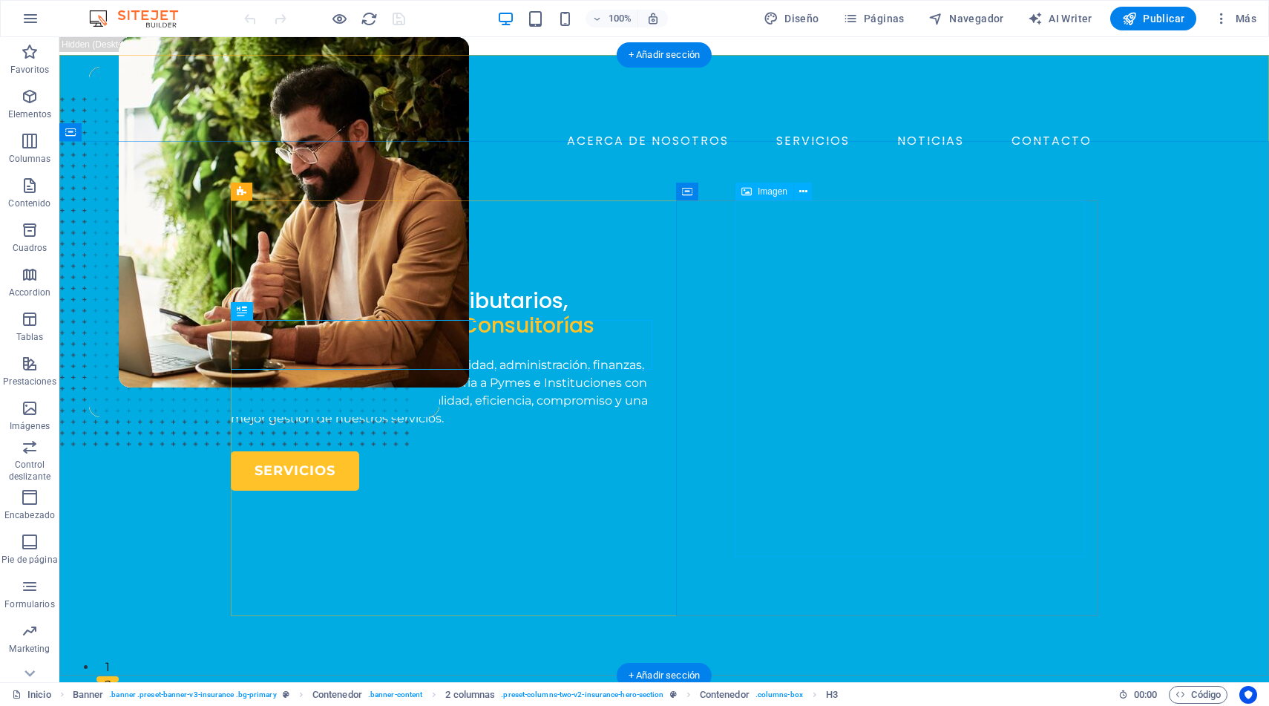
click at [469, 335] on figure at bounding box center [294, 330] width 350 height 586
select select "px"
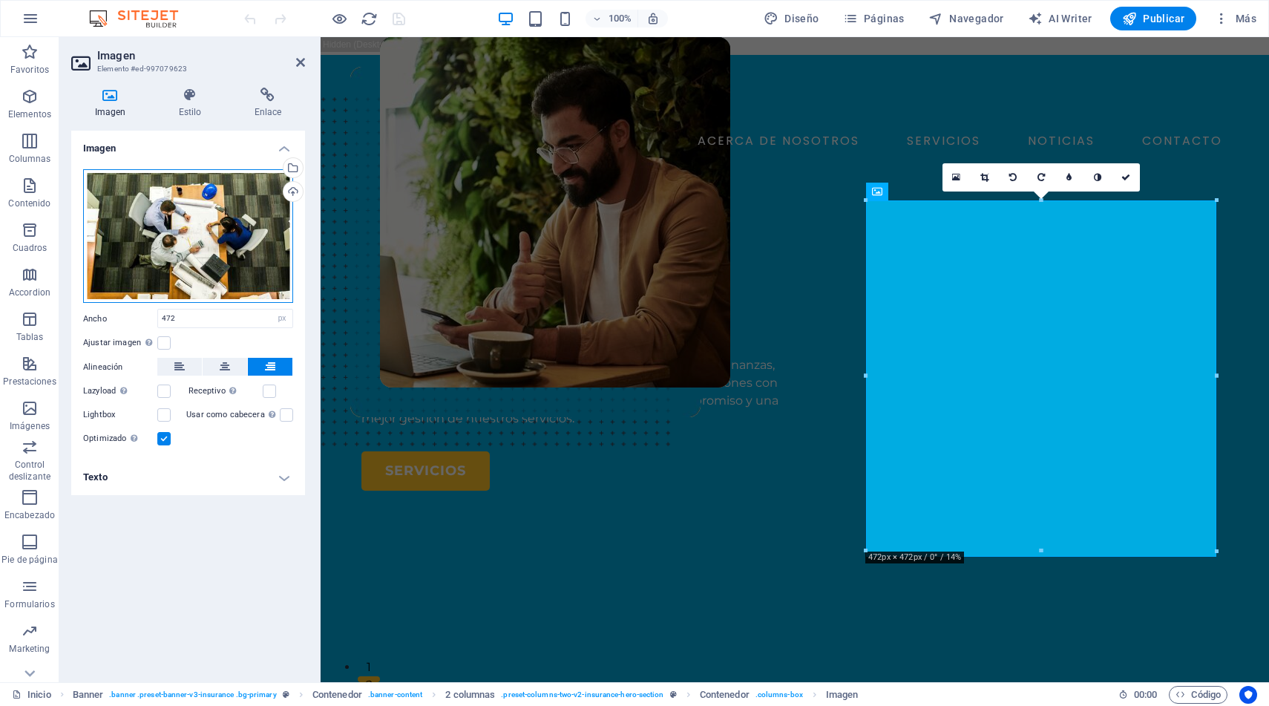
click at [228, 240] on div "Arrastra archivos aquí, haz clic para escoger archivos o selecciona archivos de…" at bounding box center [188, 236] width 210 height 134
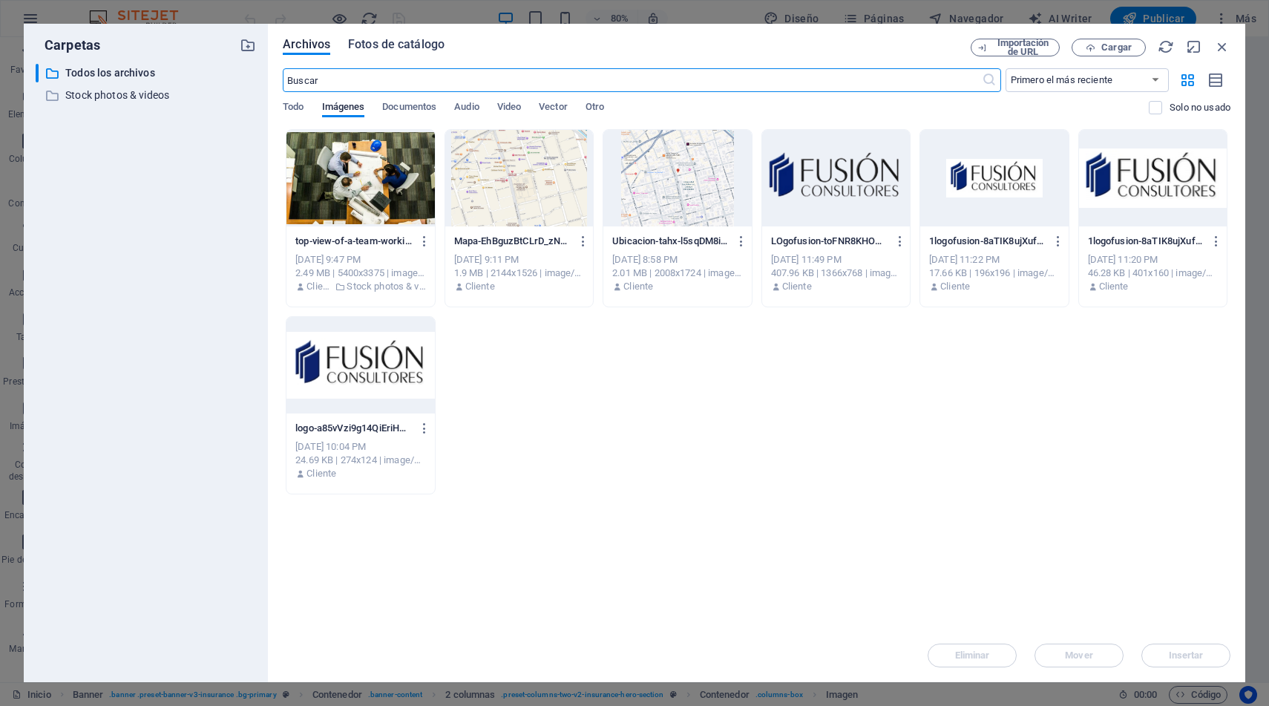
click at [391, 41] on span "Fotos de catálogo" at bounding box center [396, 45] width 97 height 18
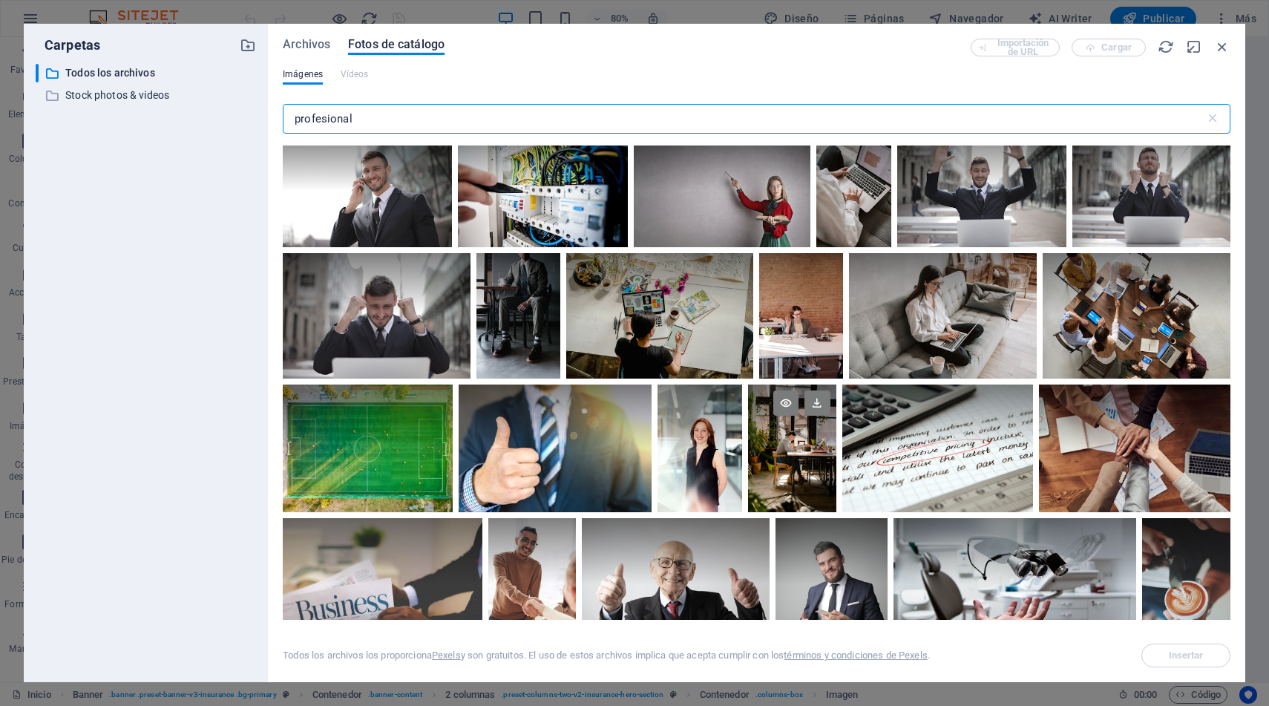
scroll to position [1016, 0]
type input "profesional"
click at [1122, 313] on div at bounding box center [1137, 314] width 188 height 125
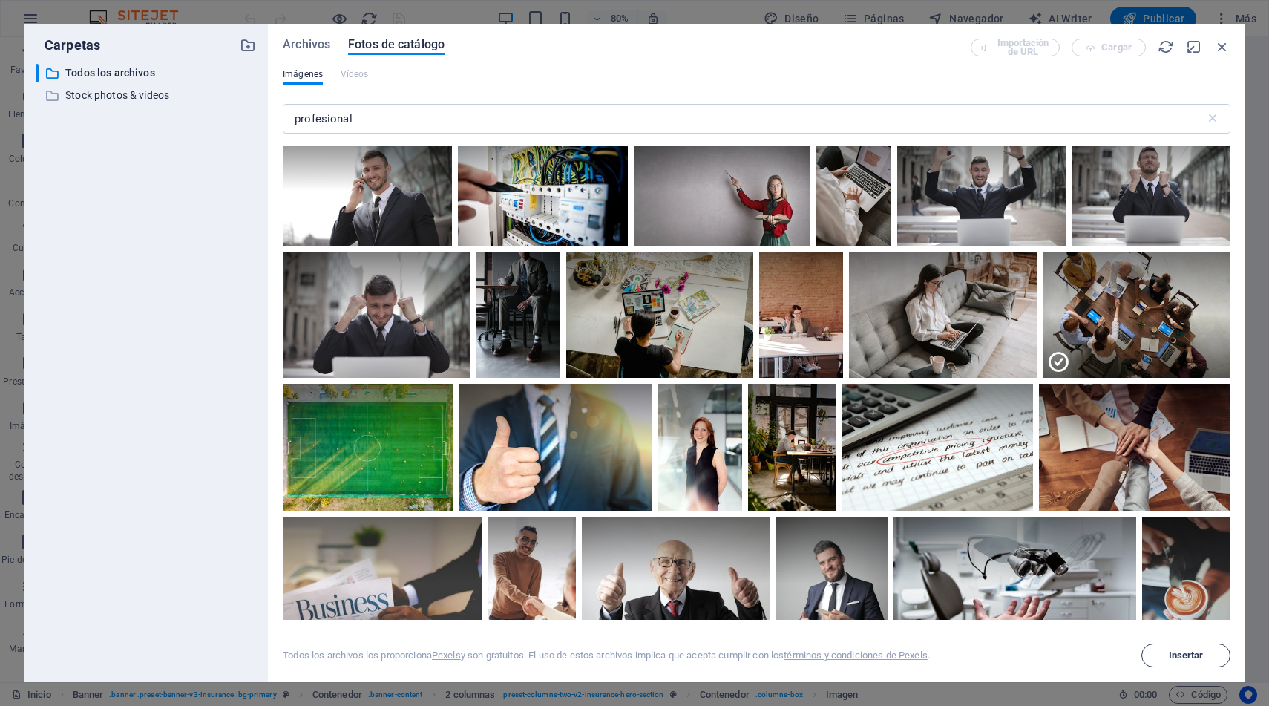
click at [1187, 655] on span "Insertar" at bounding box center [1186, 655] width 35 height 9
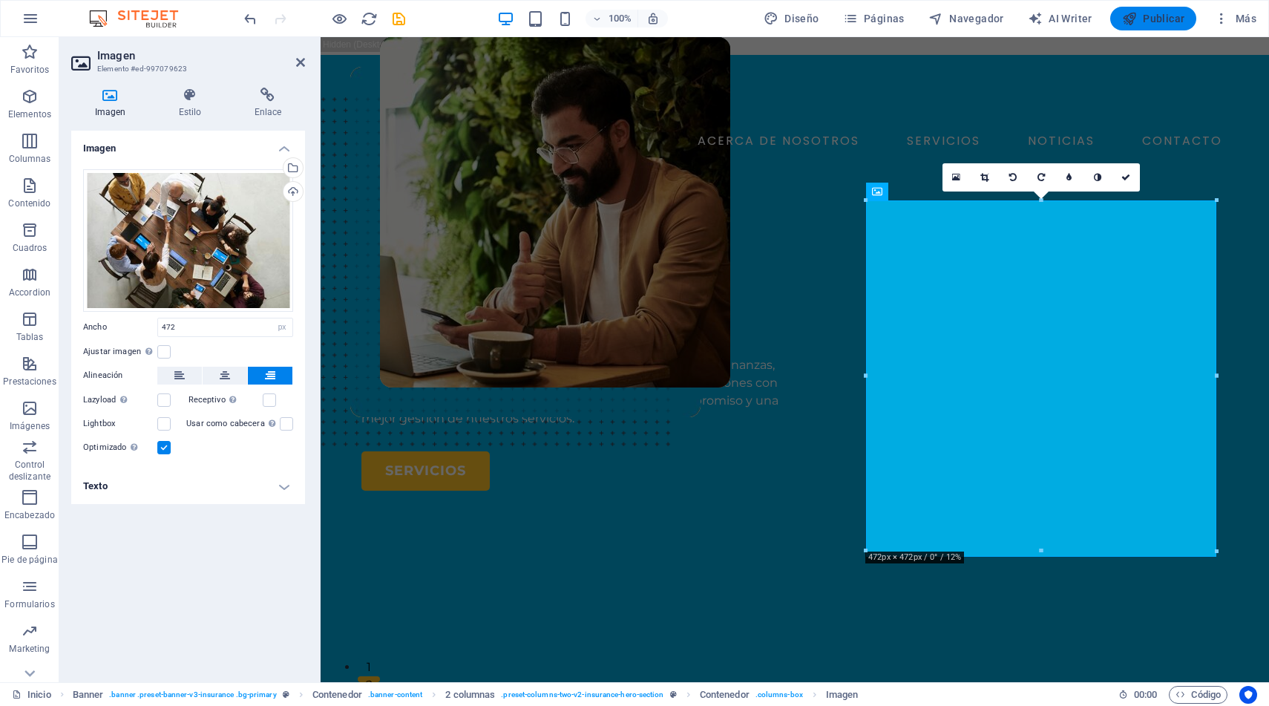
click at [1151, 13] on span "Publicar" at bounding box center [1154, 18] width 63 height 15
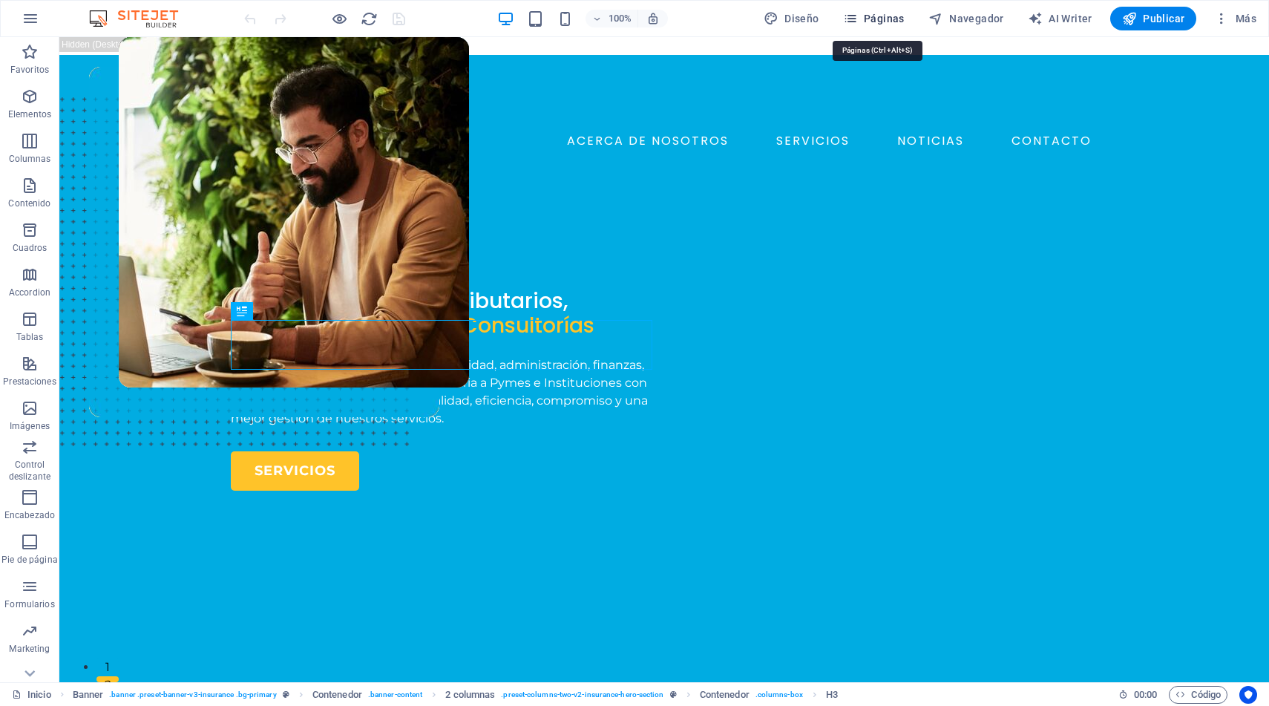
click at [887, 18] on span "Páginas" at bounding box center [874, 18] width 62 height 15
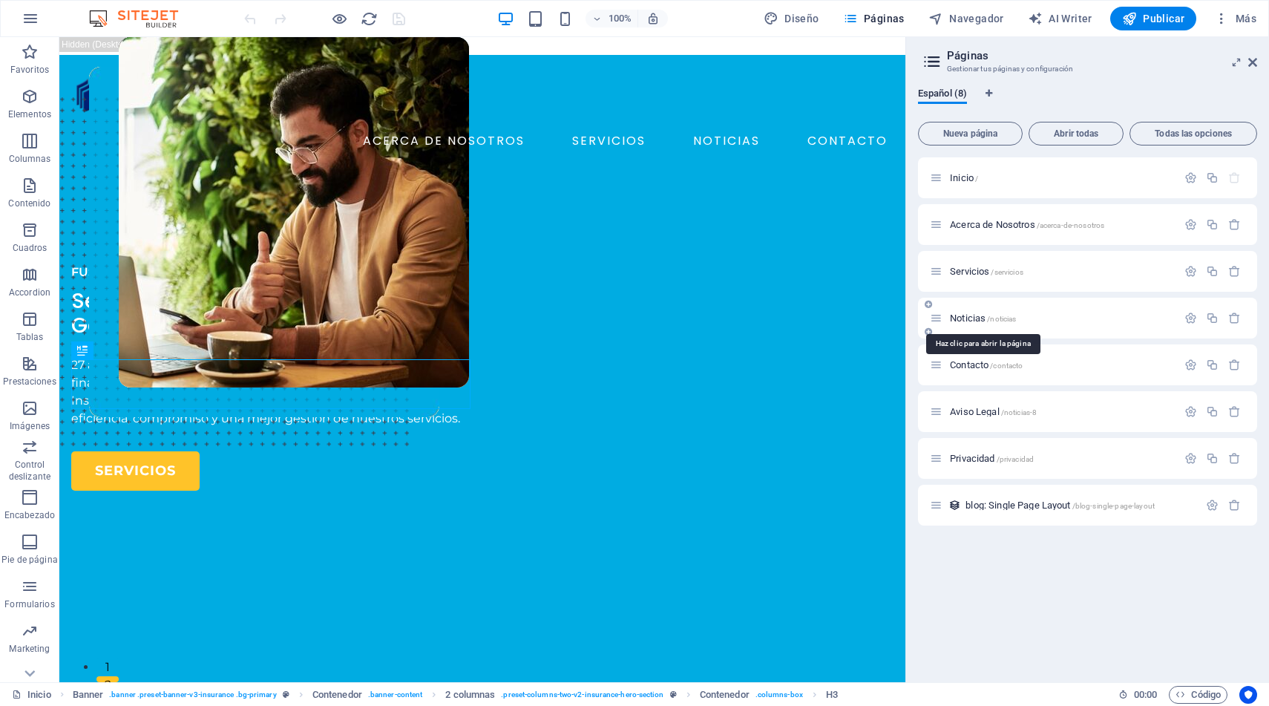
click at [971, 318] on span "Noticias /noticias" at bounding box center [983, 318] width 66 height 11
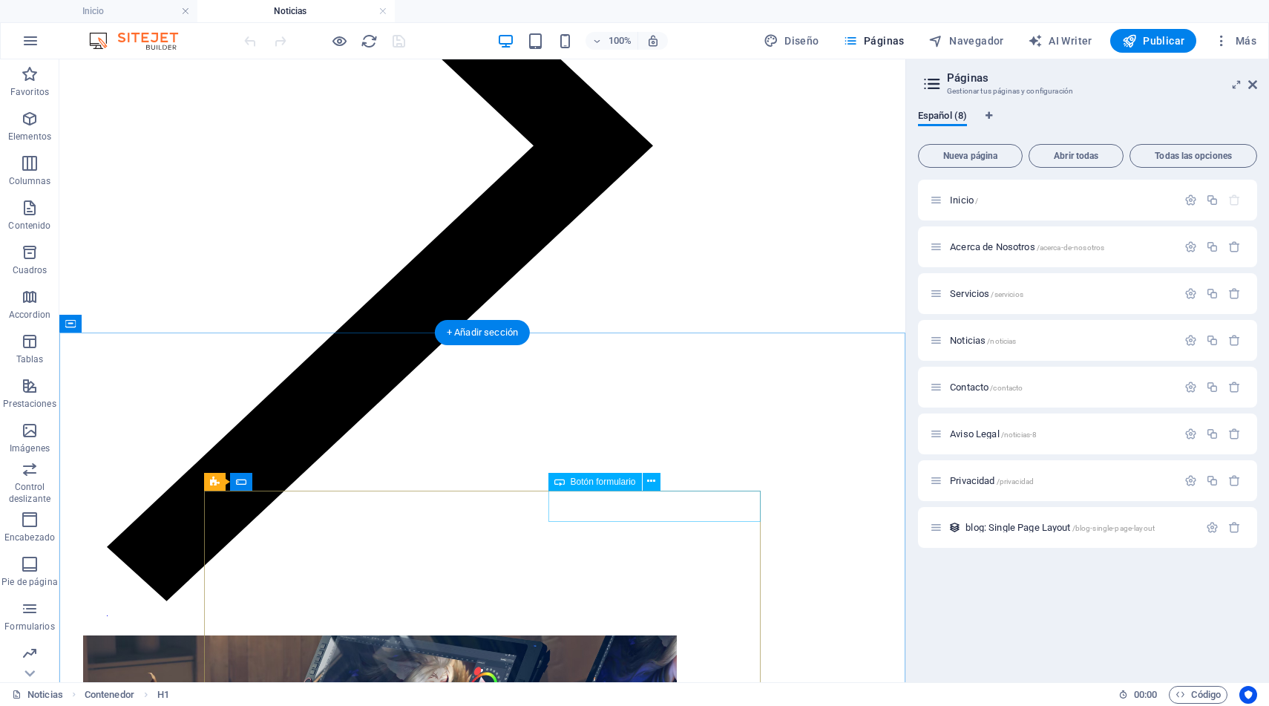
scroll to position [1239, 0]
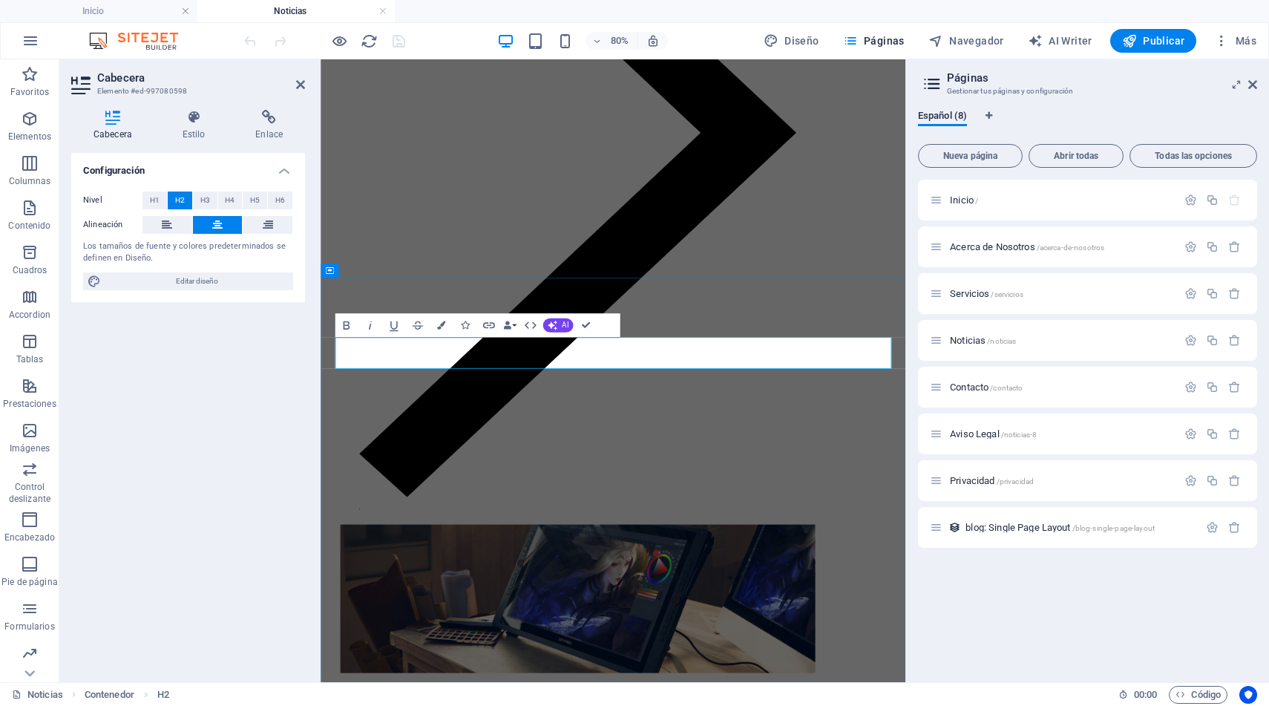
drag, startPoint x: 734, startPoint y: 427, endPoint x: 491, endPoint y: 429, distance: 243.5
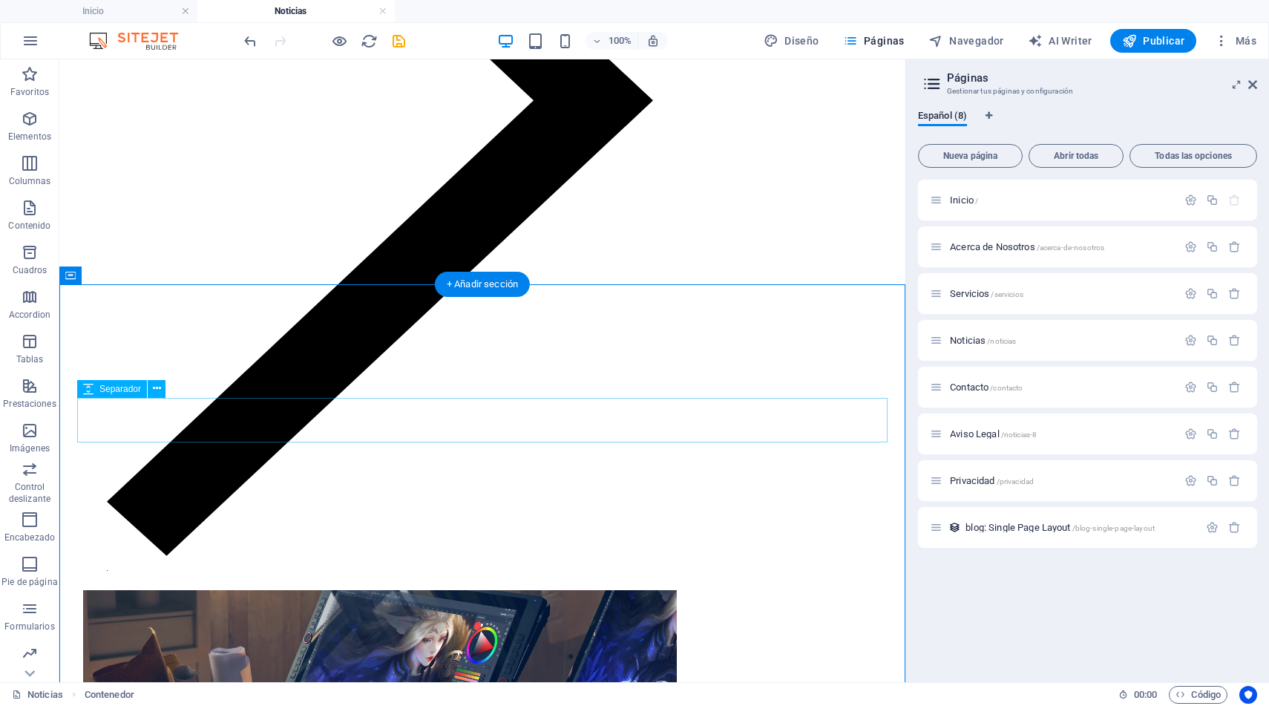
scroll to position [1290, 0]
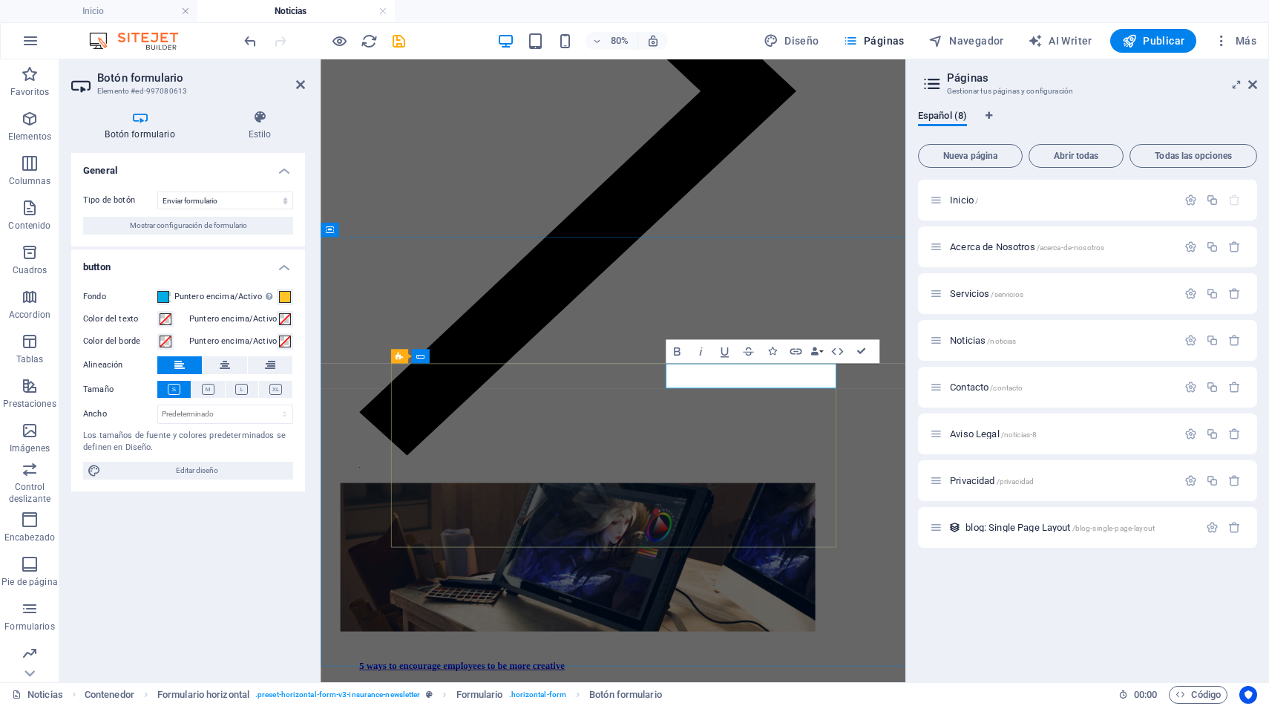
drag, startPoint x: 917, startPoint y: 454, endPoint x: 871, endPoint y: 453, distance: 46.1
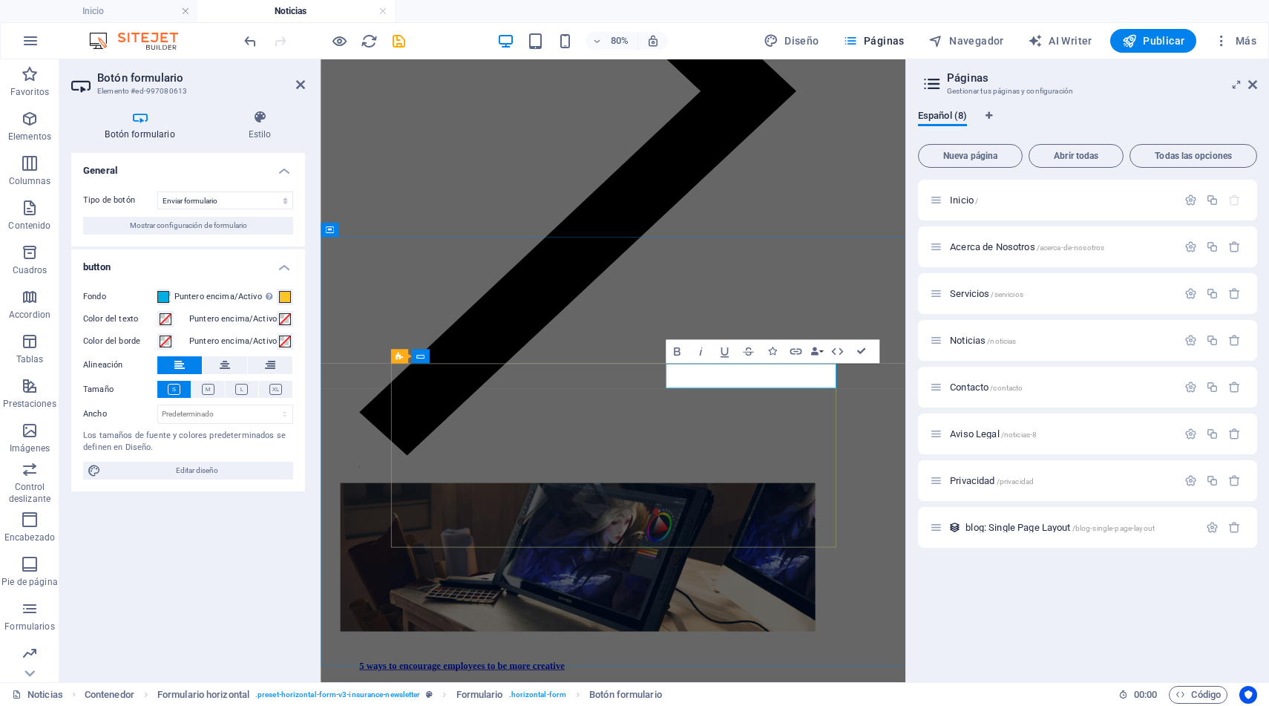
type button "Submit"
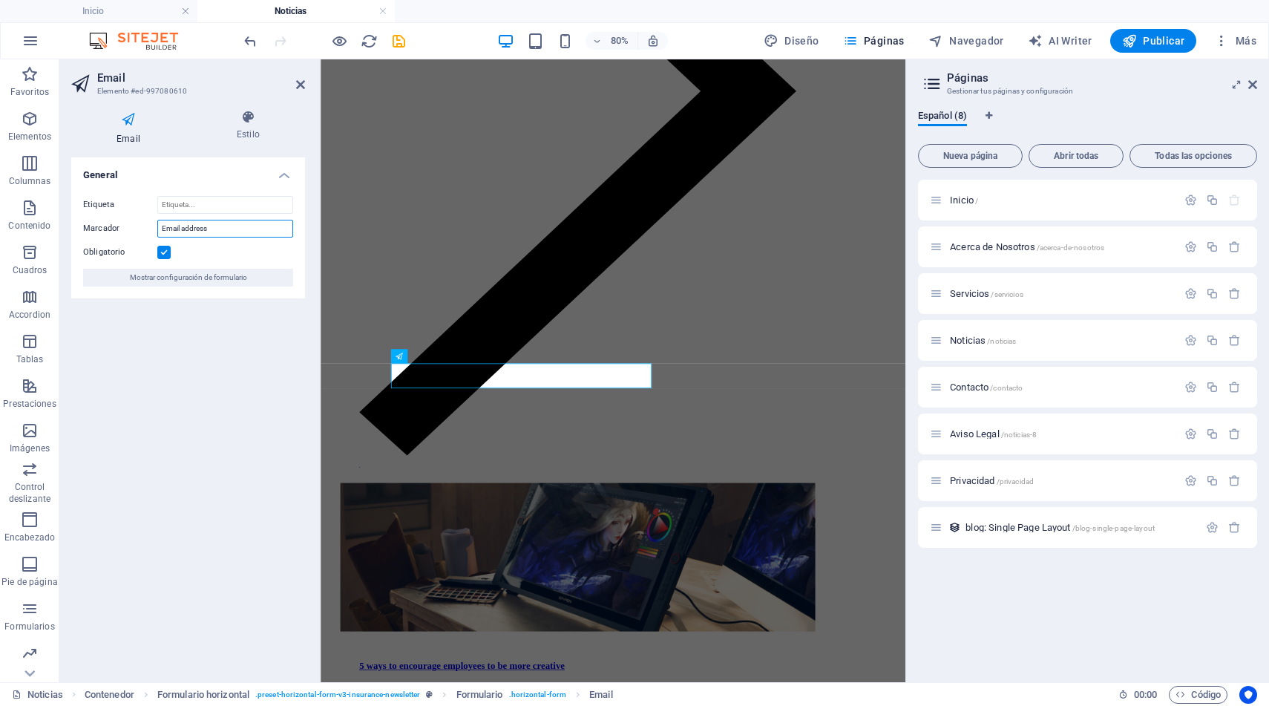
drag, startPoint x: 220, startPoint y: 227, endPoint x: 89, endPoint y: 219, distance: 131.7
click at [89, 220] on div "Marcador Email address" at bounding box center [188, 229] width 210 height 18
type input "Correo"
click at [220, 431] on div "General Etiqueta Marcador Correo Obligatorio Mostrar configuración de formulario" at bounding box center [188, 413] width 234 height 513
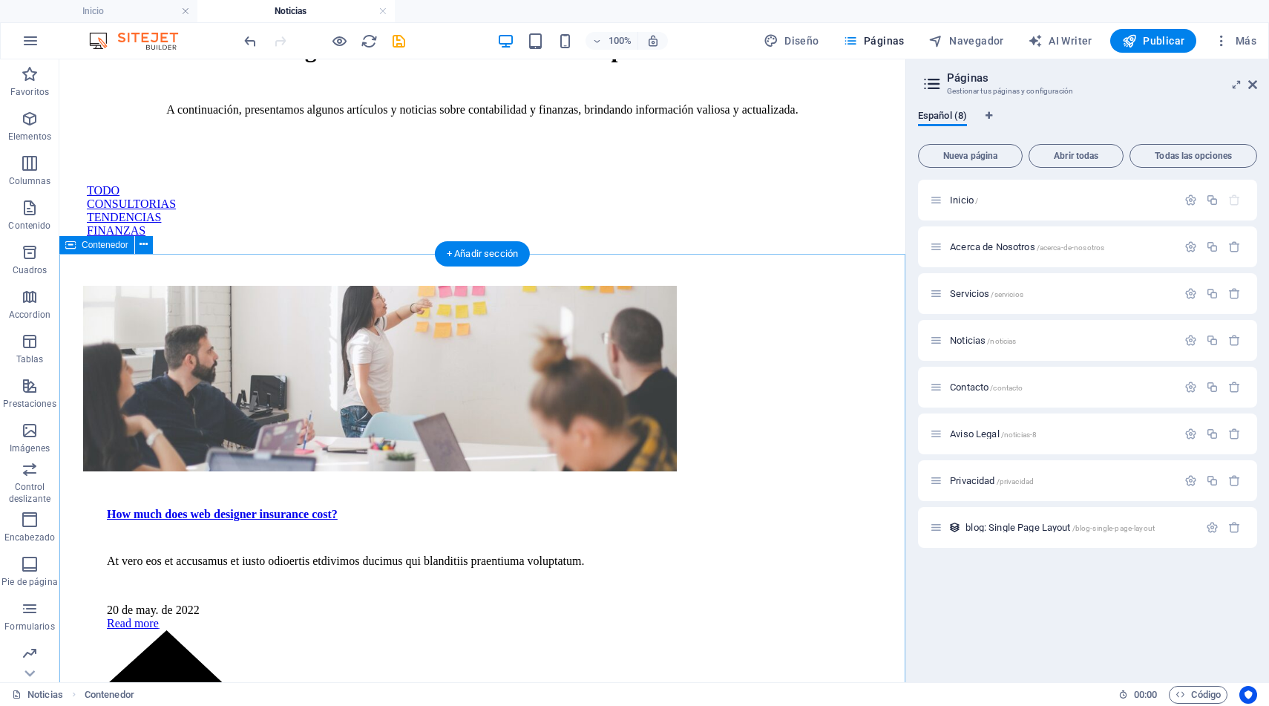
scroll to position [0, 0]
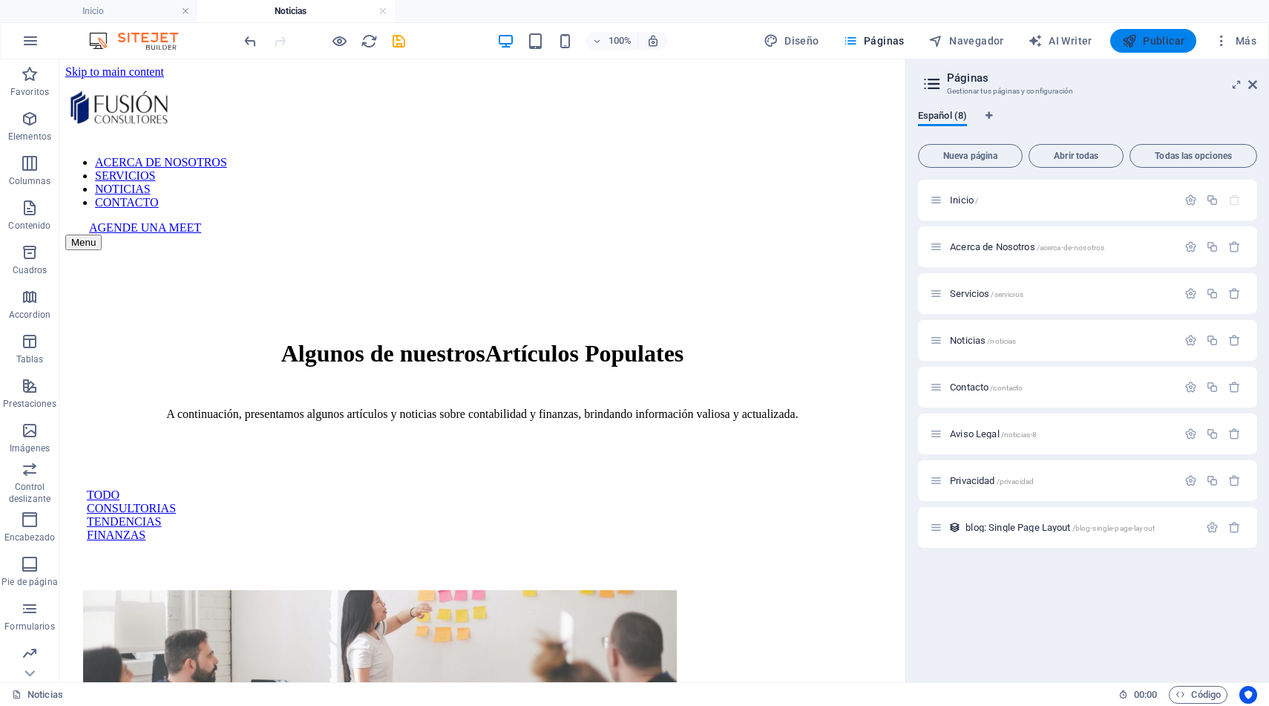
click at [1156, 42] on span "Publicar" at bounding box center [1154, 40] width 63 height 15
checkbox input "false"
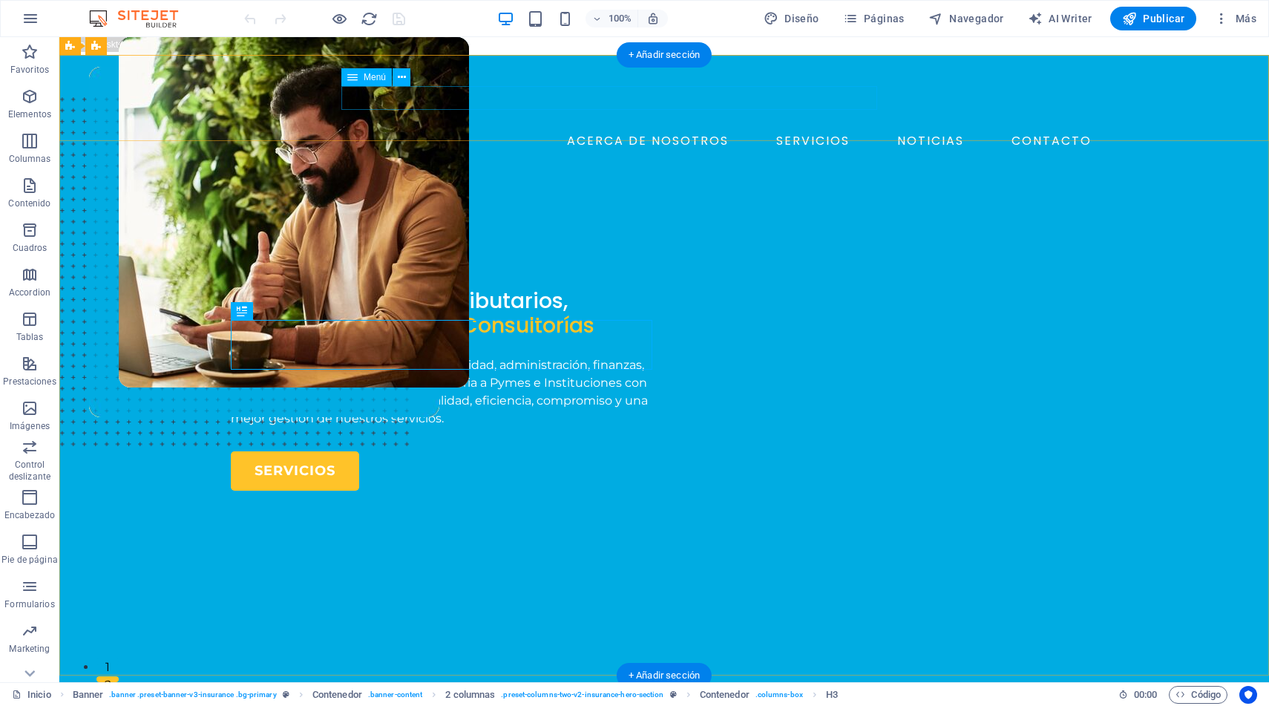
click at [704, 129] on nav "ACERCA DE NOSOTROS SERVICIOS NOTICIAS CONTACTO" at bounding box center [664, 141] width 867 height 24
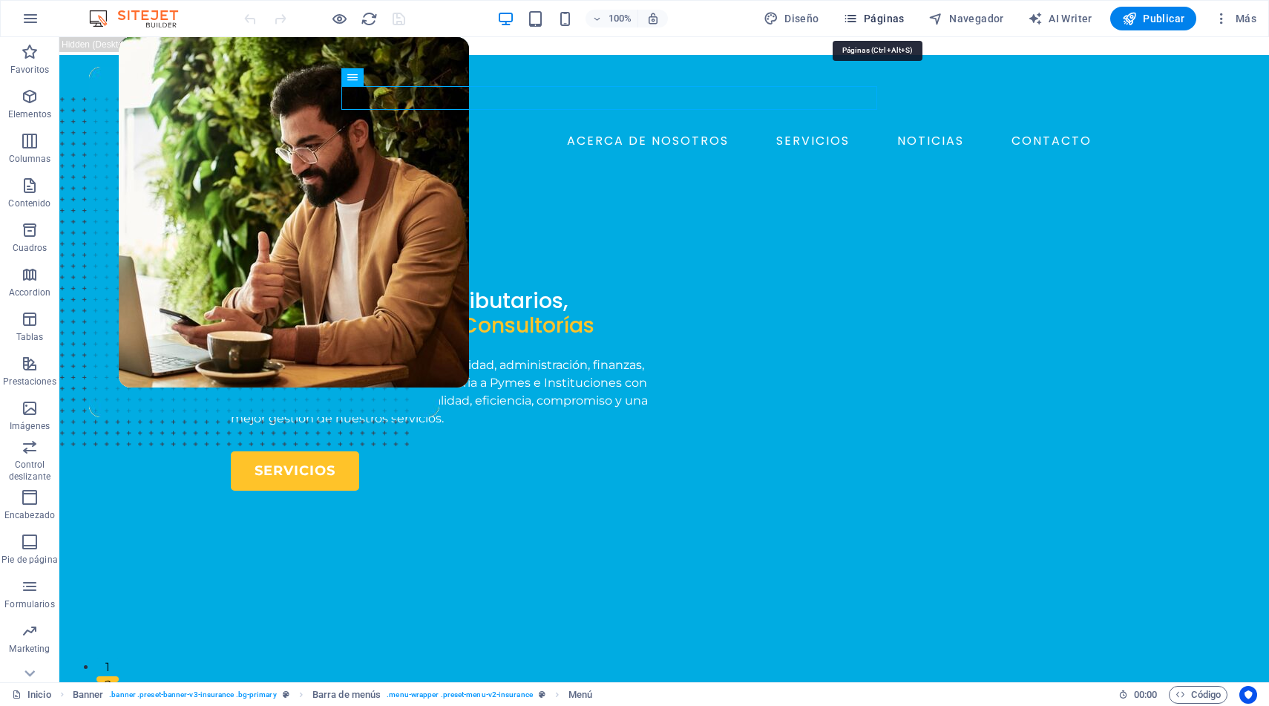
click at [889, 13] on span "Páginas" at bounding box center [874, 18] width 62 height 15
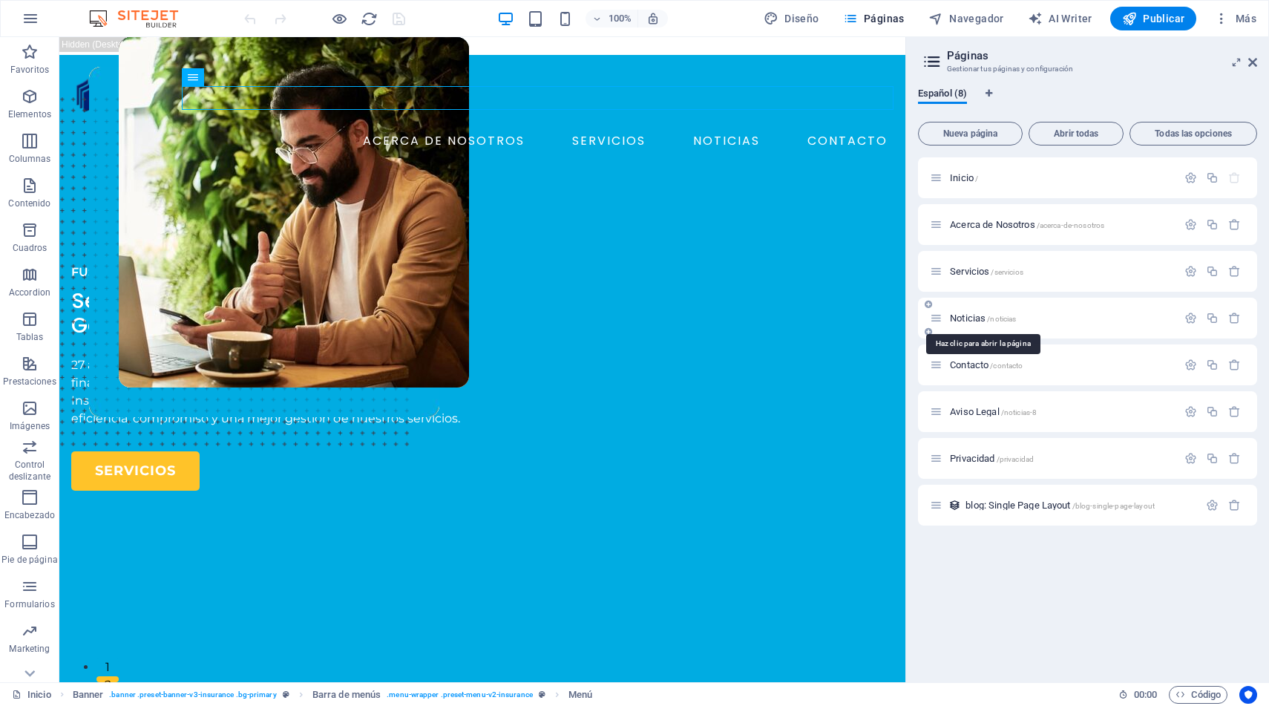
click at [973, 322] on span "Noticias /noticias" at bounding box center [983, 318] width 66 height 11
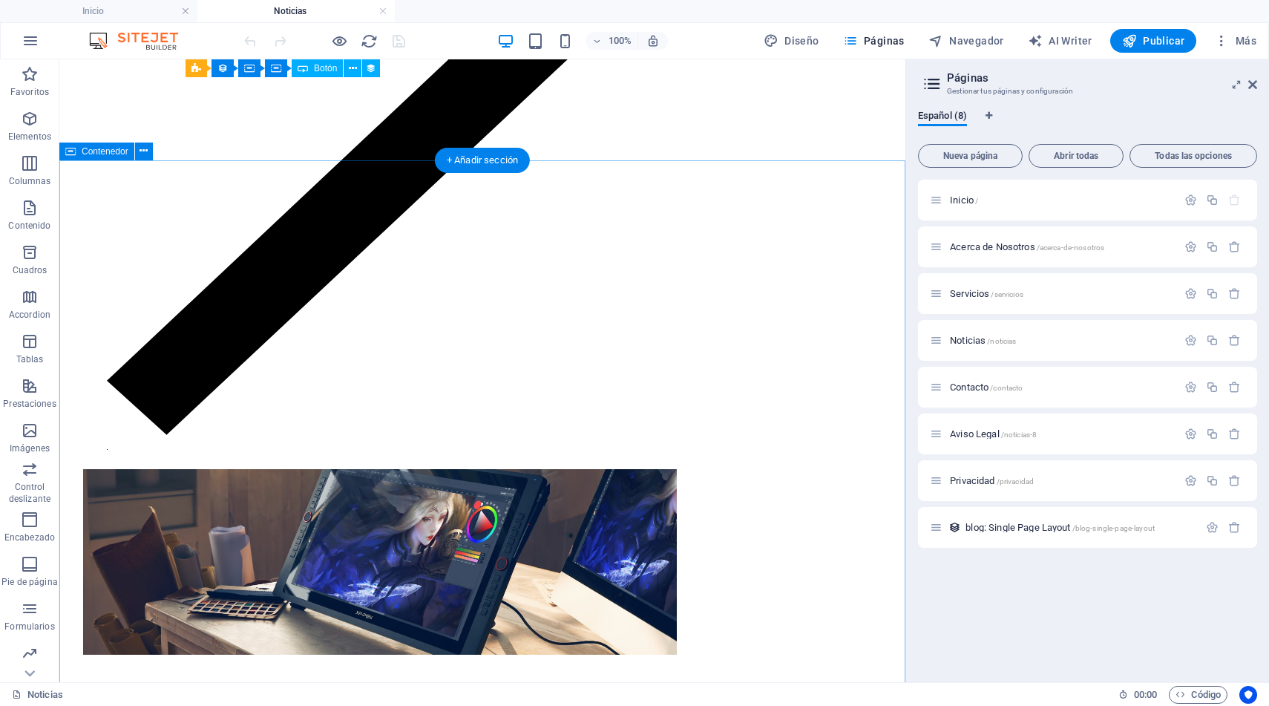
scroll to position [1410, 0]
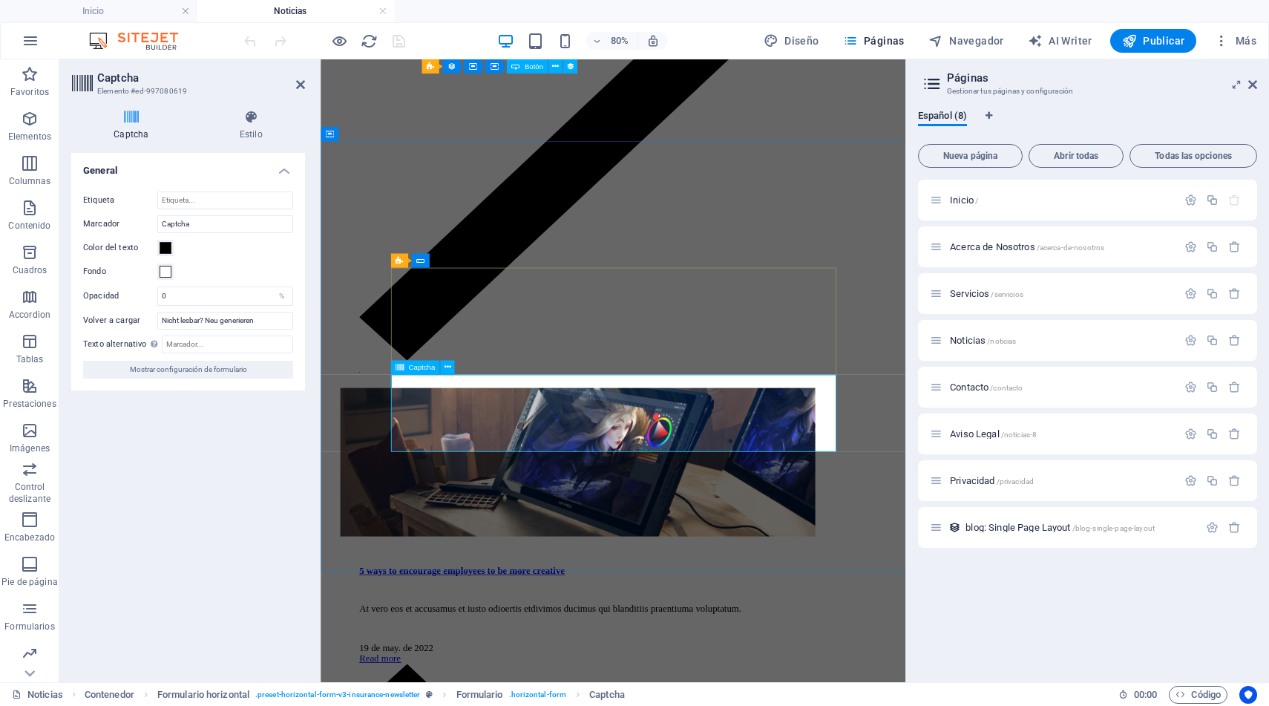
click at [269, 325] on input "Nicht lesbar? Neu generieren" at bounding box center [225, 321] width 136 height 18
click at [249, 127] on h4 "Estilo" at bounding box center [251, 125] width 108 height 31
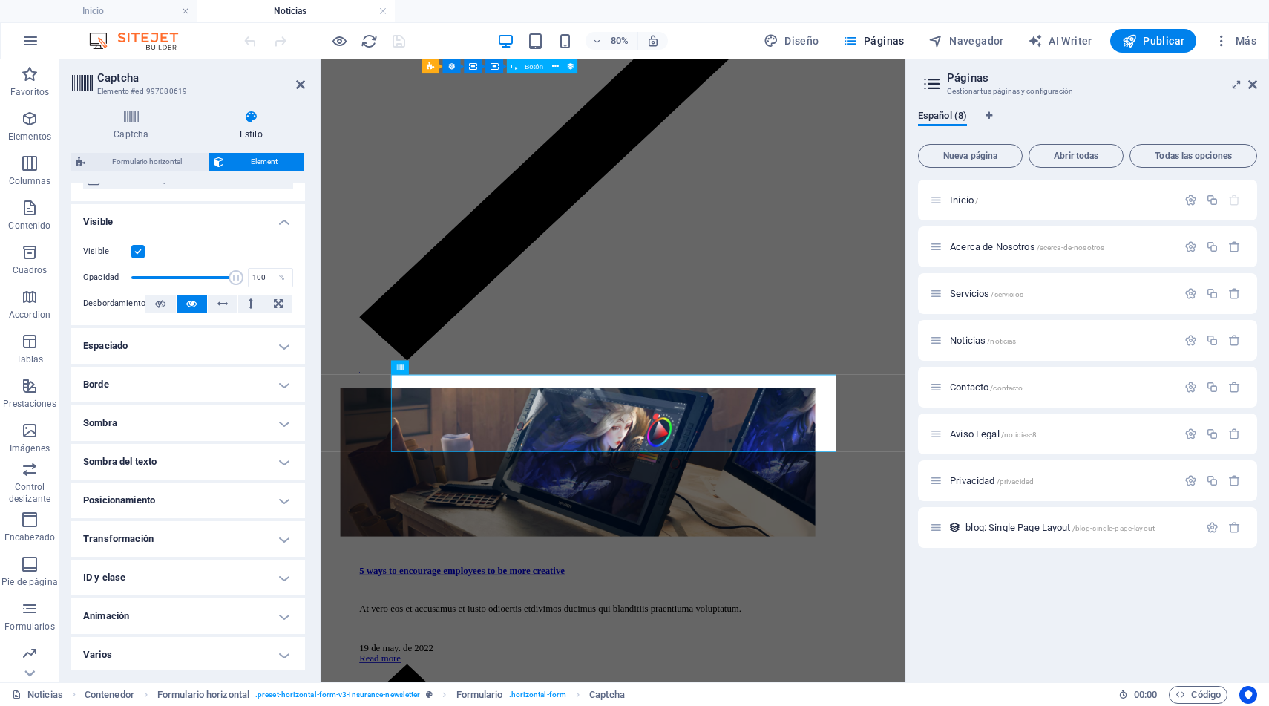
scroll to position [152, 0]
click at [277, 572] on h4 "ID y clase" at bounding box center [188, 576] width 234 height 36
click at [277, 572] on h4 "ID y clase" at bounding box center [188, 571] width 234 height 27
click at [288, 659] on h4 "Varios" at bounding box center [188, 653] width 234 height 36
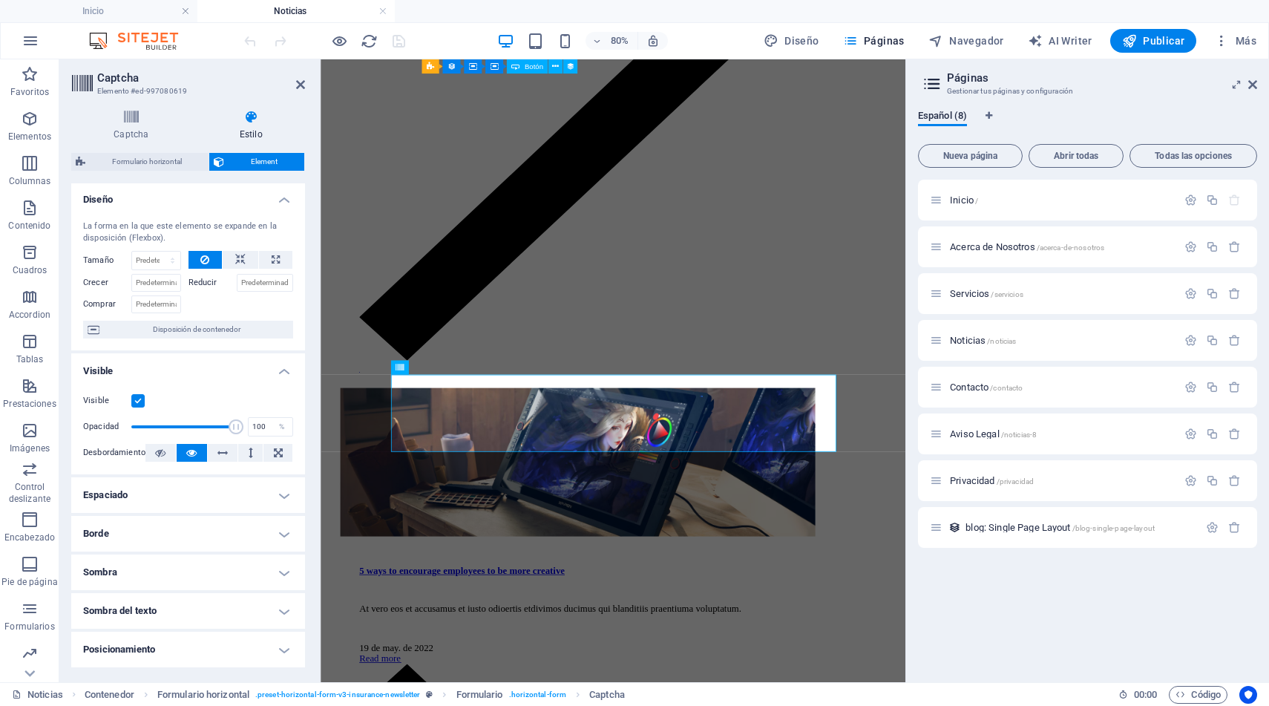
scroll to position [0, 0]
click at [133, 128] on h4 "Captcha" at bounding box center [134, 125] width 126 height 31
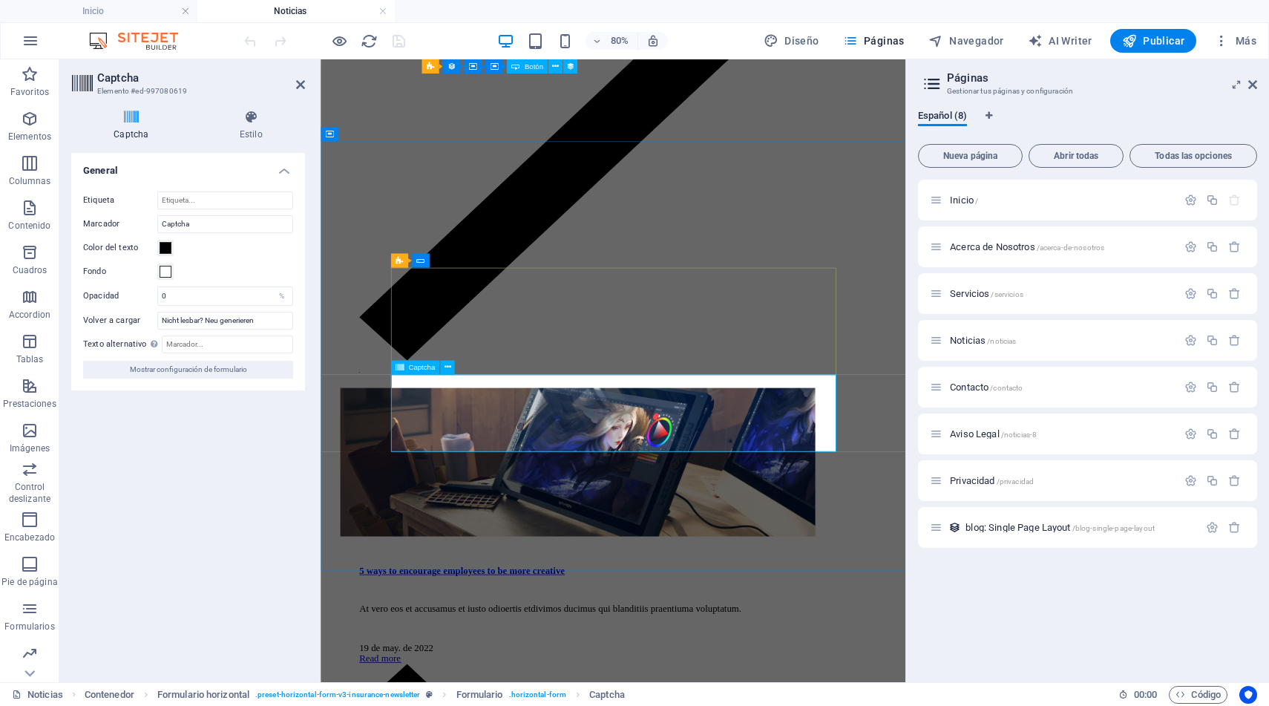
click at [1257, 83] on icon at bounding box center [1253, 85] width 9 height 12
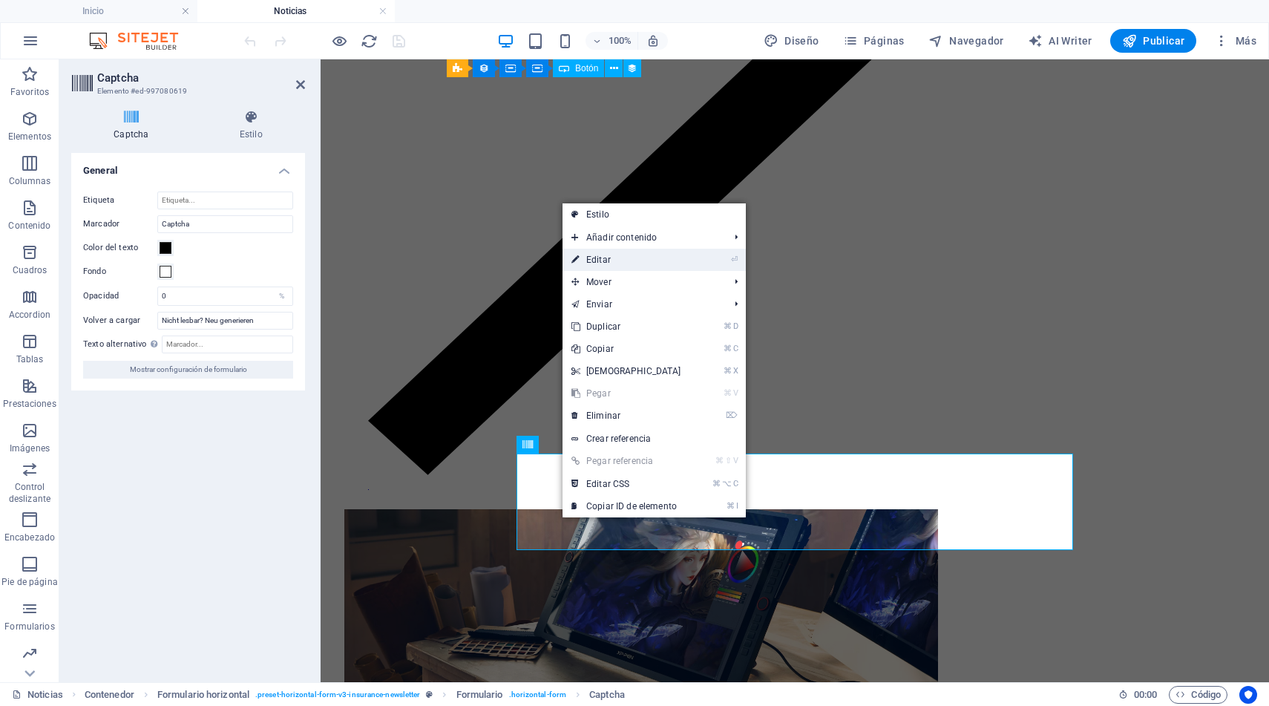
click at [625, 256] on link "⏎ Editar" at bounding box center [627, 260] width 128 height 22
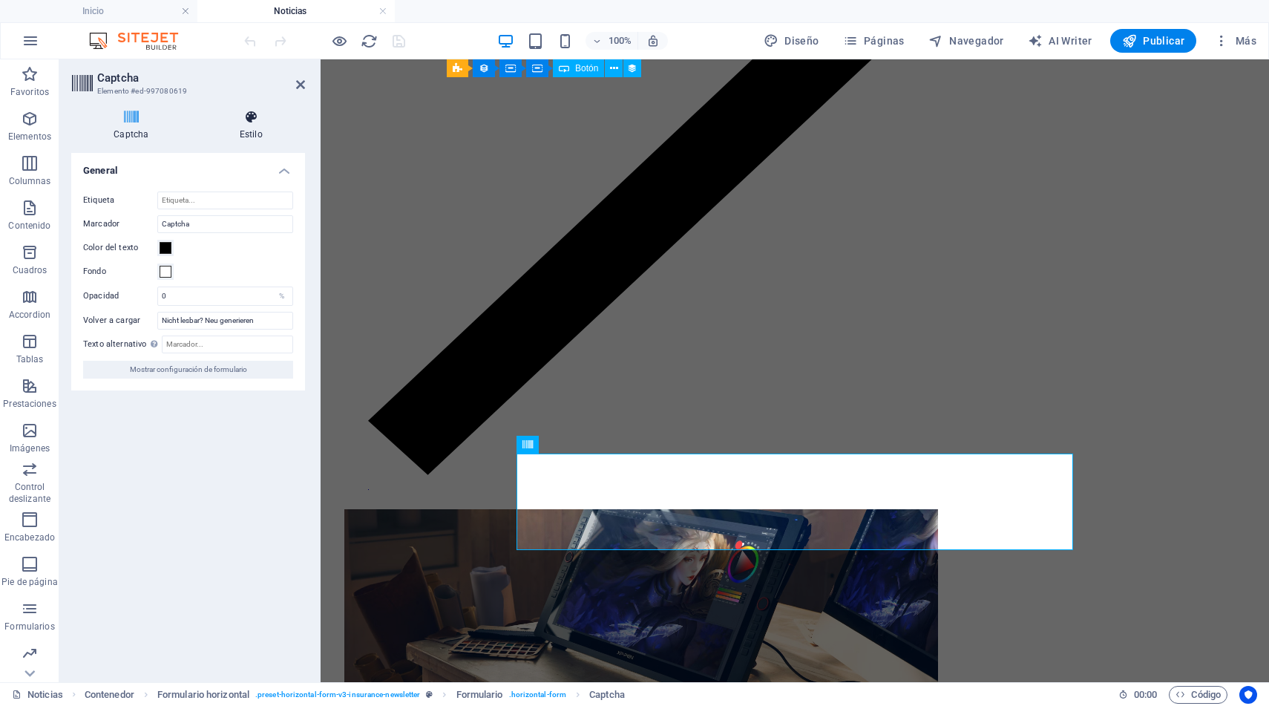
click at [252, 125] on h4 "Estilo" at bounding box center [251, 125] width 108 height 31
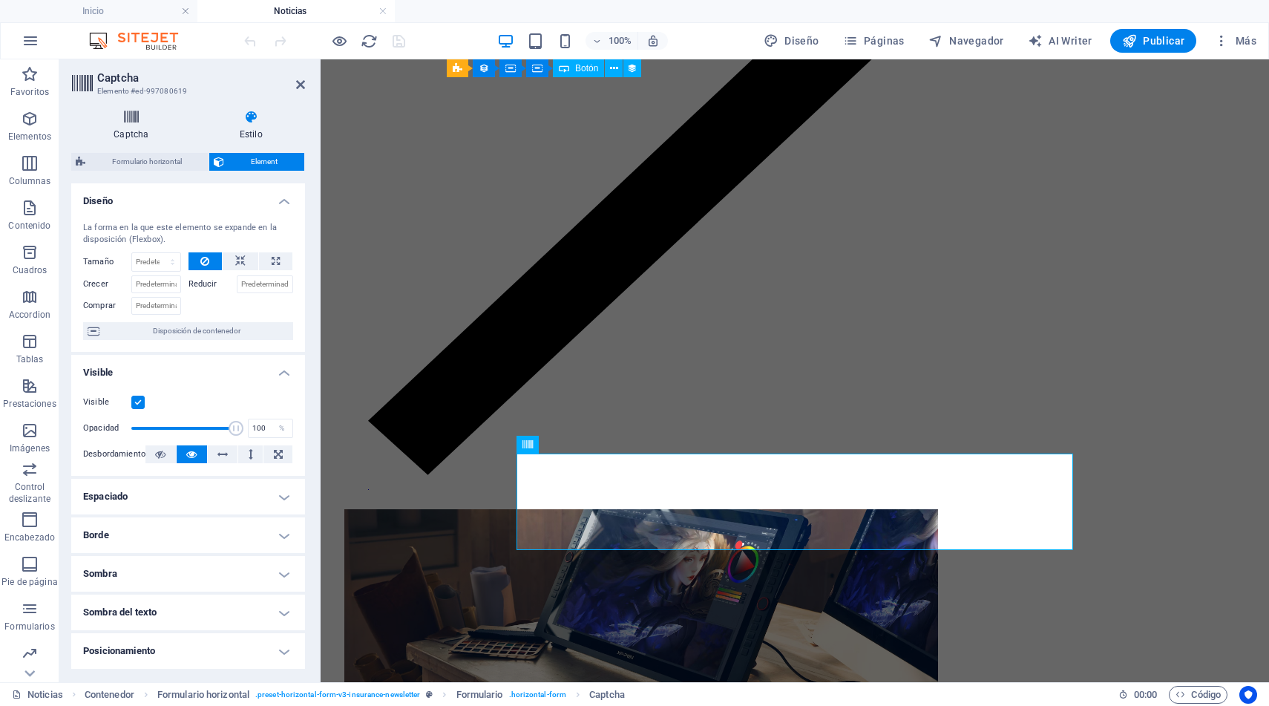
click at [134, 121] on icon at bounding box center [131, 117] width 120 height 15
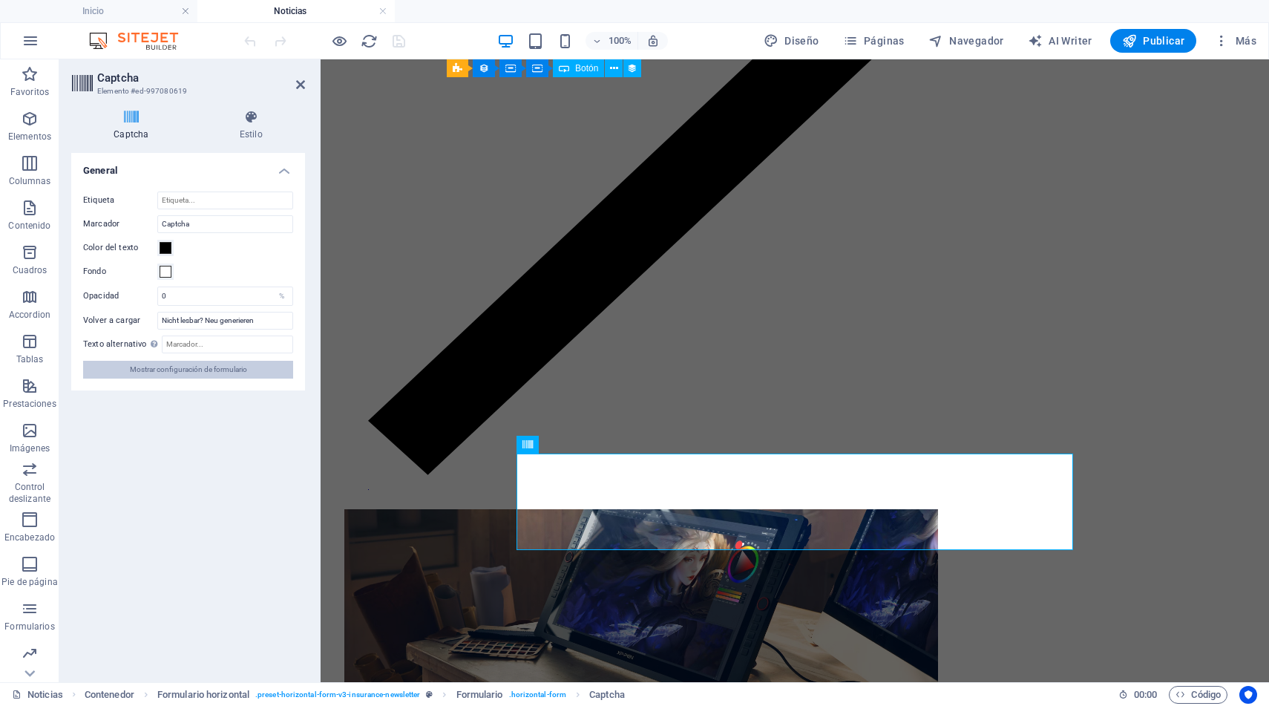
click at [202, 373] on span "Mostrar configuración de formulario" at bounding box center [188, 370] width 117 height 18
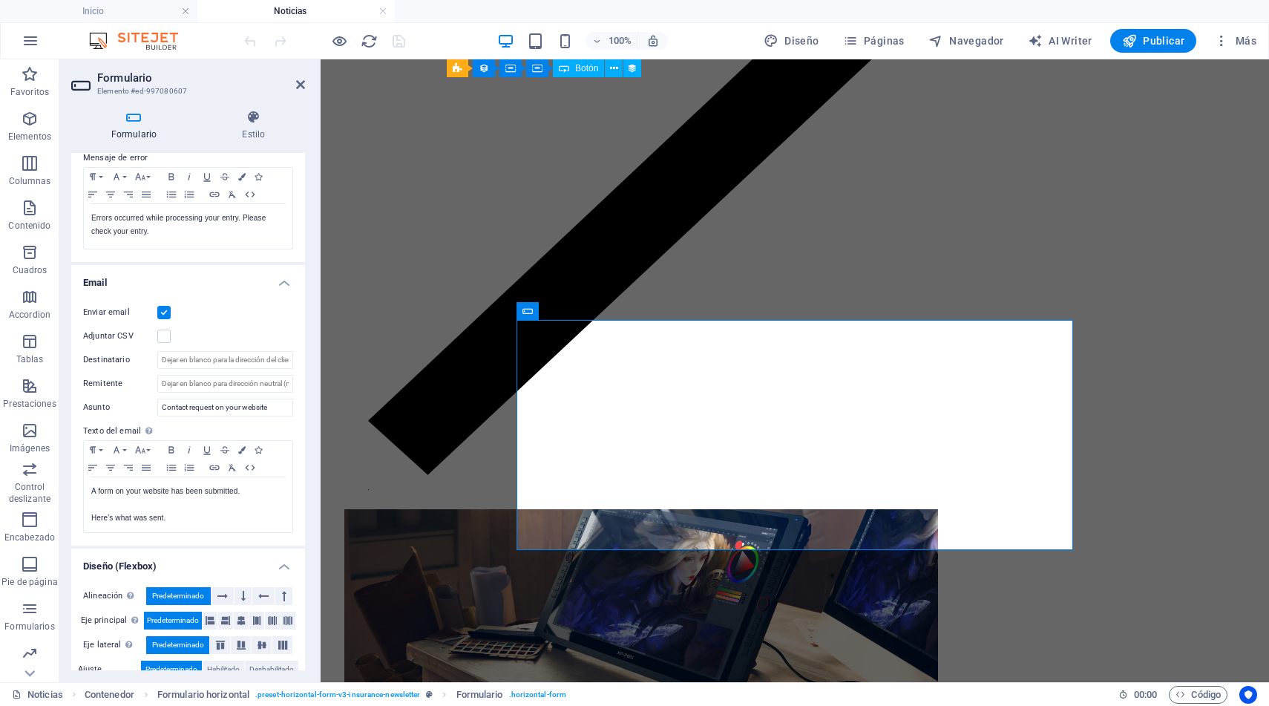
scroll to position [269, 0]
click at [233, 362] on input "Destinatario" at bounding box center [225, 359] width 136 height 18
type input "[EMAIL_ADDRESS][DOMAIN_NAME]"
click at [261, 402] on input "Contact request on your website" at bounding box center [225, 406] width 136 height 18
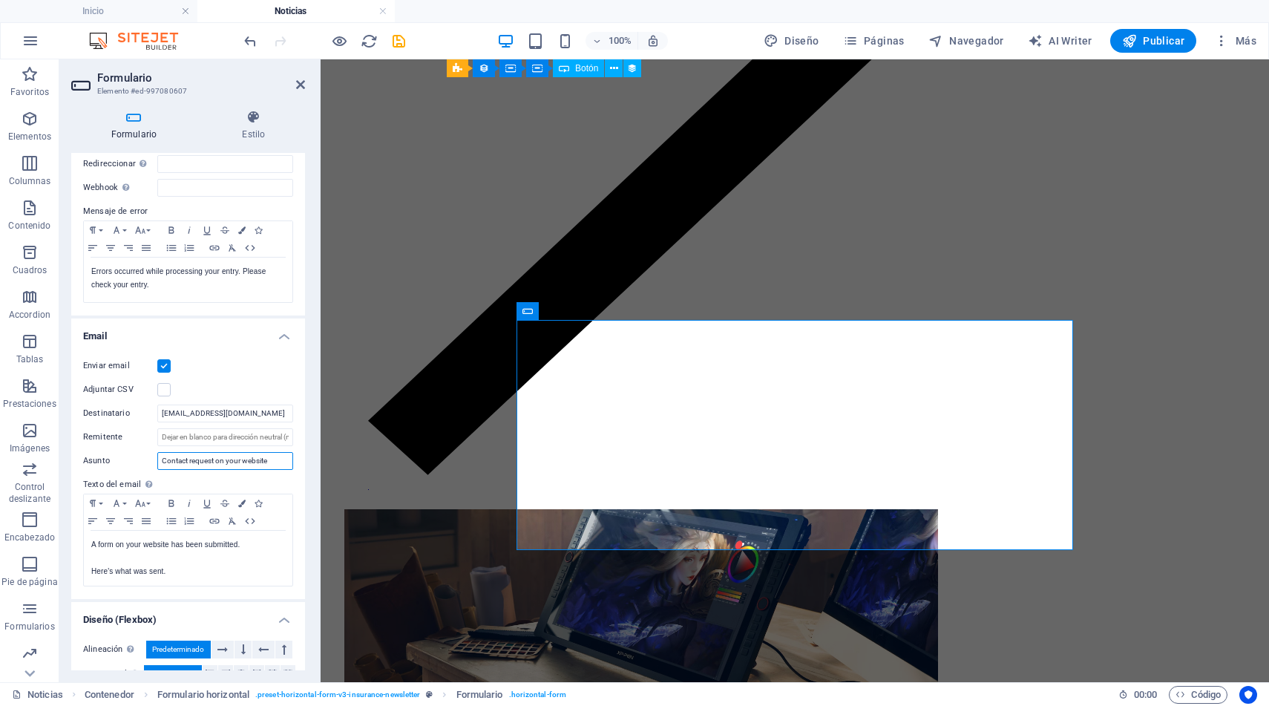
scroll to position [313, 0]
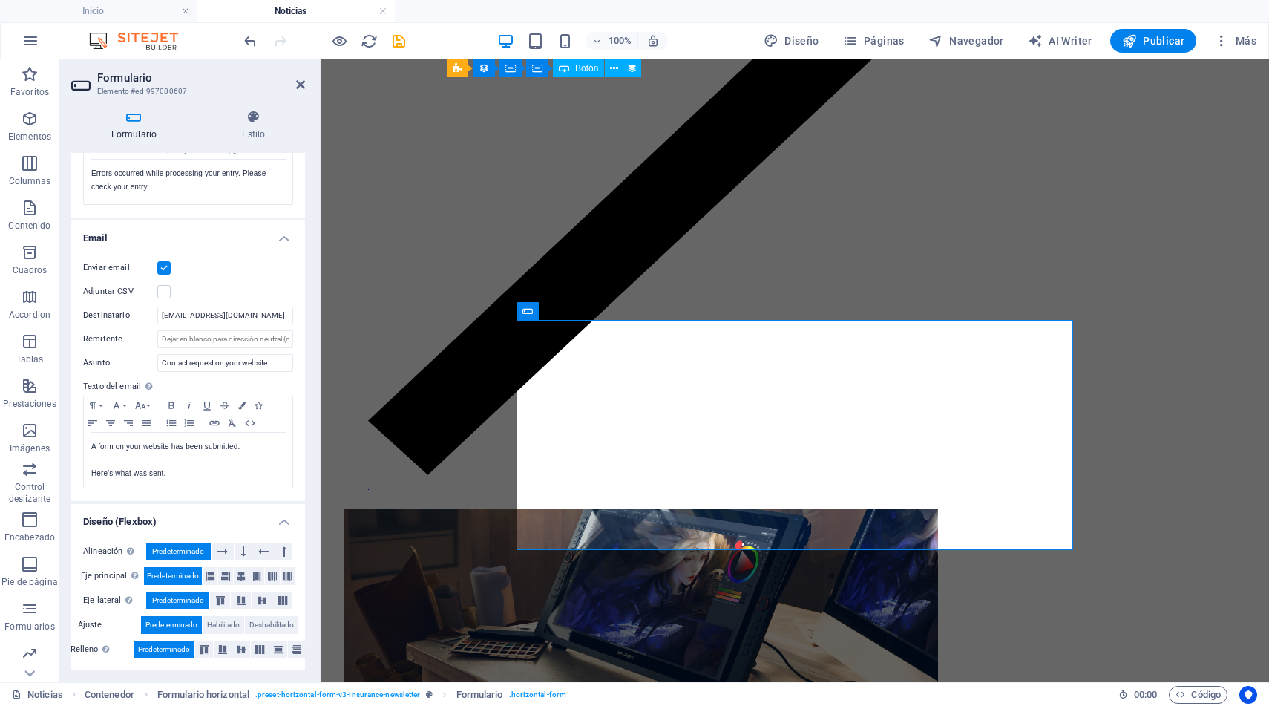
click at [277, 239] on h4 "Email" at bounding box center [188, 233] width 234 height 27
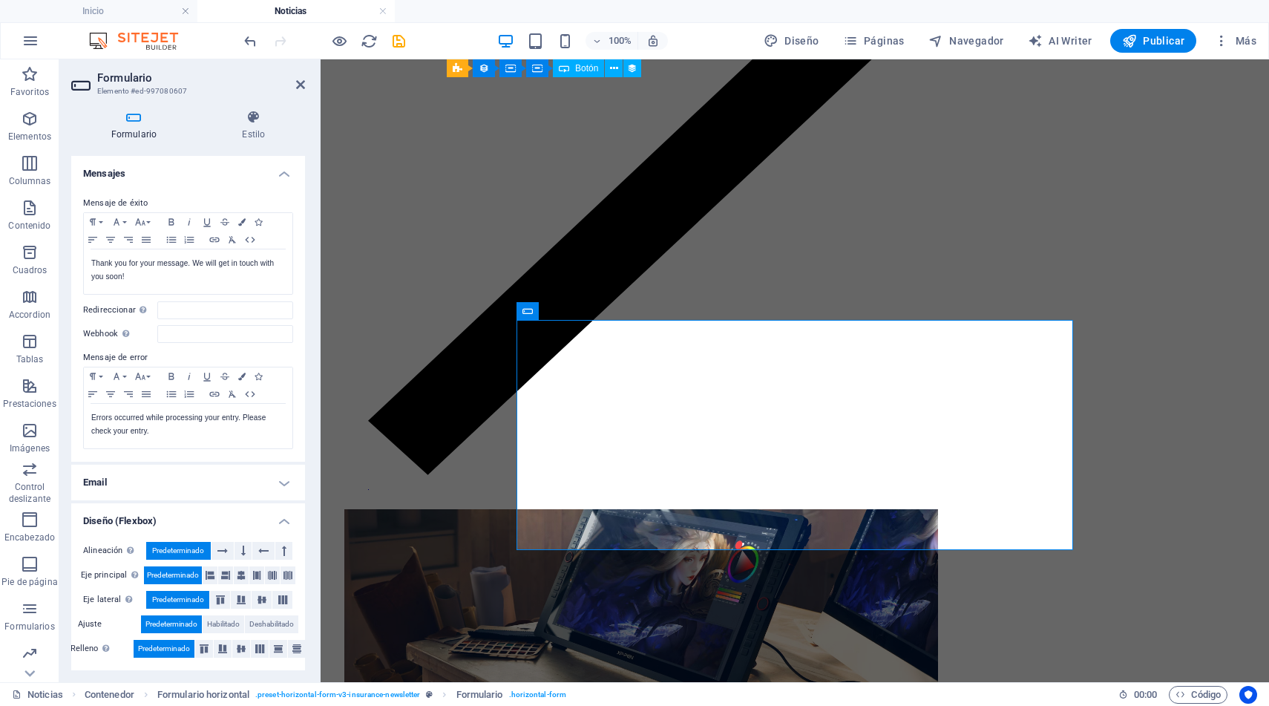
scroll to position [68, 0]
click at [279, 486] on h4 "Email" at bounding box center [188, 483] width 234 height 36
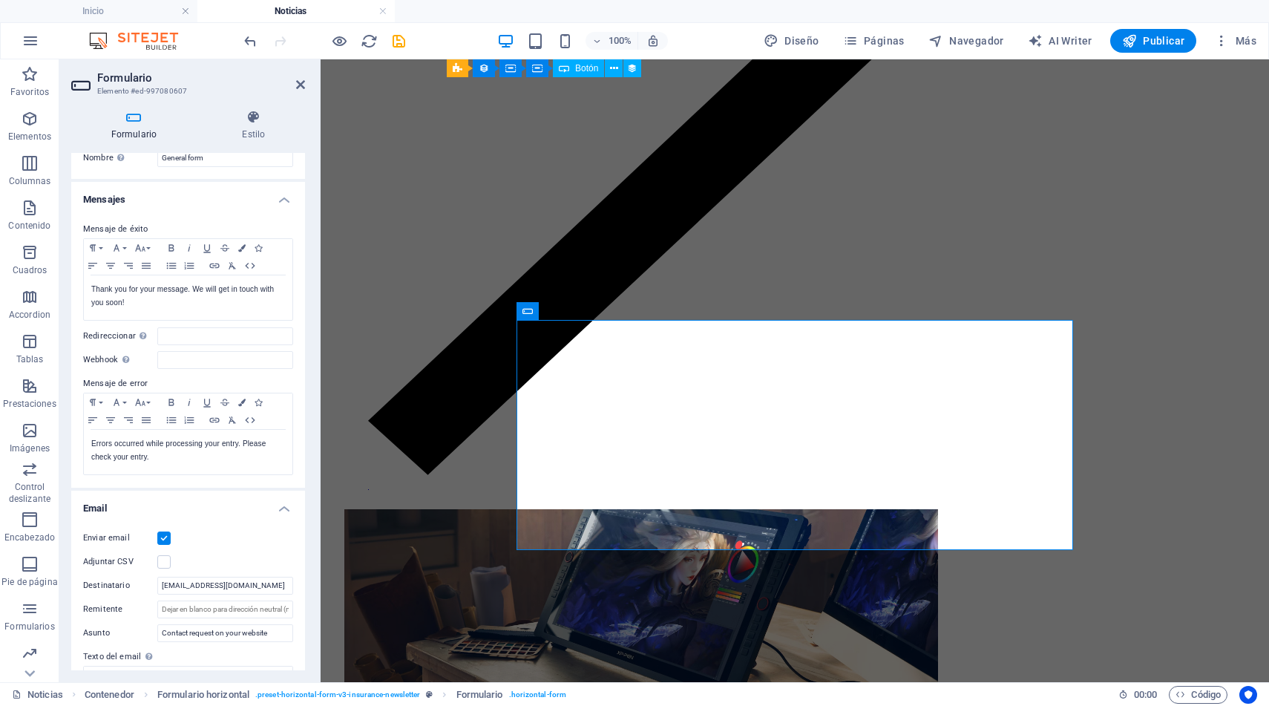
scroll to position [0, 0]
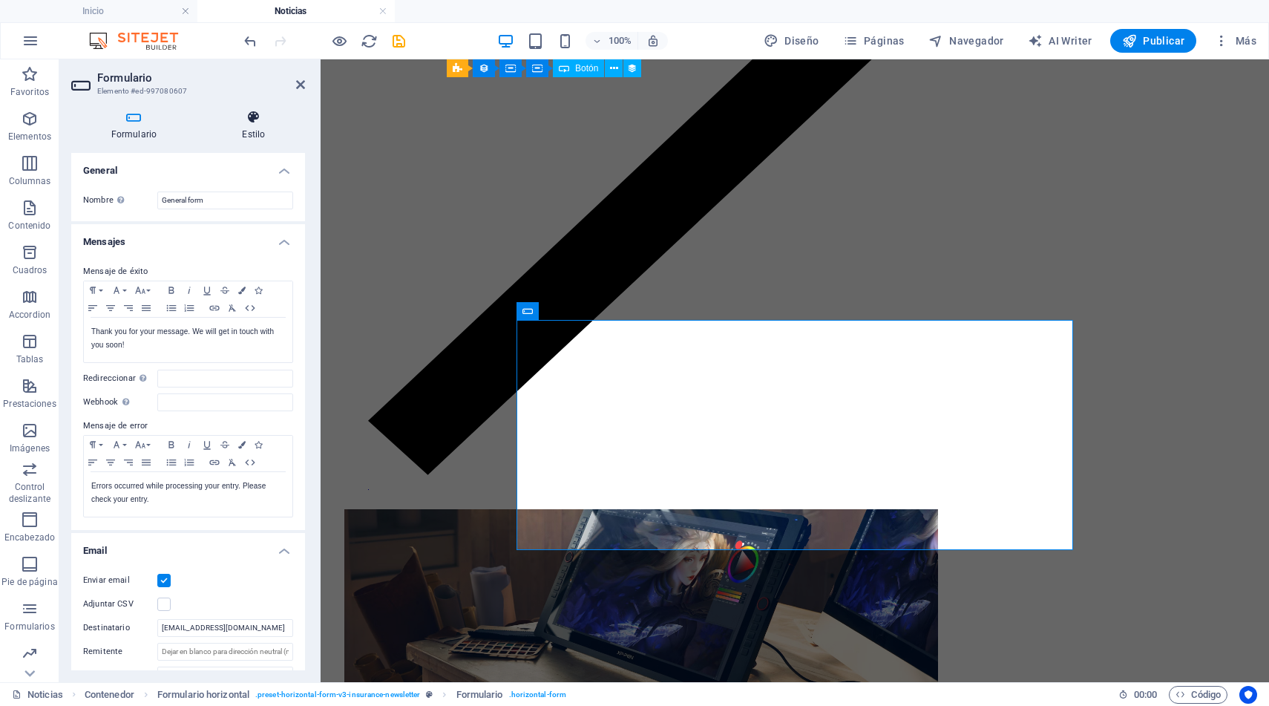
click at [244, 128] on h4 "Estilo" at bounding box center [254, 125] width 102 height 31
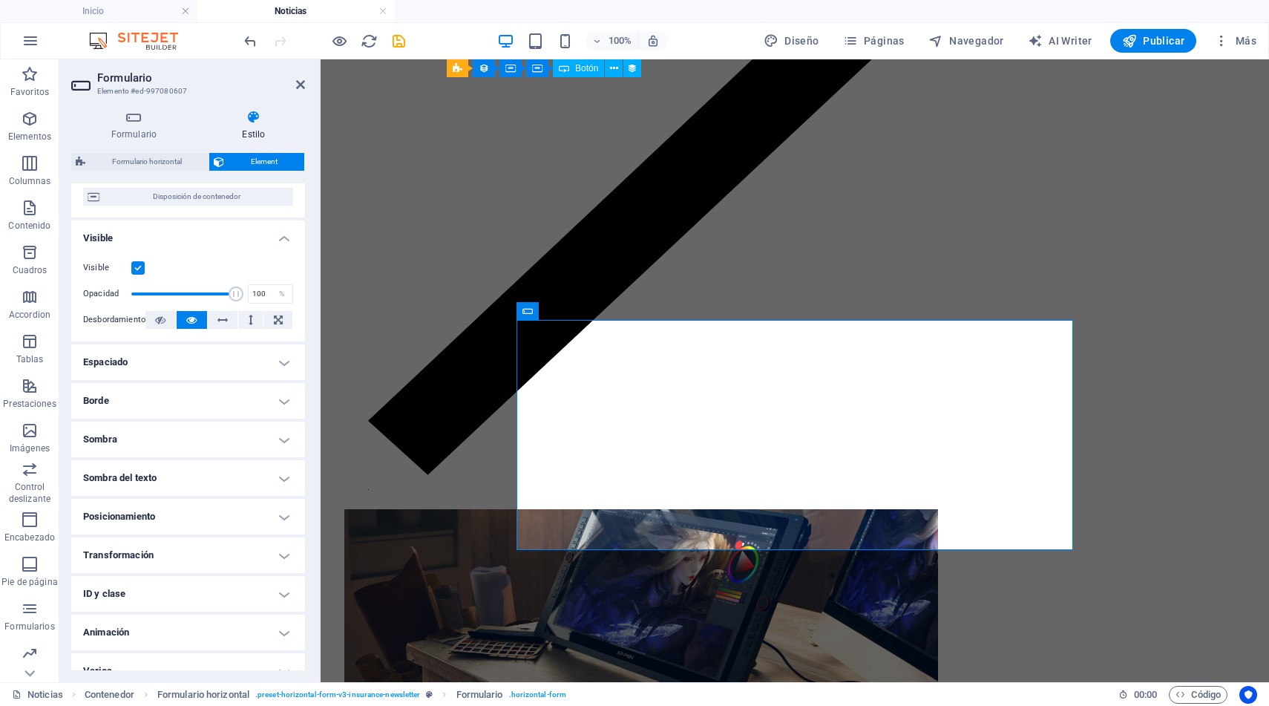
scroll to position [152, 0]
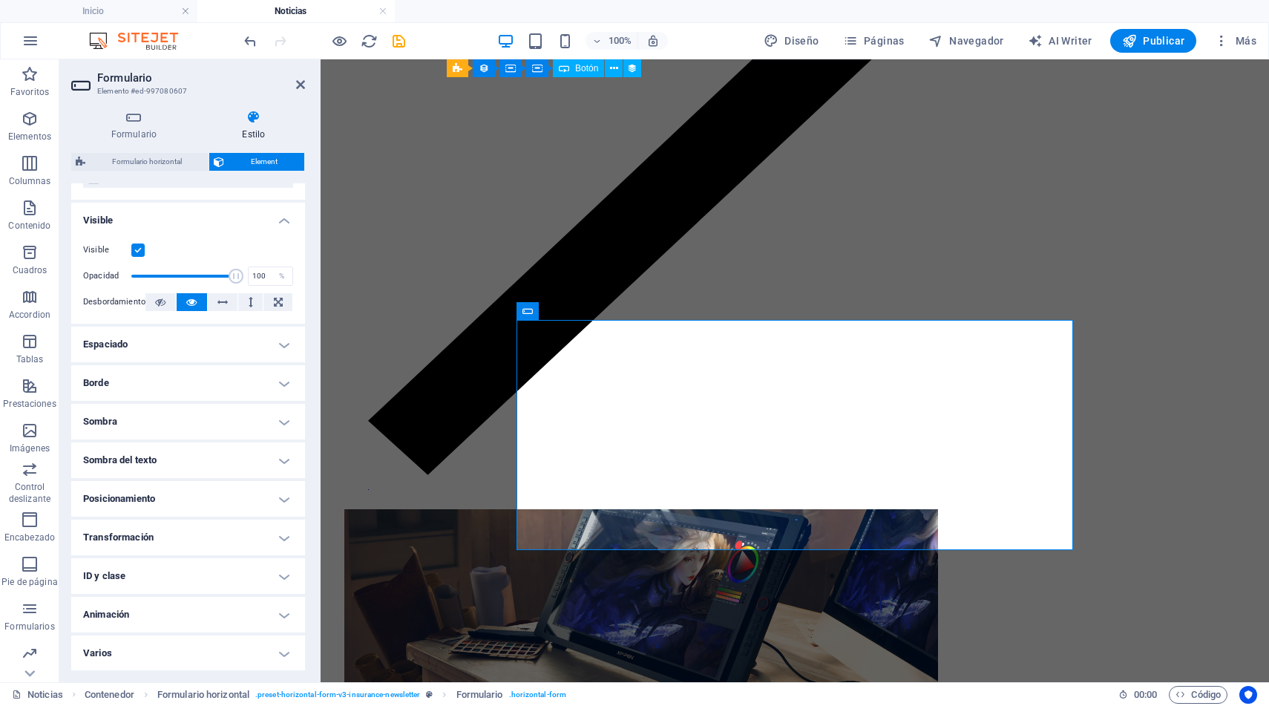
click at [169, 578] on h4 "ID y clase" at bounding box center [188, 576] width 234 height 36
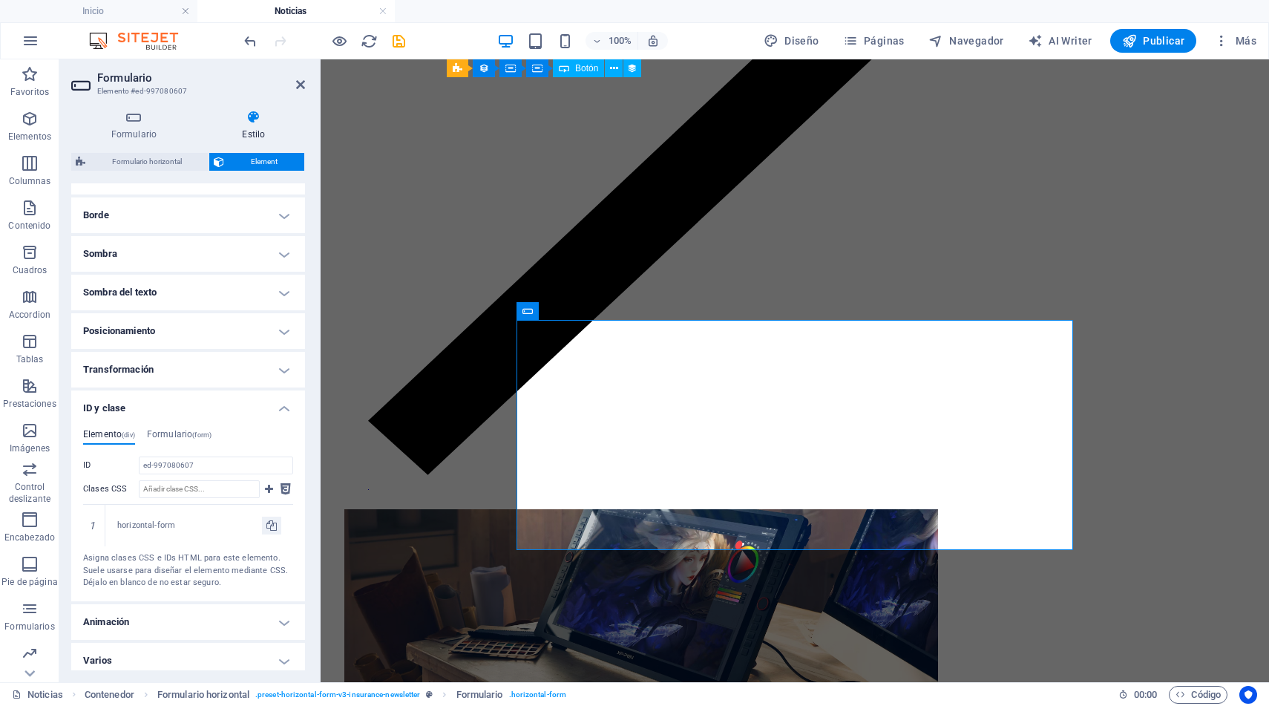
scroll to position [327, 0]
click at [278, 647] on h4 "Varios" at bounding box center [188, 653] width 234 height 36
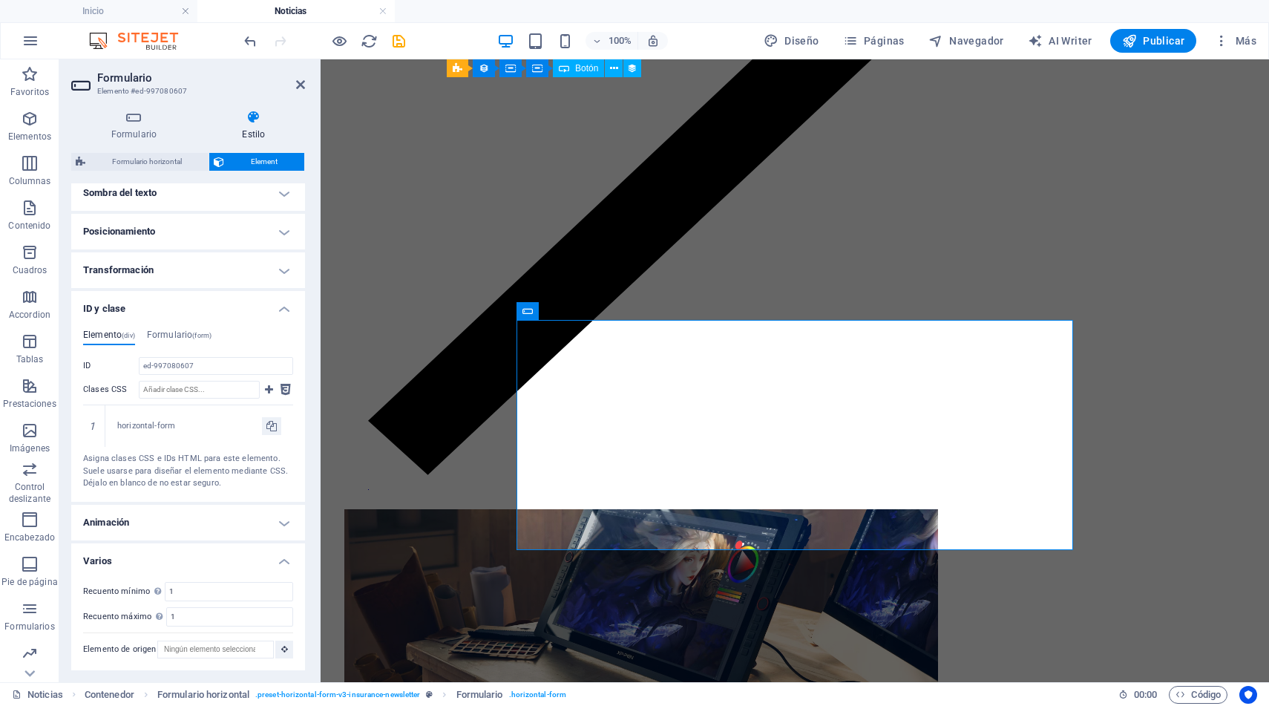
scroll to position [0, 0]
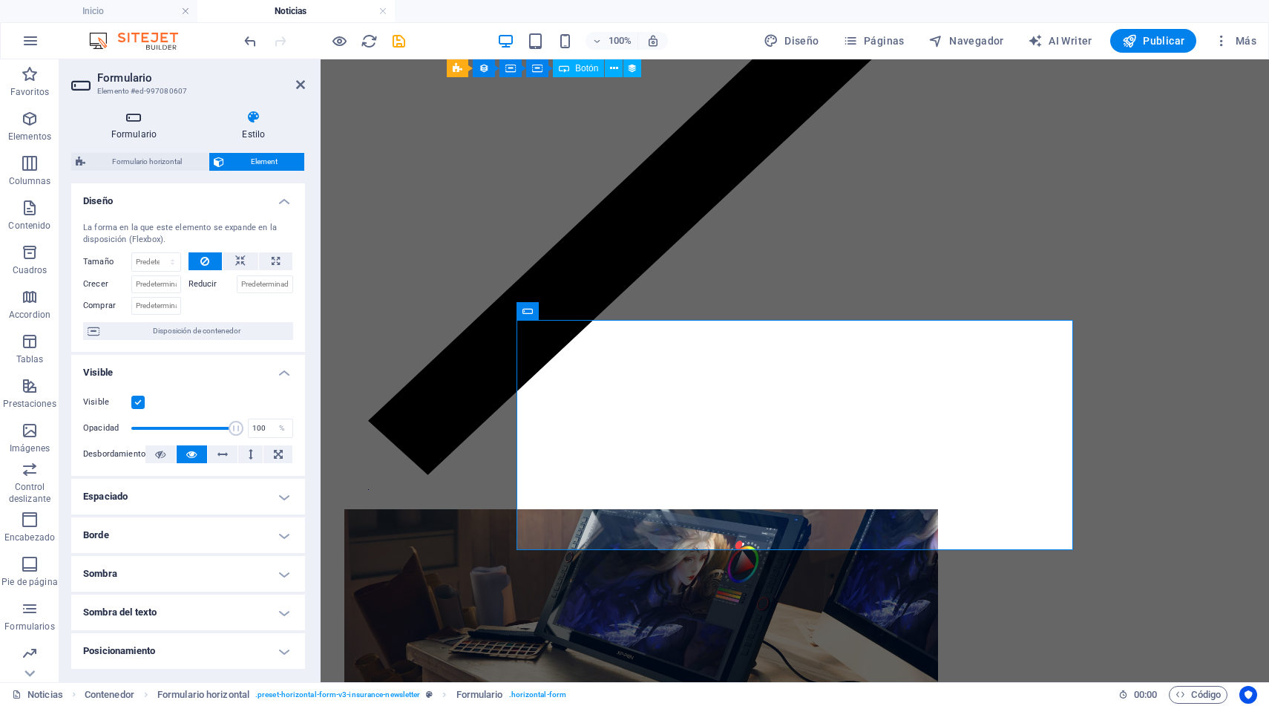
click at [136, 131] on h4 "Formulario" at bounding box center [136, 125] width 131 height 31
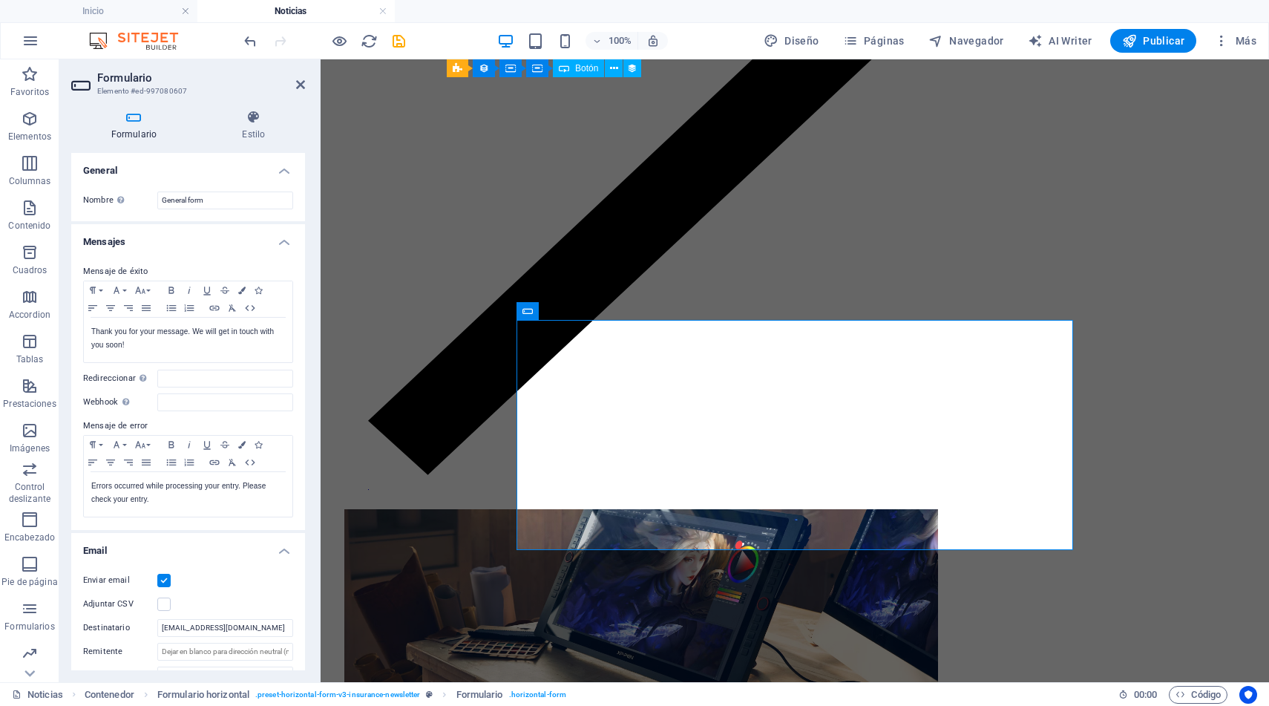
click at [163, 581] on label at bounding box center [163, 580] width 13 height 13
click at [0, 0] on input "Enviar email" at bounding box center [0, 0] width 0 height 0
click at [163, 578] on label at bounding box center [163, 580] width 13 height 13
click at [0, 0] on input "Enviar email" at bounding box center [0, 0] width 0 height 0
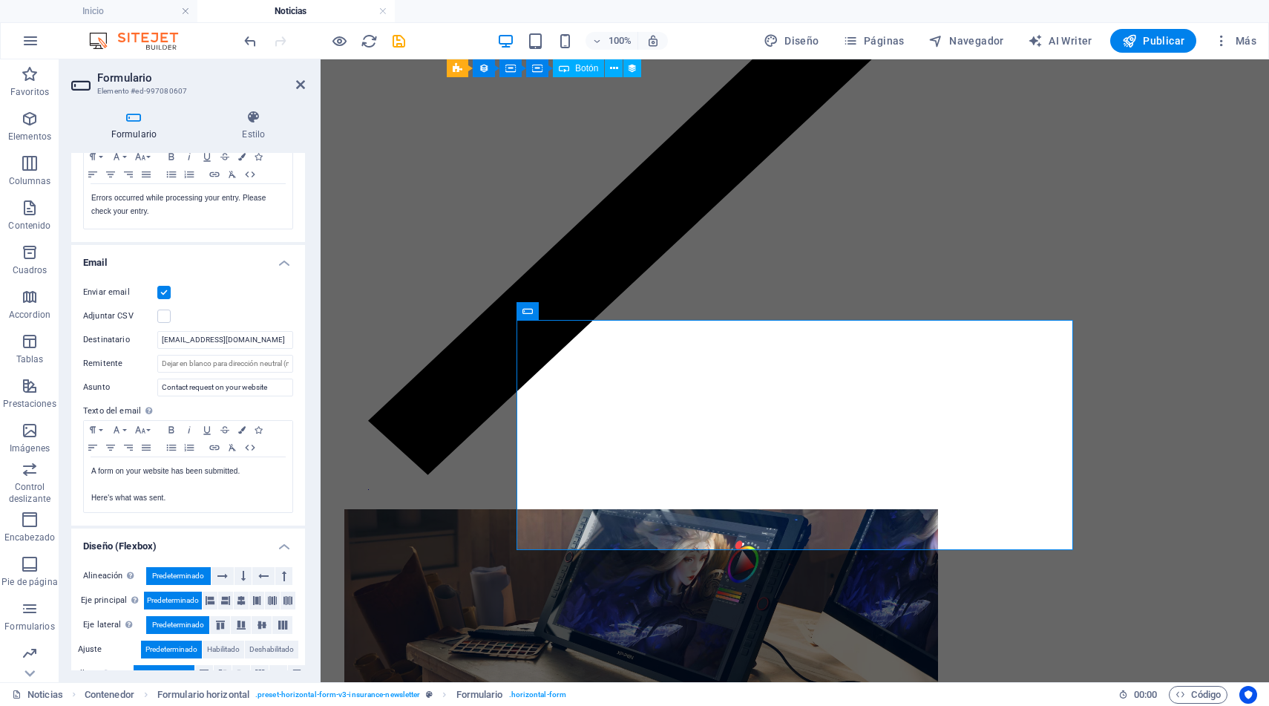
scroll to position [313, 0]
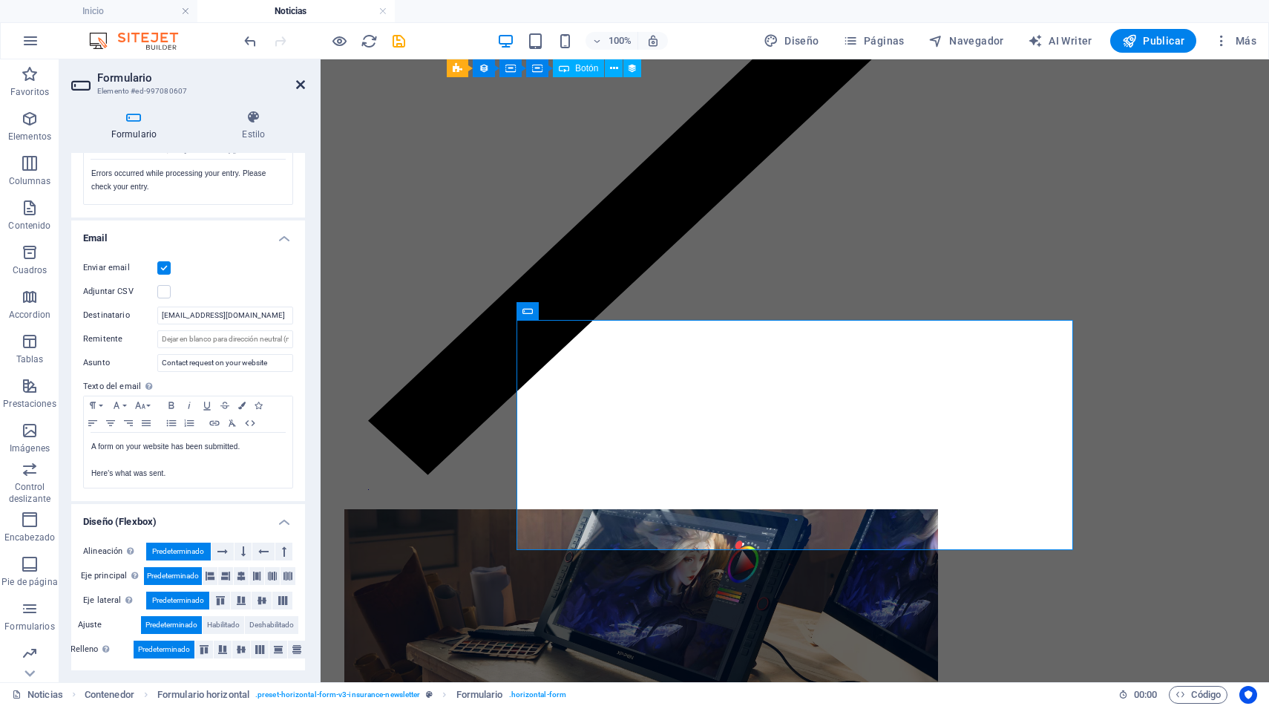
click at [301, 85] on icon at bounding box center [300, 85] width 9 height 12
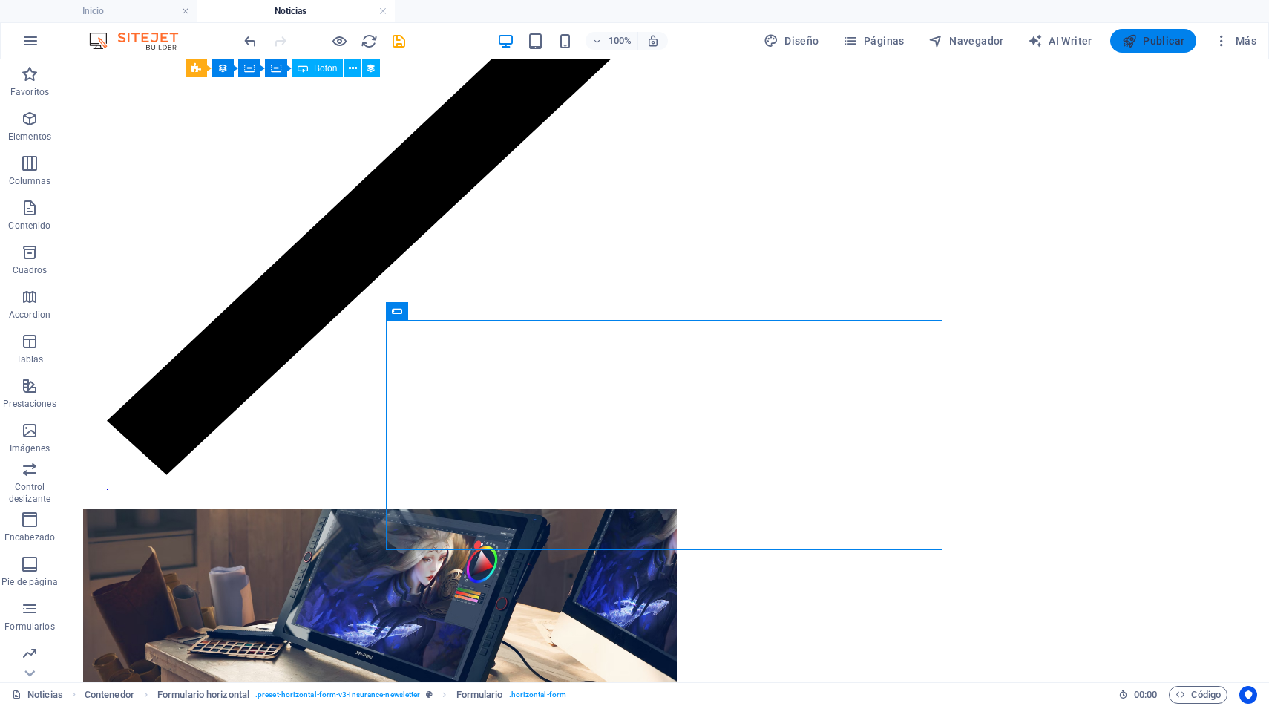
click at [1154, 38] on span "Publicar" at bounding box center [1154, 40] width 63 height 15
checkbox input "false"
